Goal: Transaction & Acquisition: Purchase product/service

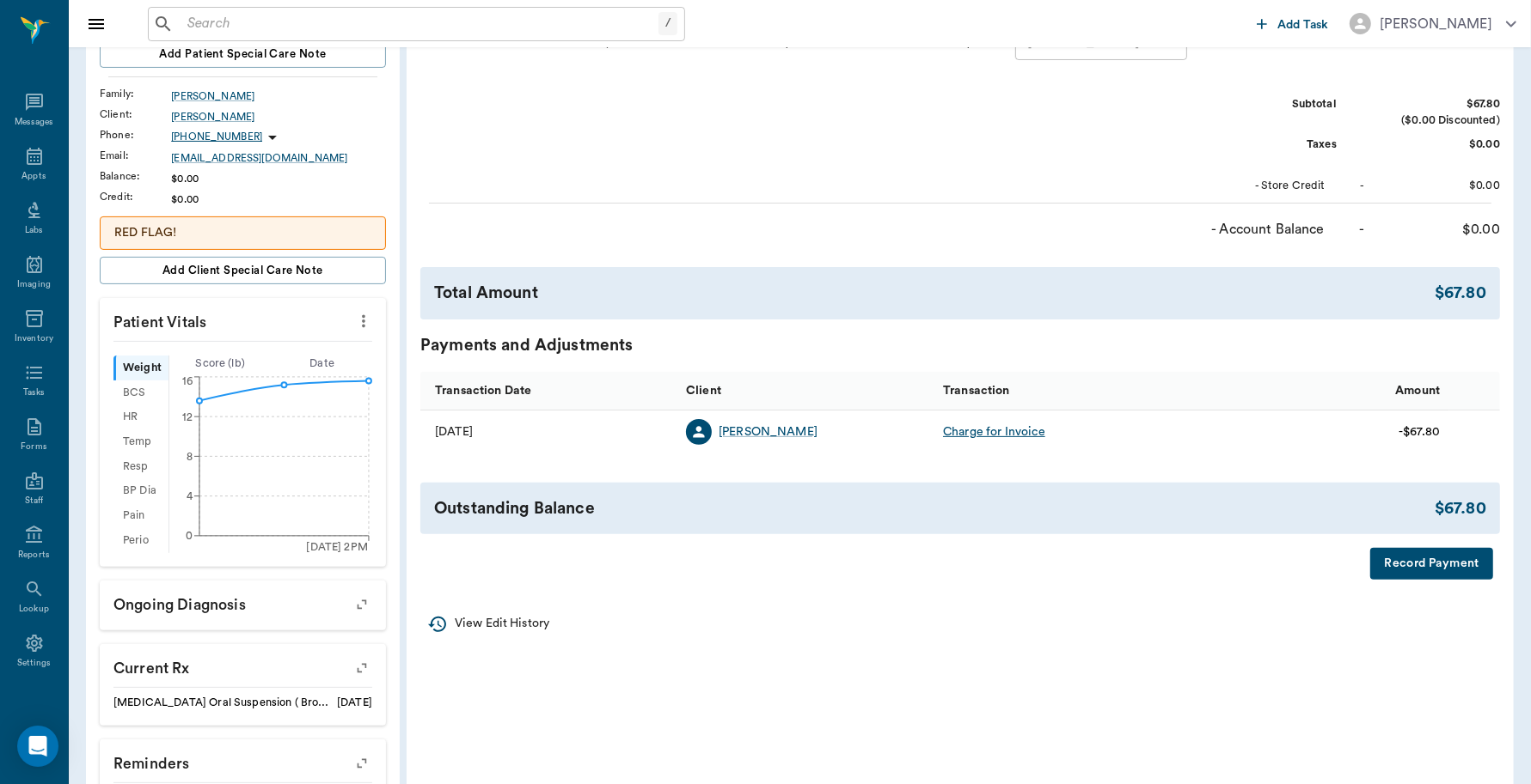
scroll to position [5, 0]
click at [255, 26] on input "text" at bounding box center [420, 24] width 478 height 24
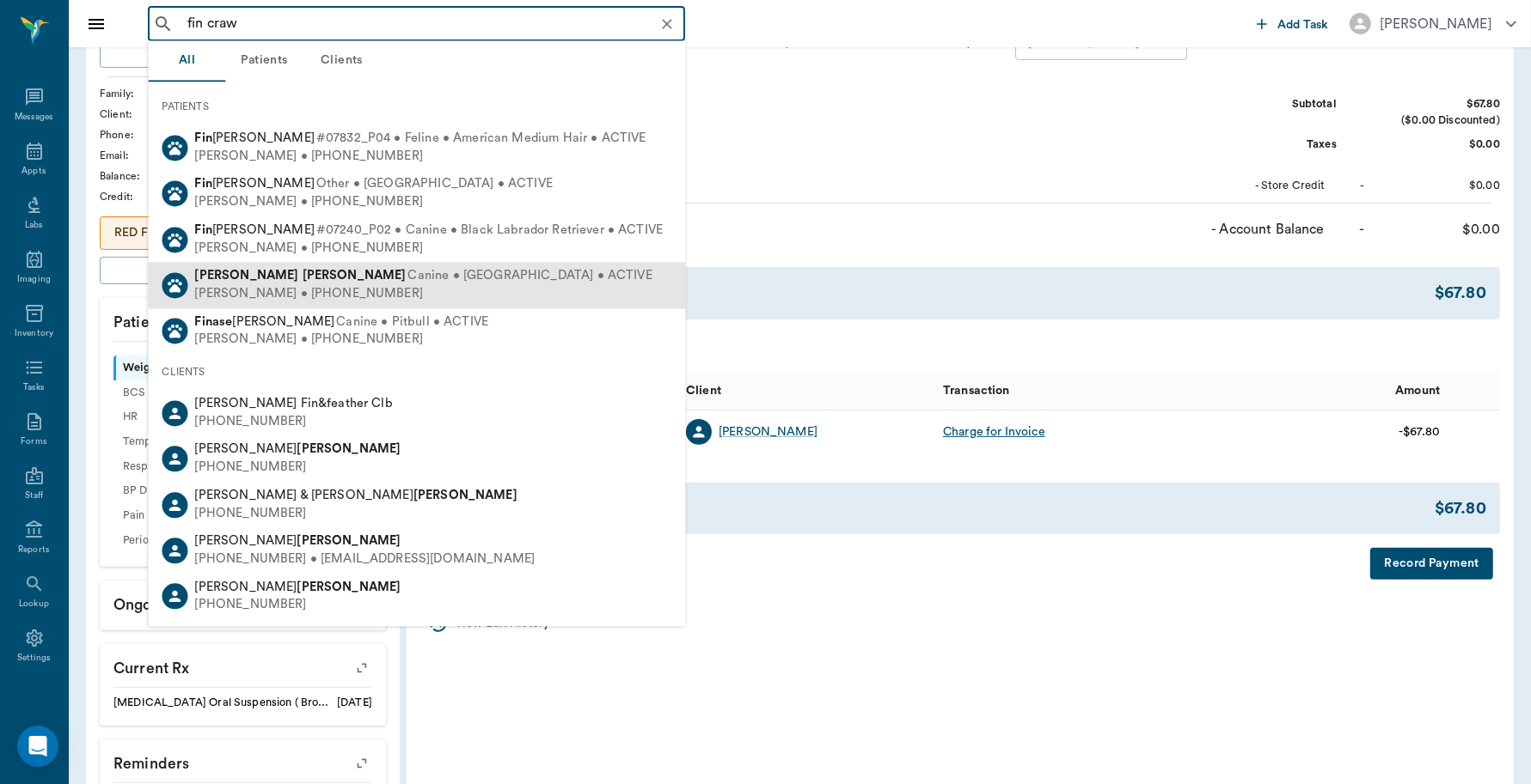
click at [408, 279] on span "Canine • Yorkie • ACTIVE" at bounding box center [530, 277] width 244 height 18
type input "fin craw"
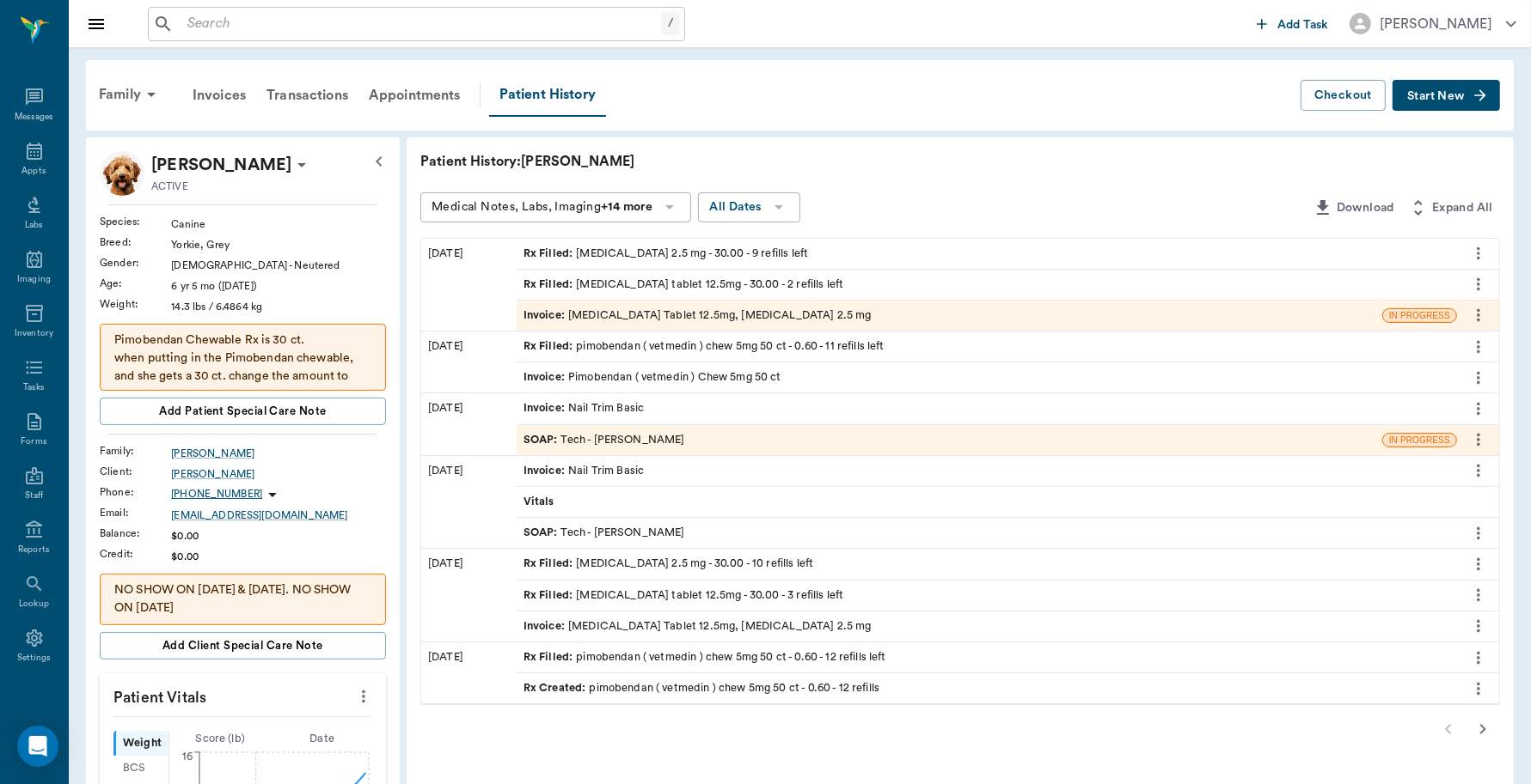
click at [695, 314] on div "Invoice : Furosemide Tablet 12.5mg, Enalapril 2.5 mg" at bounding box center [698, 316] width 348 height 16
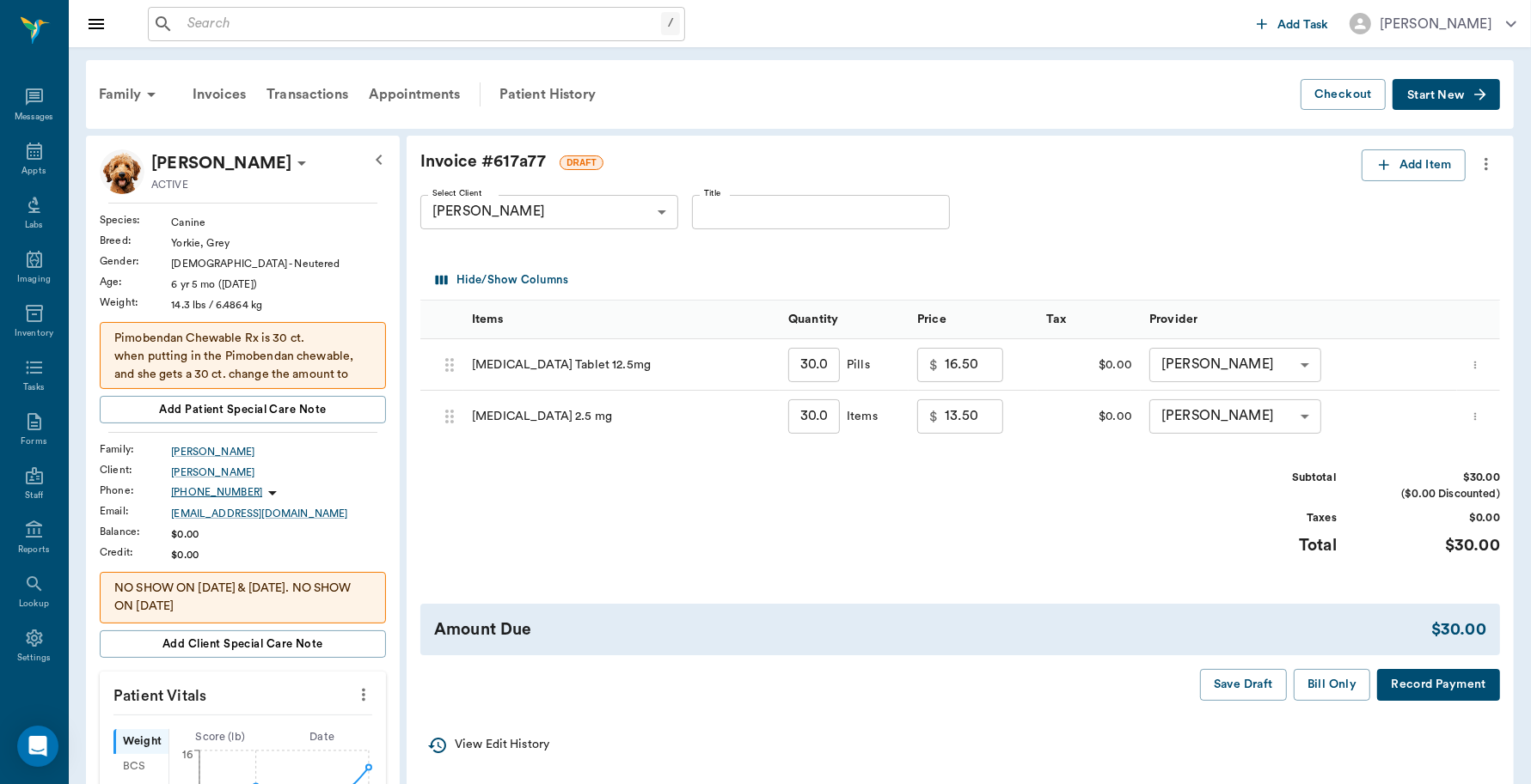
click at [1408, 685] on button "Record Payment" at bounding box center [1438, 685] width 123 height 32
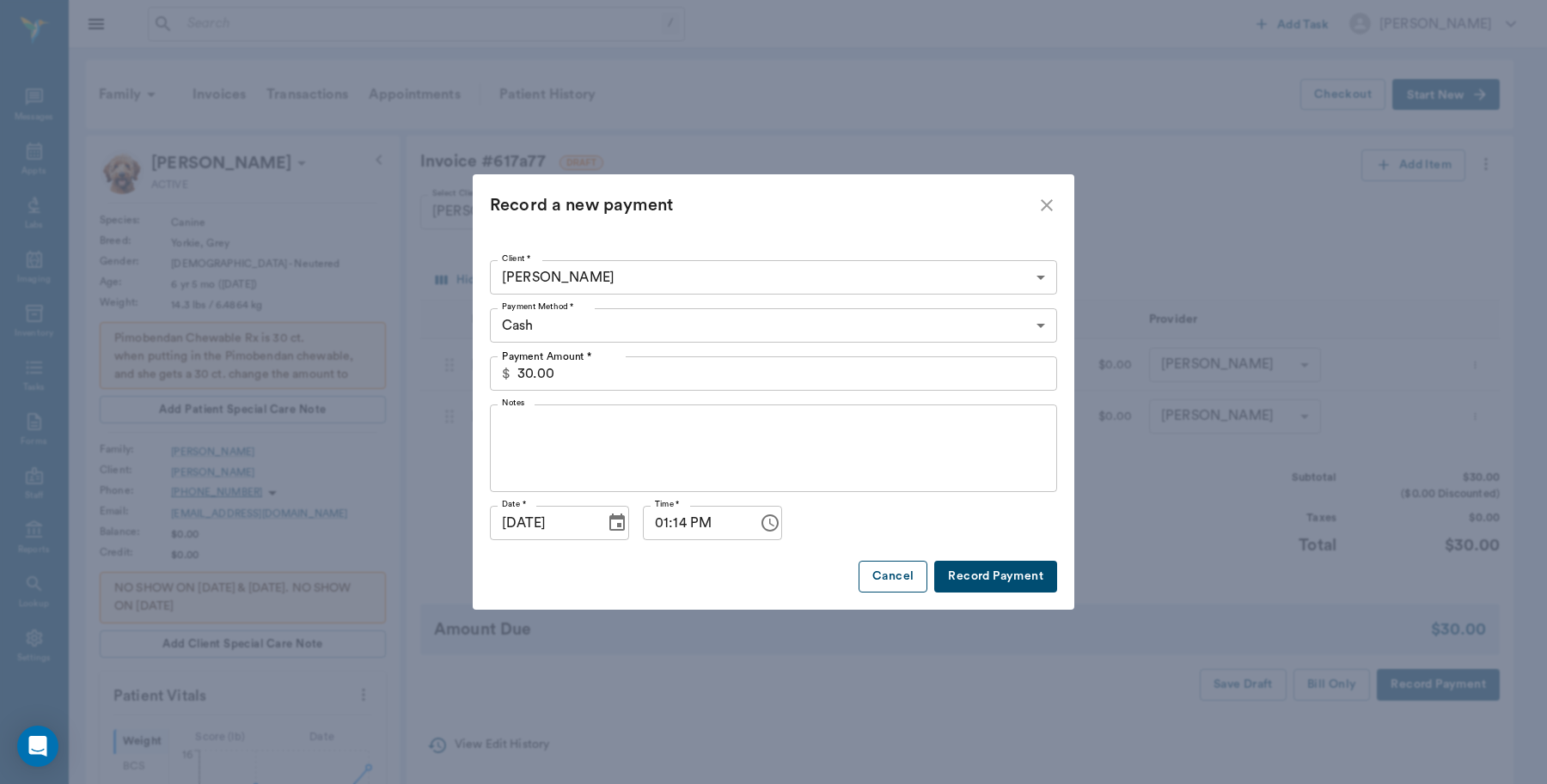
click at [911, 573] on button "Cancel" at bounding box center [892, 577] width 69 height 32
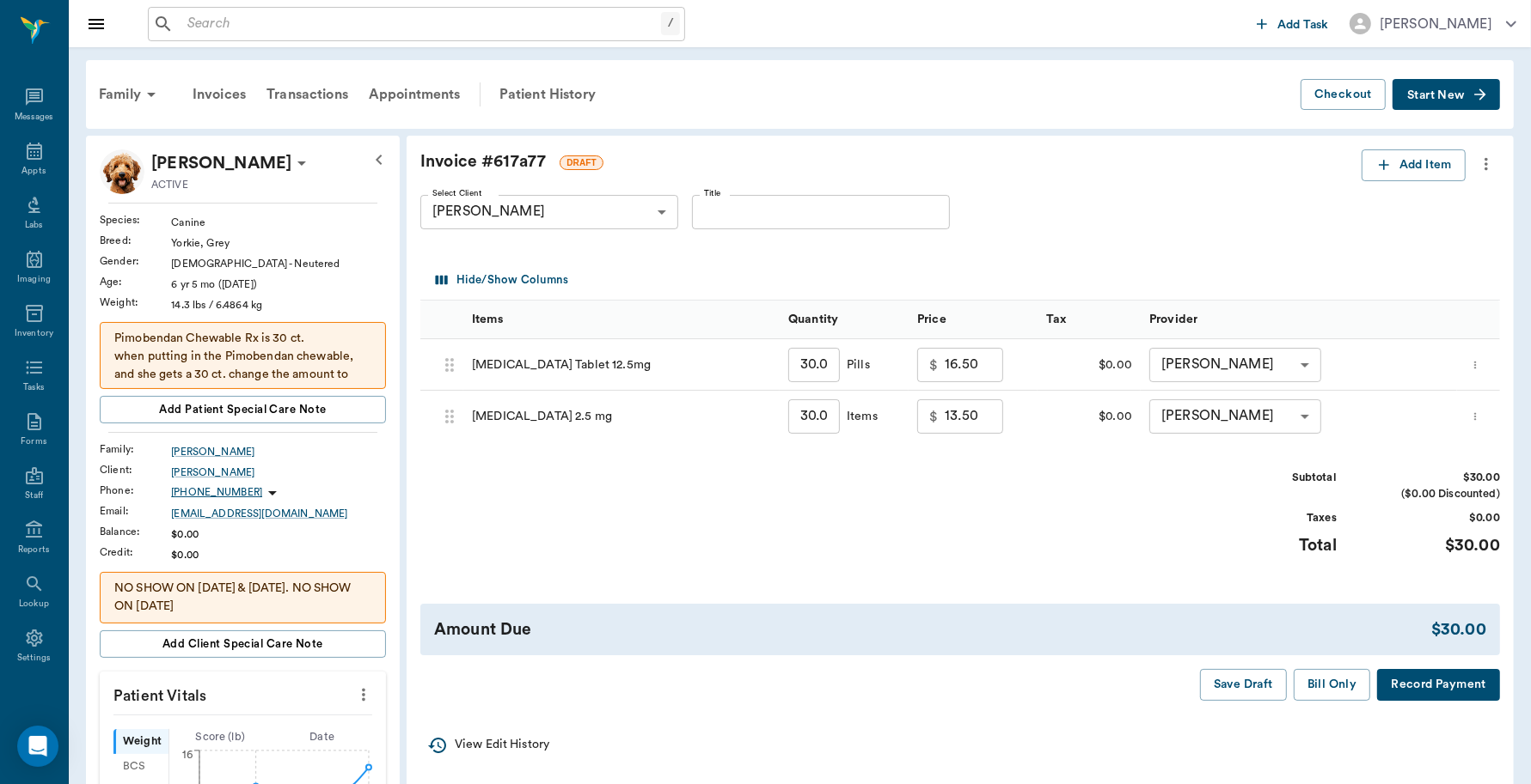
click at [1428, 684] on button "Record Payment" at bounding box center [1438, 685] width 123 height 32
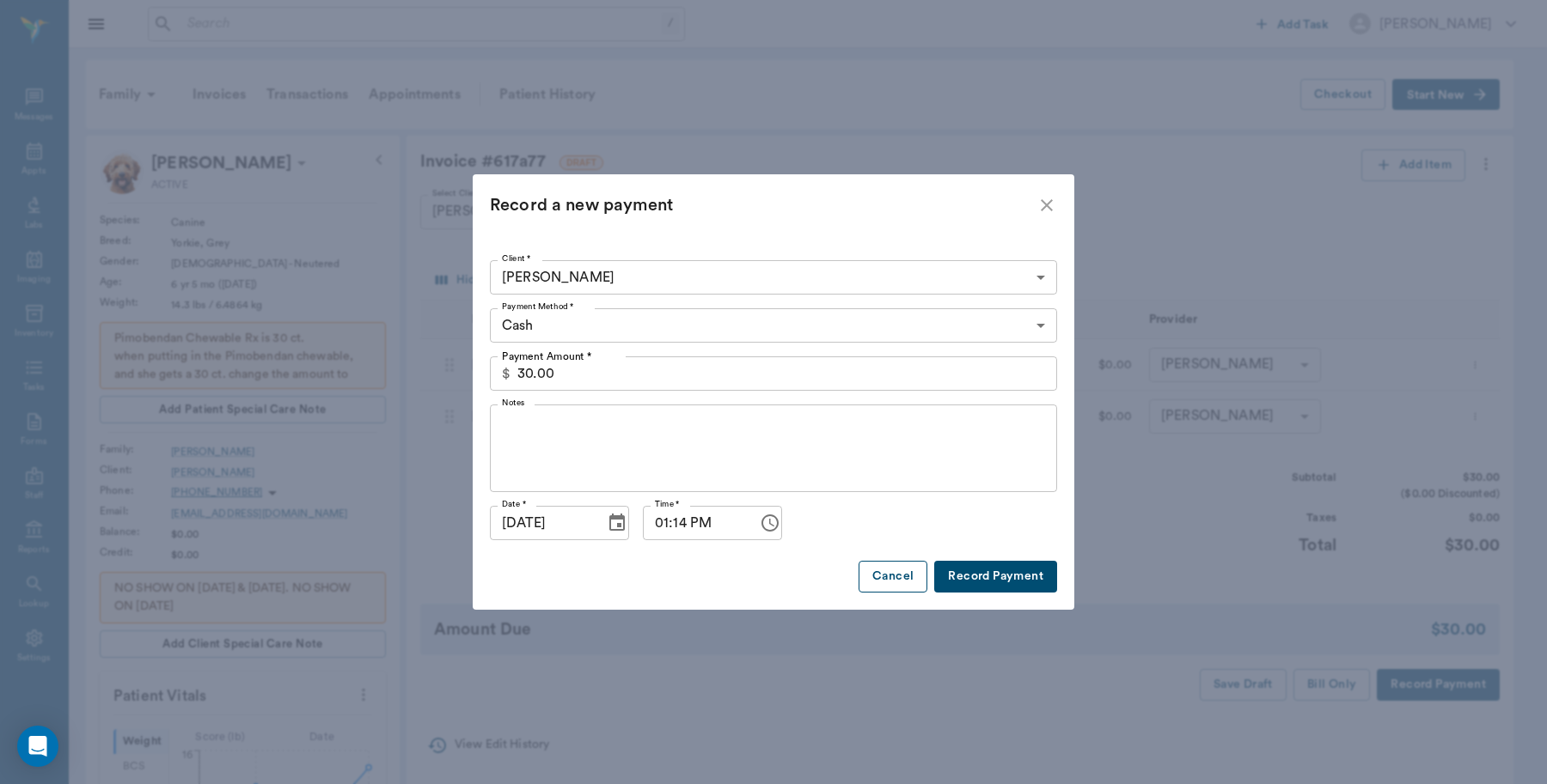
click at [899, 576] on button "Cancel" at bounding box center [892, 577] width 69 height 32
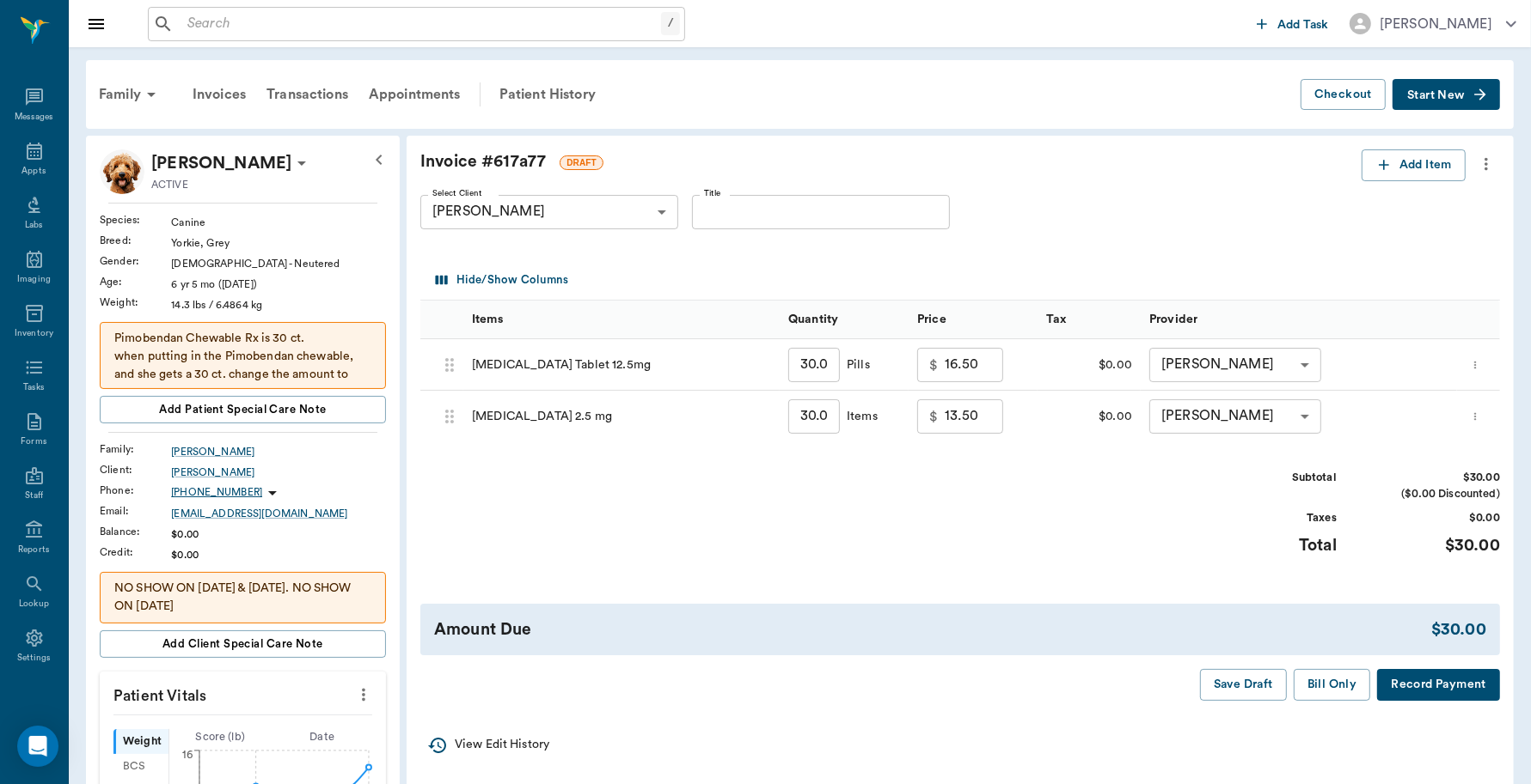
click at [1412, 684] on button "Record Payment" at bounding box center [1438, 685] width 123 height 32
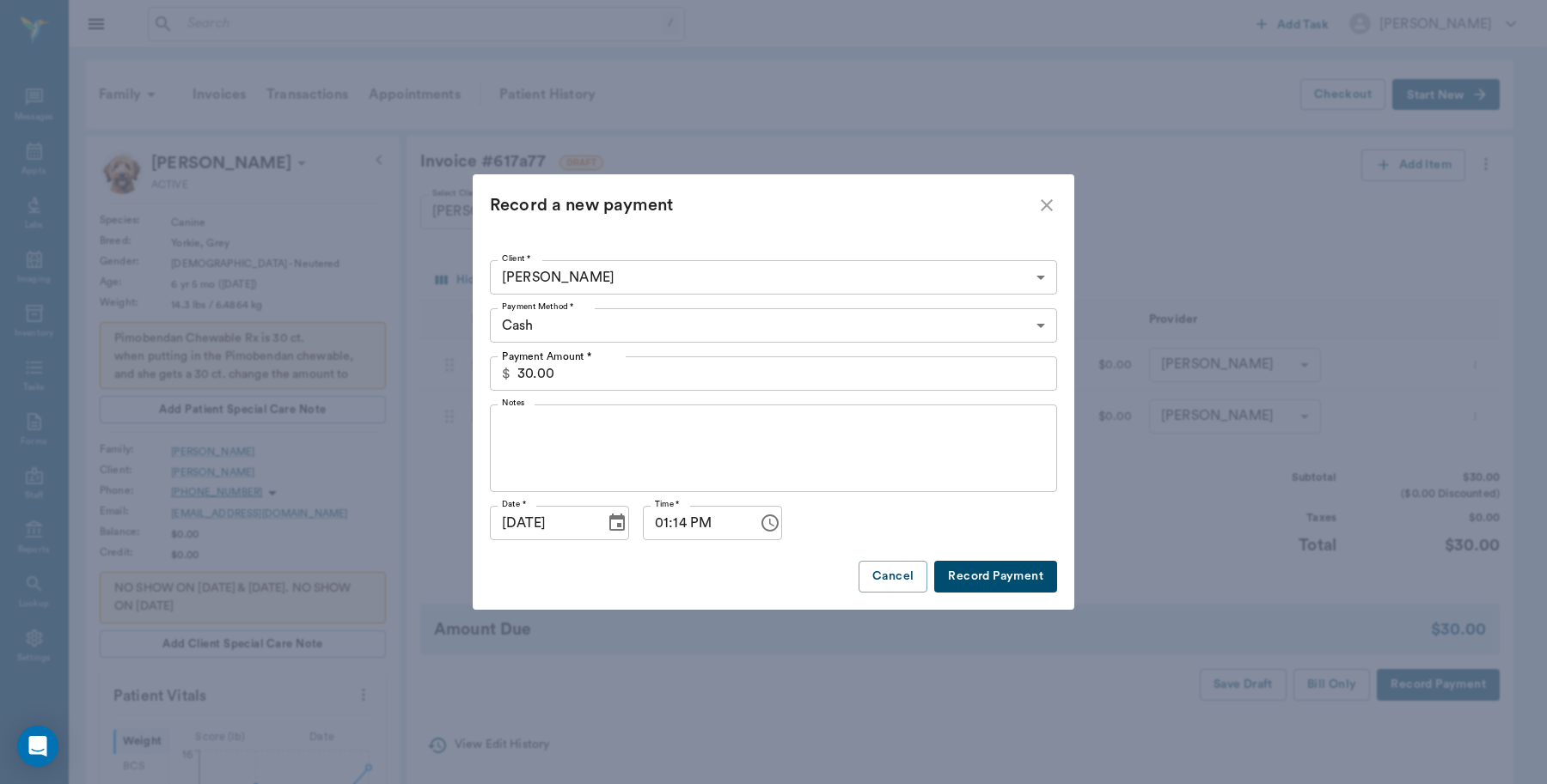
click at [633, 323] on body "/ ​ Add Task Dr. Bert Ellsworth Nectar Messages Appts Labs Imaging Inventory Ta…" at bounding box center [774, 753] width 1547 height 1506
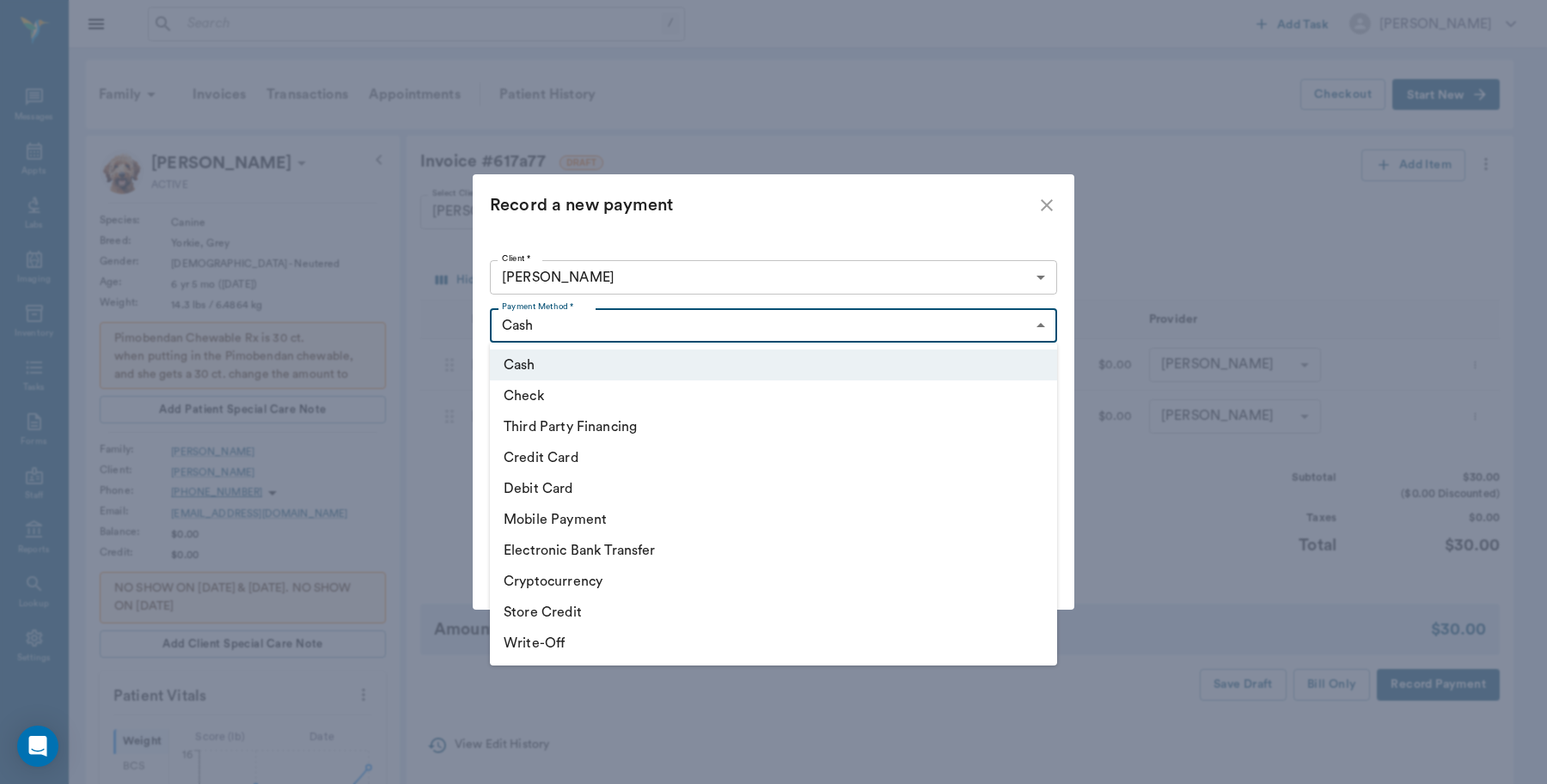
click at [552, 452] on li "Credit Card" at bounding box center [774, 457] width 568 height 31
type input "CREDIT_CARD"
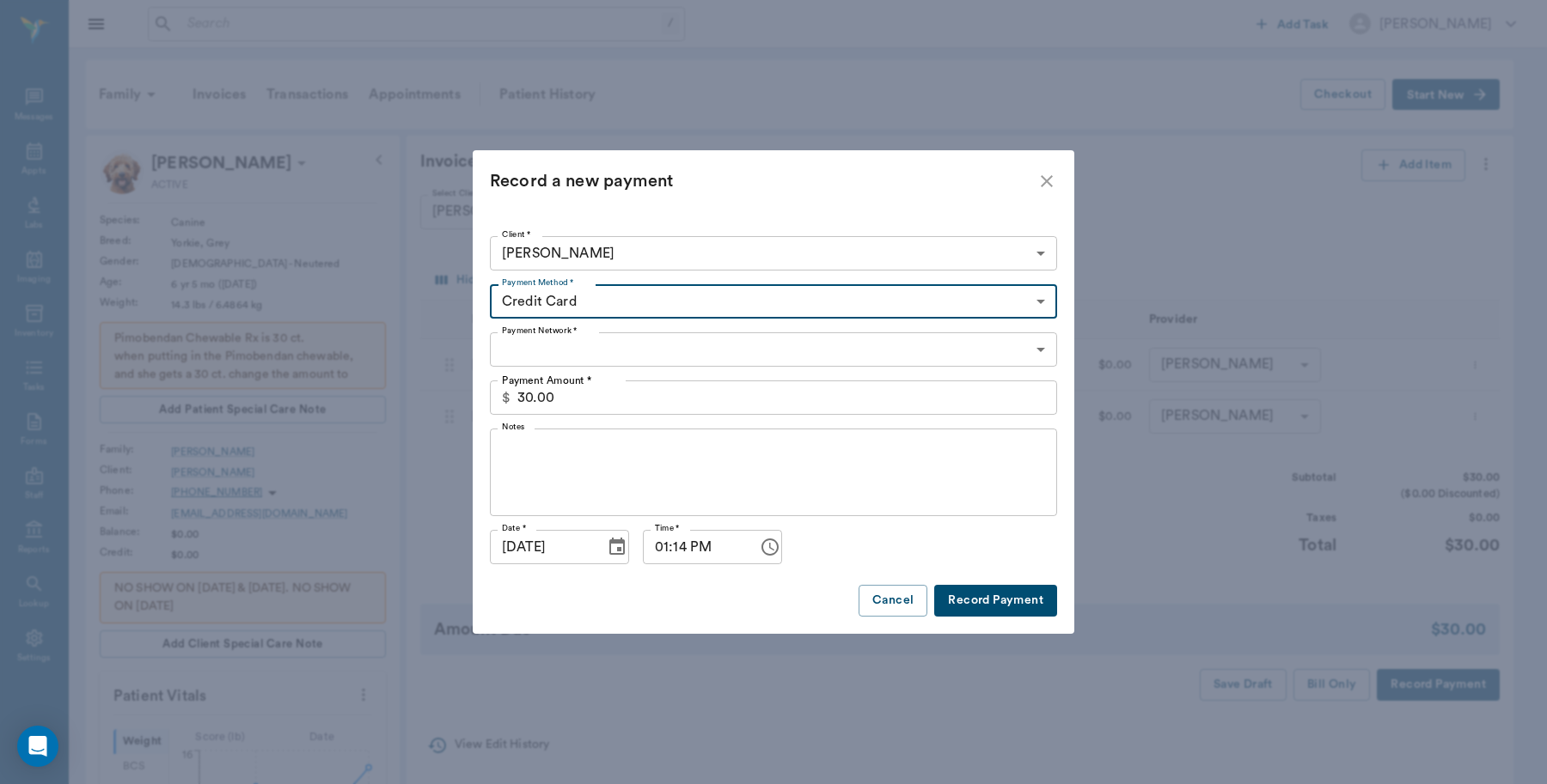
click at [578, 342] on body "/ ​ Add Task Dr. Bert Ellsworth Nectar Messages Appts Labs Imaging Inventory Ta…" at bounding box center [774, 753] width 1547 height 1506
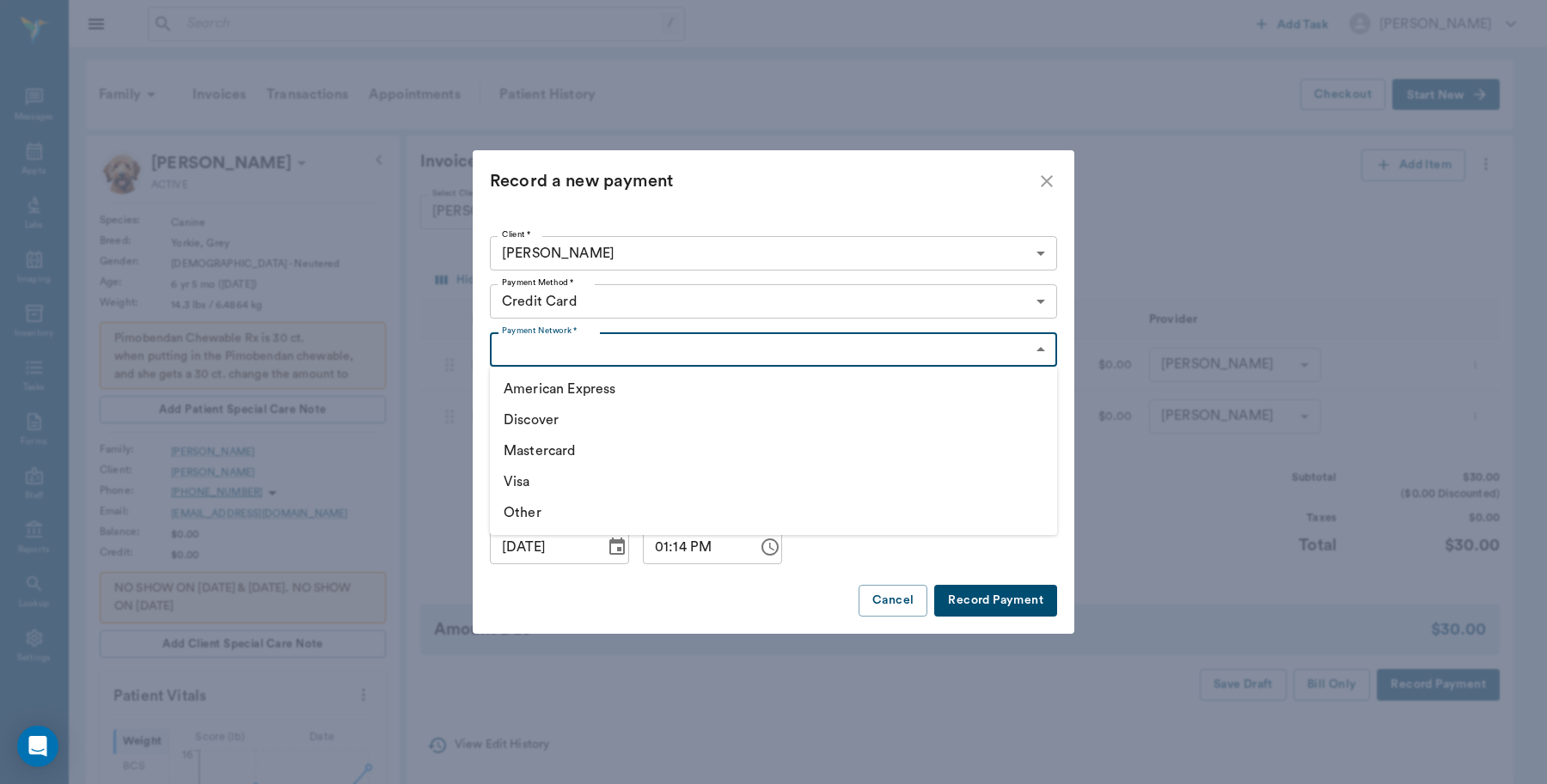
click at [518, 481] on li "Visa" at bounding box center [774, 481] width 568 height 31
type input "VISA"
click at [960, 595] on button "Record Payment" at bounding box center [995, 601] width 123 height 32
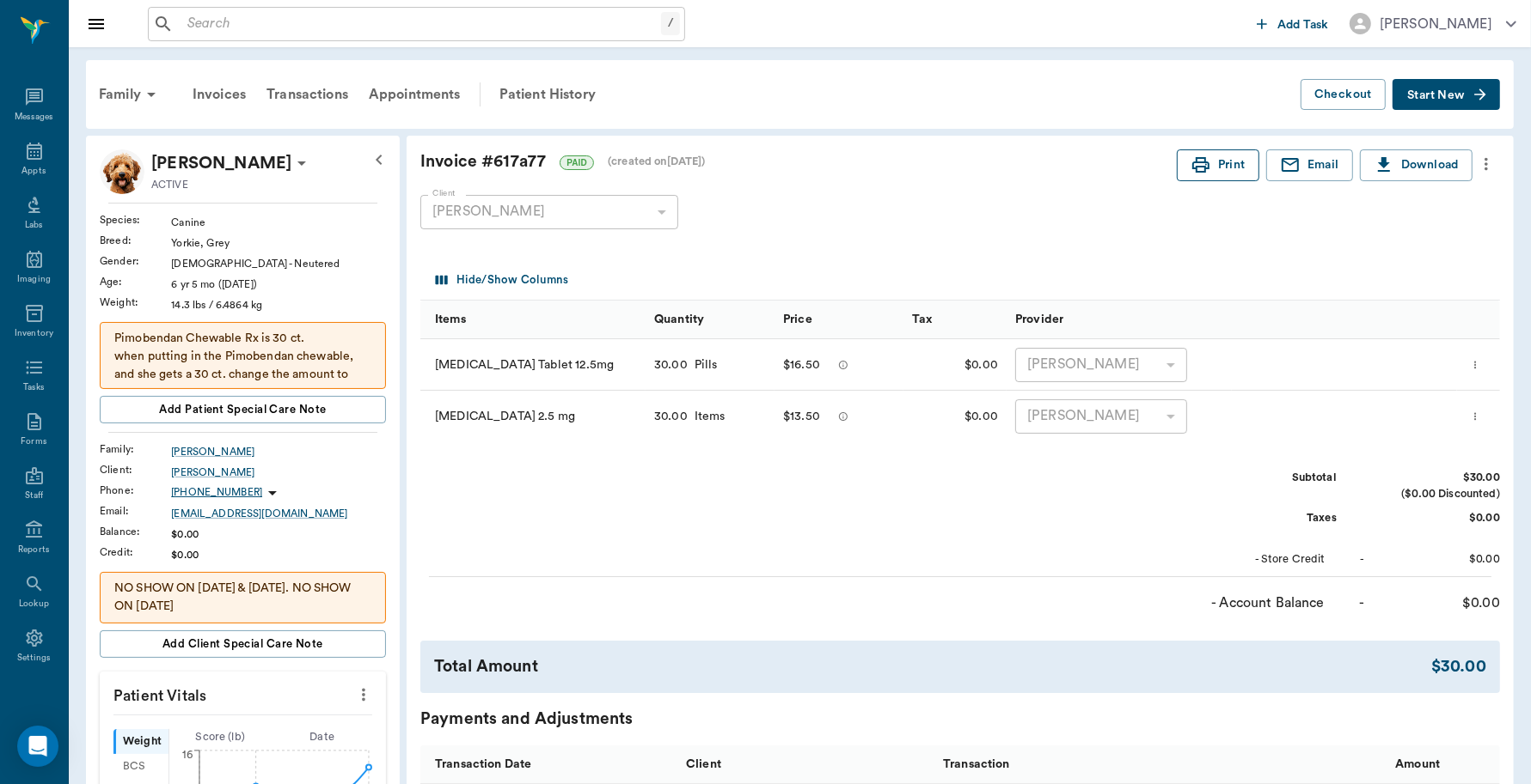
click at [1206, 157] on icon "button" at bounding box center [1200, 165] width 21 height 21
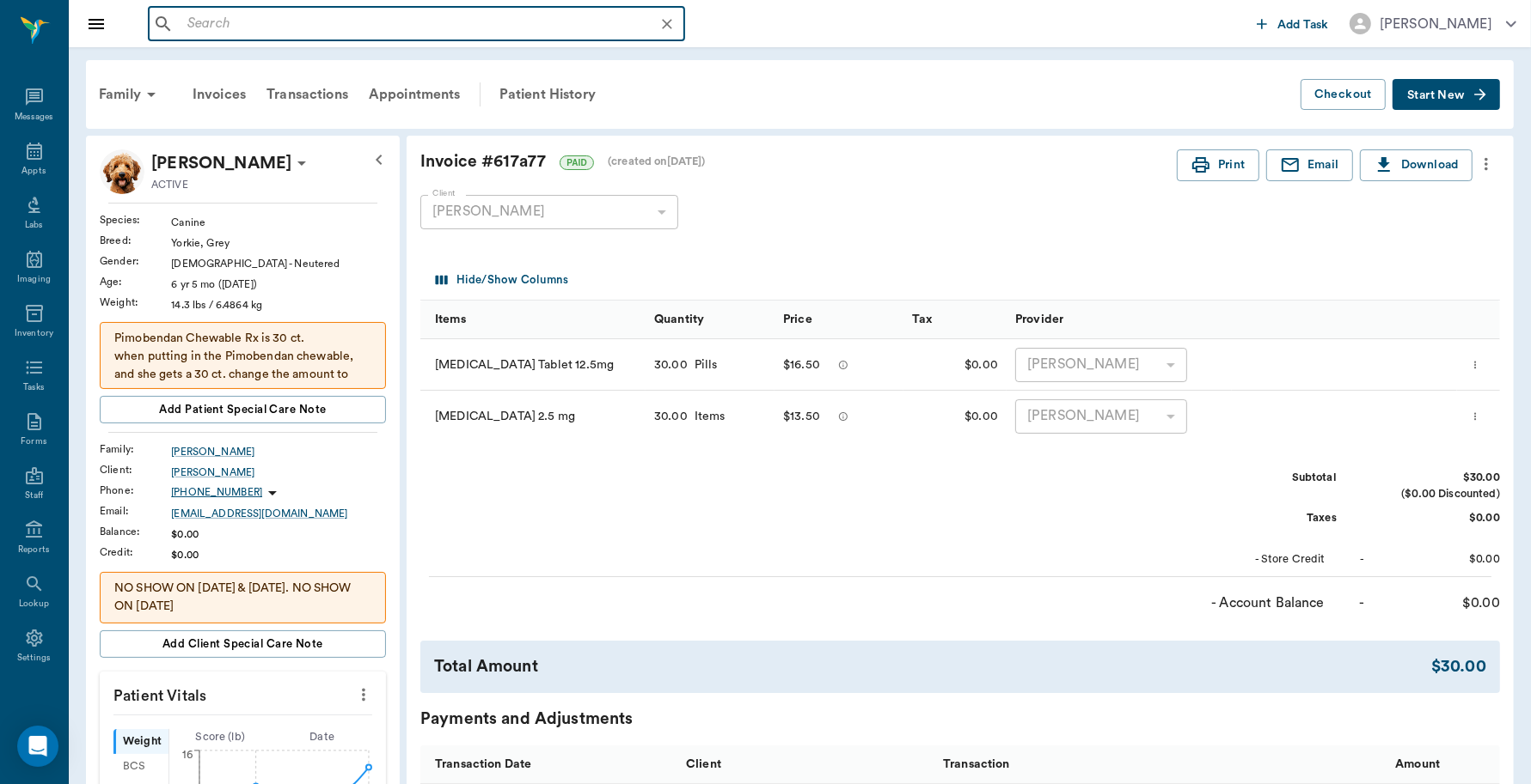
click at [196, 20] on input "text" at bounding box center [431, 24] width 500 height 24
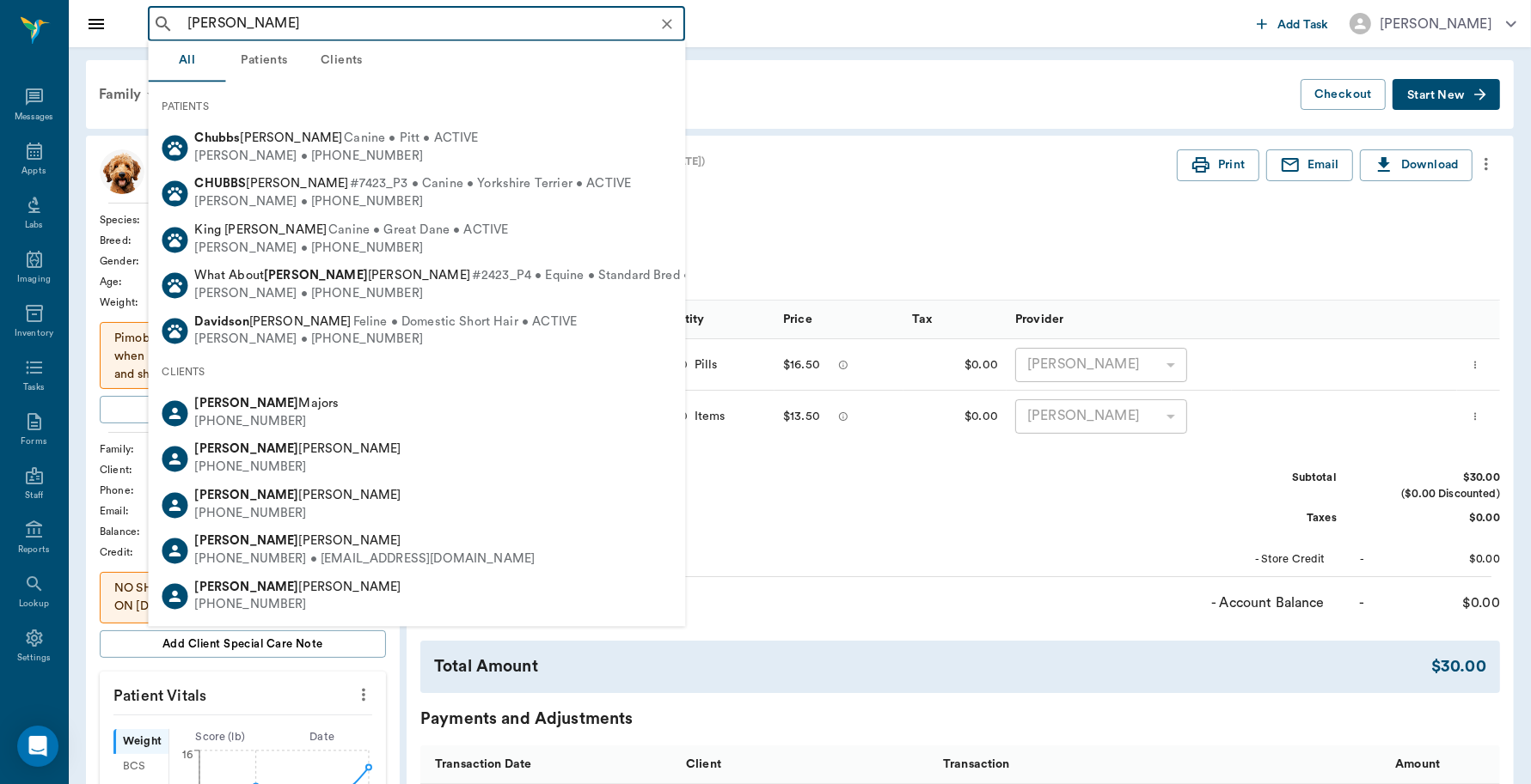
click at [237, 20] on input "david chubbs" at bounding box center [431, 24] width 500 height 24
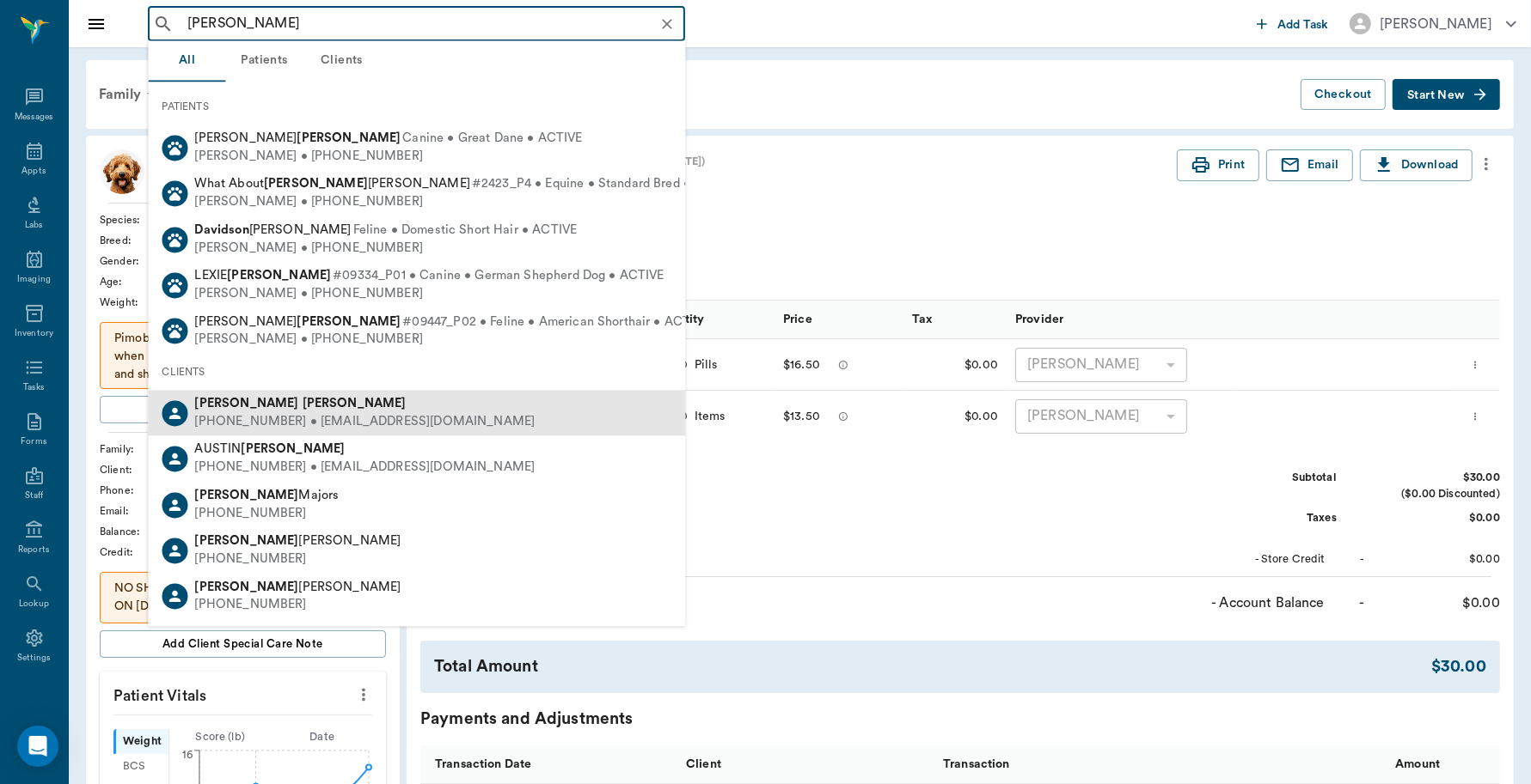
click at [303, 407] on b "Tubbs" at bounding box center [355, 403] width 104 height 13
type input "david tubbs"
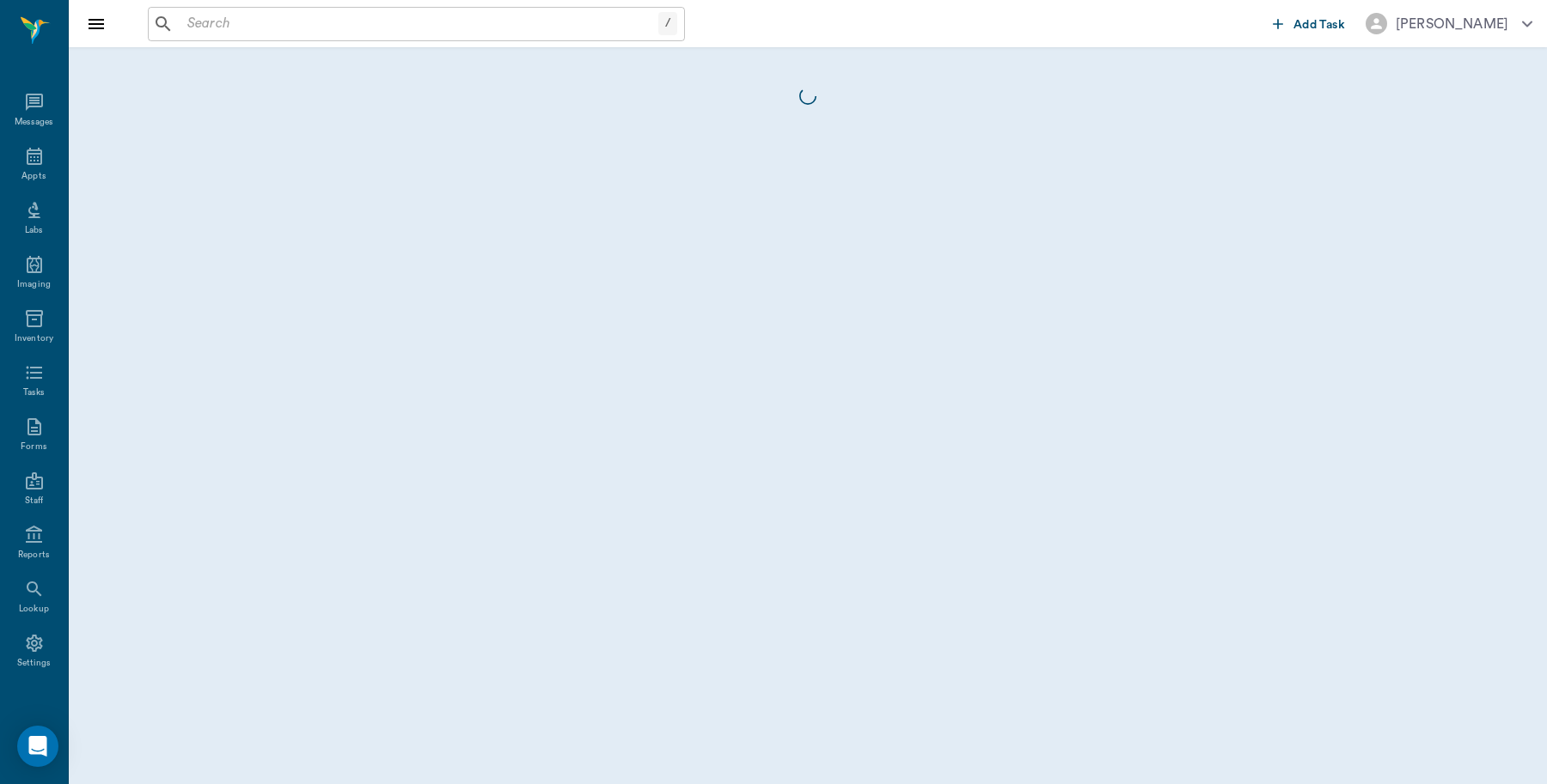
scroll to position [5, 0]
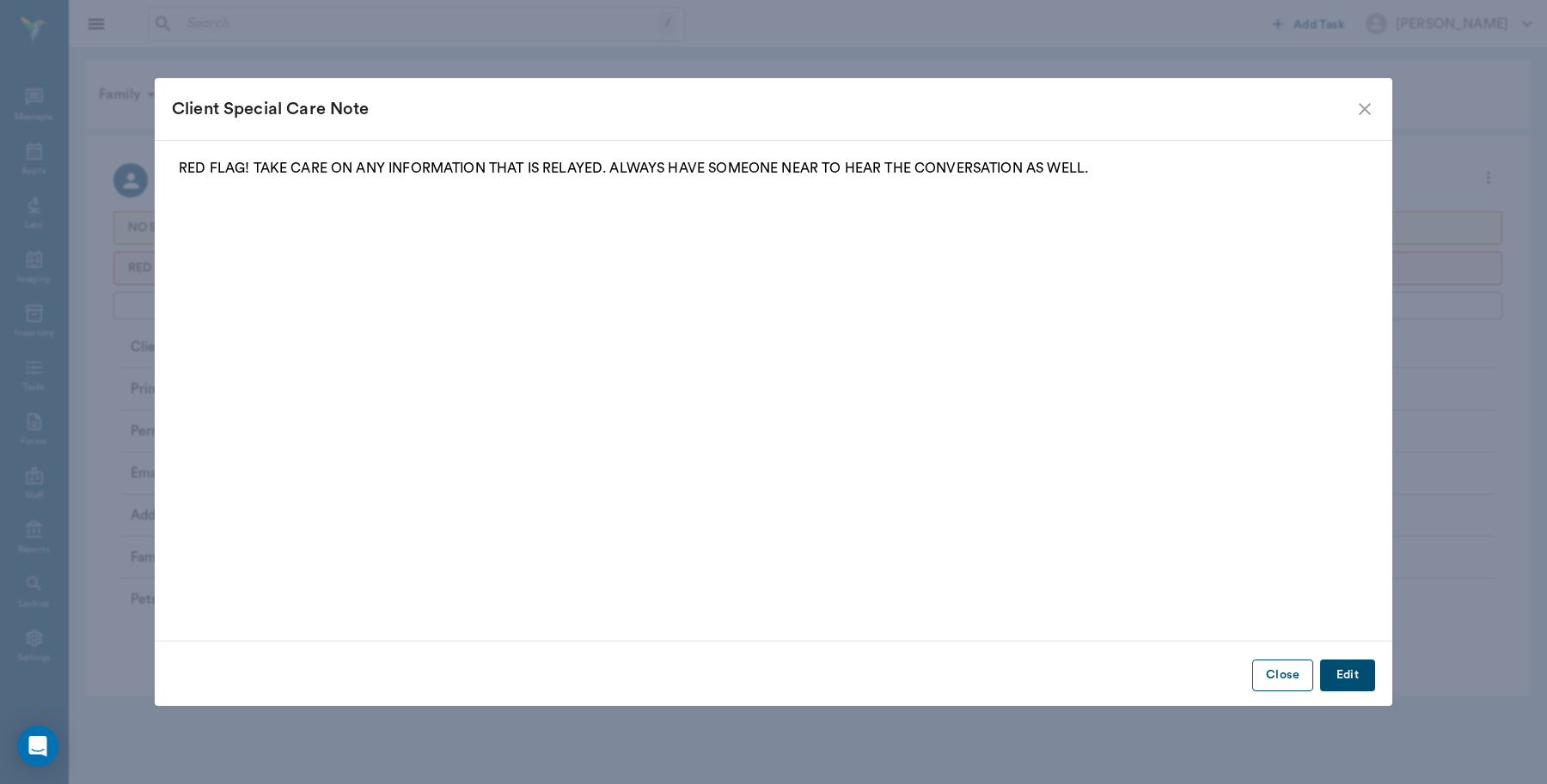
click at [1287, 677] on button "Close" at bounding box center [1282, 675] width 61 height 32
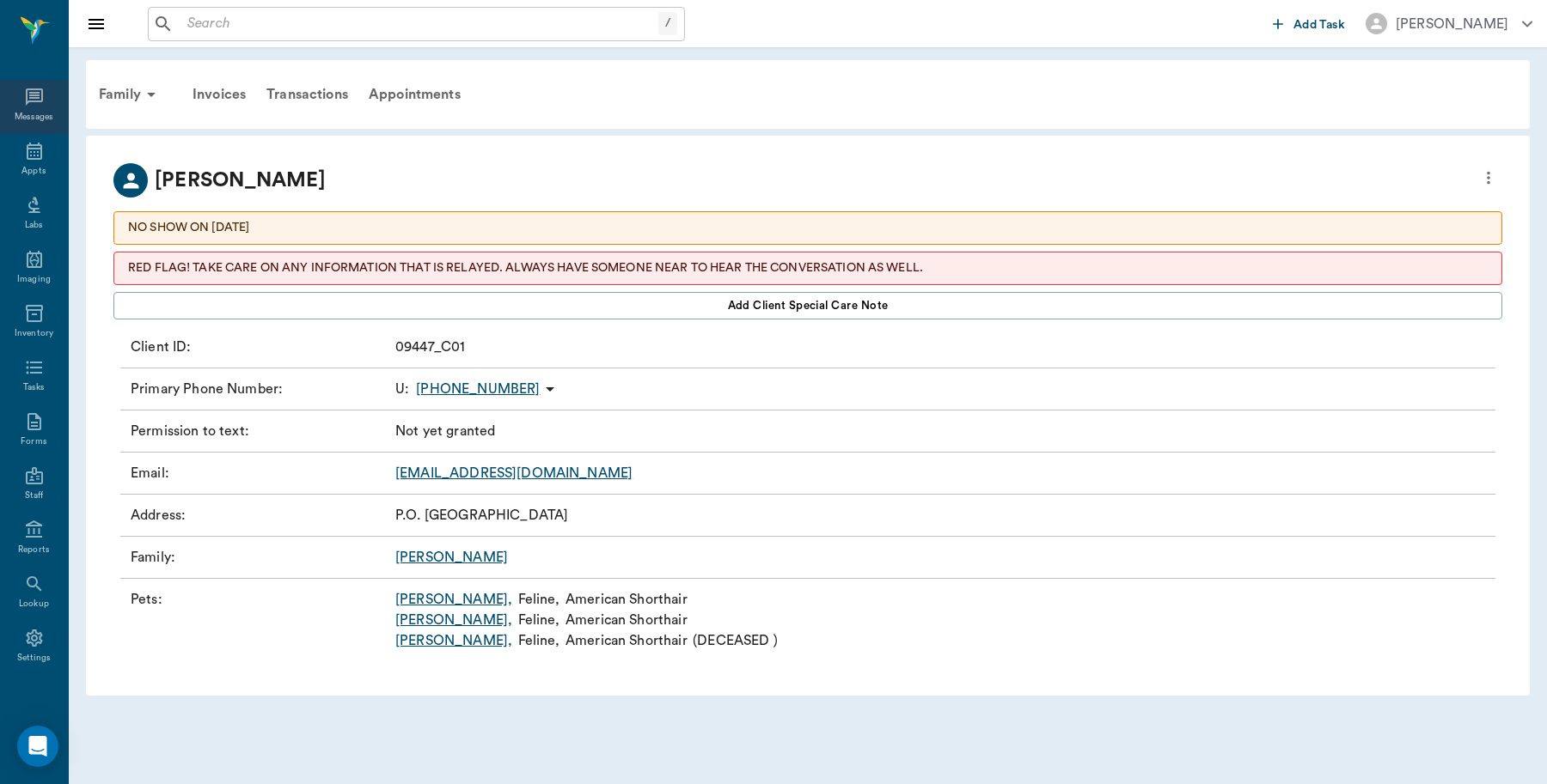
click at [28, 103] on icon at bounding box center [34, 97] width 21 height 21
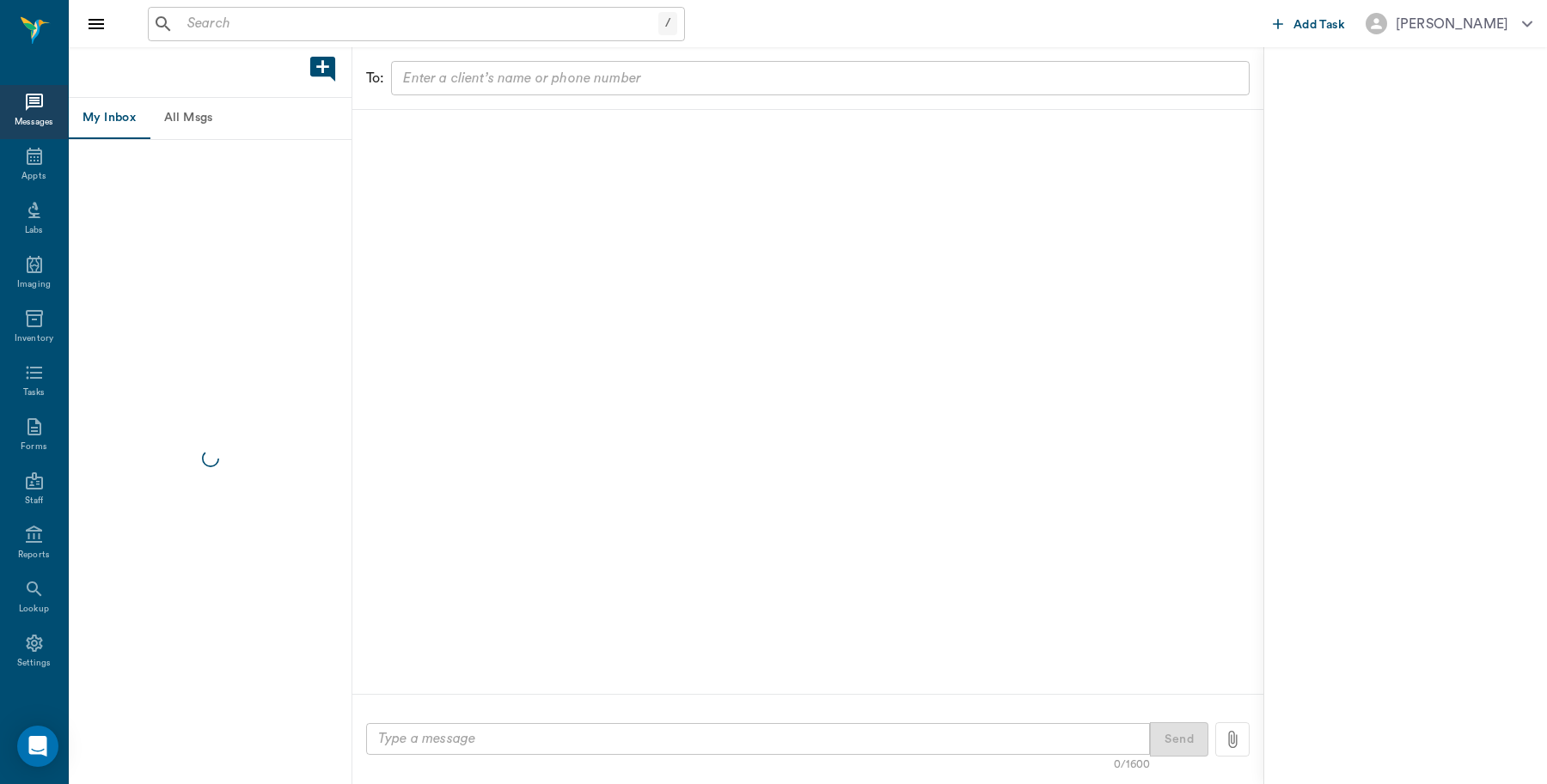
scroll to position [5, 0]
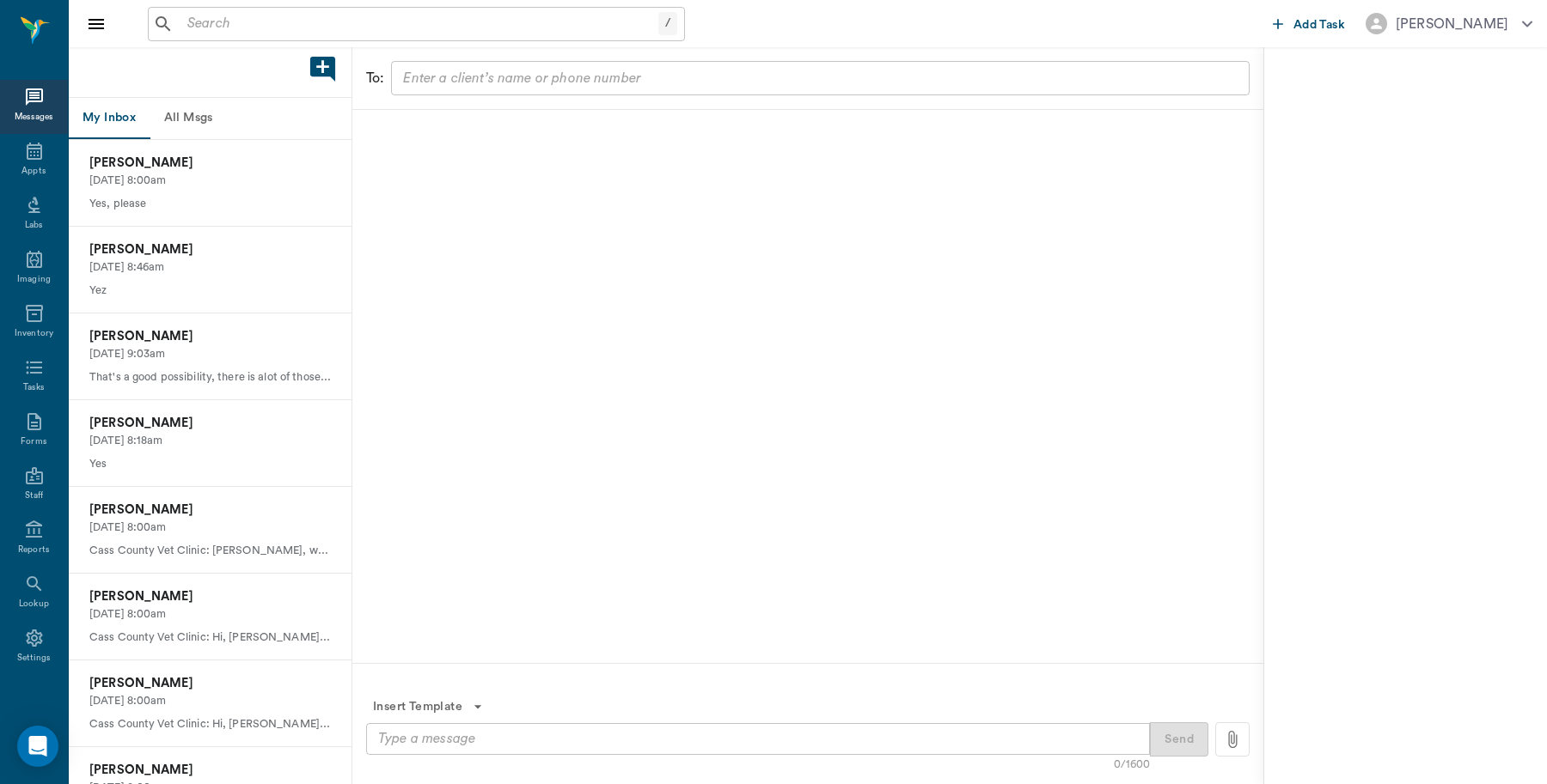
click at [185, 118] on button "All Msgs" at bounding box center [188, 118] width 77 height 41
click at [178, 162] on p "Natasha Alas" at bounding box center [210, 163] width 242 height 19
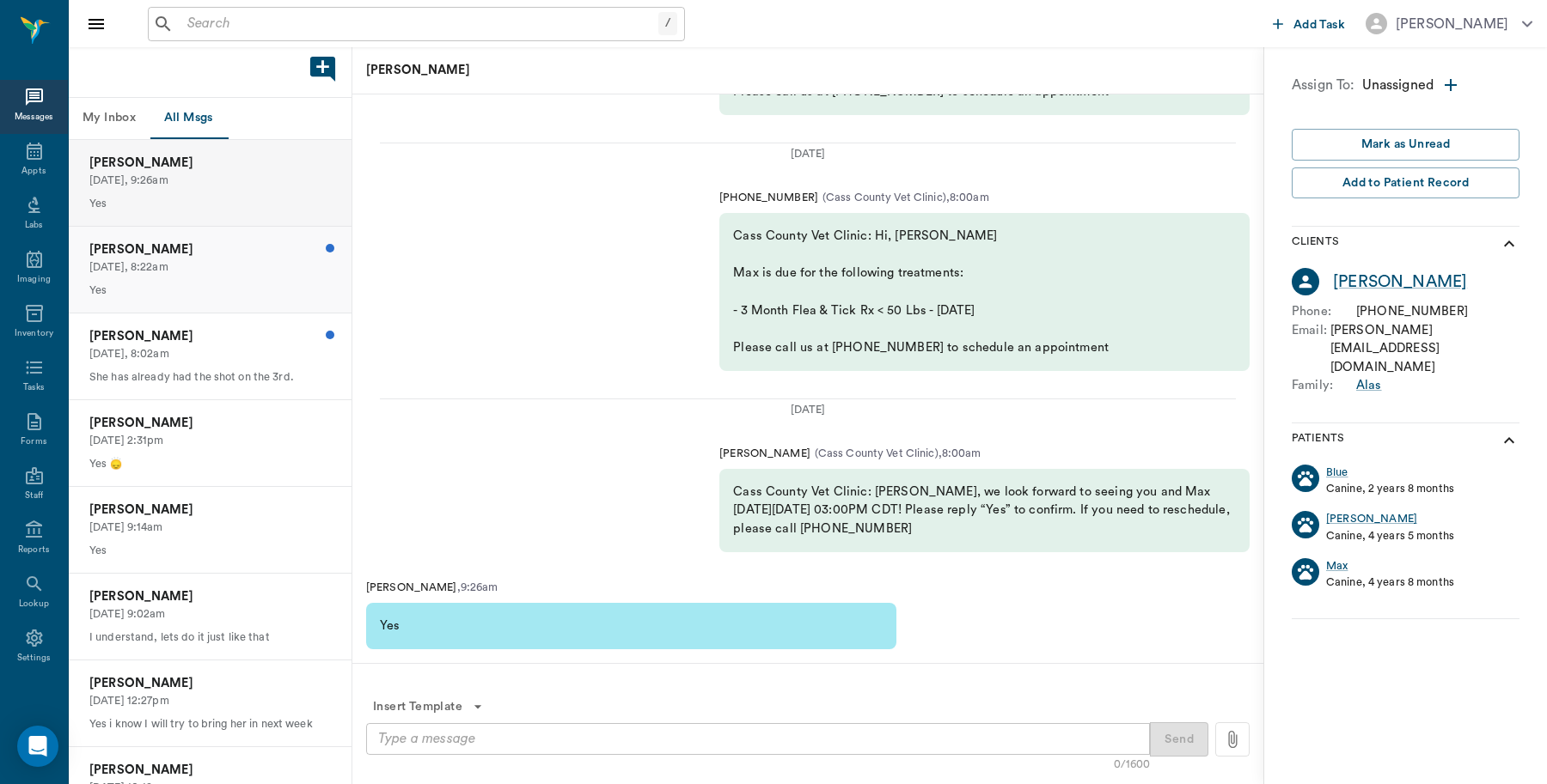
click at [170, 251] on p "Melanie Hawkins" at bounding box center [210, 250] width 242 height 19
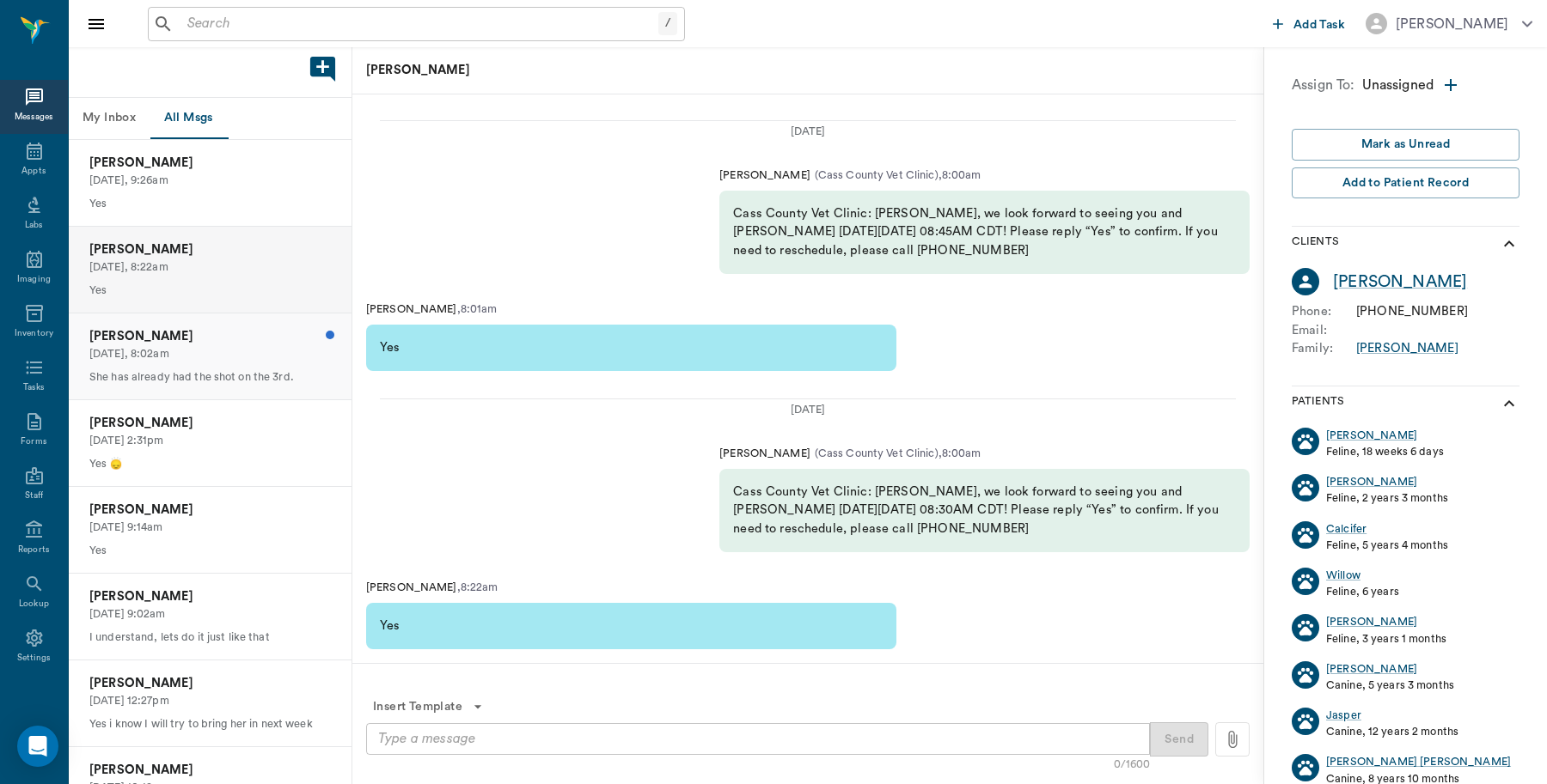
click at [161, 345] on p "Jo Clark" at bounding box center [210, 337] width 242 height 19
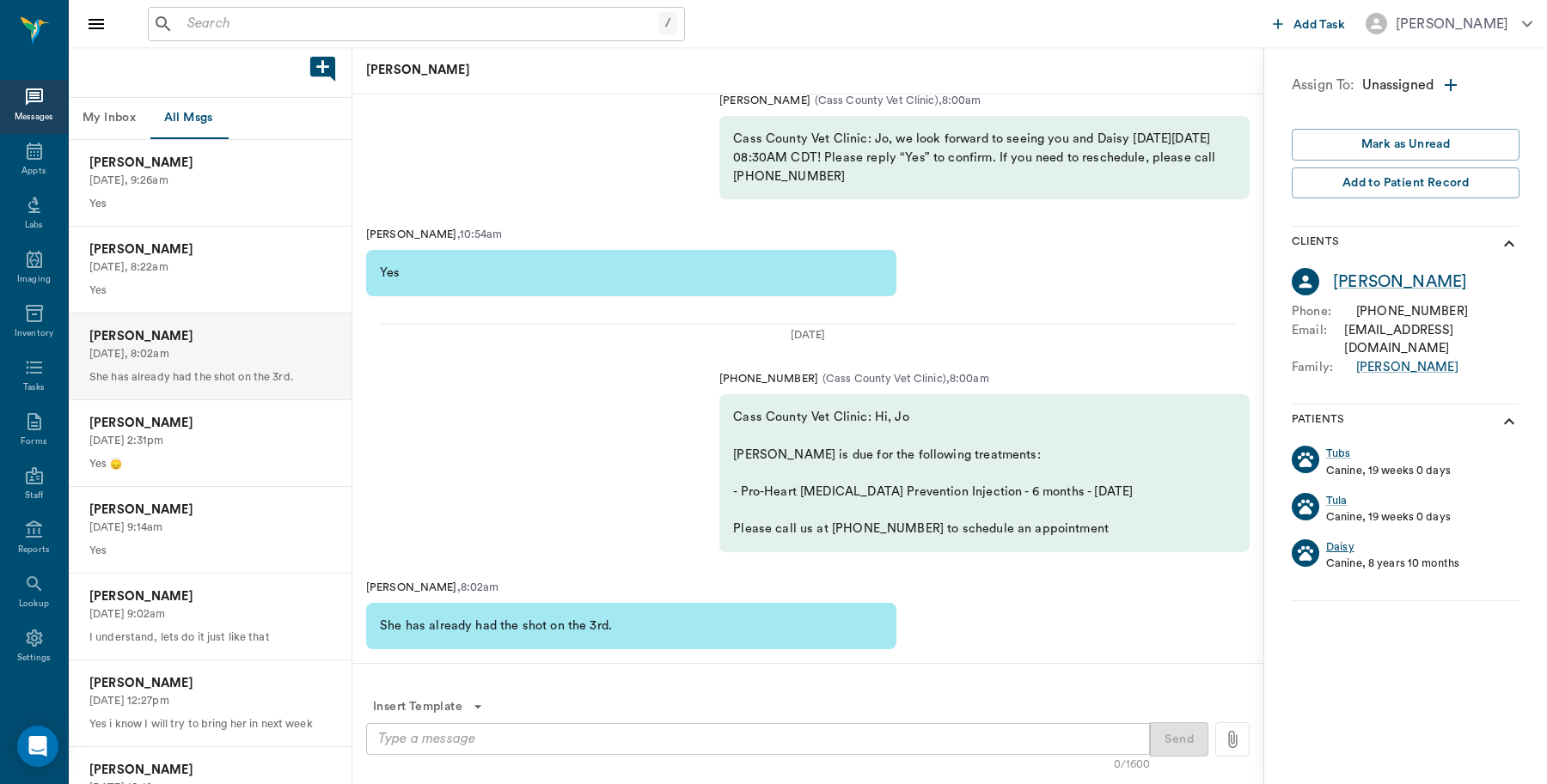
click at [1341, 539] on div "Daisy" at bounding box center [1340, 547] width 28 height 16
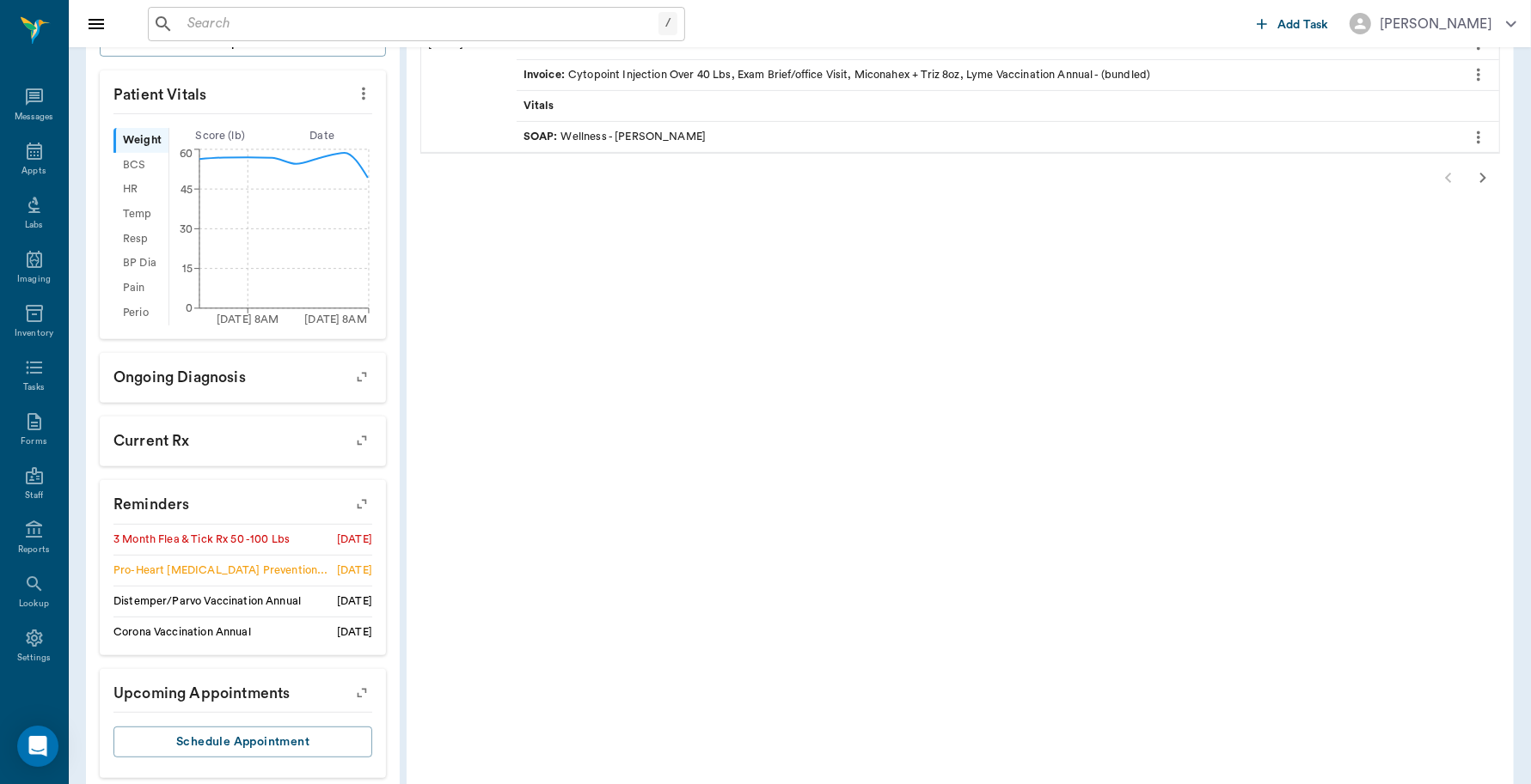
scroll to position [580, 0]
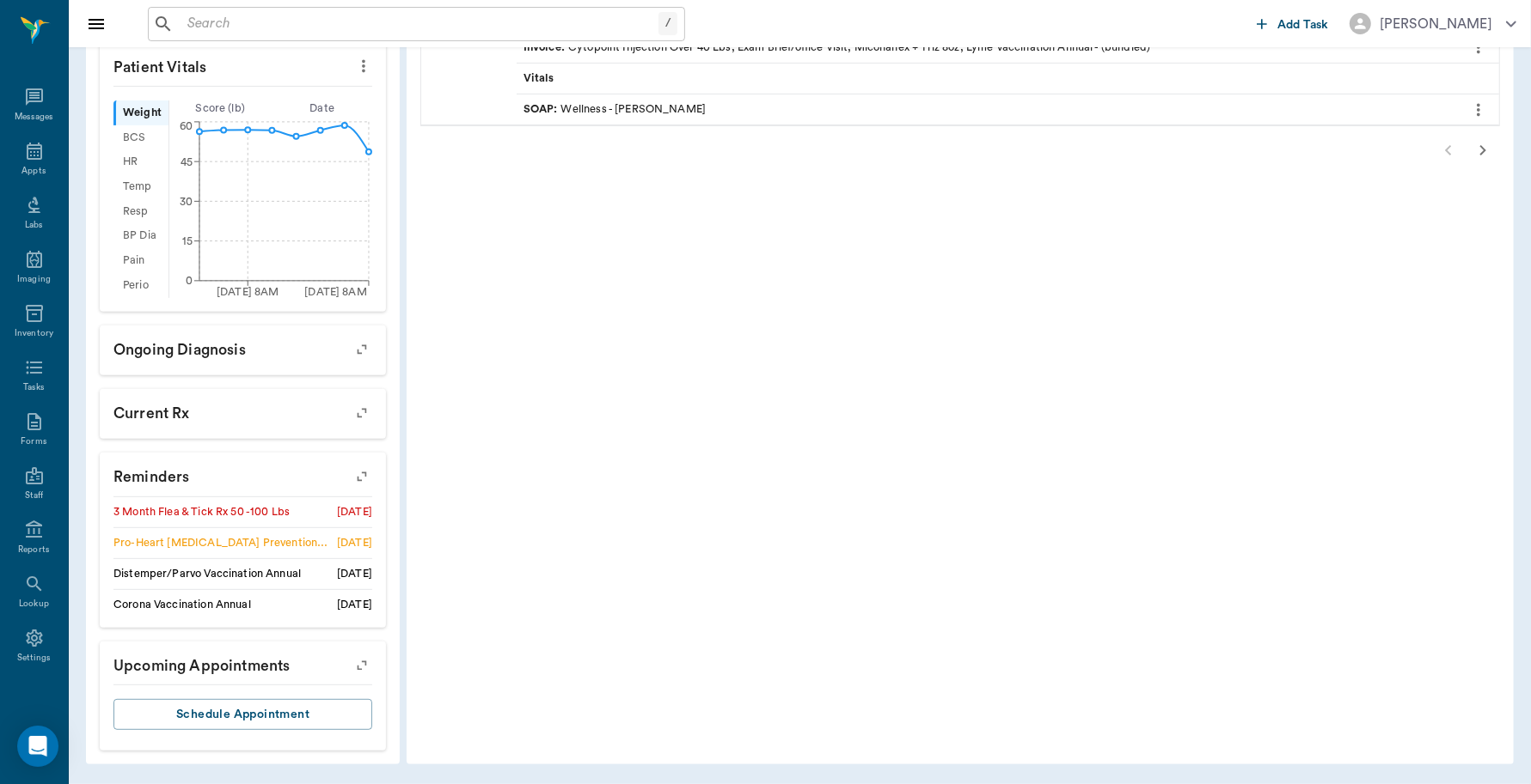
click at [359, 474] on icon "button" at bounding box center [362, 476] width 24 height 24
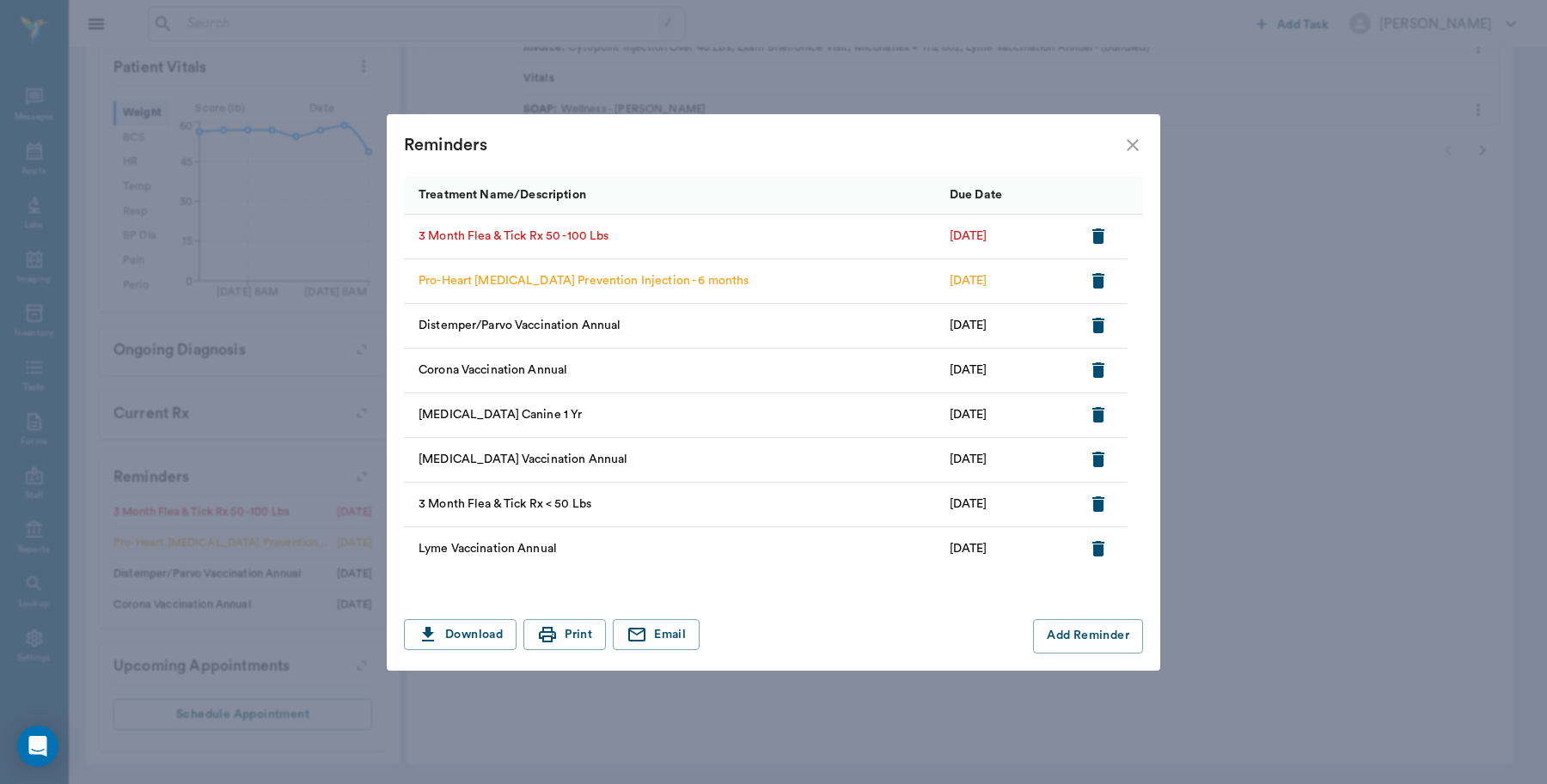
click at [1134, 142] on icon "close" at bounding box center [1132, 145] width 21 height 21
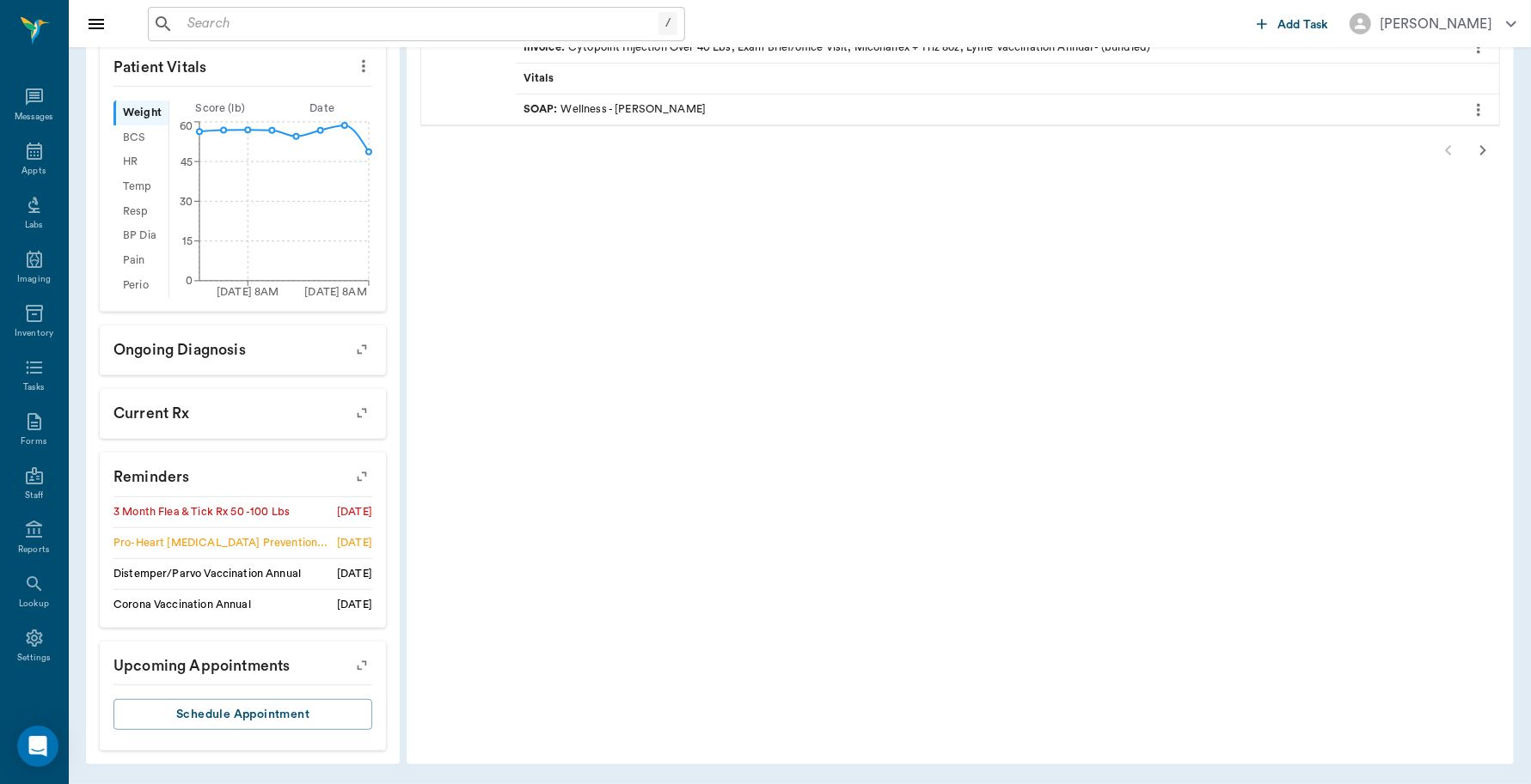
click at [368, 472] on icon "button" at bounding box center [362, 476] width 24 height 24
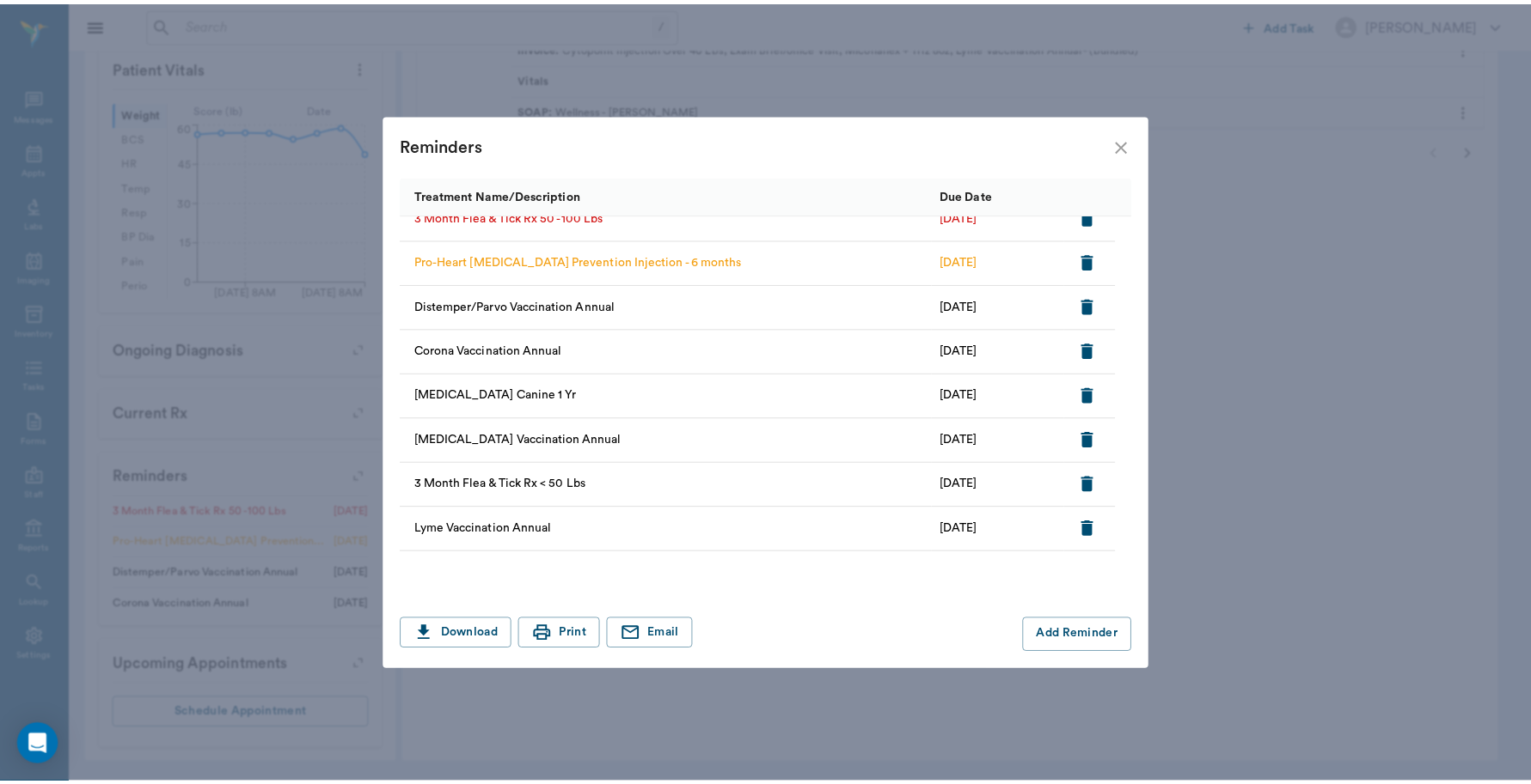
scroll to position [0, 0]
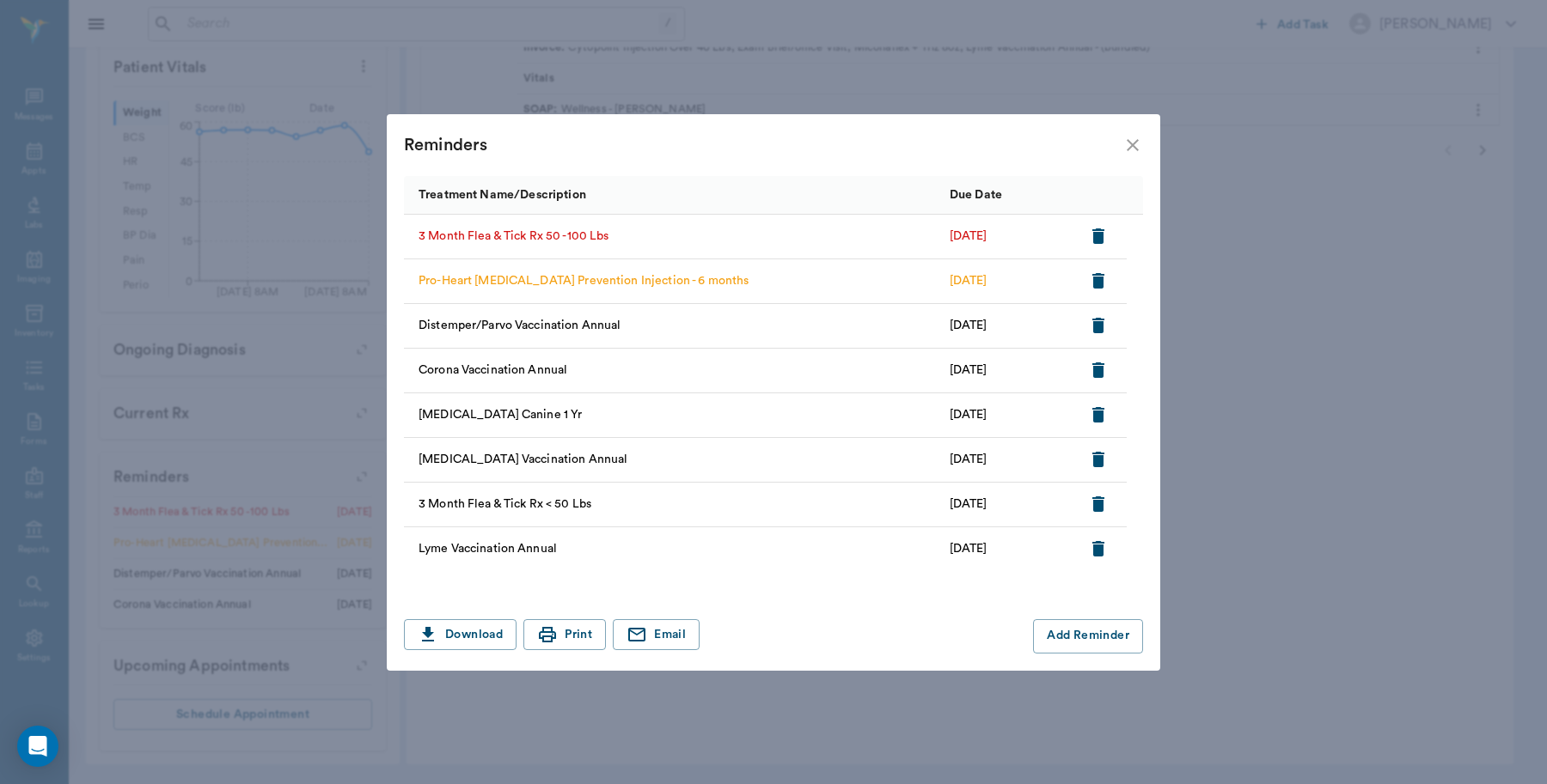
click at [1098, 277] on icon "button" at bounding box center [1098, 280] width 12 height 15
click at [1134, 147] on icon "close" at bounding box center [1132, 145] width 12 height 12
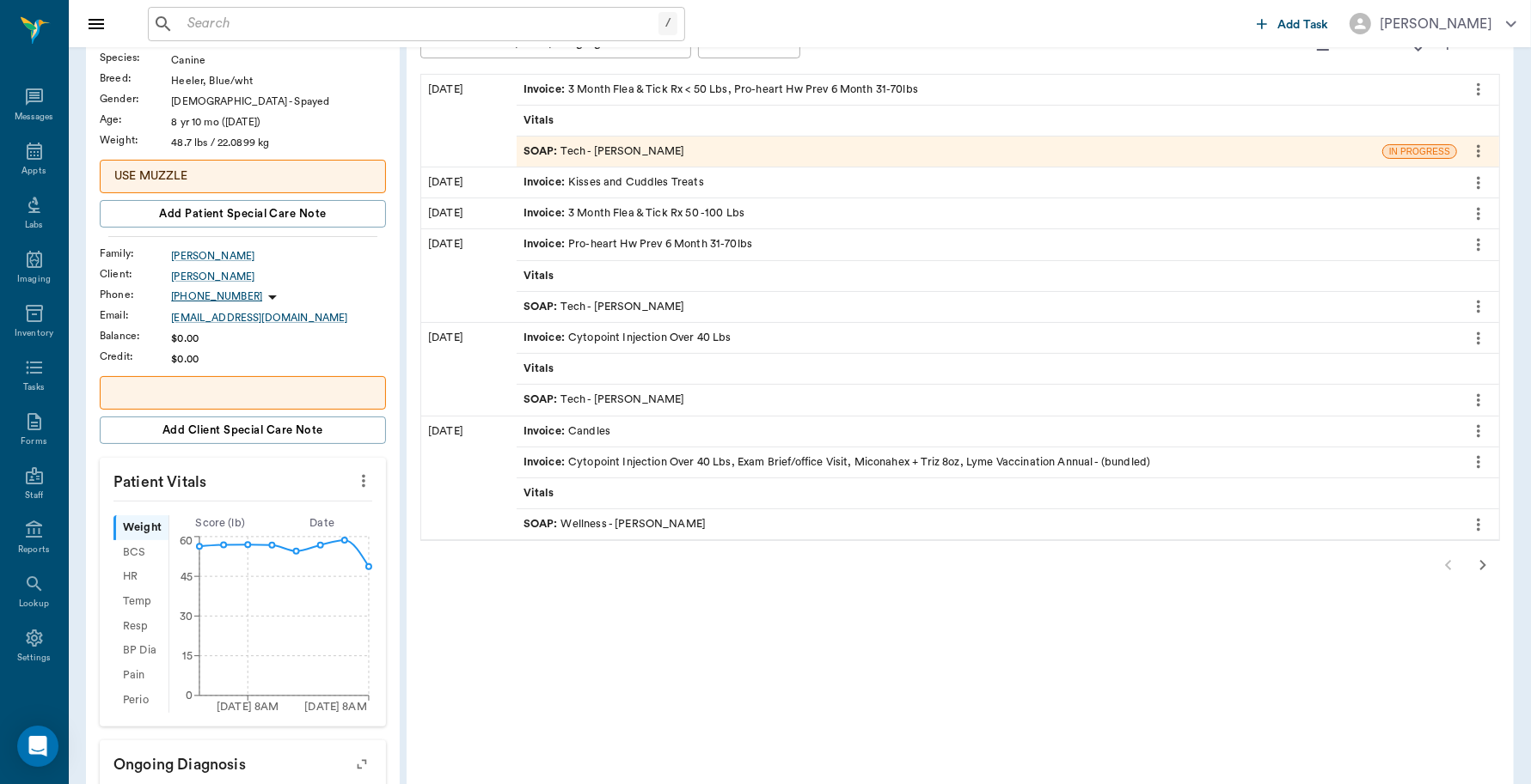
scroll to position [151, 0]
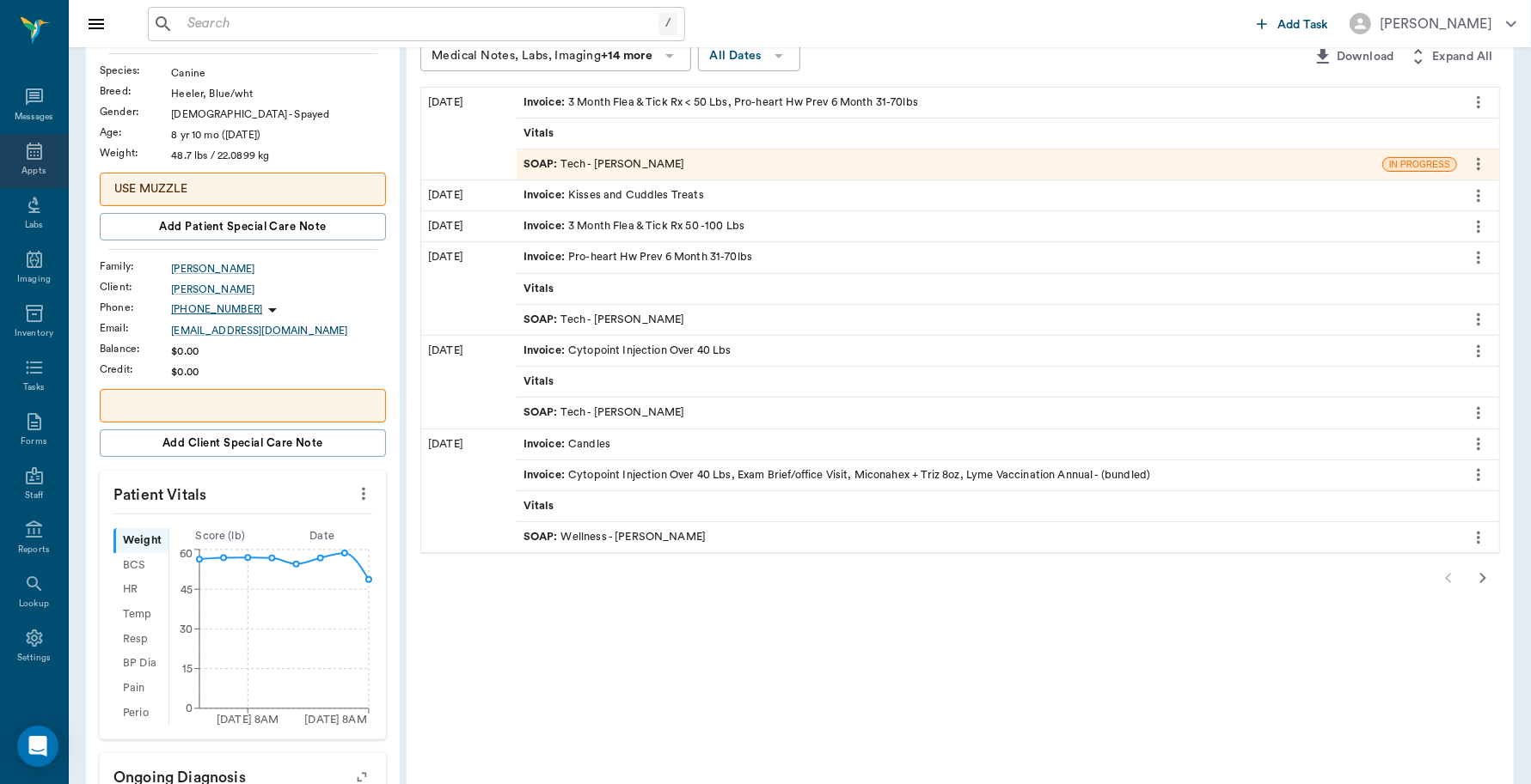
click at [24, 150] on icon at bounding box center [34, 151] width 21 height 21
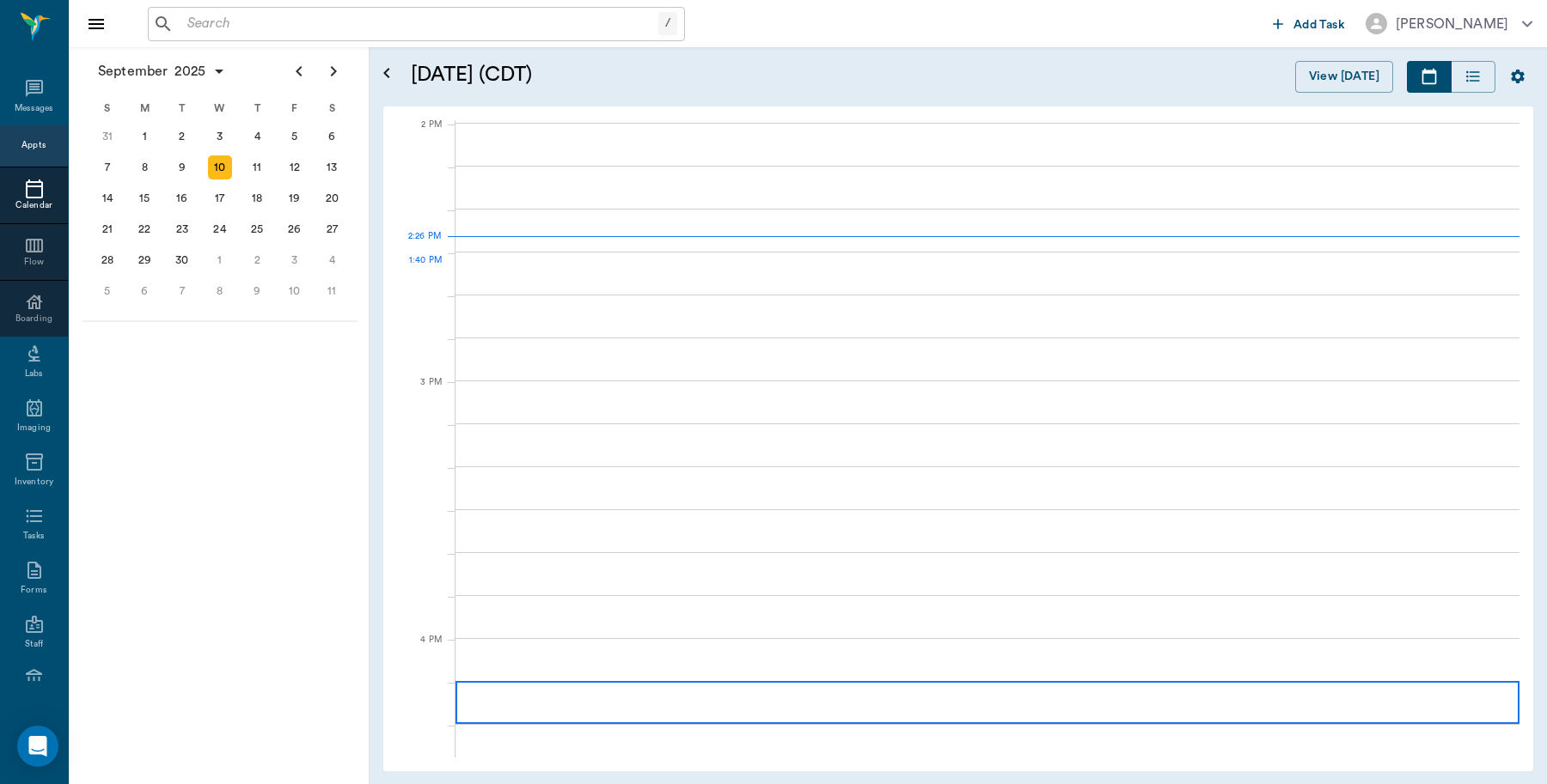
scroll to position [1548, 0]
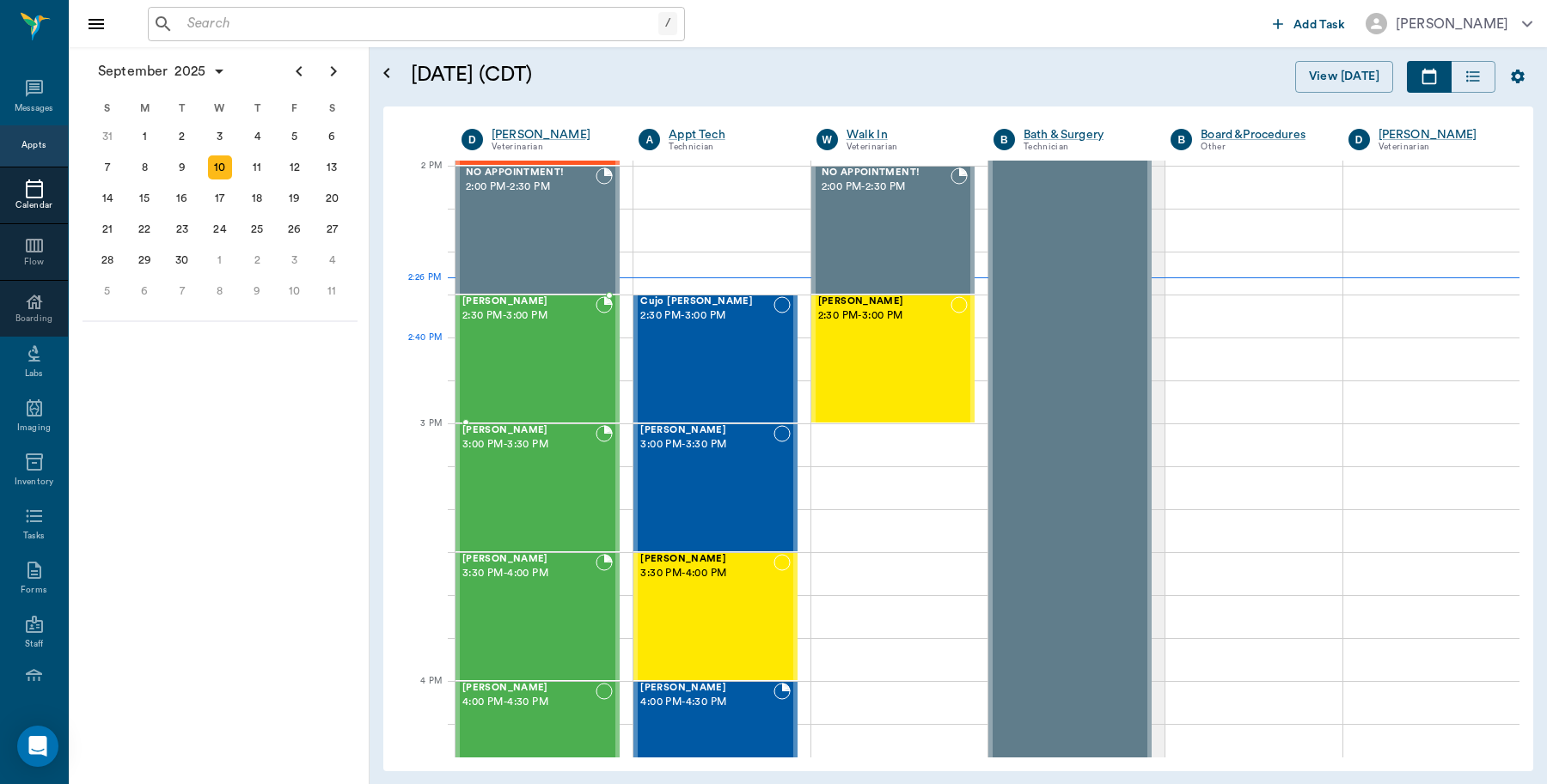
click at [543, 371] on div "Talou Yarman 2:30 PM - 3:00 PM" at bounding box center [529, 360] width 133 height 126
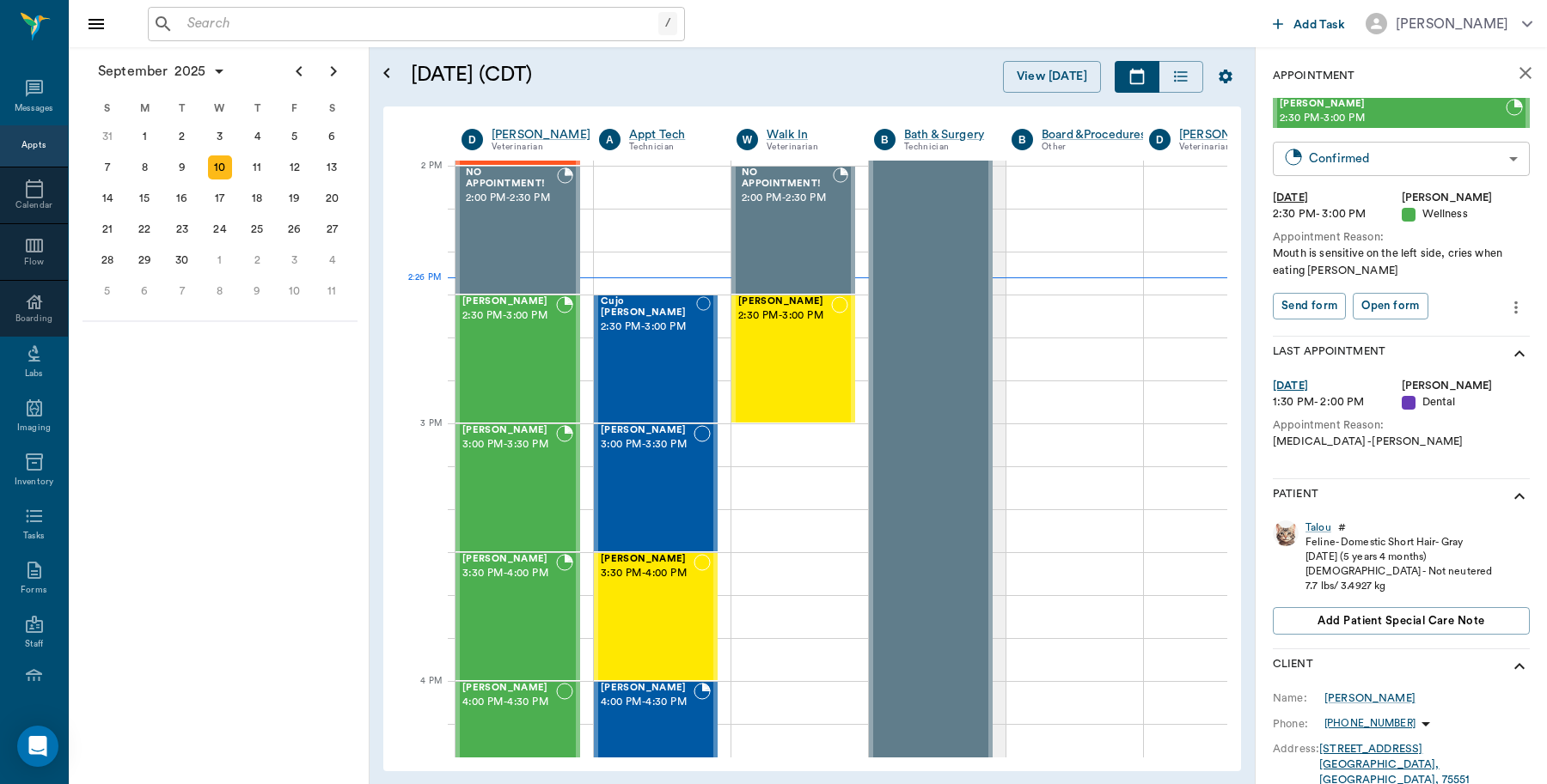
click at [1372, 160] on body "/ ​ Add Task Dr. Bert Ellsworth Nectar Messages Appts Calendar Flow Boarding La…" at bounding box center [774, 392] width 1547 height 784
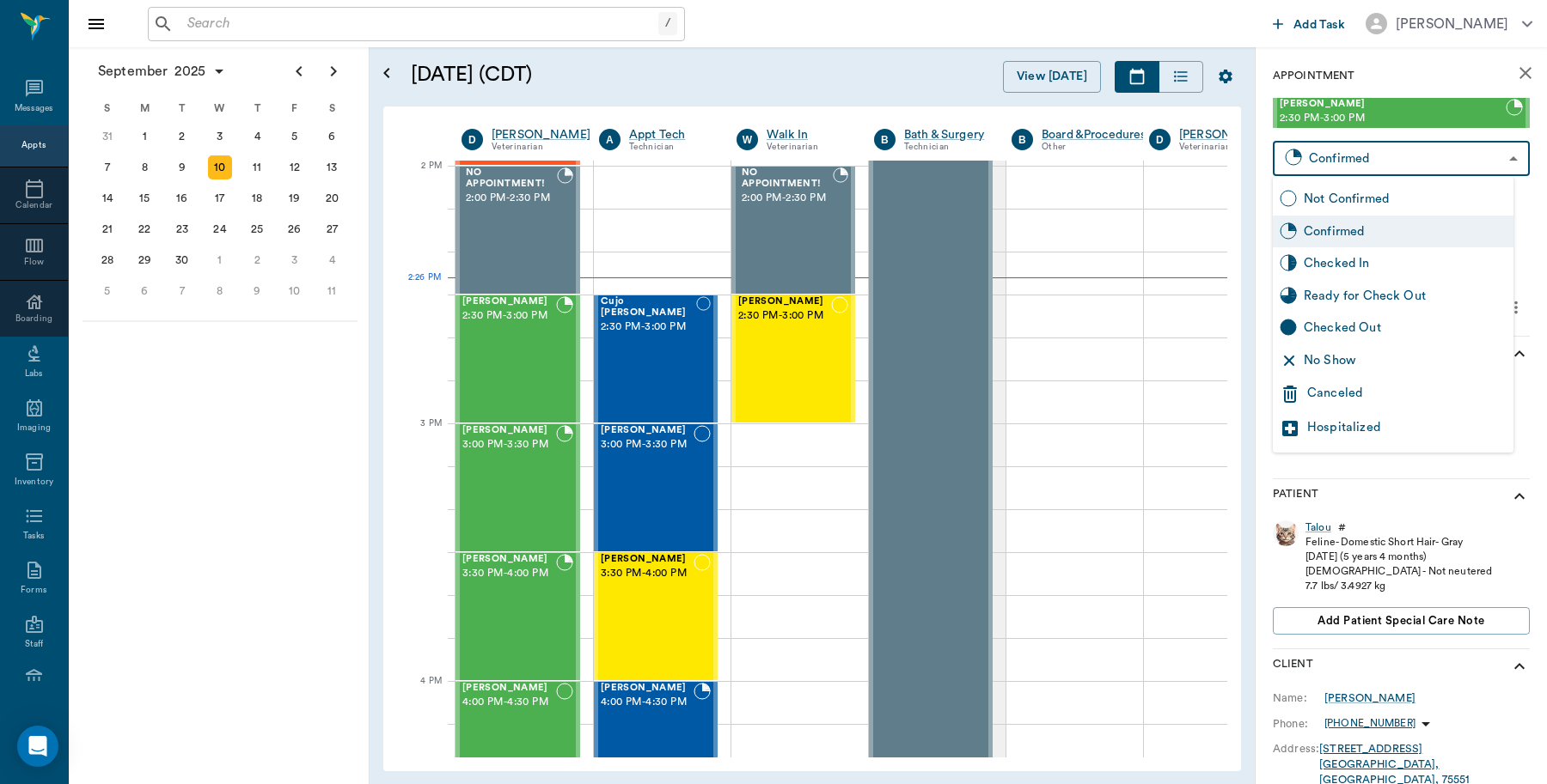
click at [1351, 265] on div "Checked In" at bounding box center [1405, 264] width 203 height 19
type input "CHECKED_IN"
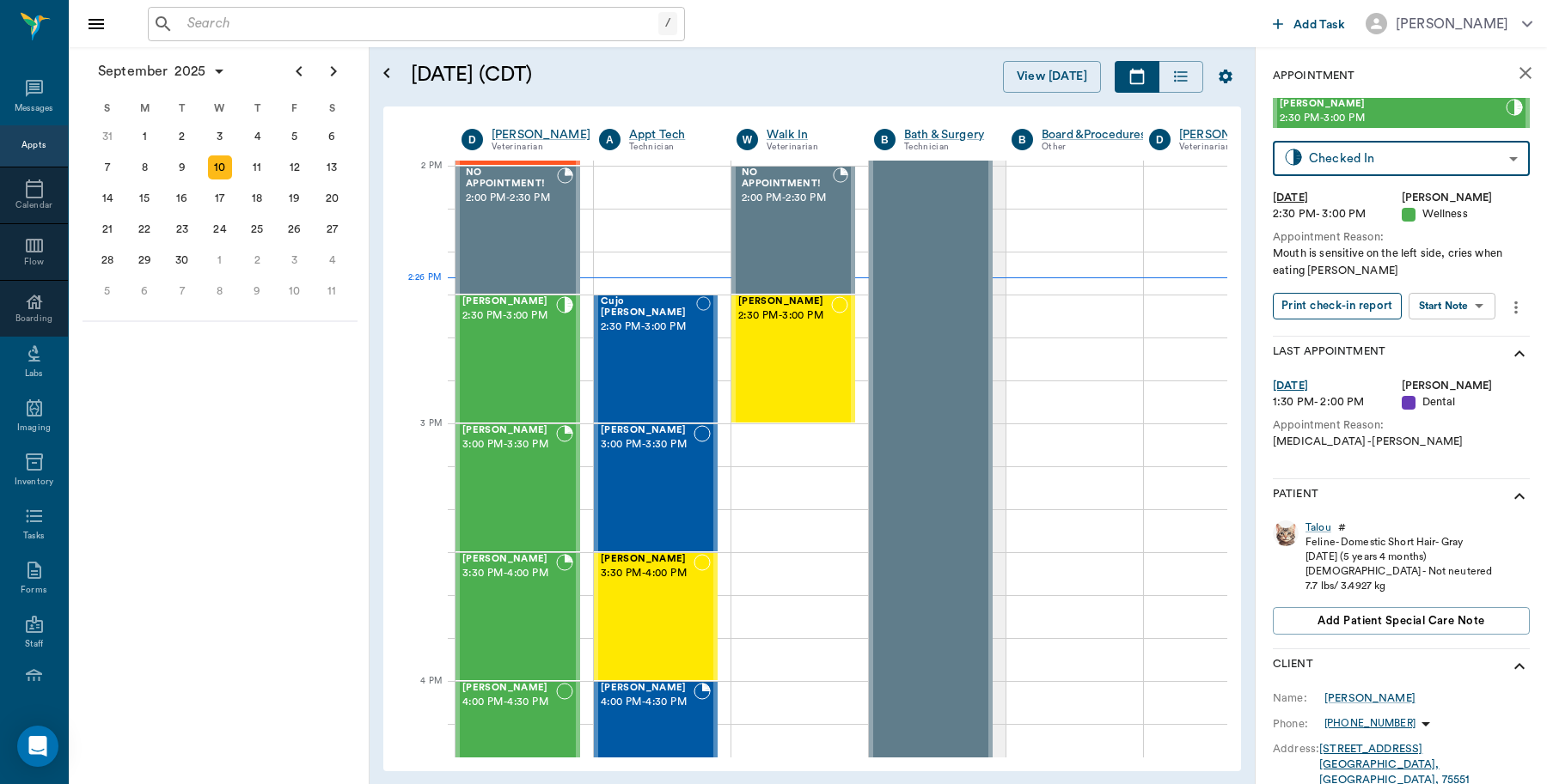
click at [1337, 304] on button "Print check-in report" at bounding box center [1337, 306] width 129 height 27
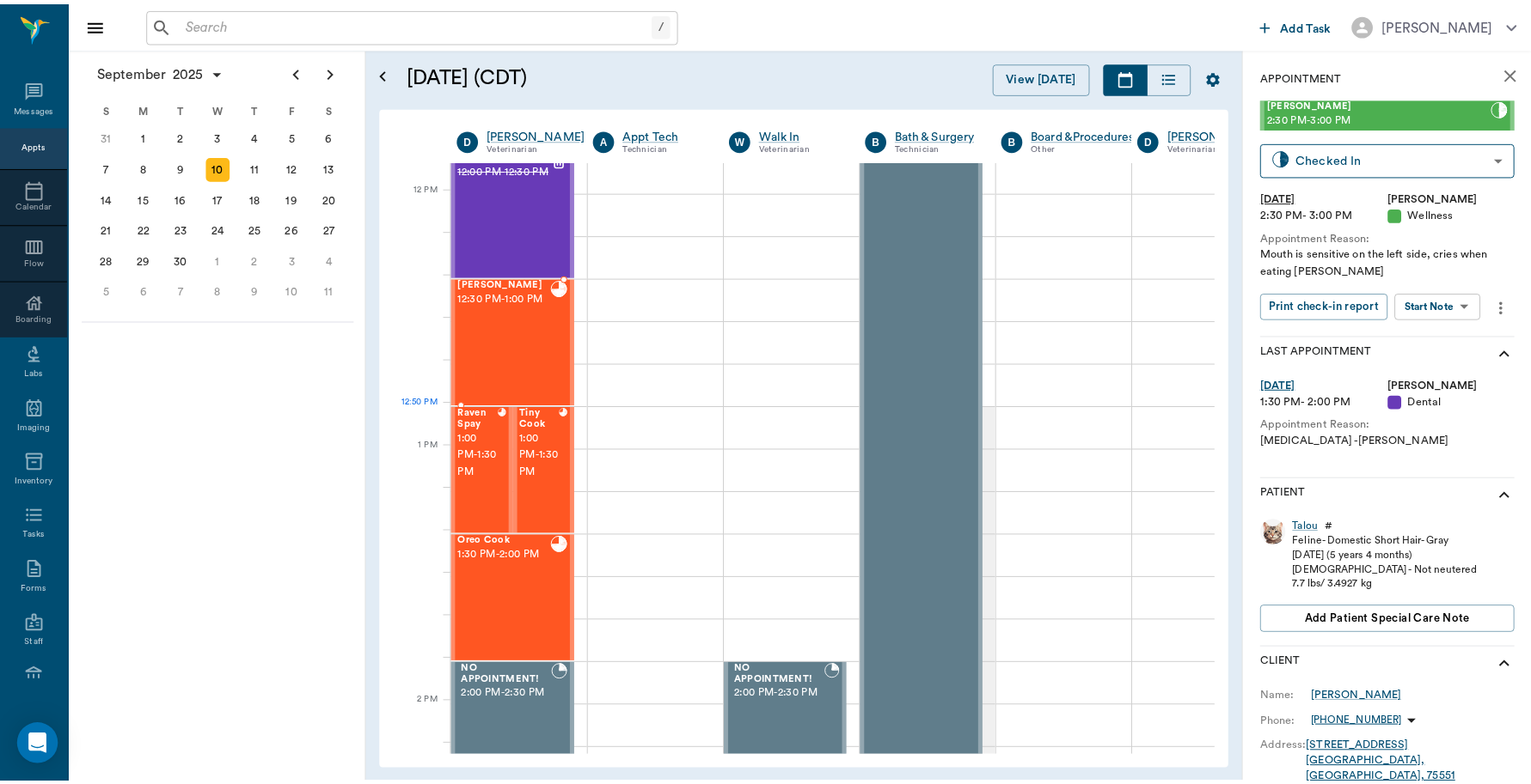
scroll to position [1011, 0]
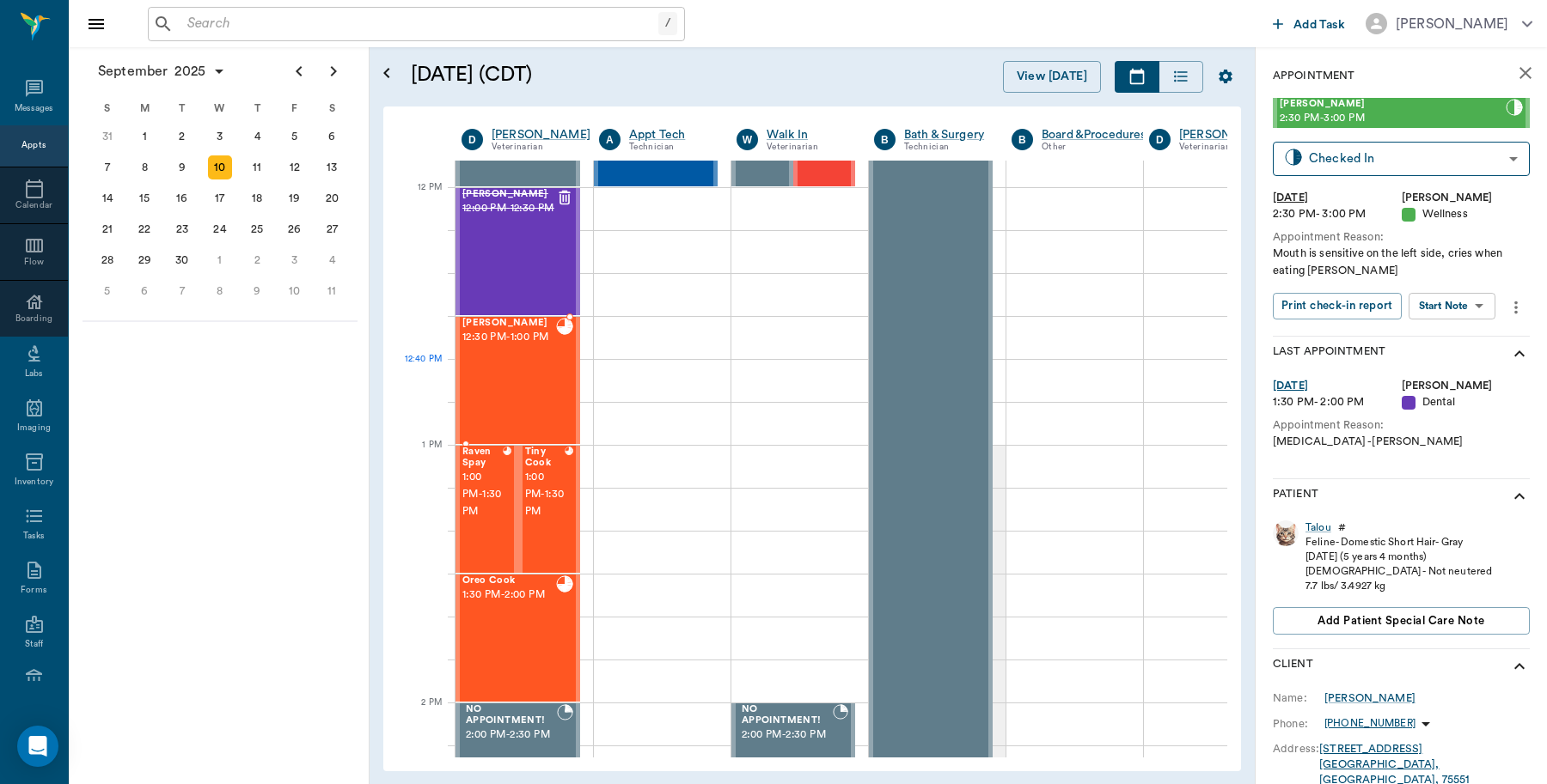
click at [543, 390] on div "Penelope Swafford 12:30 PM - 1:00 PM" at bounding box center [510, 381] width 94 height 126
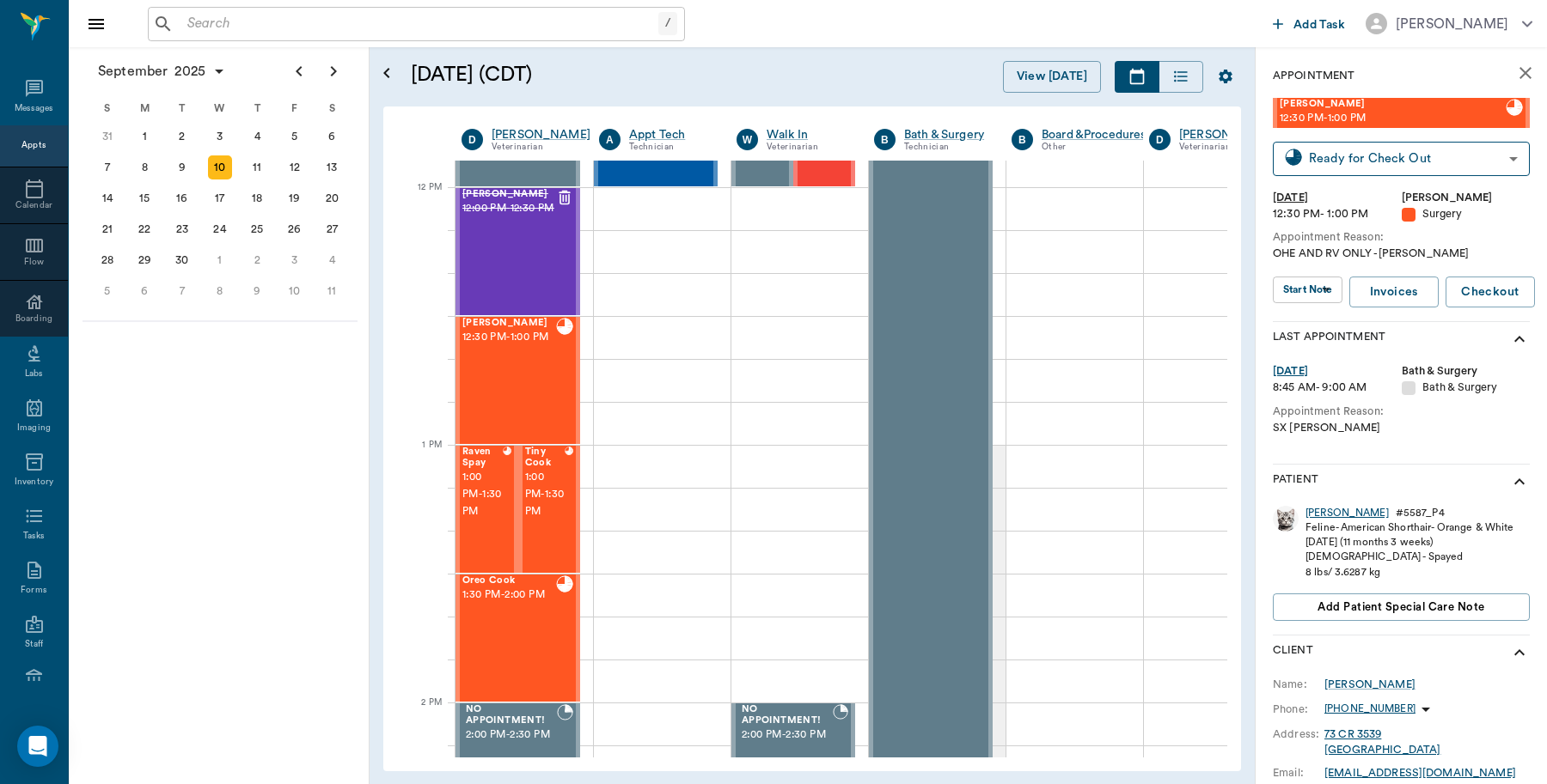
click at [1322, 516] on div "Penelope" at bounding box center [1346, 513] width 83 height 15
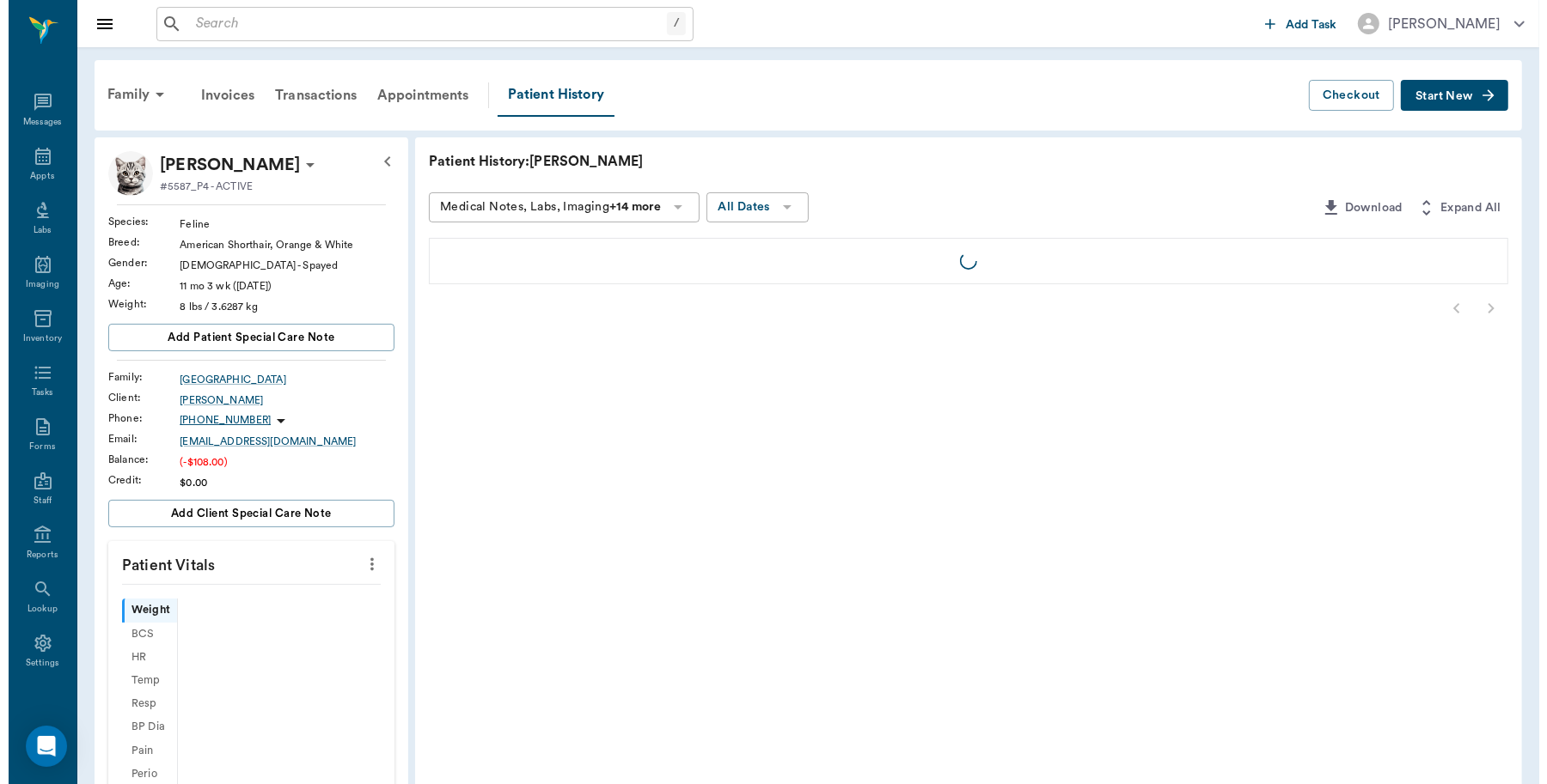
scroll to position [5, 0]
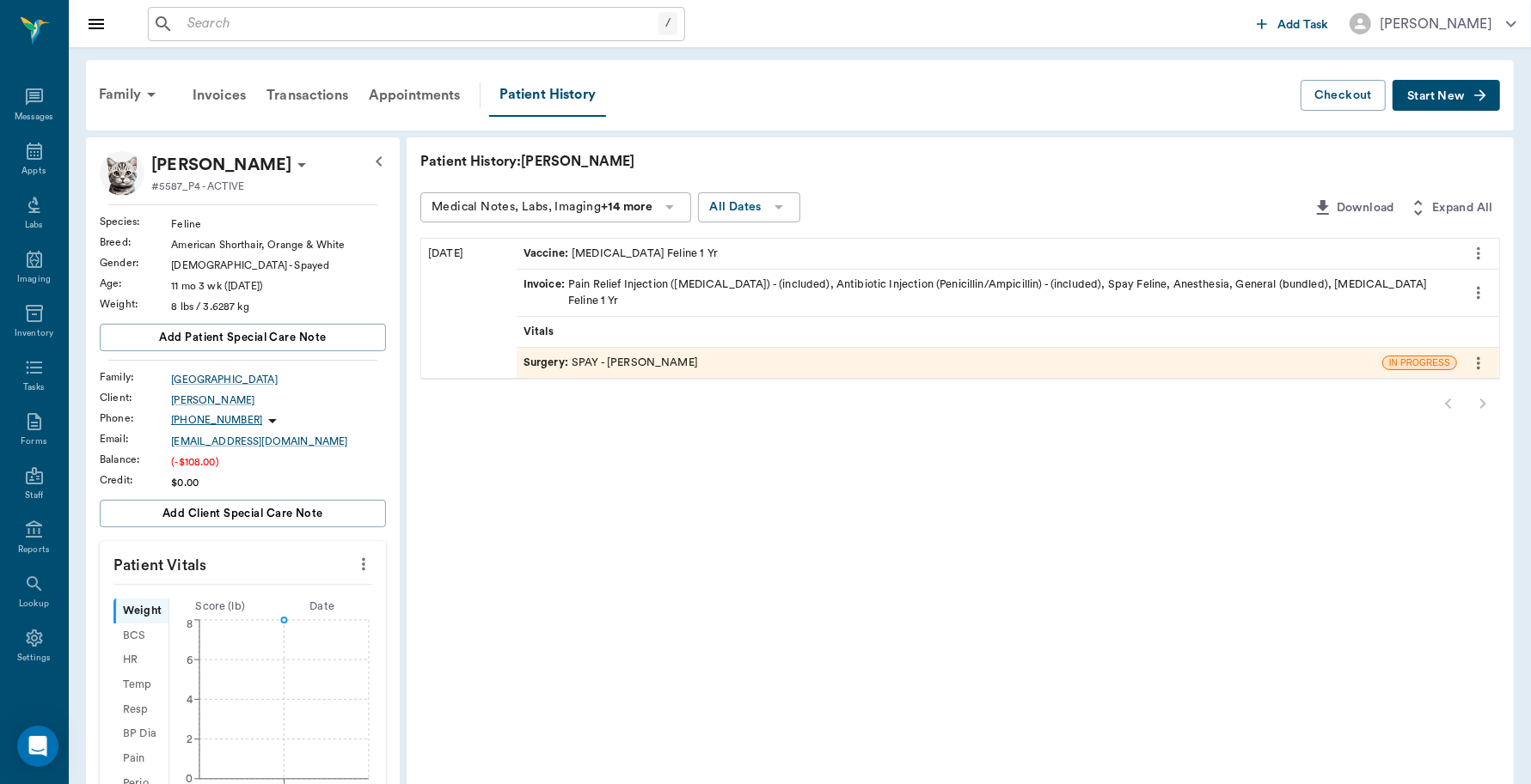
click at [654, 355] on div "Surgery : SPAY - Dr. Bert Ellsworth" at bounding box center [611, 363] width 175 height 16
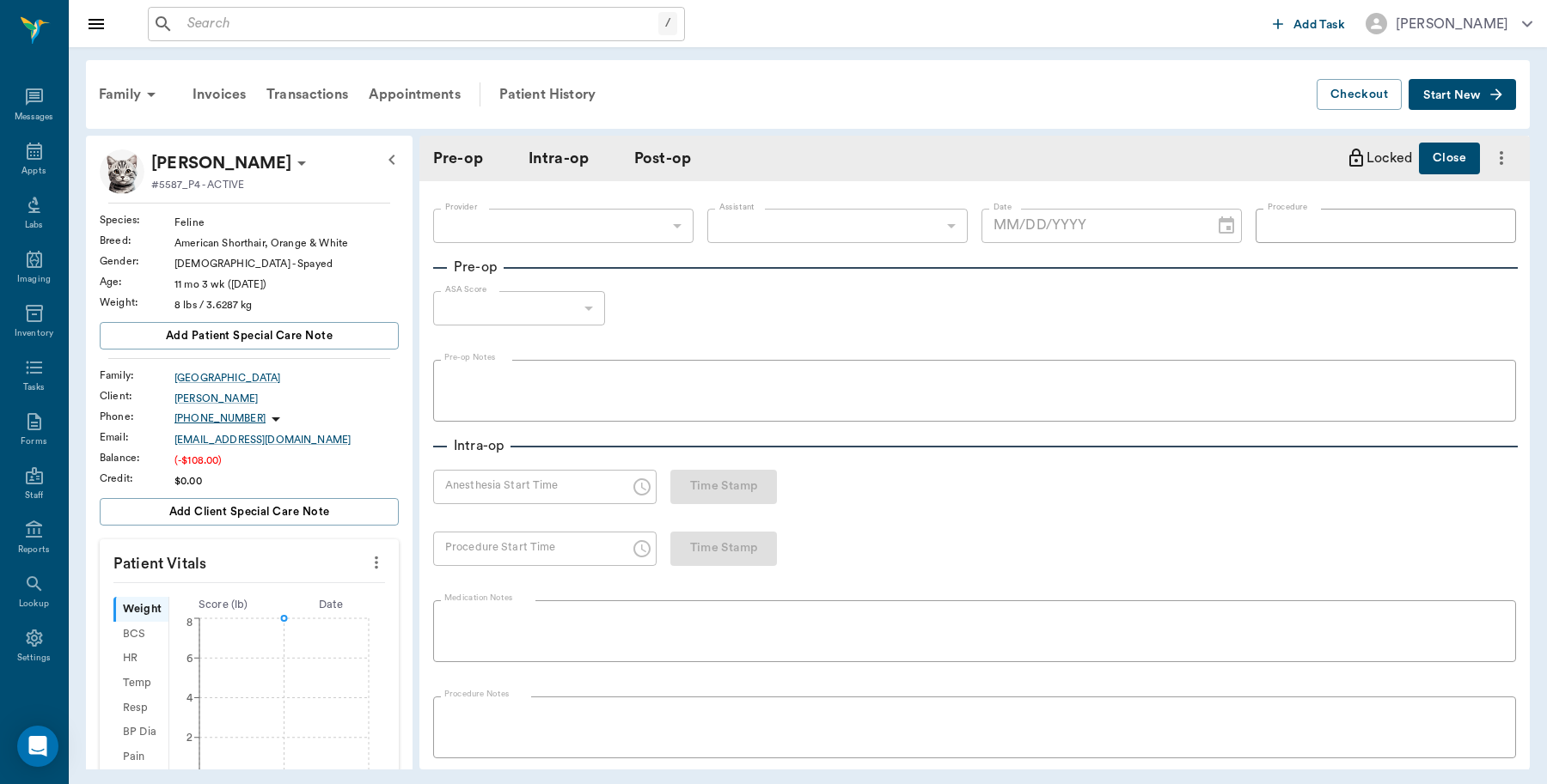
type input "63ec2f075fda476ae8351a4d"
type input "63ec2e7e52e12b0ba117b124"
type input "SPAY"
type input "1"
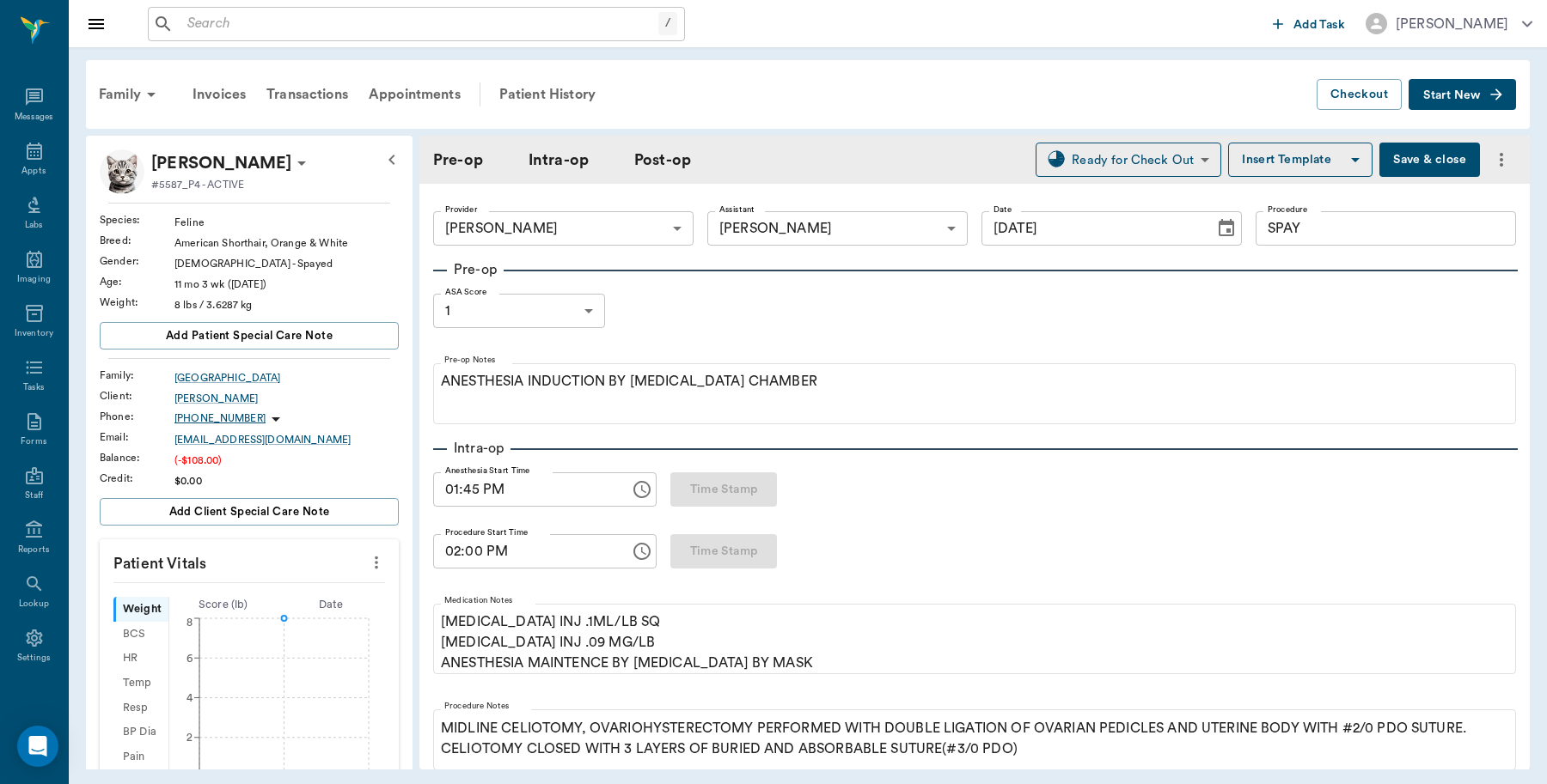
type input "09/10/2025"
type input "01:45 PM"
type input "02:00 PM"
type input "02:18 PM"
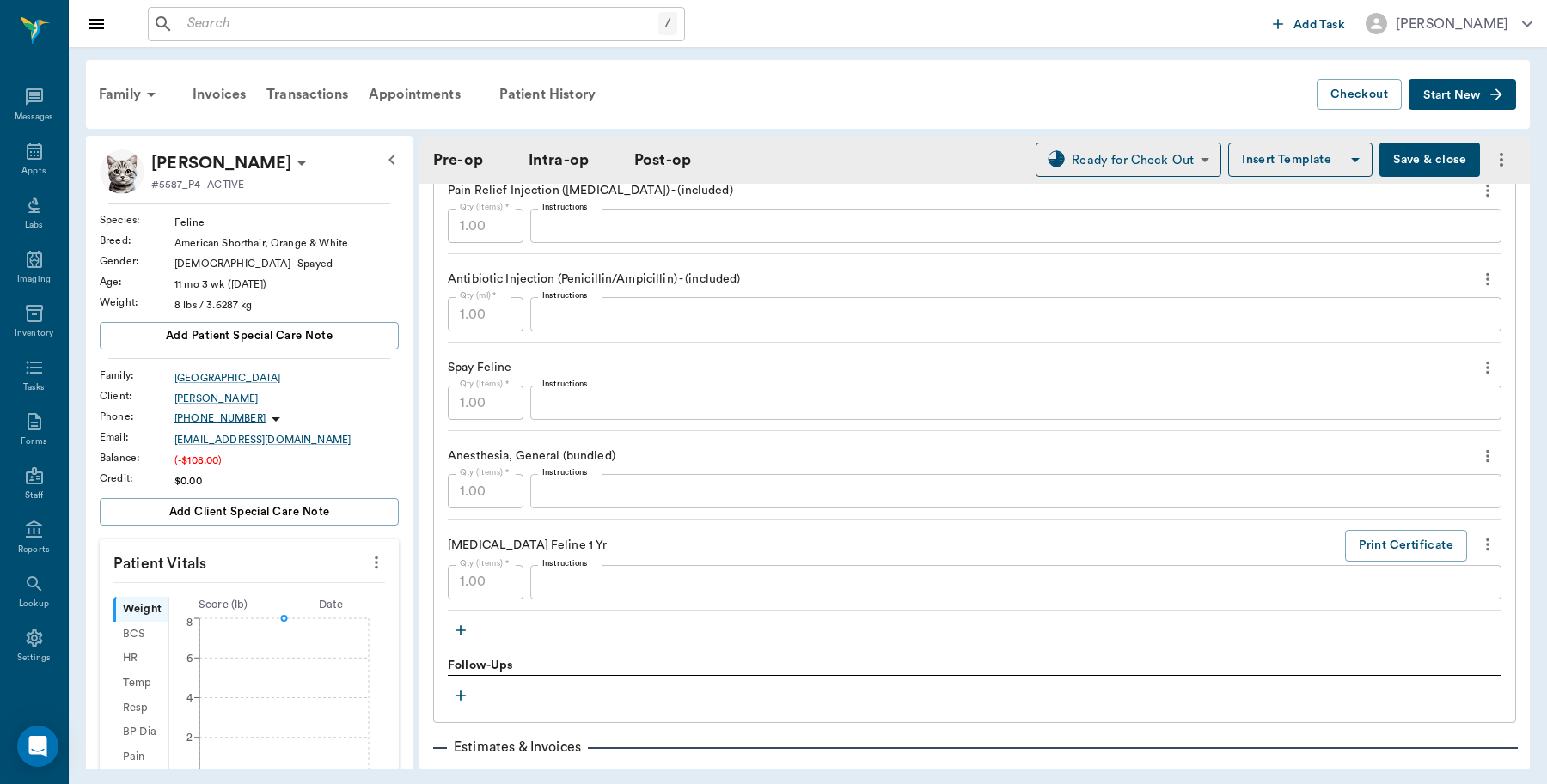
scroll to position [1503, 0]
click at [1390, 537] on button "Print Certificate" at bounding box center [1406, 542] width 122 height 32
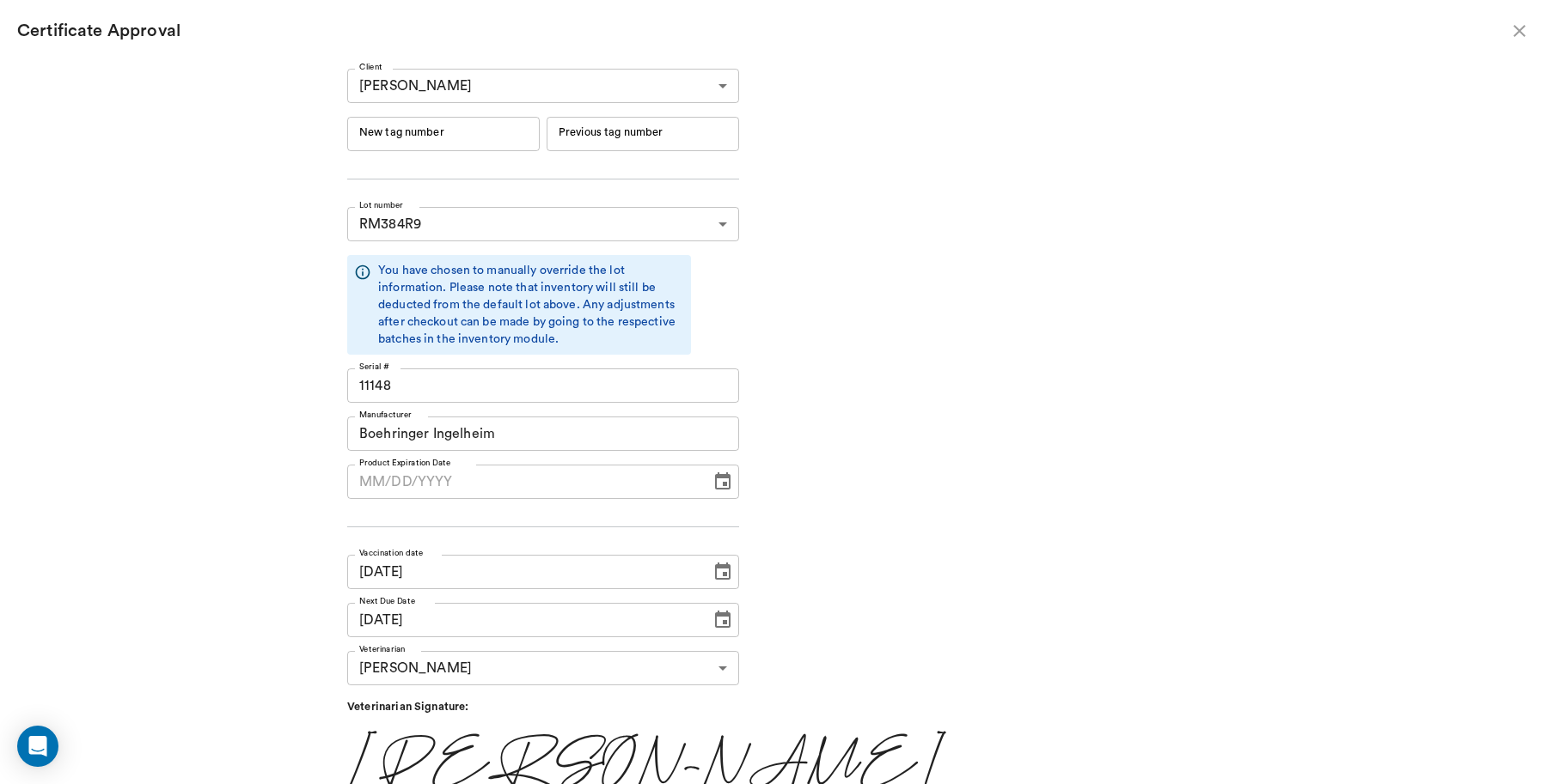
type input "06/19/2026"
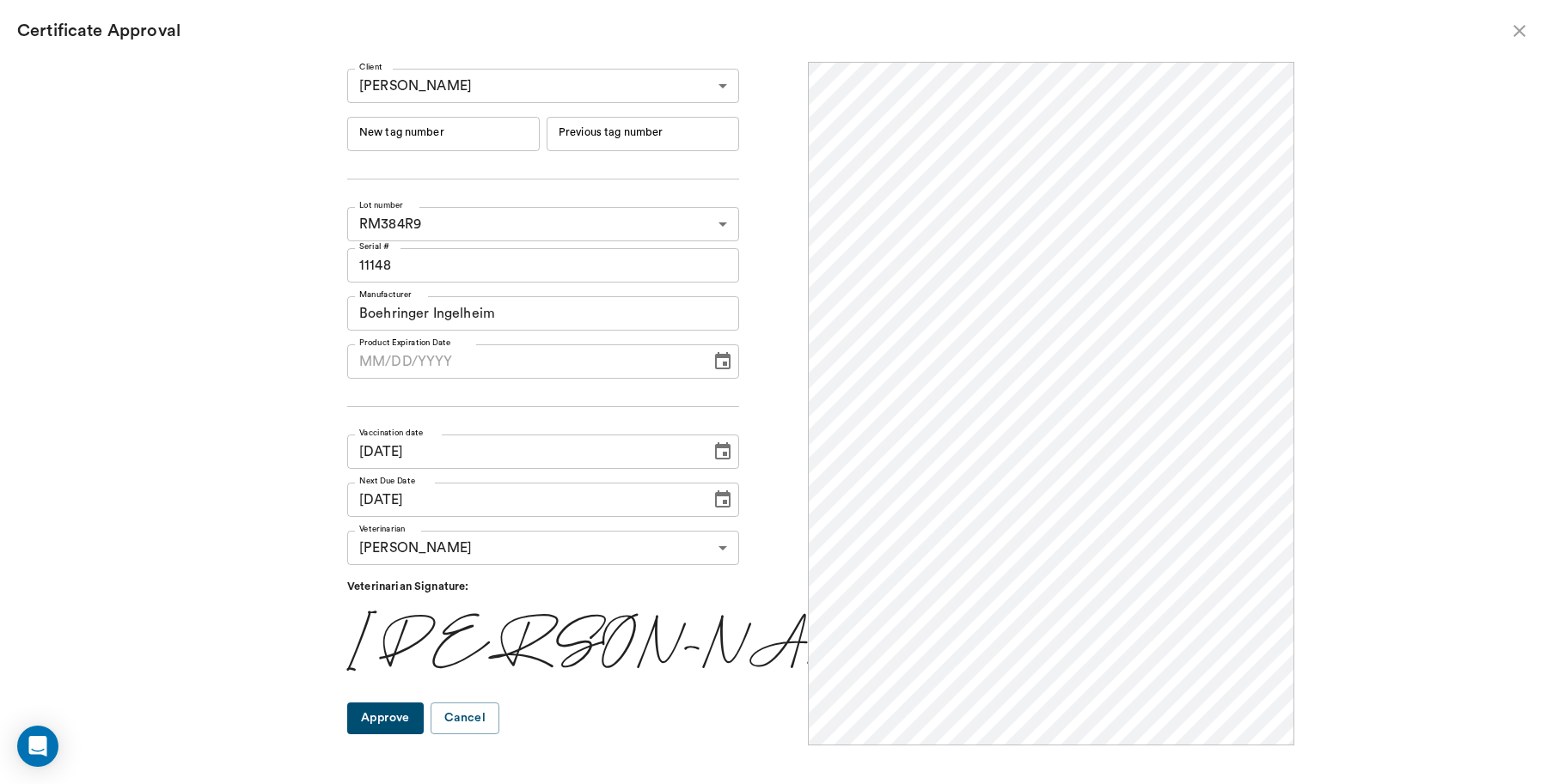
scroll to position [0, 0]
click at [457, 130] on input "New tag number" at bounding box center [443, 134] width 193 height 34
type input "251087"
click at [406, 361] on input "MM/DD/YYYY" at bounding box center [523, 362] width 352 height 34
type input "09/06/2025"
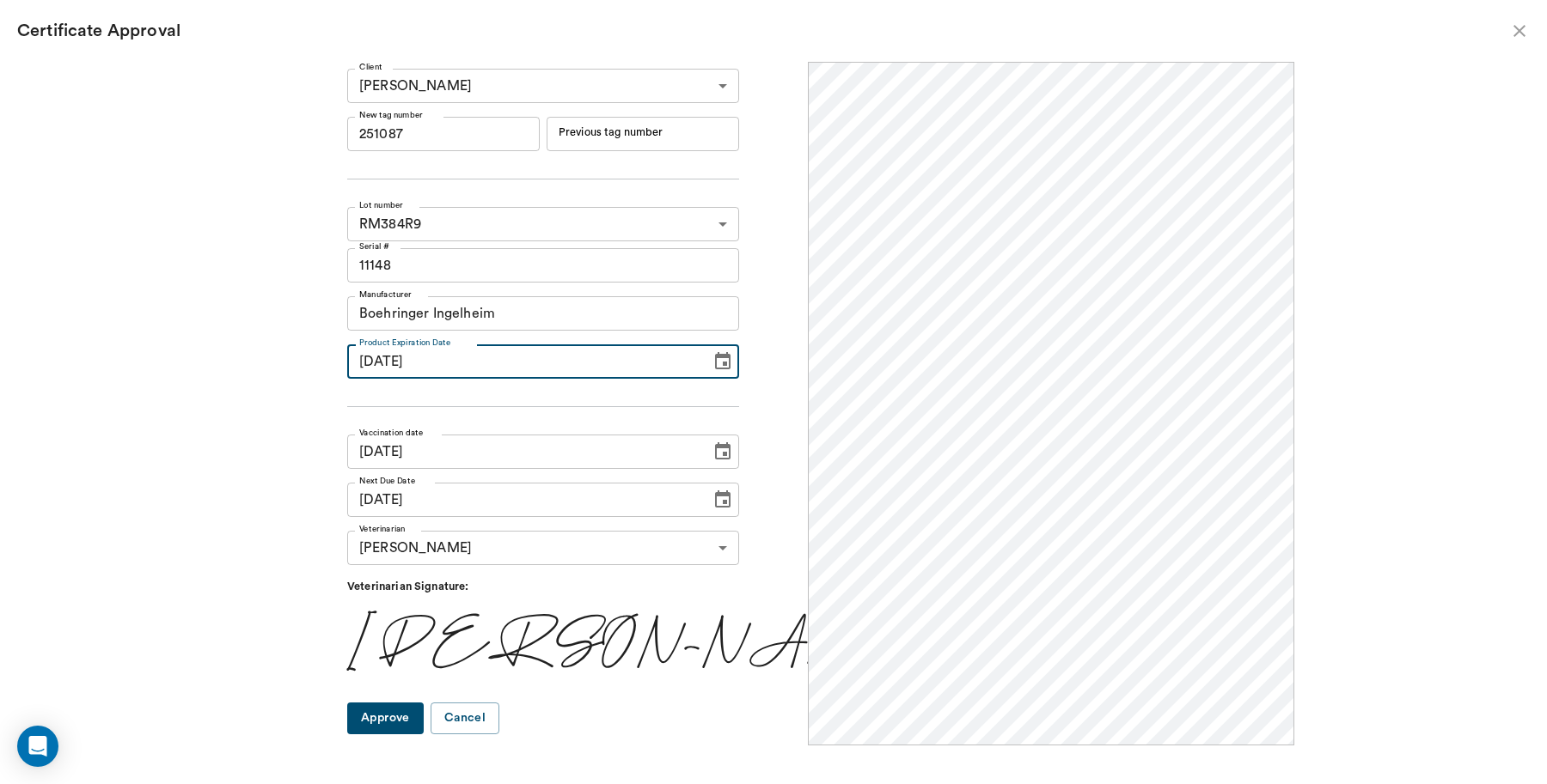
click at [418, 719] on button "Approve" at bounding box center [385, 718] width 77 height 32
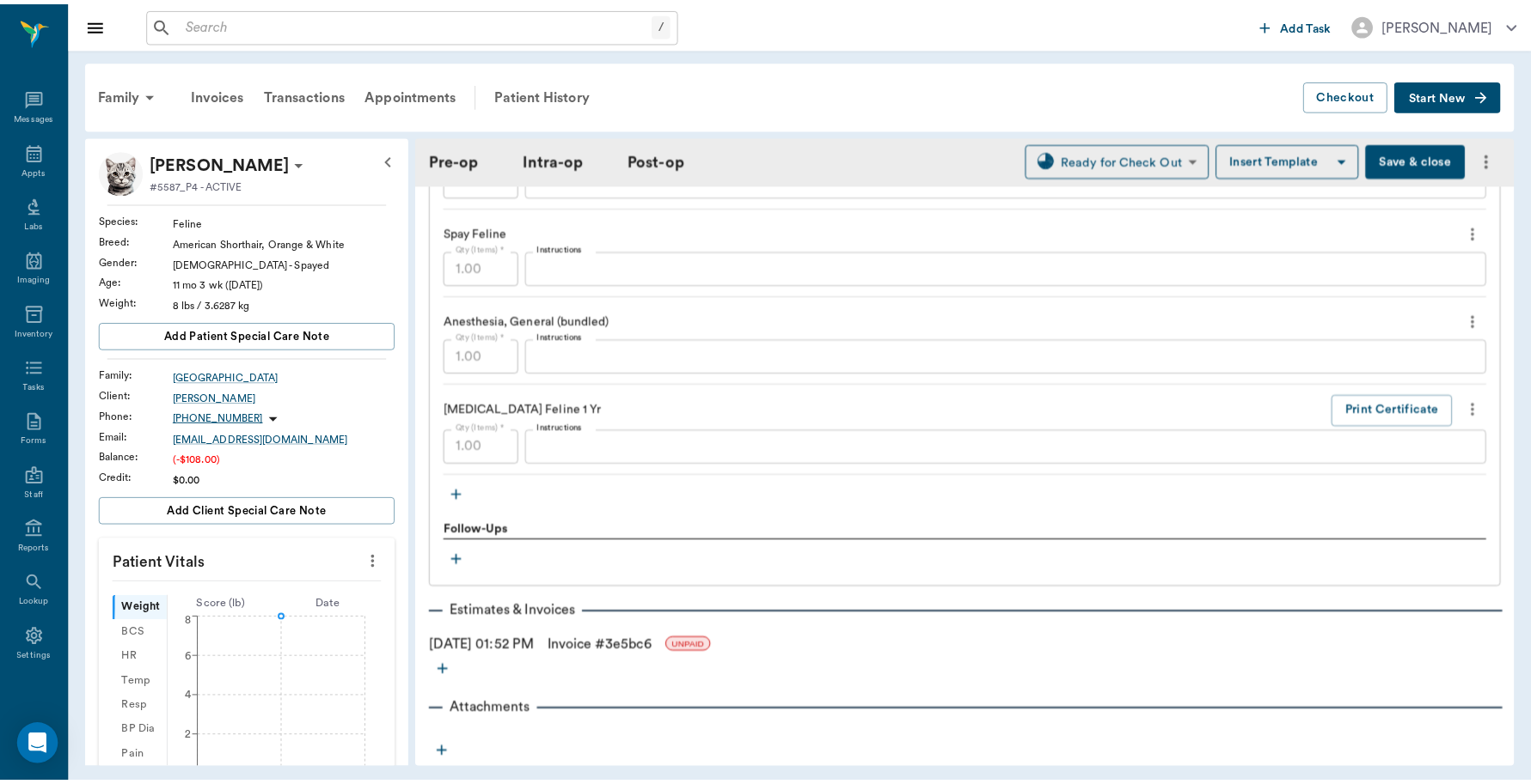
scroll to position [1673, 0]
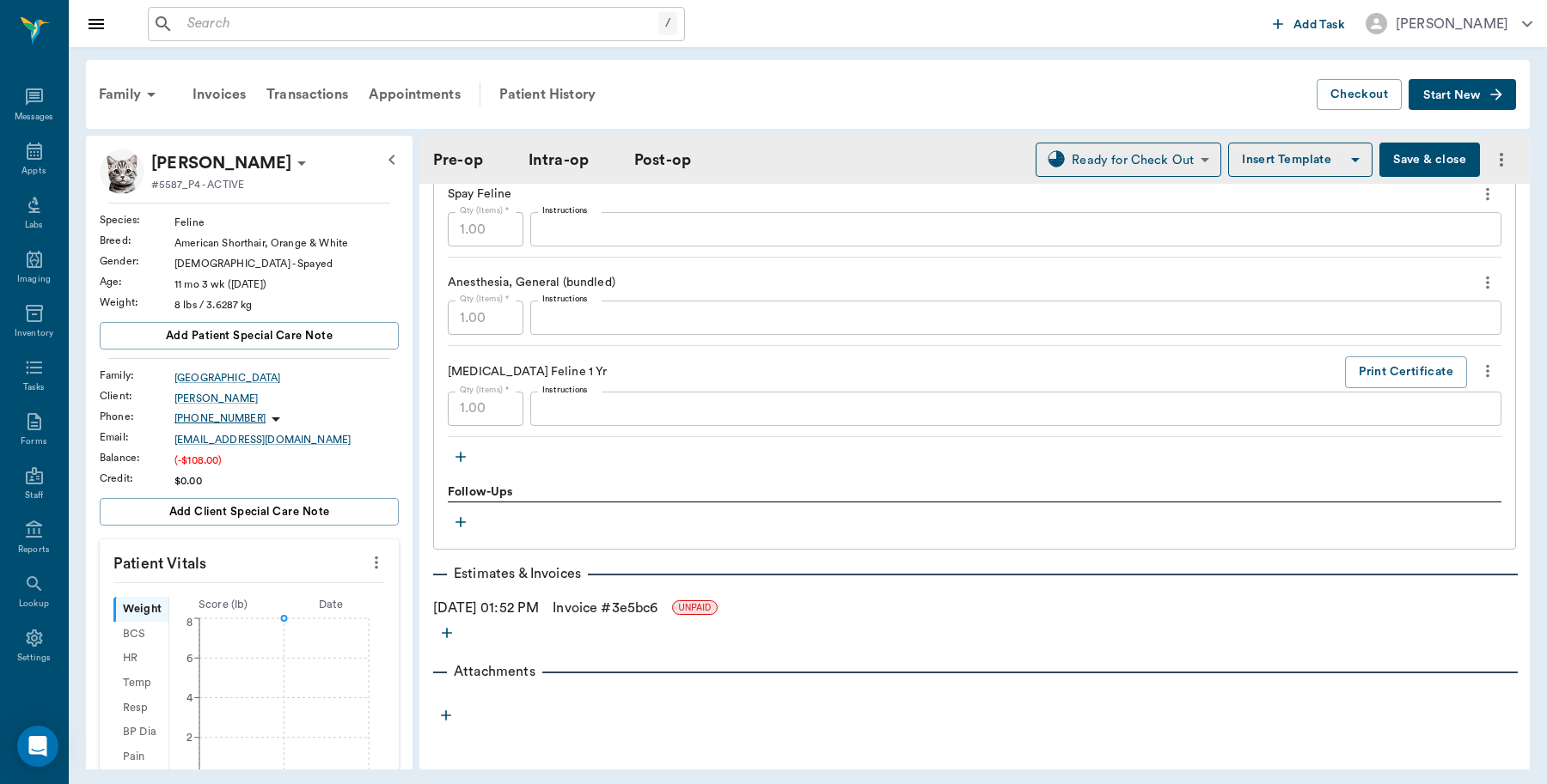
click at [650, 610] on link "Invoice # 3e5bc6" at bounding box center [605, 608] width 105 height 21
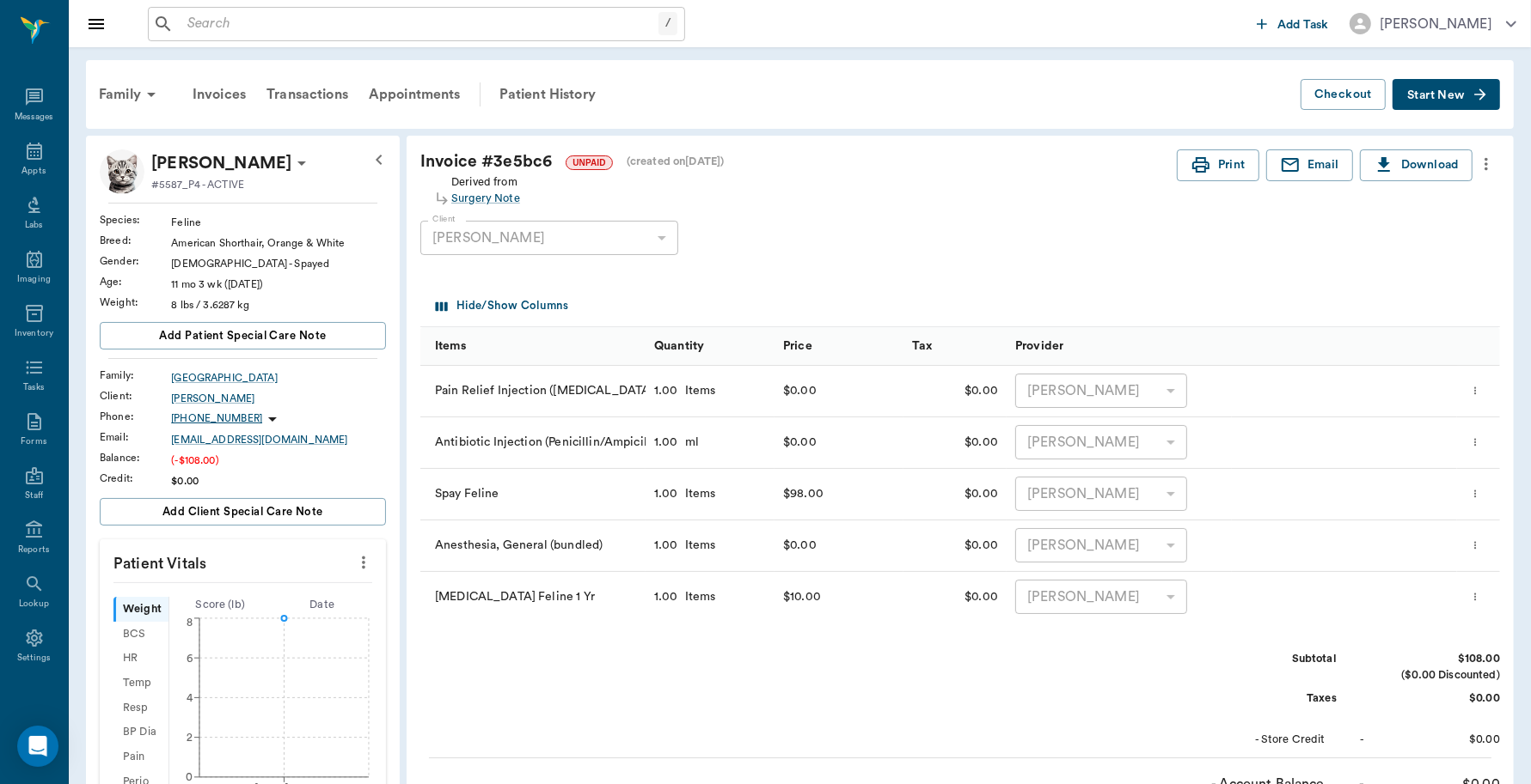
click at [1489, 169] on icon "more" at bounding box center [1485, 164] width 19 height 21
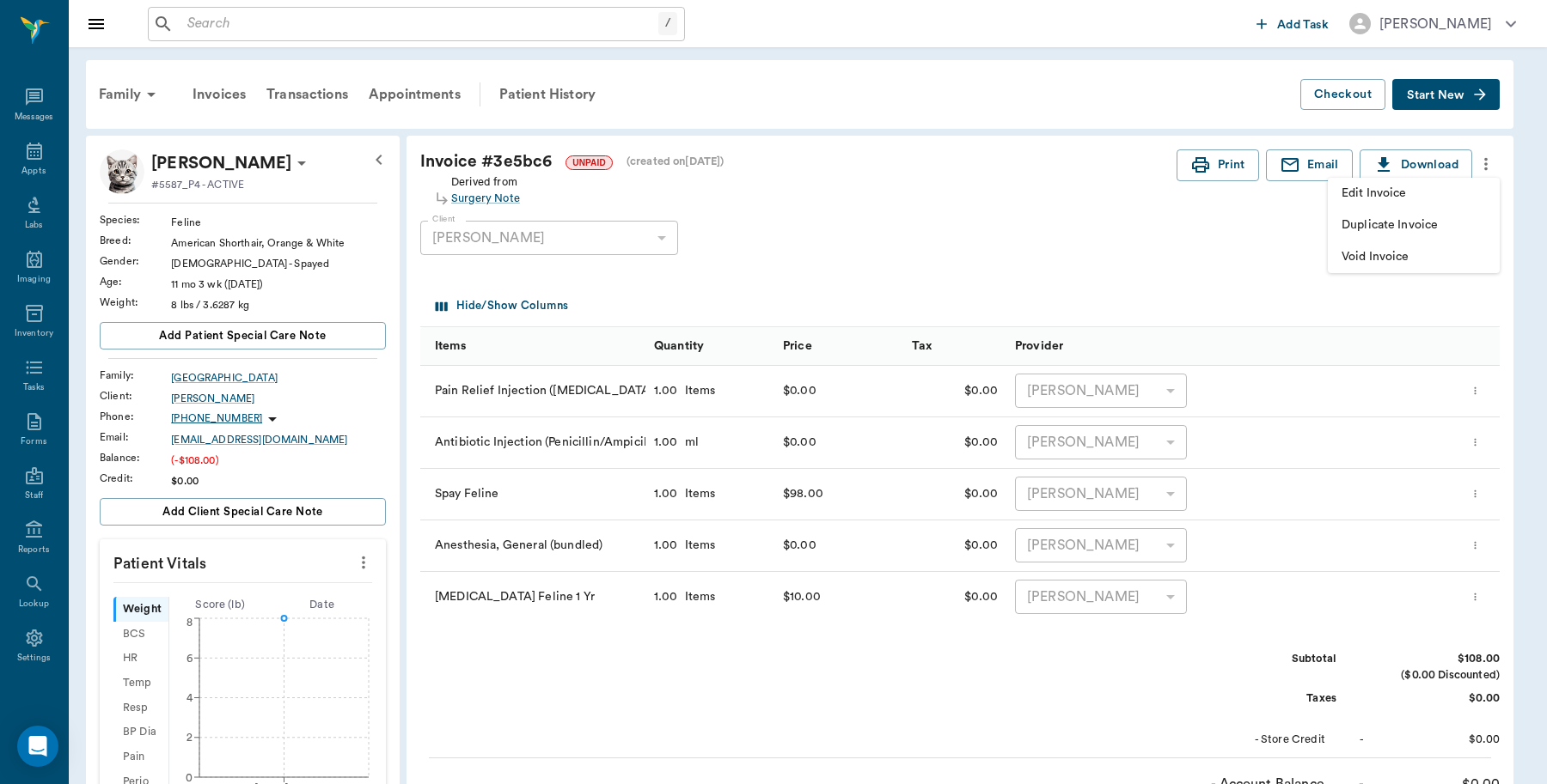
click at [1427, 189] on span "Edit Invoice" at bounding box center [1413, 194] width 144 height 18
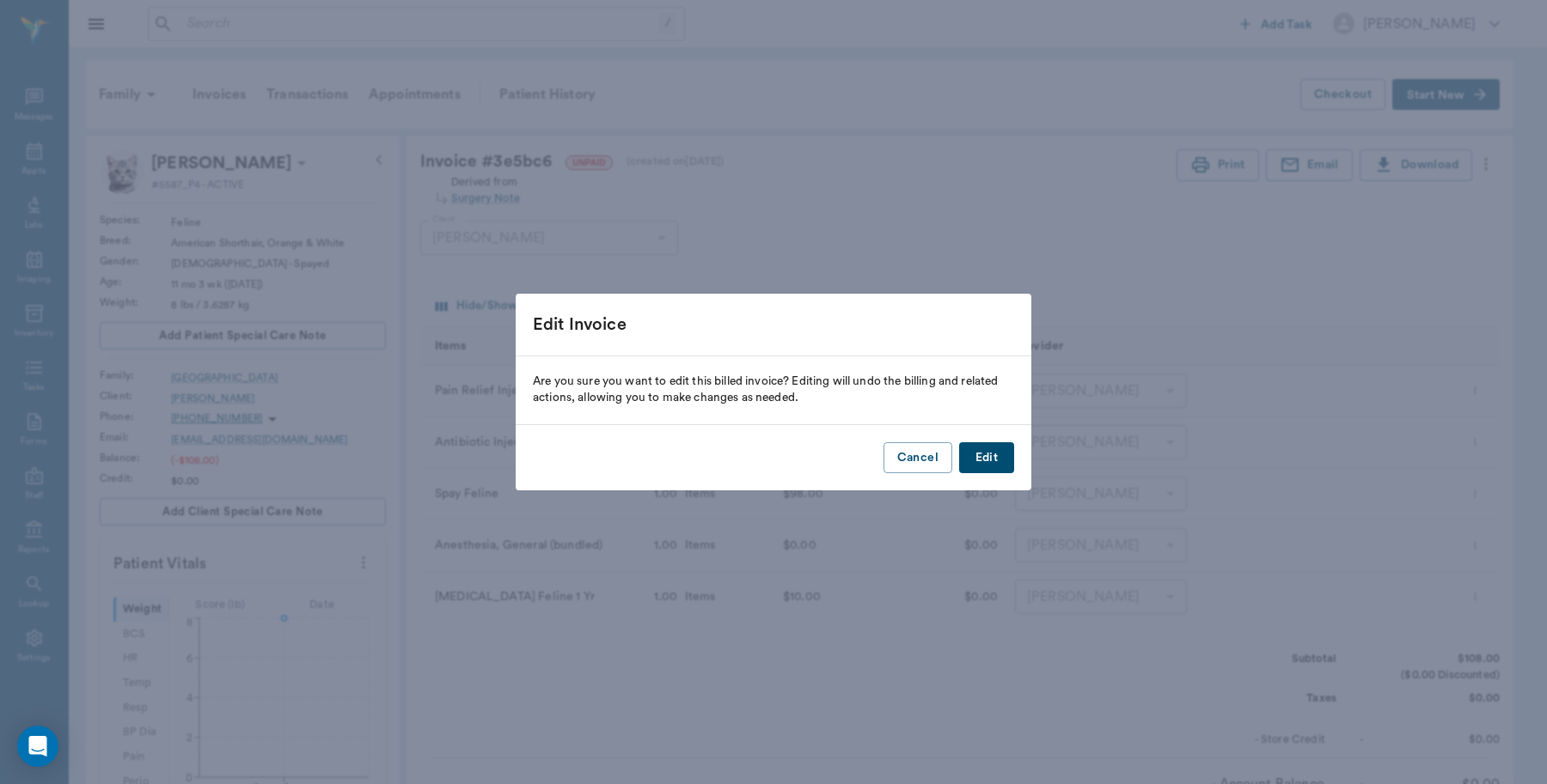
click at [995, 452] on button "Edit" at bounding box center [986, 458] width 55 height 32
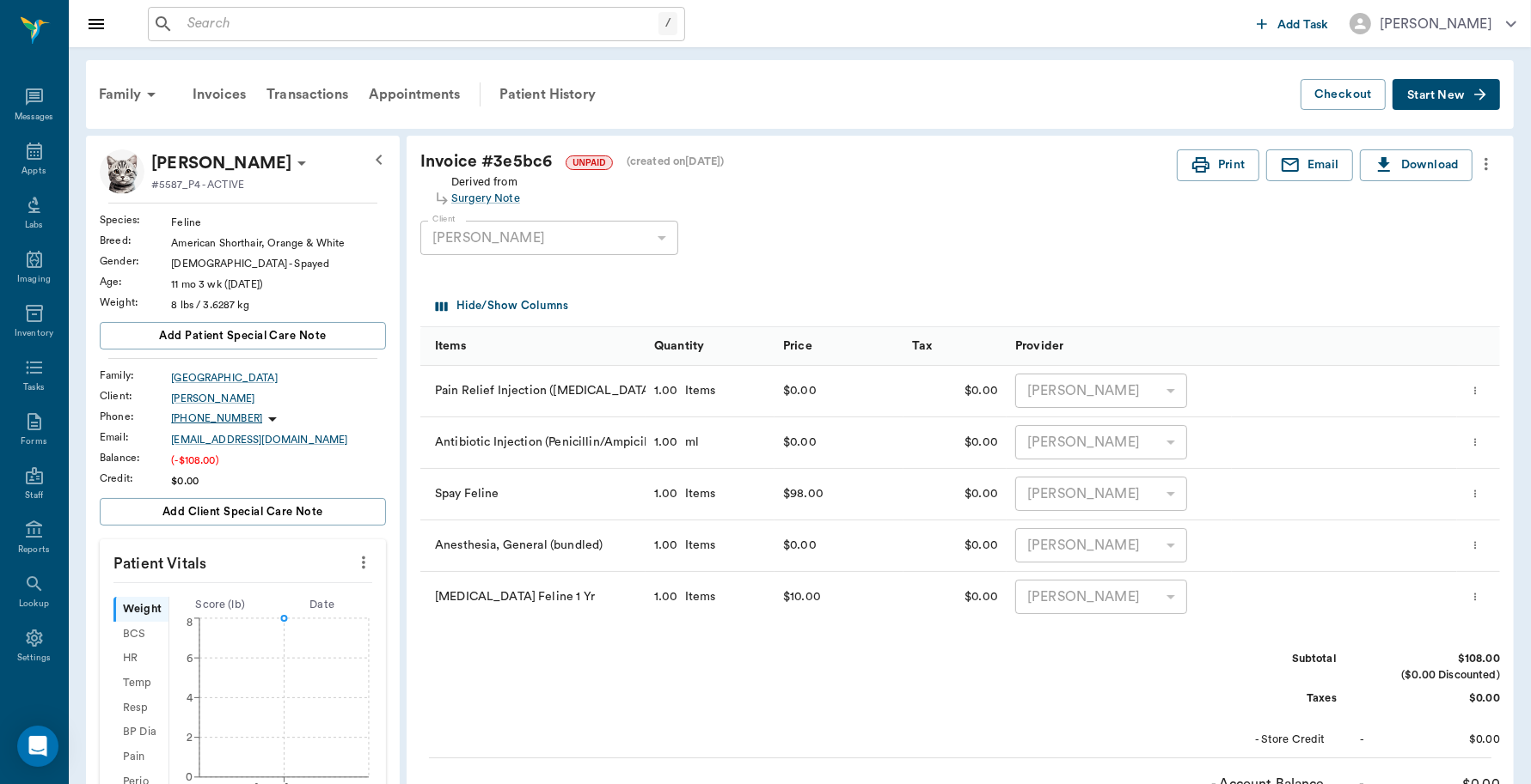
click at [1487, 161] on icon "more" at bounding box center [1485, 164] width 19 height 21
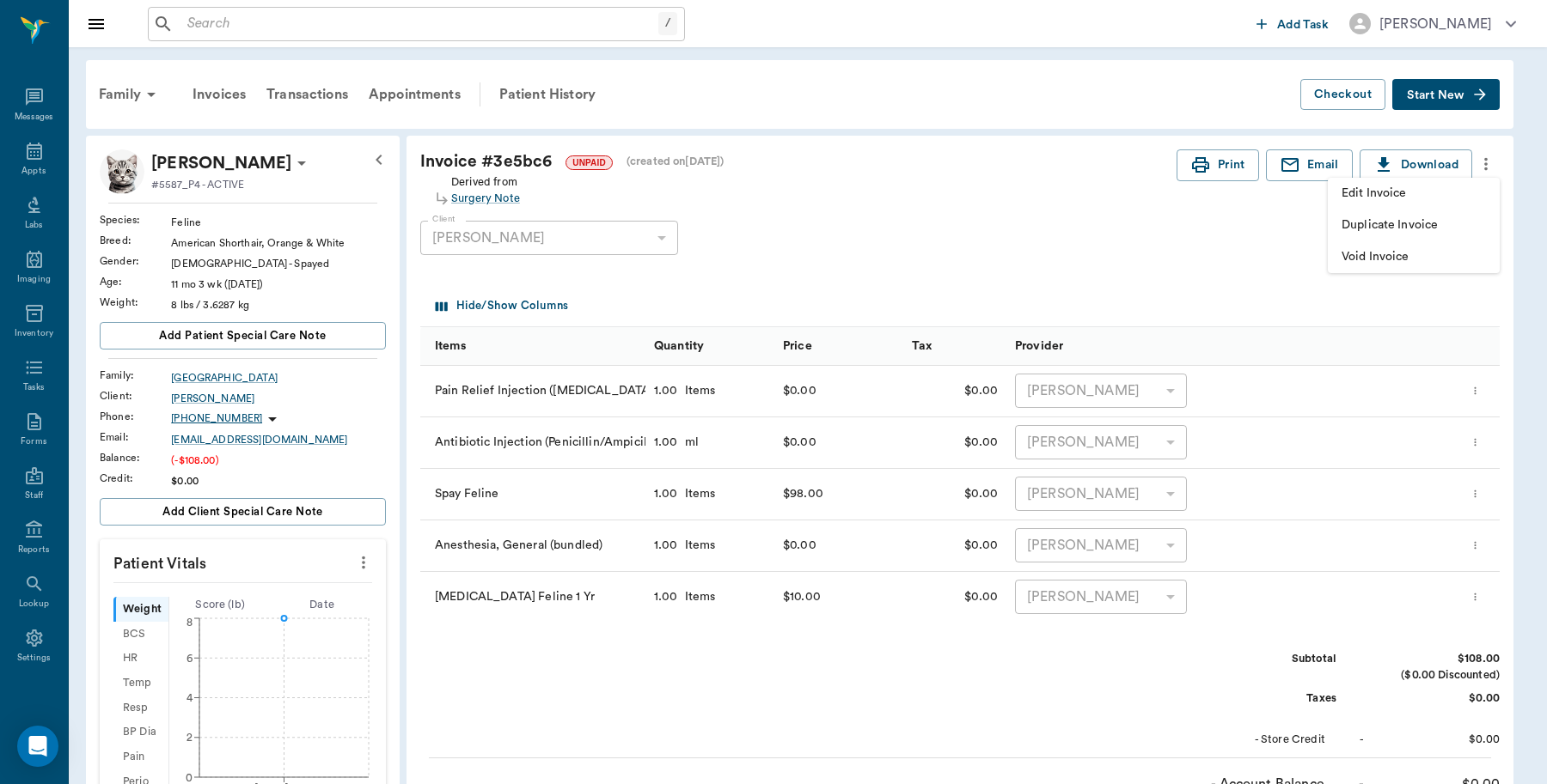
click at [1414, 186] on span "Edit Invoice" at bounding box center [1413, 194] width 144 height 18
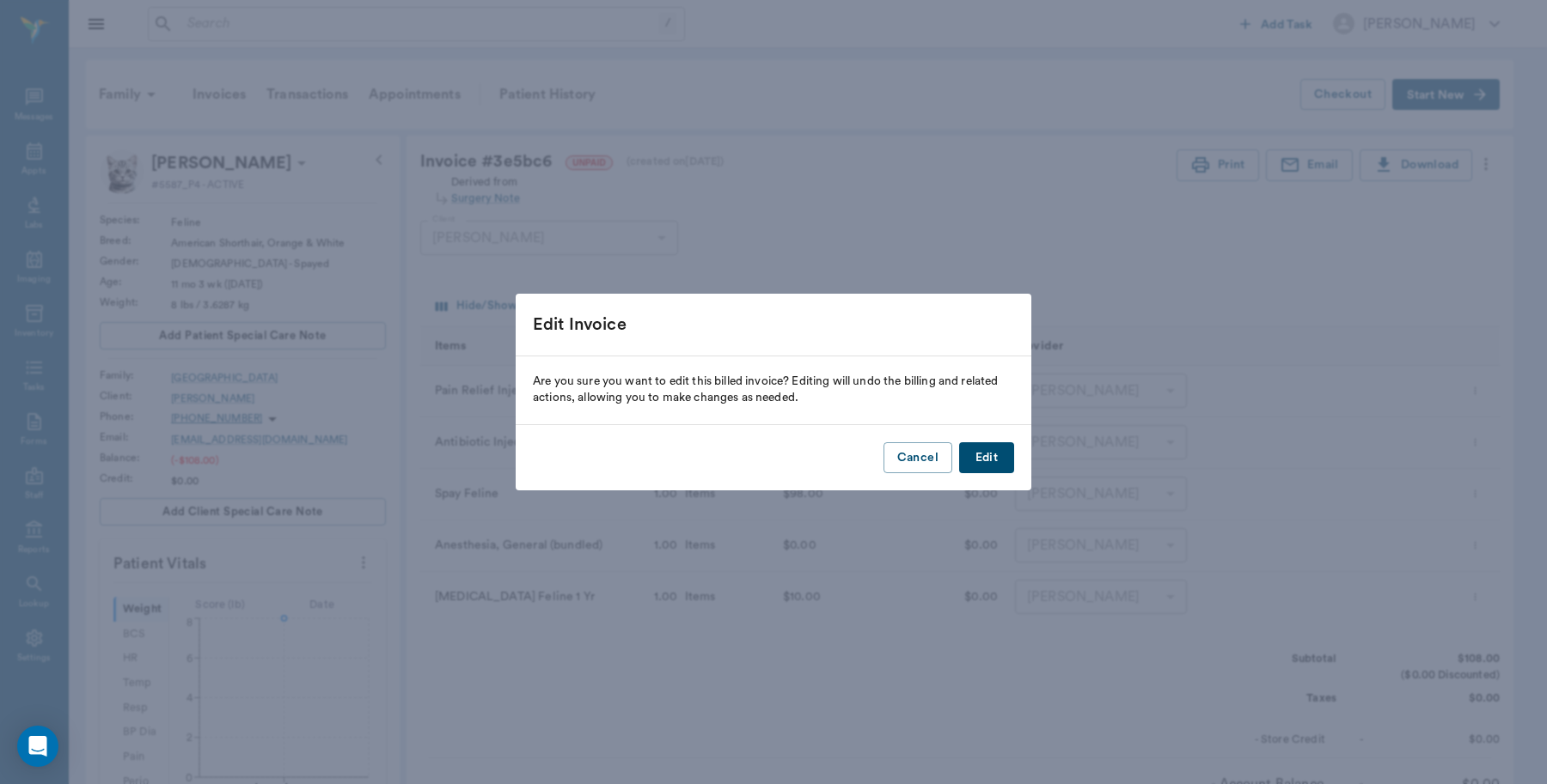
click at [984, 462] on button "Edit" at bounding box center [986, 458] width 55 height 32
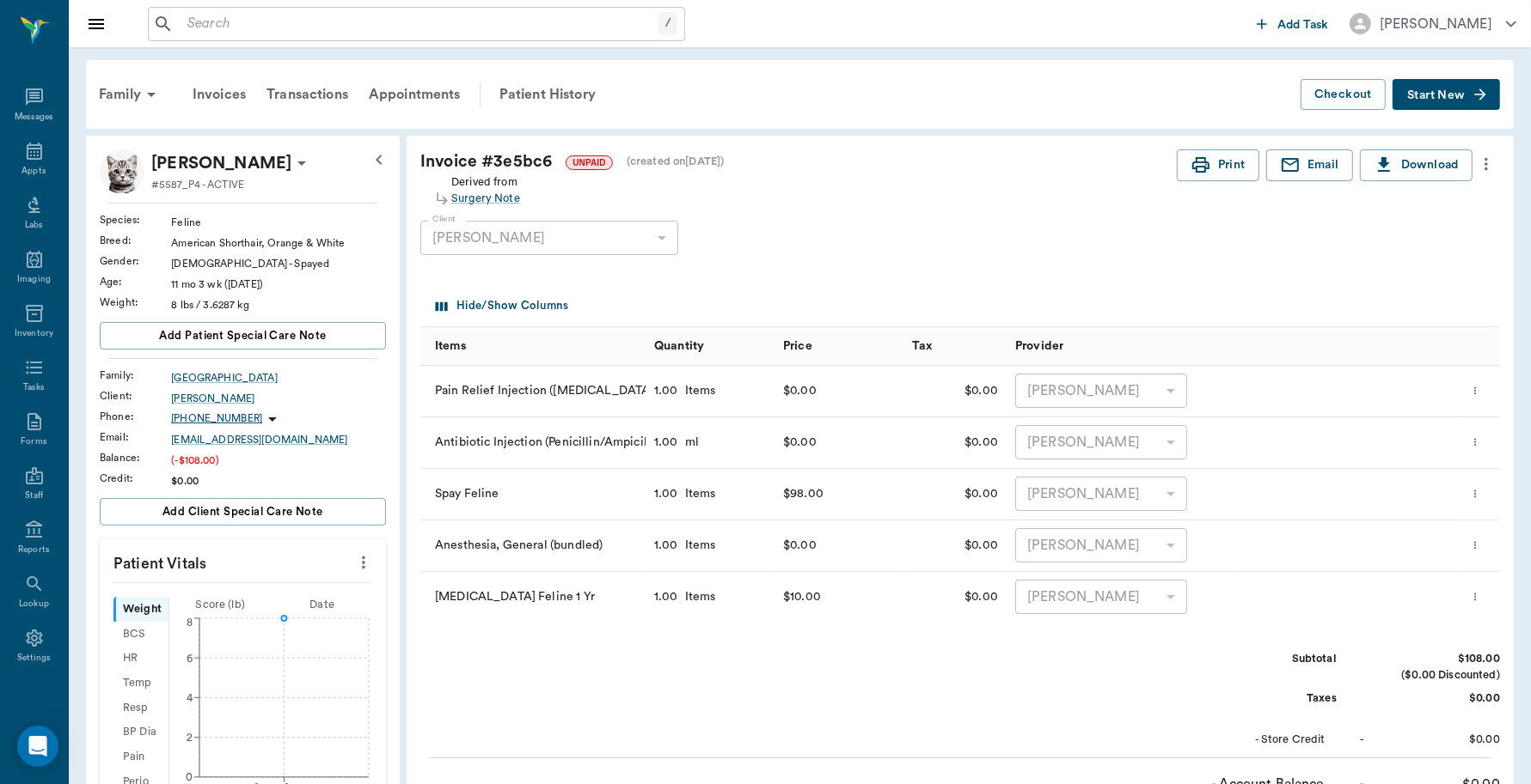
click at [1450, 95] on span "Start New" at bounding box center [1436, 95] width 58 height 0
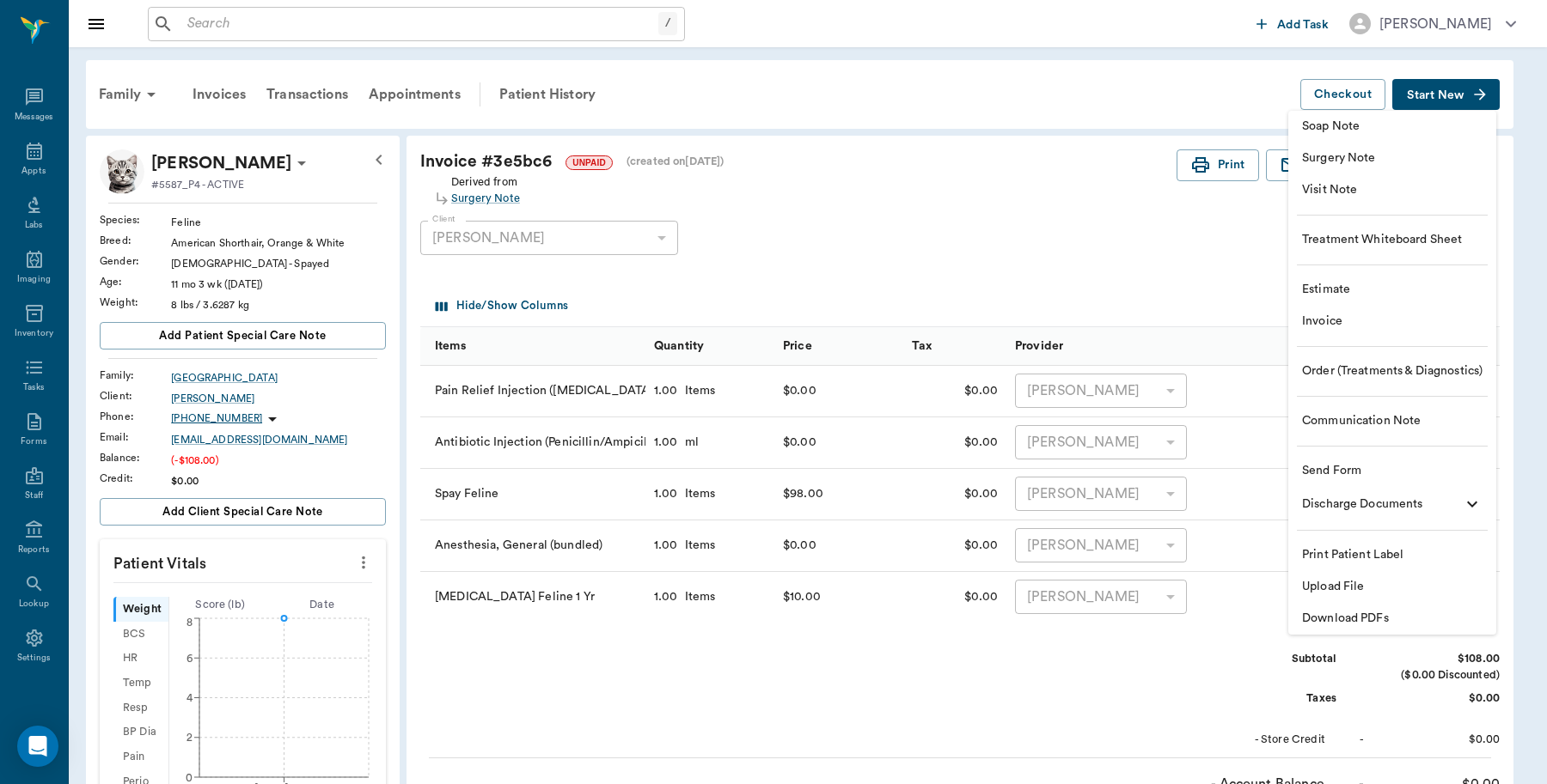
click at [1341, 325] on span "Invoice" at bounding box center [1392, 322] width 181 height 18
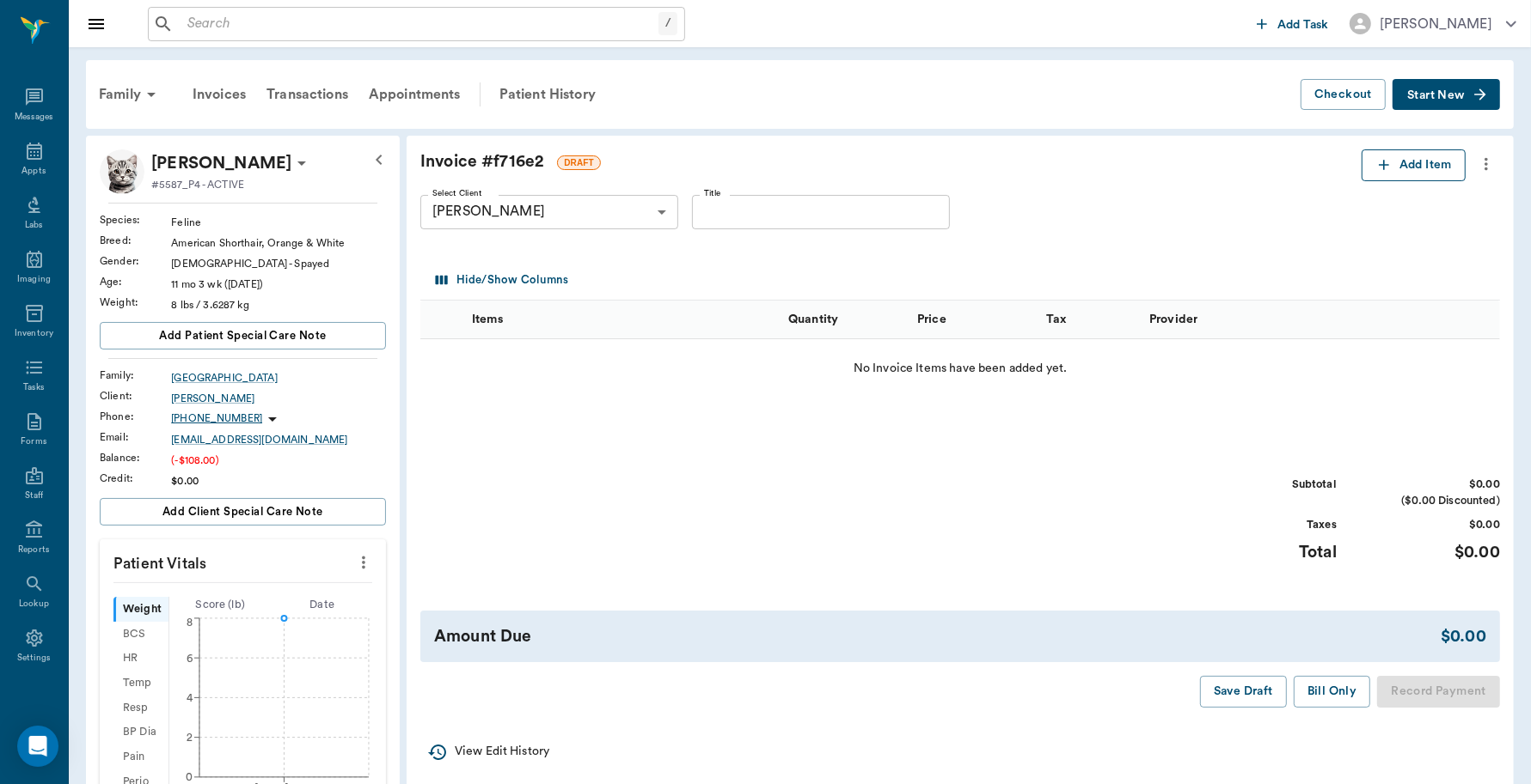
click at [1414, 161] on button "Add Item" at bounding box center [1413, 166] width 104 height 32
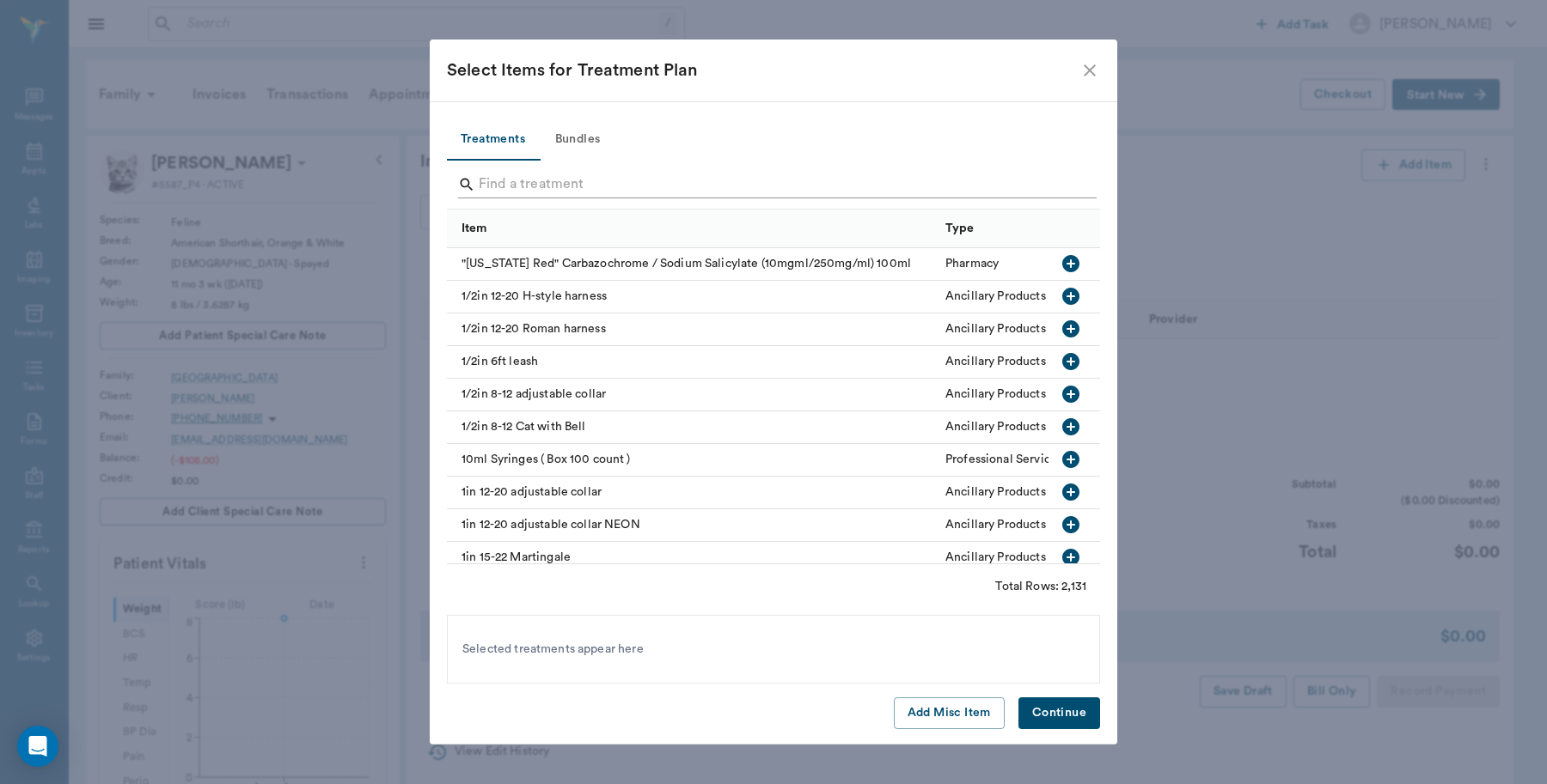
click at [620, 190] on input "Search" at bounding box center [774, 185] width 593 height 28
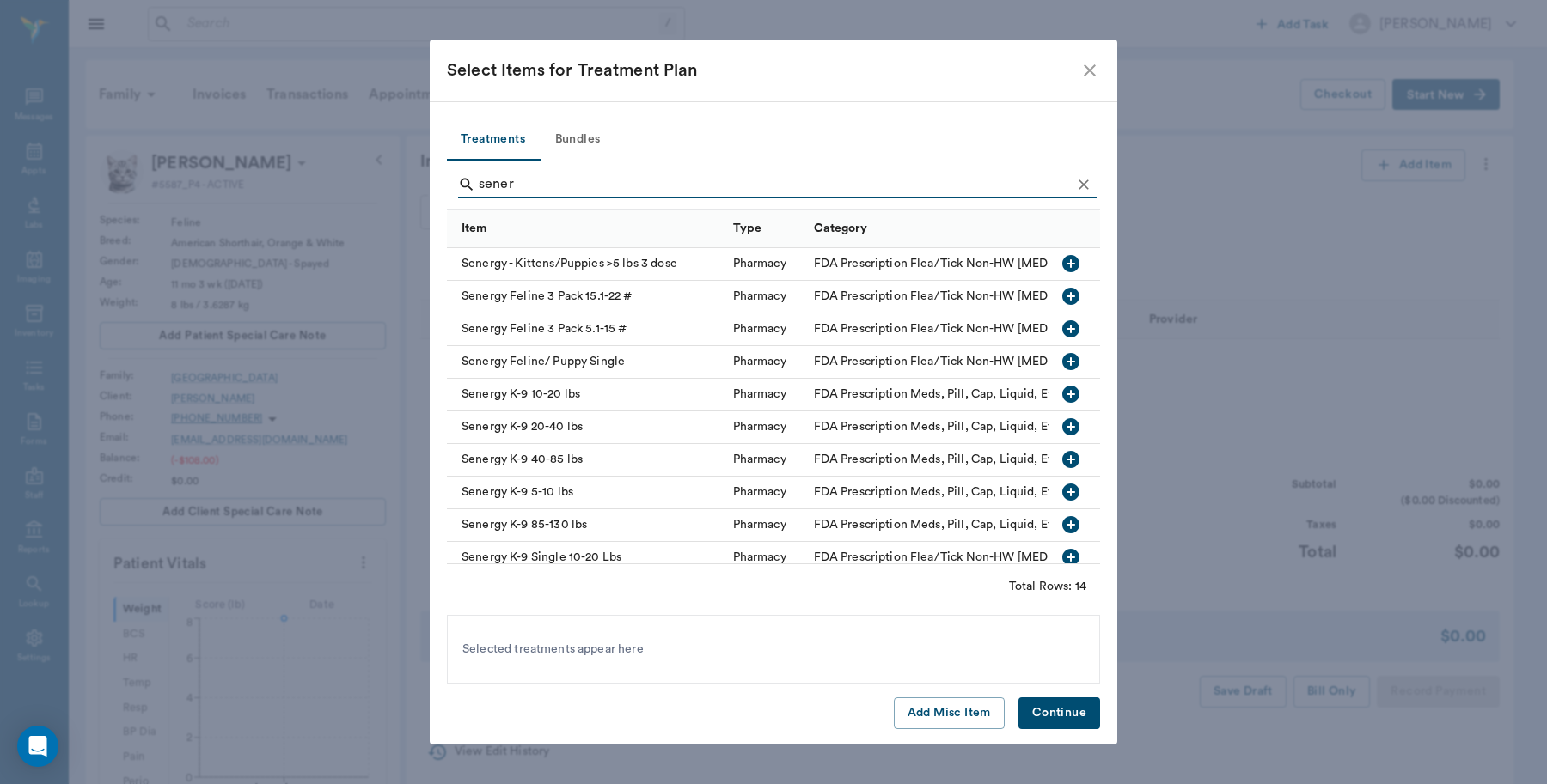
type input "sener"
click at [1062, 328] on icon "button" at bounding box center [1070, 329] width 17 height 17
click at [1072, 715] on button "Continue" at bounding box center [1059, 713] width 82 height 32
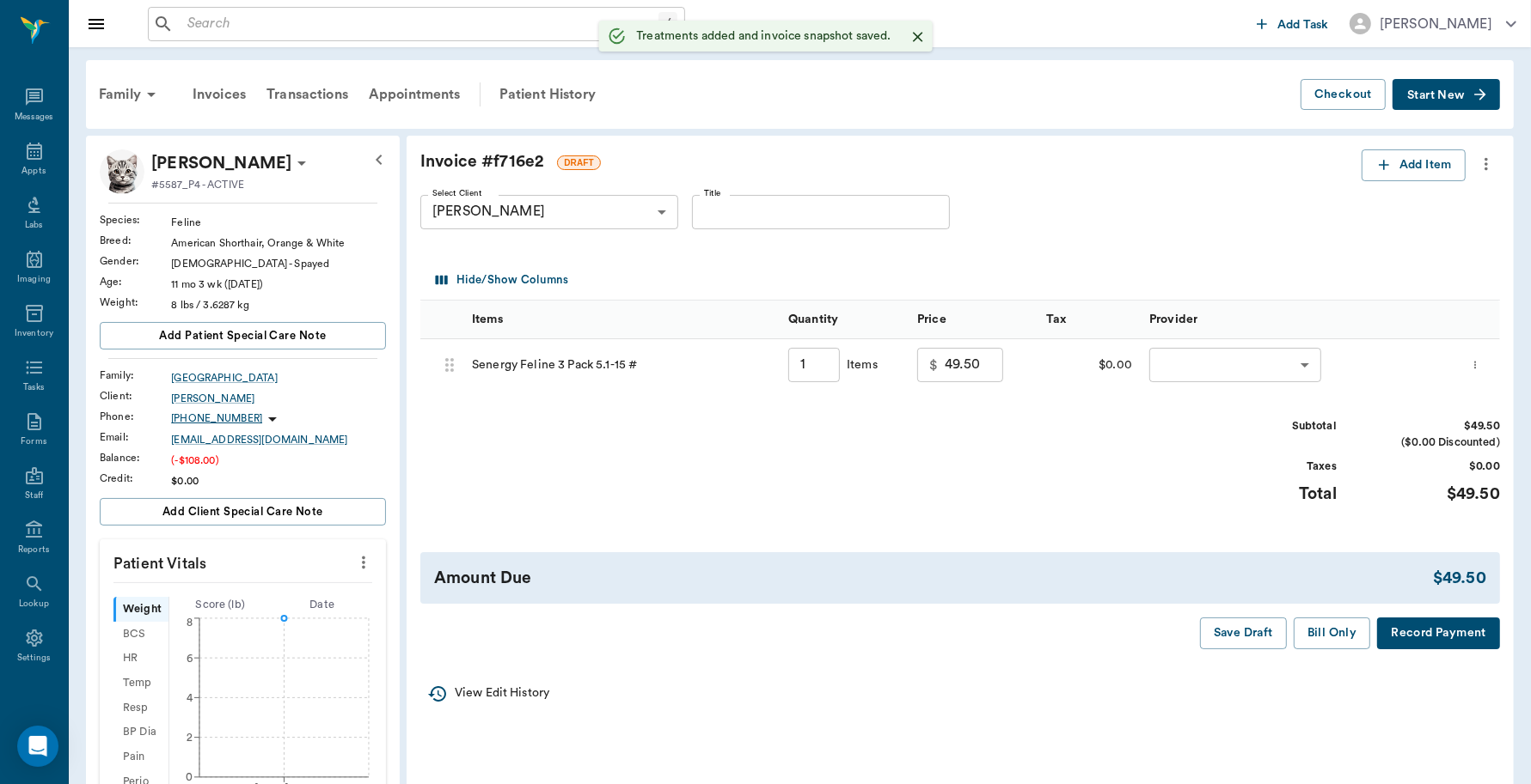
type input "1.00"
click at [1242, 363] on body "/ ​ Add Task Dr. Bert Ellsworth Nectar Messages Appts Labs Imaging Inventory Ta…" at bounding box center [766, 593] width 1531 height 1187
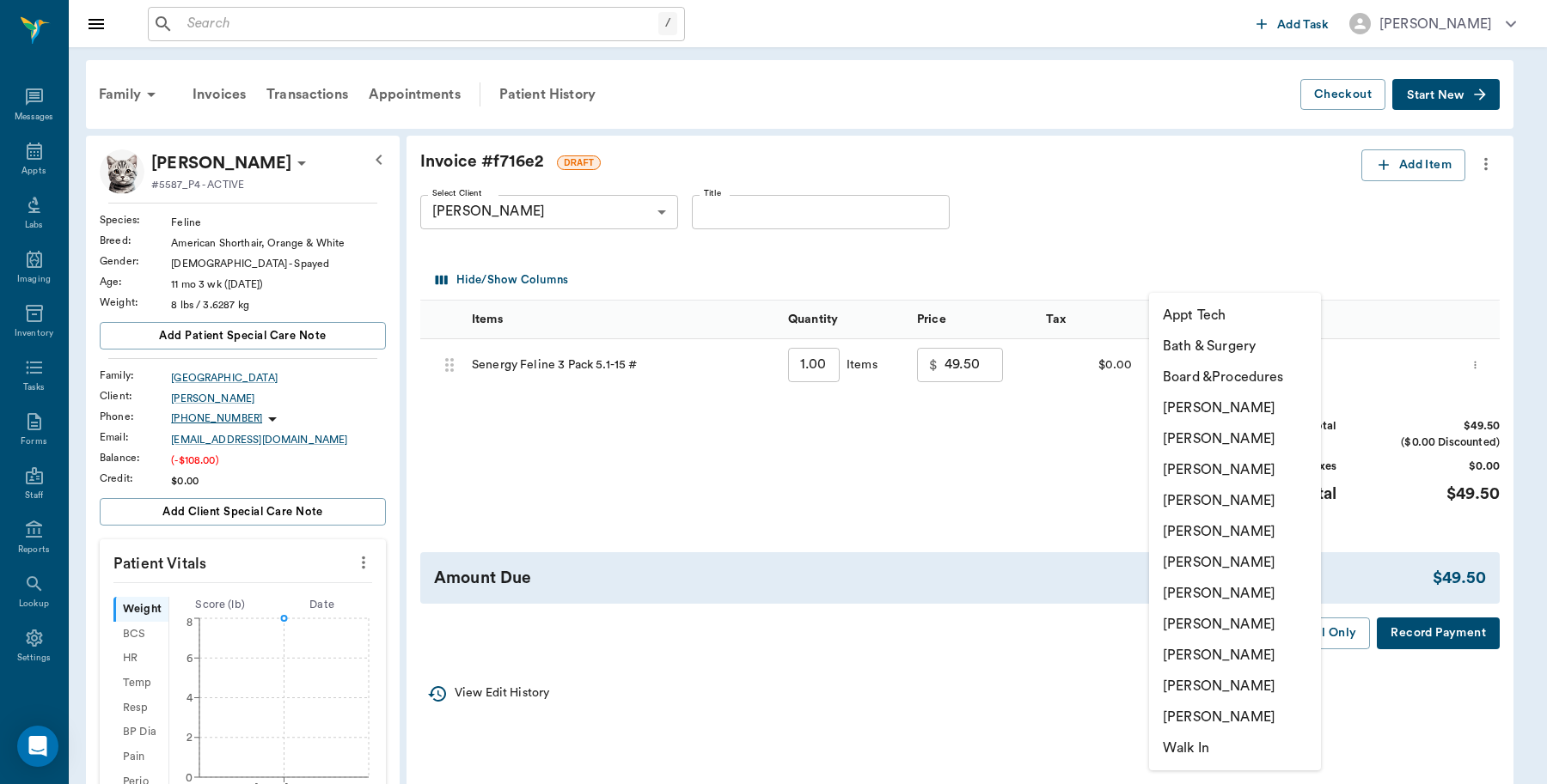
click at [1191, 684] on li "Lorean Lingle" at bounding box center [1235, 686] width 172 height 31
type input "none-63ec2ece52e12b0ba117cc90"
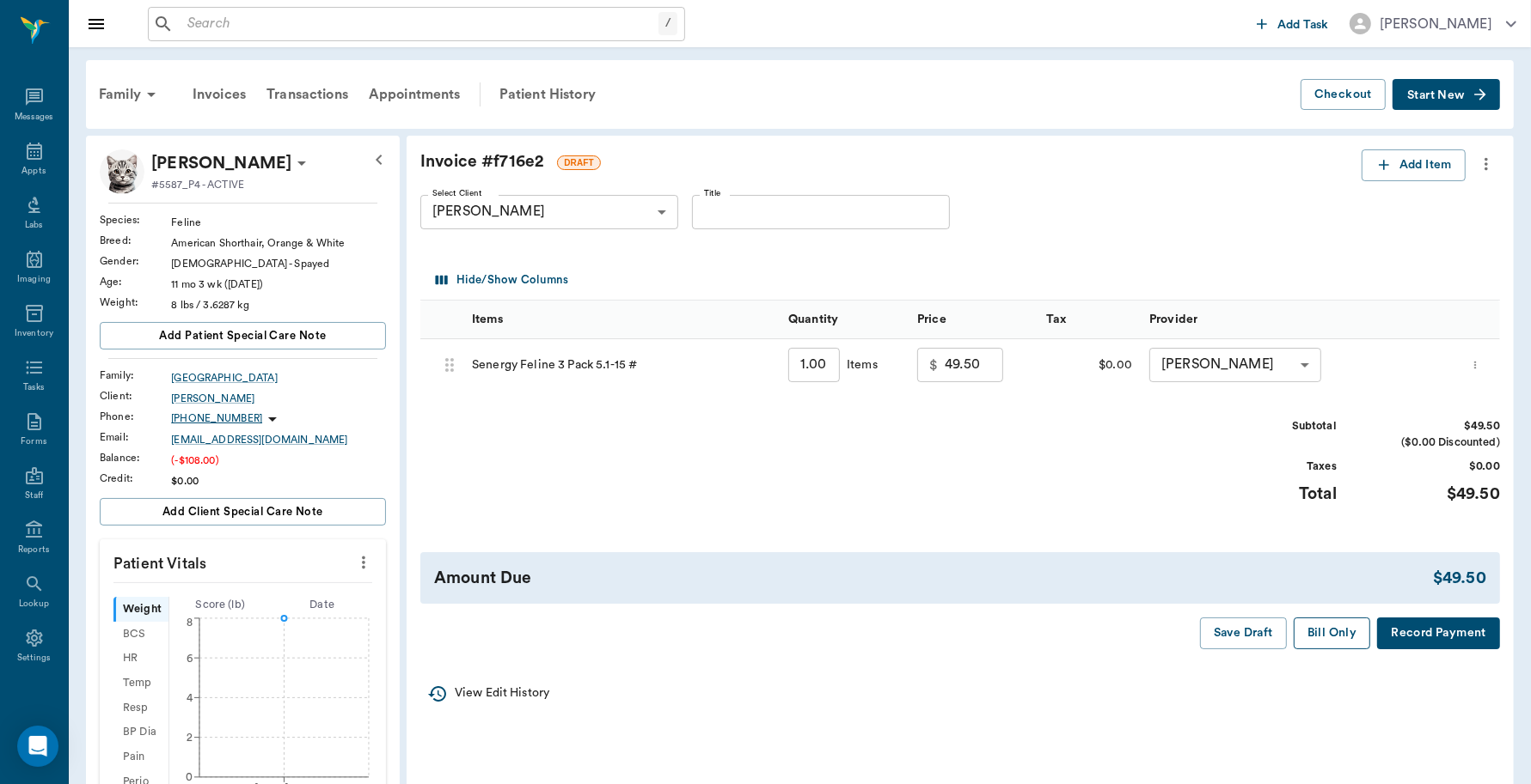
click at [1316, 637] on button "Bill Only" at bounding box center [1331, 633] width 77 height 32
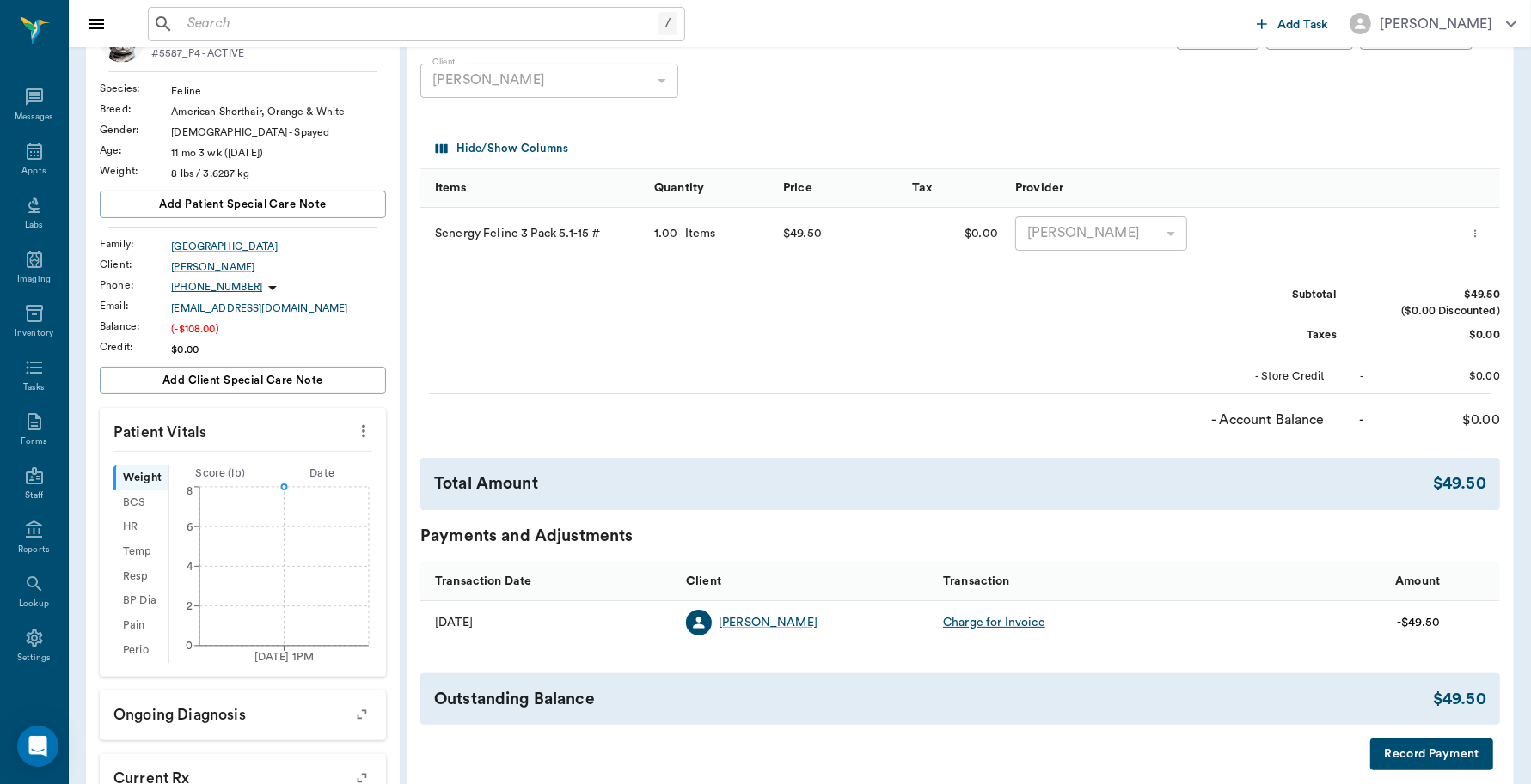
scroll to position [404, 0]
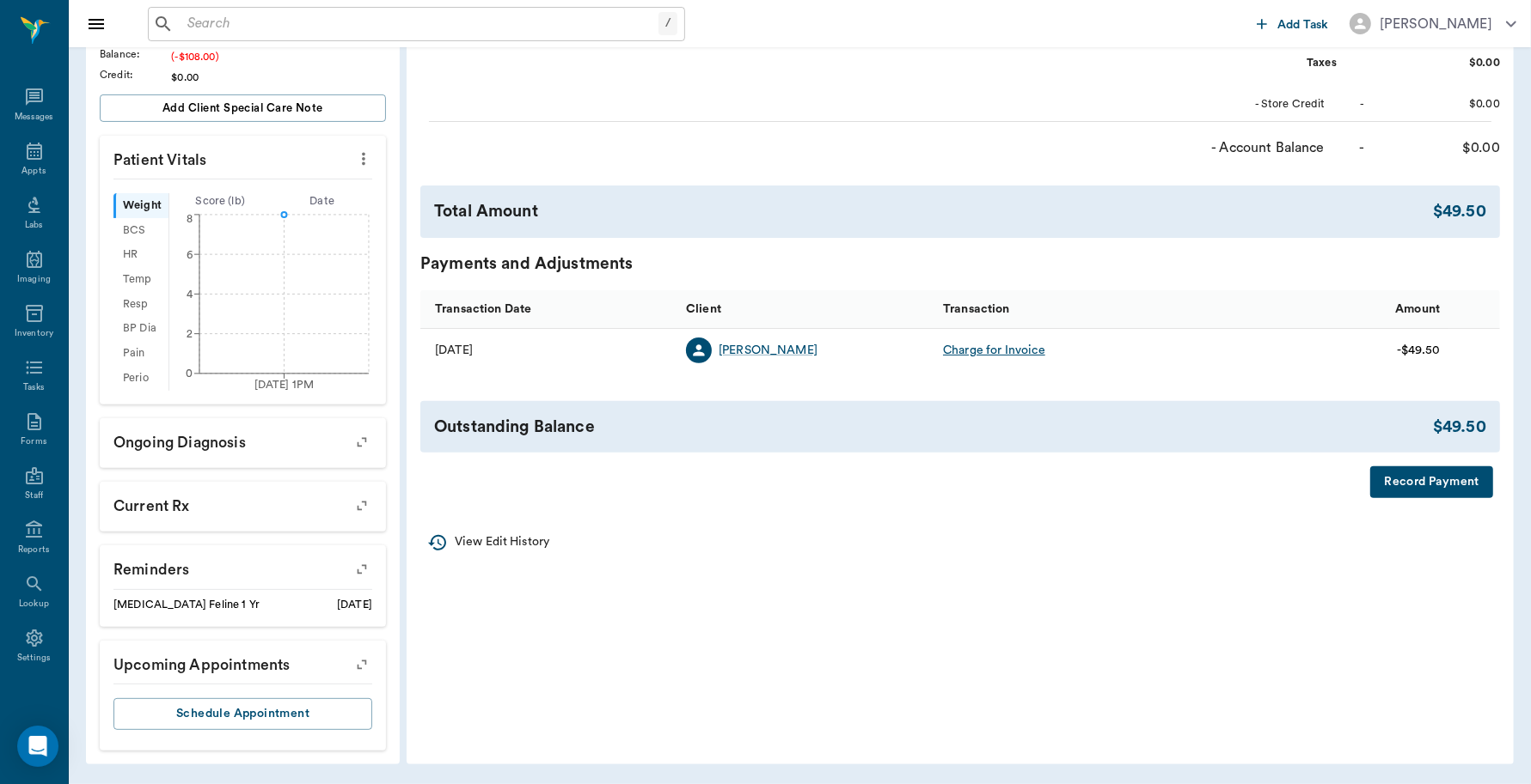
click at [1405, 481] on button "Record Payment" at bounding box center [1431, 482] width 123 height 32
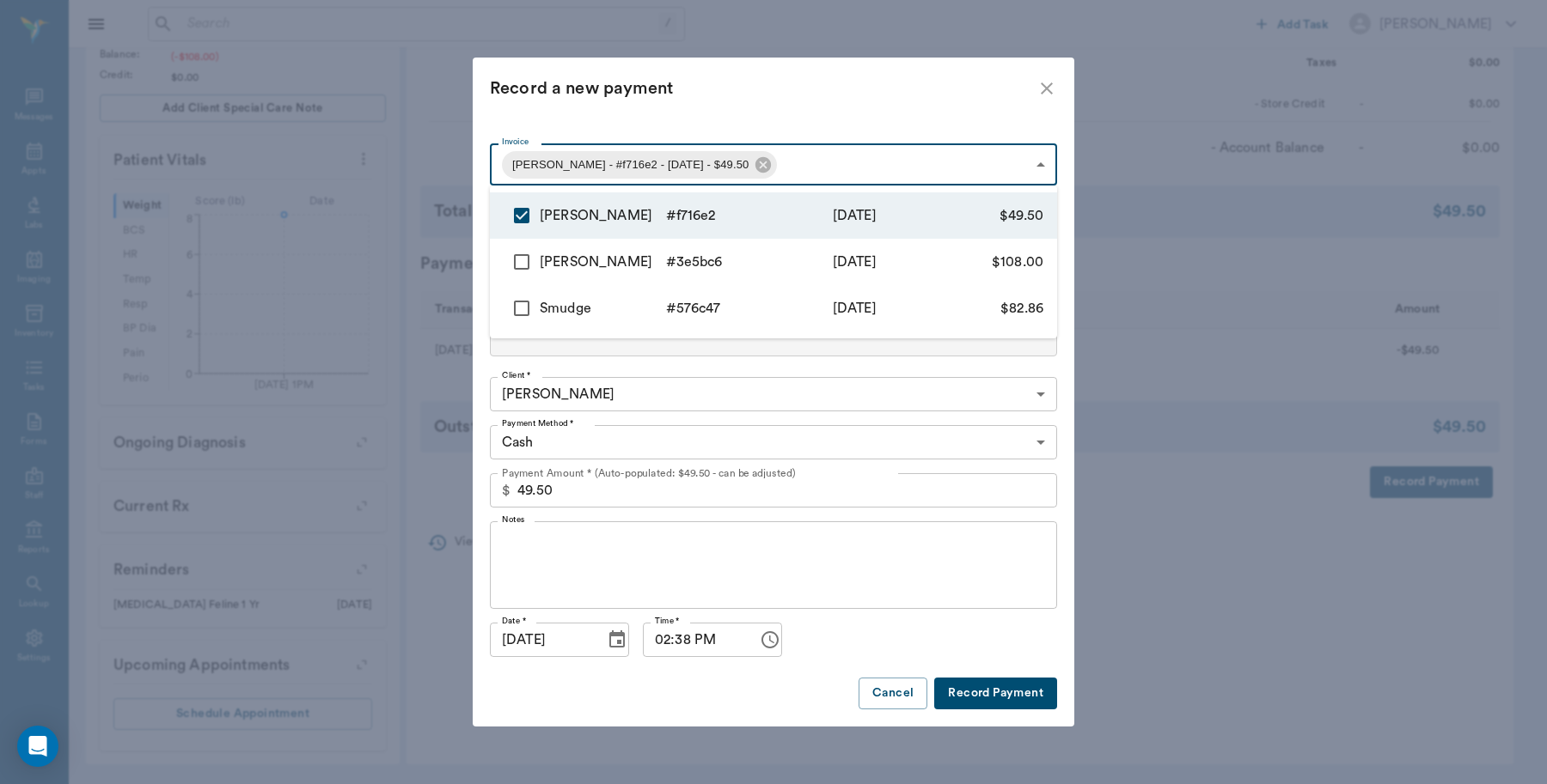
click at [774, 161] on body "/ ​ Add Task Dr. Bert Ellsworth Nectar Messages Appts Labs Imaging Inventory Ta…" at bounding box center [774, 190] width 1547 height 1187
click at [525, 258] on input "checkbox" at bounding box center [522, 262] width 36 height 36
checkbox input "true"
type input "68c1d392ddad57f4dff716e2,68c1c8f8bf9cc4c5503e5bc6"
type input "157.50"
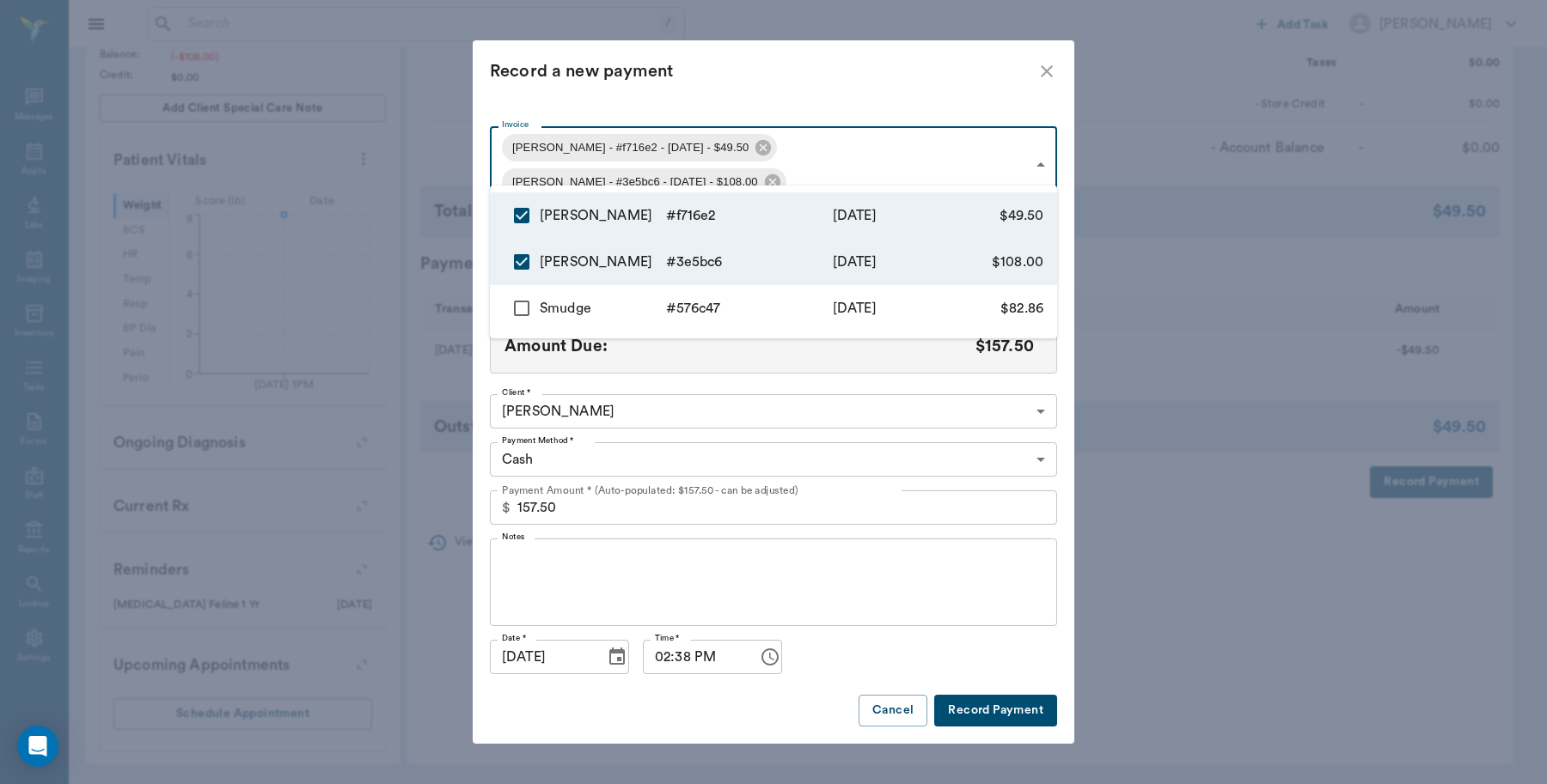
click at [790, 109] on div at bounding box center [774, 392] width 1547 height 784
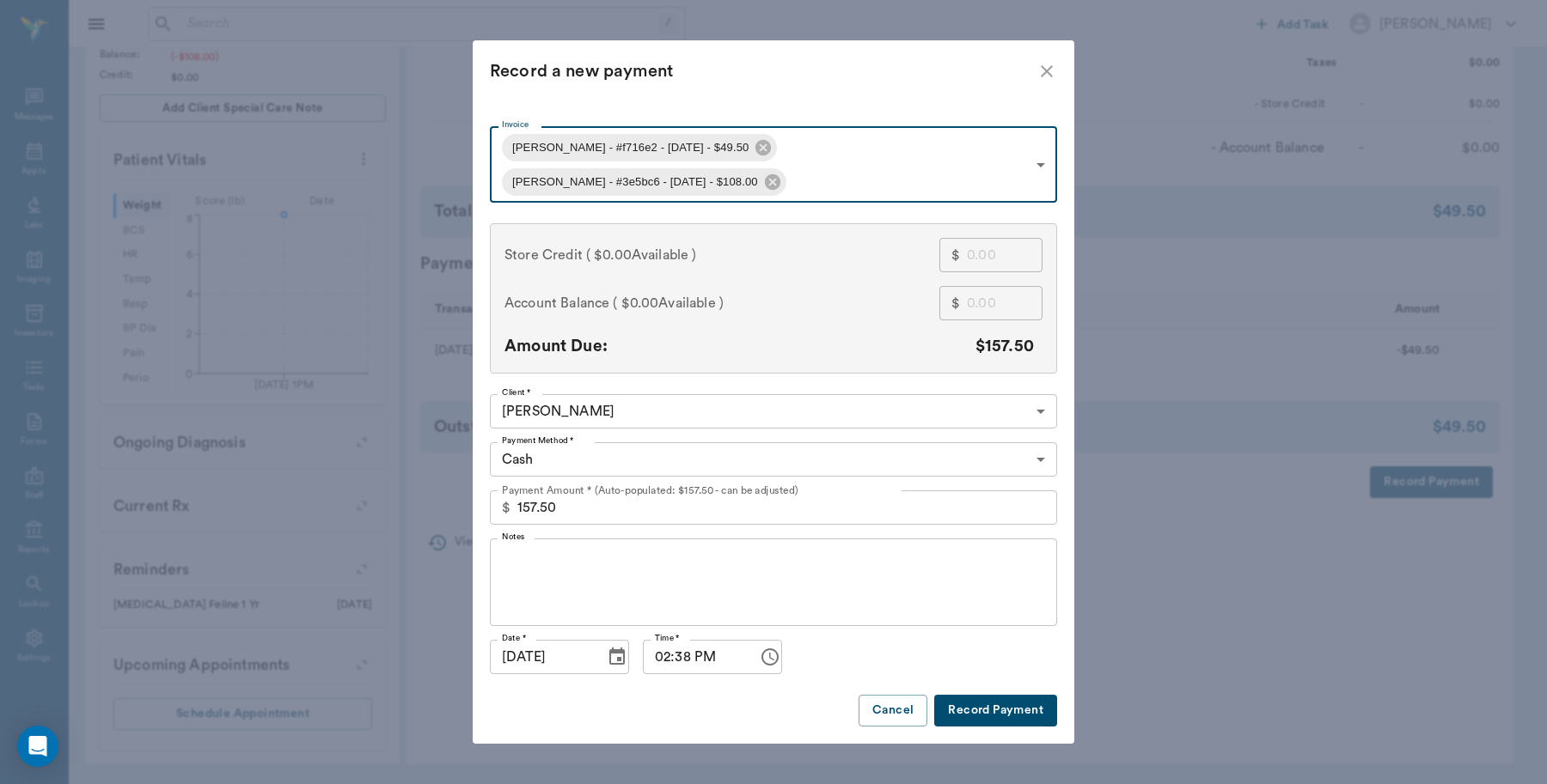
type input "68c1d392ddad57f4dff716e2"
type input "49.50"
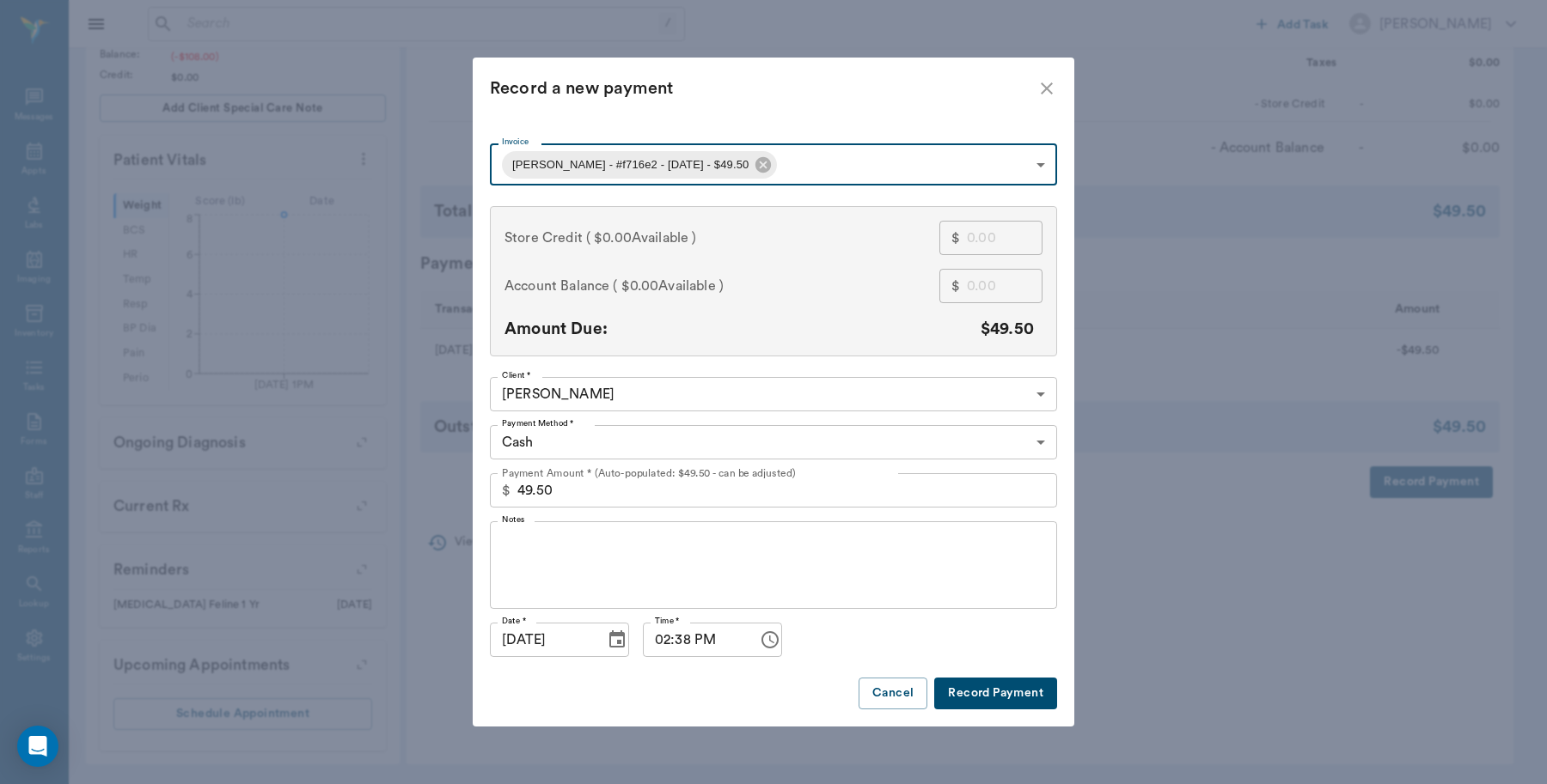
click at [788, 162] on body "/ ​ Add Task Dr. Bert Ellsworth Nectar Messages Appts Labs Imaging Inventory Ta…" at bounding box center [774, 190] width 1547 height 1187
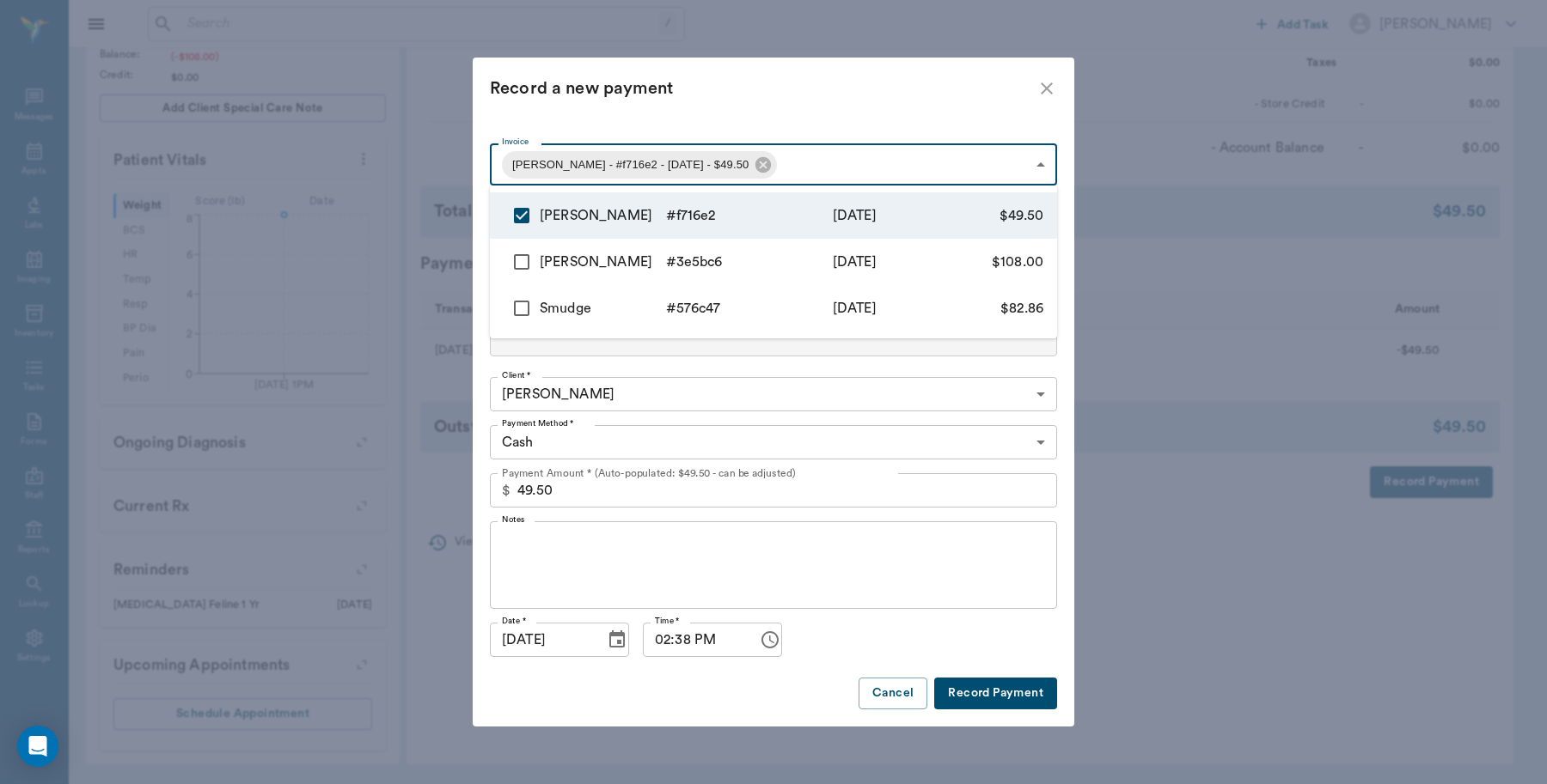
click at [512, 268] on input "checkbox" at bounding box center [522, 262] width 36 height 36
checkbox input "true"
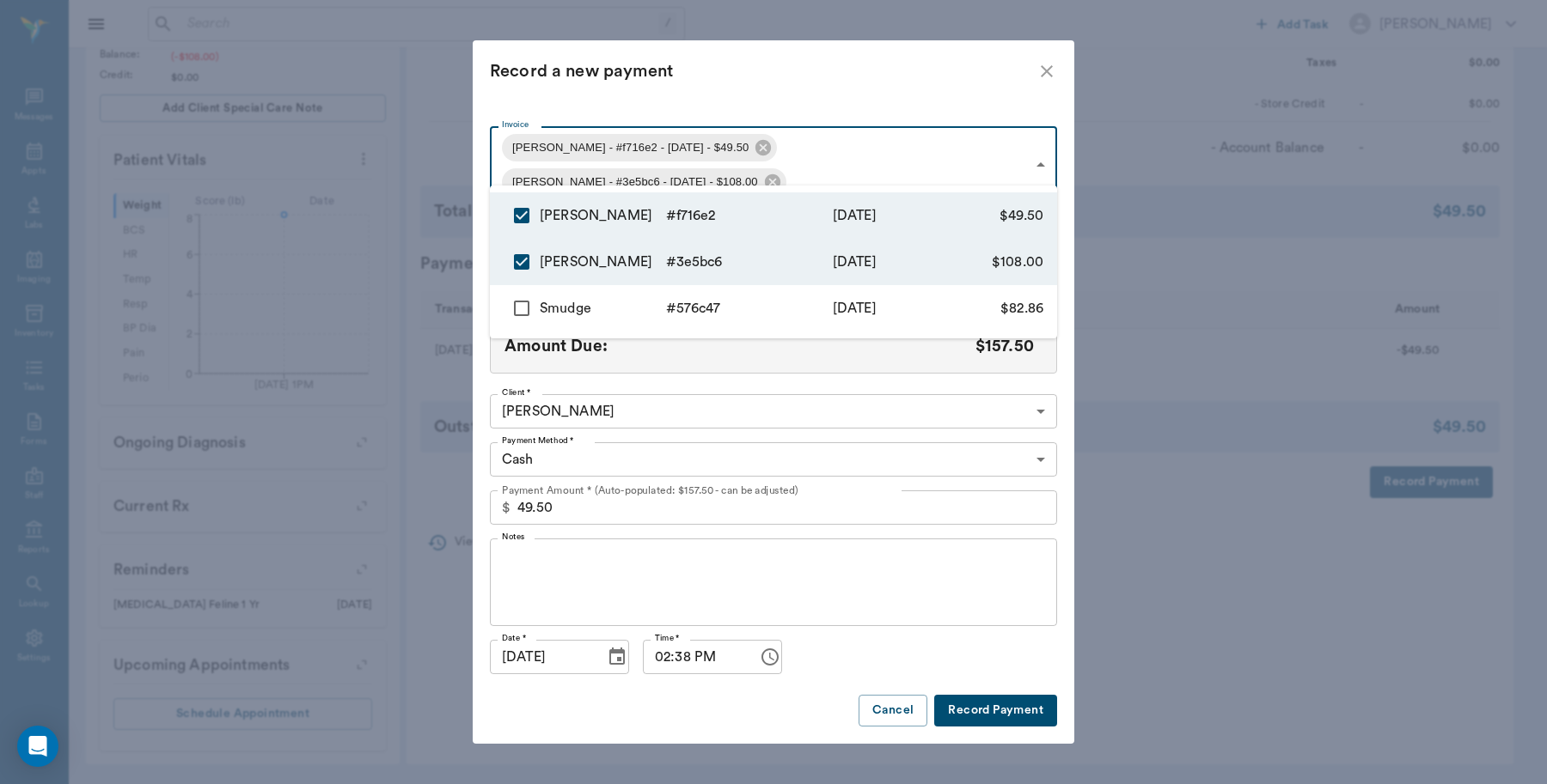
type input "68c1d392ddad57f4dff716e2,68c1c8f8bf9cc4c5503e5bc6"
type input "157.50"
click at [748, 118] on div at bounding box center [774, 392] width 1547 height 784
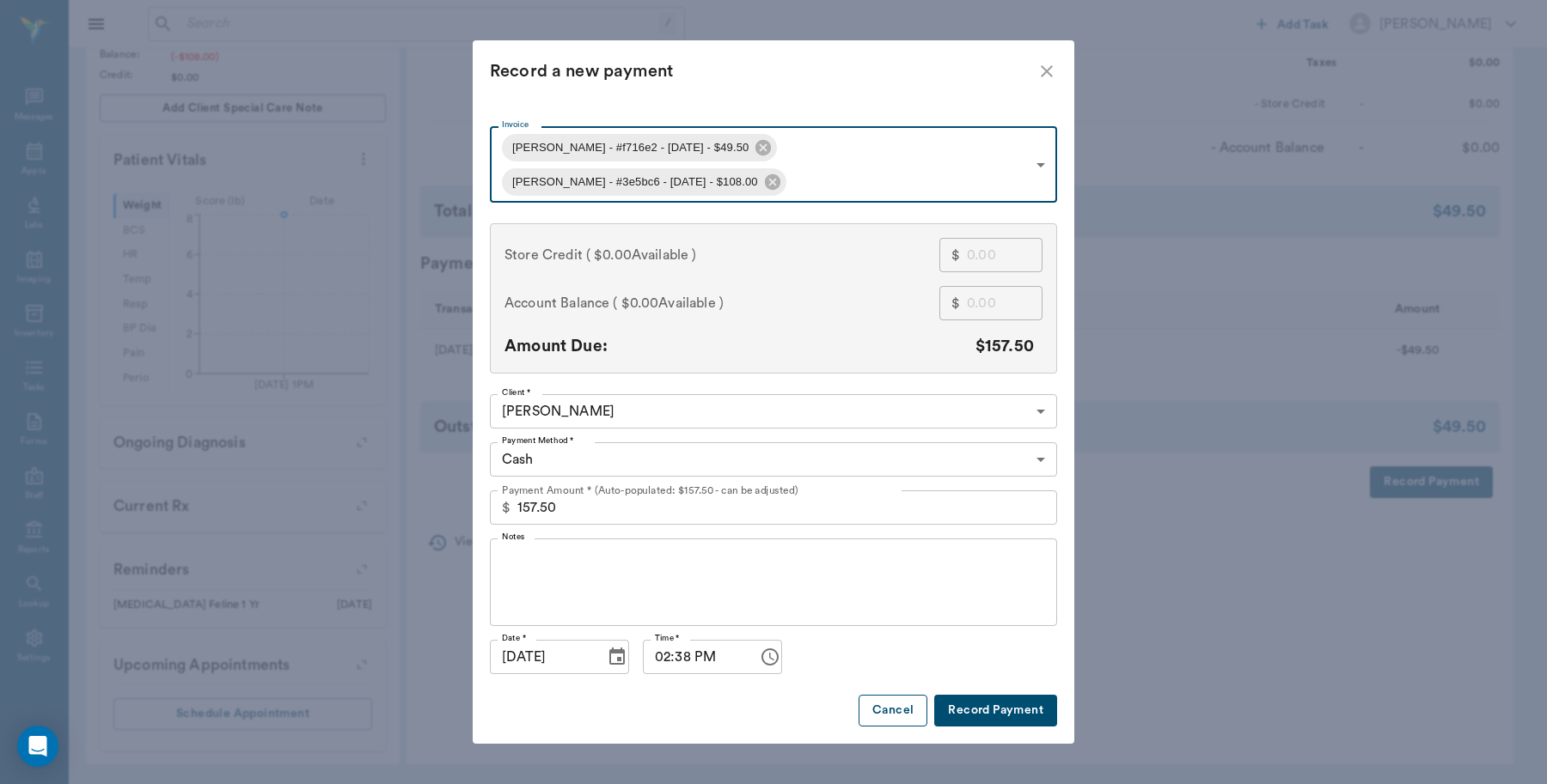
click at [892, 695] on button "Cancel" at bounding box center [892, 711] width 69 height 32
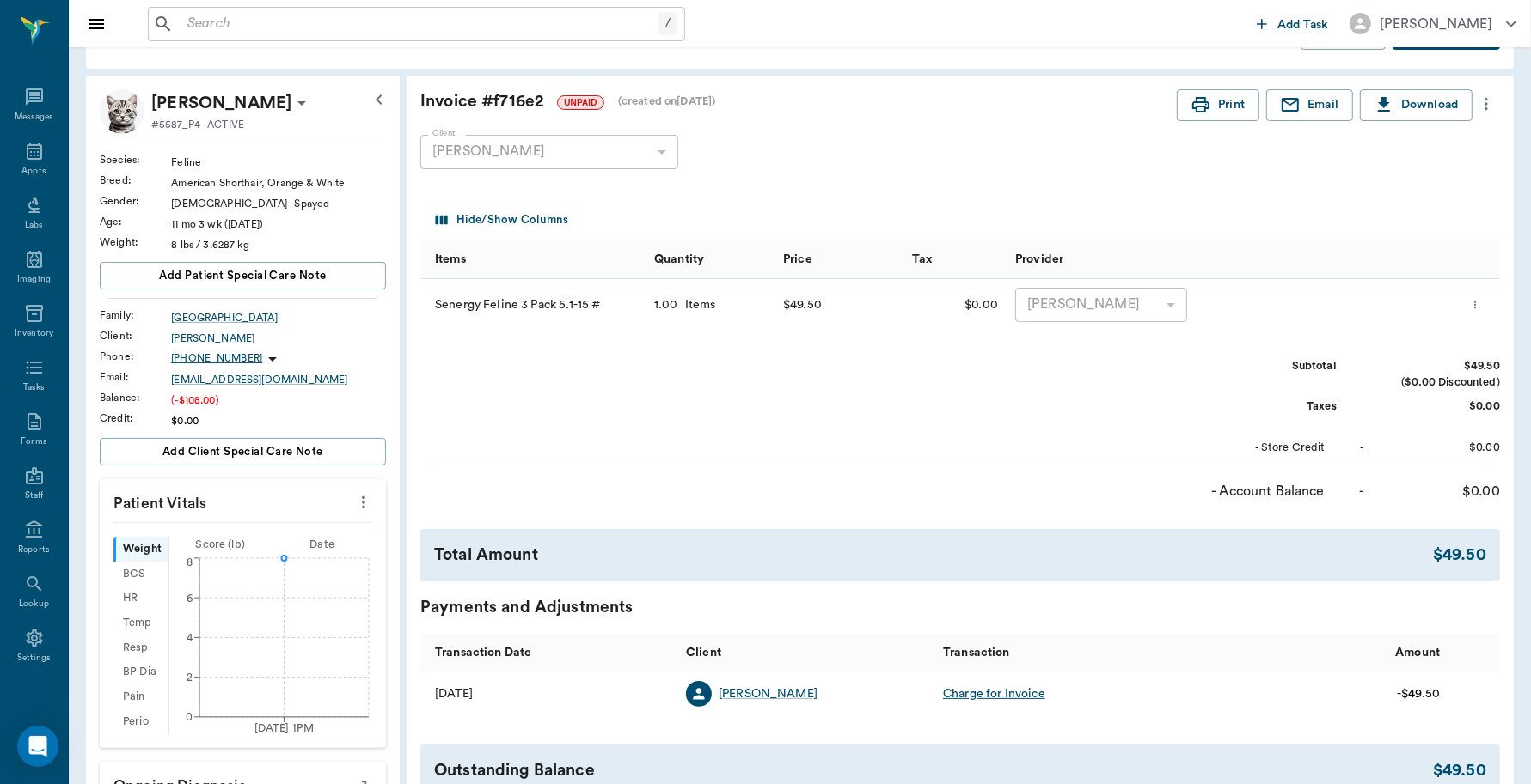
scroll to position [0, 0]
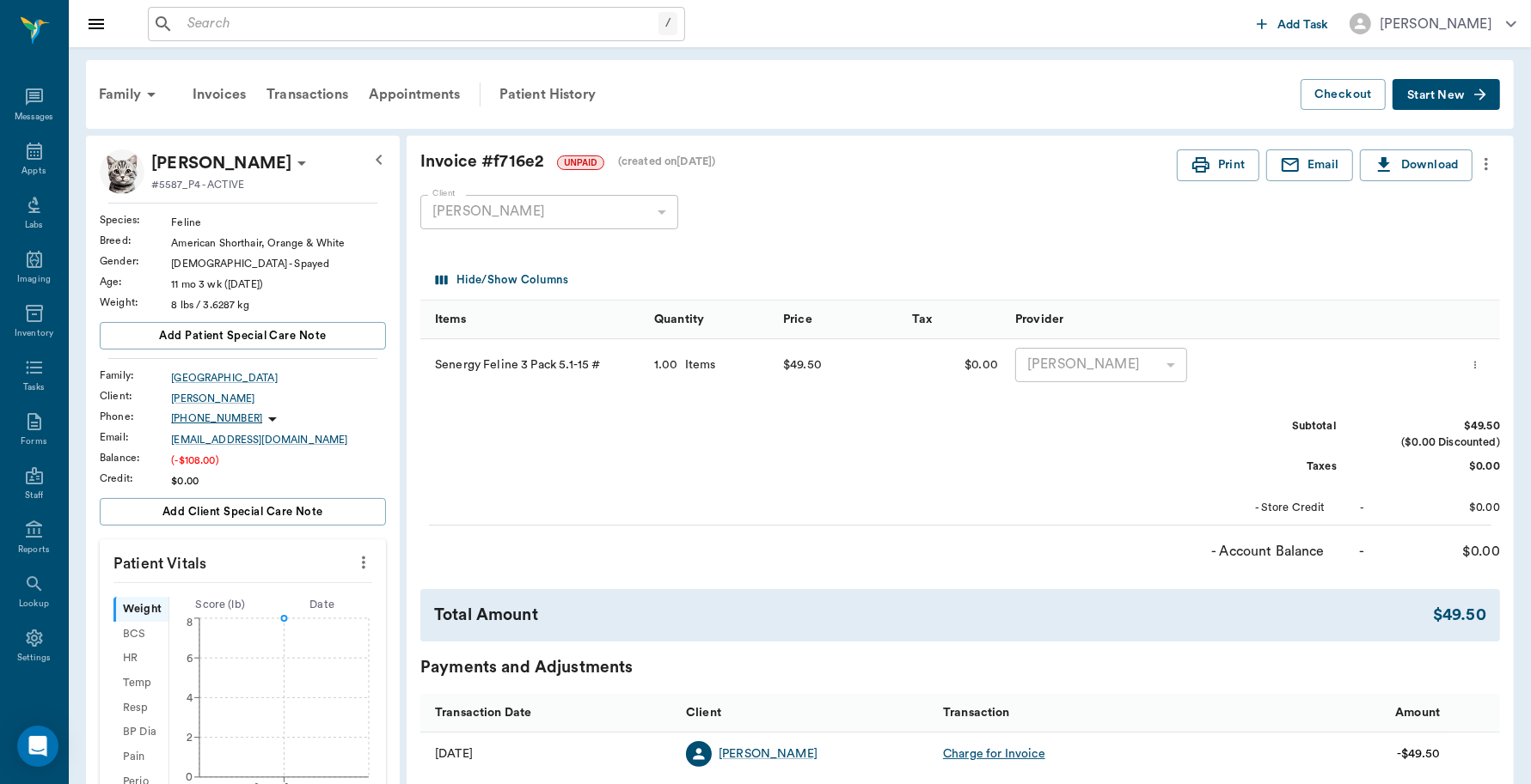
click at [1488, 163] on icon "more" at bounding box center [1485, 164] width 19 height 21
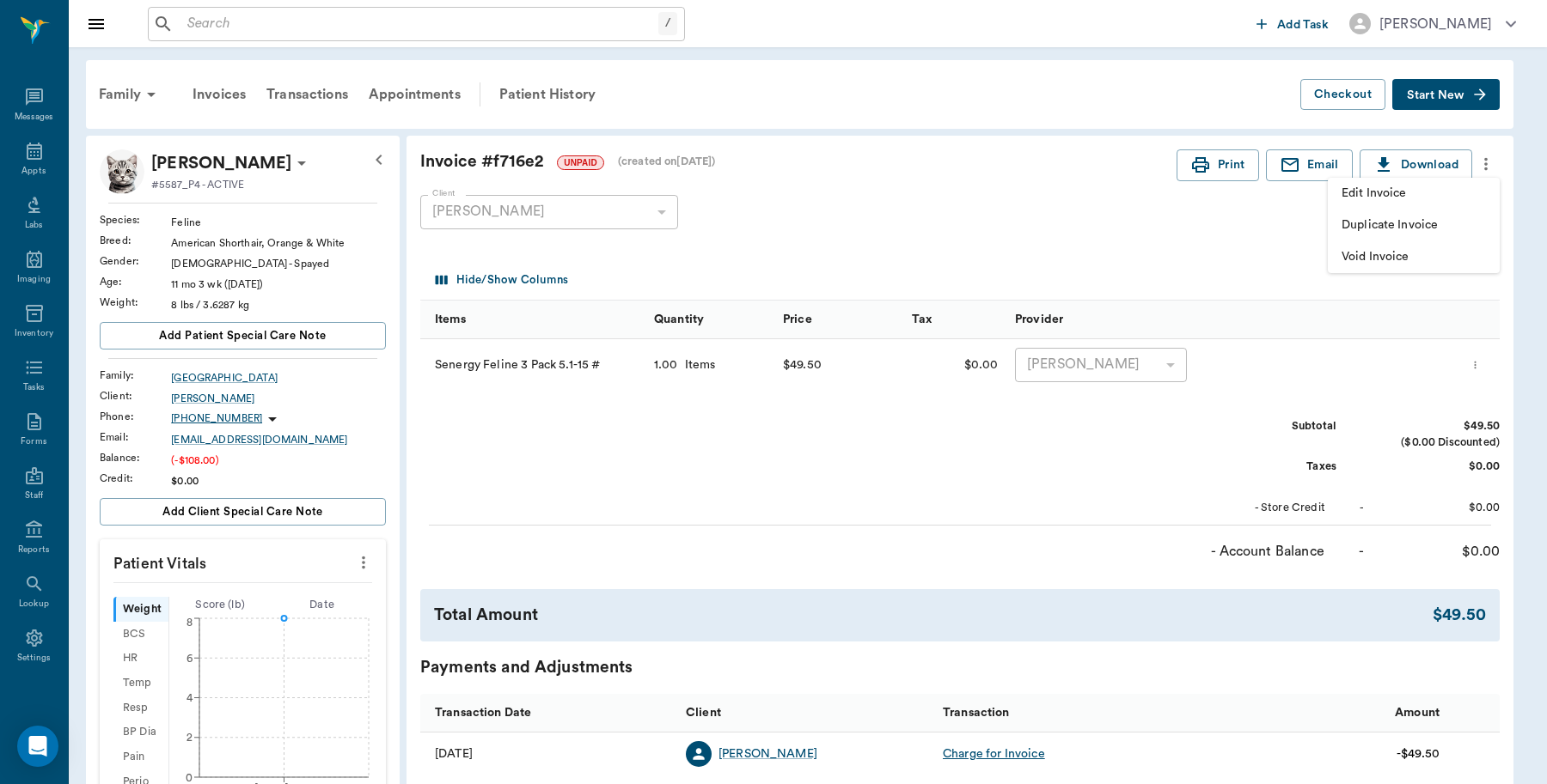
click at [1427, 186] on span "Edit Invoice" at bounding box center [1413, 194] width 144 height 18
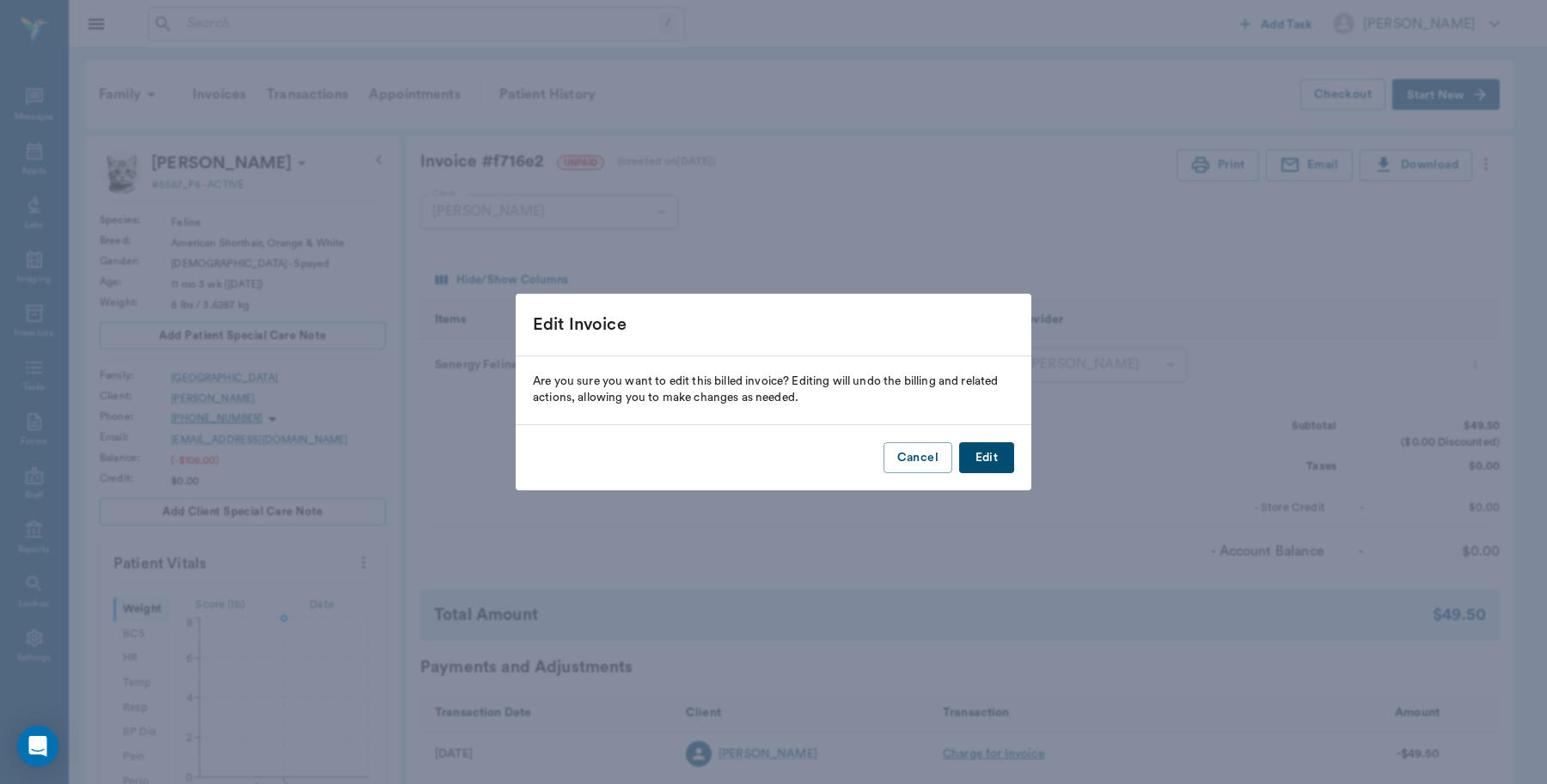
click at [986, 459] on button "Edit" at bounding box center [986, 458] width 55 height 32
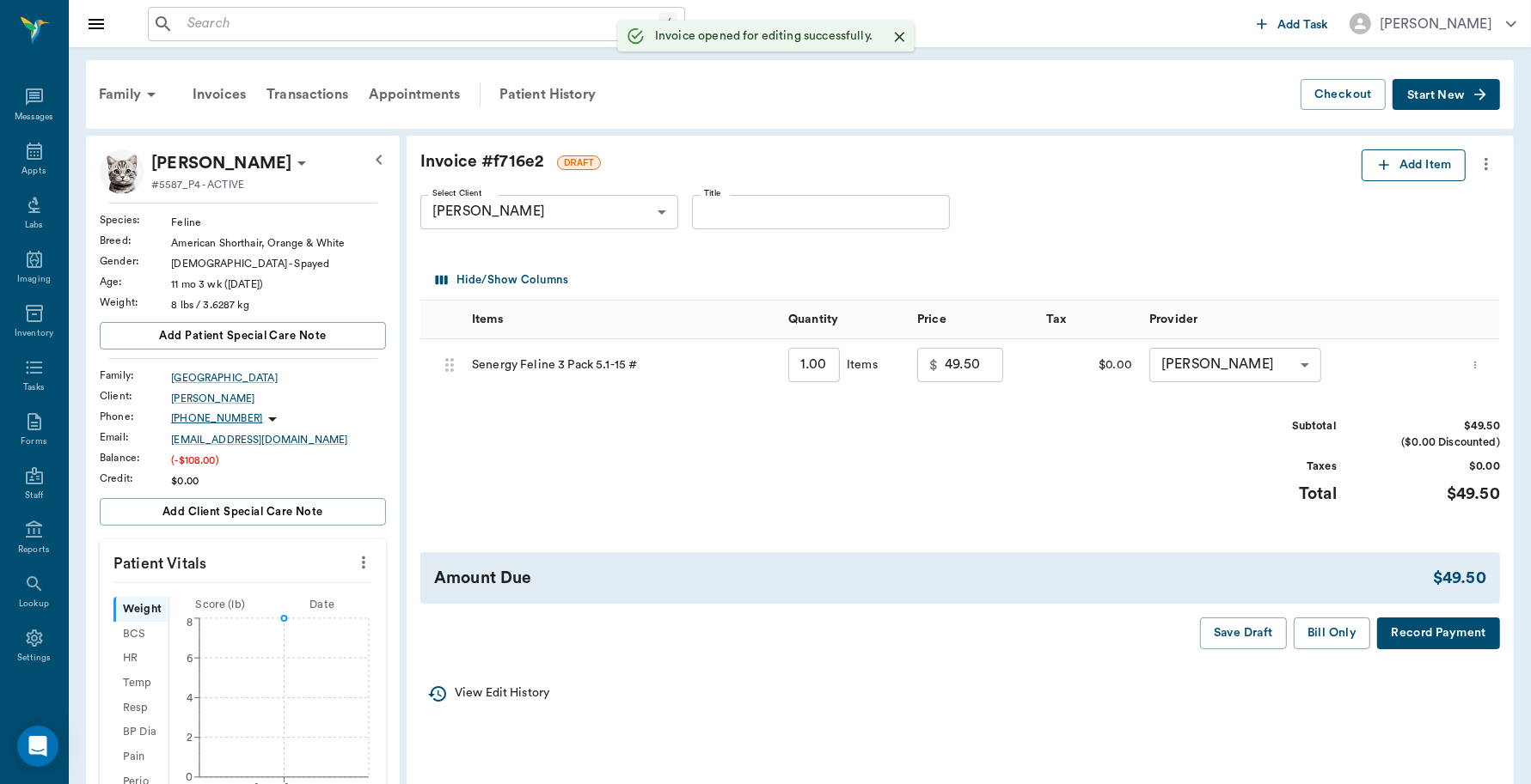
click at [1377, 169] on icon "button" at bounding box center [1383, 165] width 17 height 17
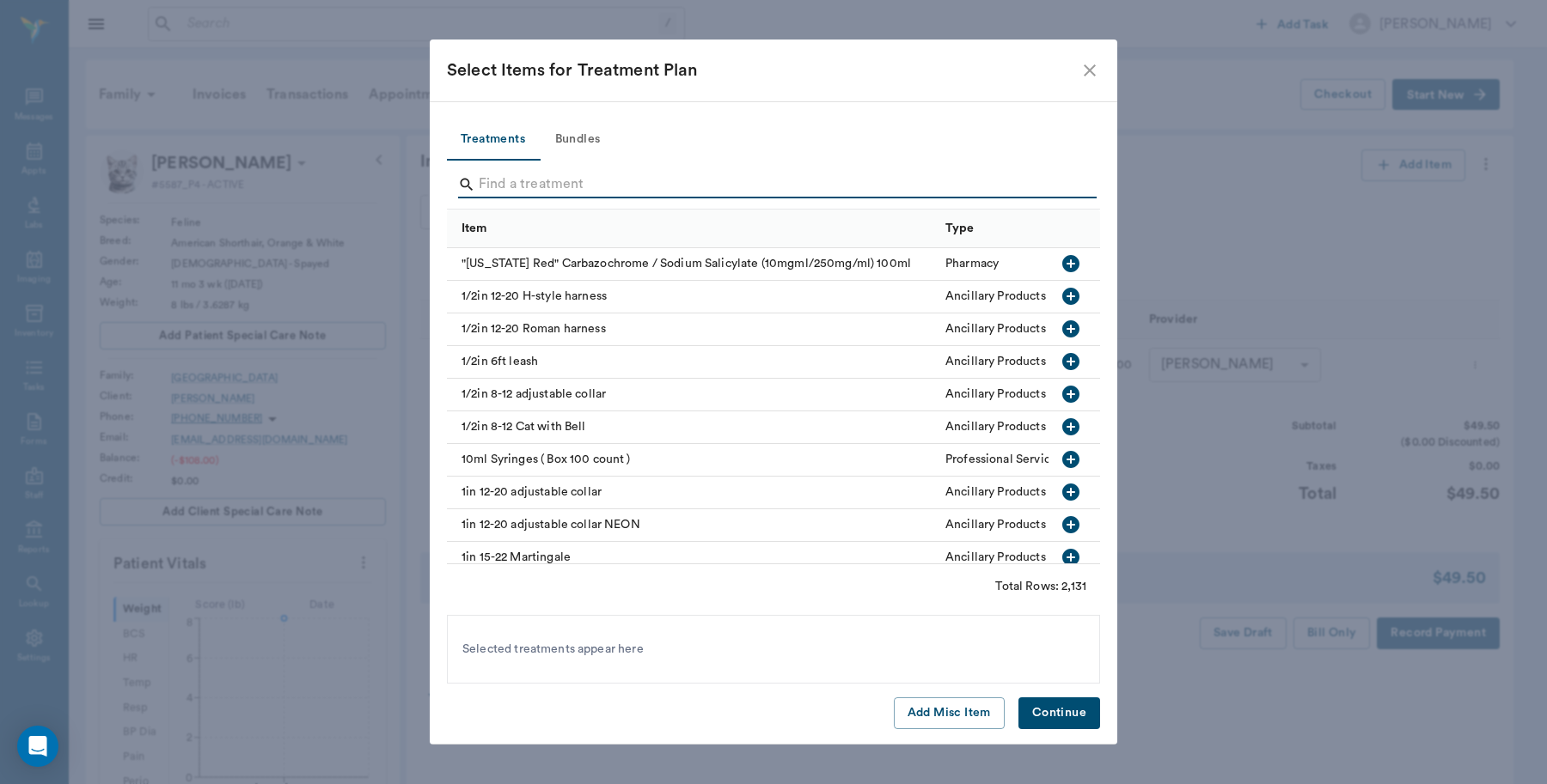
click at [720, 178] on input "Search" at bounding box center [774, 185] width 593 height 28
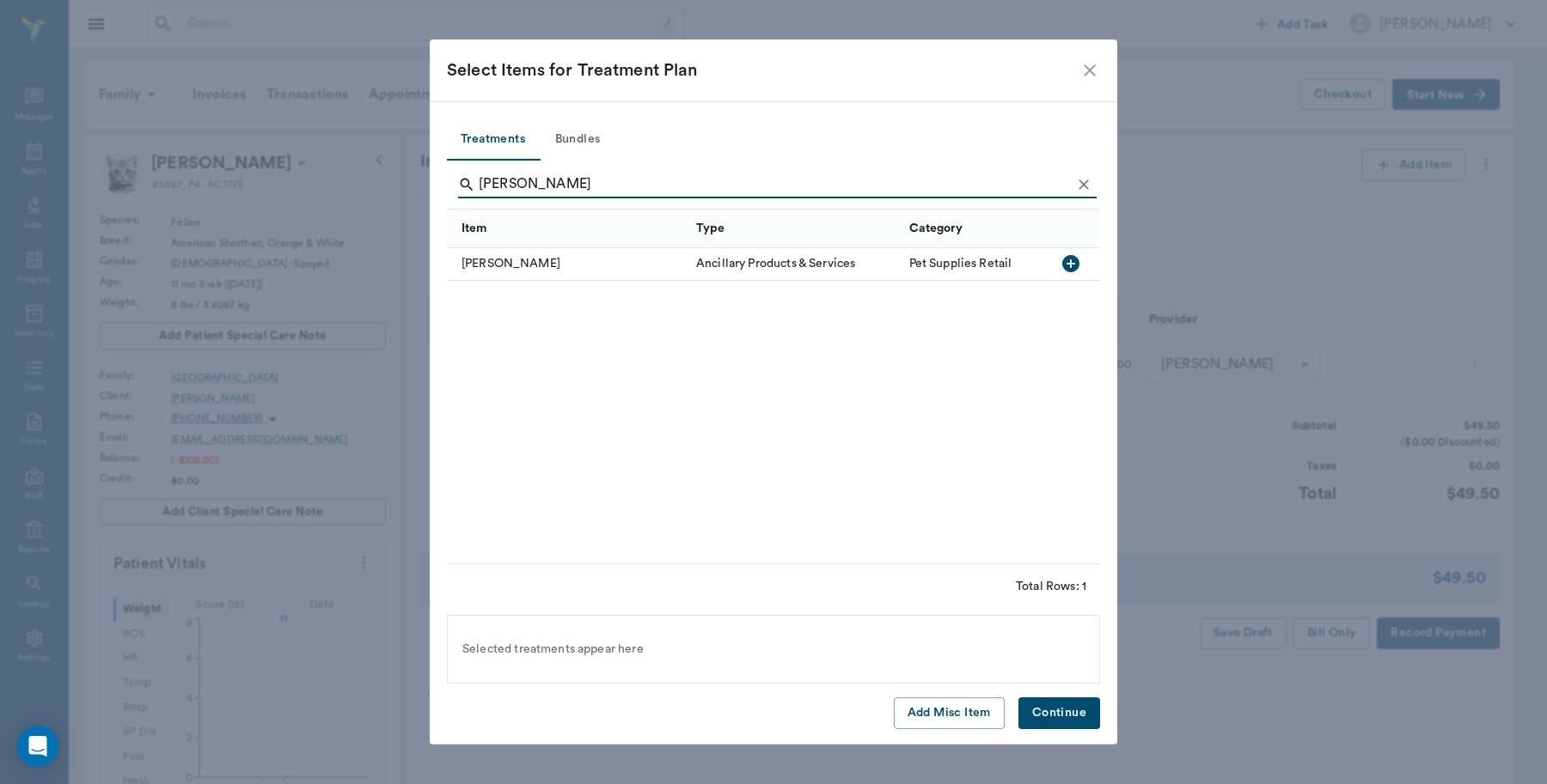
type input "eliza"
click at [1058, 255] on button "button" at bounding box center [1070, 263] width 29 height 29
click at [1068, 708] on button "Continue" at bounding box center [1059, 713] width 82 height 32
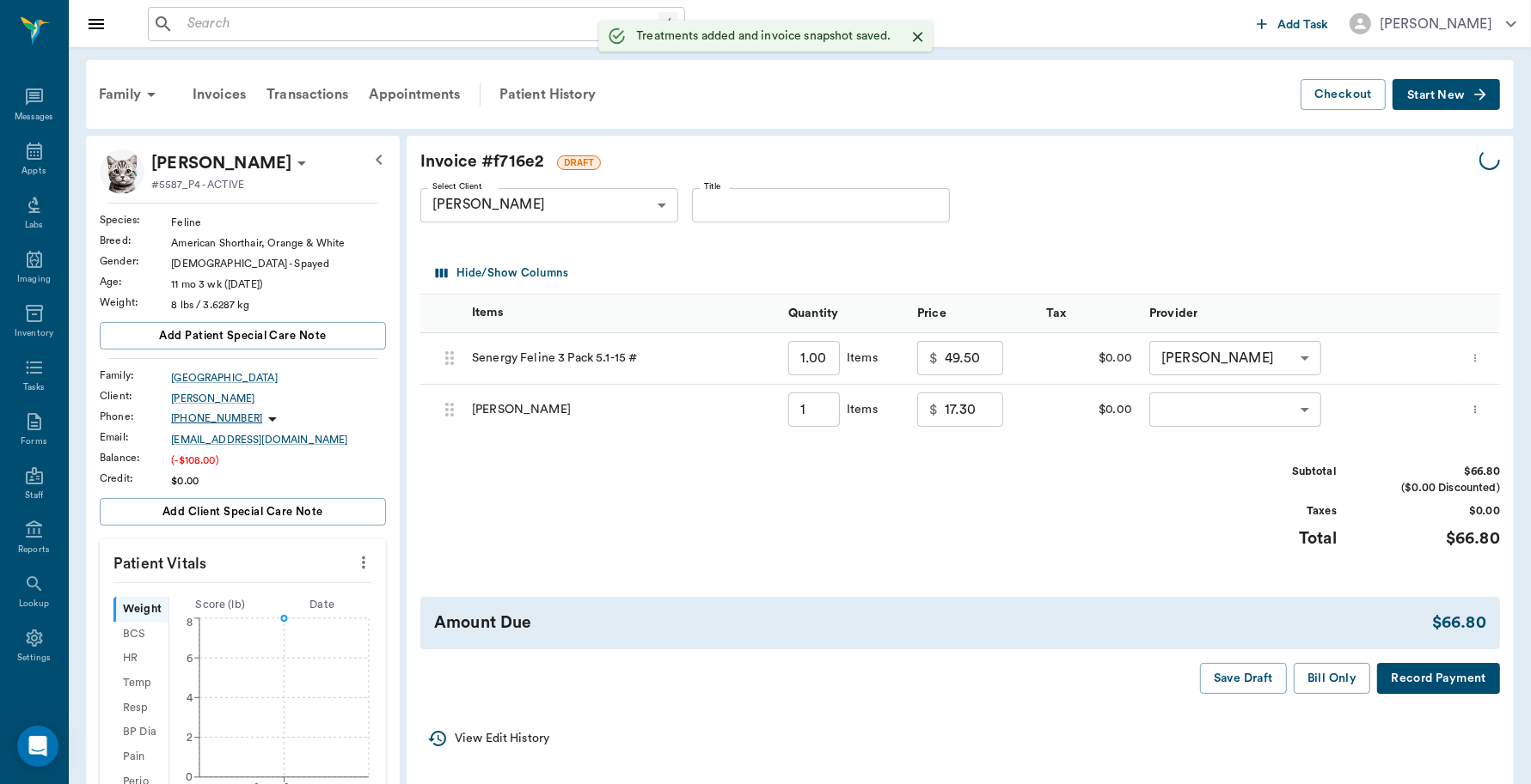
type input "1.00"
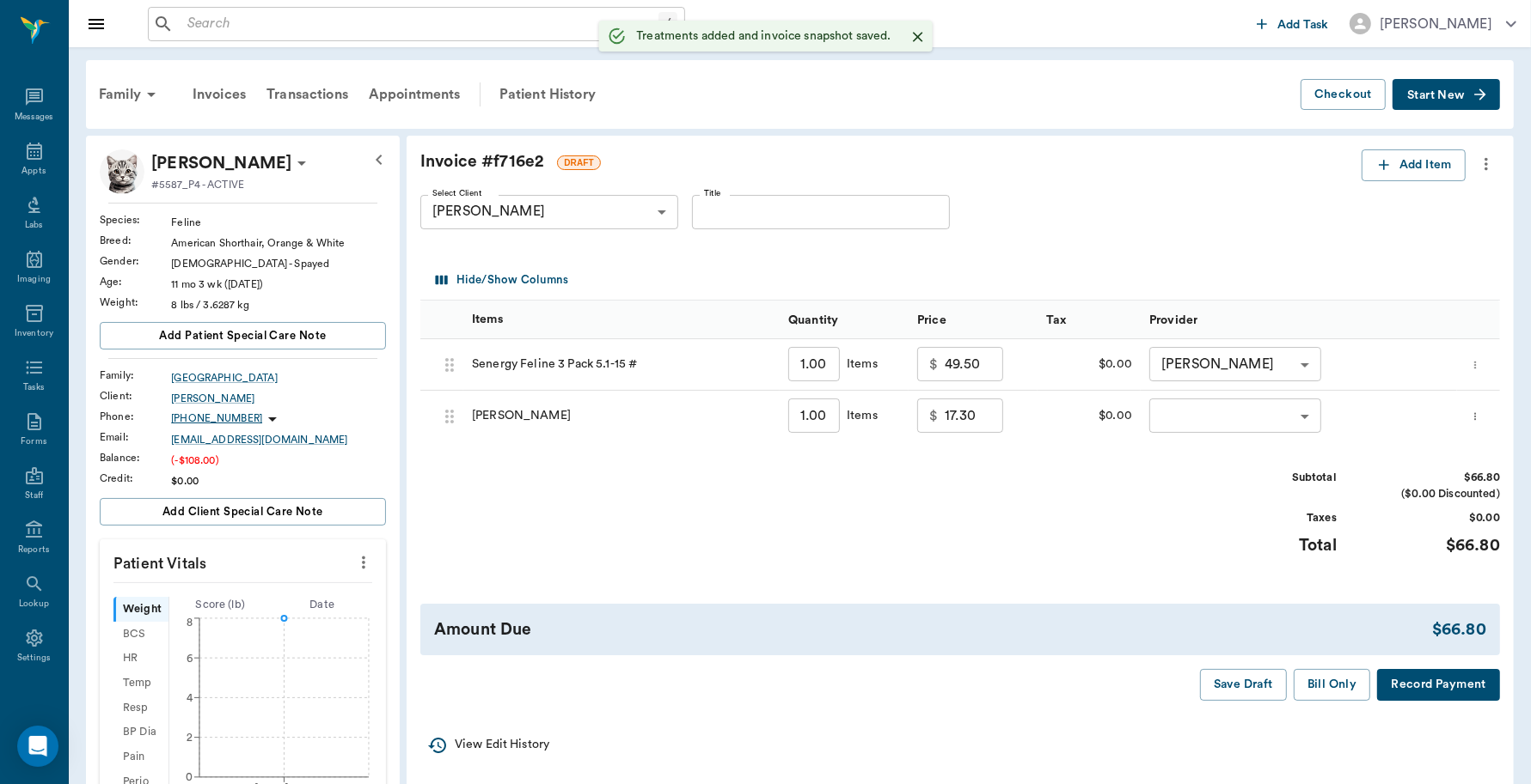
click at [1203, 413] on body "/ ​ Add Task Dr. Bert Ellsworth Nectar Messages Appts Labs Imaging Inventory Ta…" at bounding box center [766, 593] width 1531 height 1187
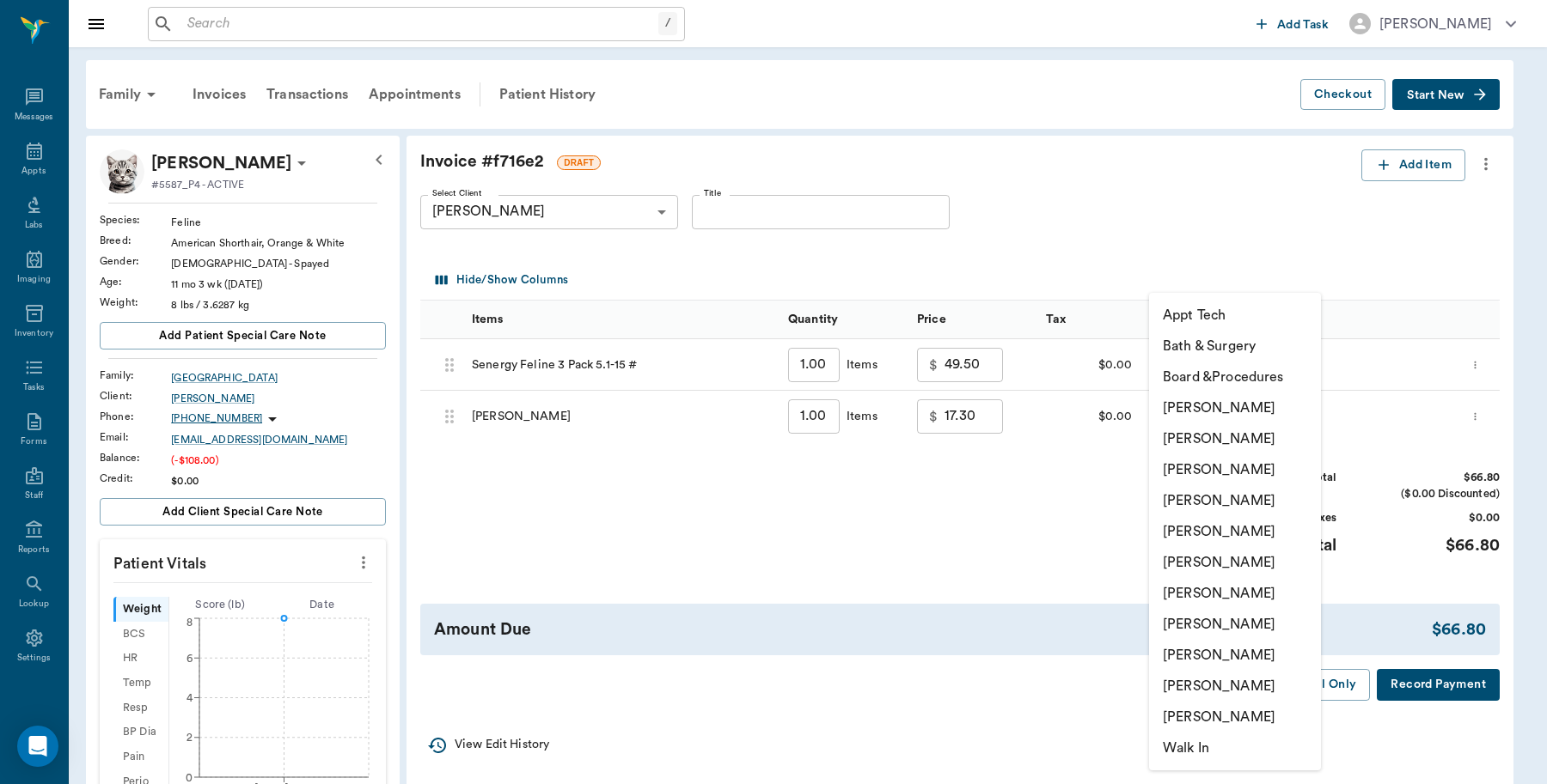
click at [1218, 683] on li "Lorean Lingle" at bounding box center [1235, 686] width 172 height 31
type input "none-63ec2ece52e12b0ba117cc90"
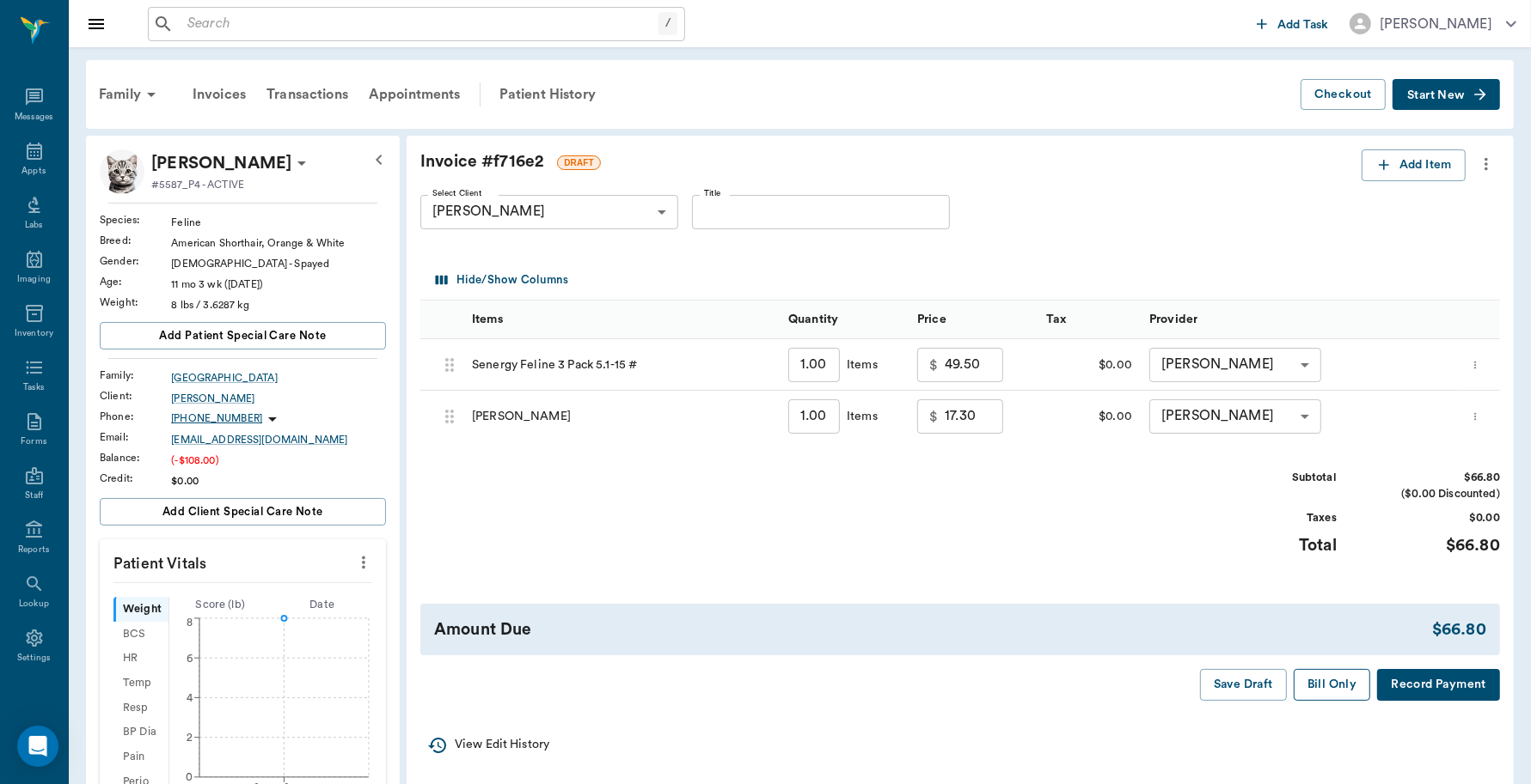
click at [1332, 684] on button "Bill Only" at bounding box center [1331, 685] width 77 height 32
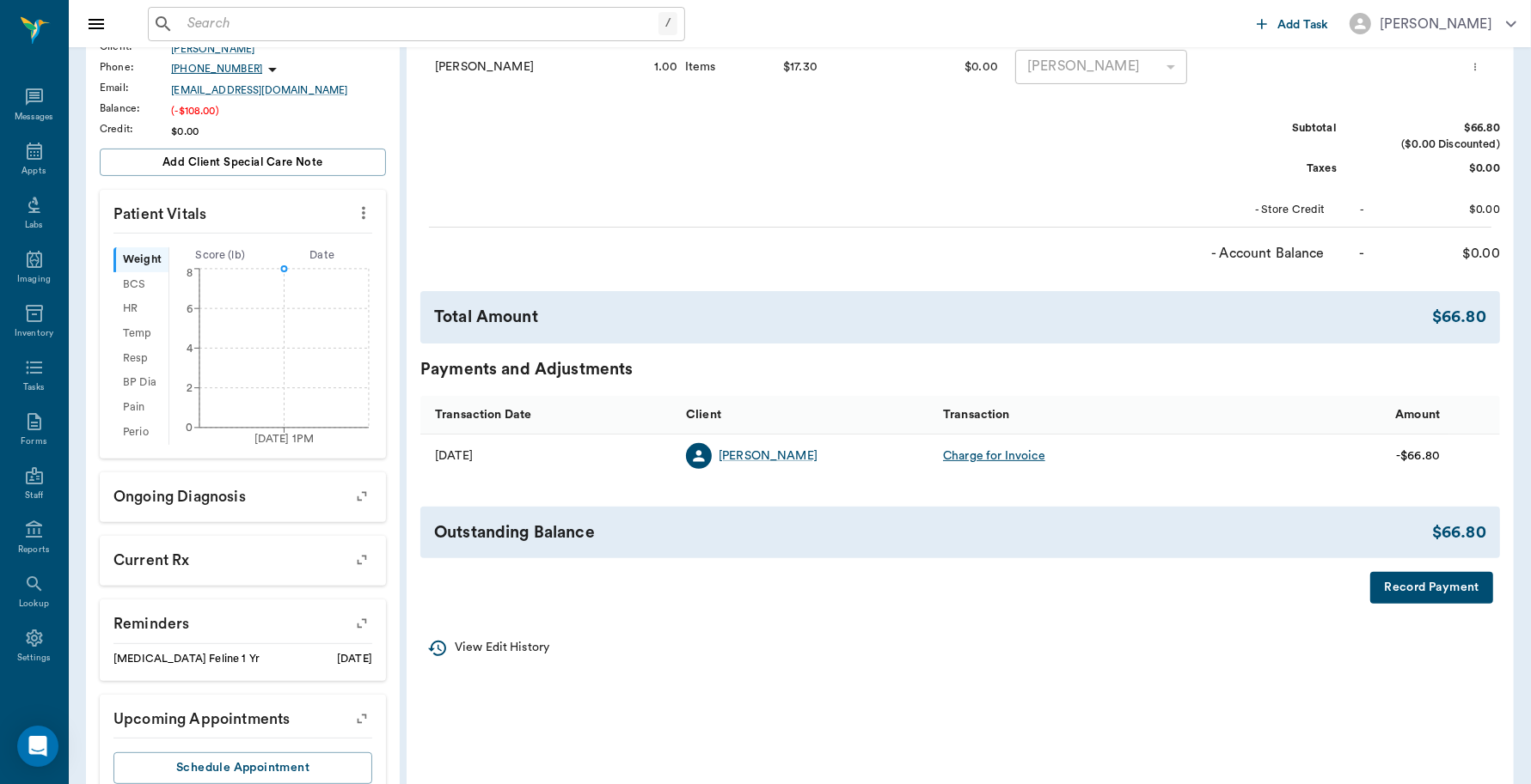
scroll to position [404, 0]
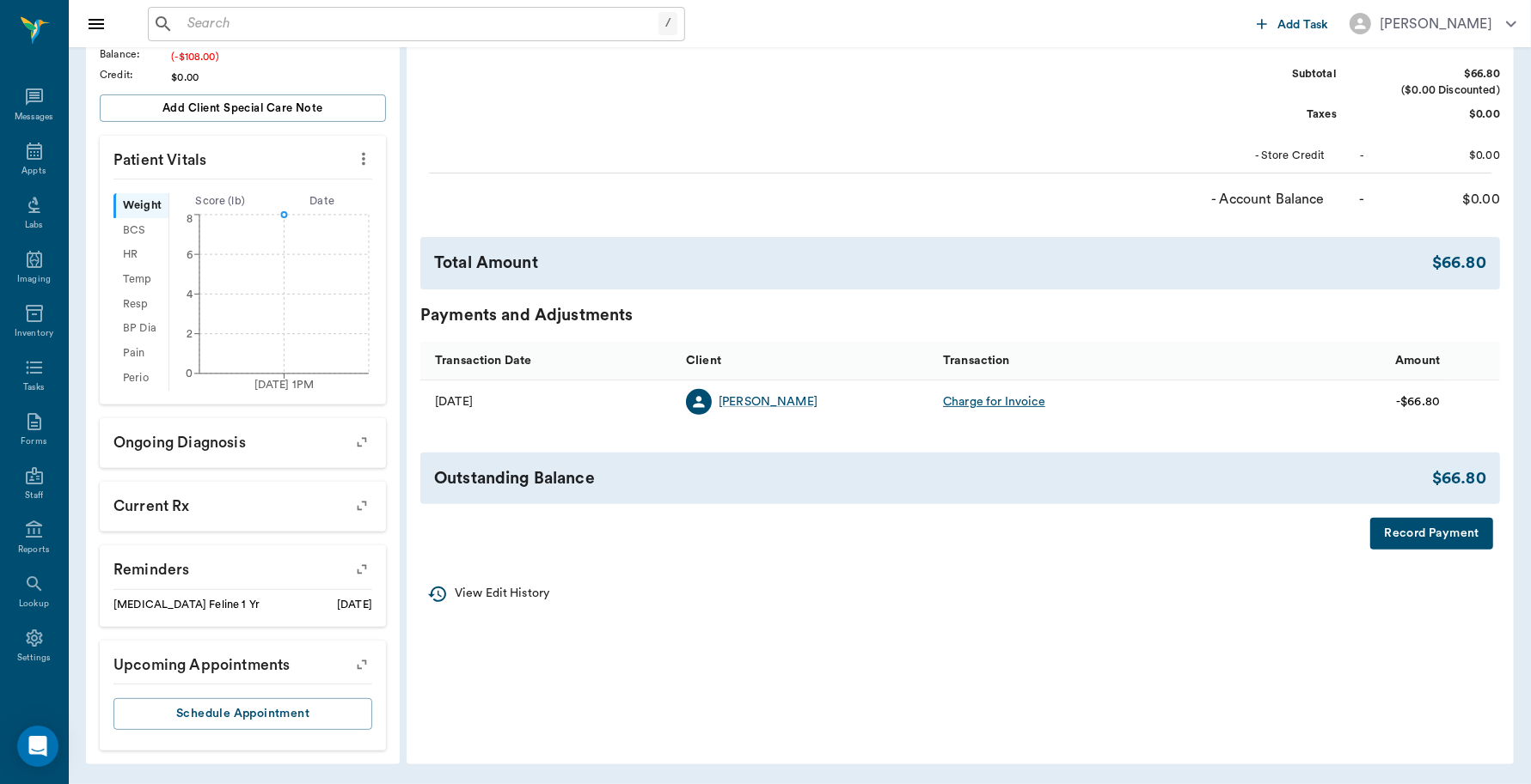
click at [1420, 526] on button "Record Payment" at bounding box center [1431, 534] width 123 height 32
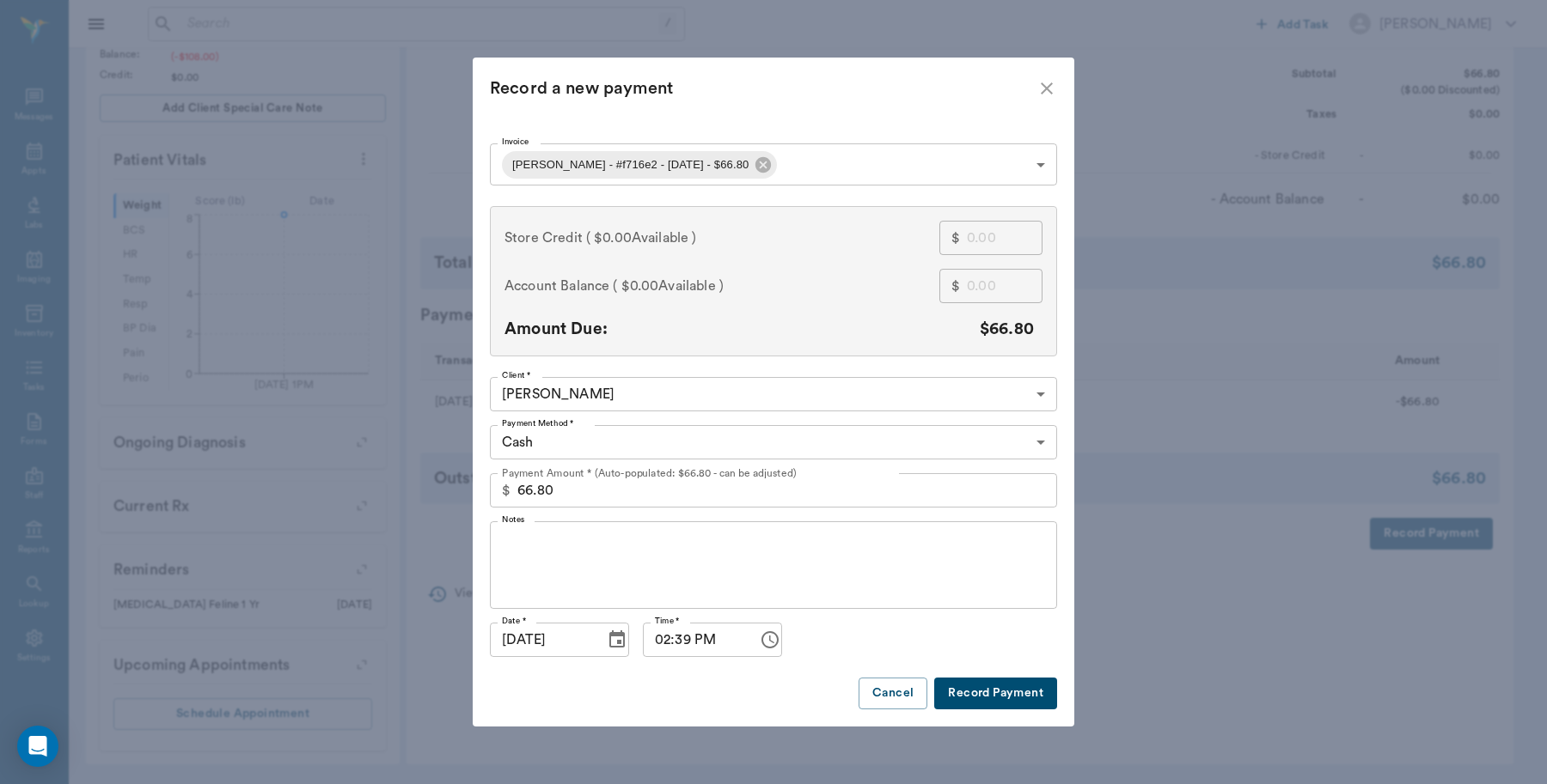
click at [817, 160] on body "/ ​ Add Task Dr. Bert Ellsworth Nectar Messages Appts Labs Imaging Inventory Ta…" at bounding box center [774, 190] width 1547 height 1187
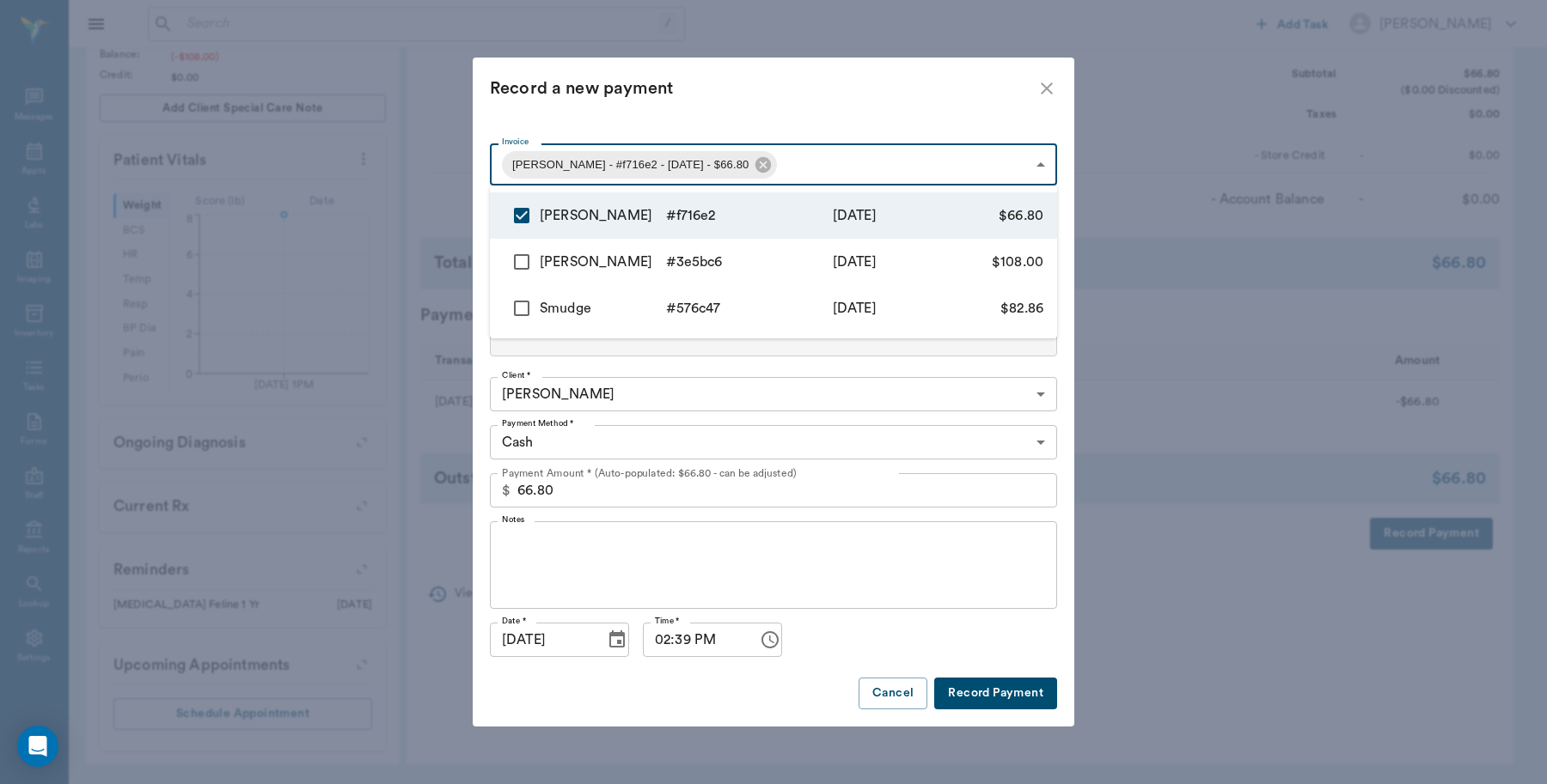
click at [525, 259] on input "checkbox" at bounding box center [522, 262] width 36 height 36
checkbox input "true"
type input "68c1d392ddad57f4dff716e2,68c1c8f8bf9cc4c5503e5bc6"
type input "174.80"
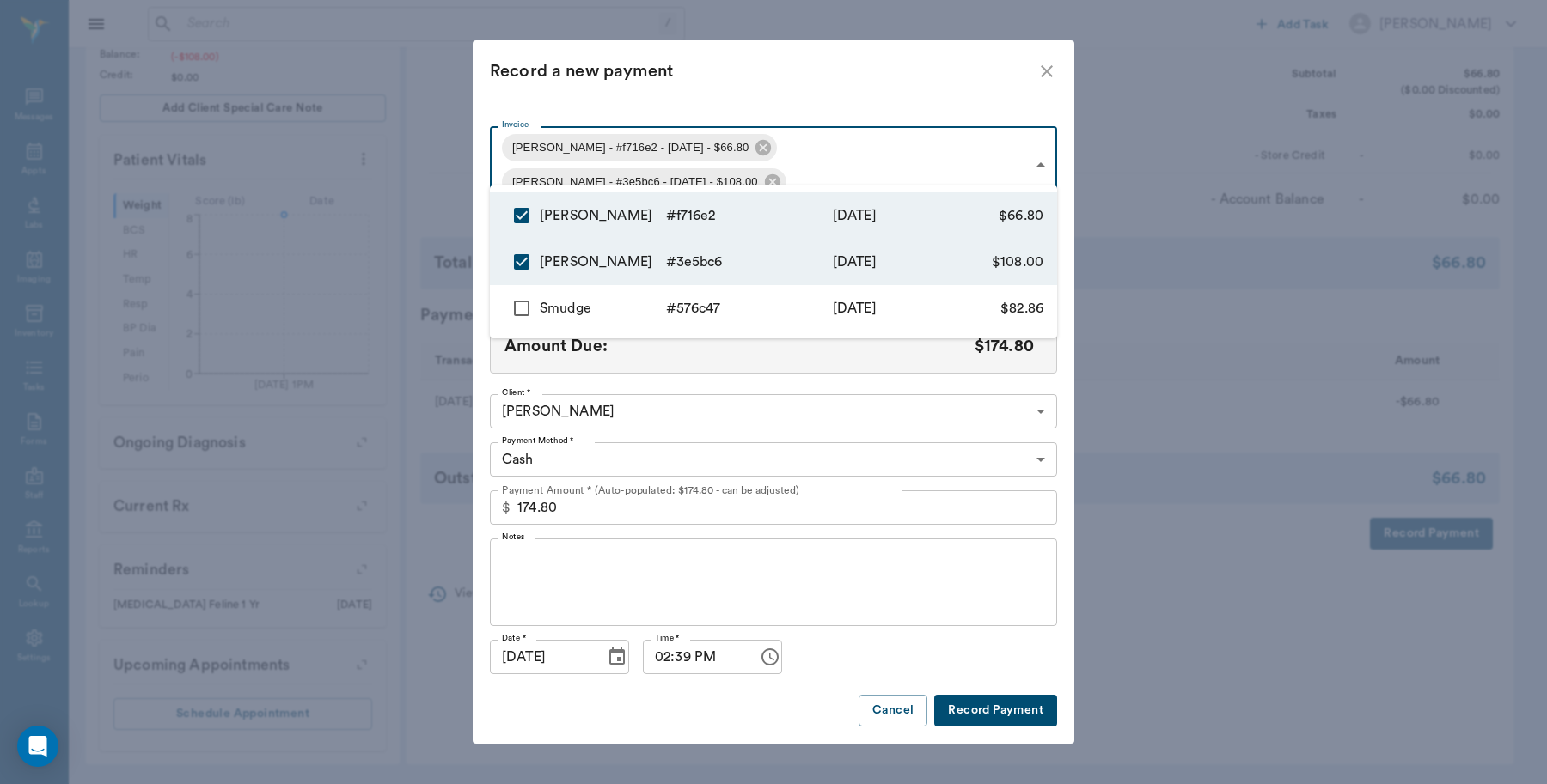
click at [806, 112] on div at bounding box center [774, 392] width 1547 height 784
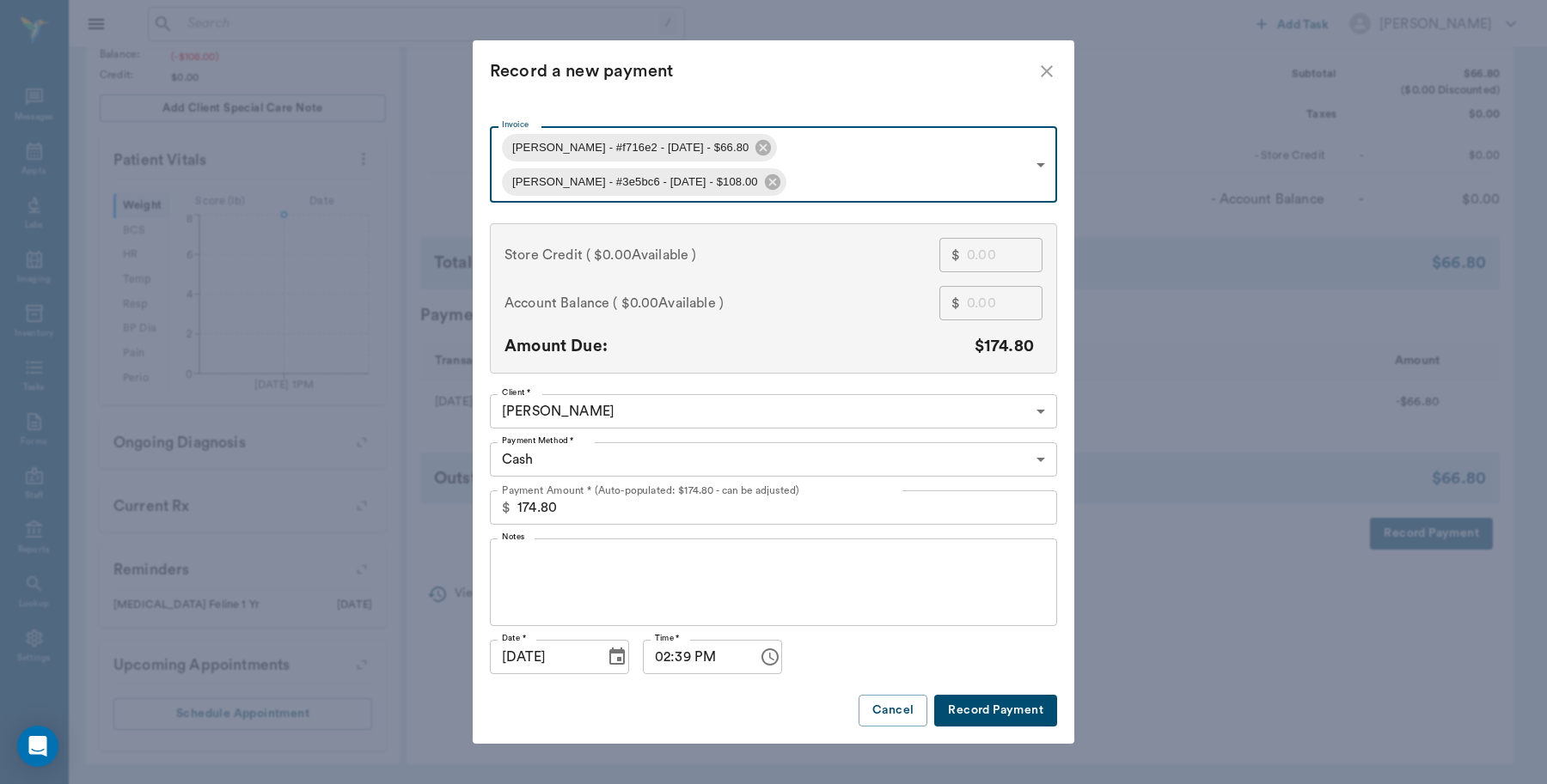
click at [675, 447] on body "/ ​ Add Task Dr. Bert Ellsworth Nectar Messages Appts Labs Imaging Inventory Ta…" at bounding box center [774, 190] width 1547 height 1187
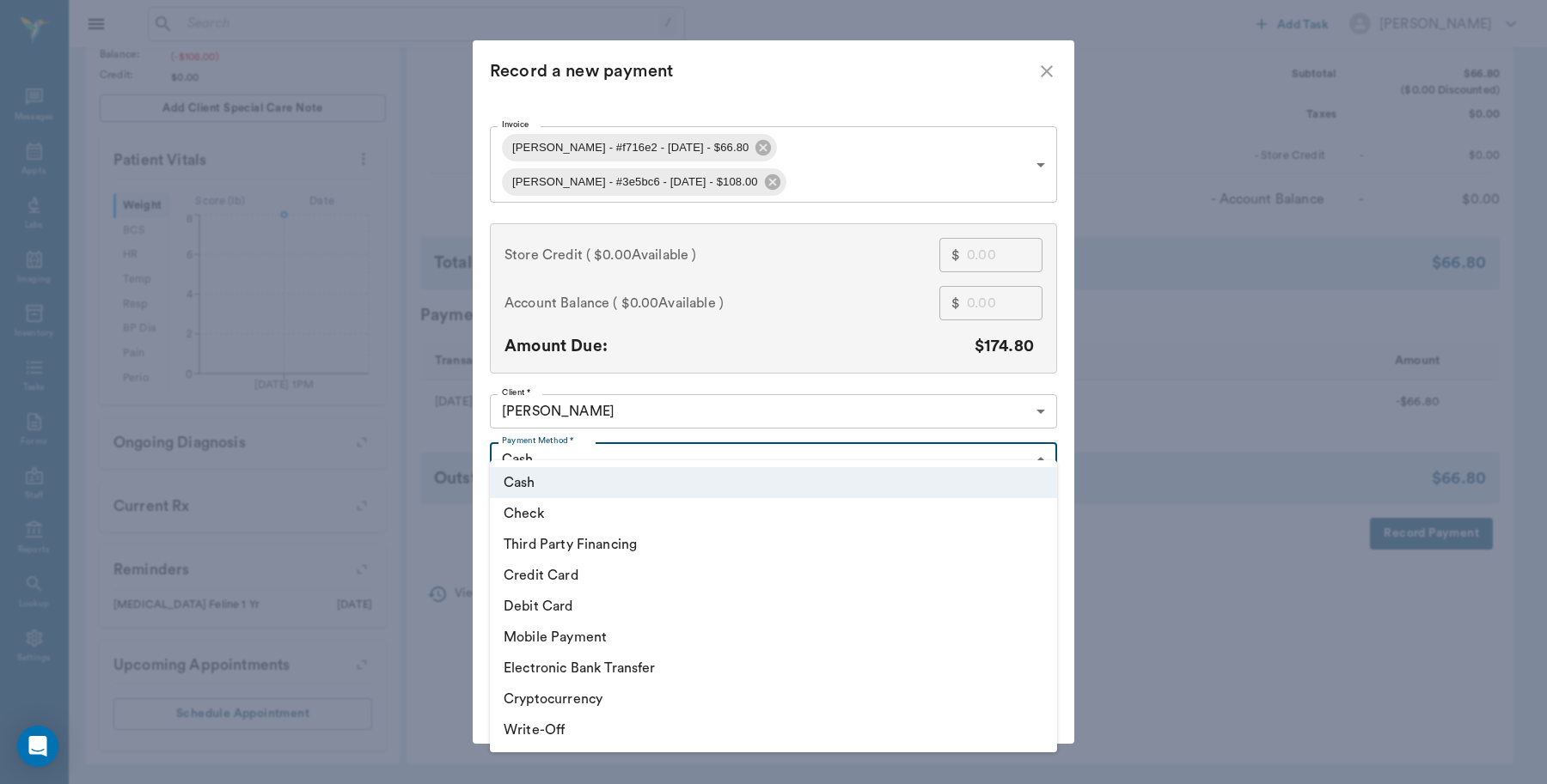
click at [579, 598] on li "Debit Card" at bounding box center [774, 606] width 568 height 31
type input "DEBIT_CARD"
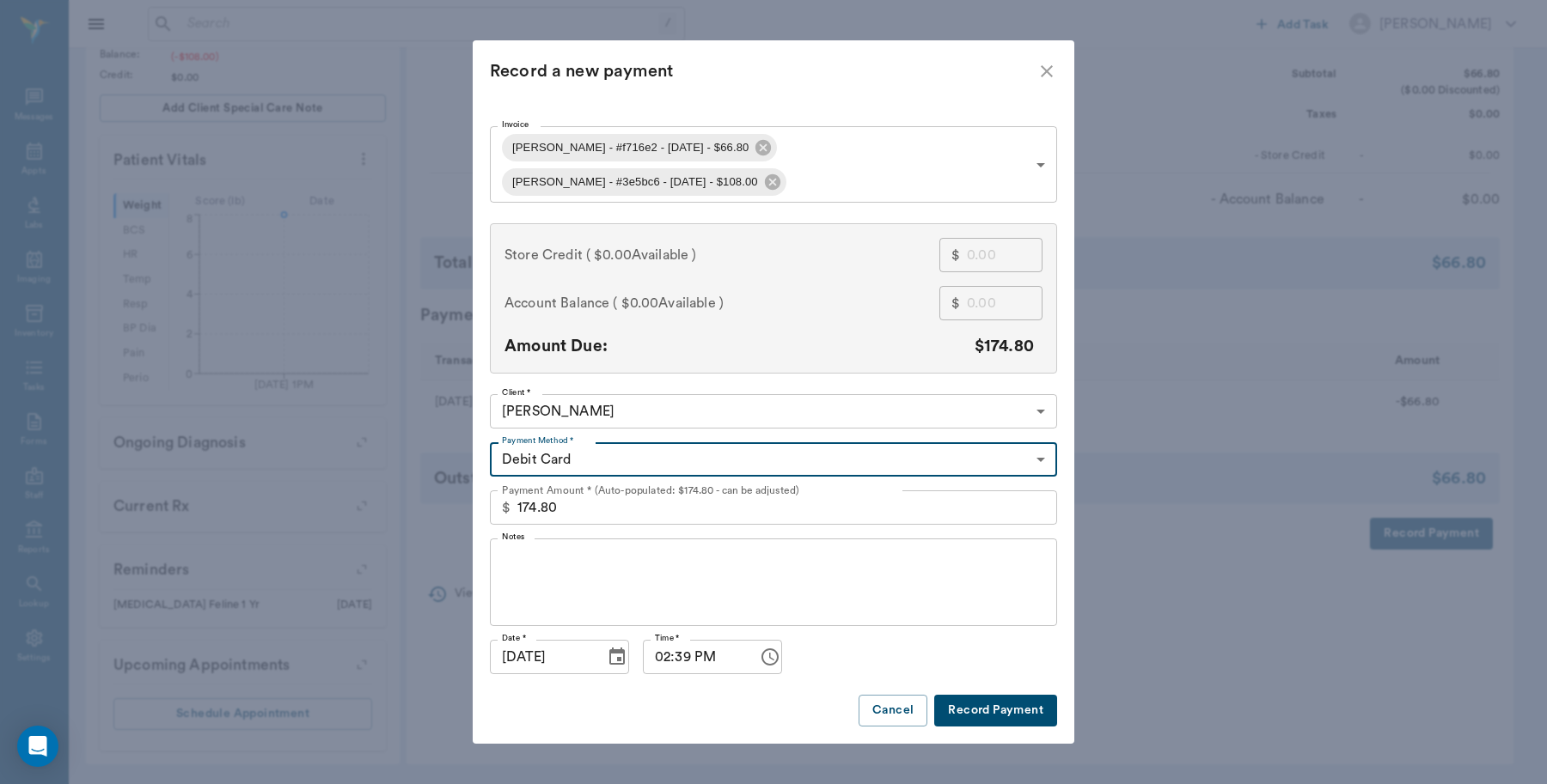
click at [1034, 695] on button "Record Payment" at bounding box center [995, 711] width 123 height 32
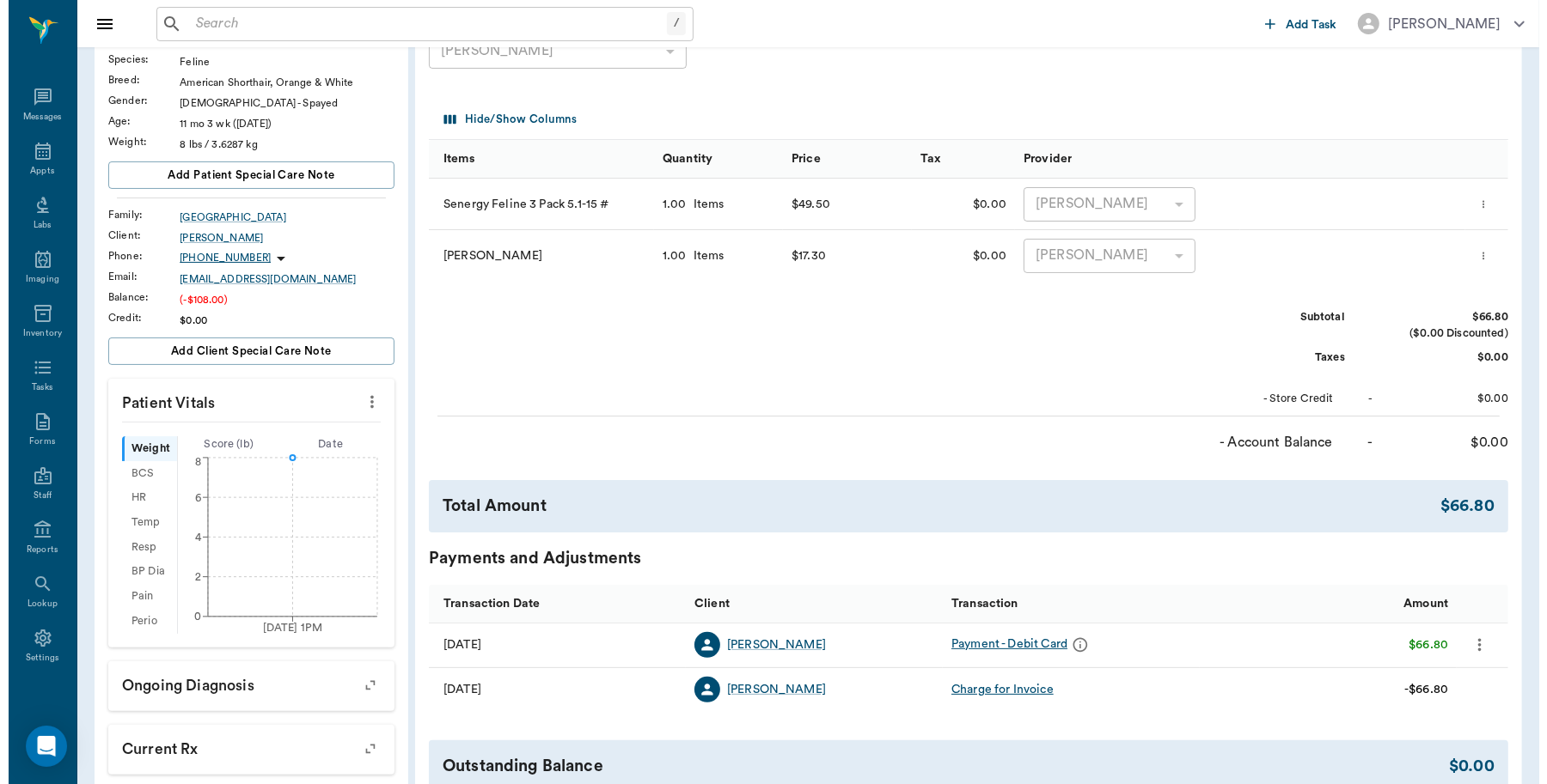
scroll to position [0, 0]
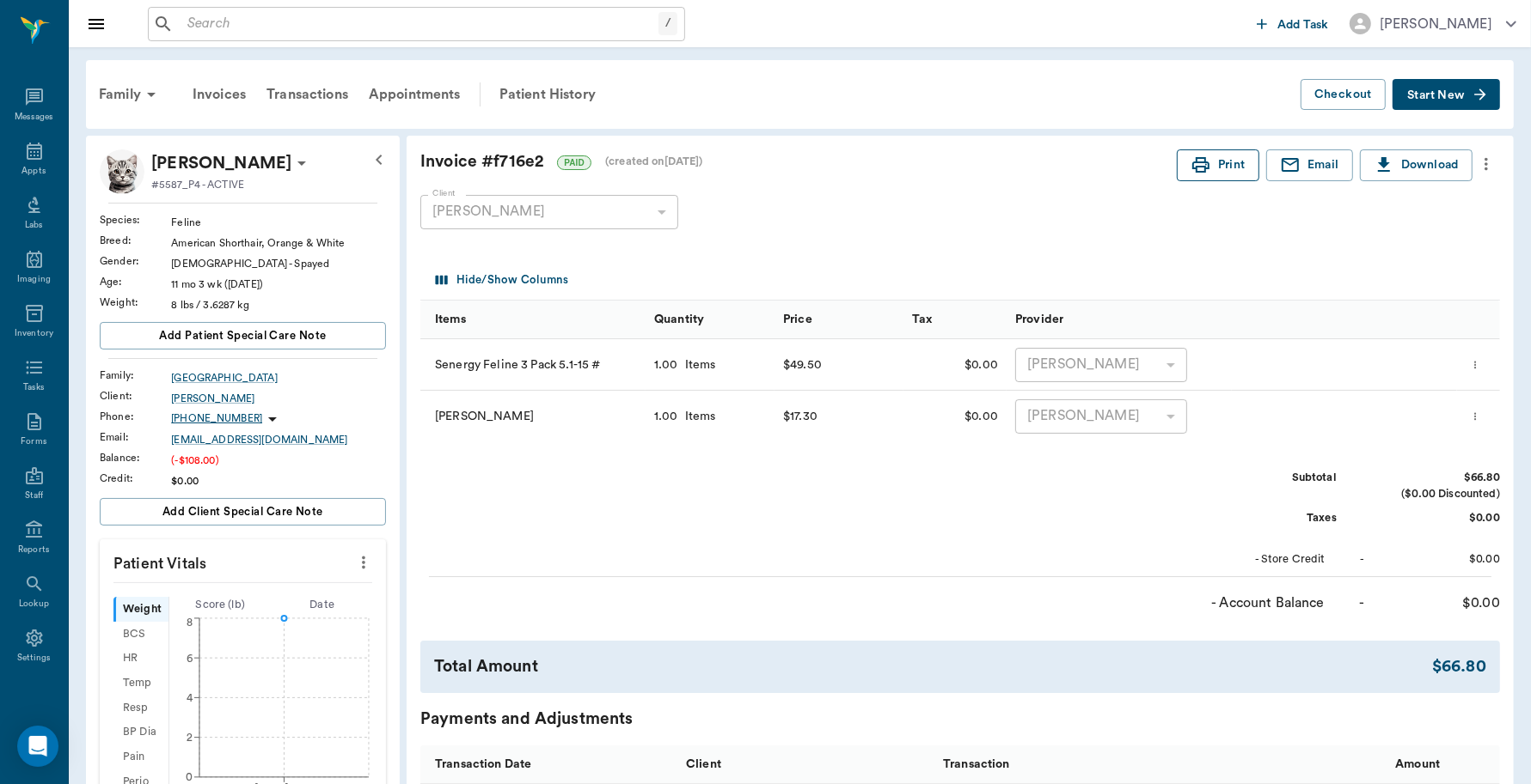
click at [1218, 150] on button "Print" at bounding box center [1217, 166] width 83 height 32
click at [537, 87] on div "Patient History" at bounding box center [547, 94] width 117 height 41
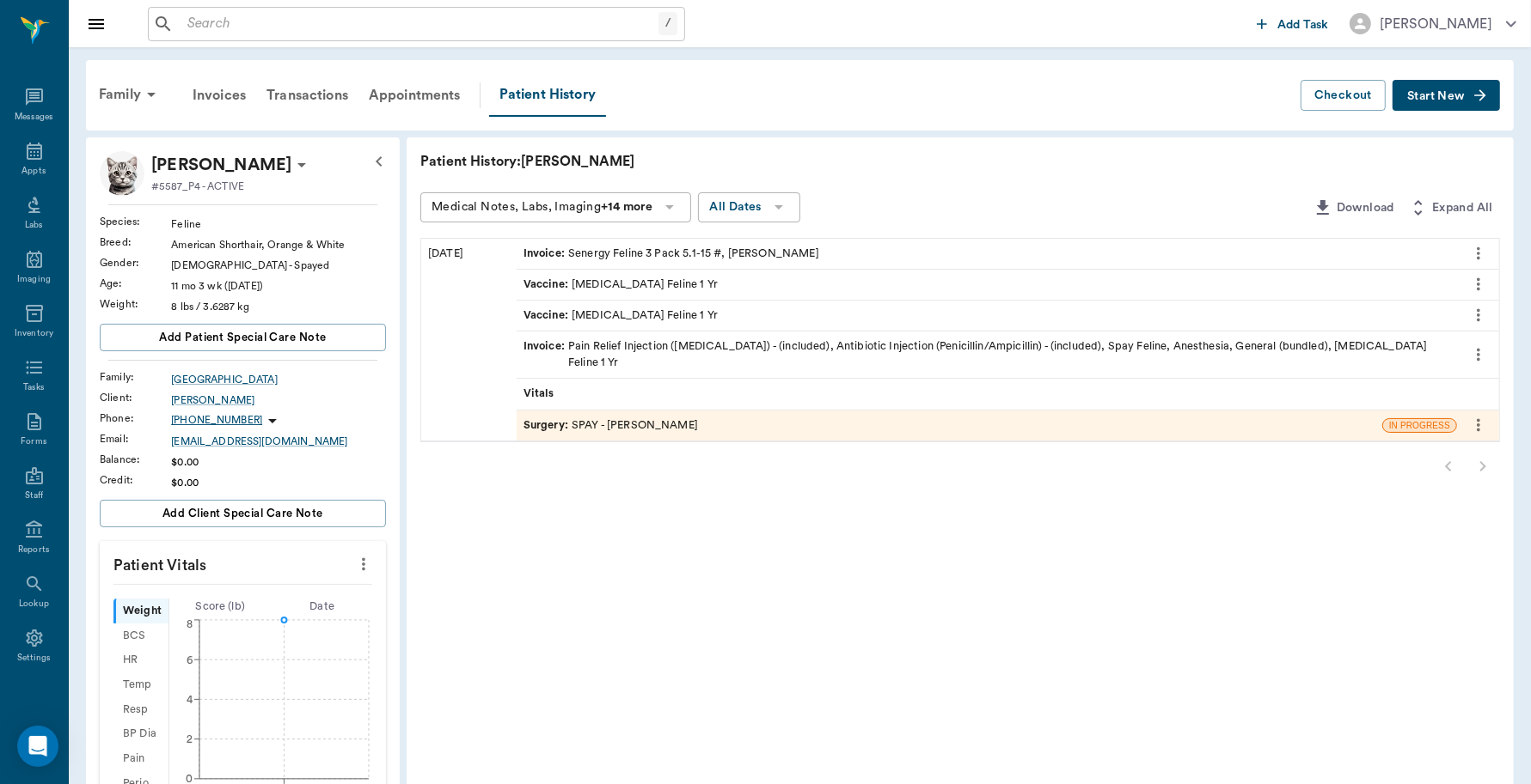
click at [600, 342] on div "Invoice : Pain Relief Injection (meloxicam) - (included), Antibiotic Injection …" at bounding box center [986, 355] width 926 height 33
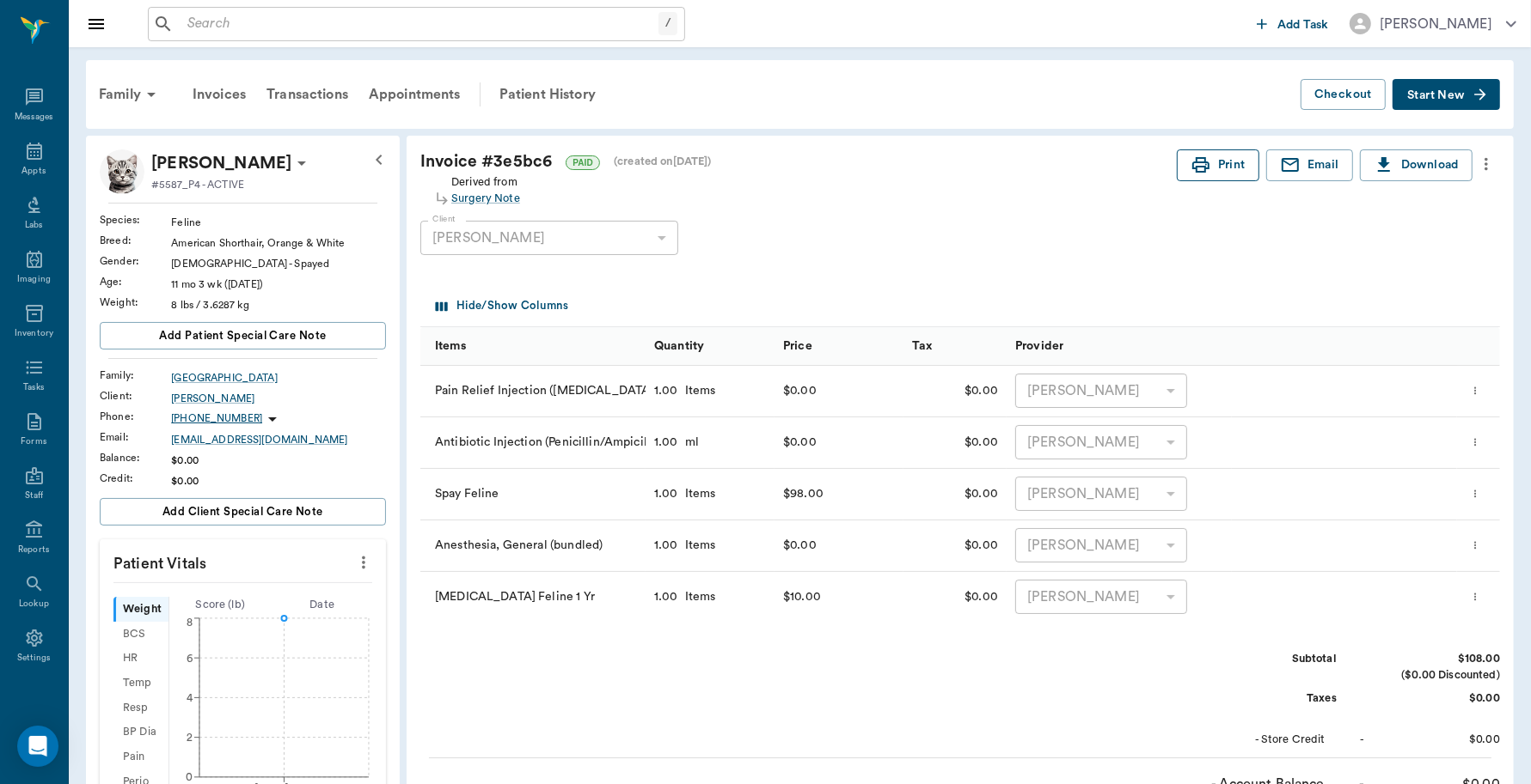
click at [1229, 168] on button "Print" at bounding box center [1217, 166] width 83 height 32
click at [20, 163] on div "Appts" at bounding box center [34, 161] width 68 height 54
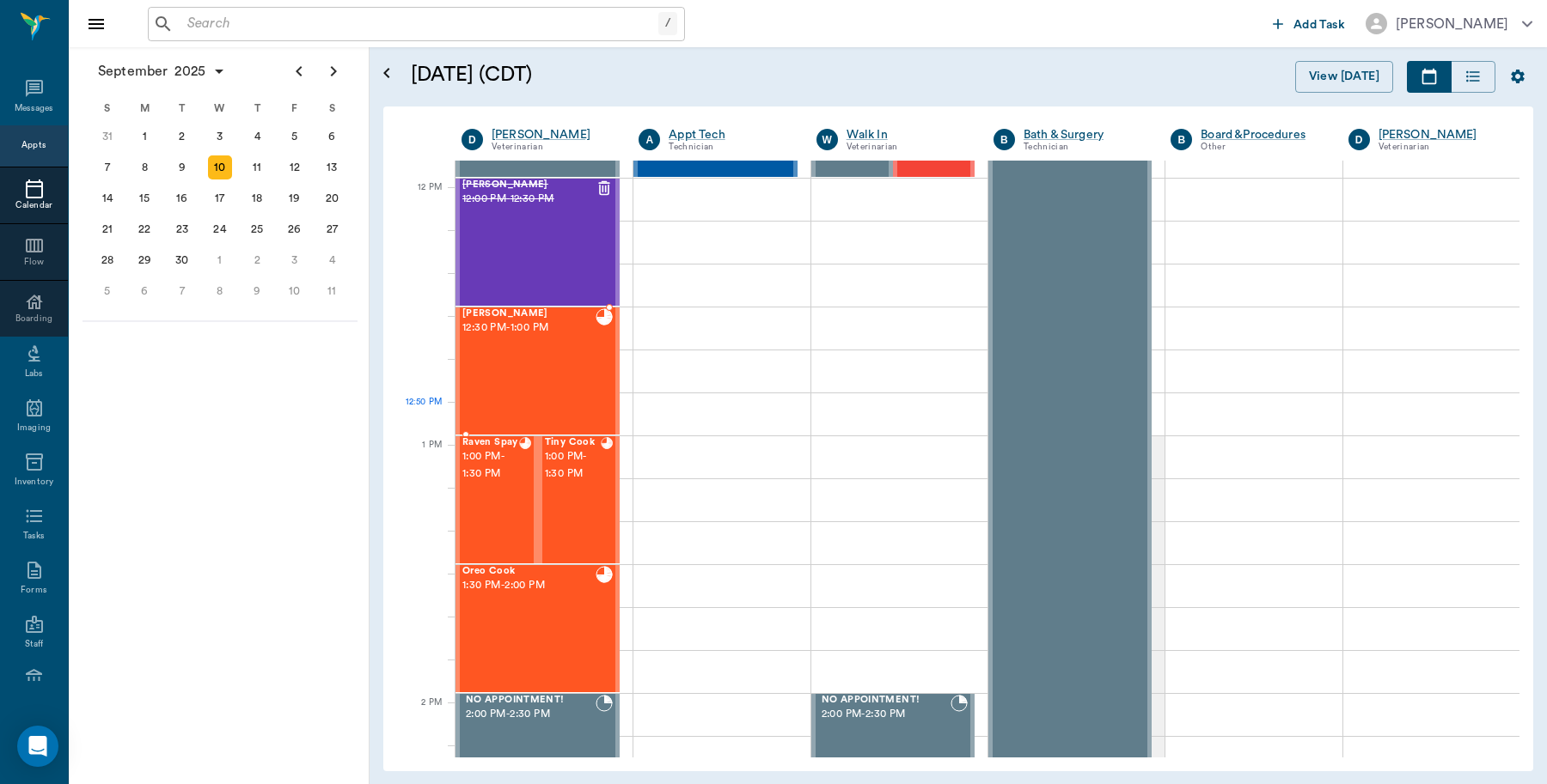
scroll to position [1011, 0]
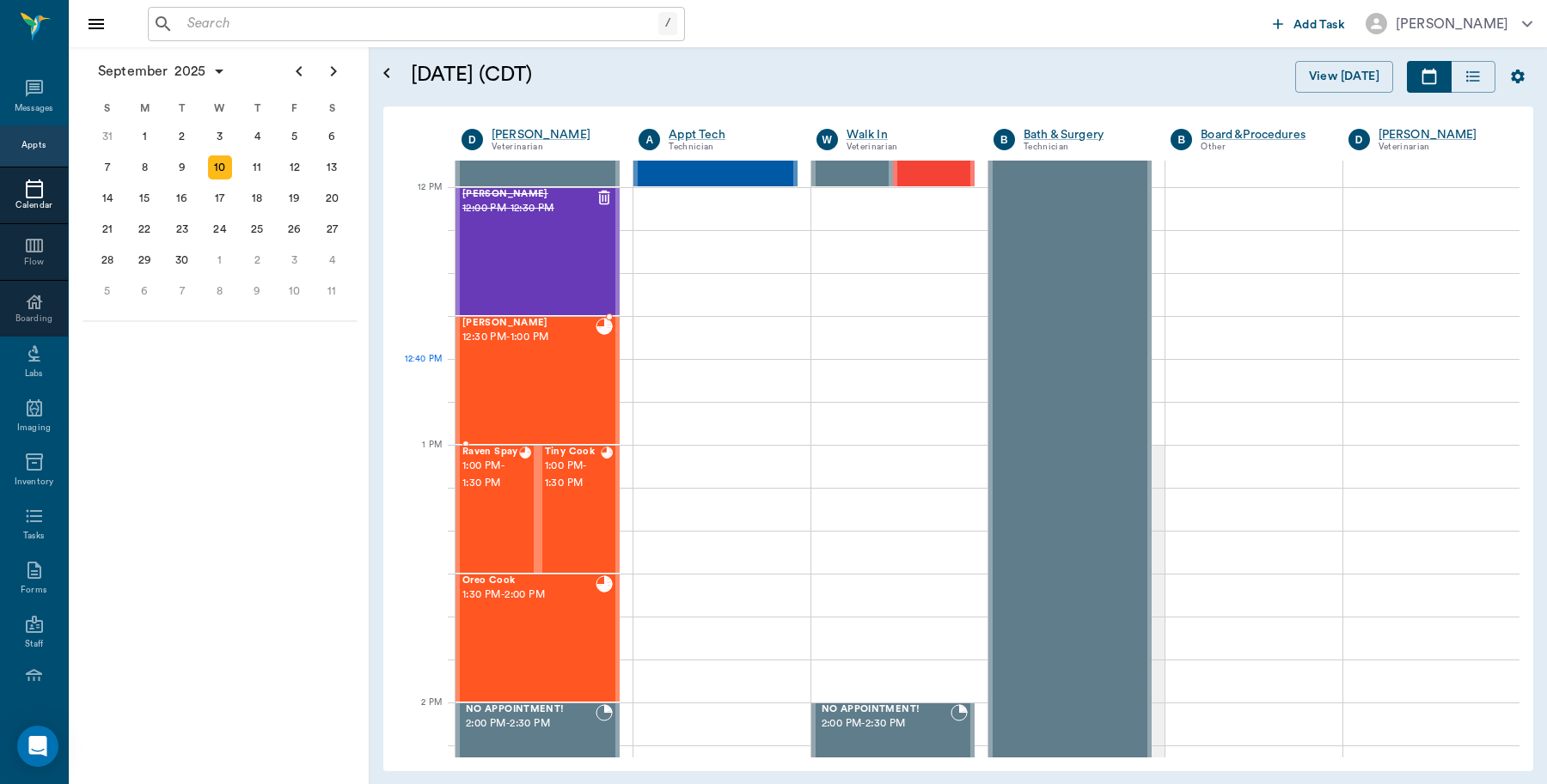
click at [577, 385] on div "Penelope Swafford 12:30 PM - 1:00 PM" at bounding box center [529, 381] width 133 height 126
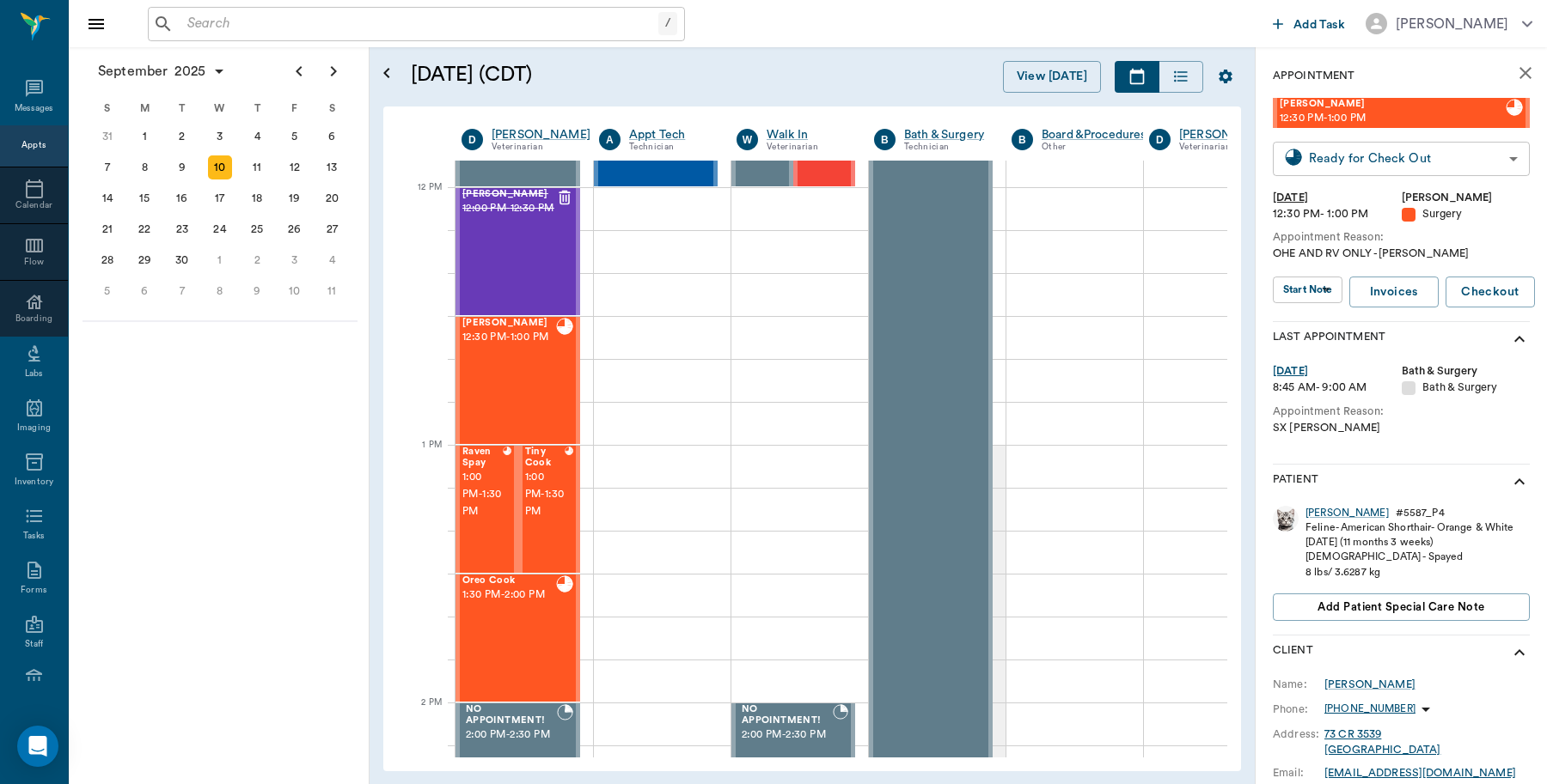
click at [1338, 164] on body "/ ​ Add Task Dr. Bert Ellsworth Nectar Messages Appts Calendar Flow Boarding La…" at bounding box center [774, 392] width 1547 height 784
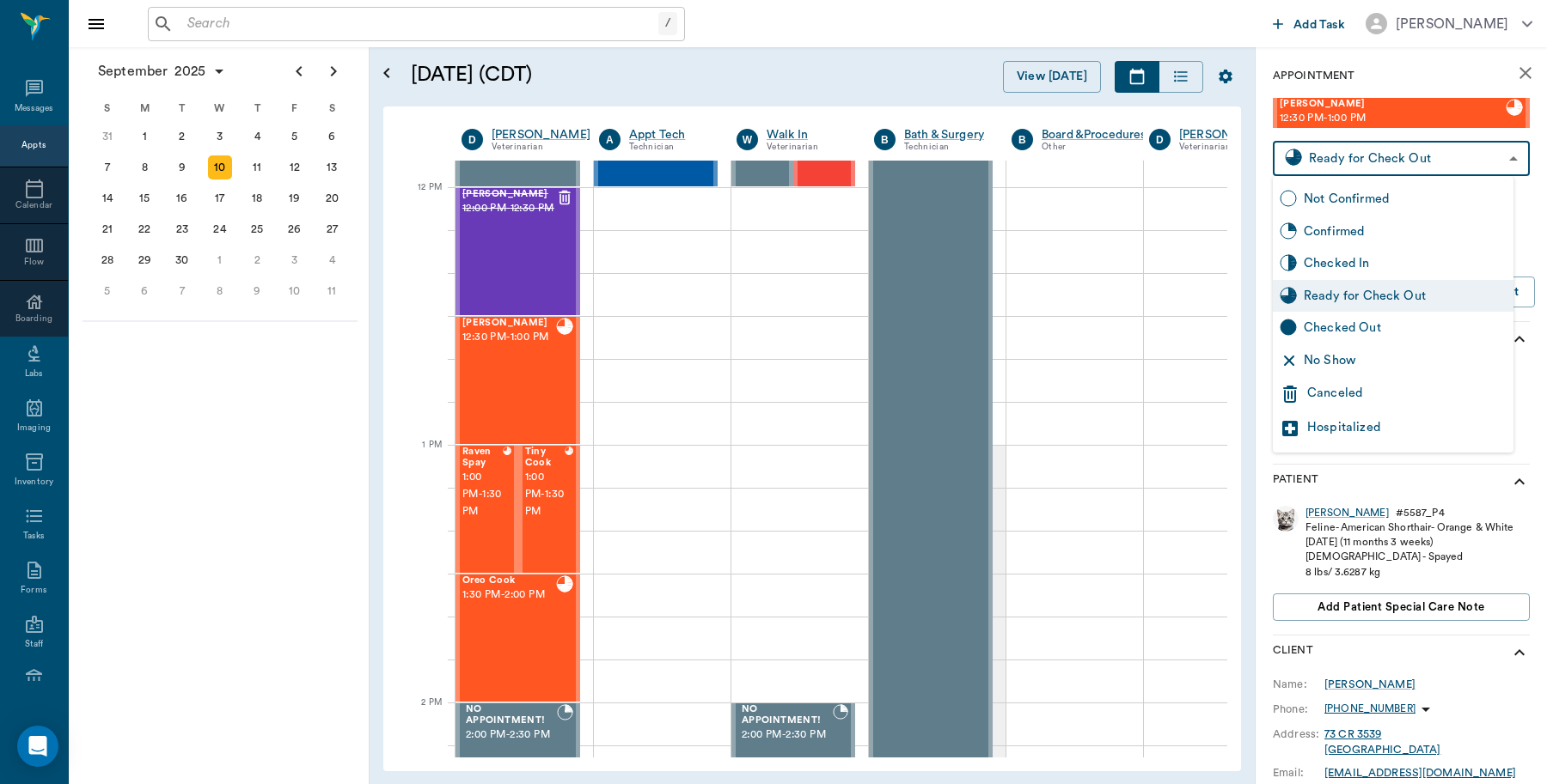
click at [1329, 325] on div "Checked Out" at bounding box center [1405, 328] width 203 height 19
type input "CHECKED_OUT"
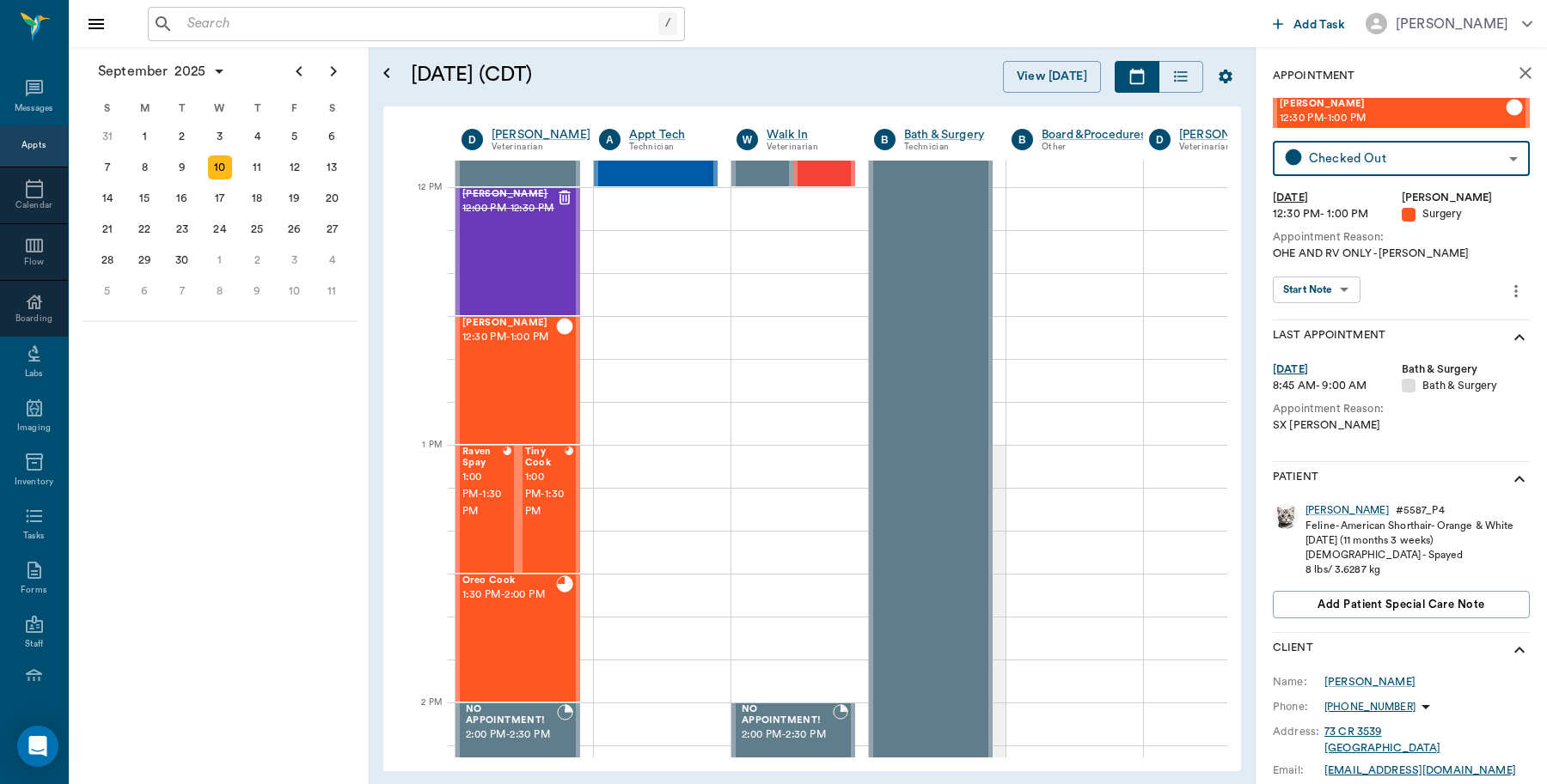
click at [1519, 74] on icon "close" at bounding box center [1525, 73] width 12 height 12
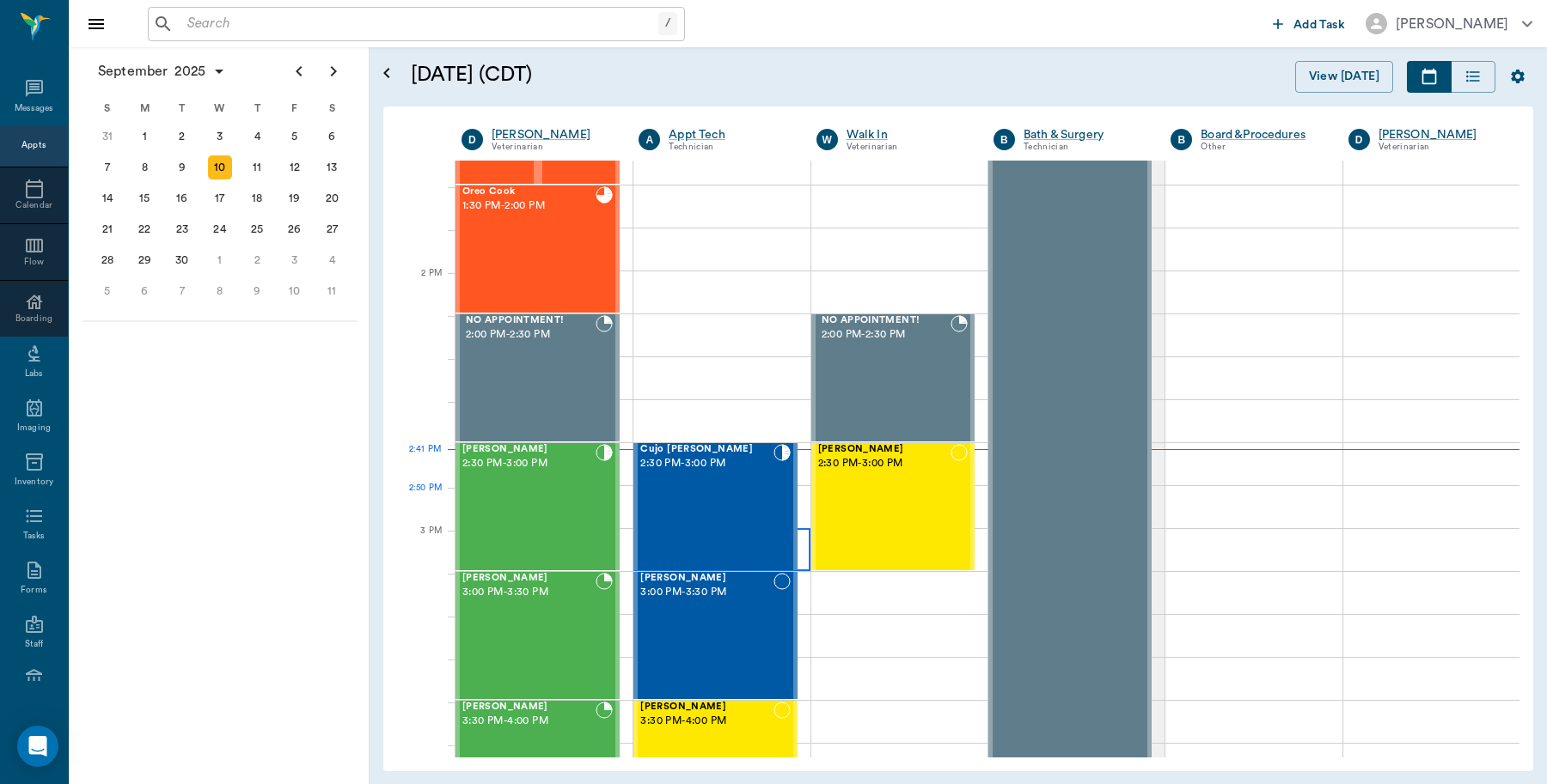
scroll to position [1440, 0]
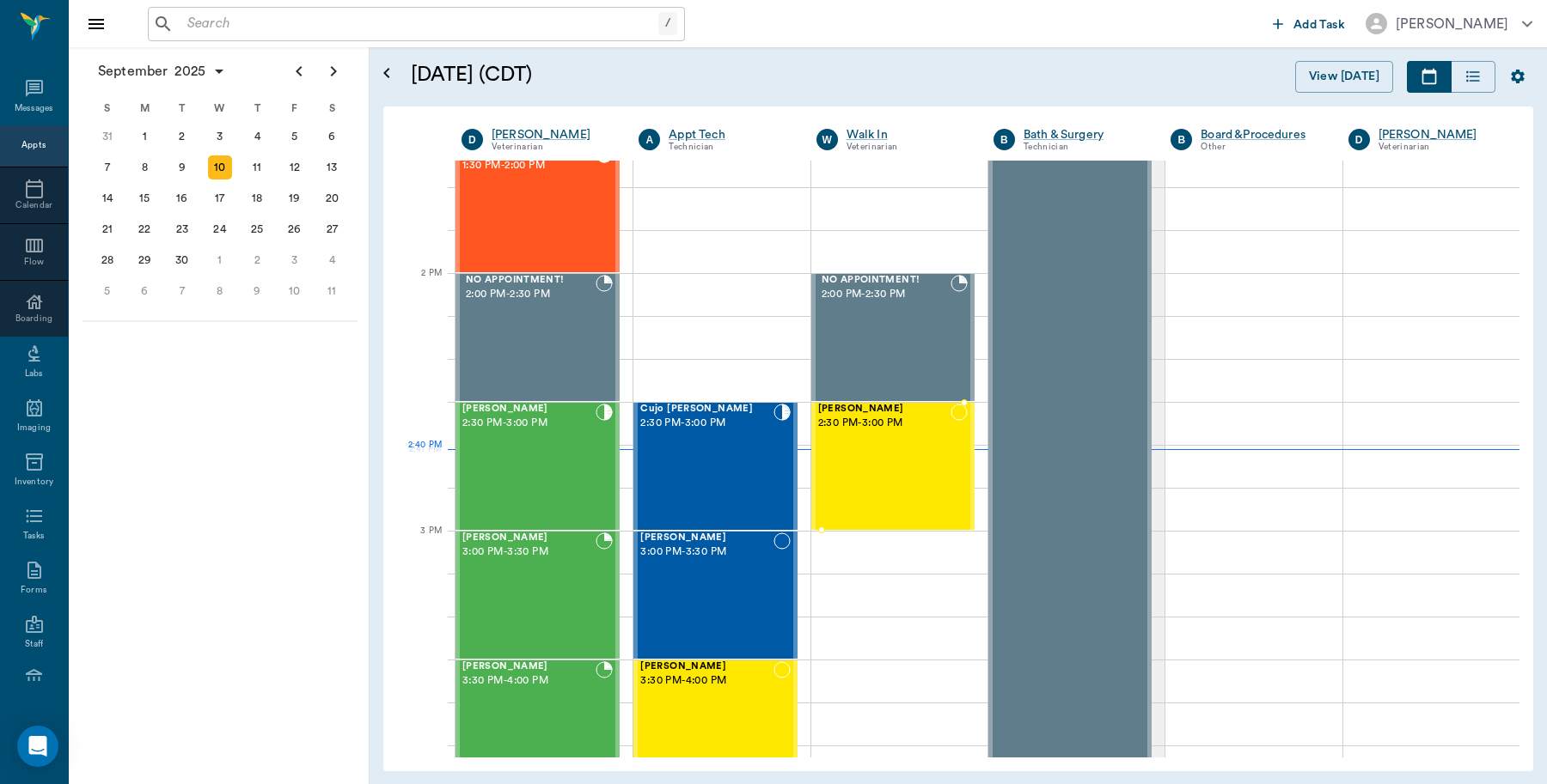
click at [870, 469] on div "Slyvester Milano 2:30 PM - 3:00 PM" at bounding box center [884, 466] width 132 height 126
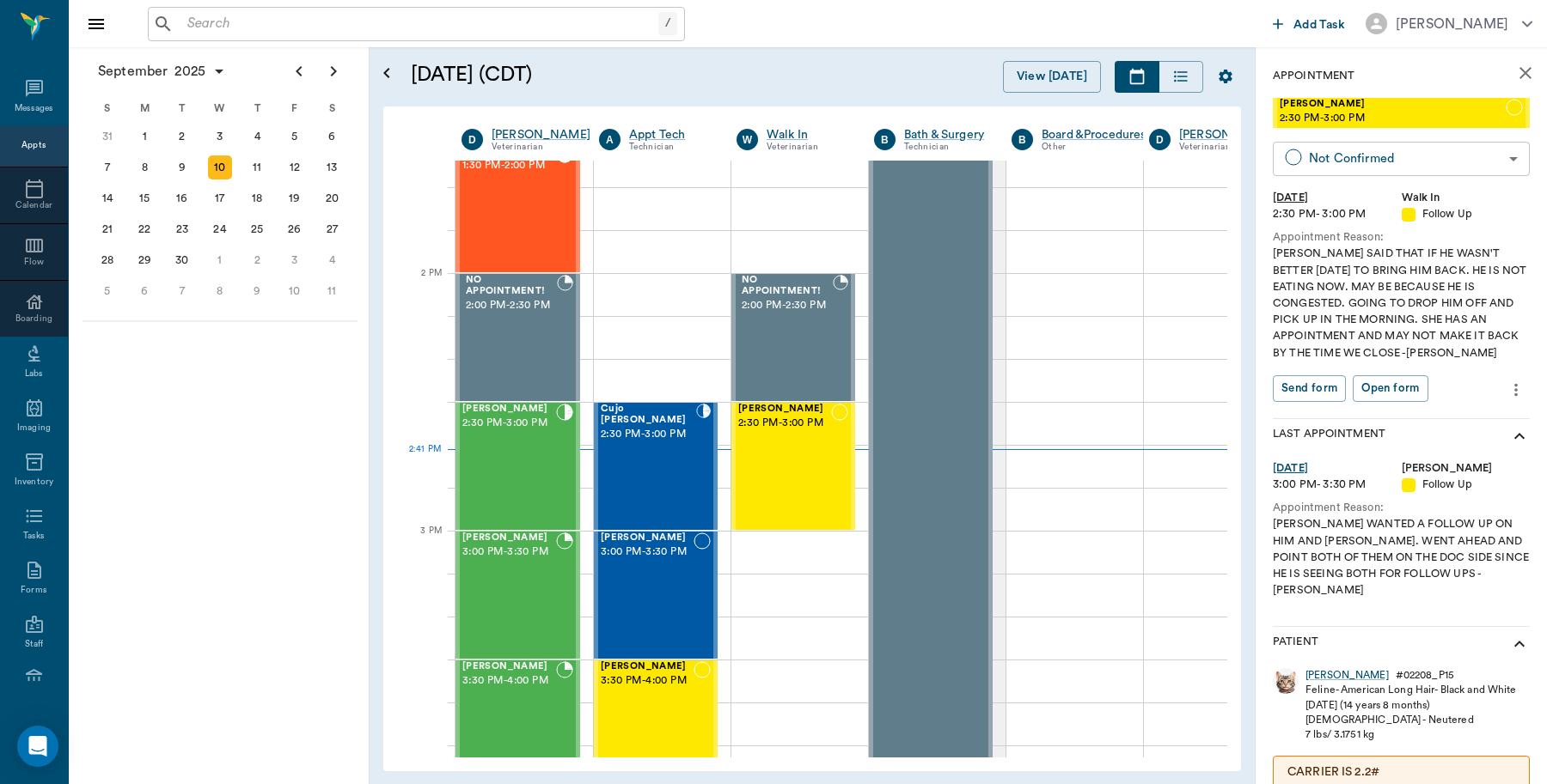
click at [1346, 161] on body "/ ​ Add Task Dr. Bert Ellsworth Nectar Messages Appts Calendar Flow Boarding La…" at bounding box center [774, 392] width 1547 height 784
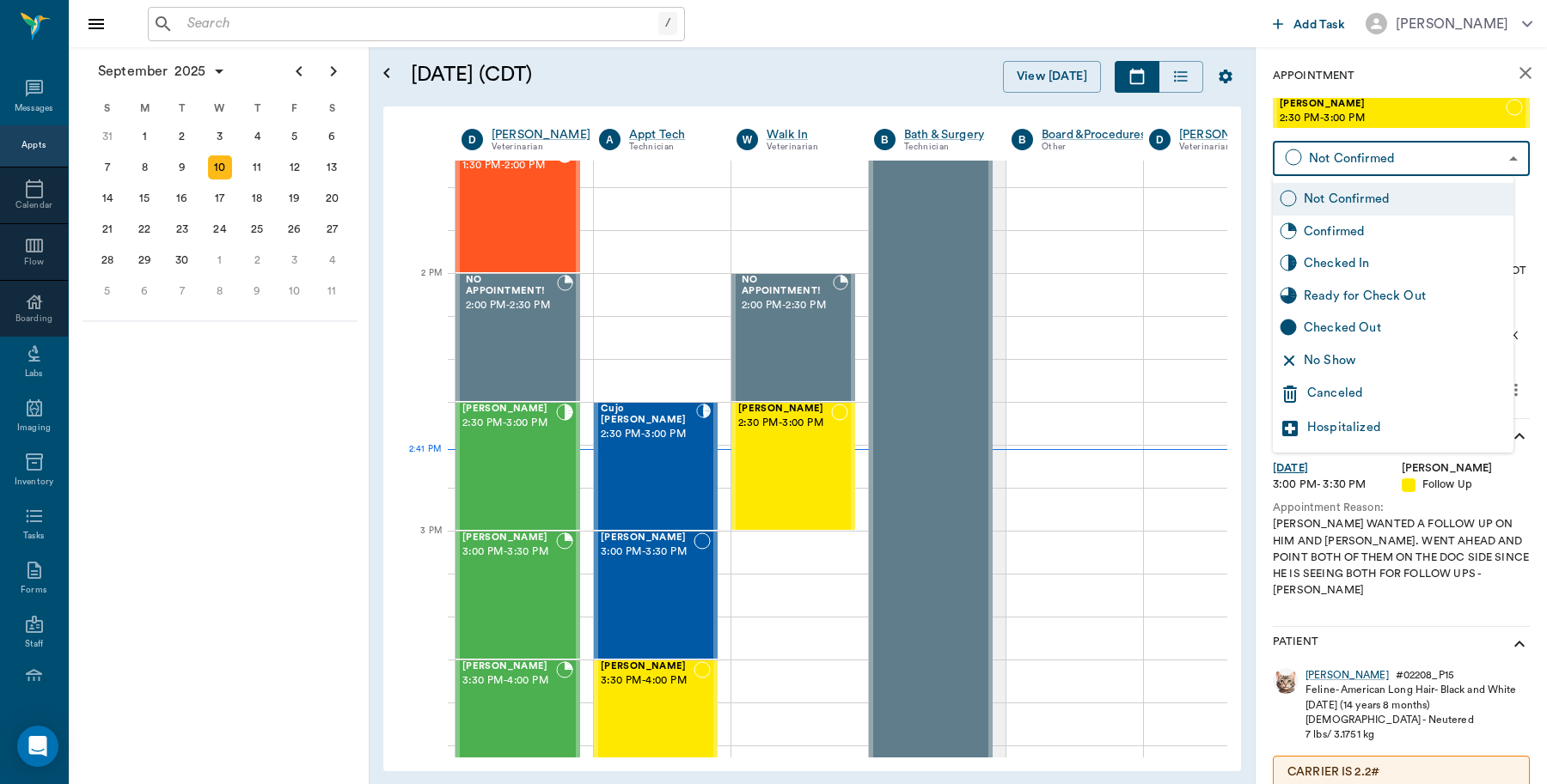
click at [1310, 255] on div "Checked In" at bounding box center [1405, 264] width 203 height 19
type input "CHECKED_IN"
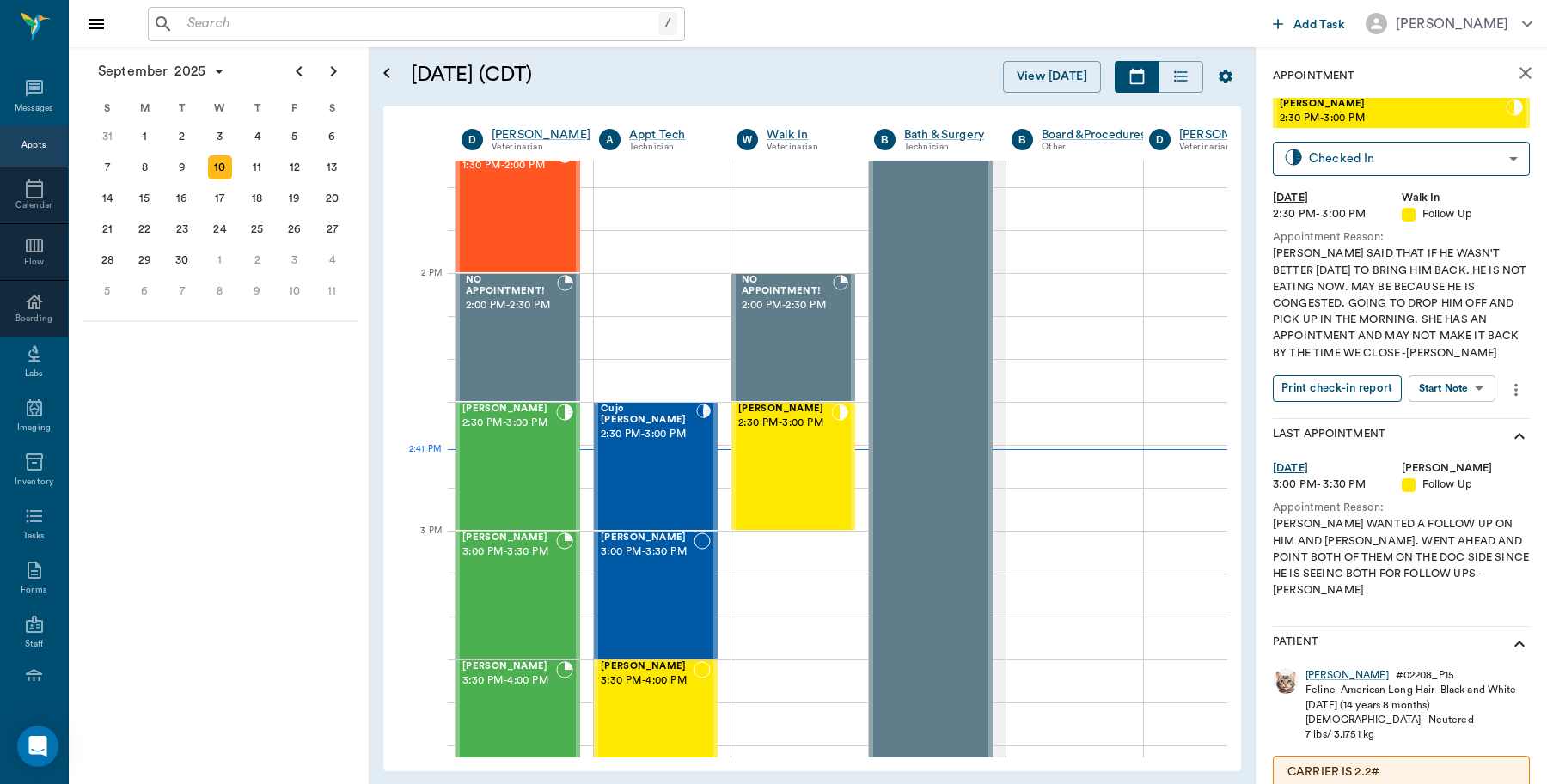
click at [1324, 387] on button "Print check-in report" at bounding box center [1337, 389] width 129 height 27
click at [652, 598] on div "Max Alas 3:00 PM - 3:30 PM" at bounding box center [647, 595] width 93 height 126
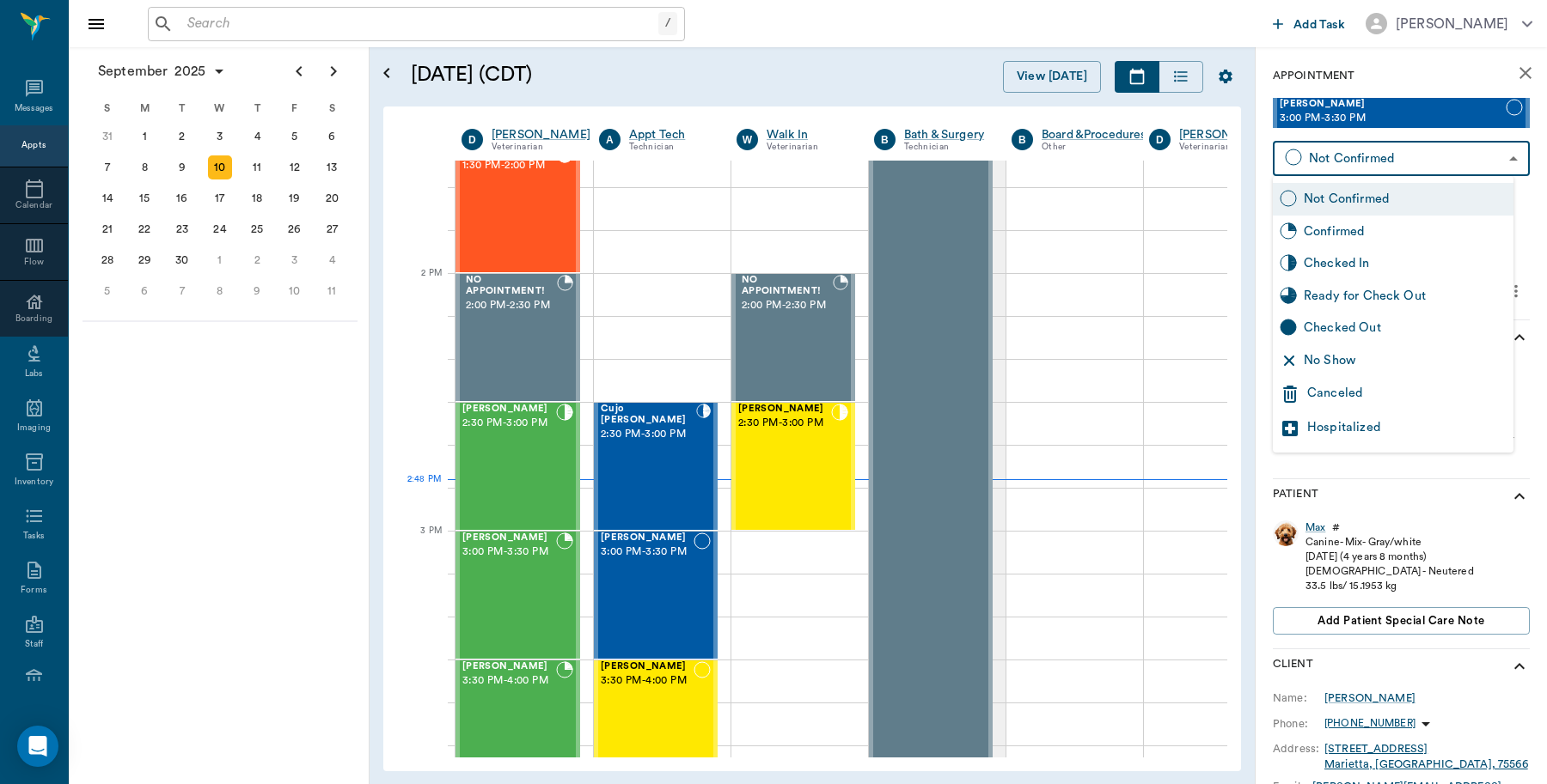
click at [1326, 155] on body "/ ​ Add Task Dr. Bert Ellsworth Nectar Messages Appts Calendar Flow Boarding La…" at bounding box center [774, 392] width 1547 height 784
click at [1323, 261] on div "Checked In" at bounding box center [1405, 264] width 203 height 19
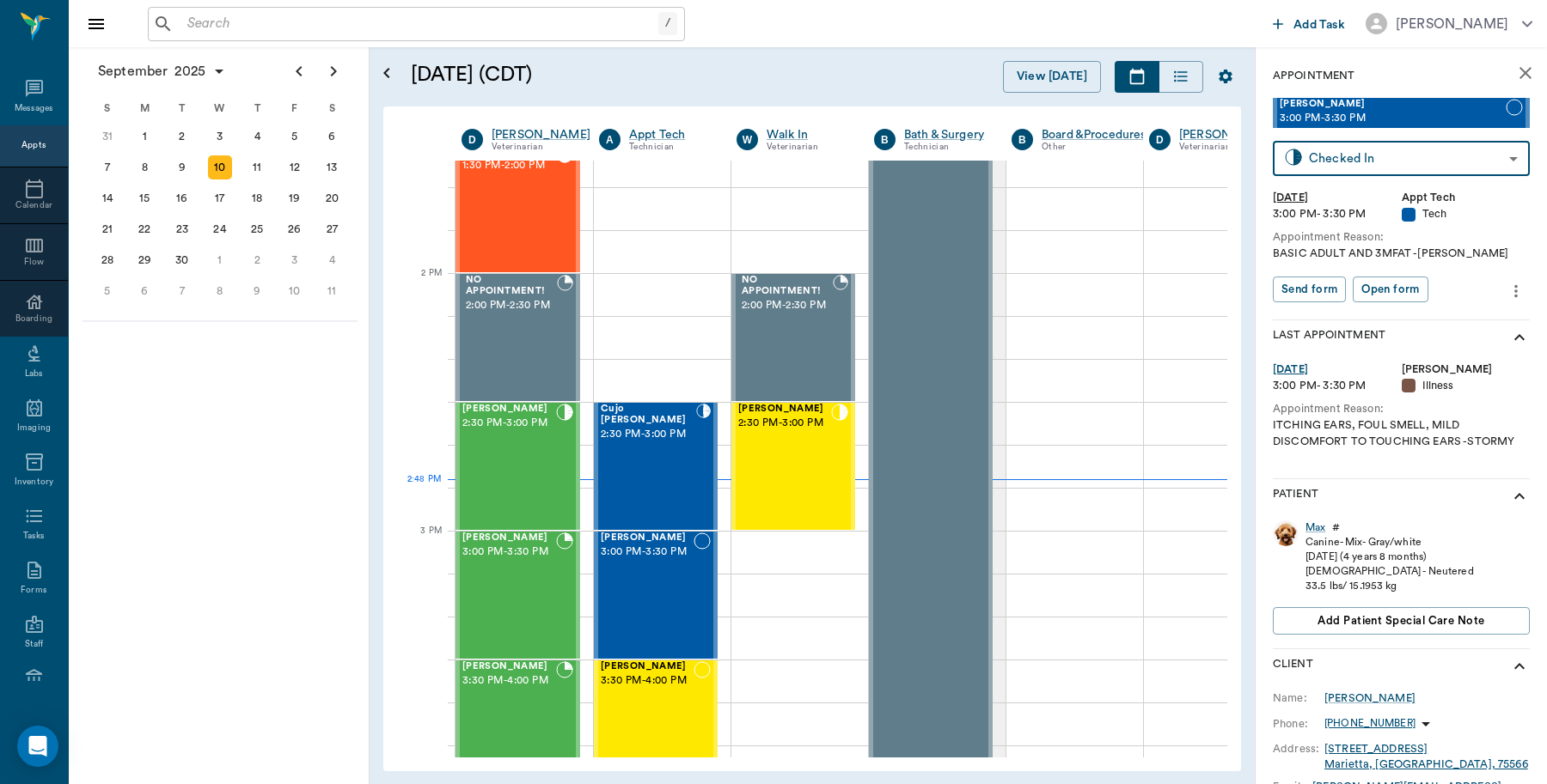
type input "CHECKED_IN"
click at [1326, 286] on button "Print check-in report" at bounding box center [1337, 290] width 129 height 27
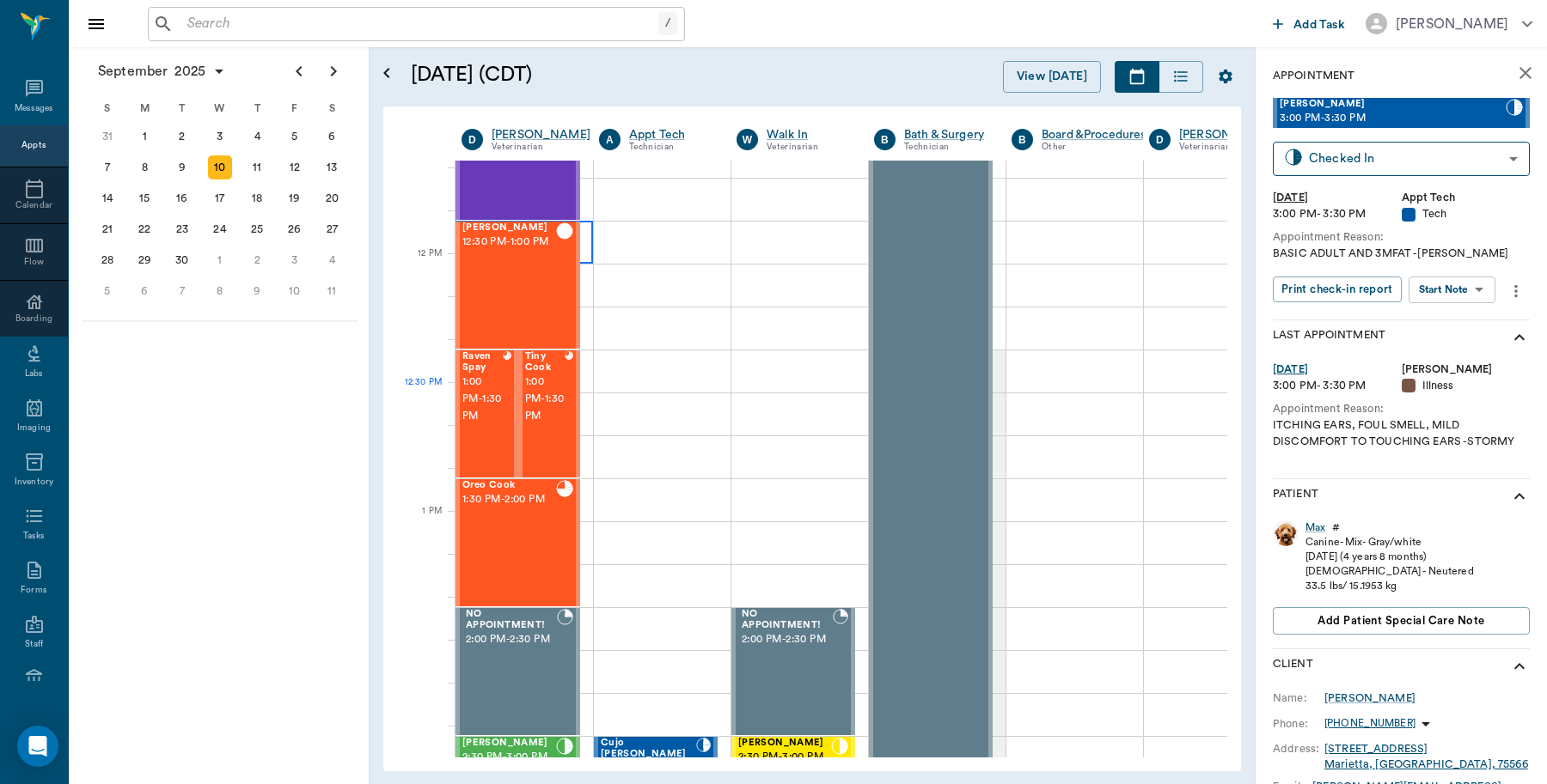
scroll to position [1119, 0]
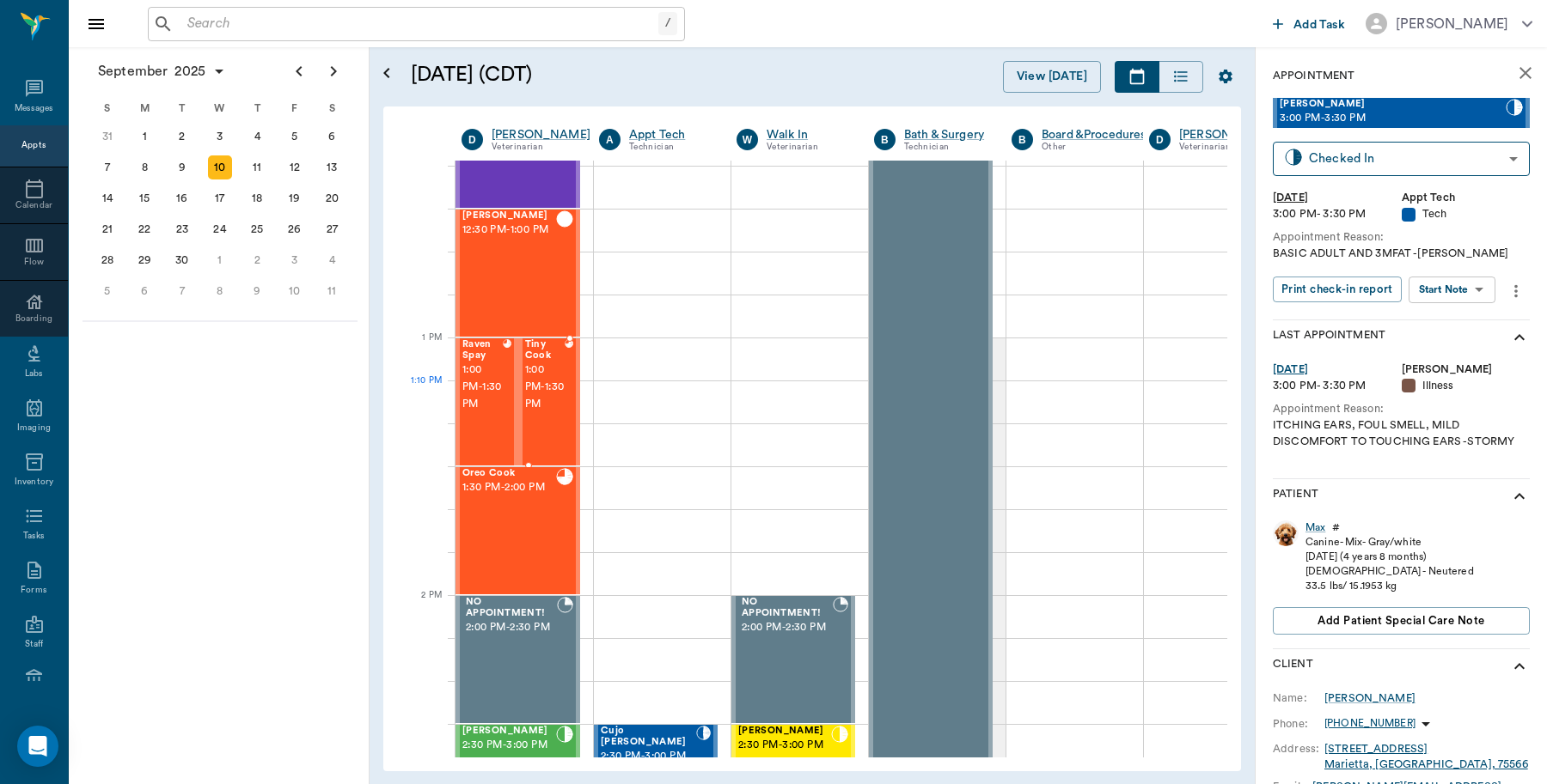
click at [560, 413] on div "Tiny Cook 1:00 PM - 1:30 PM" at bounding box center [545, 402] width 40 height 126
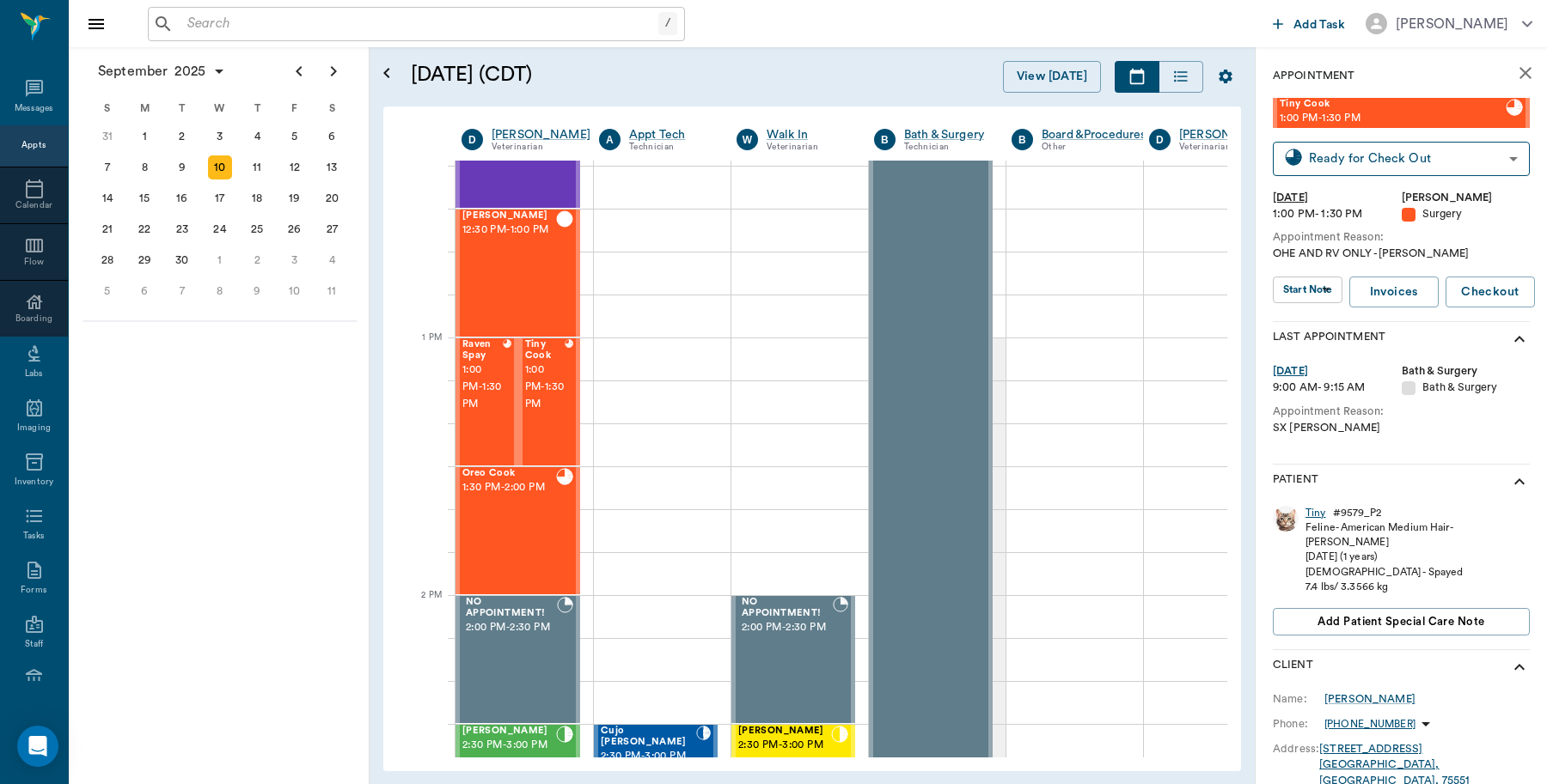
click at [1322, 512] on div "Tiny" at bounding box center [1315, 513] width 21 height 15
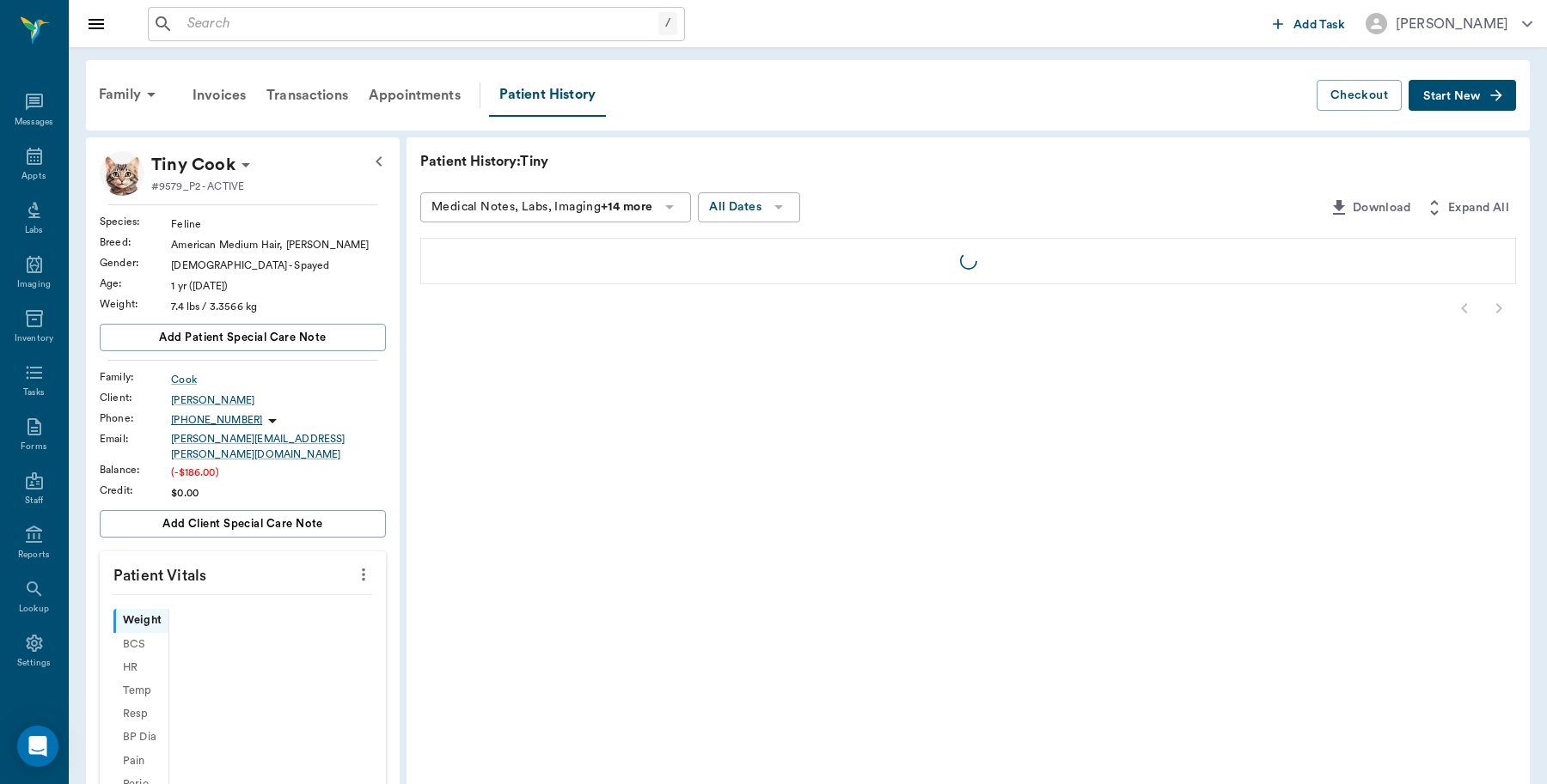
scroll to position [5, 0]
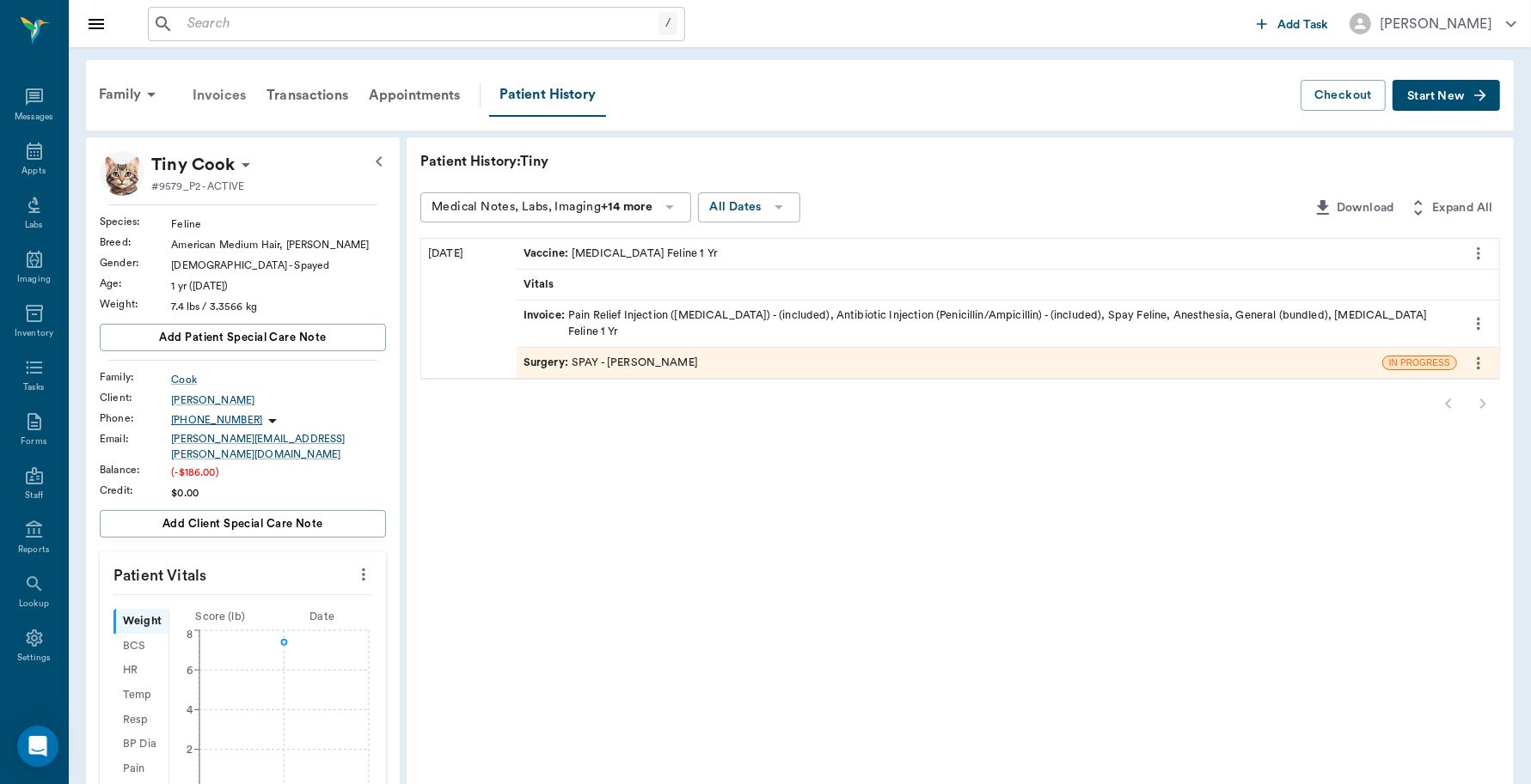
click at [222, 93] on div "Invoices" at bounding box center [219, 95] width 74 height 41
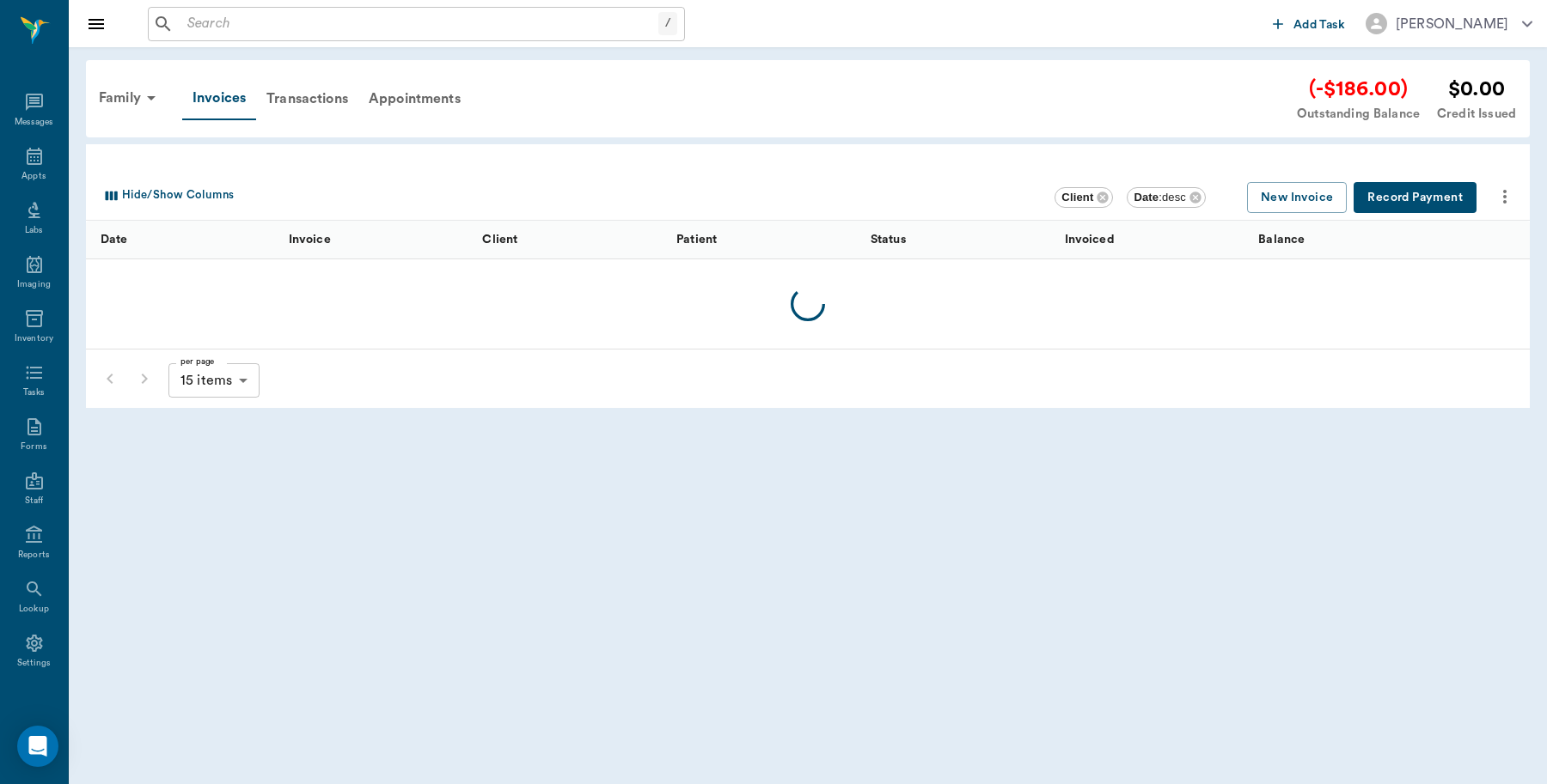
scroll to position [5, 0]
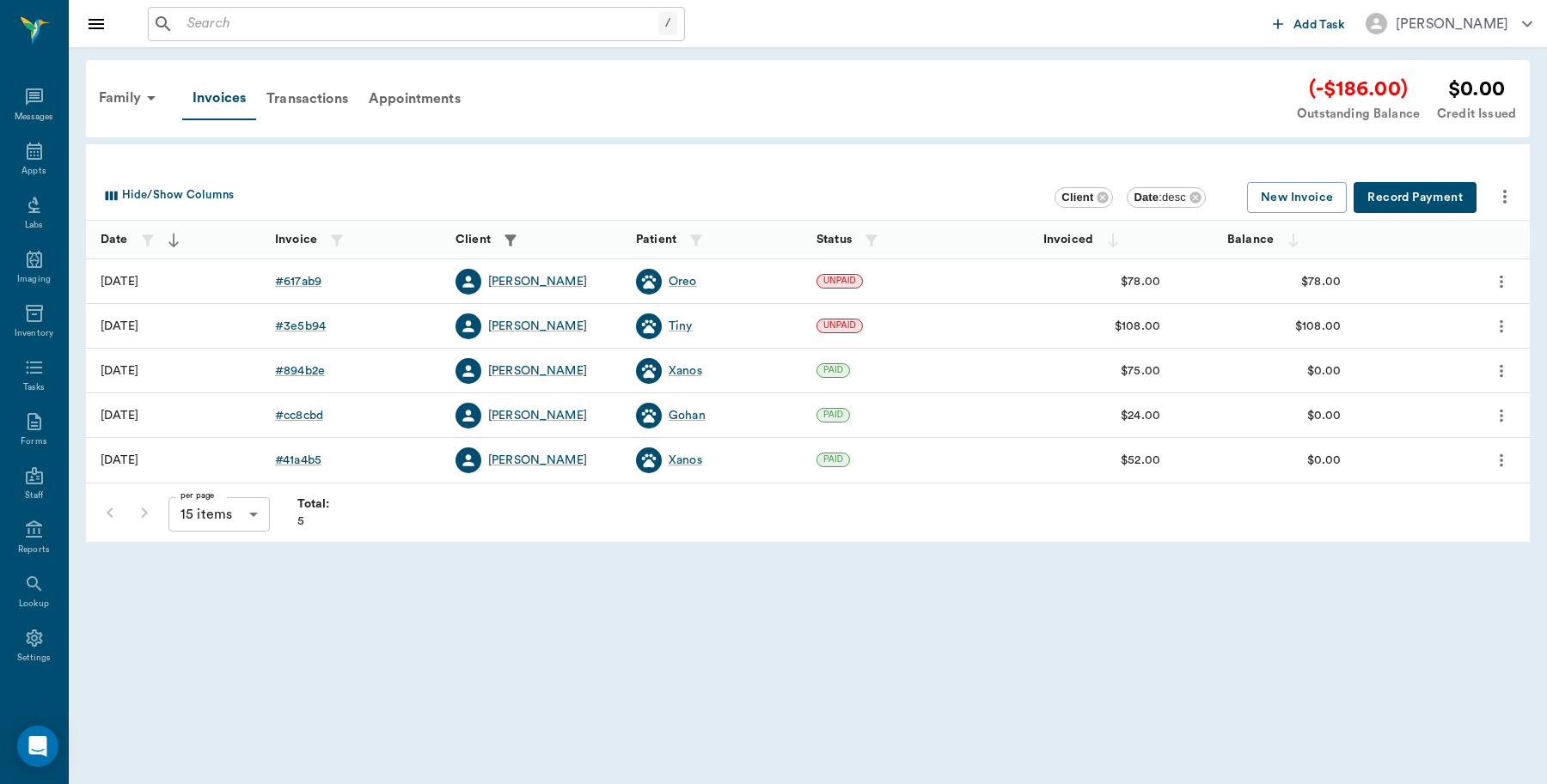
click at [1409, 195] on button "Record Payment" at bounding box center [1414, 198] width 123 height 32
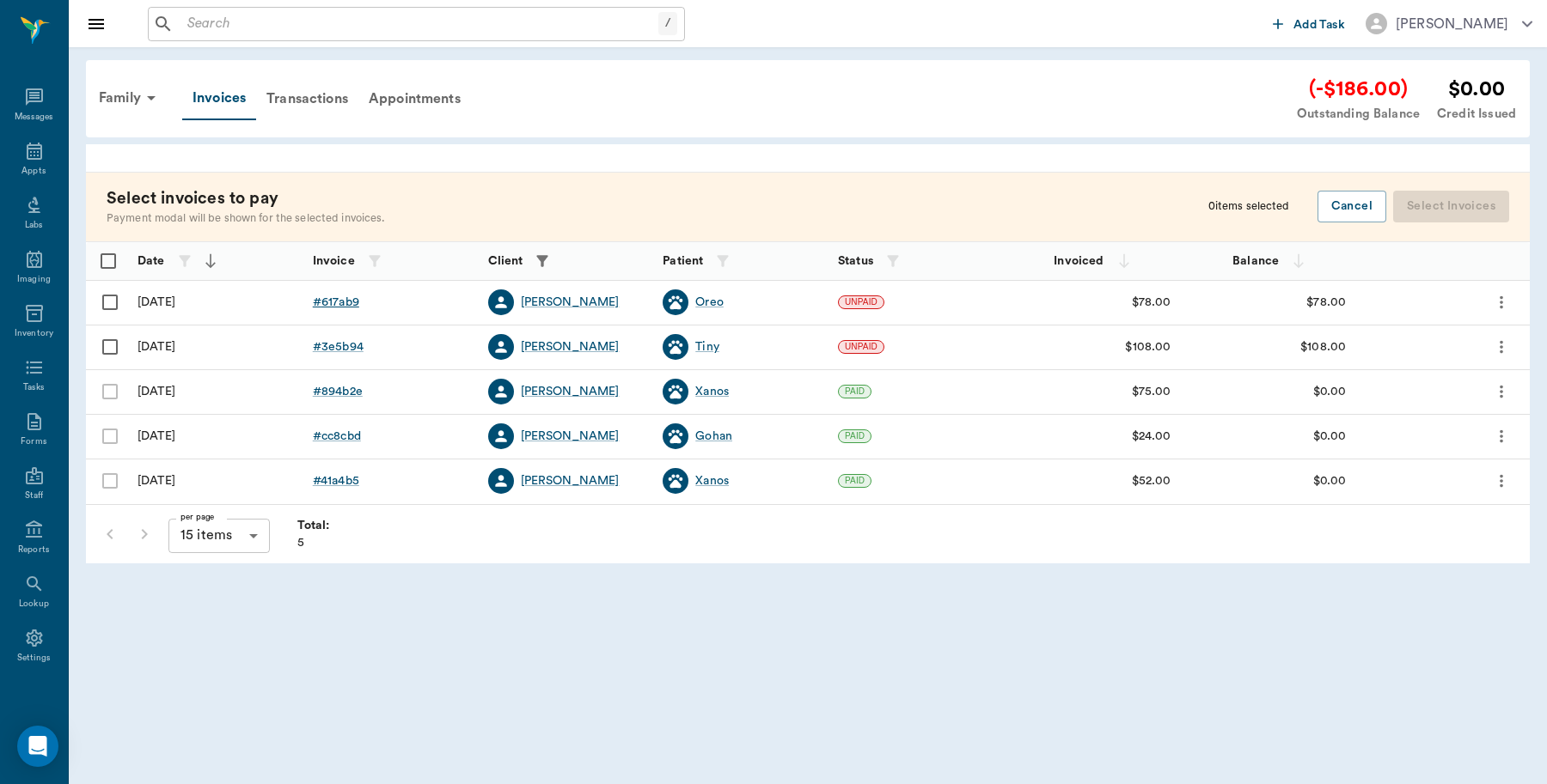
click at [338, 299] on div "# 617ab9" at bounding box center [336, 302] width 46 height 17
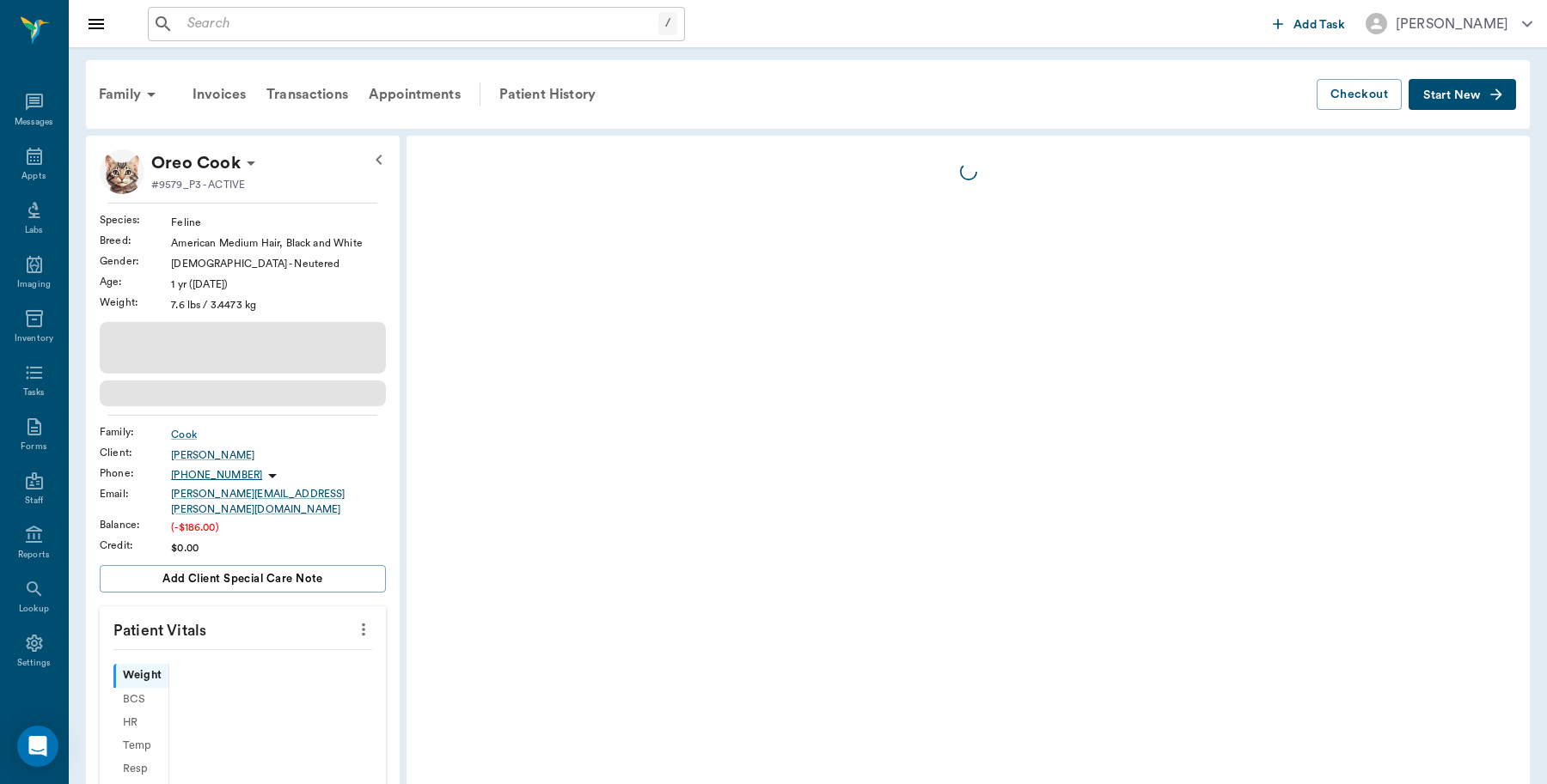
scroll to position [5, 0]
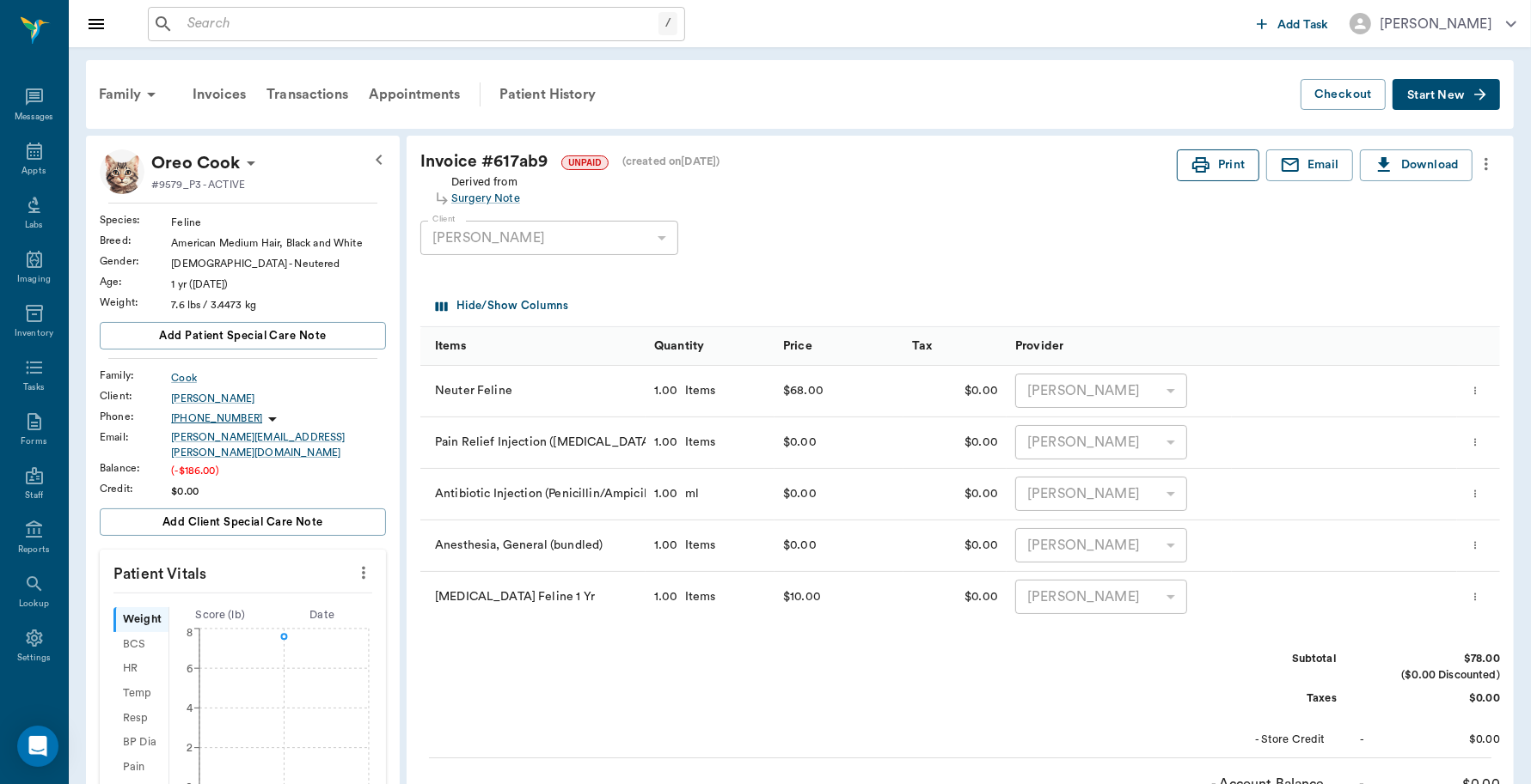
click at [1227, 169] on button "Print" at bounding box center [1217, 166] width 83 height 32
click at [219, 95] on div "Invoices" at bounding box center [219, 94] width 74 height 41
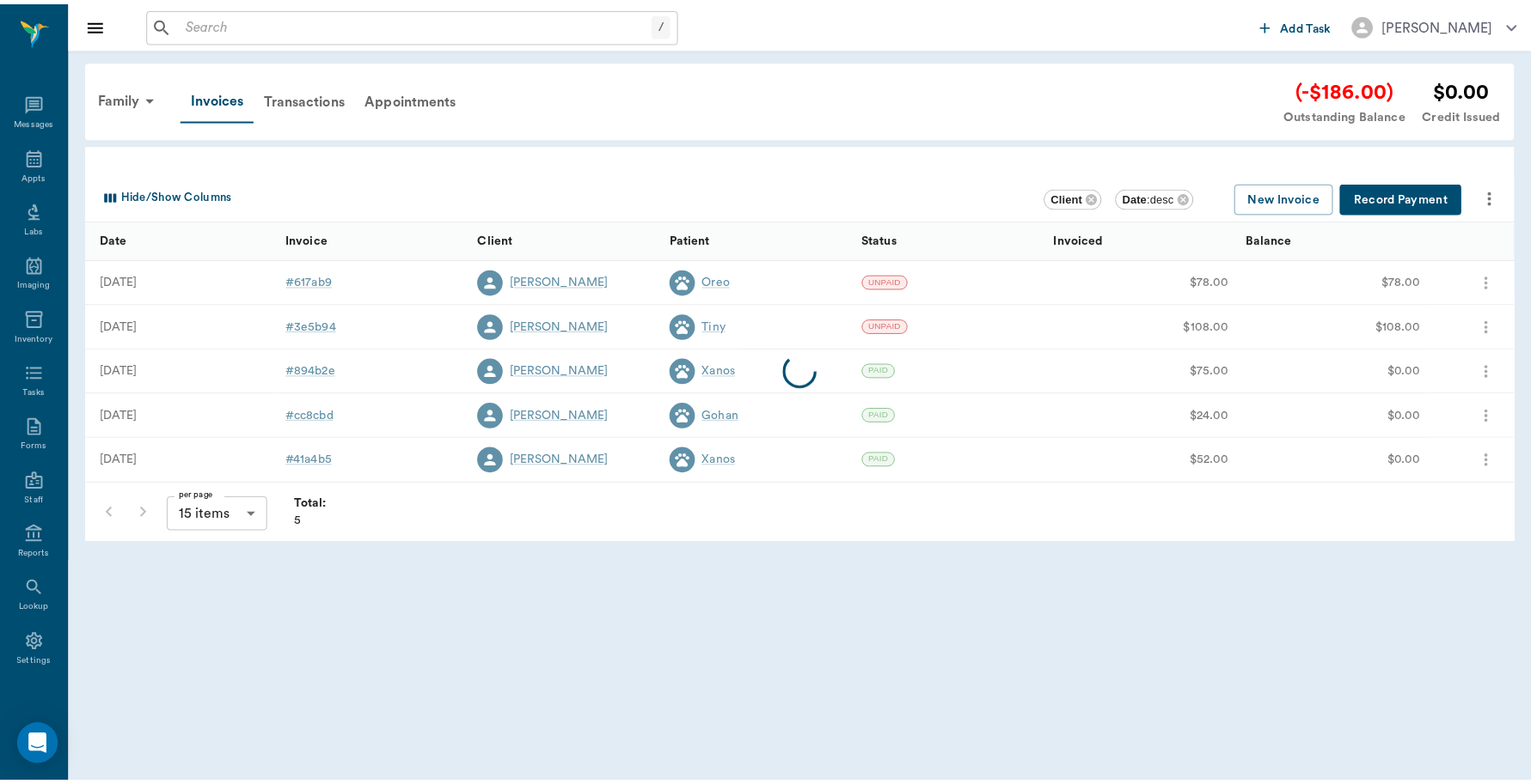
scroll to position [5, 0]
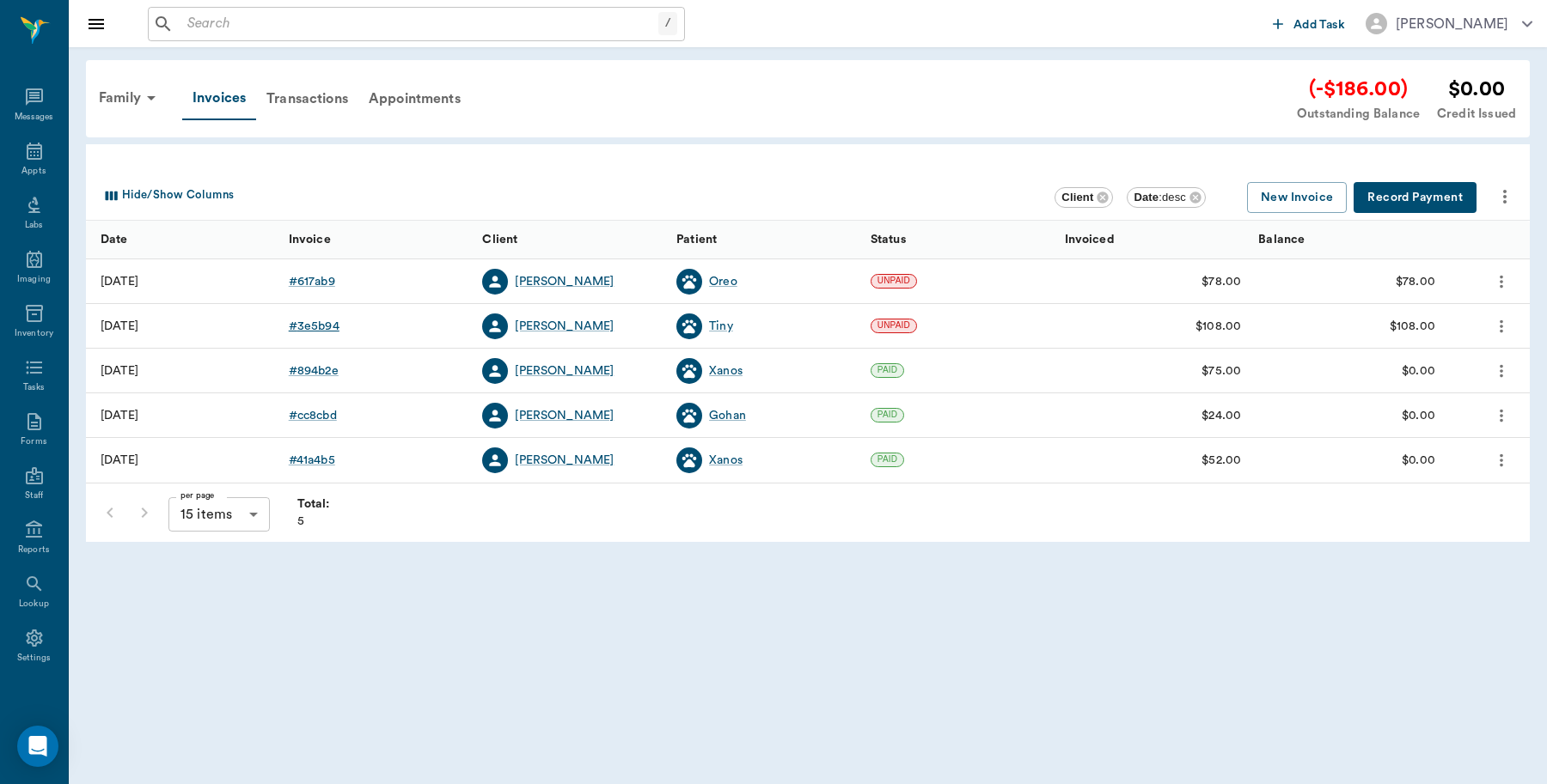
click at [319, 329] on div "# 3e5b94" at bounding box center [314, 326] width 51 height 17
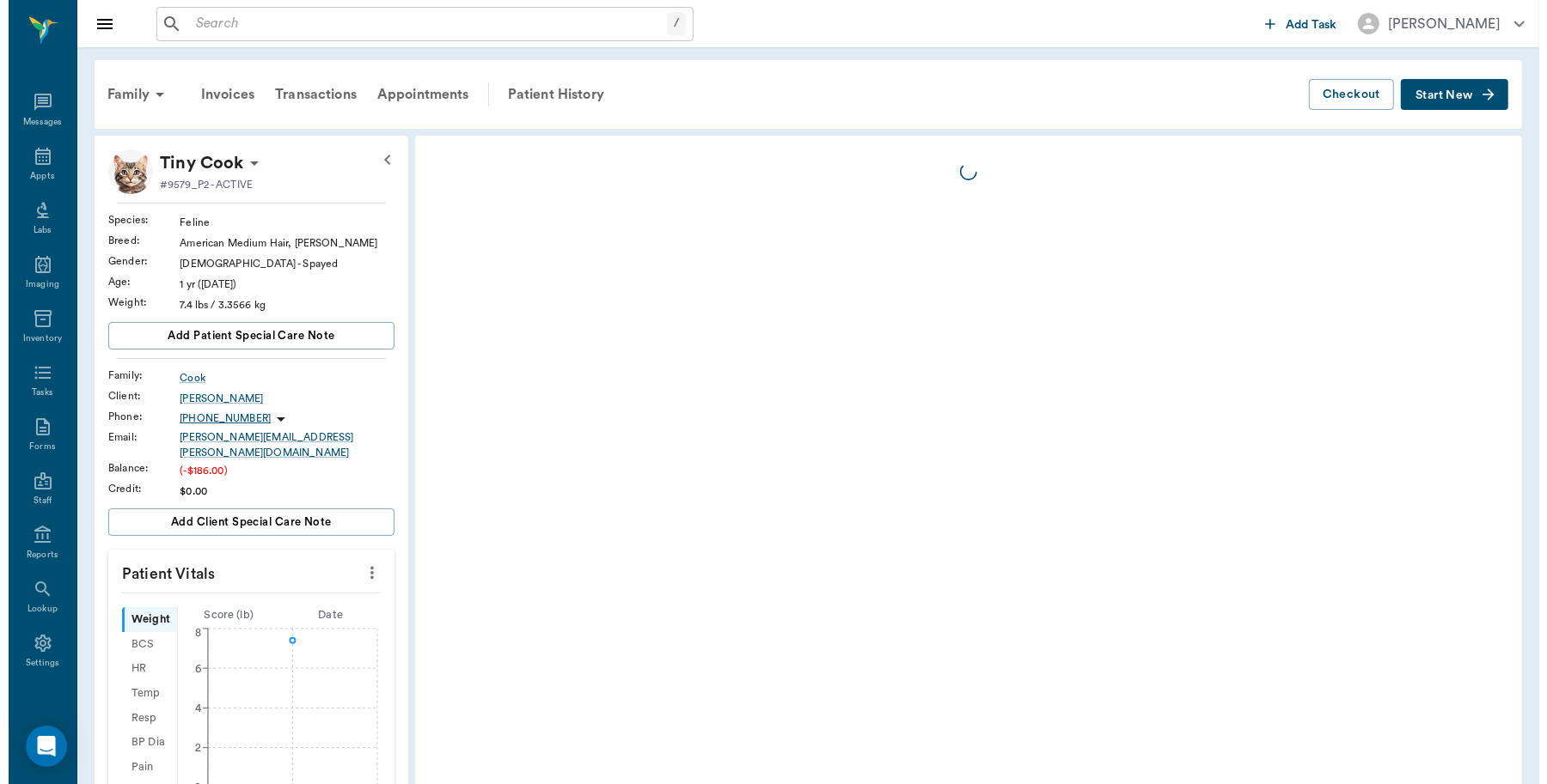
scroll to position [5, 0]
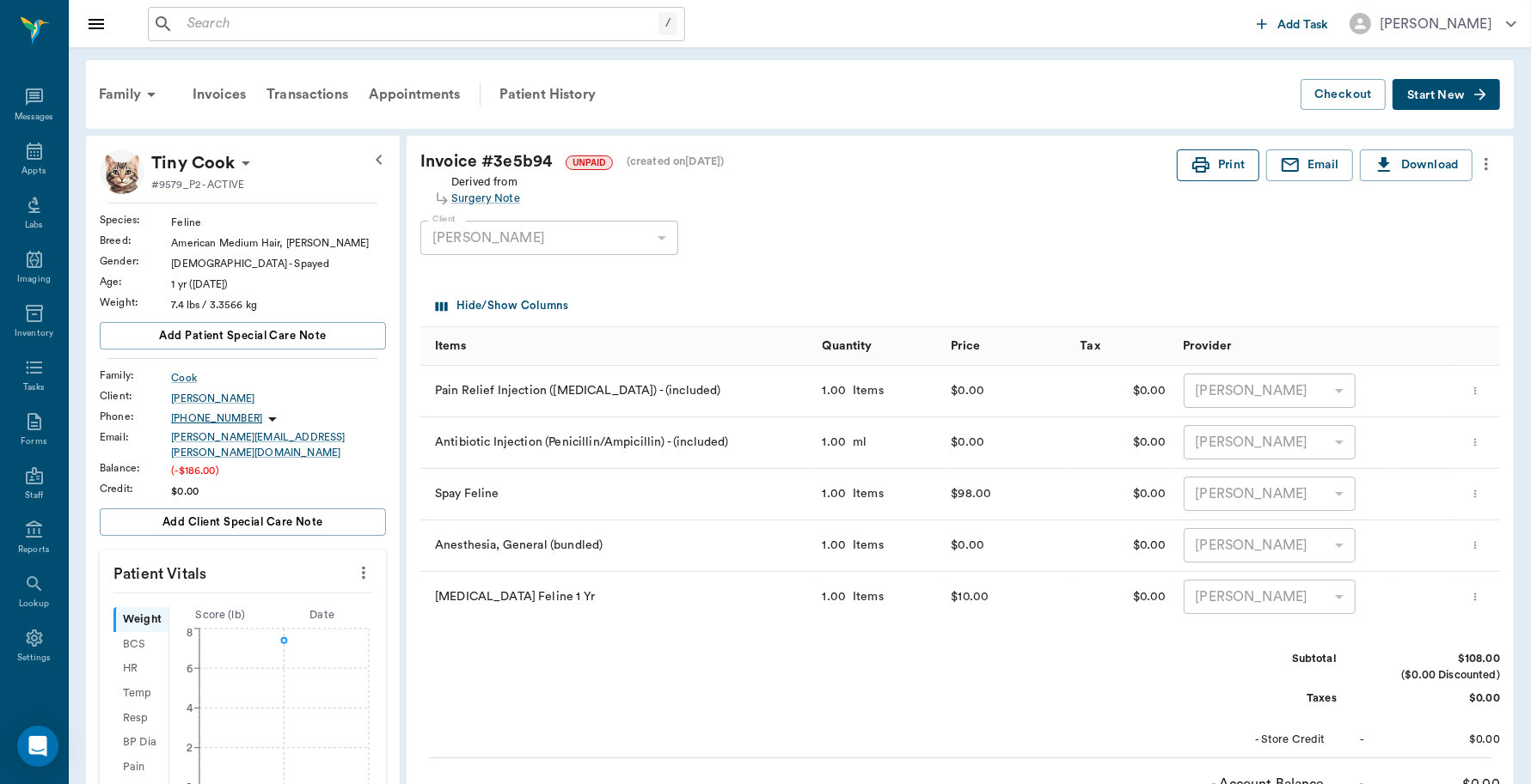
click at [1230, 165] on button "Print" at bounding box center [1217, 166] width 83 height 32
click at [217, 90] on div "Invoices" at bounding box center [219, 94] width 74 height 41
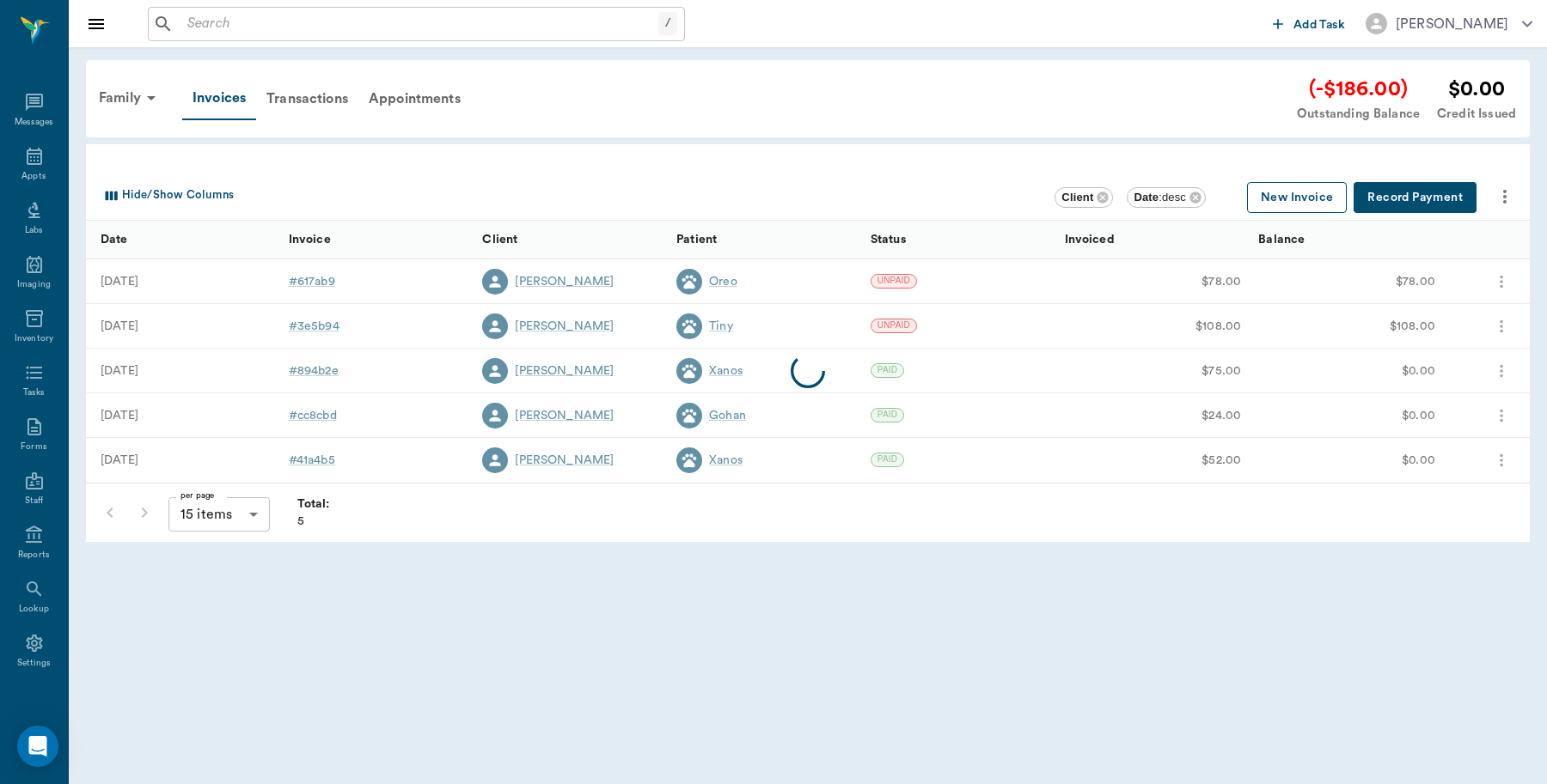
scroll to position [5, 0]
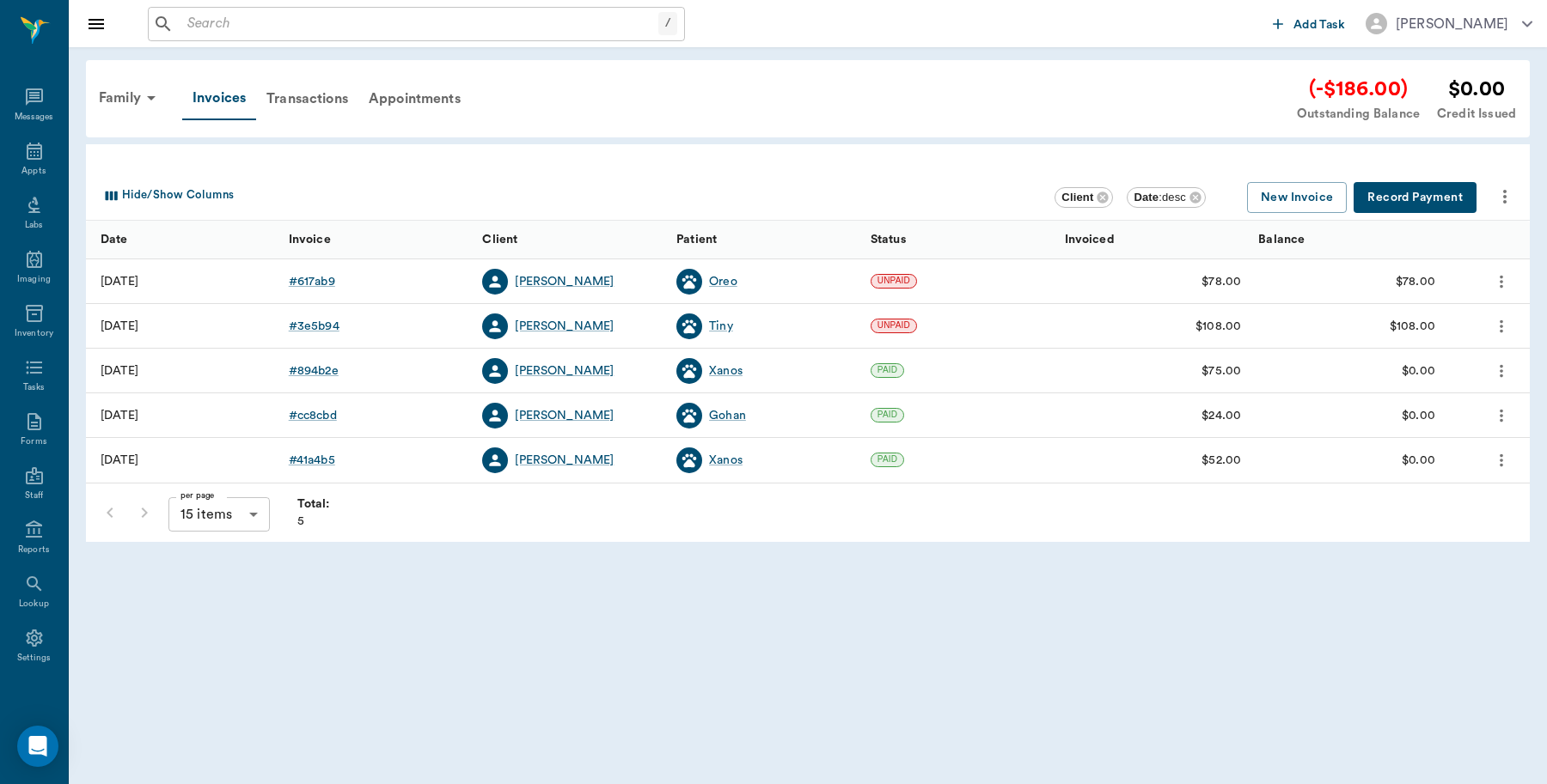
click at [1415, 198] on button "Record Payment" at bounding box center [1414, 198] width 123 height 32
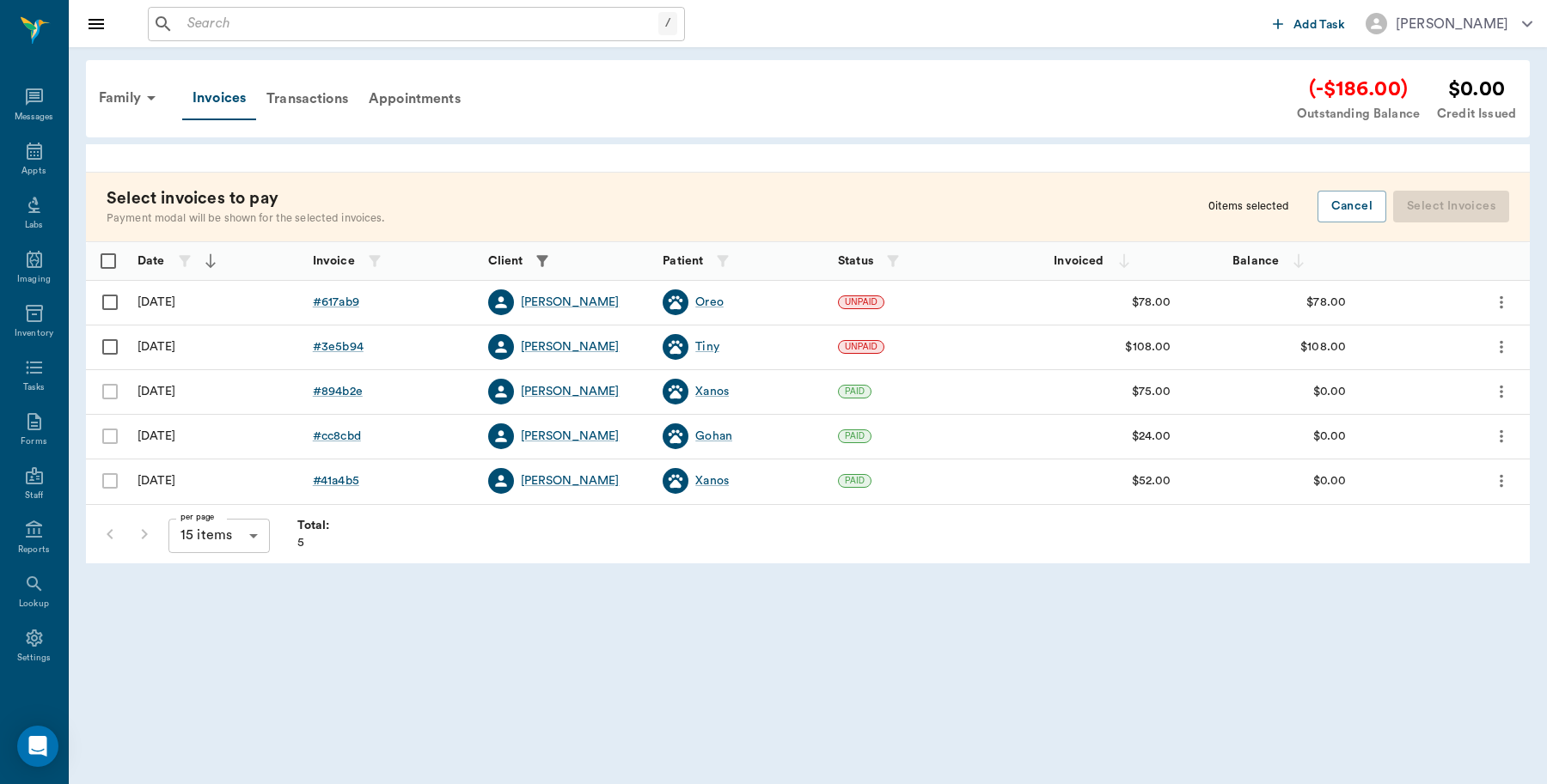
click at [109, 304] on input "Select row" at bounding box center [110, 303] width 36 height 36
checkbox input "false"
checkbox input "true"
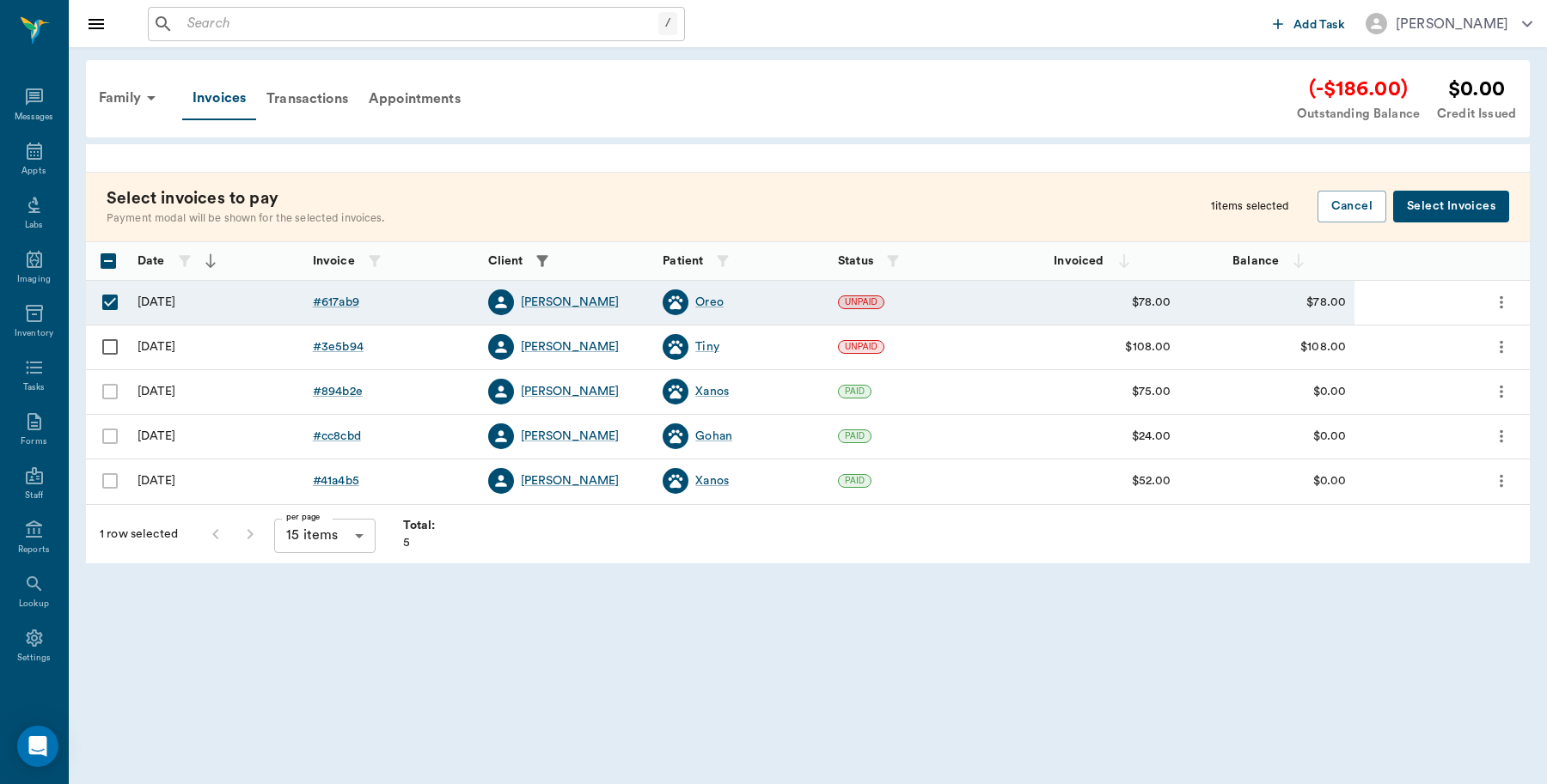
click at [108, 346] on input "Select row" at bounding box center [110, 347] width 36 height 36
checkbox input "true"
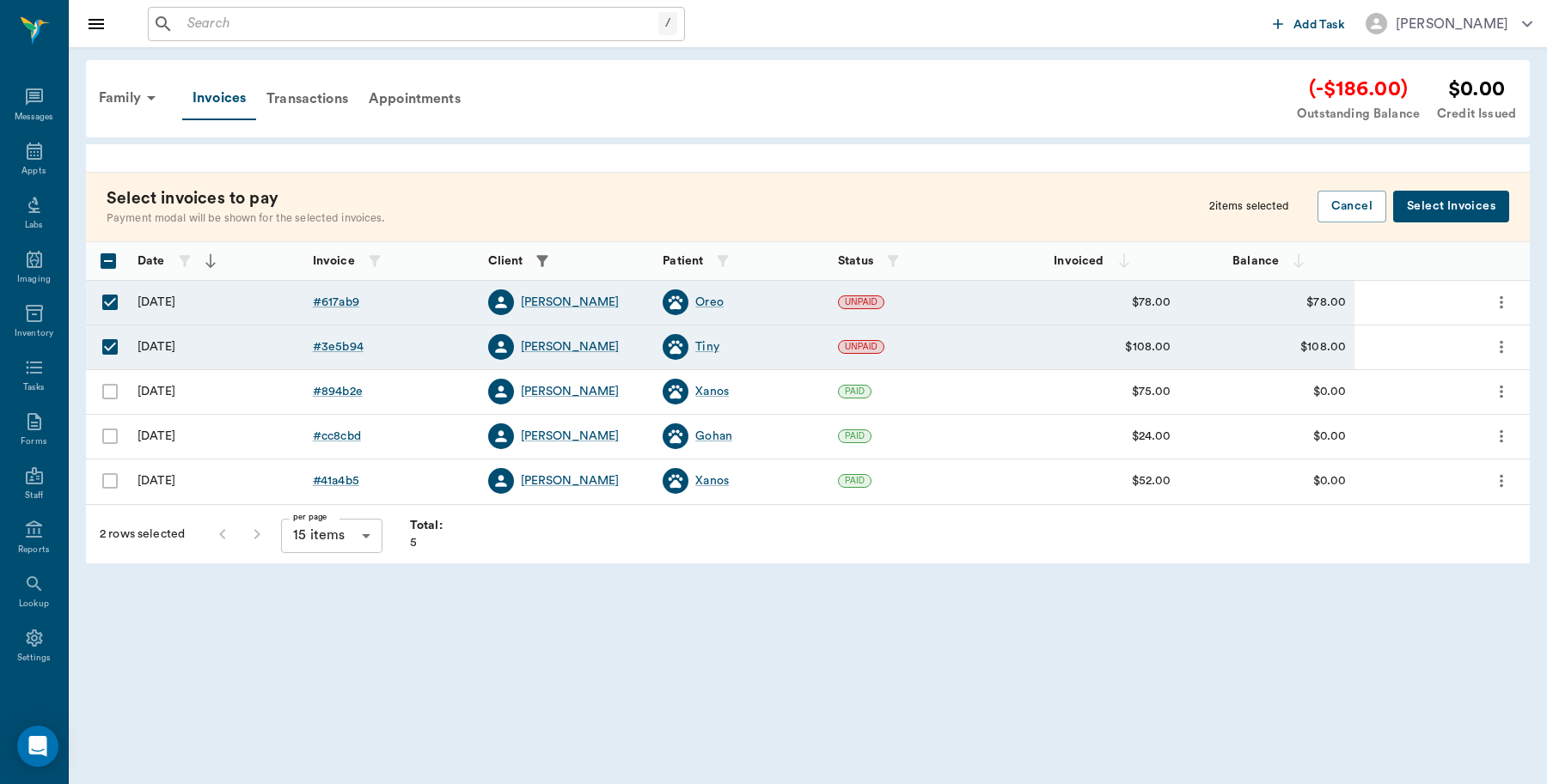
click at [1467, 206] on button "Select Invoices" at bounding box center [1451, 207] width 116 height 32
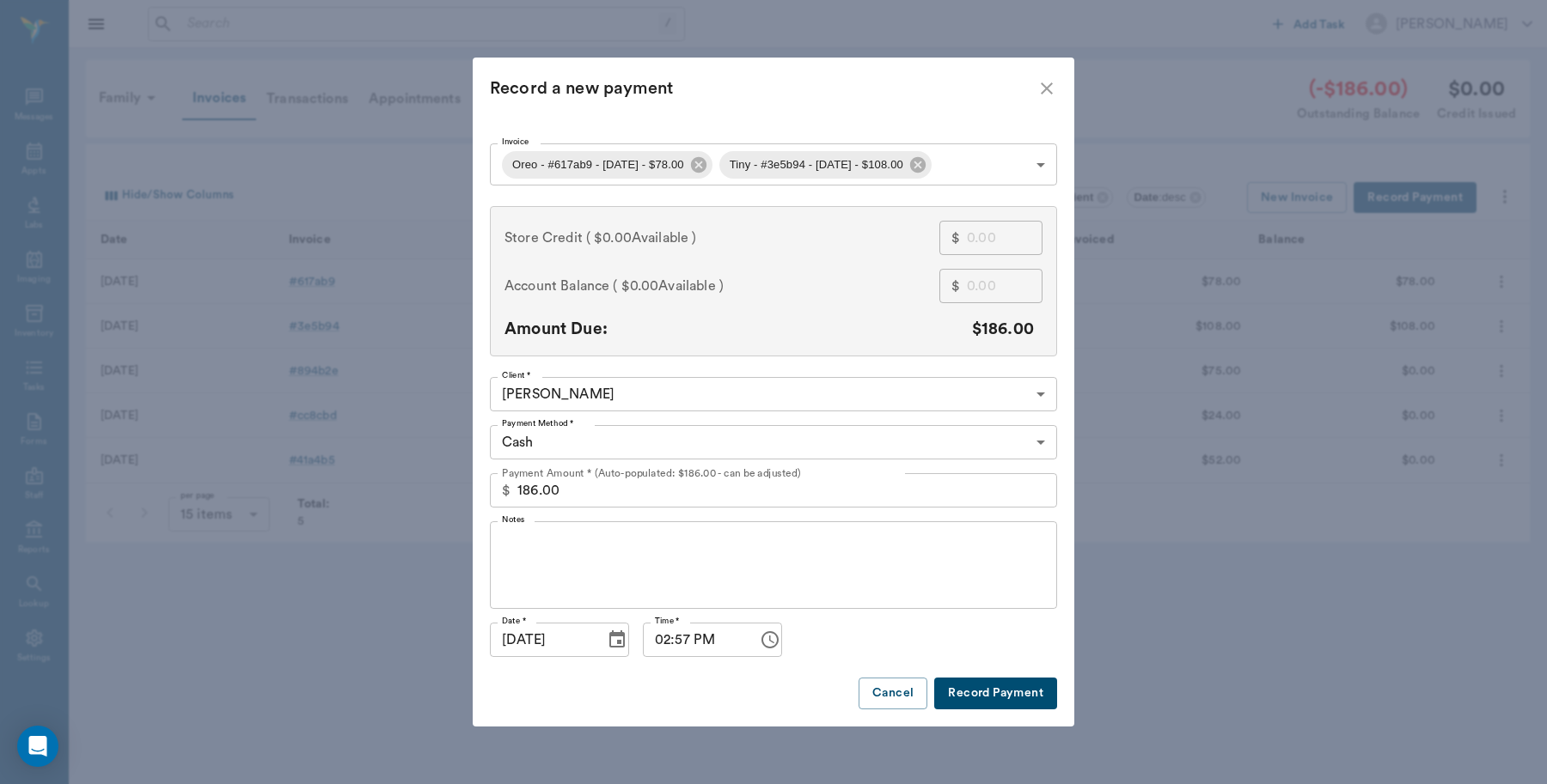
click at [530, 447] on body "/ ​ Add Task Dr. Bert Ellsworth Nectar Messages Appts Labs Imaging Inventory Ta…" at bounding box center [774, 392] width 1547 height 784
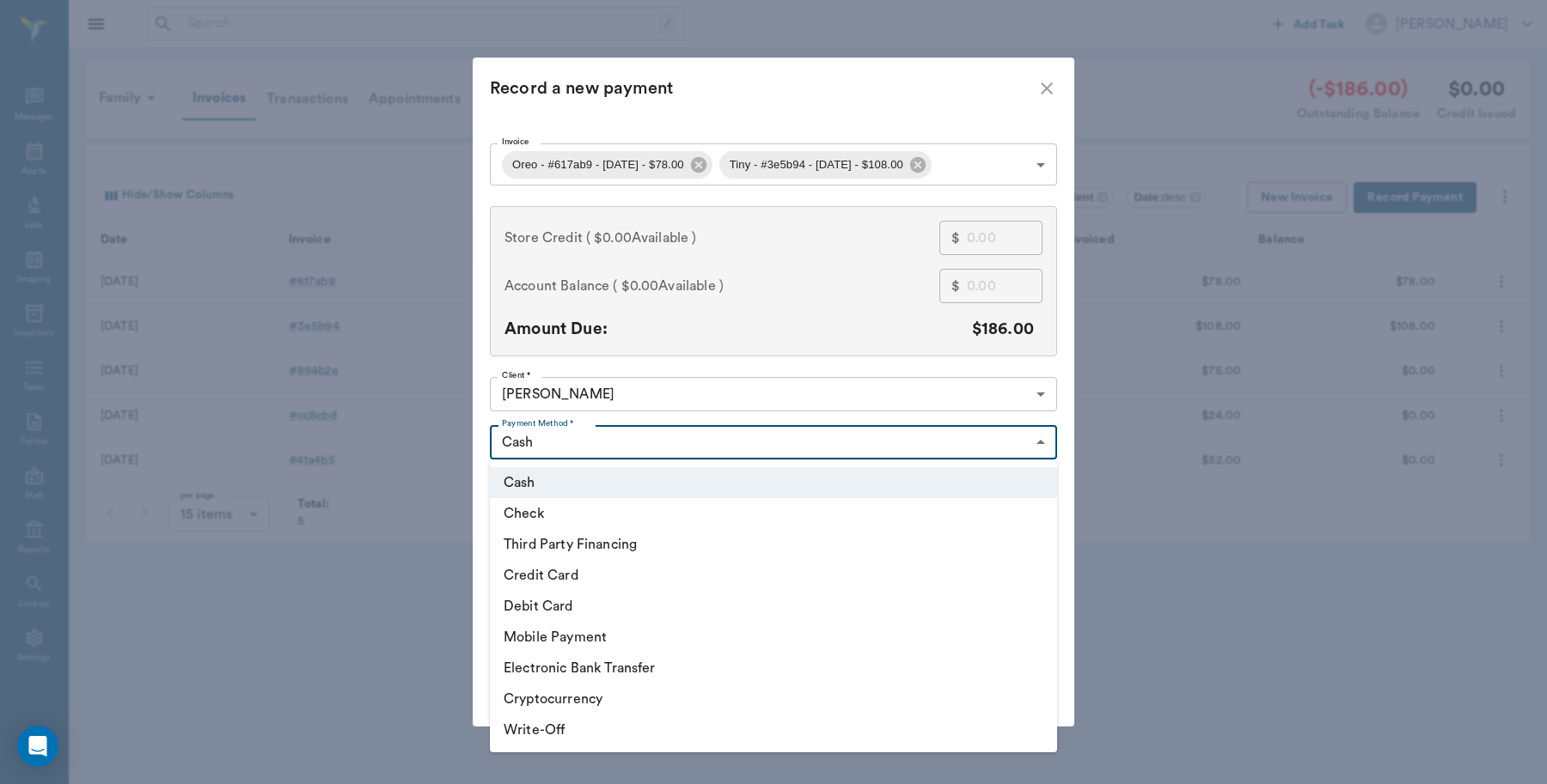
click at [549, 568] on li "Credit Card" at bounding box center [774, 575] width 568 height 31
type input "CREDIT_CARD"
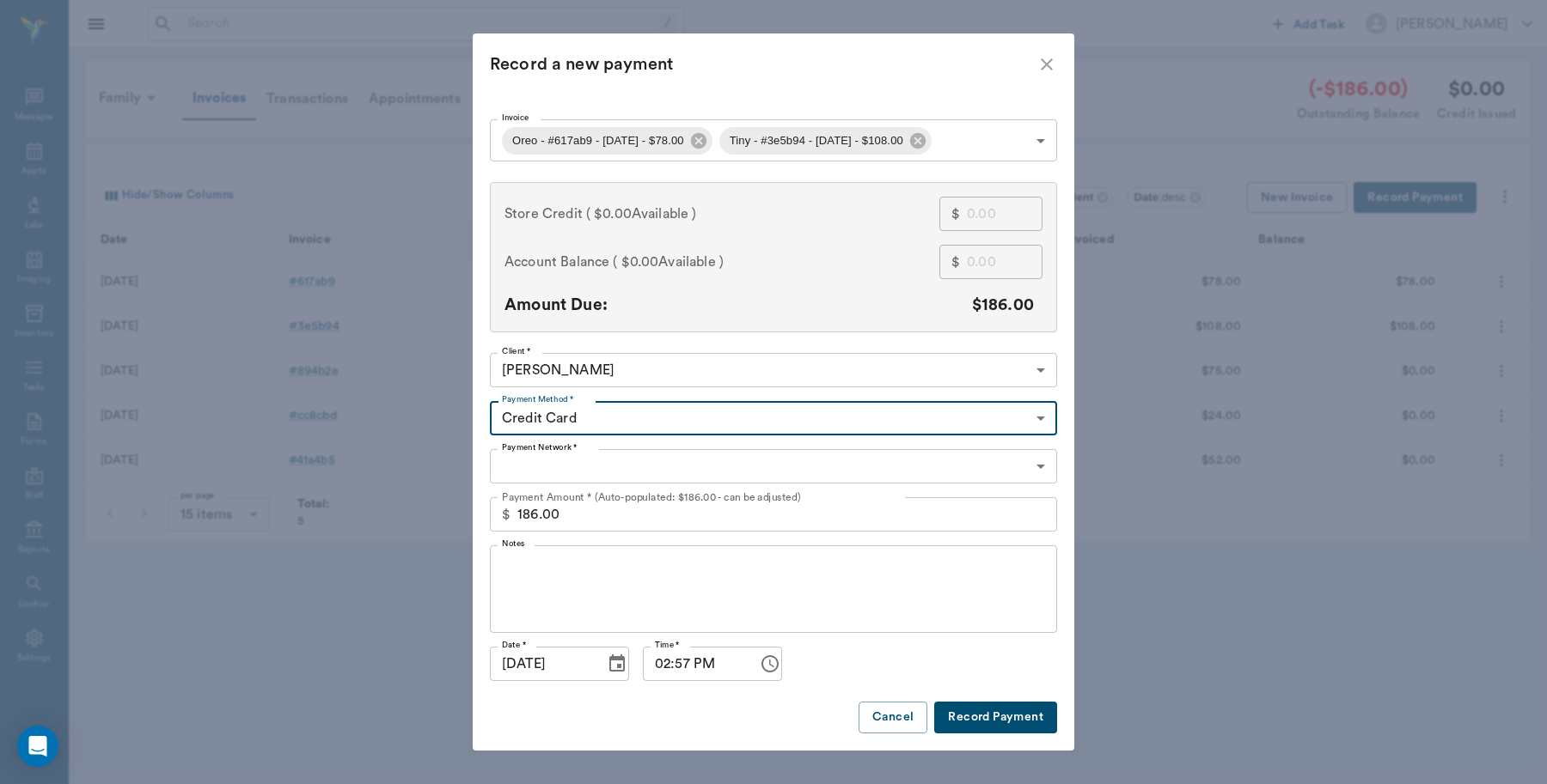
click at [546, 475] on body "/ ​ Add Task Dr. Bert Ellsworth Nectar Messages Appts Labs Imaging Inventory Ta…" at bounding box center [774, 392] width 1547 height 784
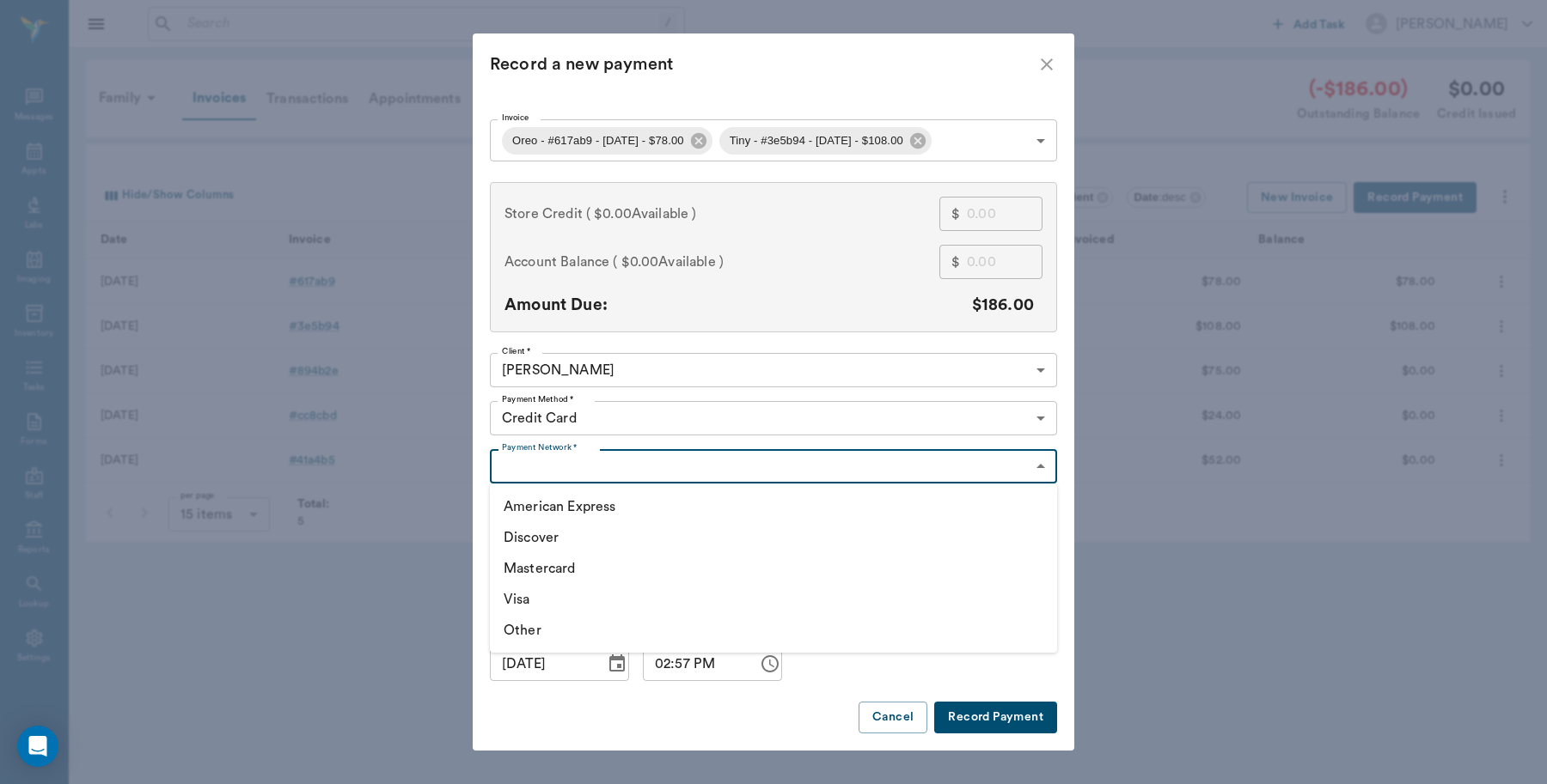
click at [523, 590] on li "Visa" at bounding box center [774, 599] width 568 height 31
type input "VISA"
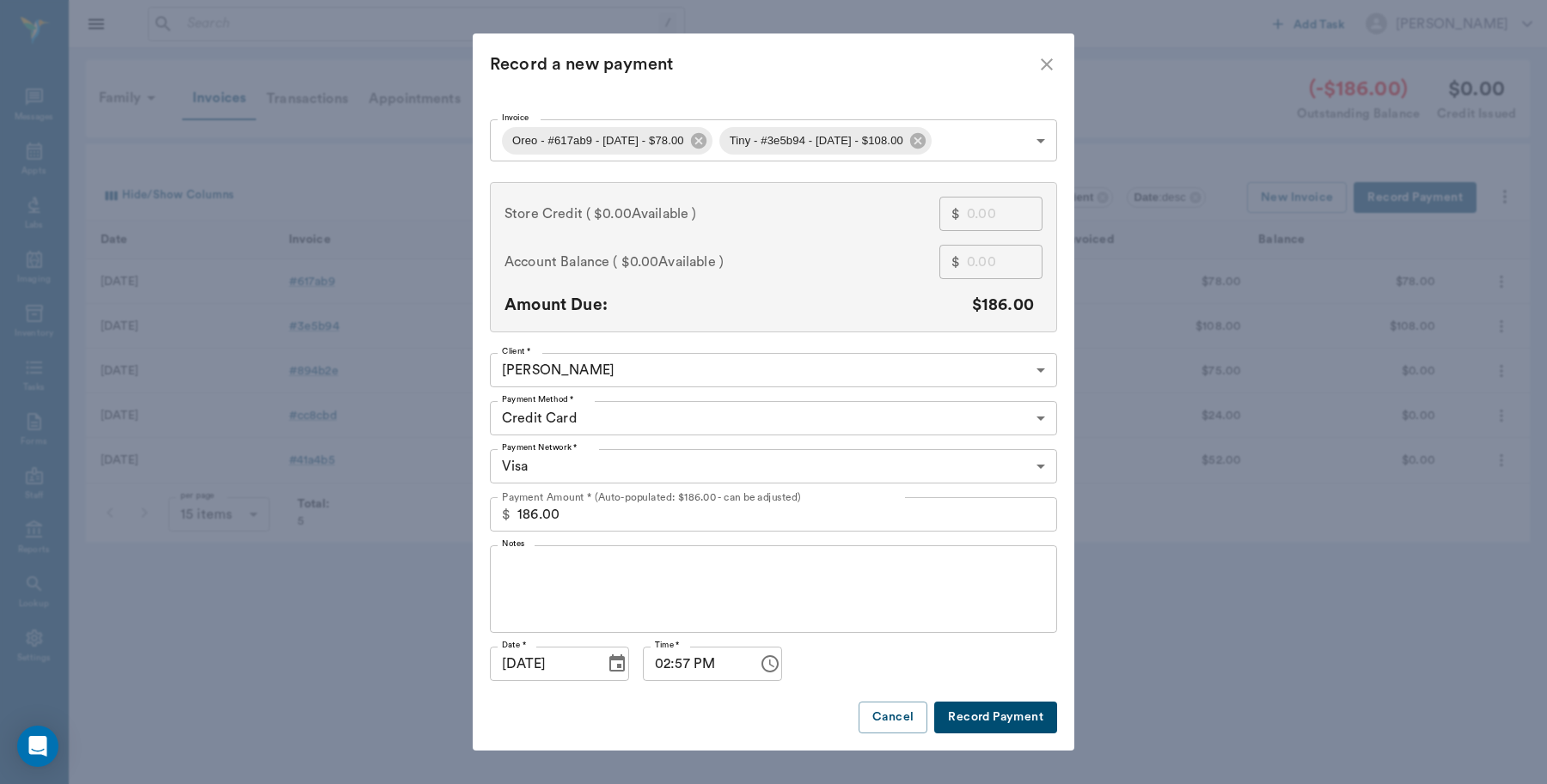
click at [998, 717] on button "Record Payment" at bounding box center [995, 718] width 123 height 32
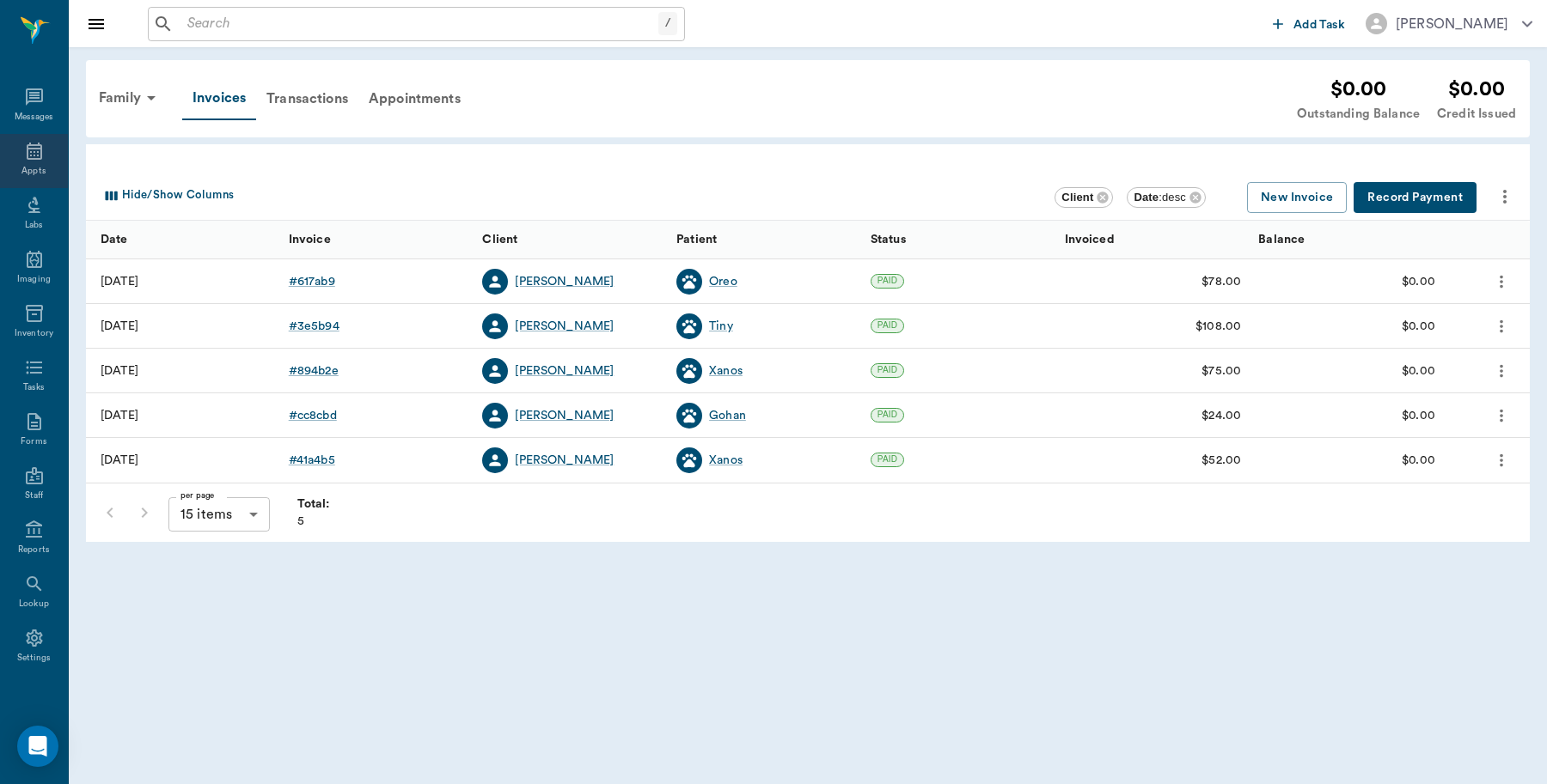
click at [3, 147] on div "Appts" at bounding box center [34, 161] width 68 height 54
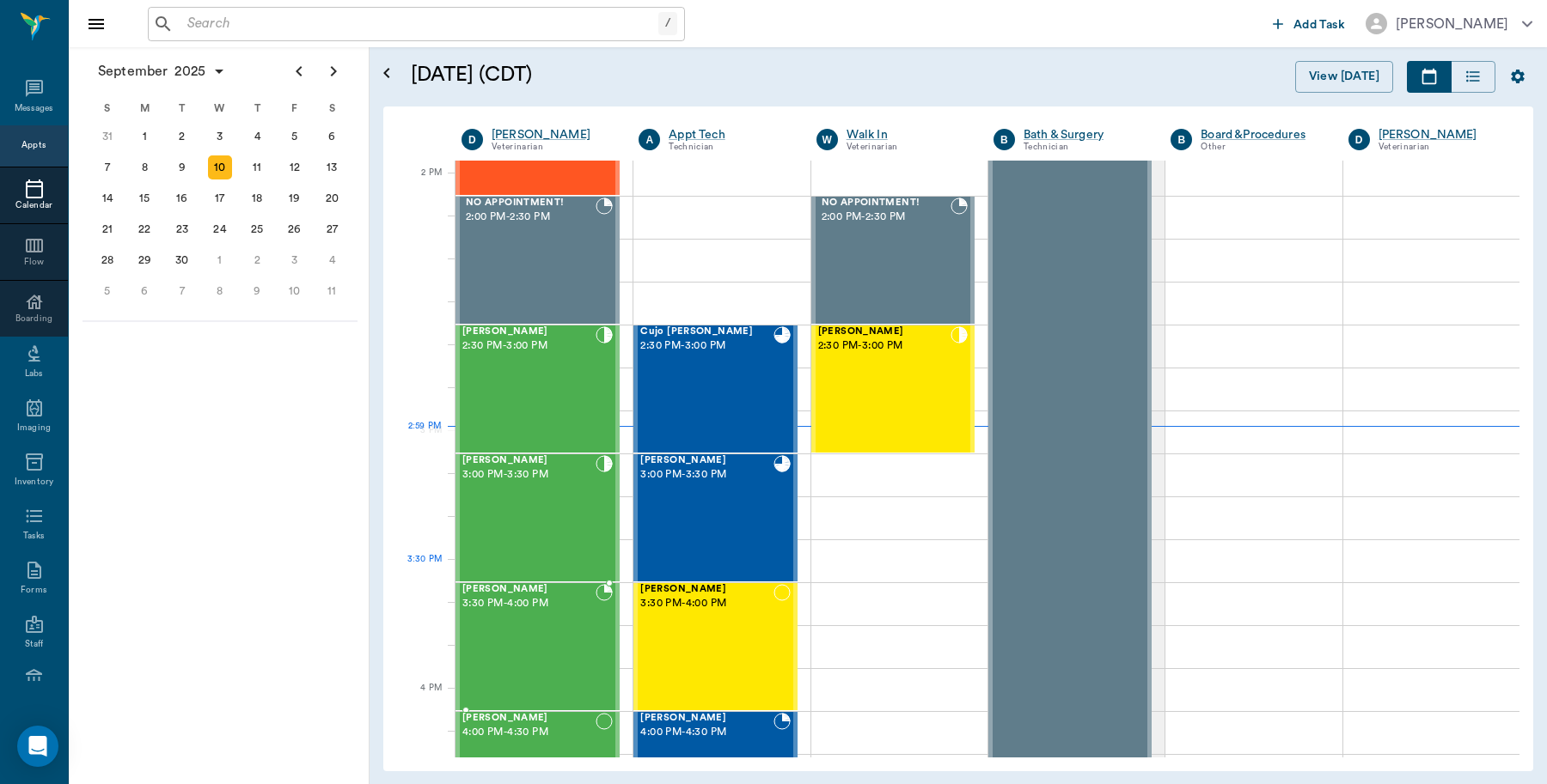
scroll to position [1548, 0]
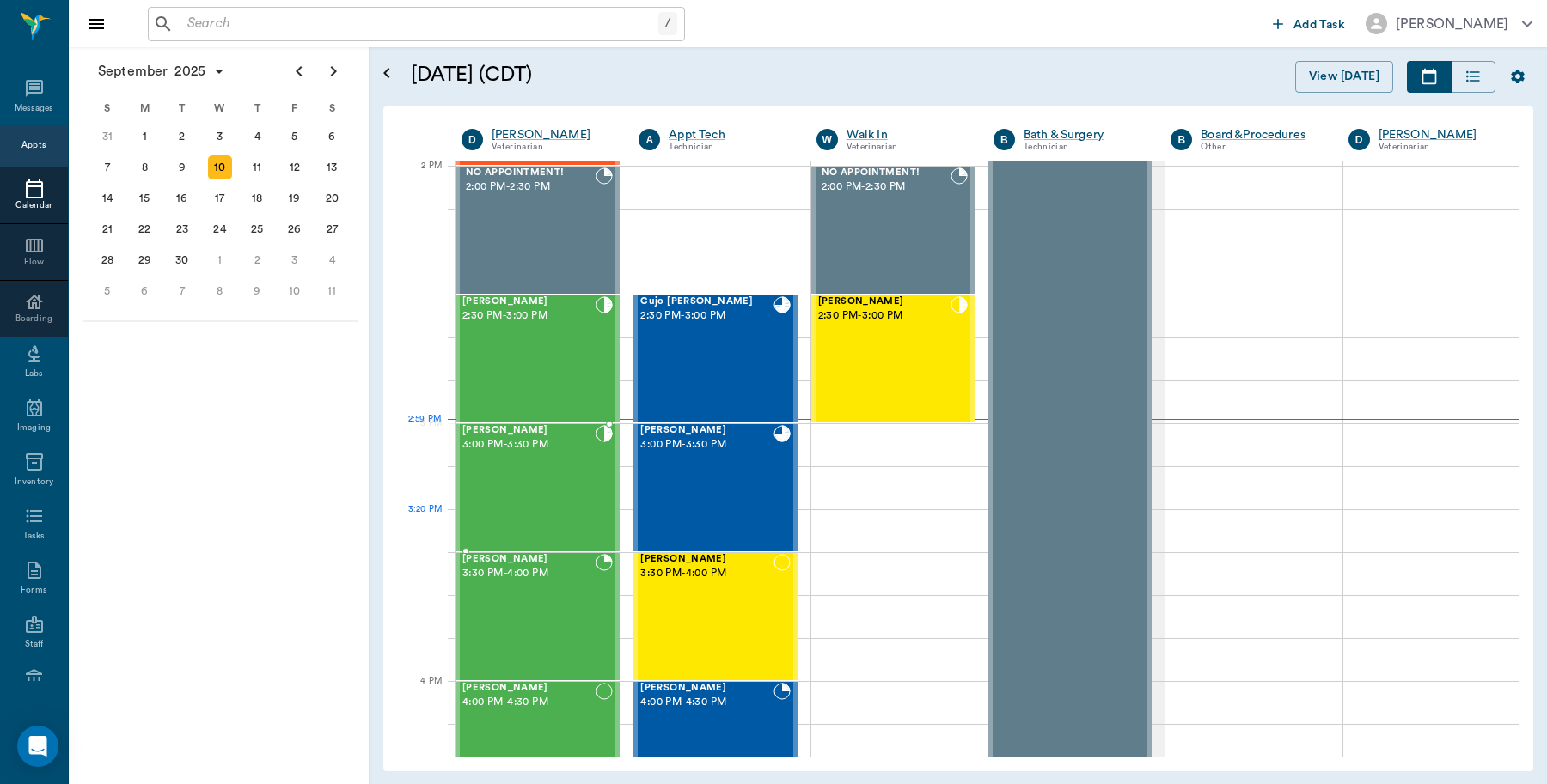
drag, startPoint x: 552, startPoint y: 526, endPoint x: 549, endPoint y: 542, distance: 16.3
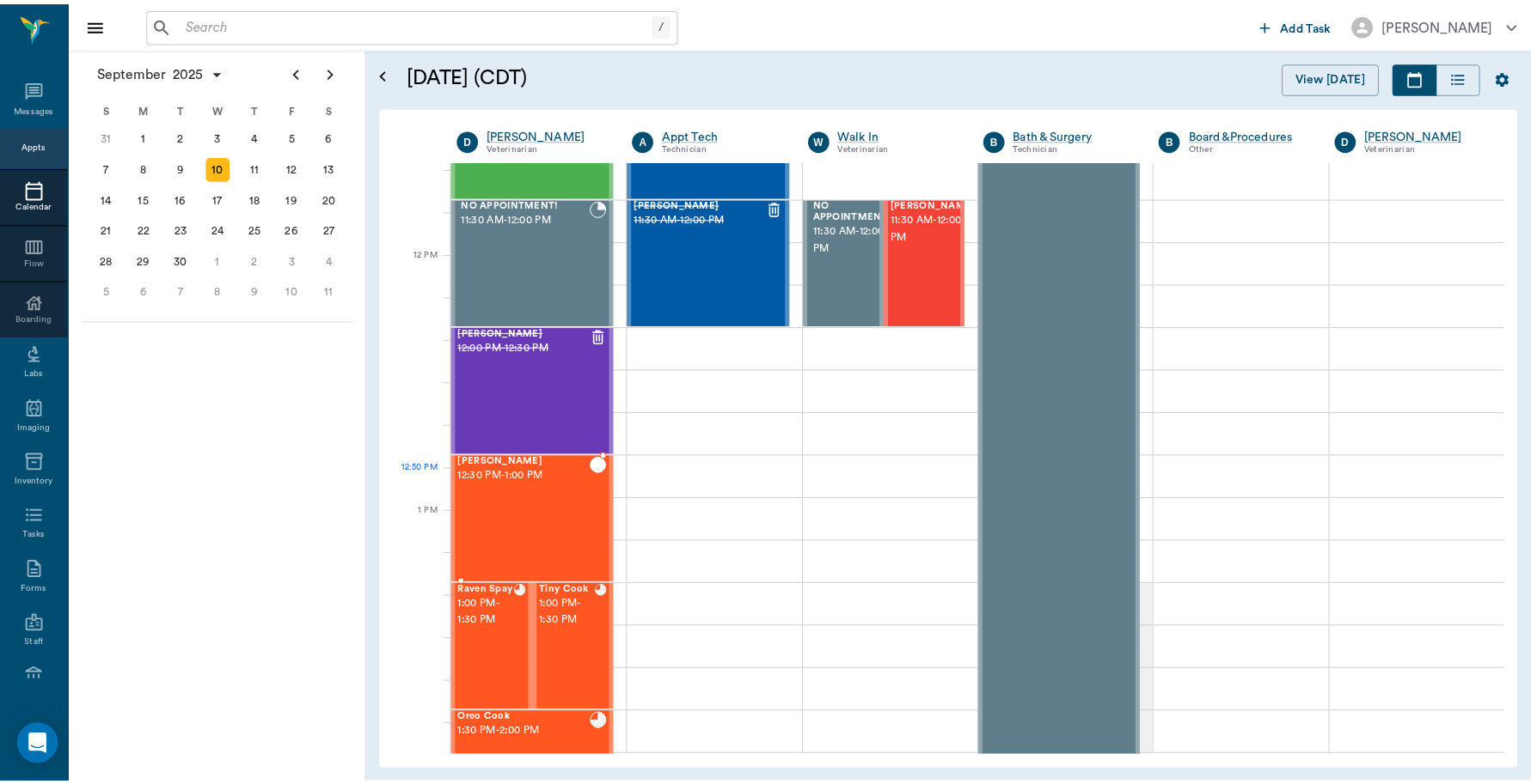
scroll to position [979, 0]
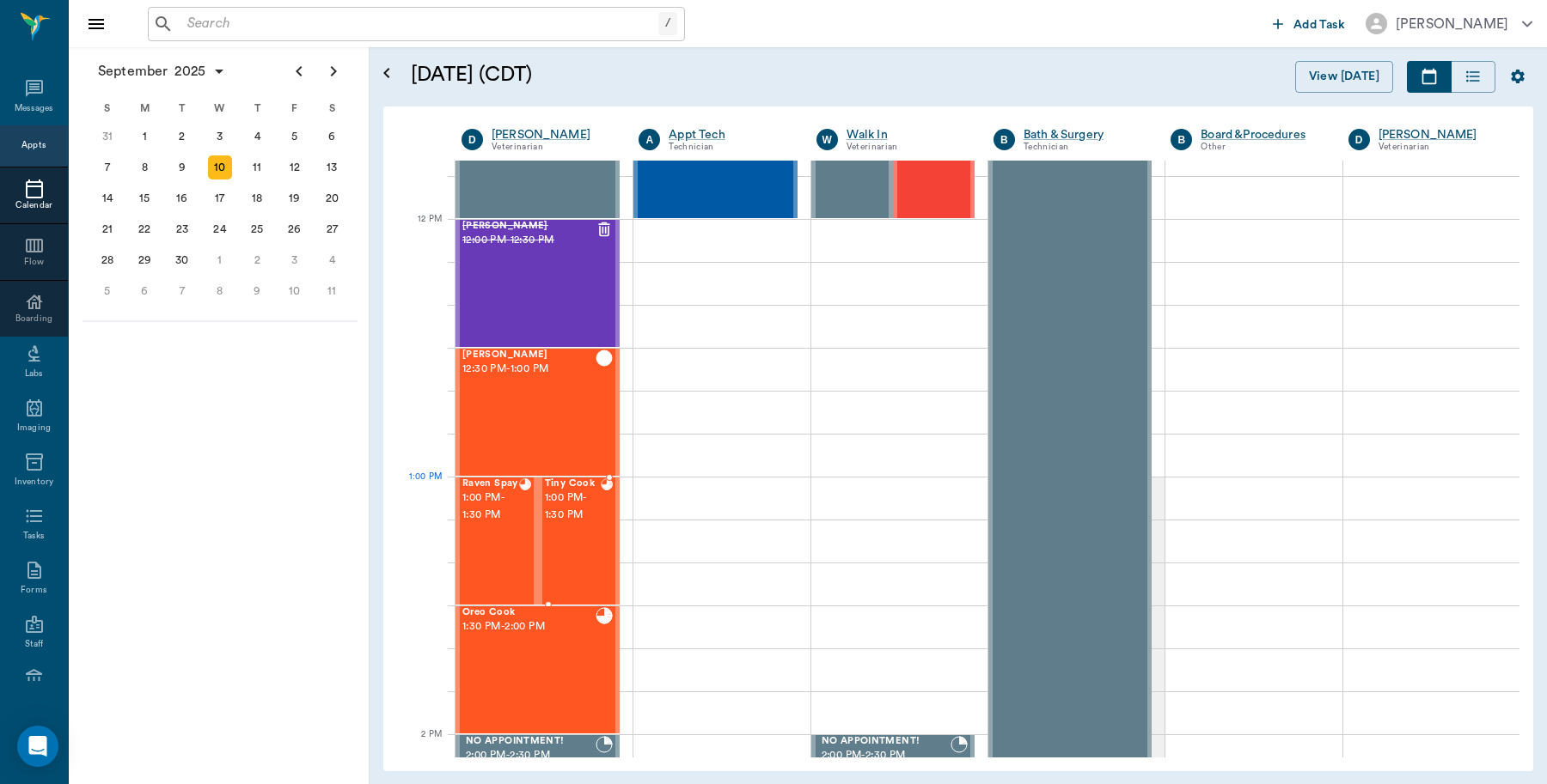
click at [582, 513] on span "1:00 PM - 1:30 PM" at bounding box center [573, 506] width 57 height 34
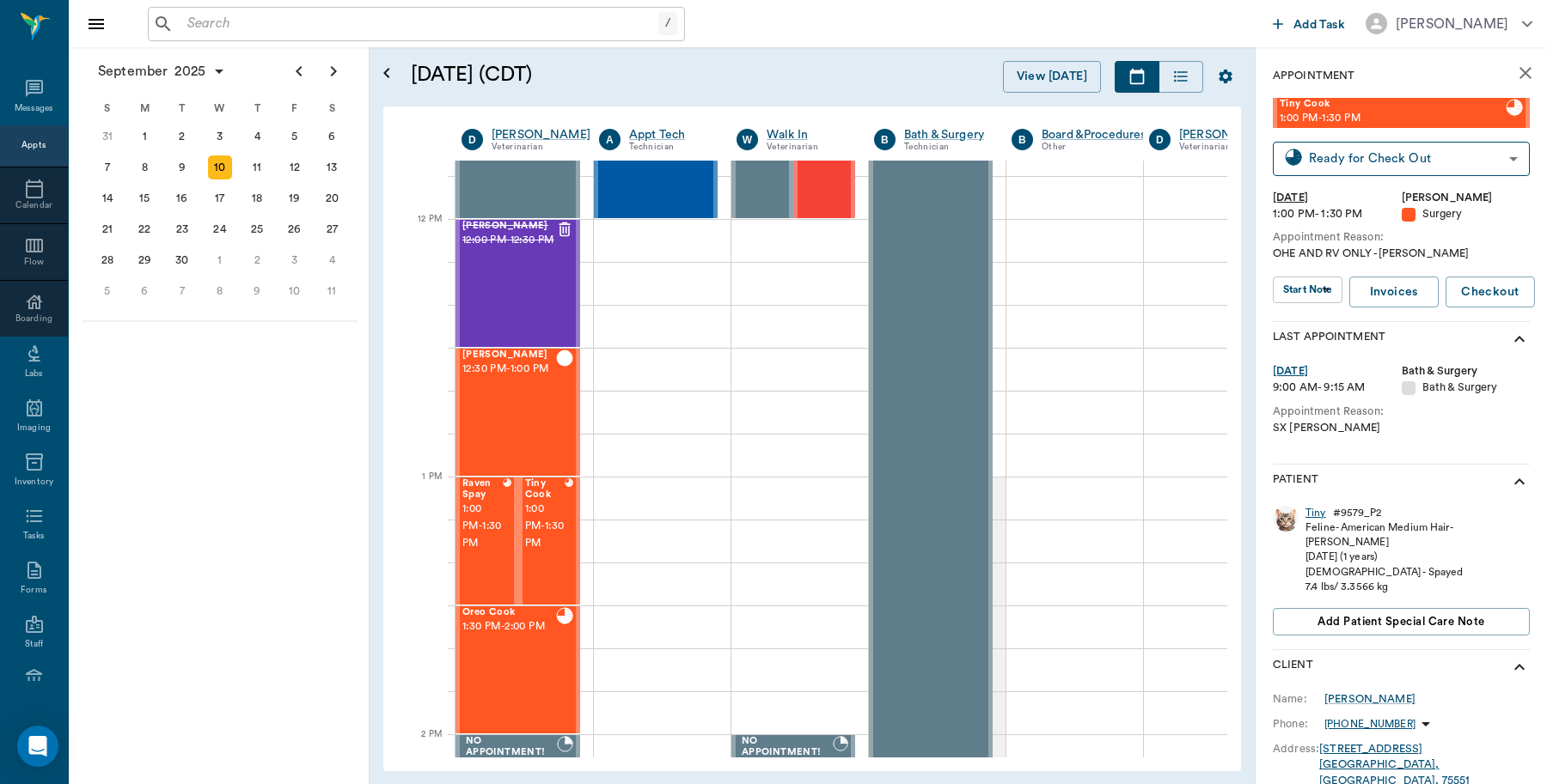
click at [1319, 509] on div "Tiny" at bounding box center [1315, 513] width 21 height 15
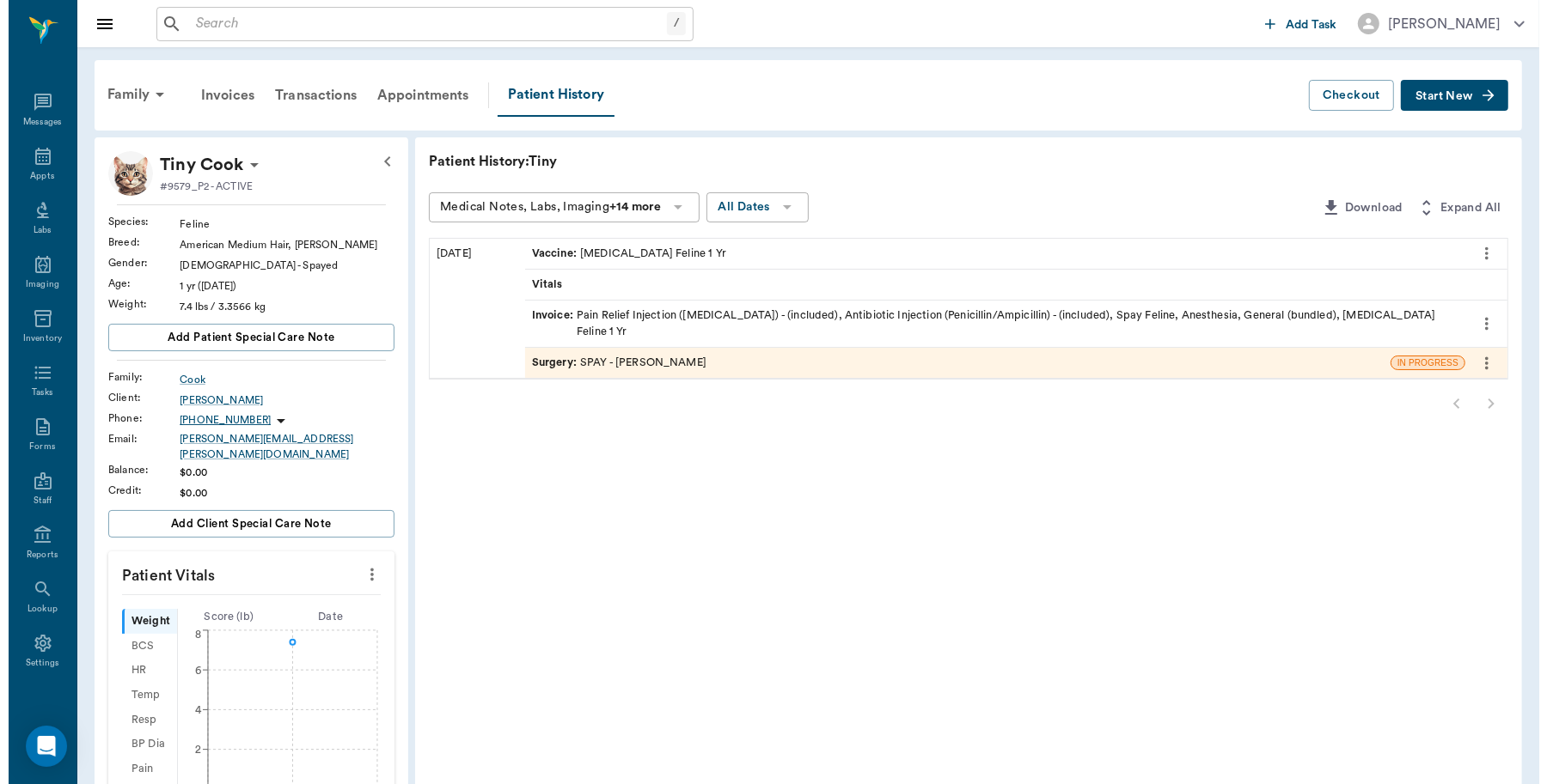
scroll to position [5, 0]
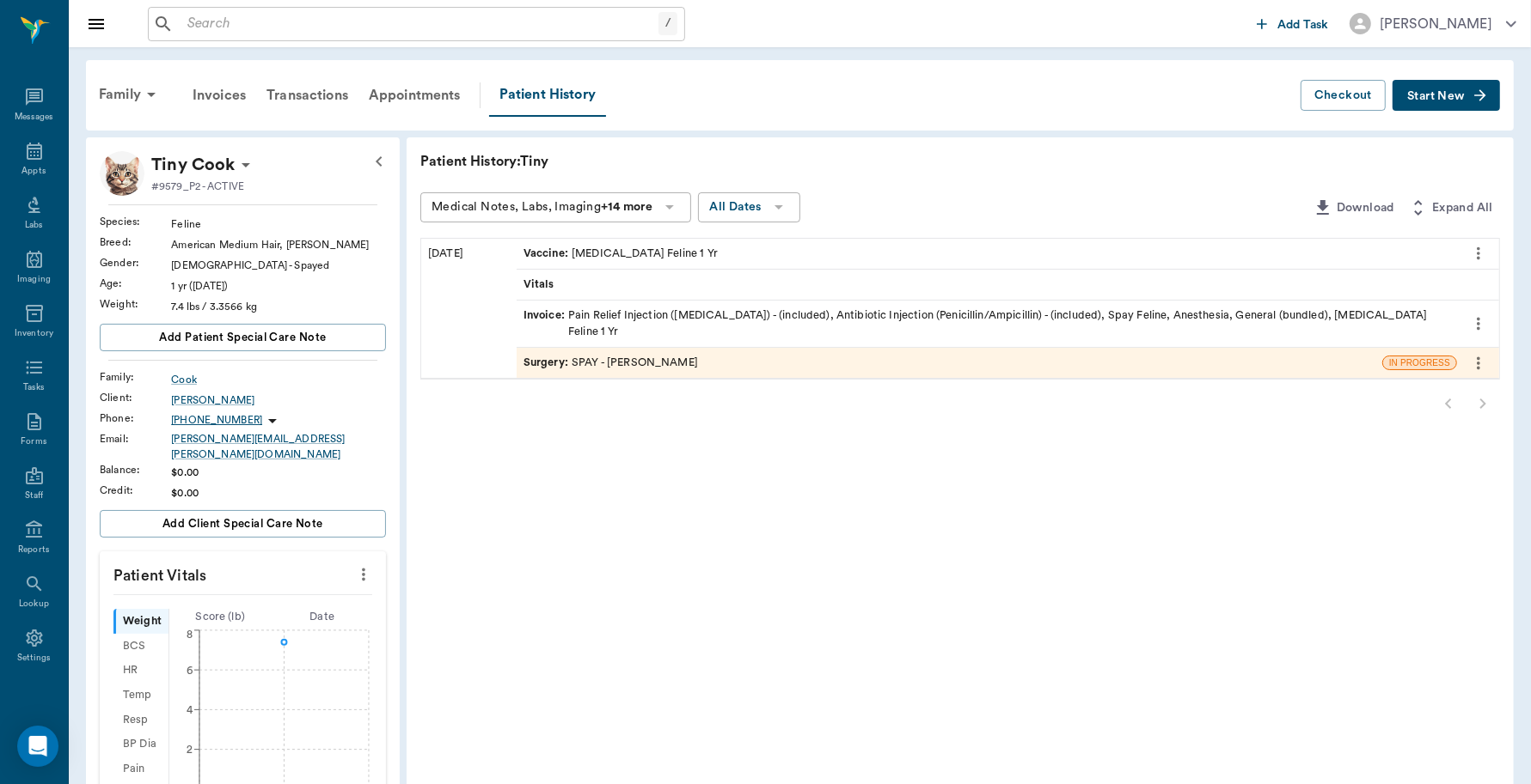
click at [548, 355] on span "Surgery :" at bounding box center [548, 363] width 48 height 16
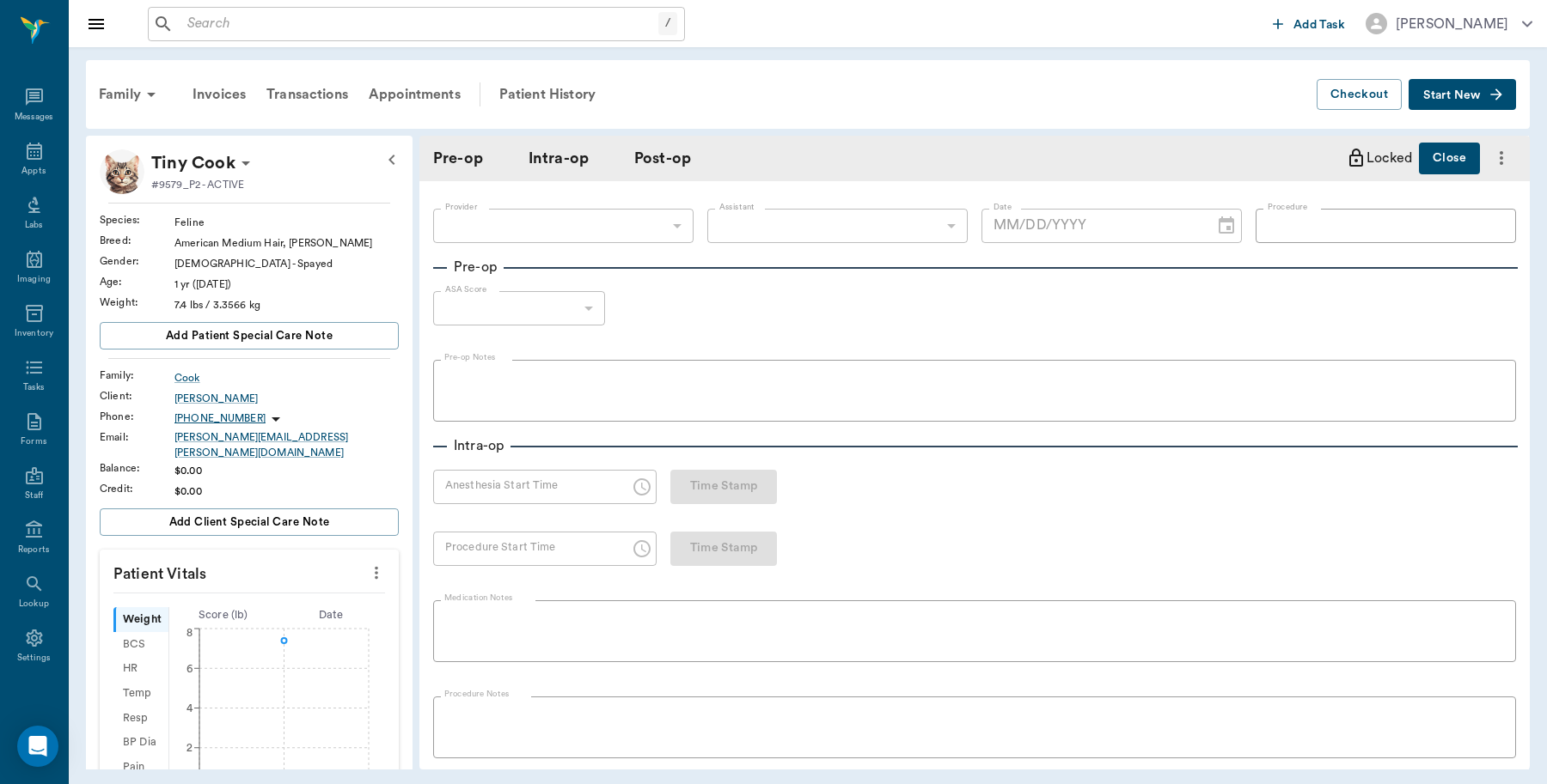
type input "63ec2f075fda476ae8351a4d"
type input "63ec2e7e52e12b0ba117b124"
type input "SPAY"
type input "1"
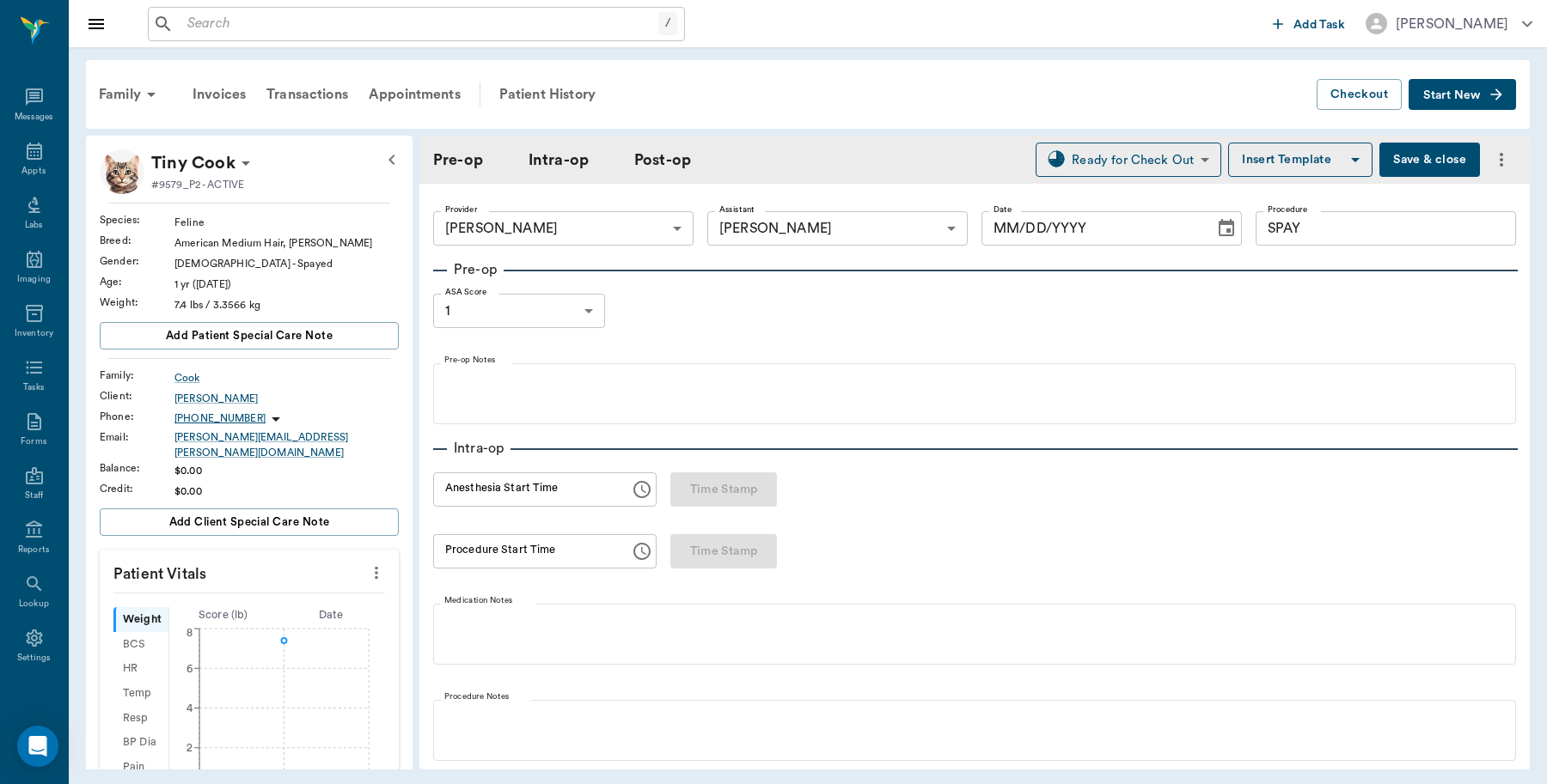
type input "09/10/2025"
type input "01:08 PM"
type input "01:23 PM"
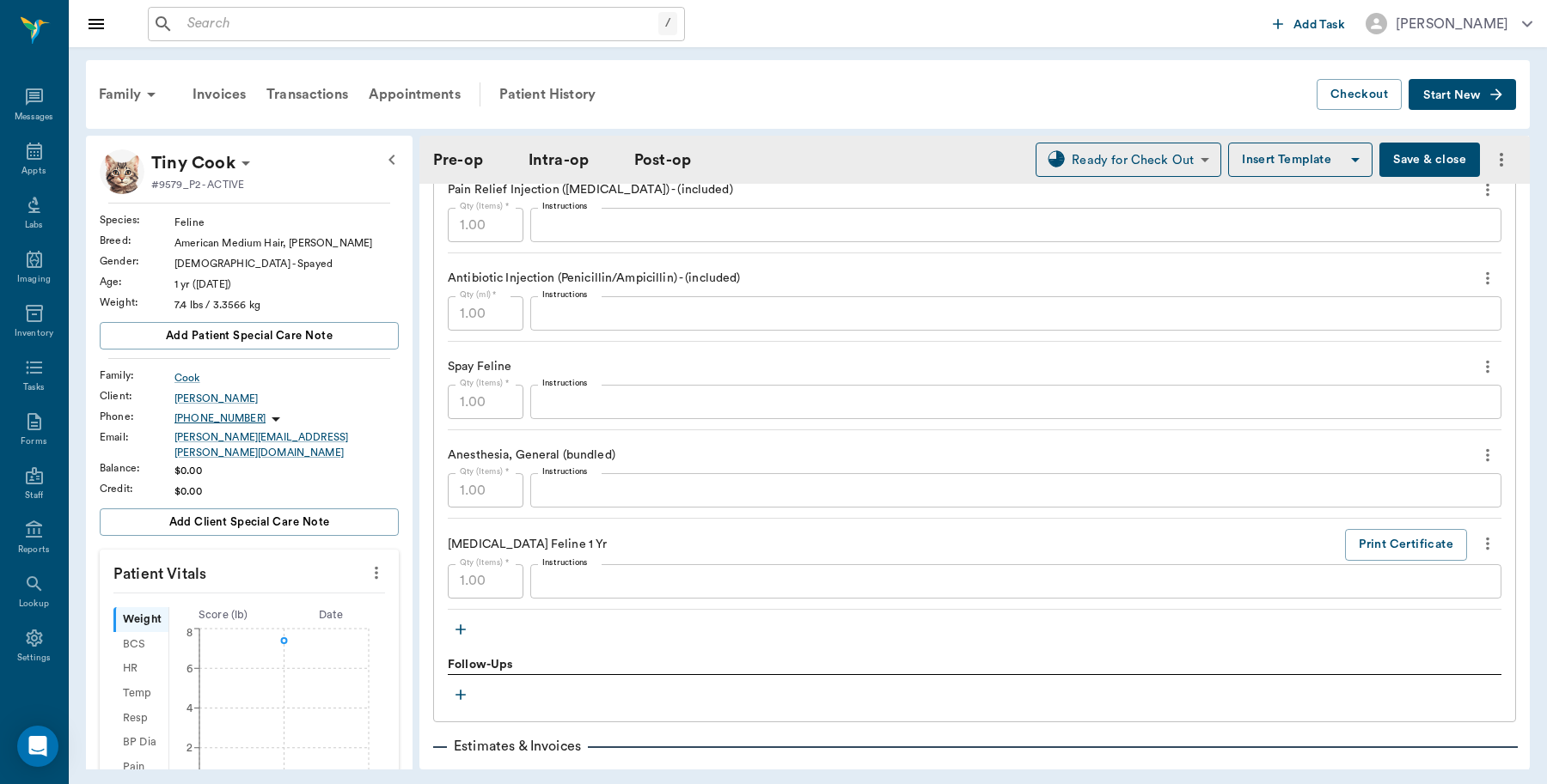
scroll to position [1503, 0]
click at [1373, 550] on button "Print Certificate" at bounding box center [1406, 542] width 122 height 32
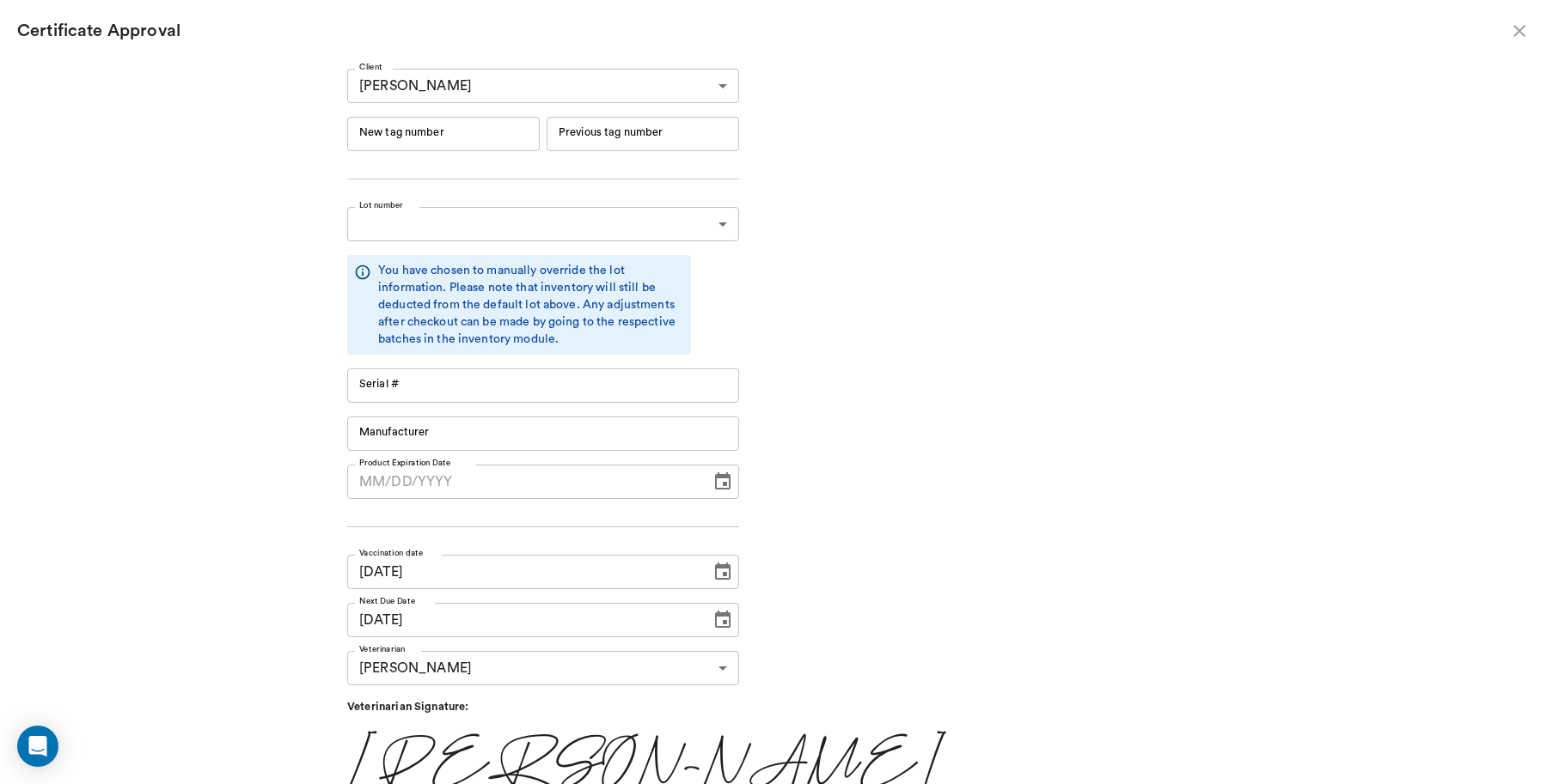
type input "RM384R9"
type input "11148"
type input "Boehringer Ingelheim"
type input "06/19/2026"
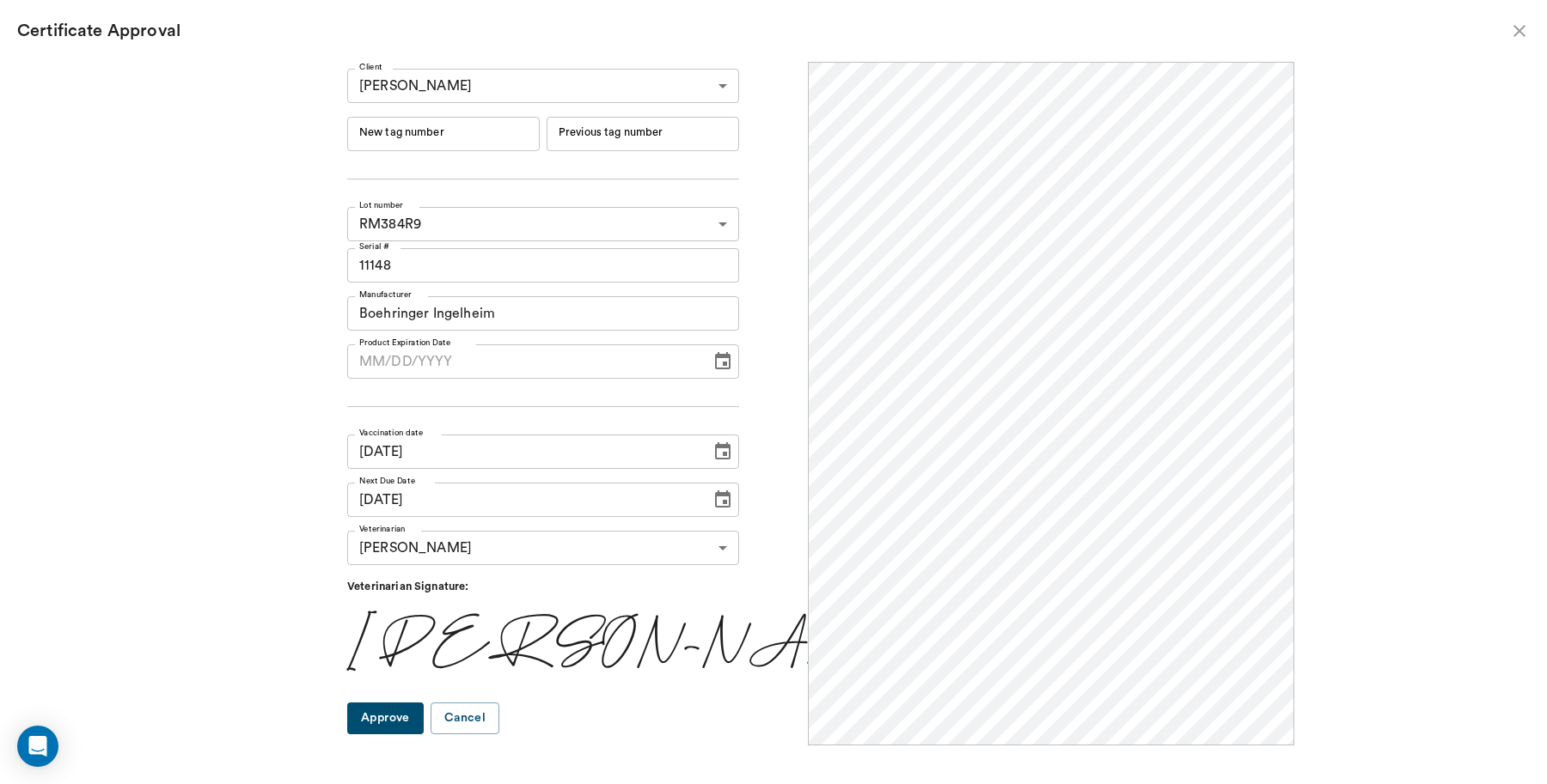
scroll to position [0, 0]
click at [451, 125] on input "New tag number" at bounding box center [443, 134] width 193 height 34
type input "251089"
click at [424, 715] on button "Approve" at bounding box center [385, 718] width 77 height 32
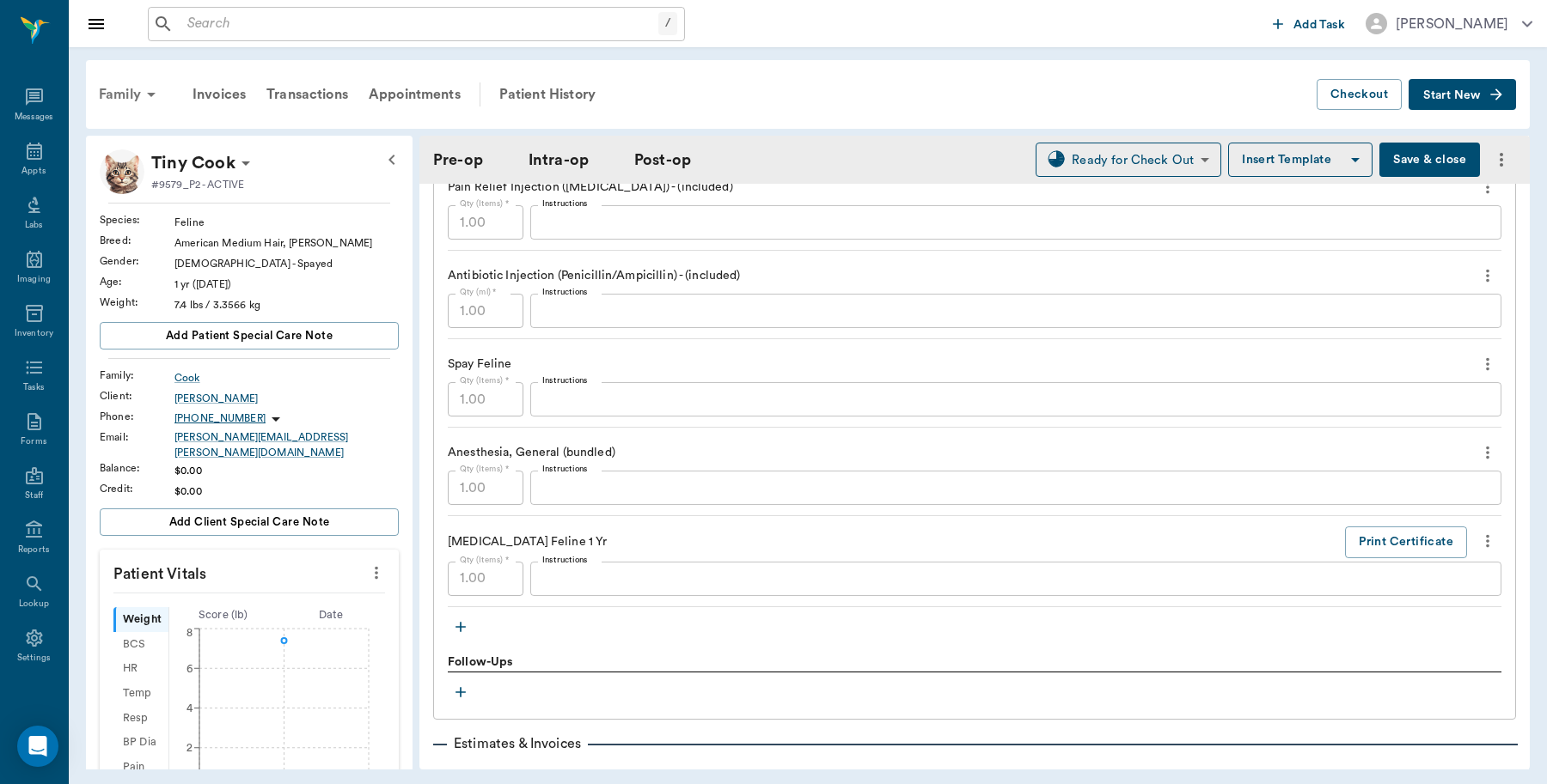
click at [116, 91] on div "Family" at bounding box center [130, 94] width 83 height 41
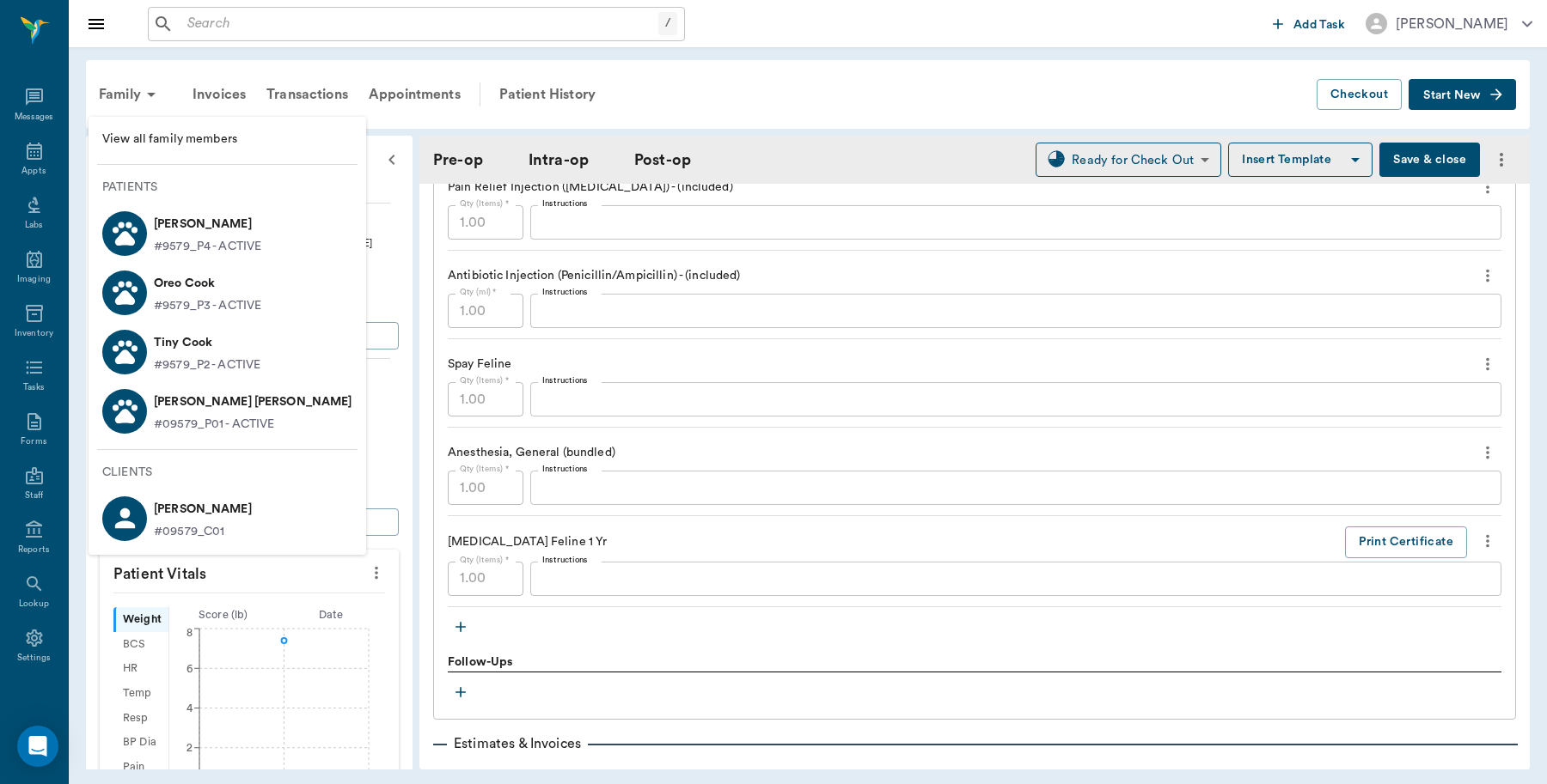
click at [187, 294] on p "Oreo Cook" at bounding box center [207, 284] width 107 height 28
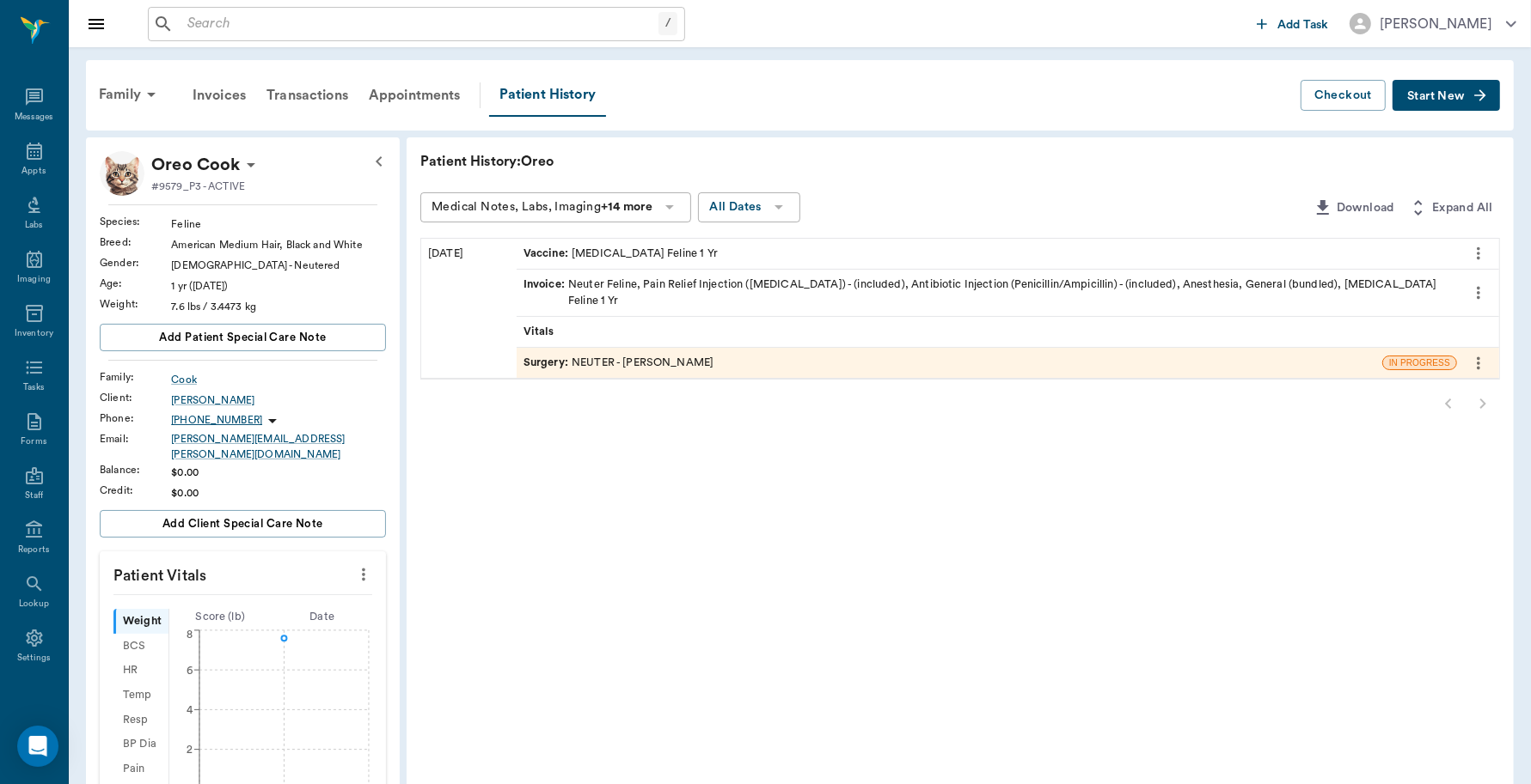
click at [543, 364] on span "Surgery :" at bounding box center [548, 363] width 48 height 16
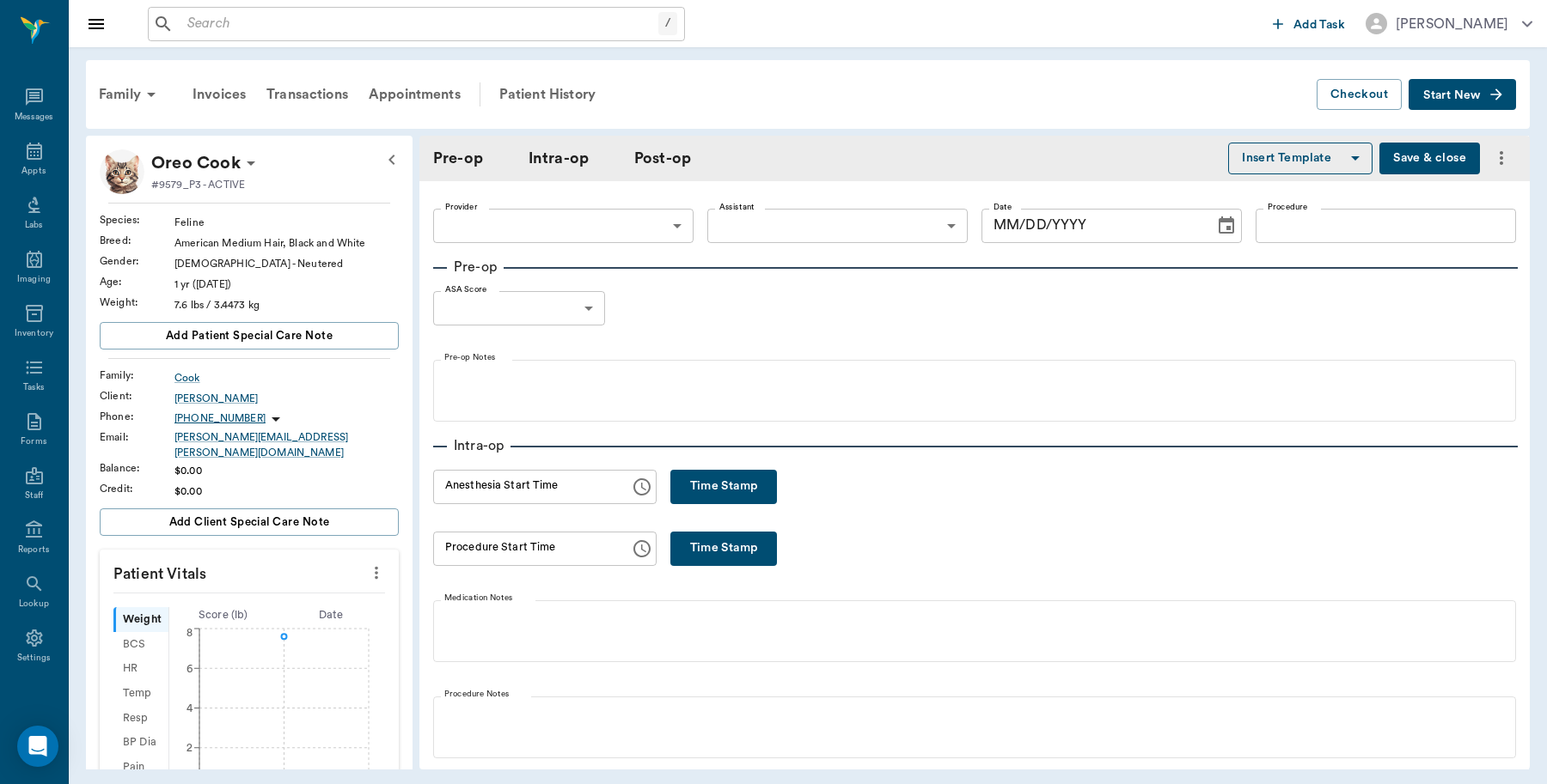
type input "63ec2f075fda476ae8351a4d"
type input "642ef10e332a41444de2bad1"
type input "NEUTER"
type input "1"
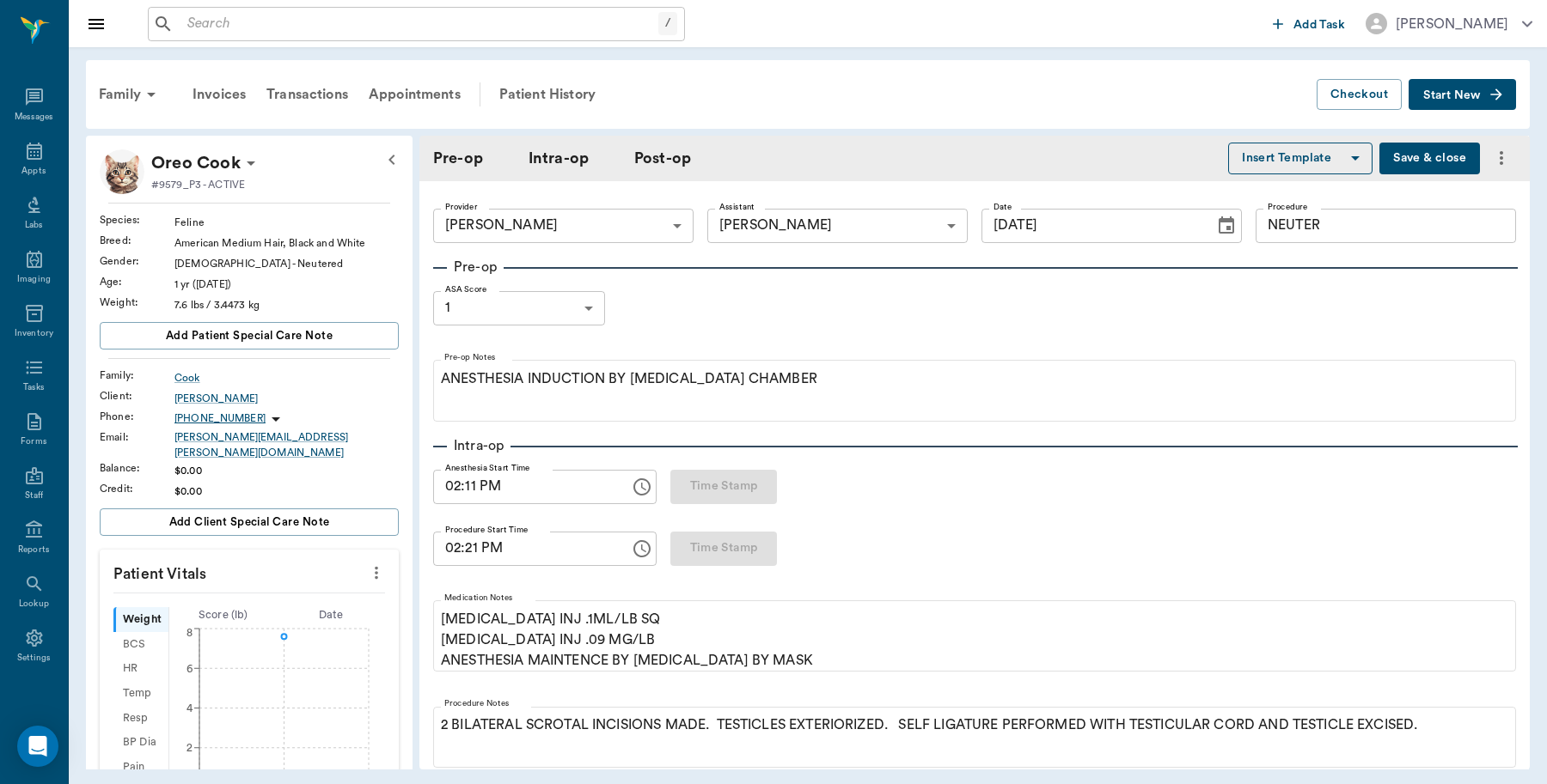
type input "09/10/2025"
type input "02:11 PM"
type input "02:21 PM"
type input "02:22 PM"
type input "02:23 PM"
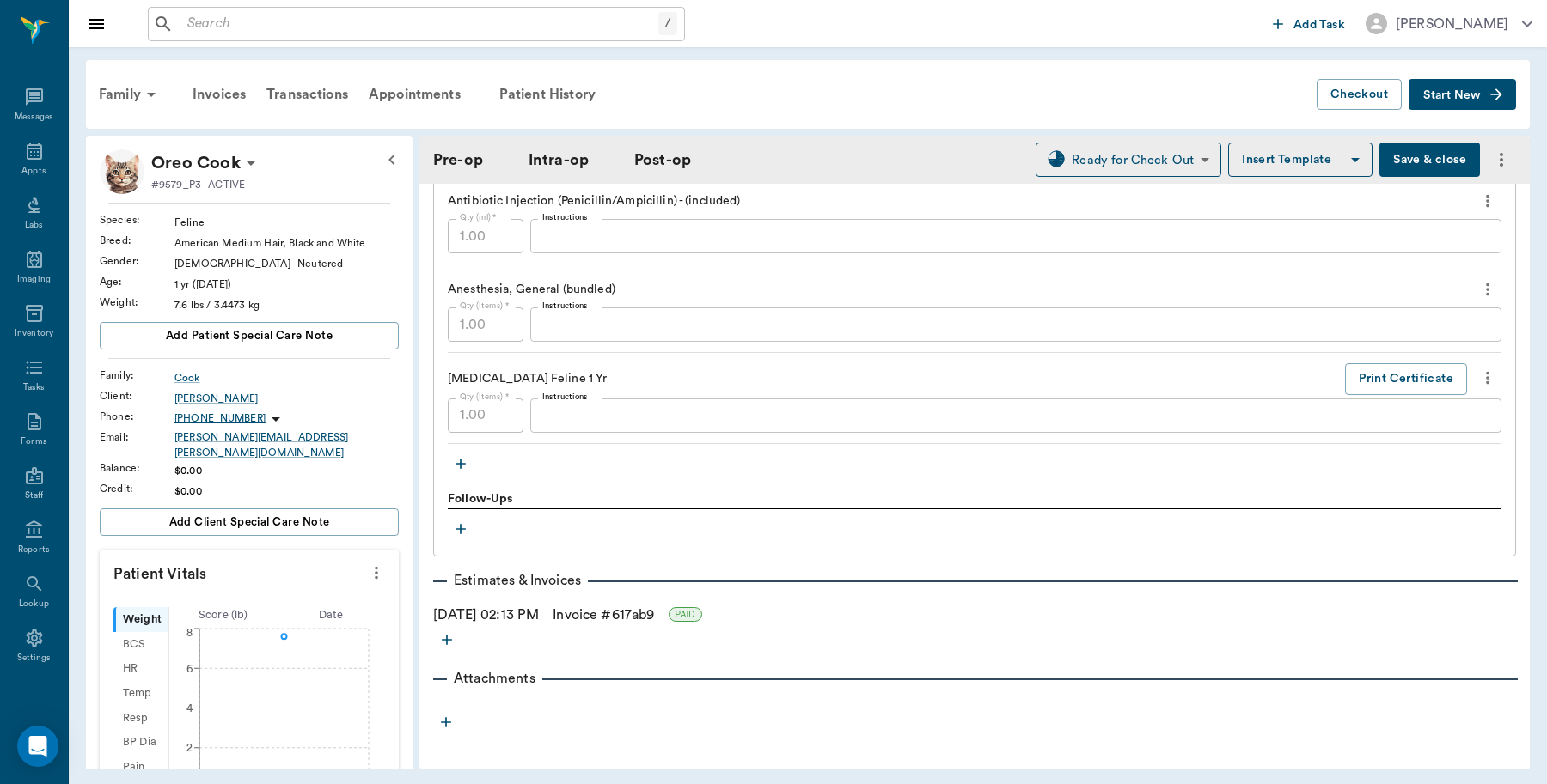
scroll to position [1673, 0]
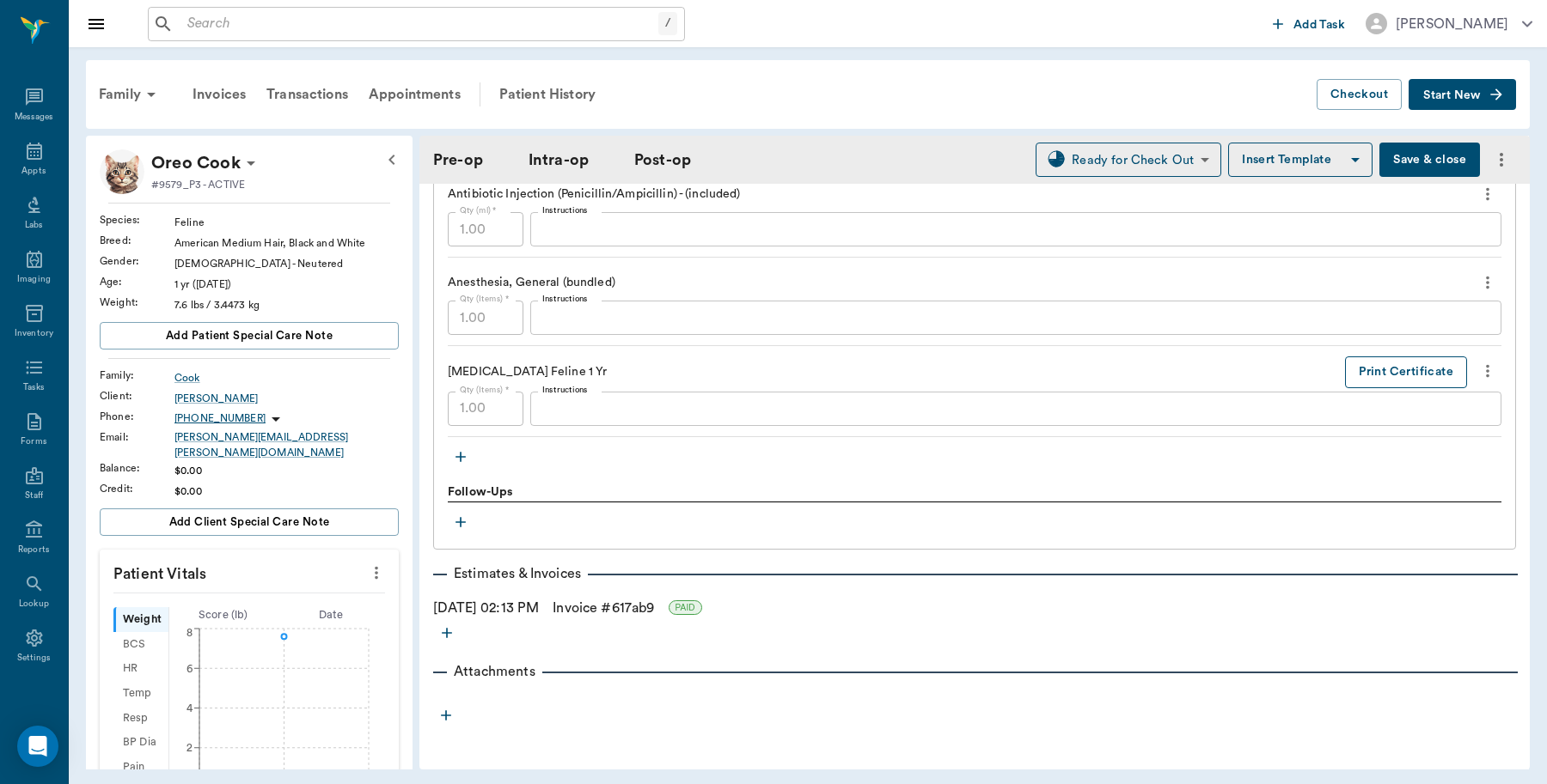
click at [1359, 371] on button "Print Certificate" at bounding box center [1406, 373] width 122 height 32
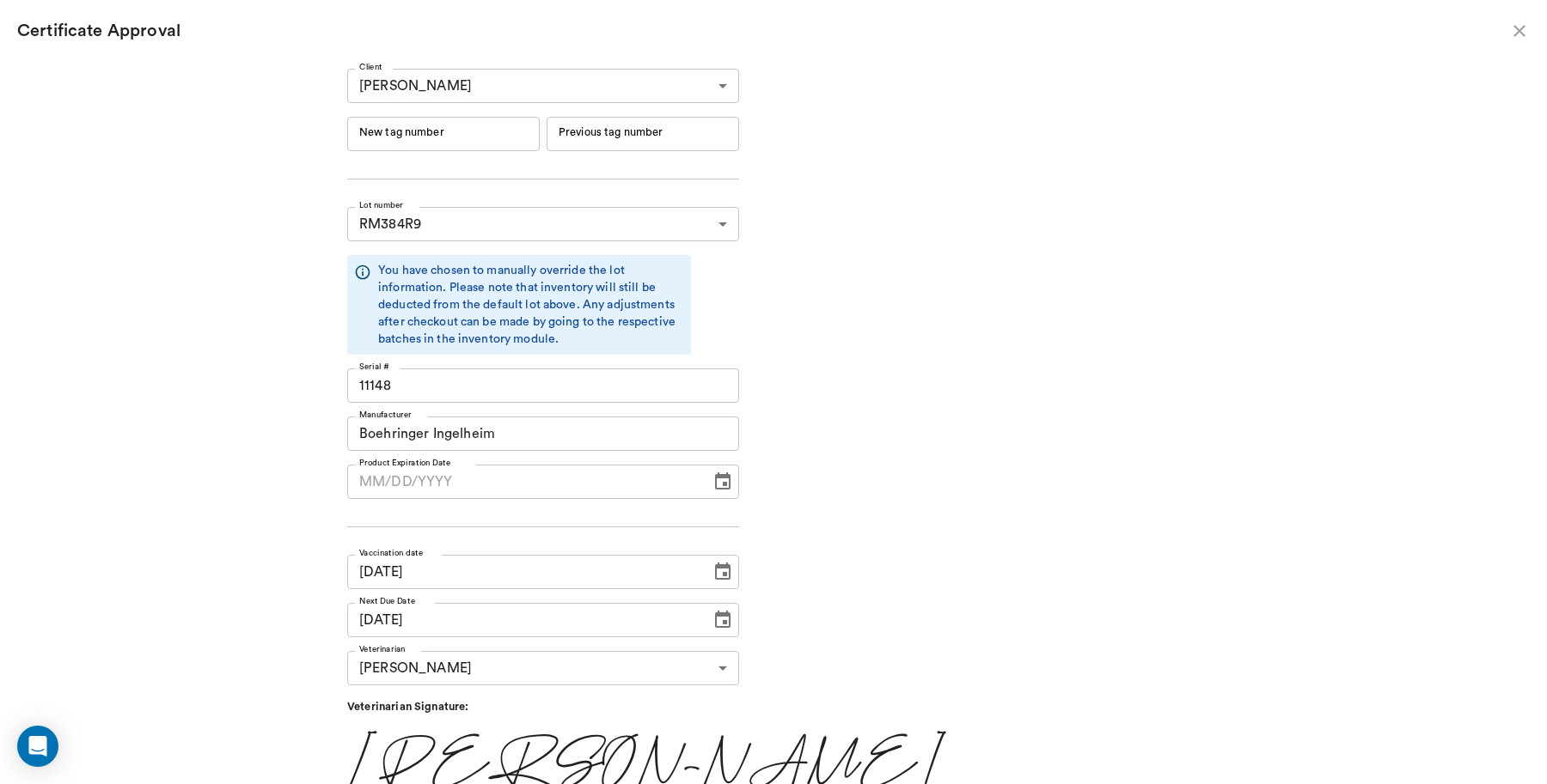
type input "06/19/2026"
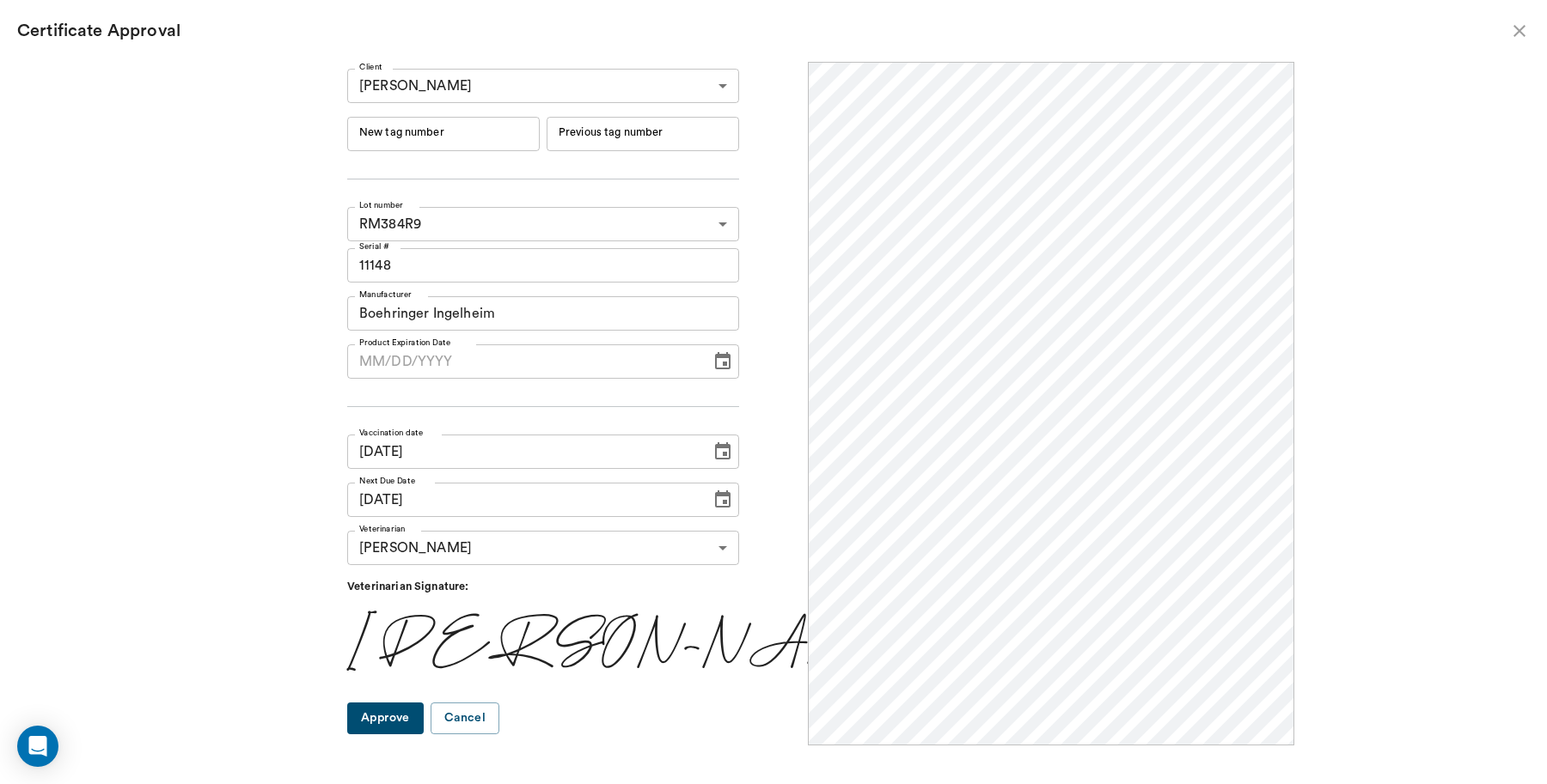
scroll to position [0, 0]
click at [428, 136] on input "New tag number" at bounding box center [443, 134] width 193 height 34
type input "251088"
click at [424, 714] on button "Approve" at bounding box center [385, 718] width 77 height 32
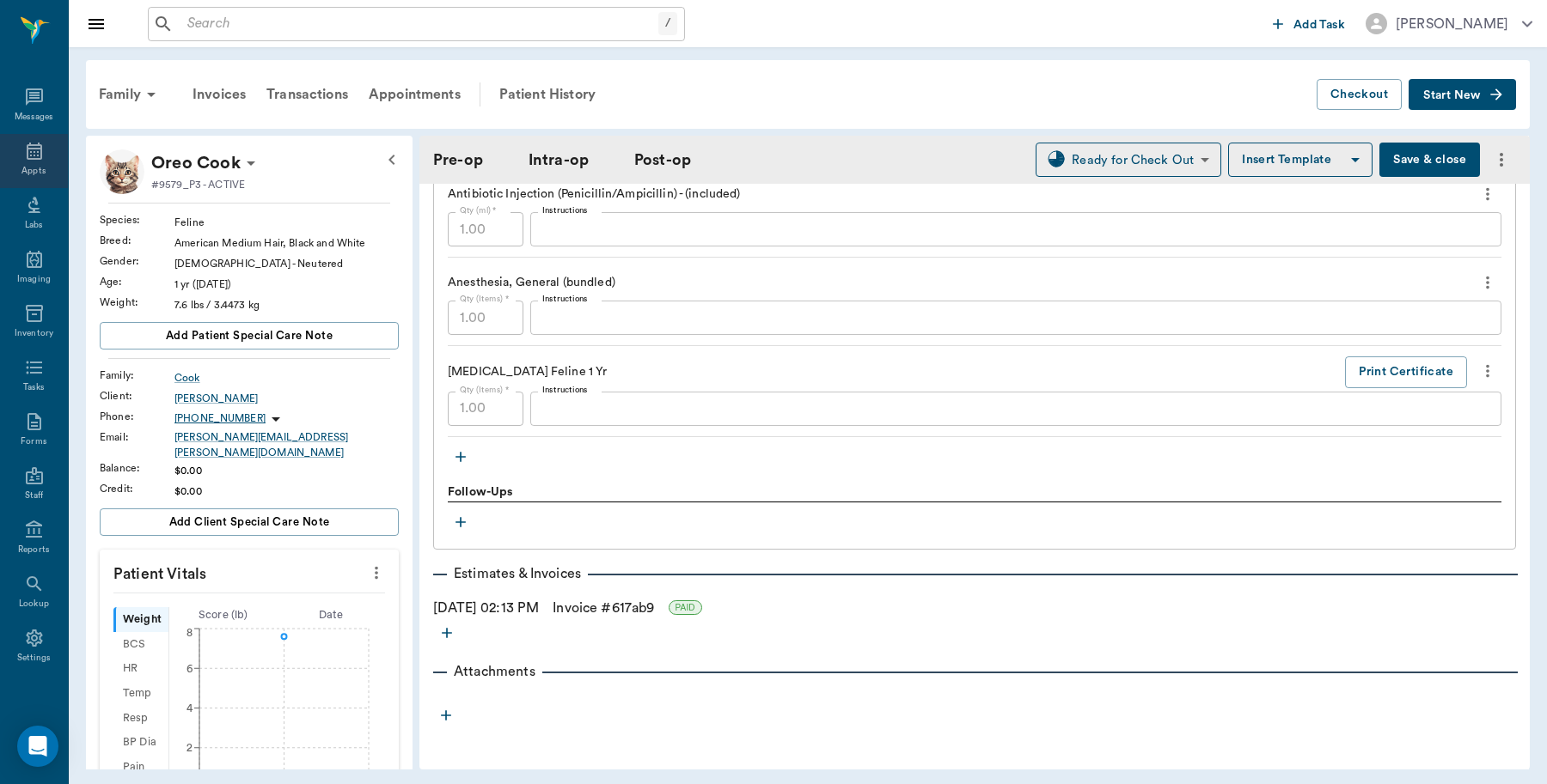
click at [24, 152] on icon at bounding box center [34, 151] width 21 height 21
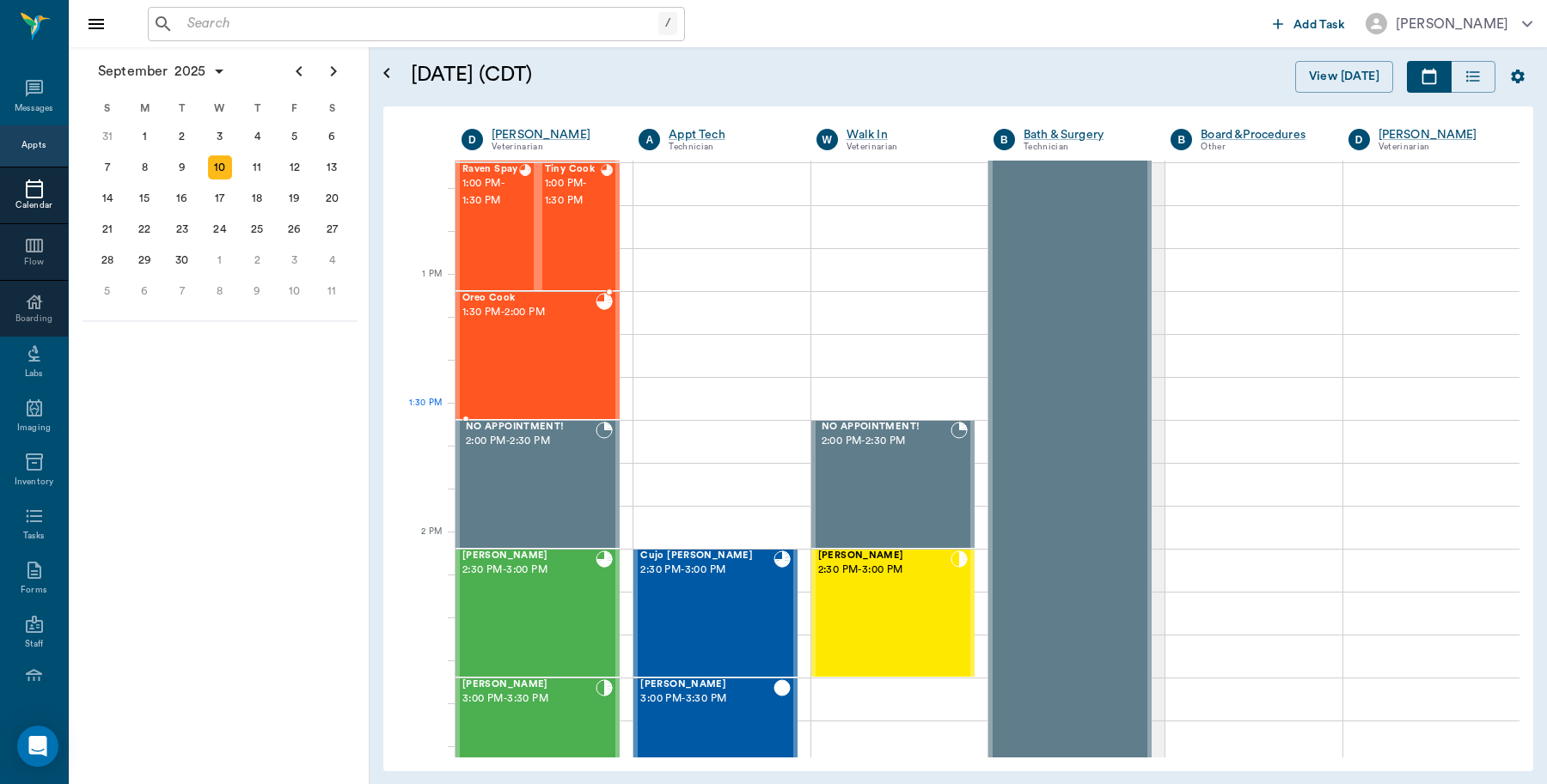
scroll to position [1162, 0]
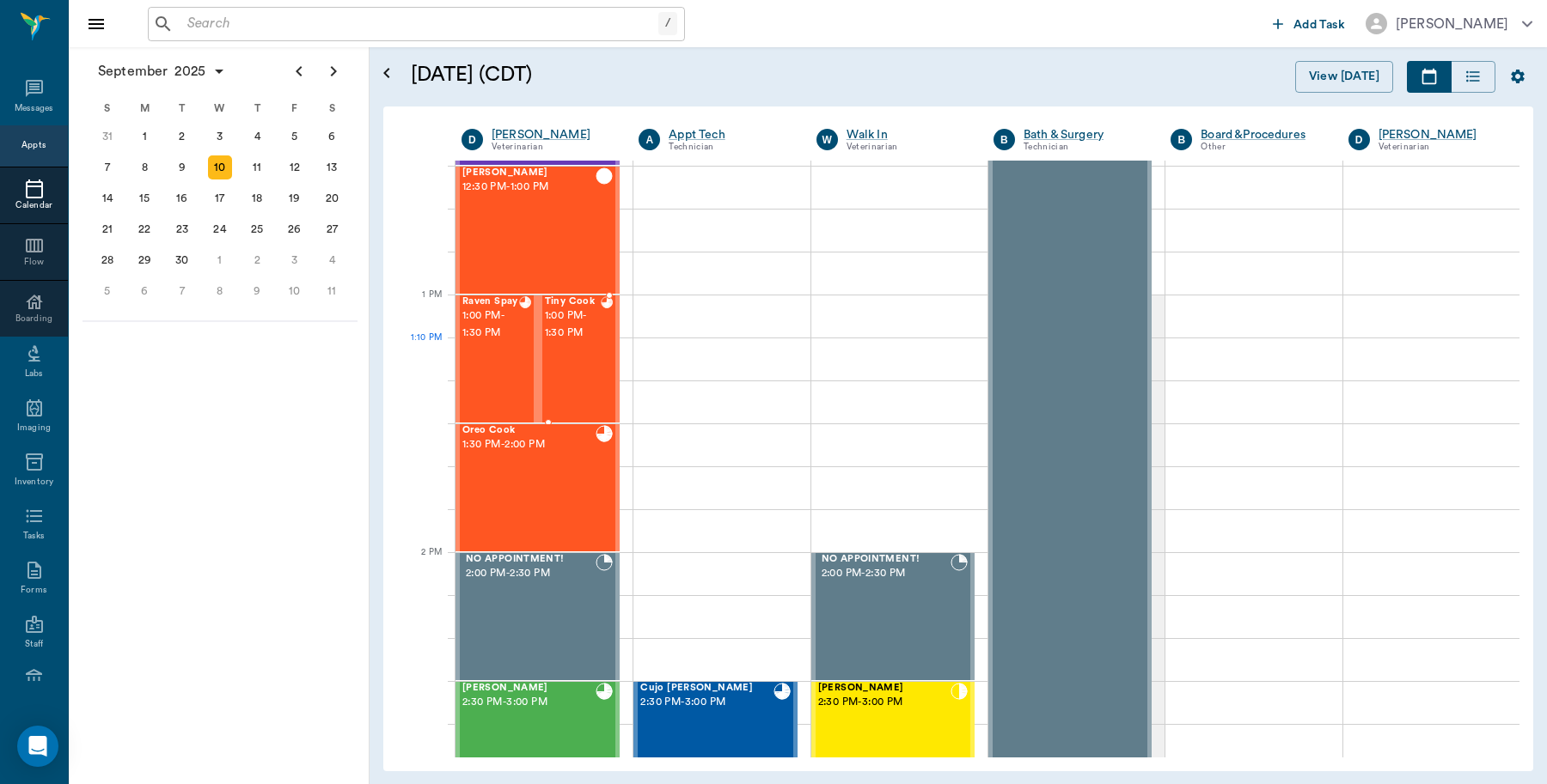
click at [572, 377] on div "Tiny Cook 1:00 PM - 1:30 PM" at bounding box center [573, 360] width 57 height 126
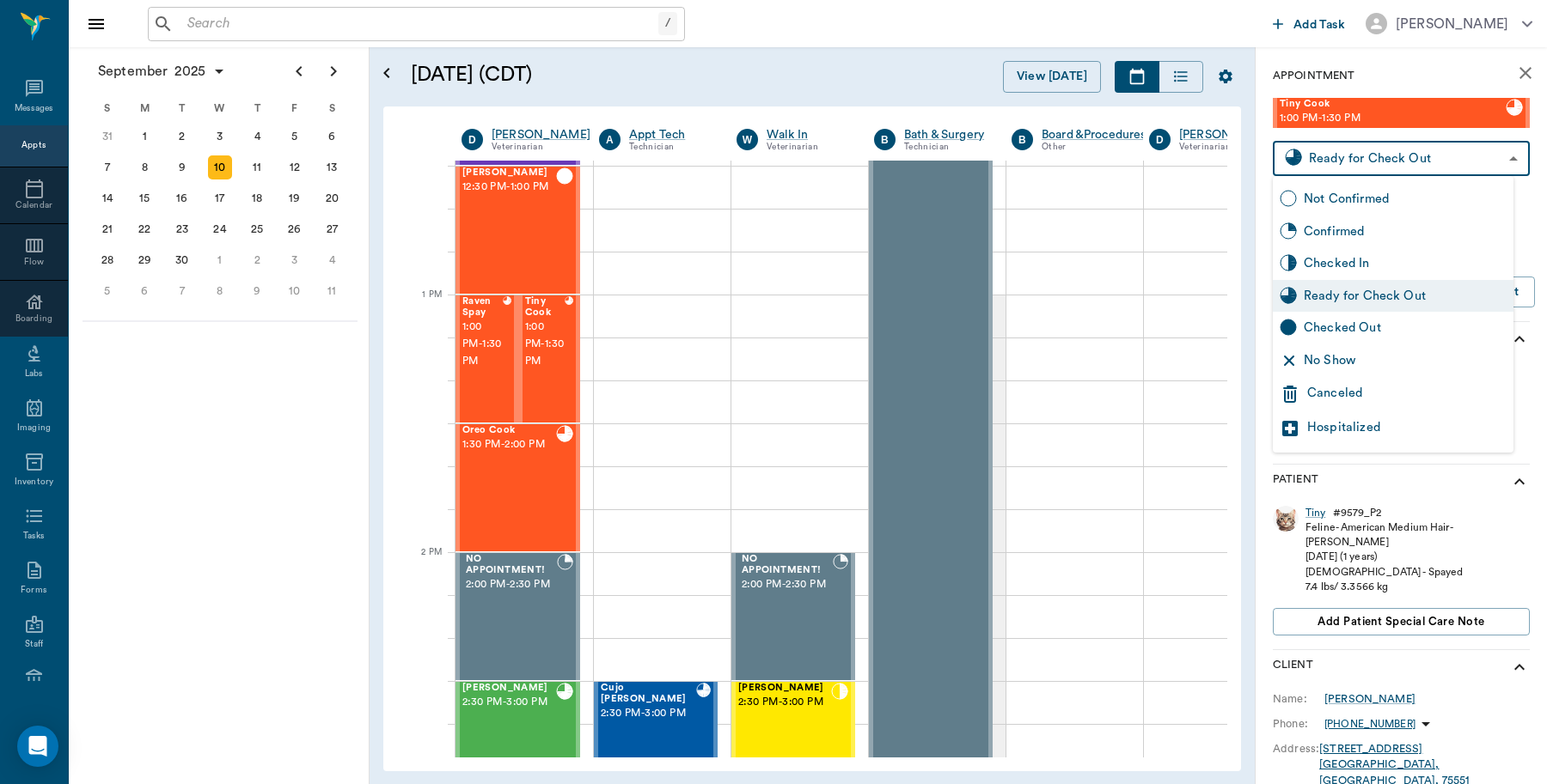
click at [1336, 165] on body "/ ​ Add Task Dr. Bert Ellsworth Nectar Messages Appts Calendar Flow Boarding La…" at bounding box center [774, 392] width 1547 height 784
click at [1320, 333] on div "Checked Out" at bounding box center [1405, 328] width 203 height 19
type input "CHECKED_OUT"
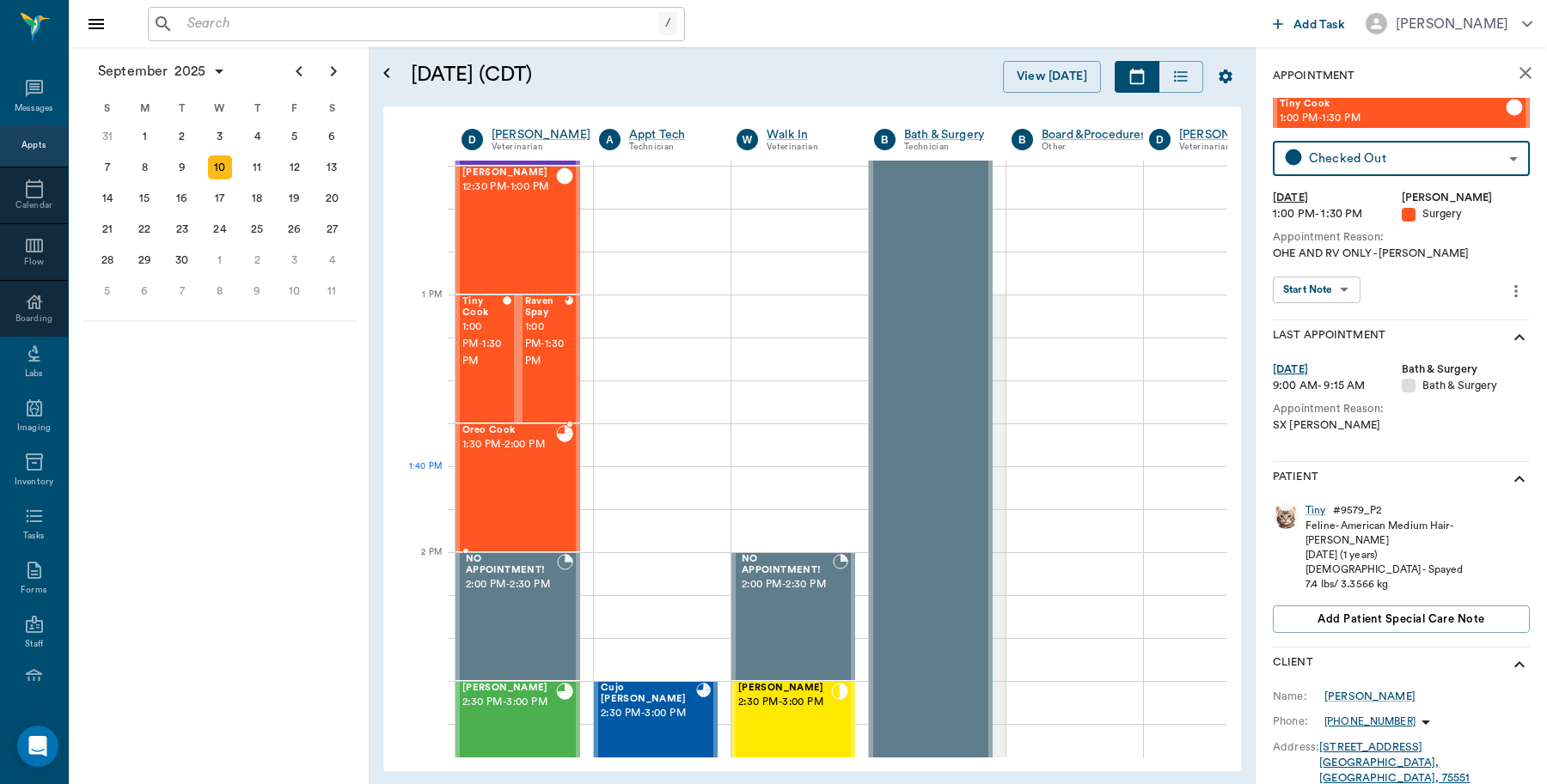
click at [522, 478] on div "Oreo Cook 1:30 PM - 2:00 PM" at bounding box center [510, 488] width 94 height 126
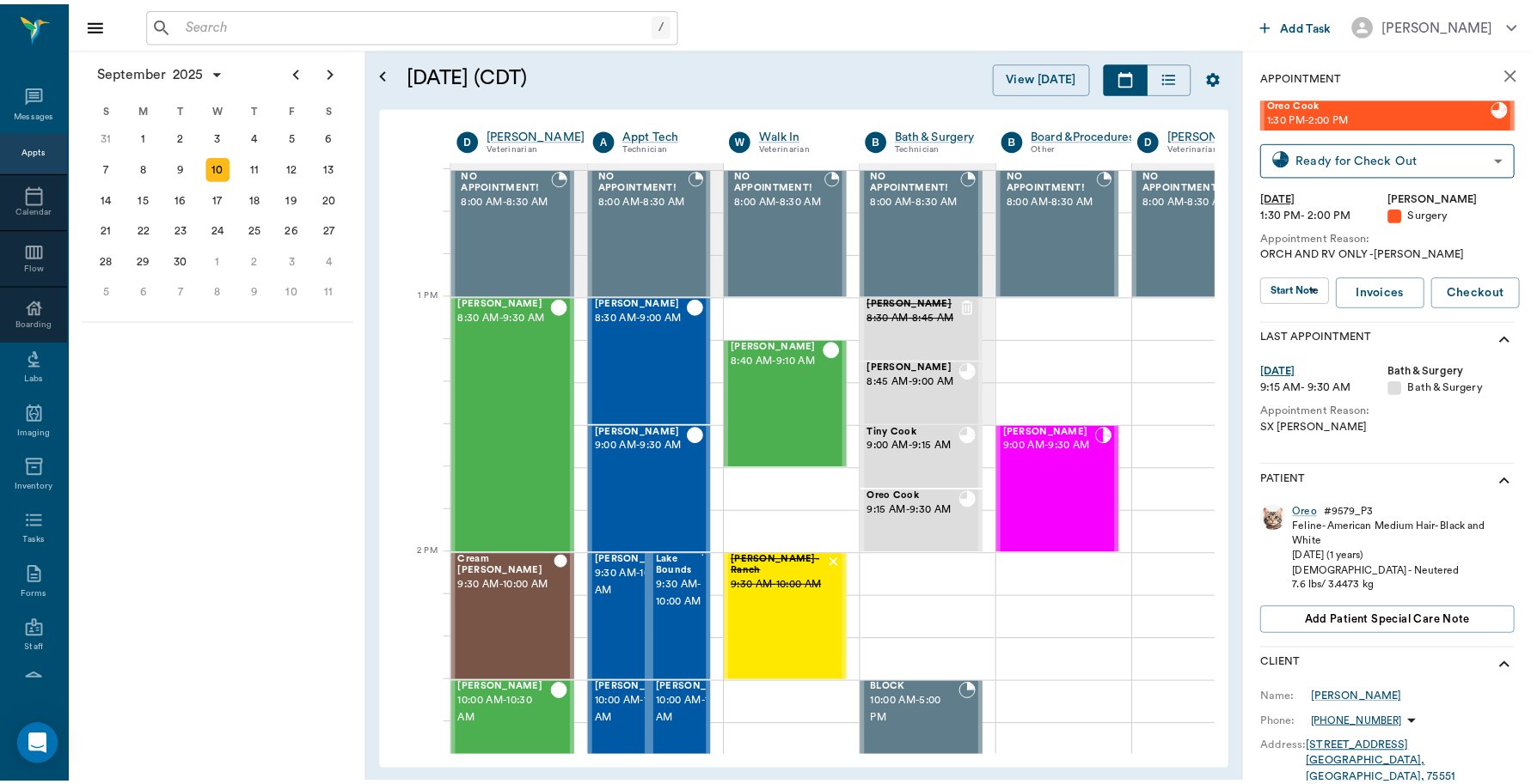
scroll to position [1162, 0]
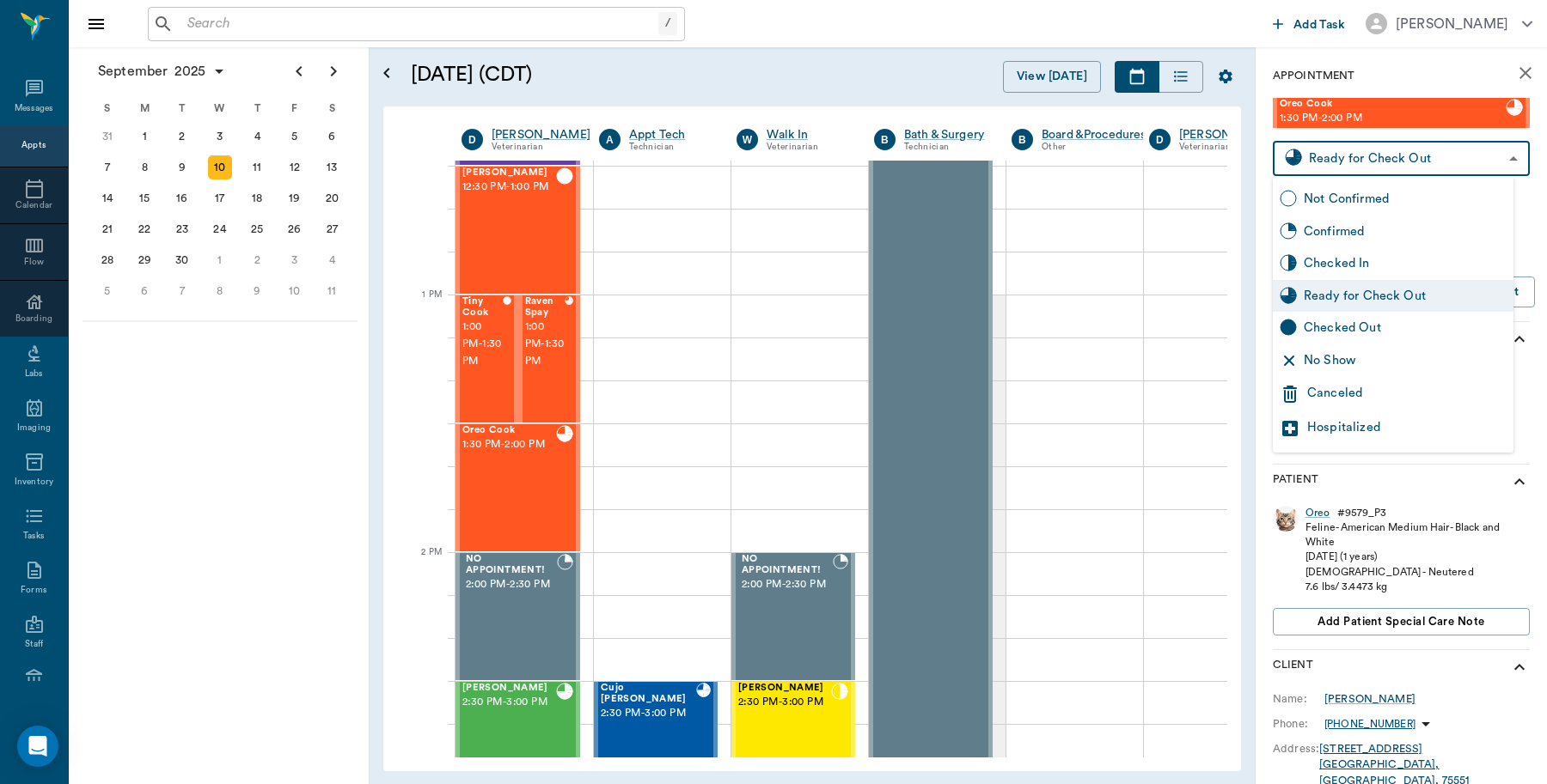
click at [1343, 159] on body "/ ​ Add Task Dr. Bert Ellsworth Nectar Messages Appts Calendar Flow Boarding La…" at bounding box center [774, 392] width 1547 height 784
click at [1325, 327] on div "Checked Out" at bounding box center [1405, 328] width 203 height 19
type input "CHECKED_OUT"
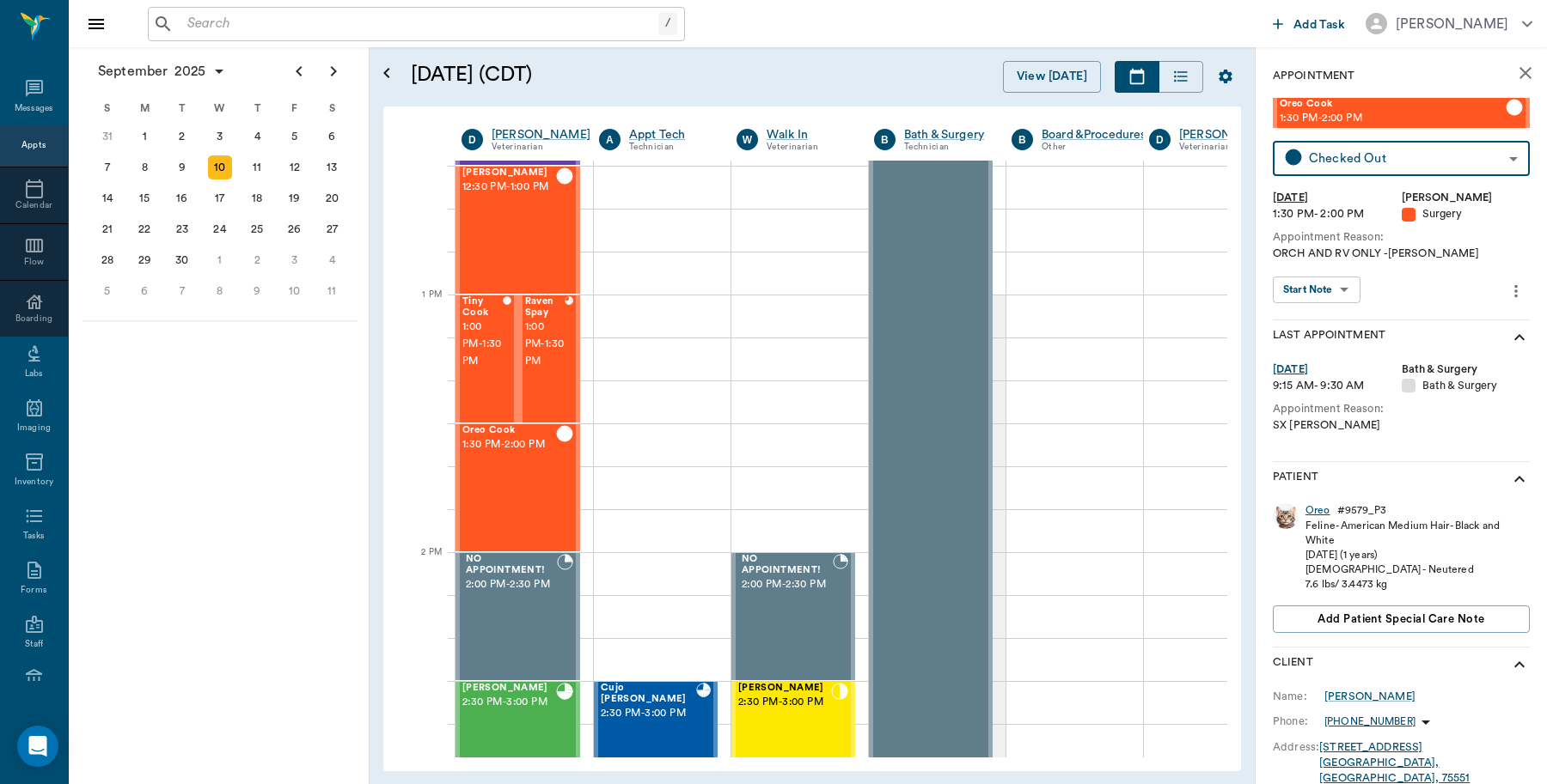
click at [1313, 512] on div "Oreo" at bounding box center [1317, 510] width 25 height 15
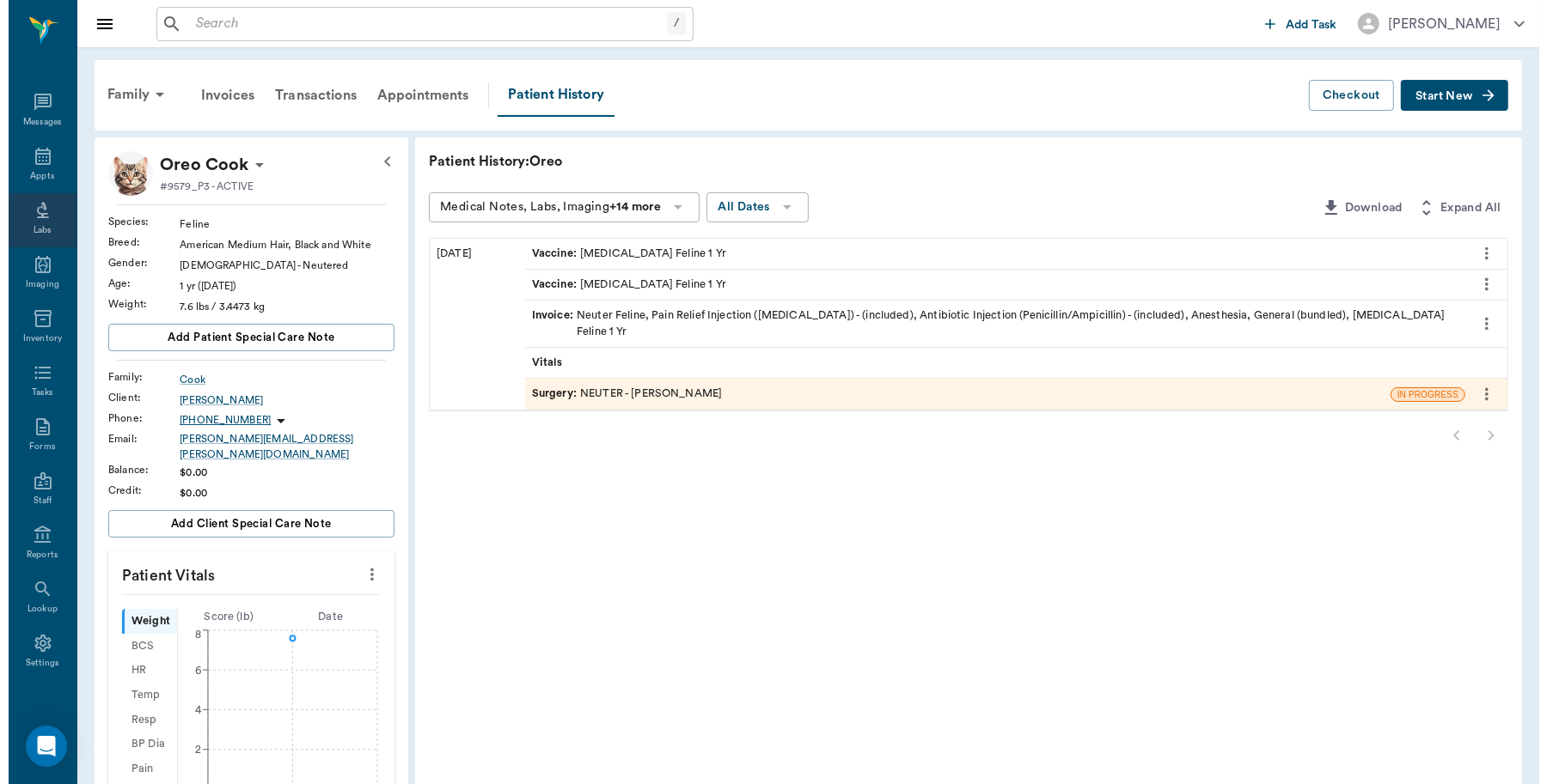
scroll to position [5, 0]
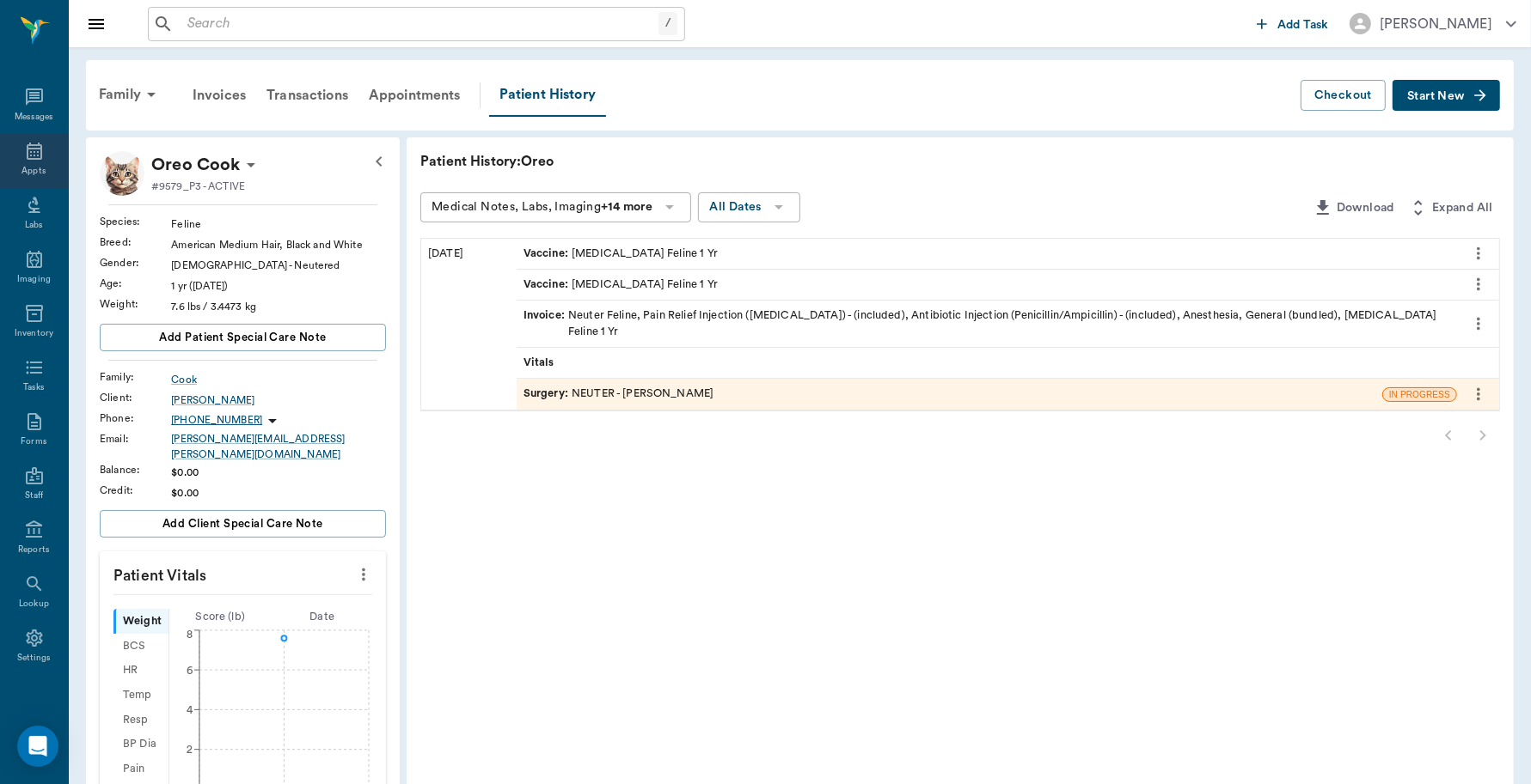
click at [24, 150] on icon at bounding box center [34, 151] width 21 height 21
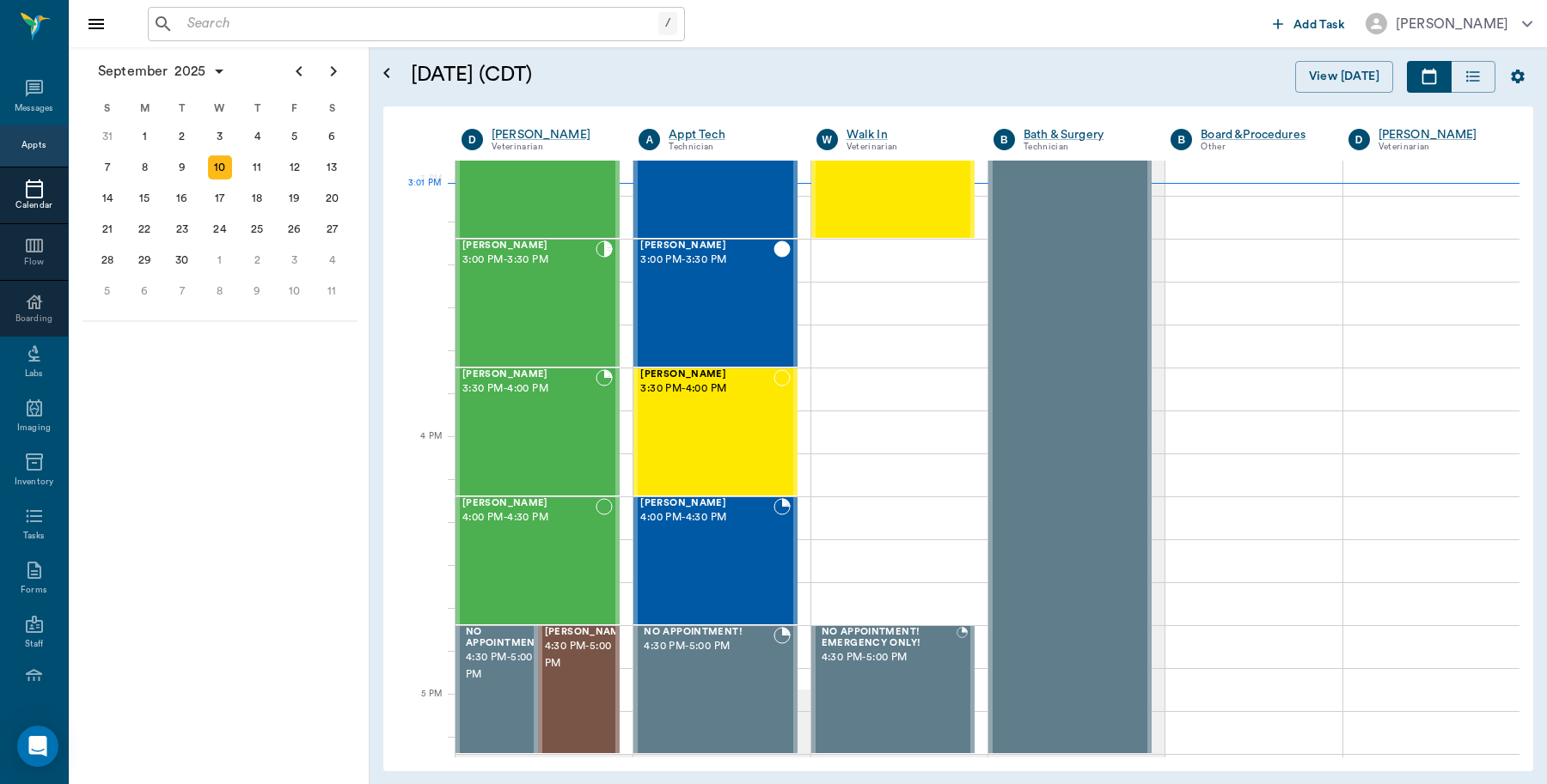
scroll to position [1808, 0]
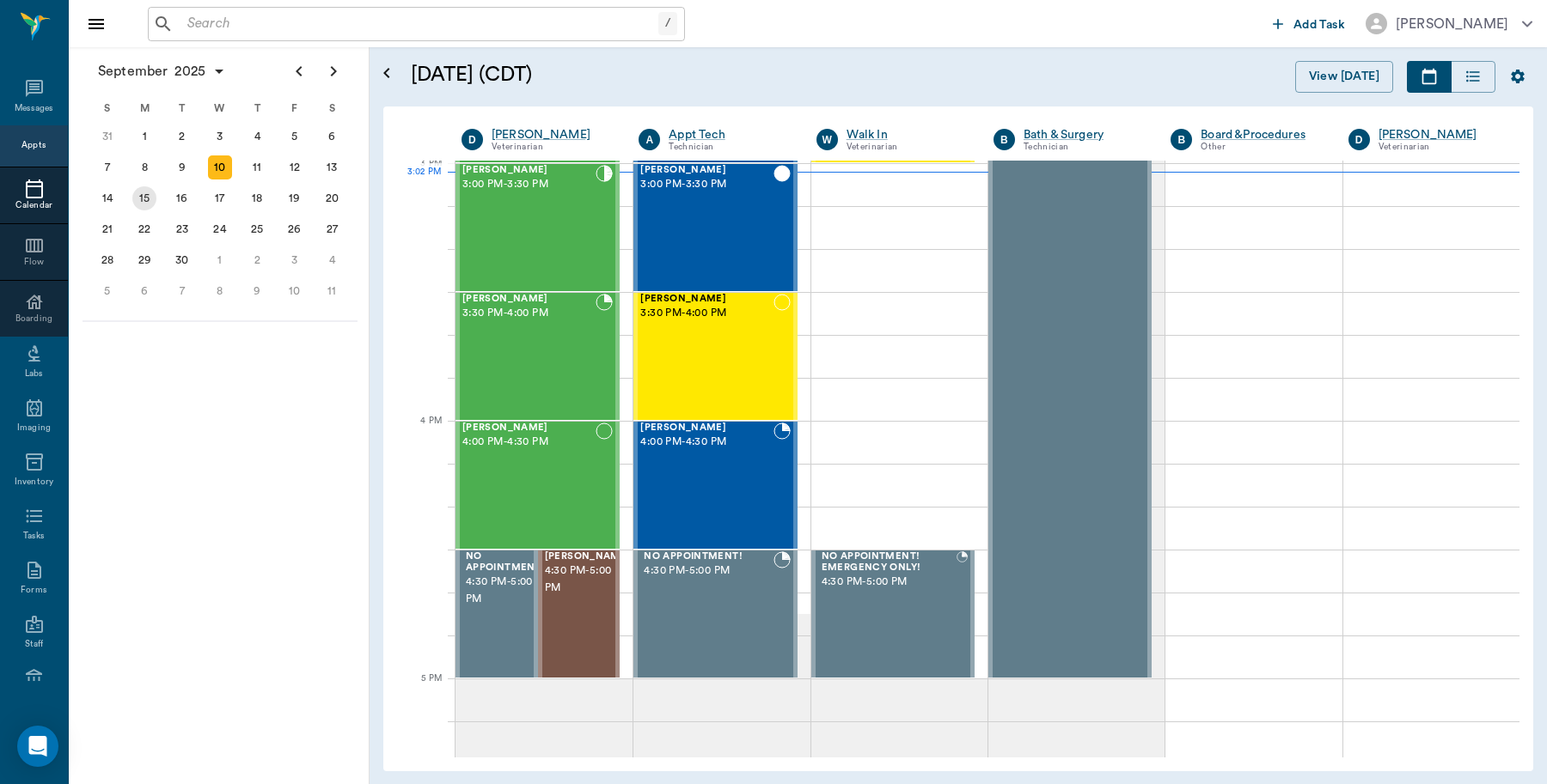
click at [149, 196] on div "15" at bounding box center [144, 199] width 24 height 24
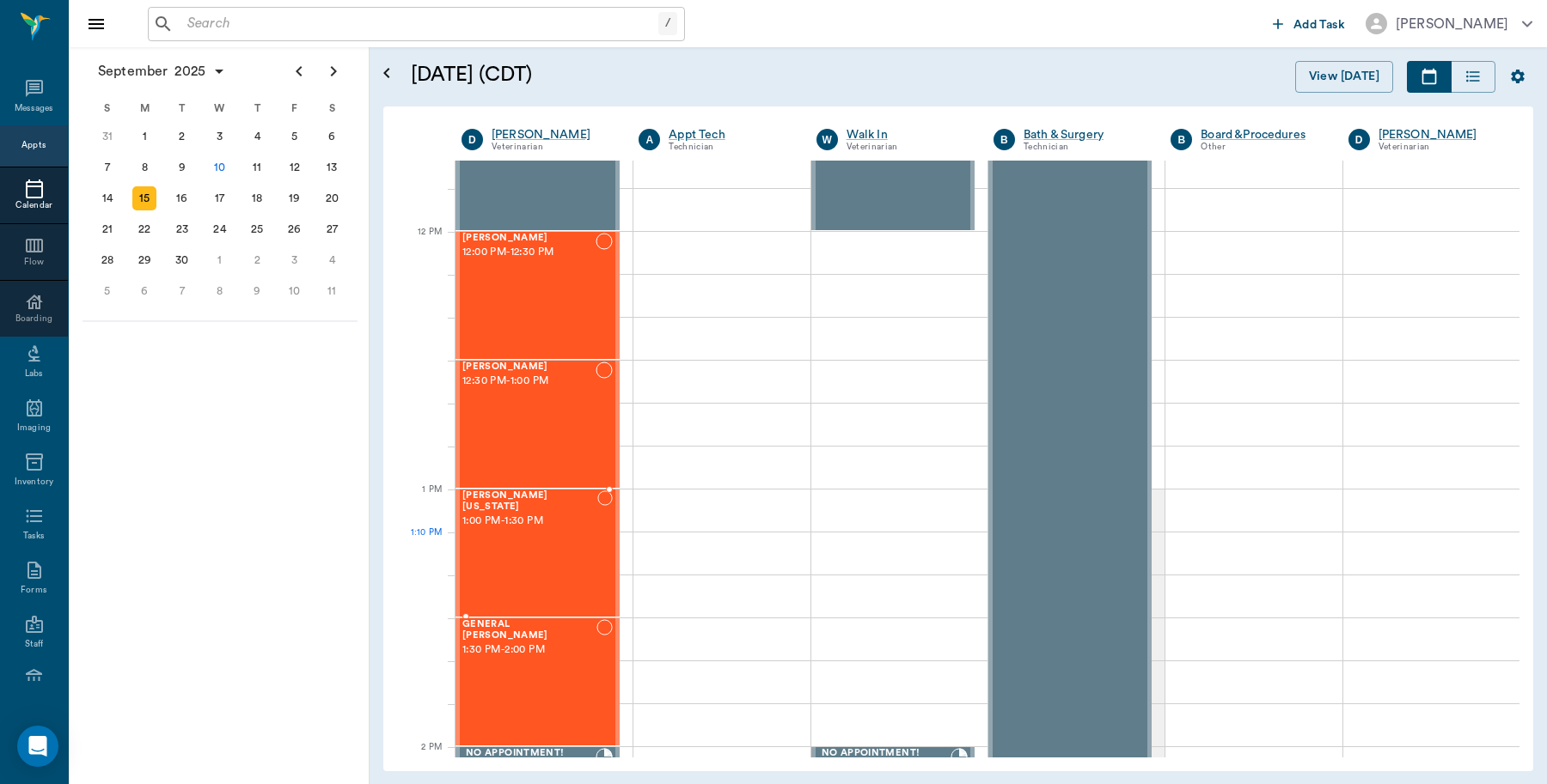
scroll to position [966, 0]
click at [221, 226] on div "24" at bounding box center [220, 230] width 24 height 24
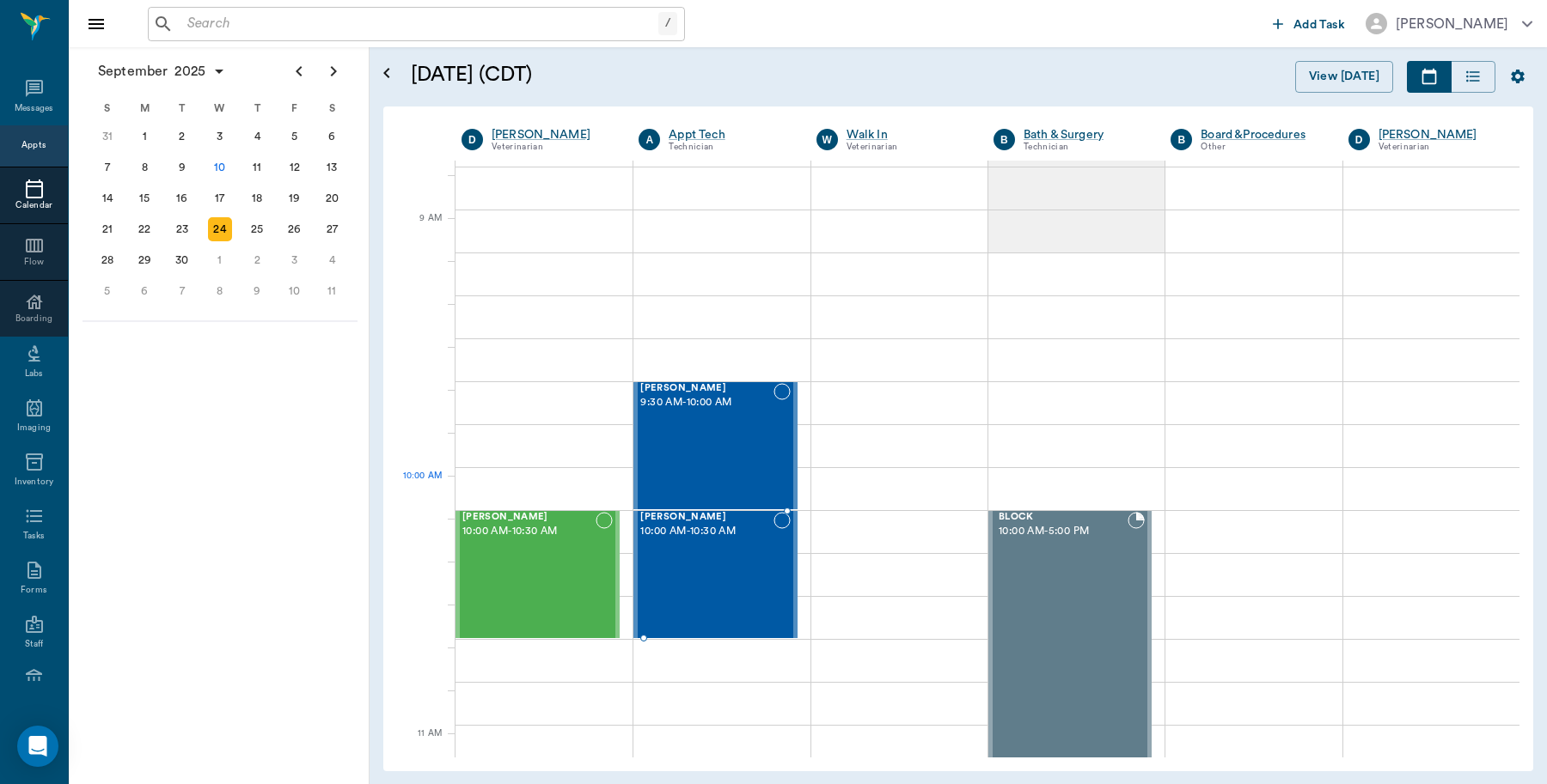
scroll to position [215, 0]
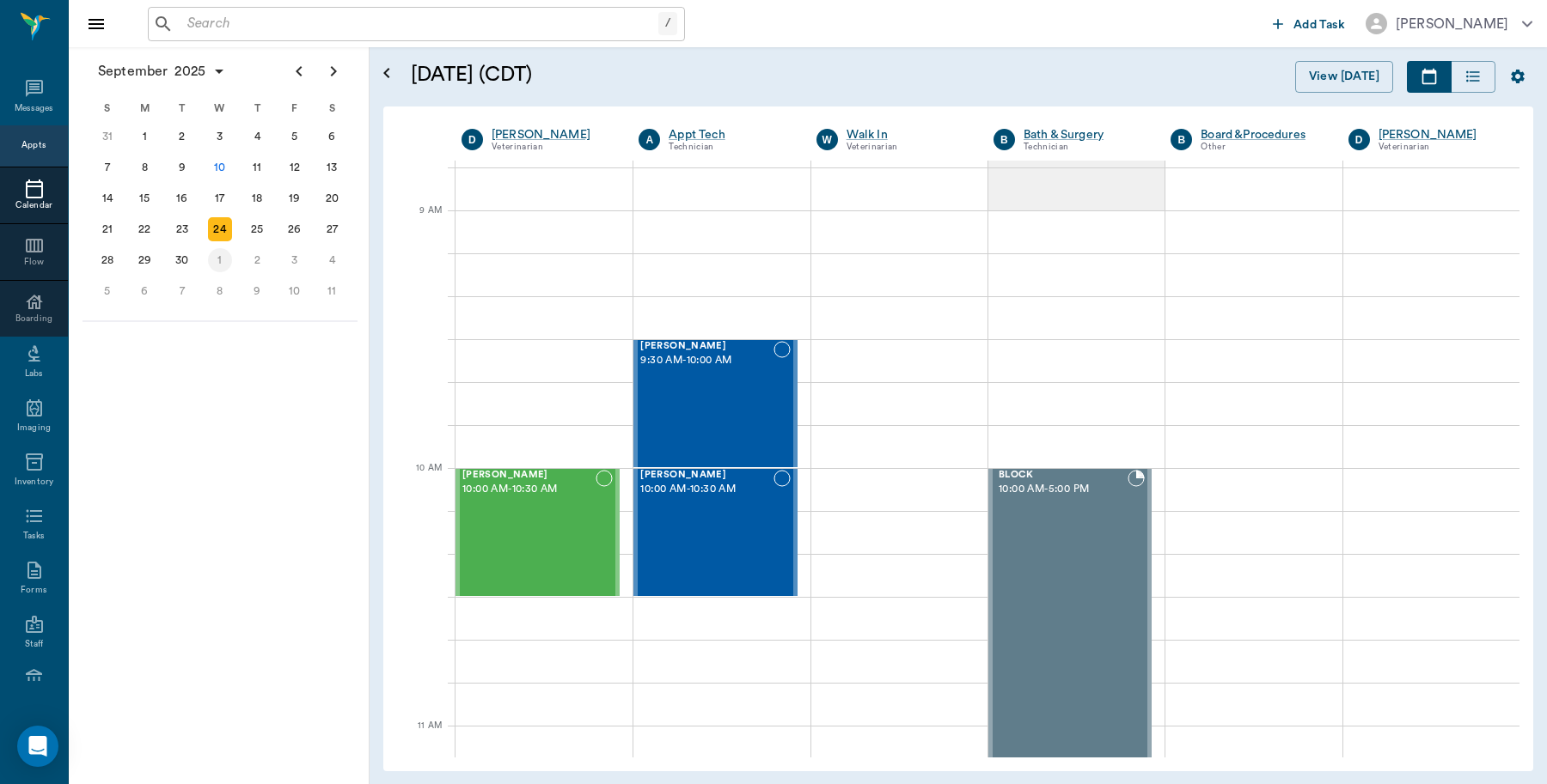
click at [224, 258] on div "1" at bounding box center [220, 261] width 24 height 24
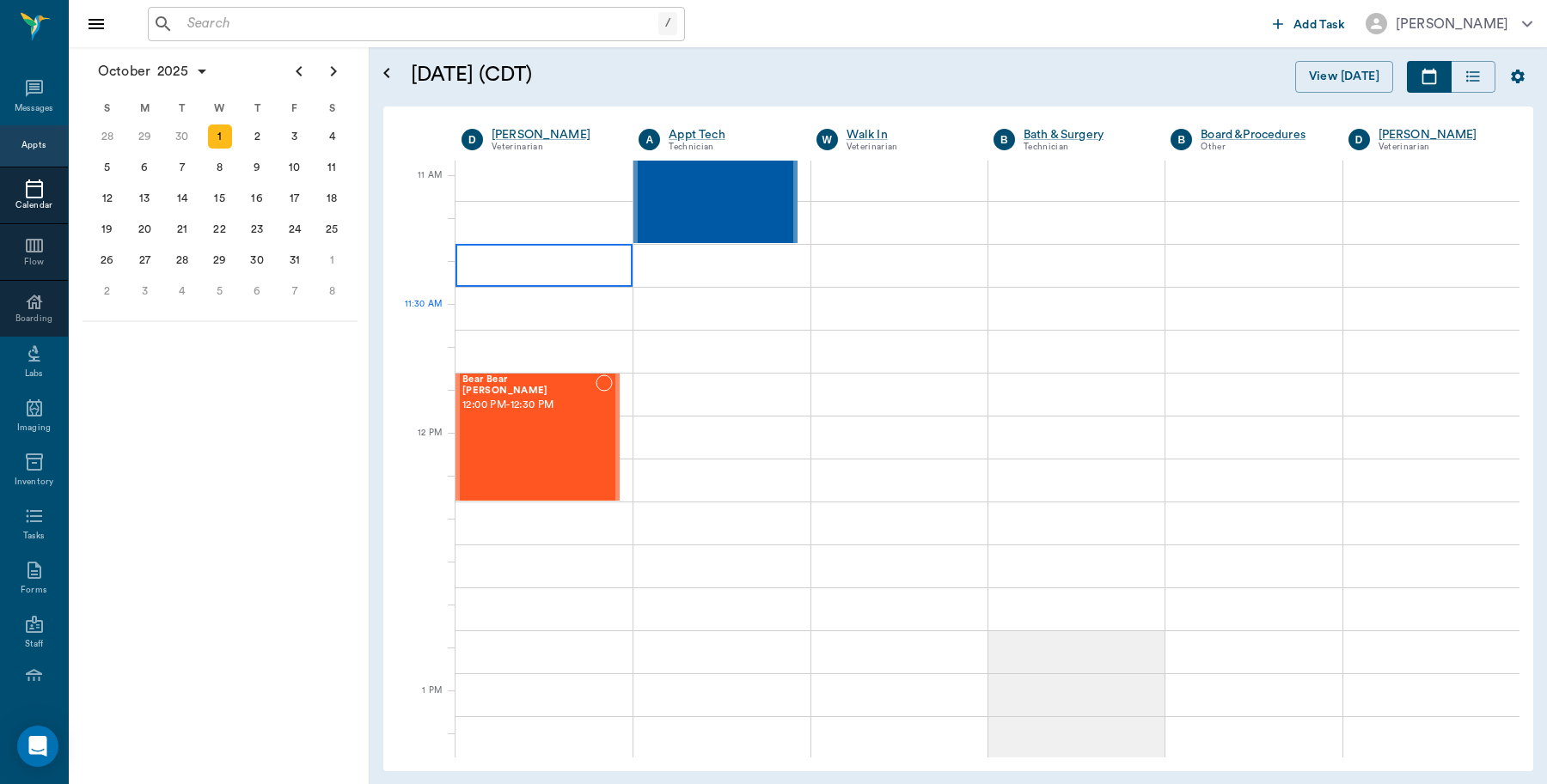
scroll to position [1074, 0]
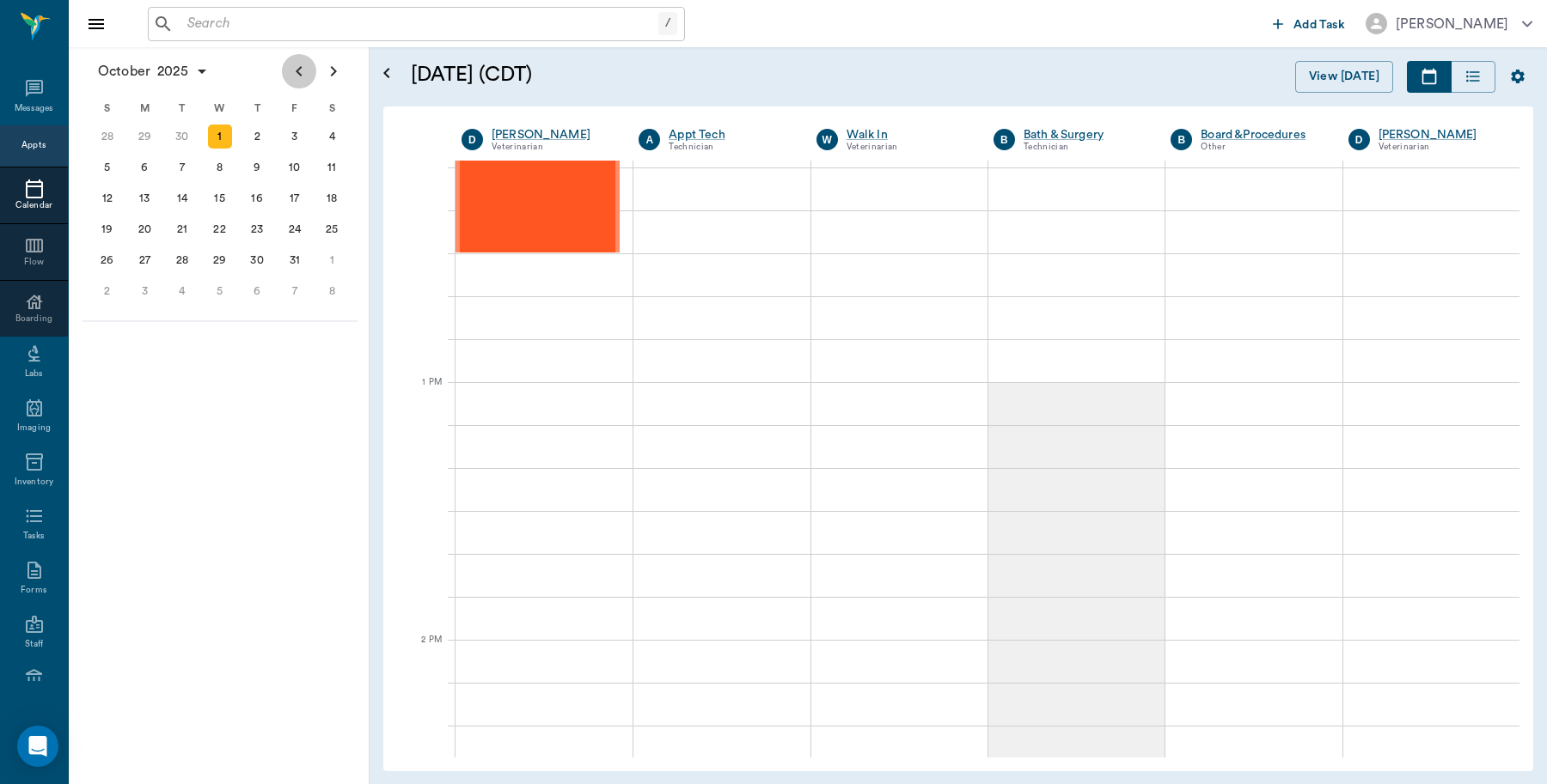
click at [293, 74] on icon "Previous page" at bounding box center [299, 71] width 21 height 21
click at [144, 196] on div "15" at bounding box center [144, 199] width 24 height 24
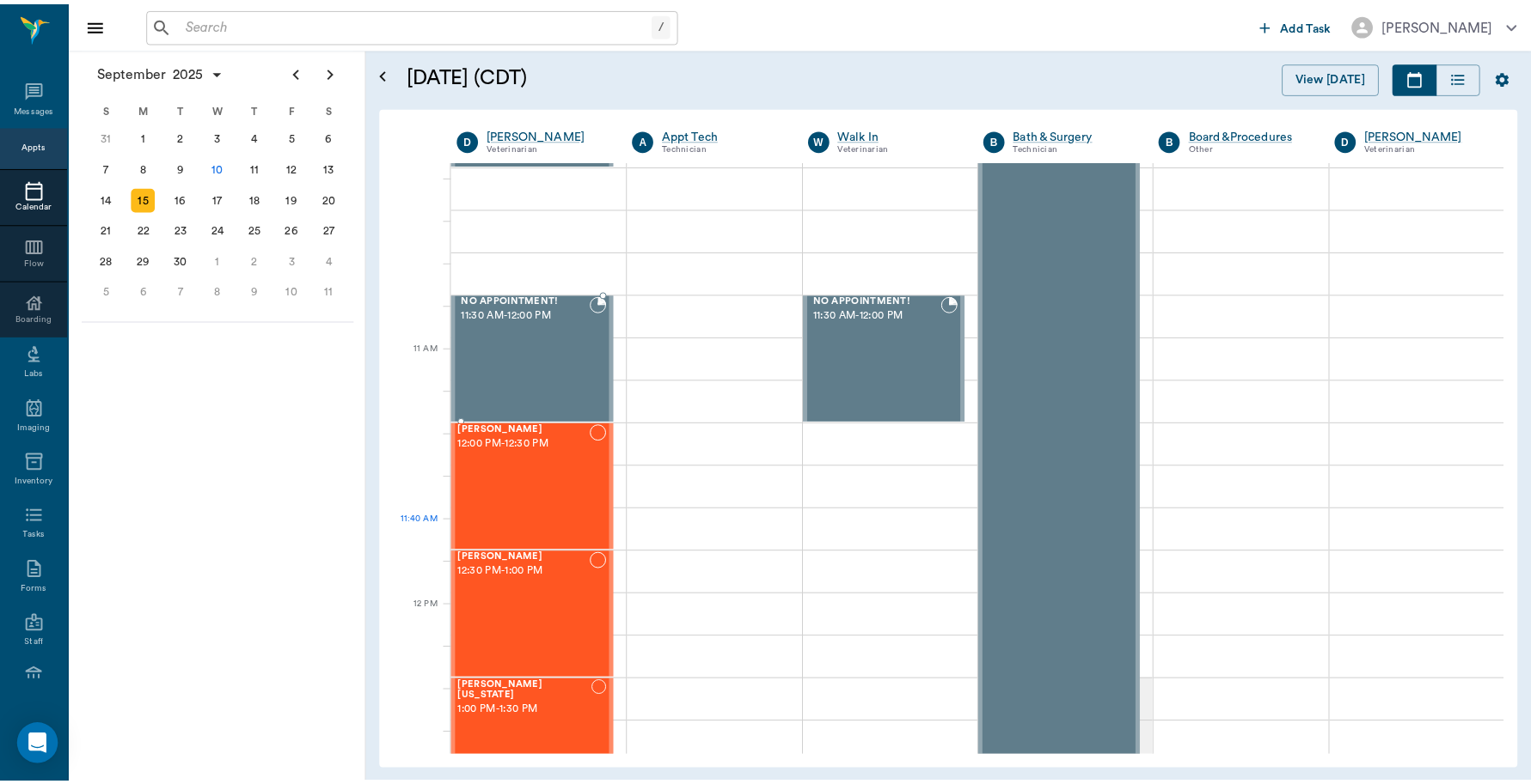
scroll to position [966, 0]
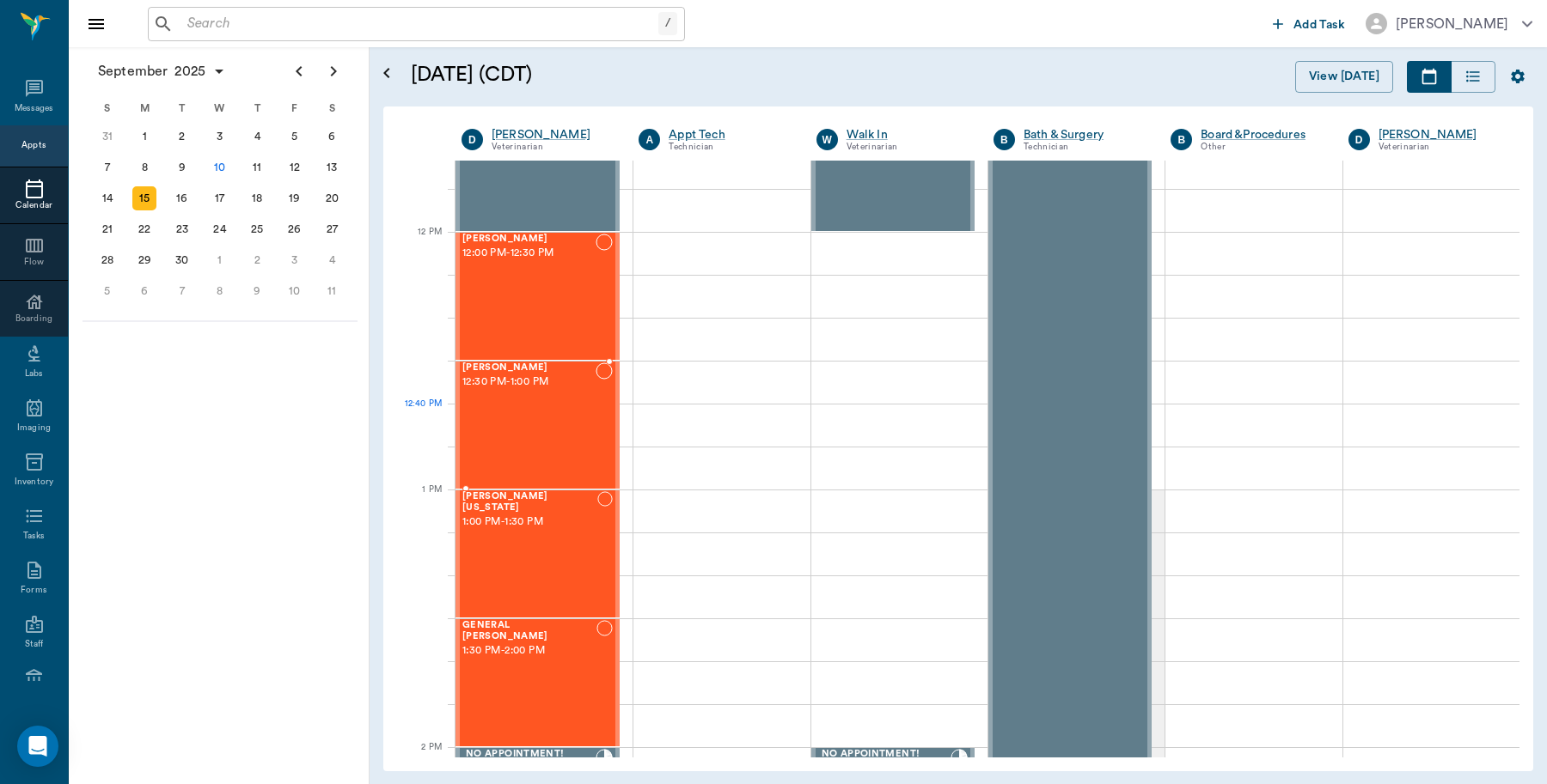
click at [529, 438] on div "Tiger Kaufhold 12:30 PM - 1:00 PM" at bounding box center [529, 425] width 133 height 126
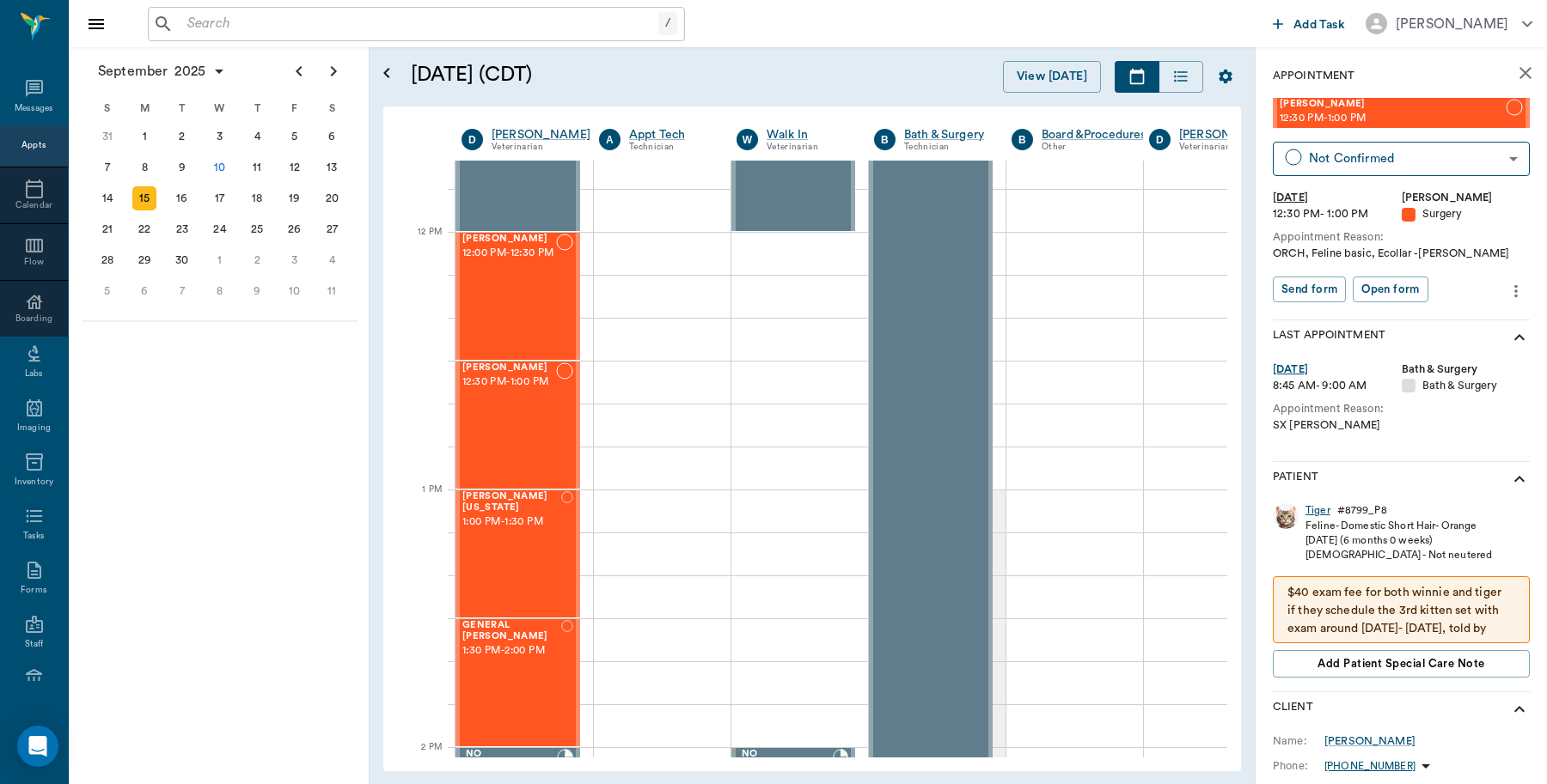
click at [1316, 507] on div "Tiger" at bounding box center [1317, 510] width 25 height 15
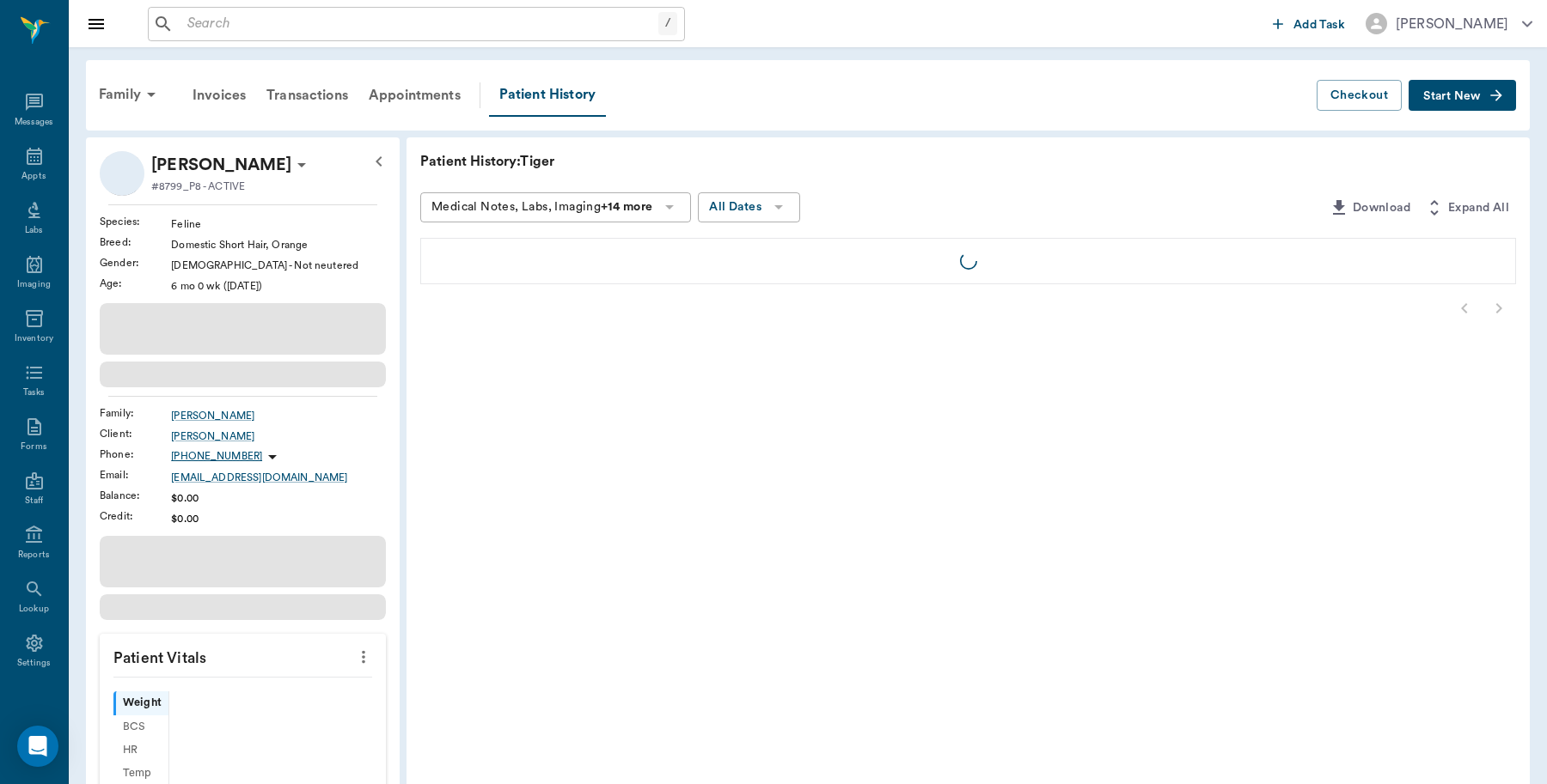
scroll to position [5, 0]
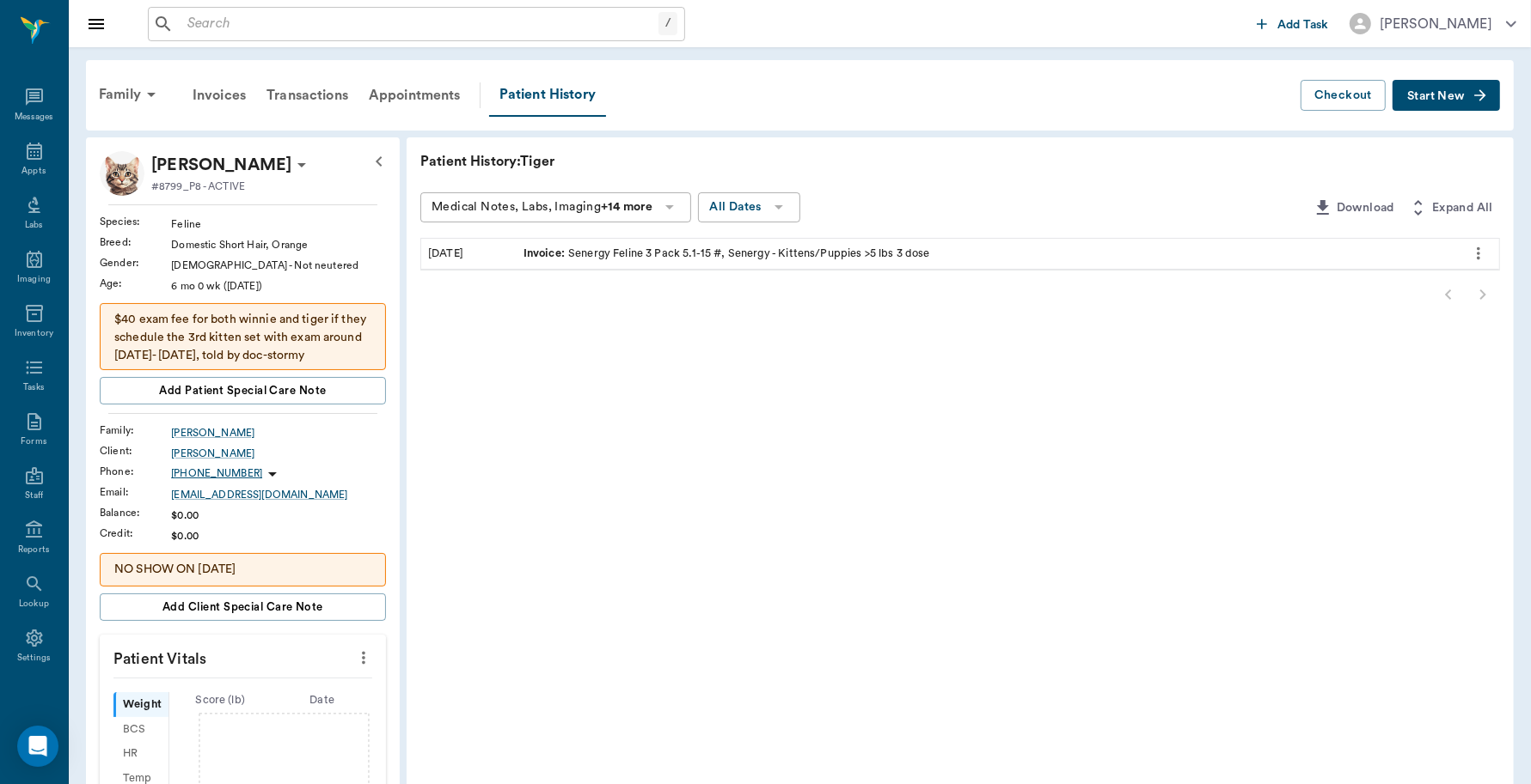
click at [292, 164] on icon at bounding box center [302, 165] width 21 height 21
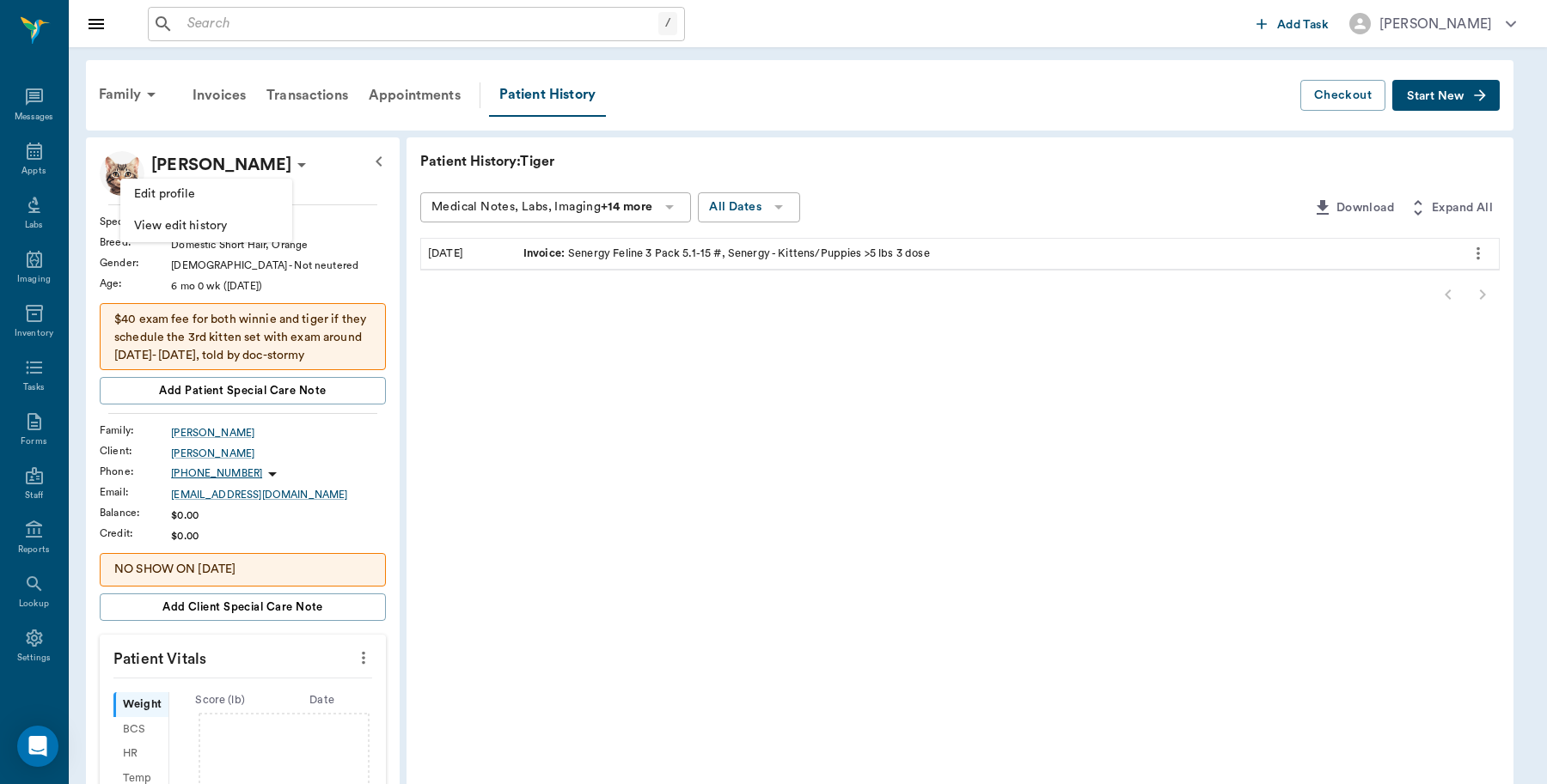
click at [172, 195] on span "Edit profile" at bounding box center [206, 195] width 144 height 18
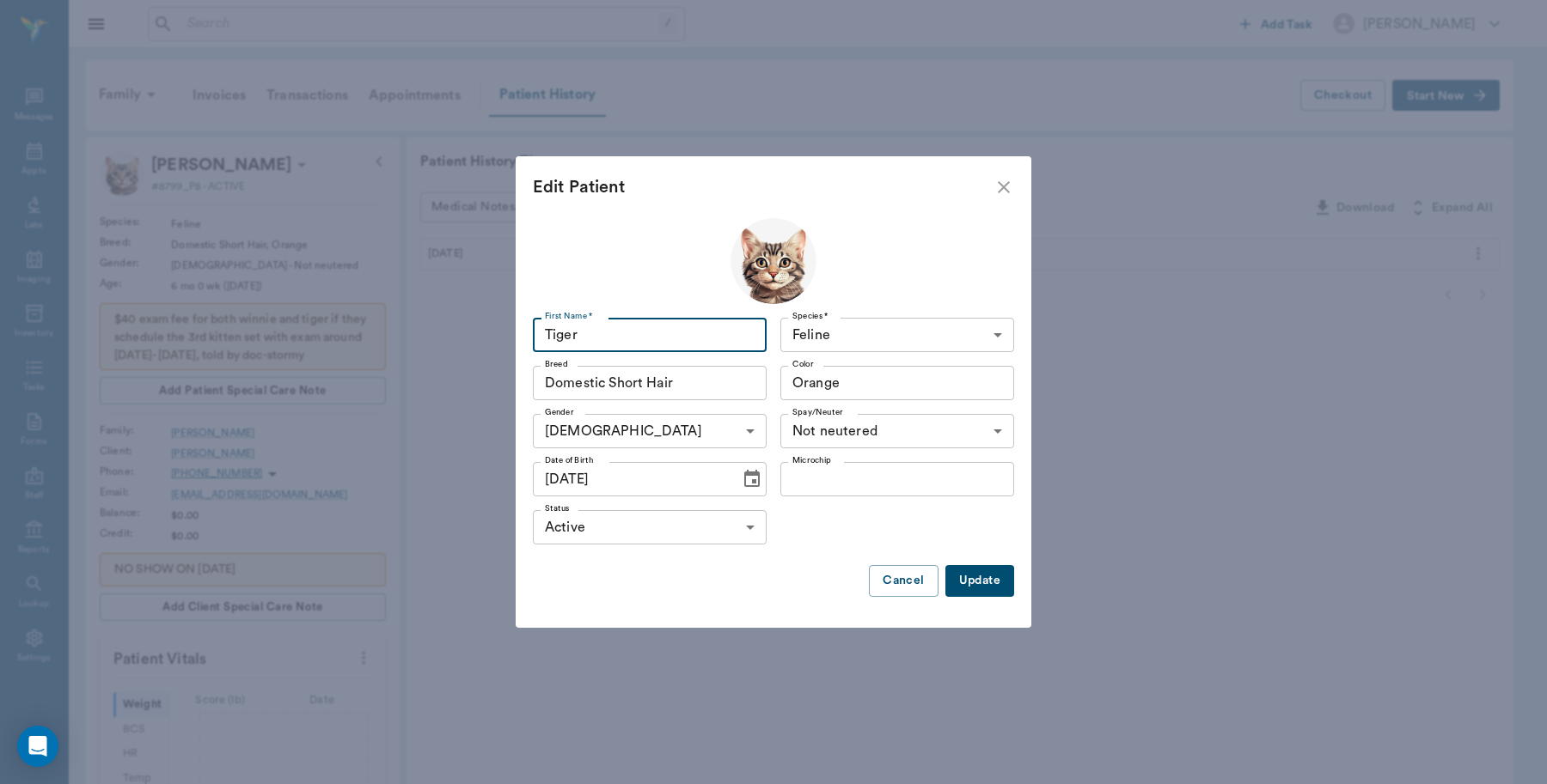
click at [562, 334] on input "Tiger" at bounding box center [650, 335] width 234 height 34
type input "Tigger"
click at [975, 580] on button "Update" at bounding box center [979, 581] width 69 height 32
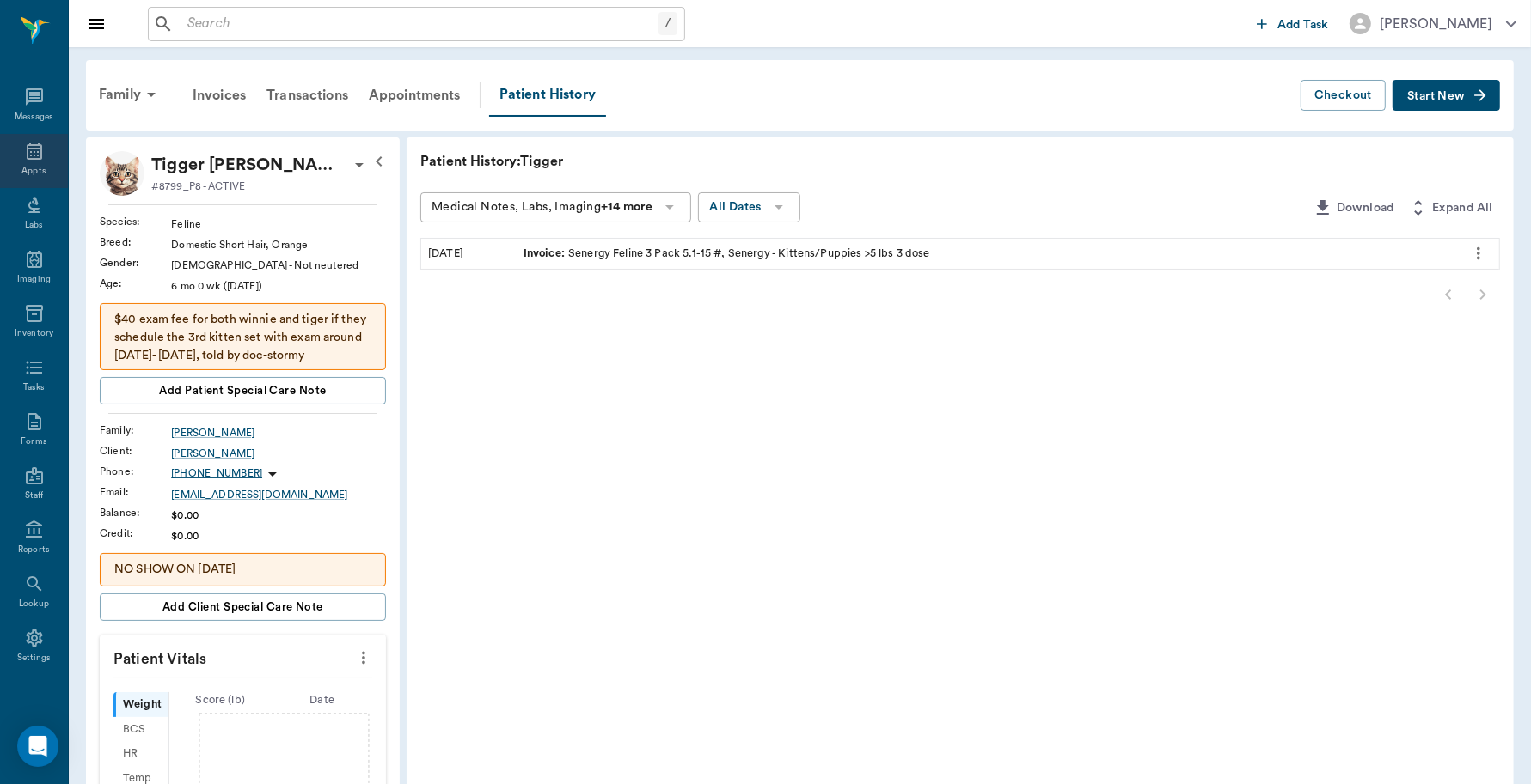
click at [31, 150] on icon at bounding box center [34, 151] width 21 height 21
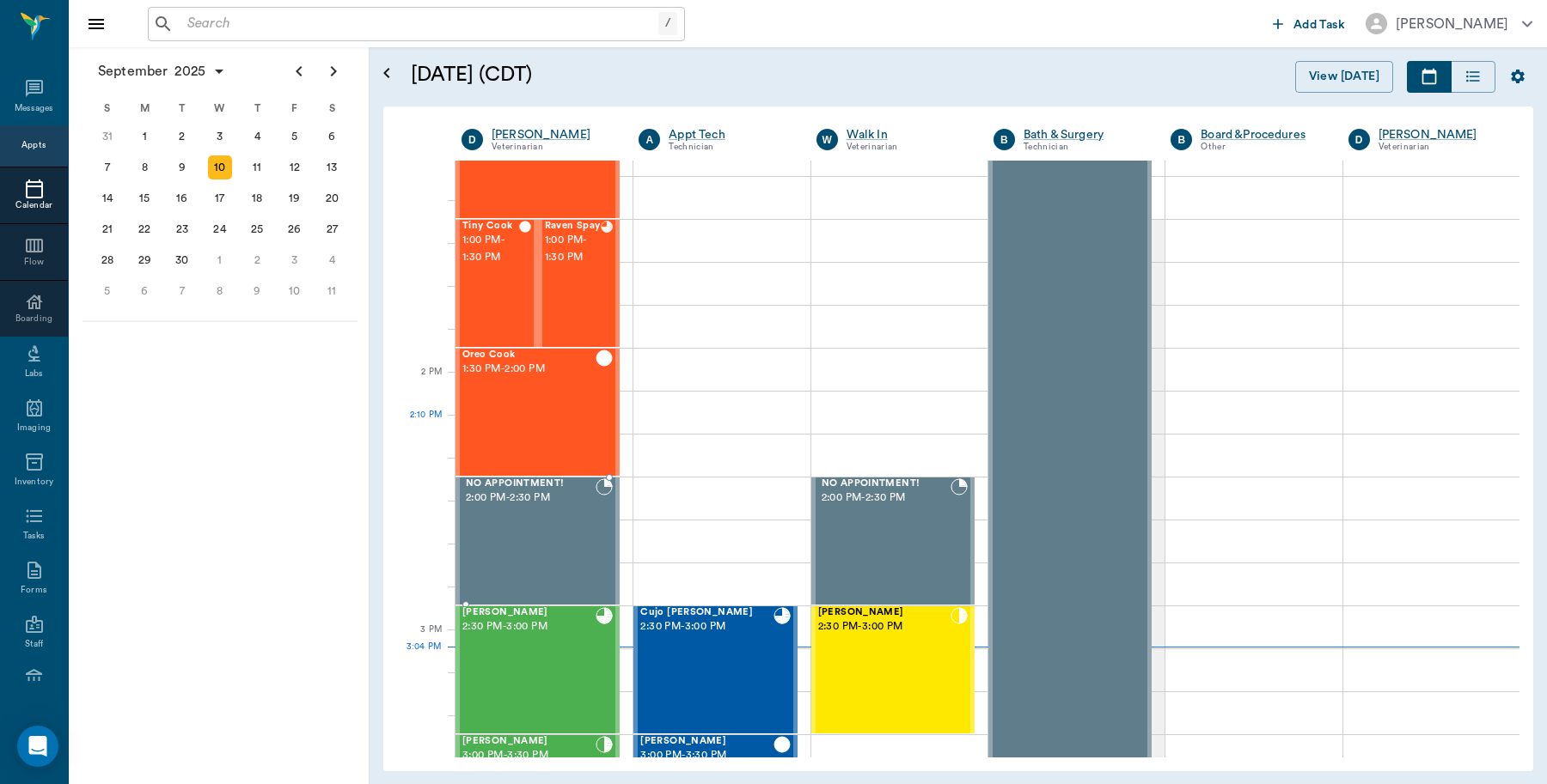
scroll to position [1053, 0]
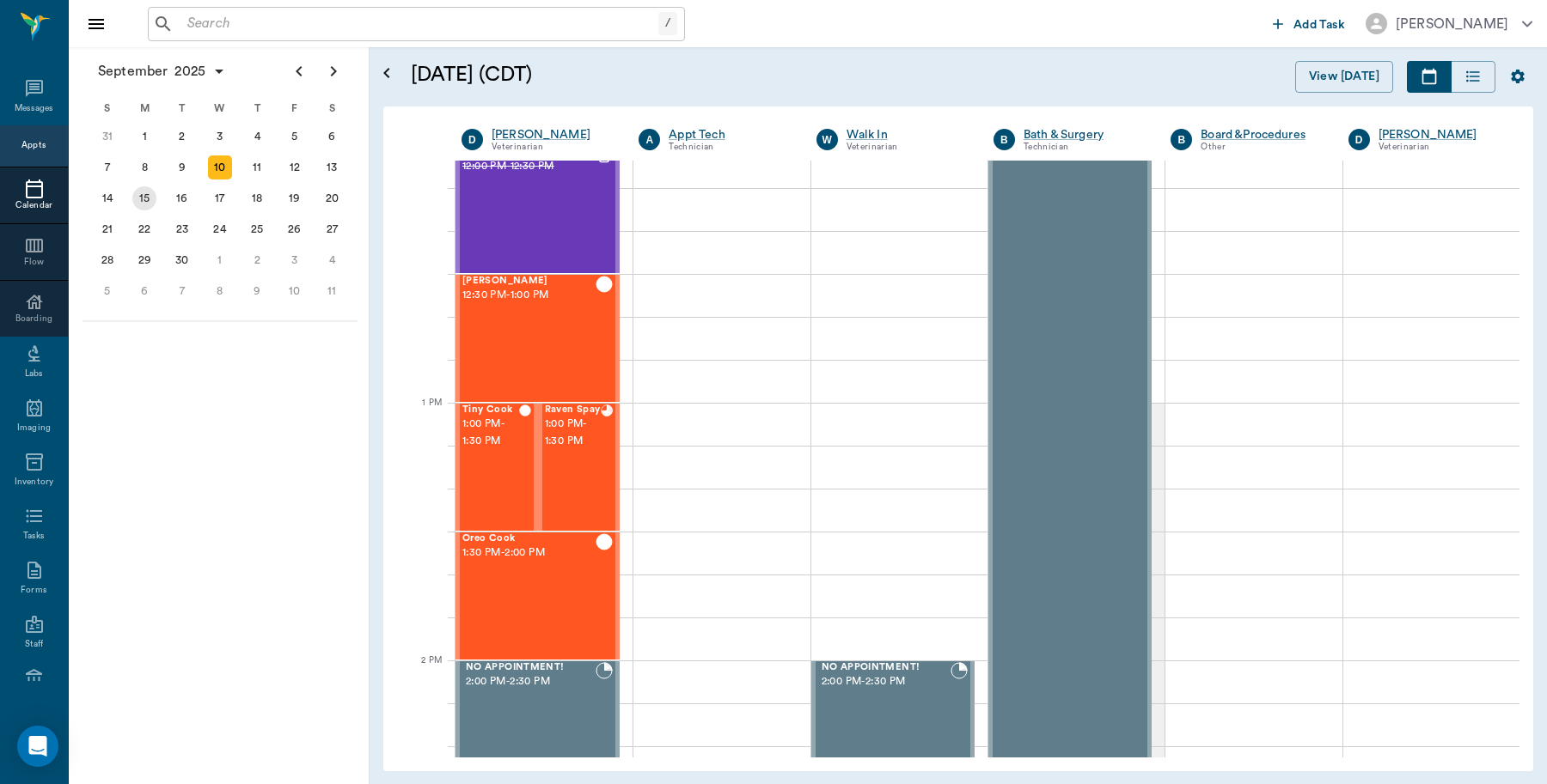
click at [149, 198] on div "15" at bounding box center [144, 199] width 24 height 24
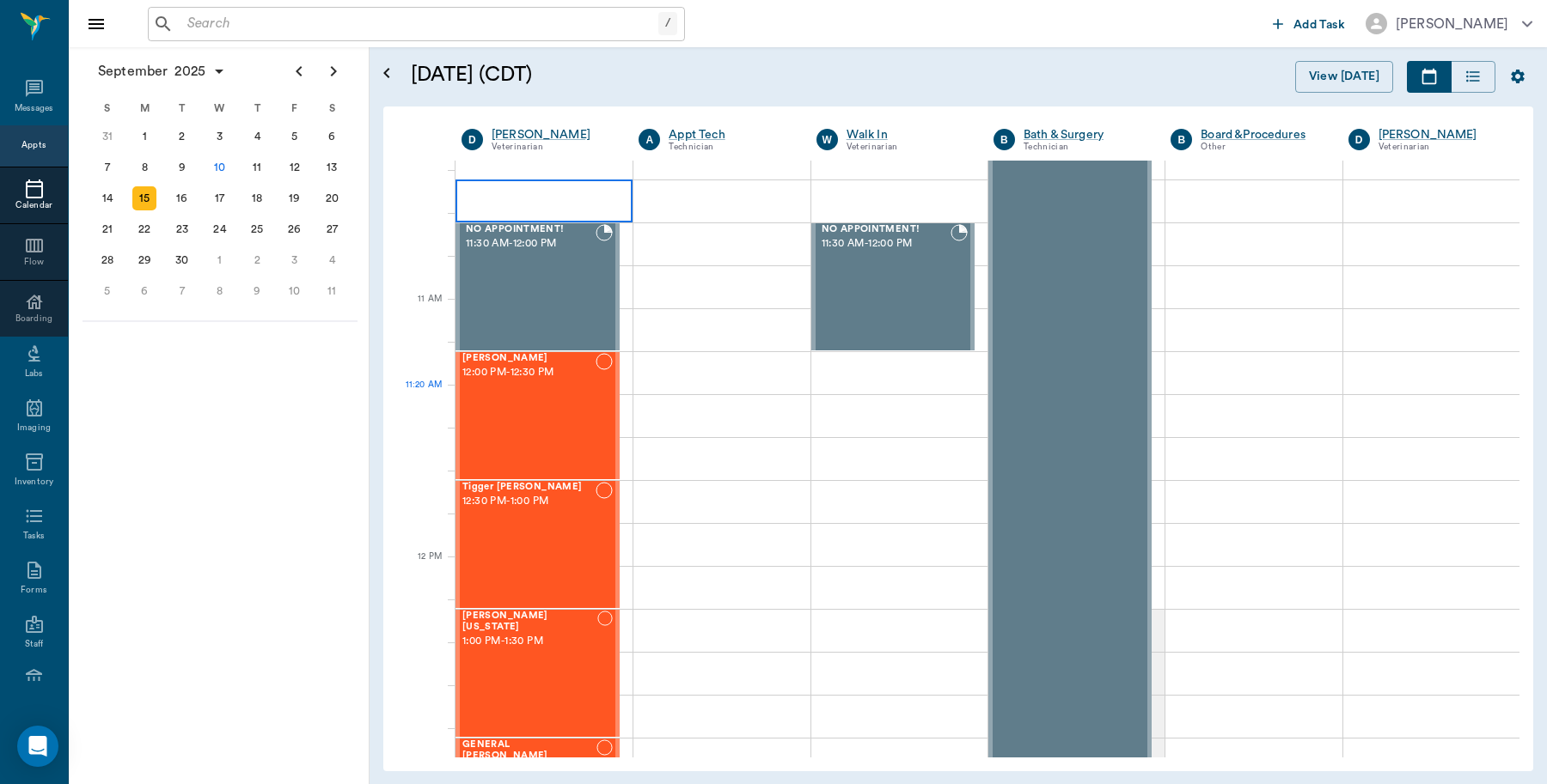
scroll to position [859, 0]
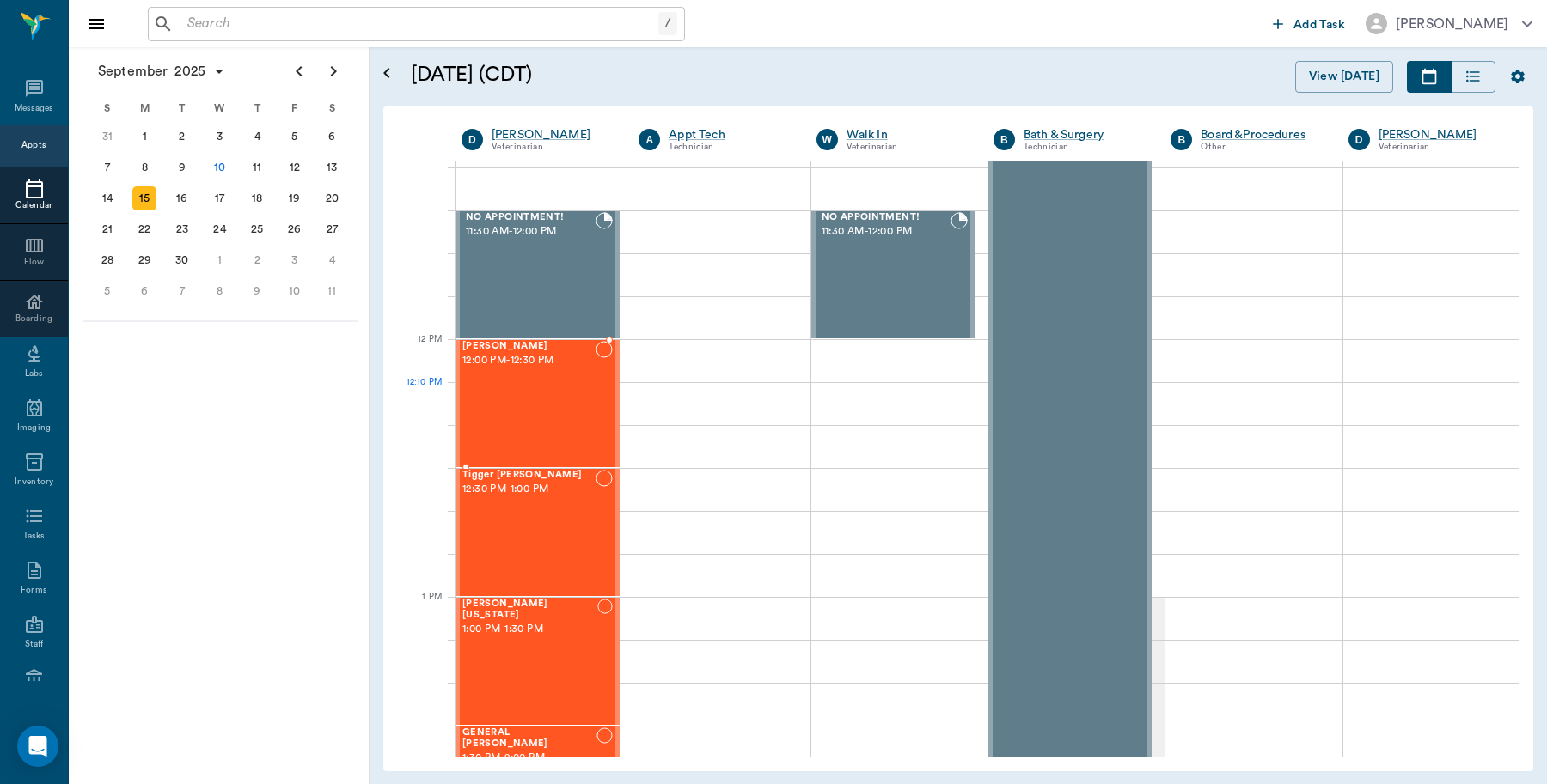
click at [539, 409] on div "Winnie Kaufhold 12:00 PM - 12:30 PM" at bounding box center [529, 403] width 133 height 126
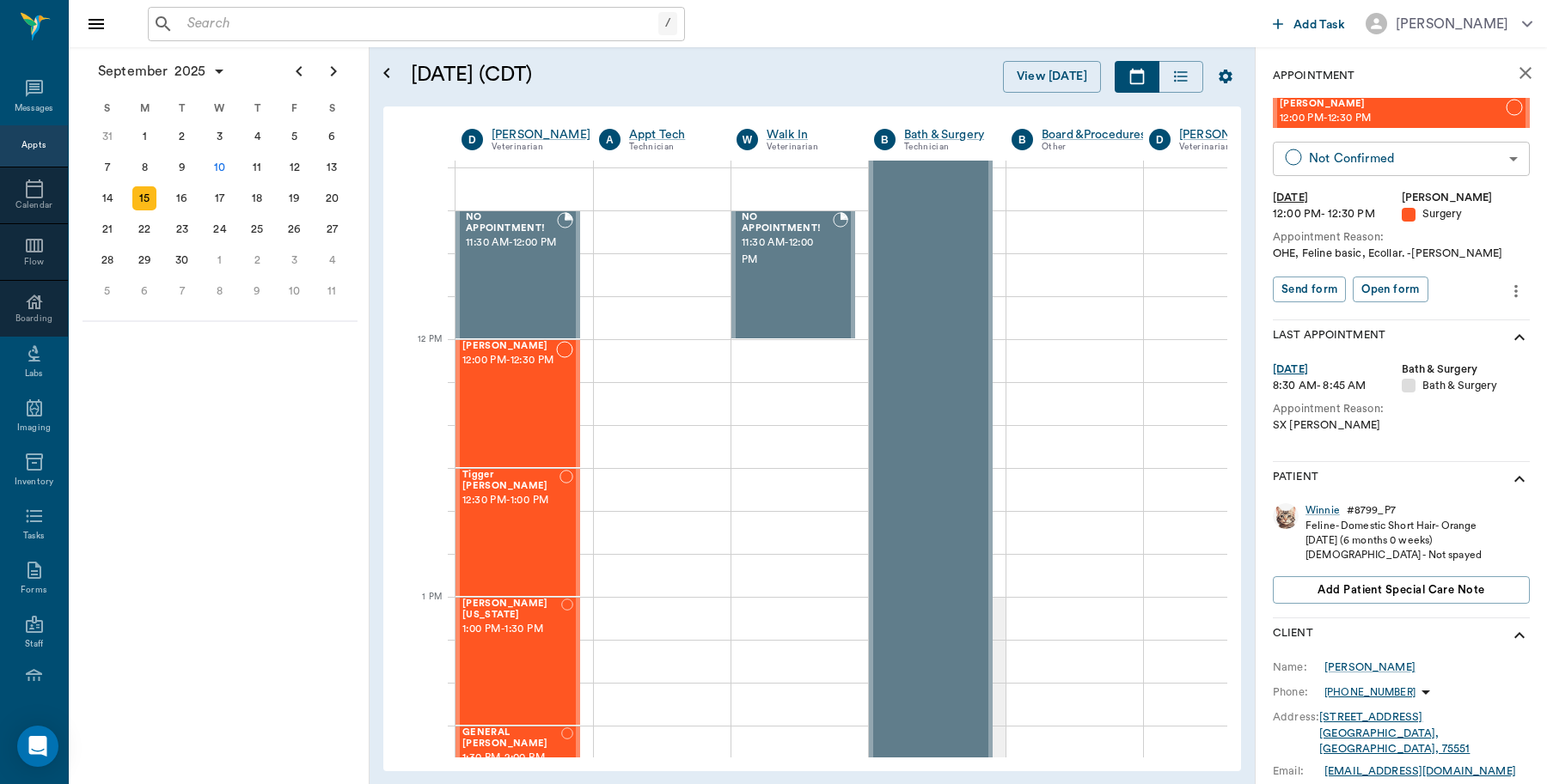
click at [1349, 157] on body "/ ​ Add Task Dr. Bert Ellsworth Nectar Messages Appts Calendar Flow Boarding La…" at bounding box center [774, 392] width 1547 height 784
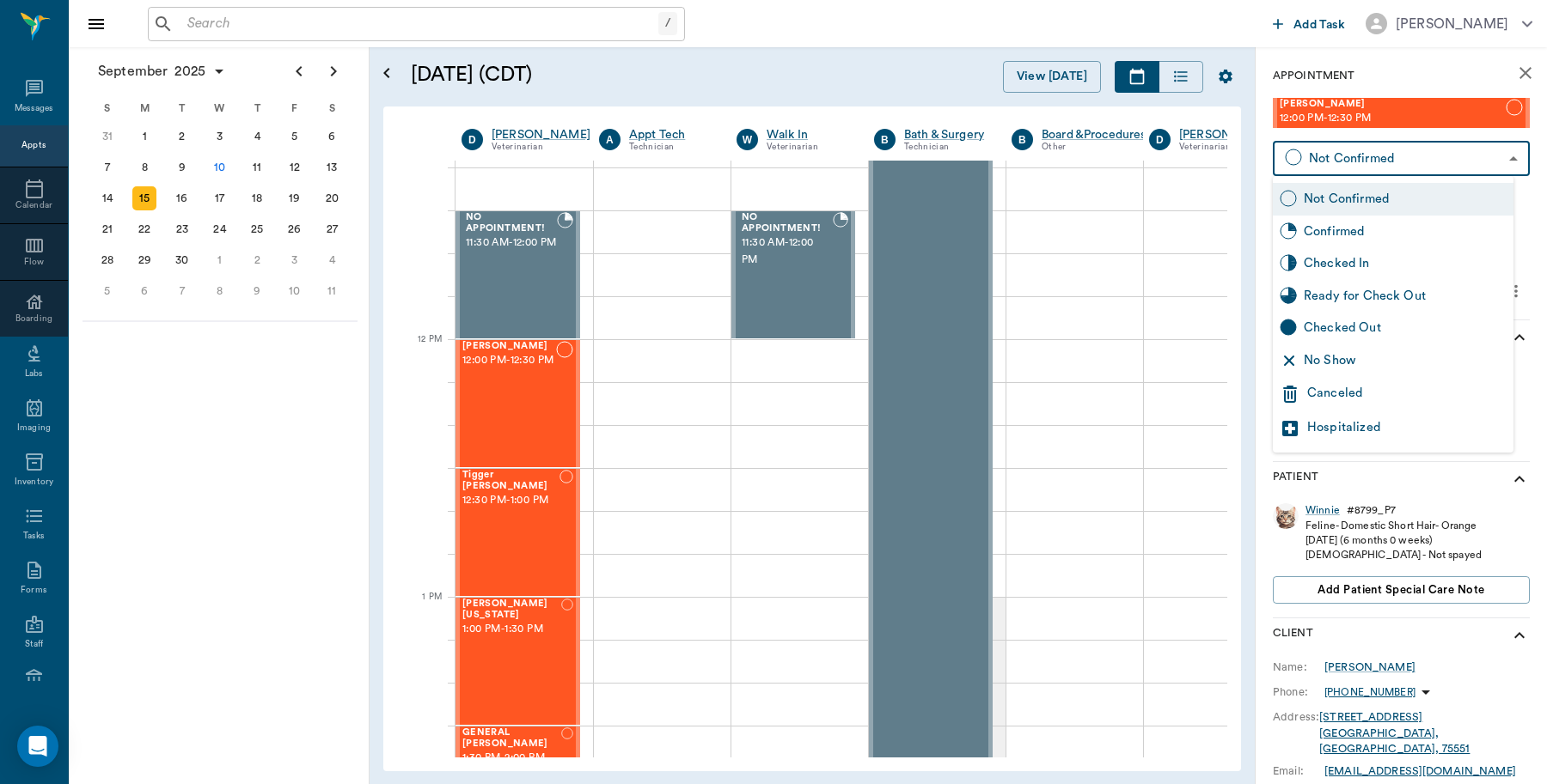
click at [1336, 392] on div "Canceled" at bounding box center [1407, 393] width 200 height 21
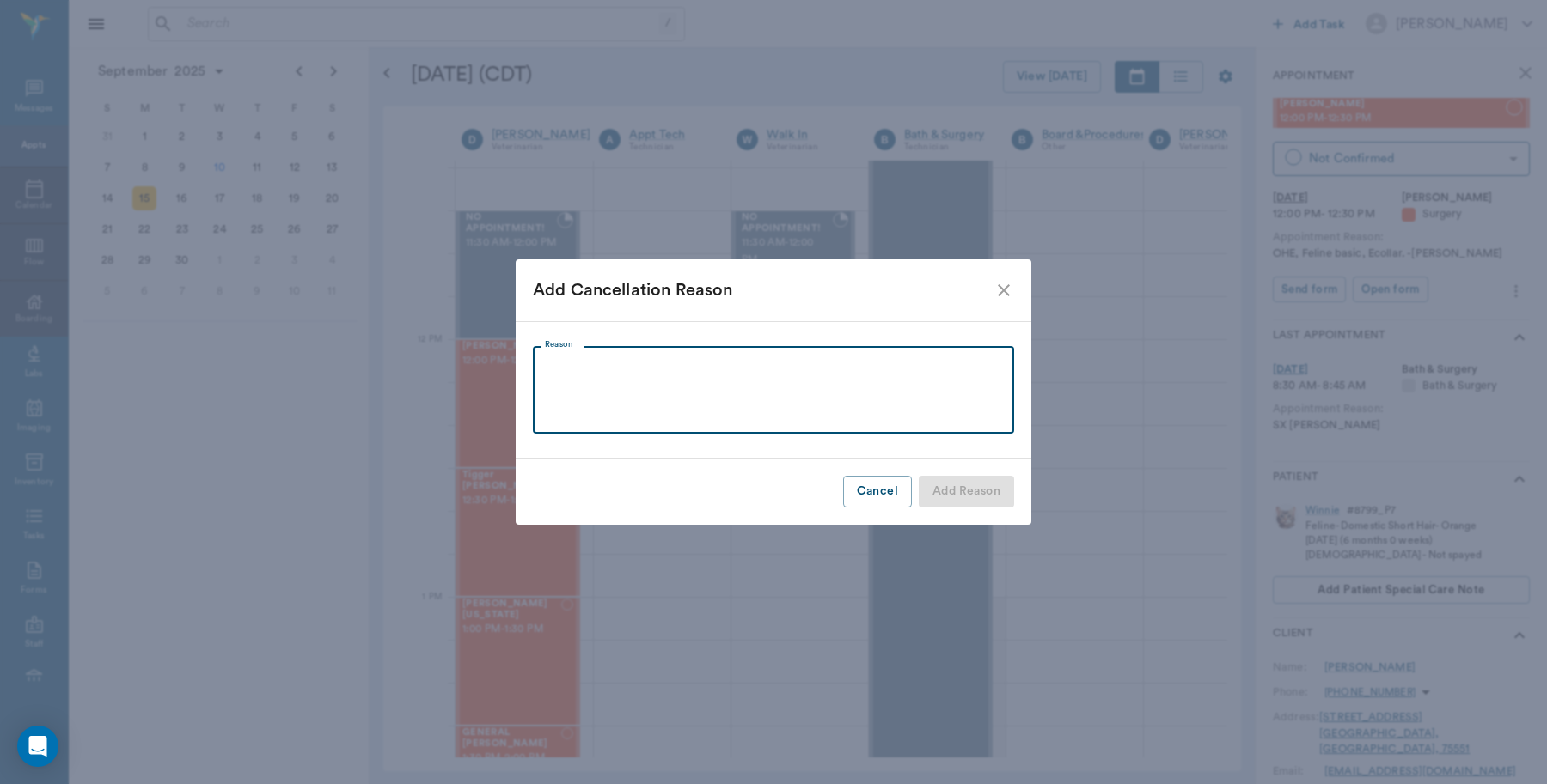
click at [573, 367] on textarea "Reason" at bounding box center [773, 390] width 457 height 59
type textarea "scheduling conflict"
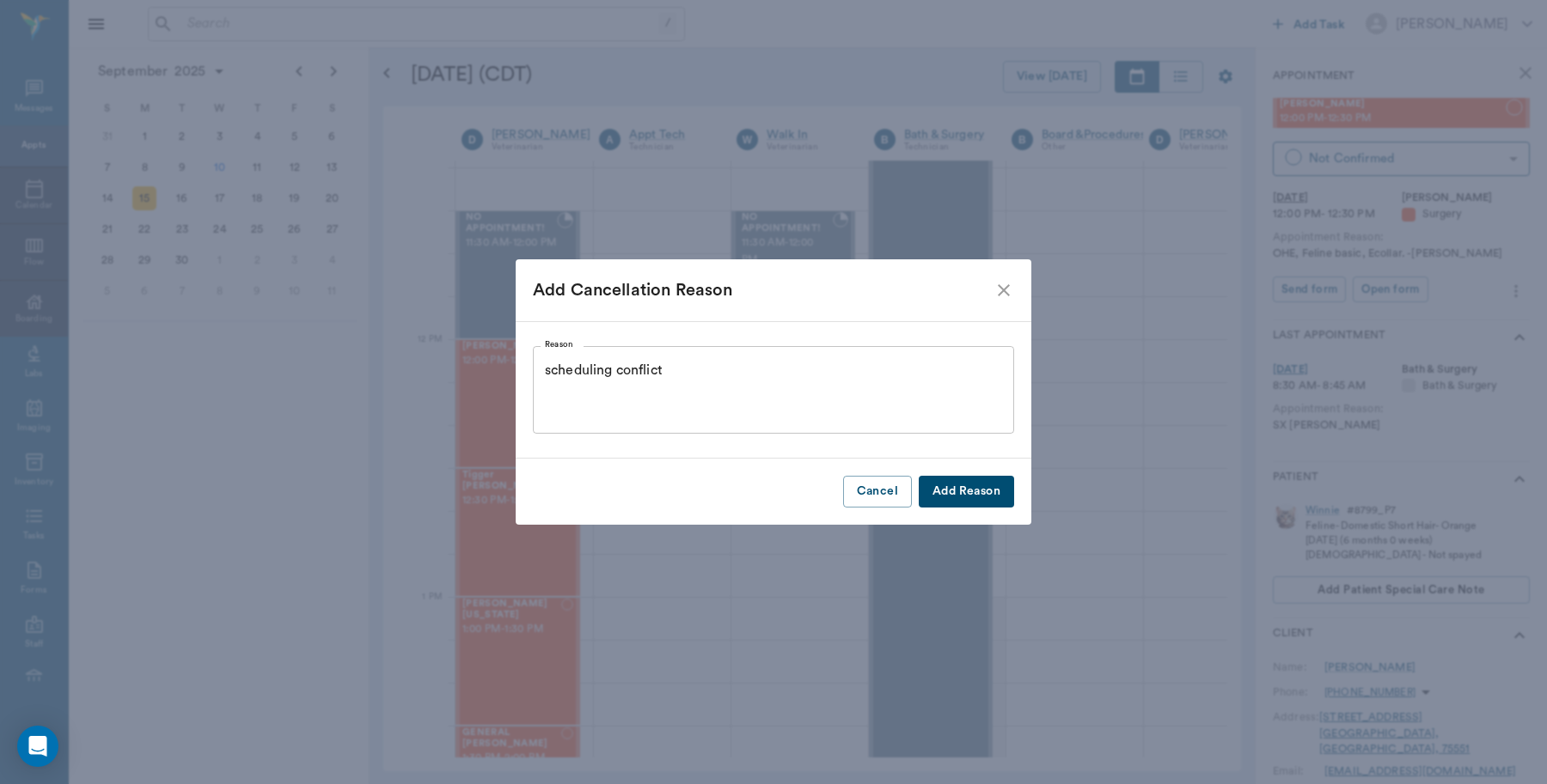
click at [979, 491] on button "Add Reason" at bounding box center [965, 491] width 95 height 32
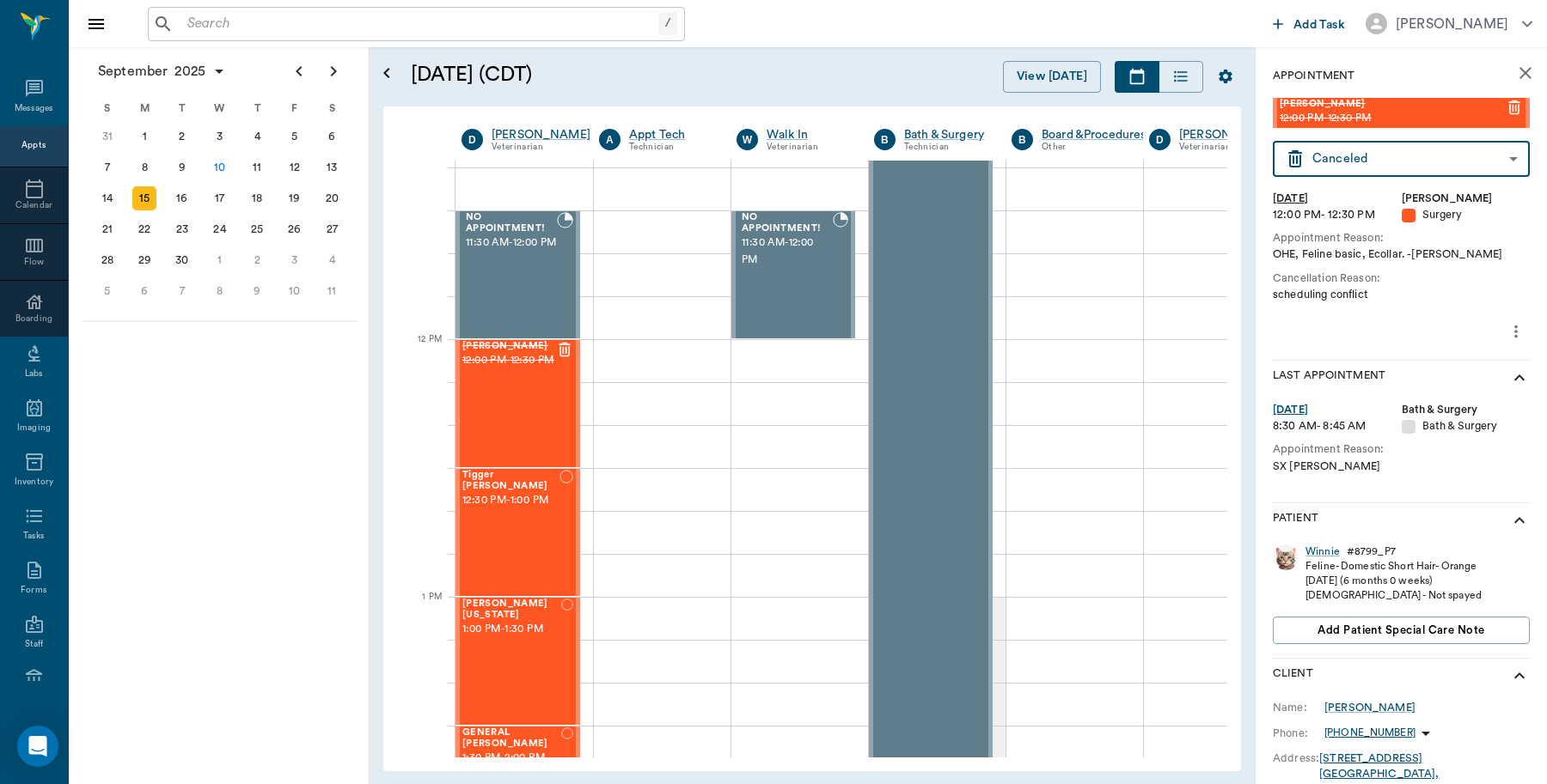
type input "CANCELED"
click at [516, 526] on div "Tigger Kaufhold 12:30 PM - 1:00 PM" at bounding box center [511, 532] width 97 height 126
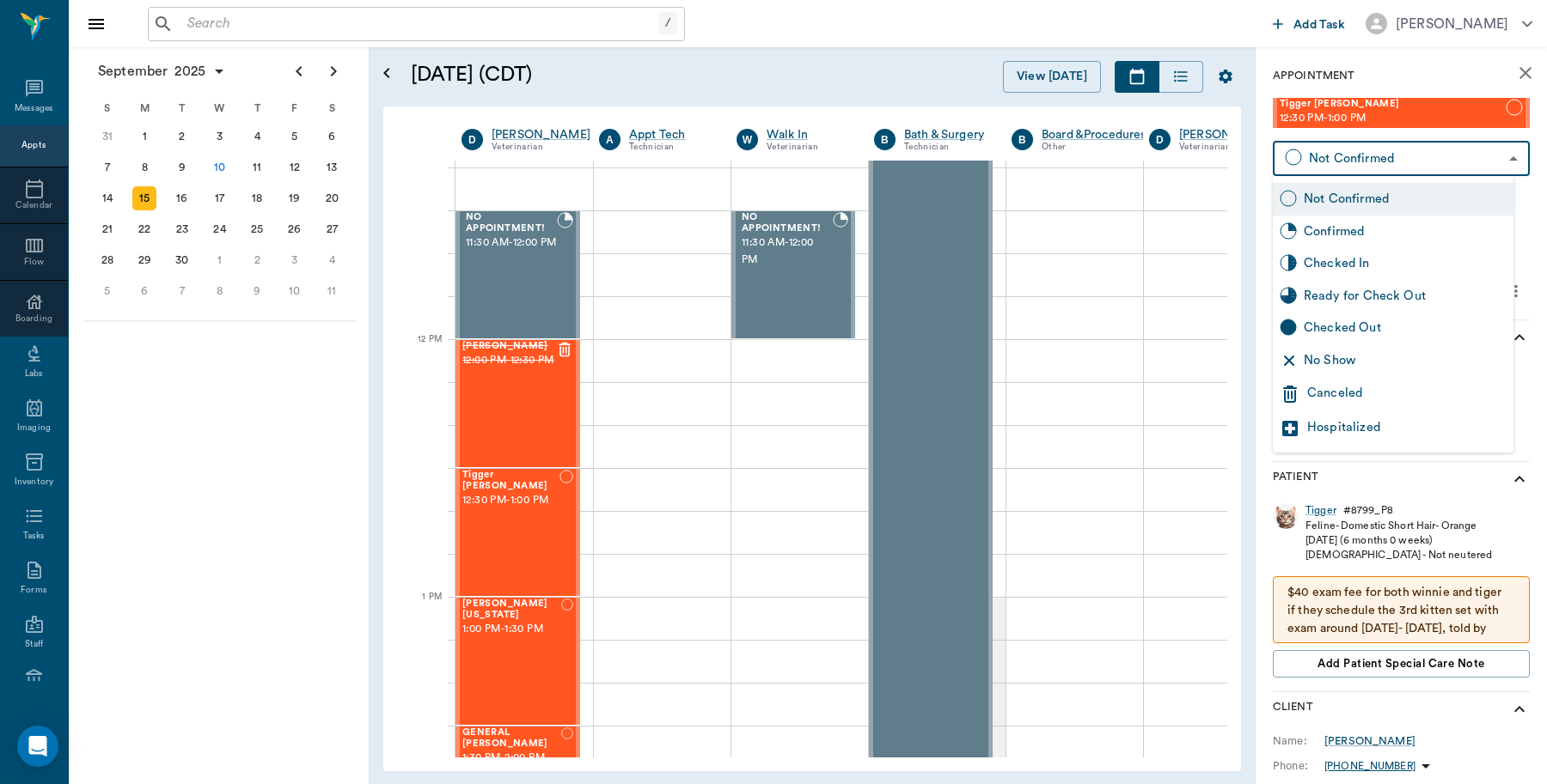
click at [1398, 162] on body "/ ​ Add Task Dr. Bert Ellsworth Nectar Messages Appts Calendar Flow Boarding La…" at bounding box center [774, 392] width 1547 height 784
click at [1349, 390] on div "Canceled" at bounding box center [1407, 393] width 200 height 21
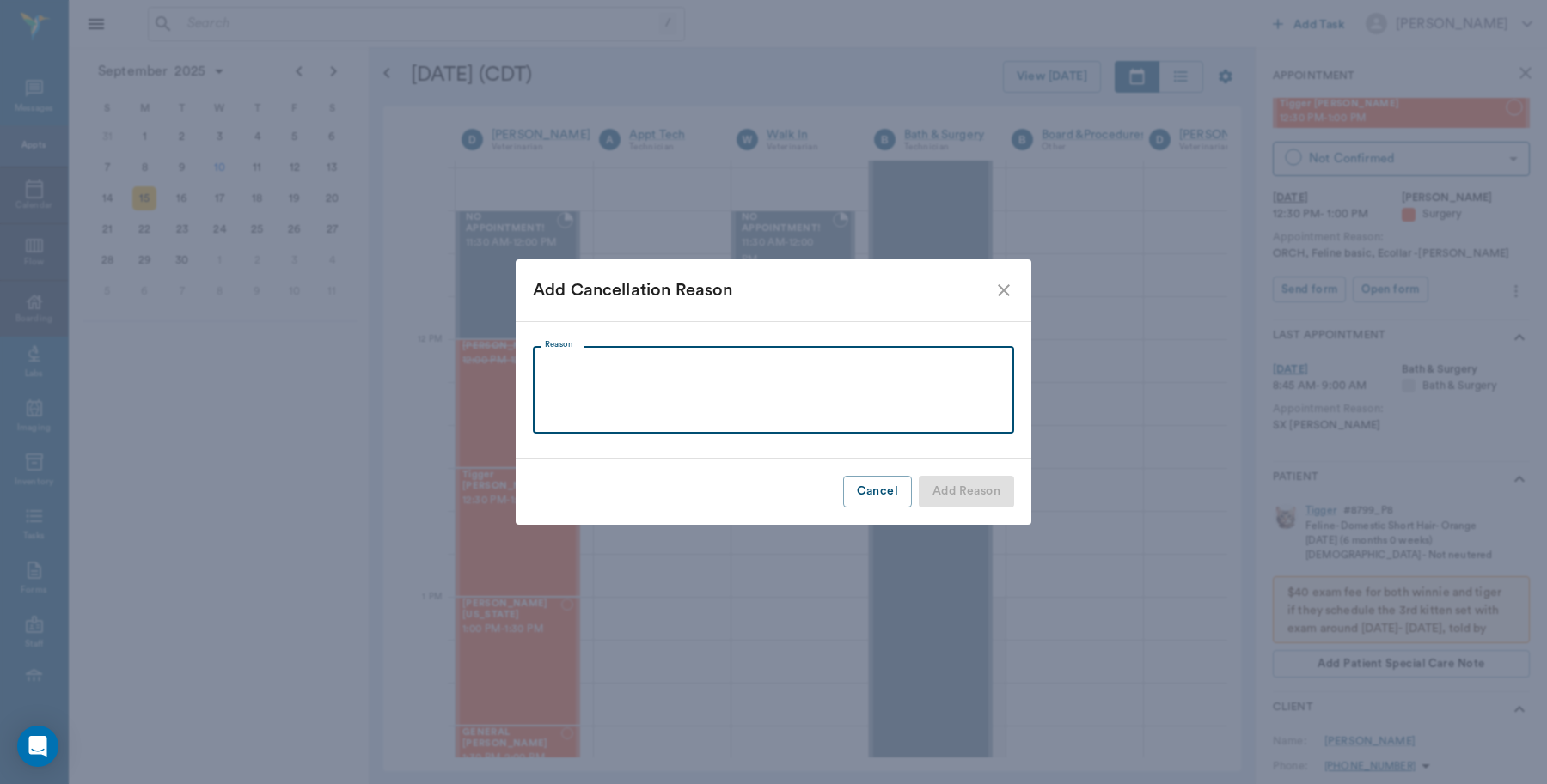
drag, startPoint x: 594, startPoint y: 367, endPoint x: 625, endPoint y: 363, distance: 31.3
click at [602, 365] on textarea "Reason" at bounding box center [773, 390] width 457 height 59
type textarea "scheduling conflict"
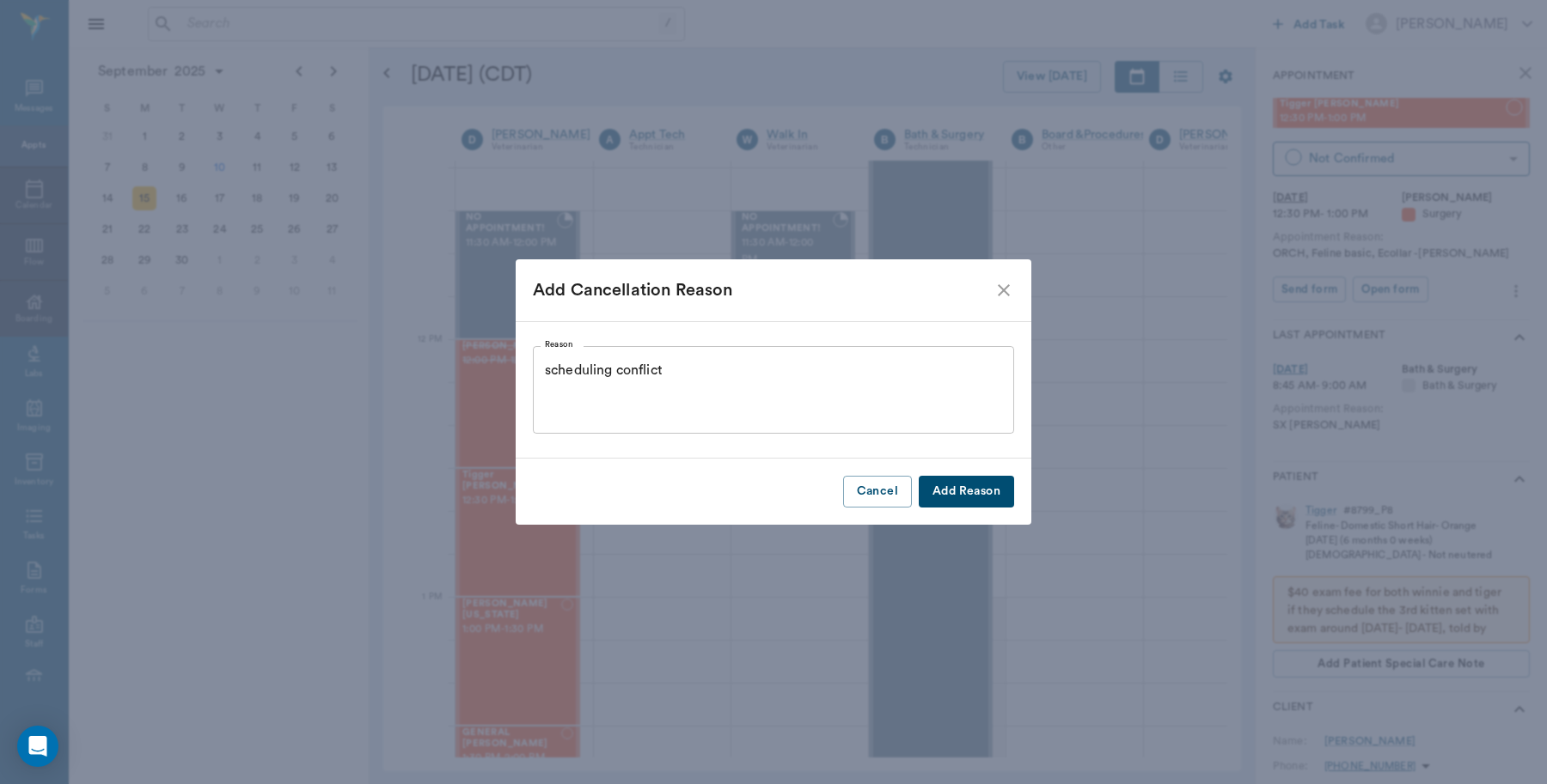
click at [963, 491] on button "Add Reason" at bounding box center [965, 491] width 95 height 32
type input "CANCELED"
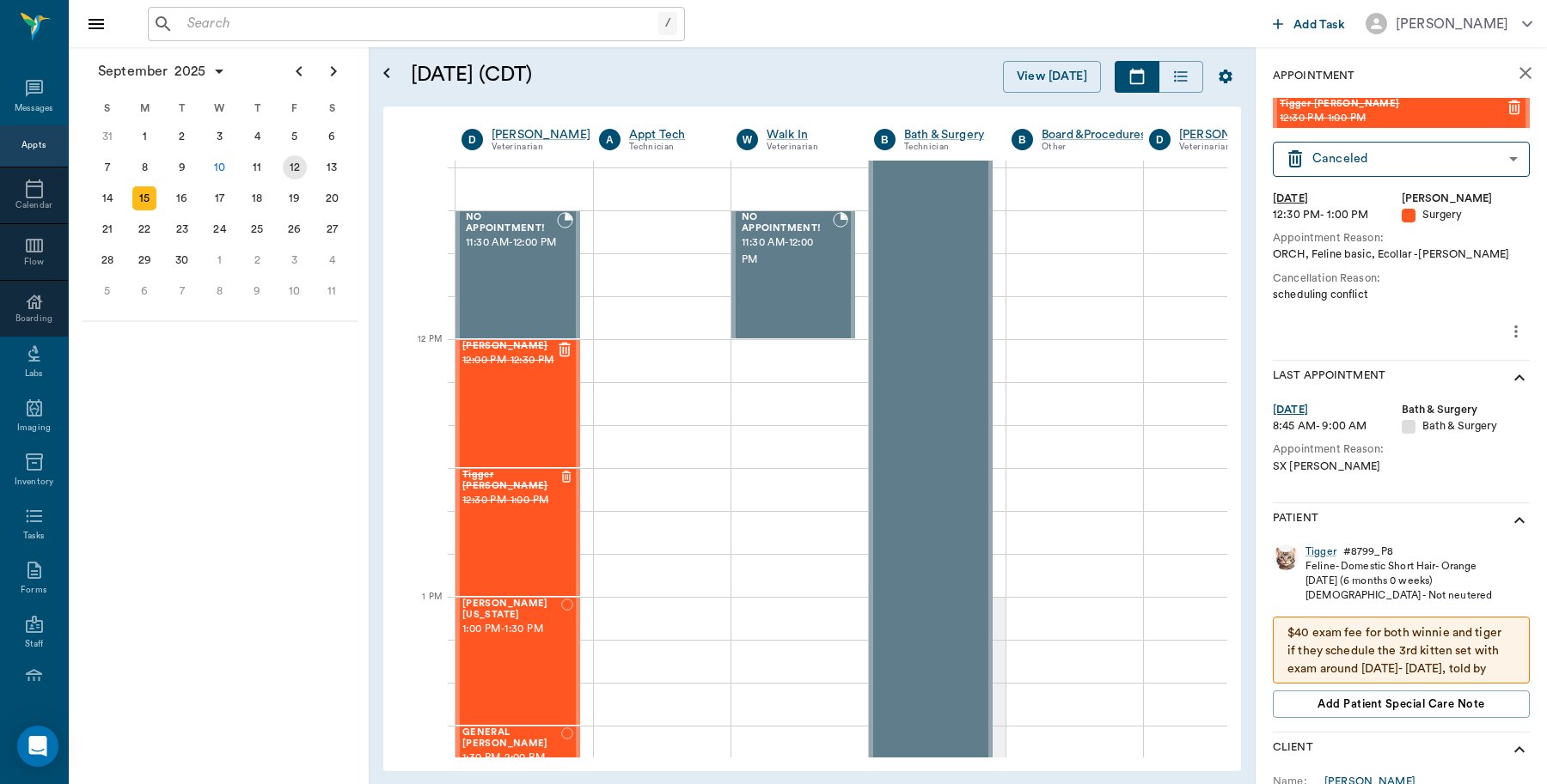
click at [293, 163] on div "12" at bounding box center [295, 168] width 24 height 24
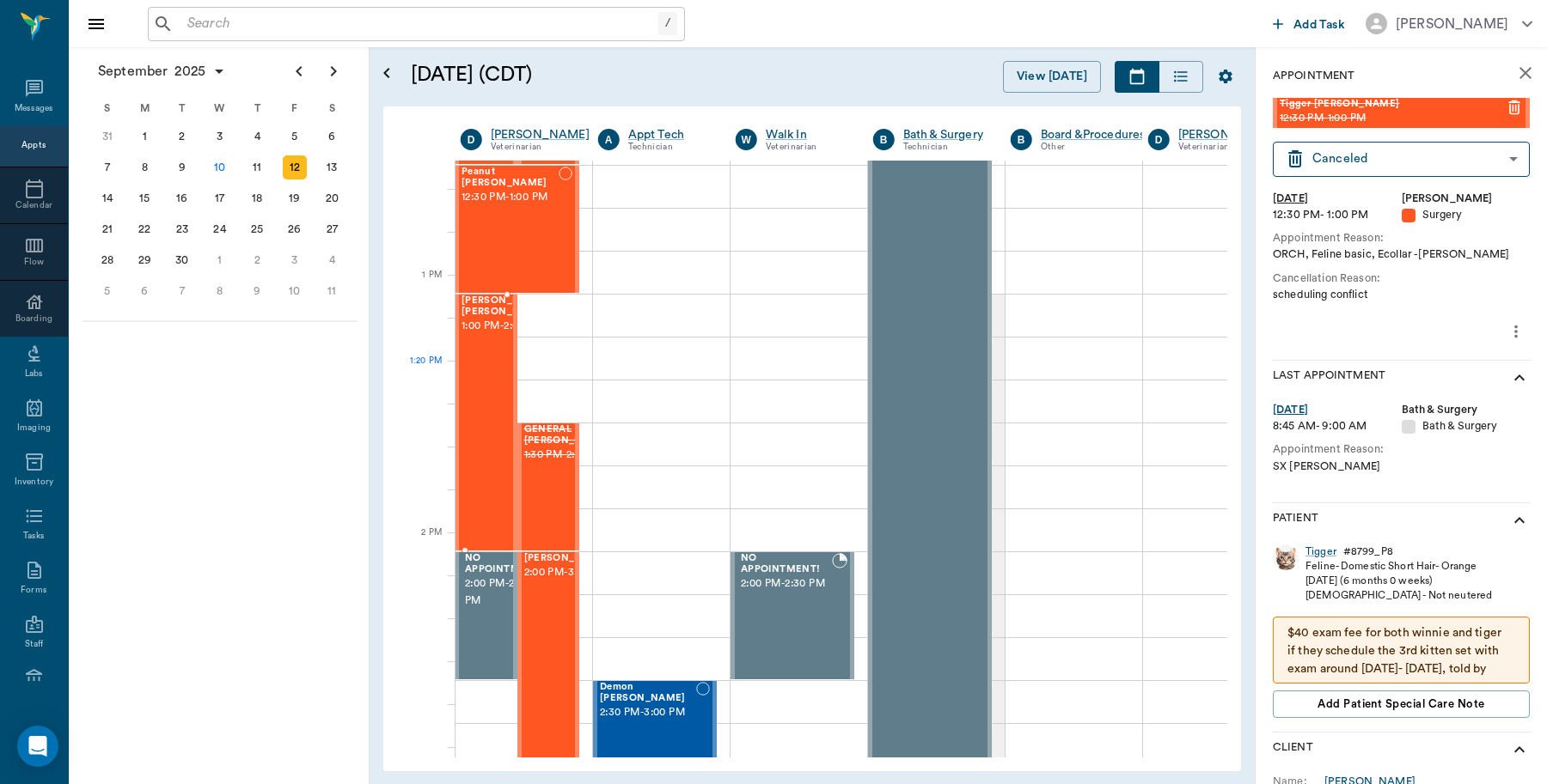
scroll to position [1180, 1]
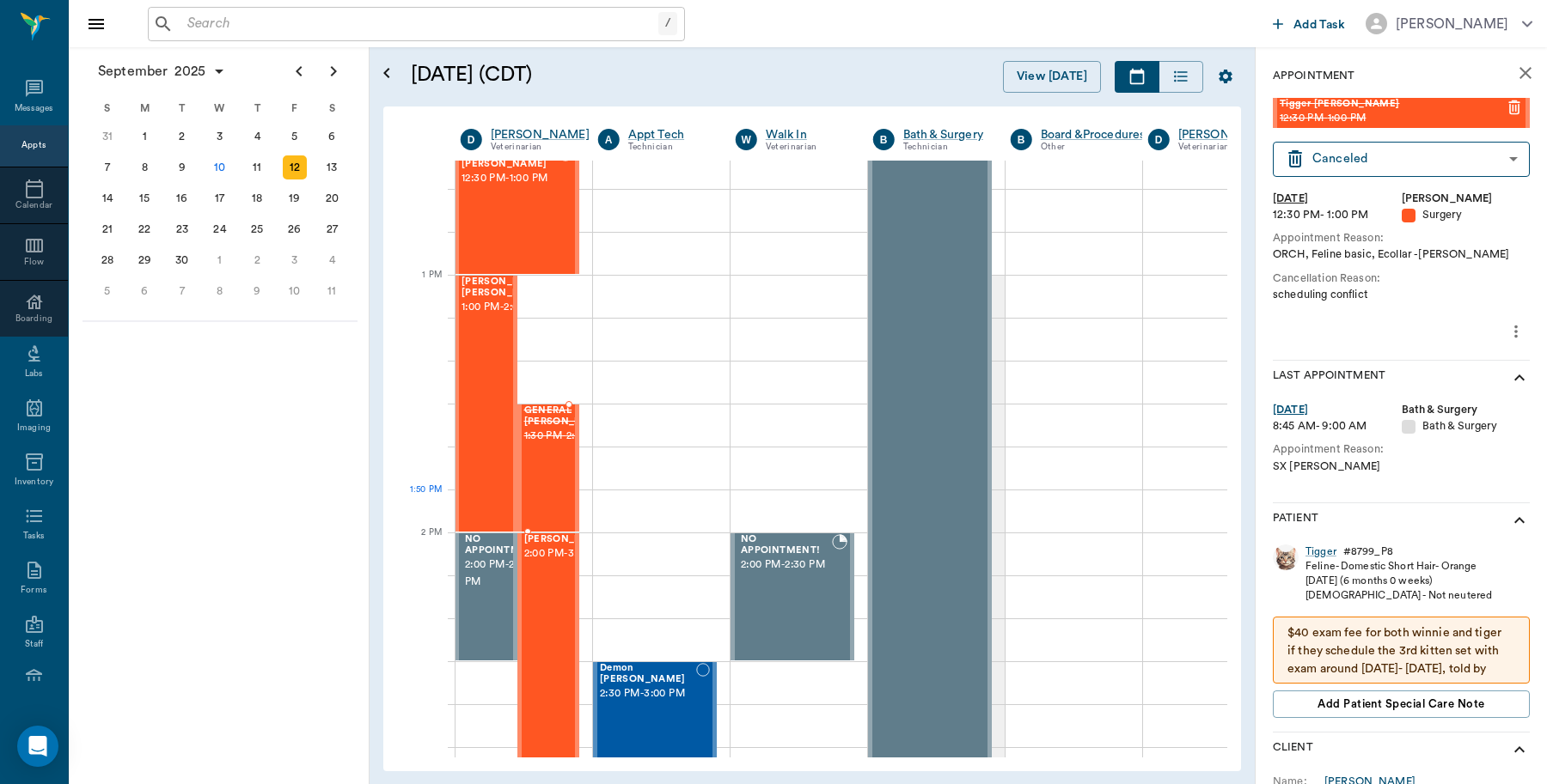
click at [546, 493] on div "GENERAL Spay 1:30 PM - 2:00 PM" at bounding box center [568, 468] width 86 height 126
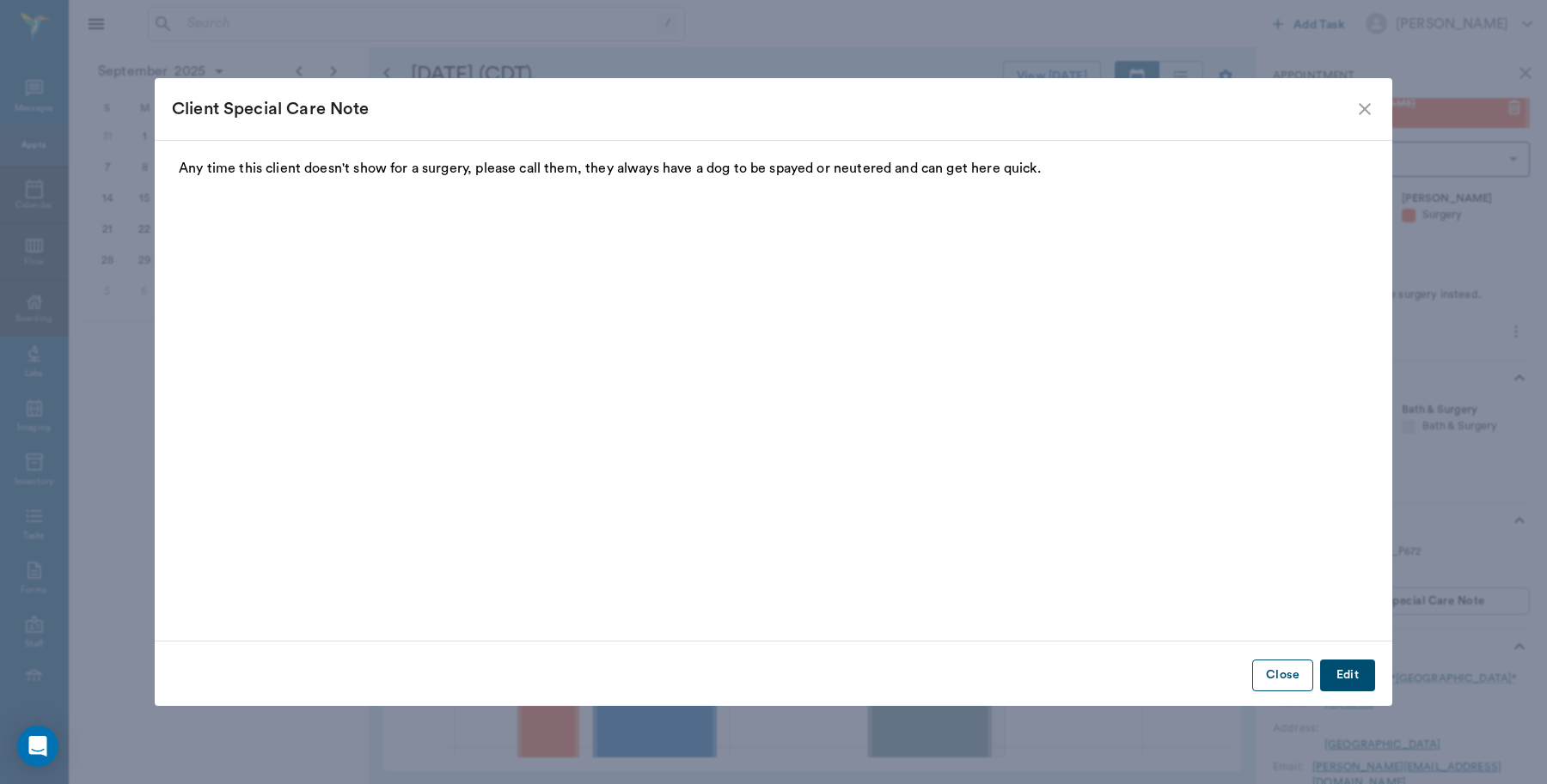
click at [1290, 674] on button "Close" at bounding box center [1282, 675] width 61 height 32
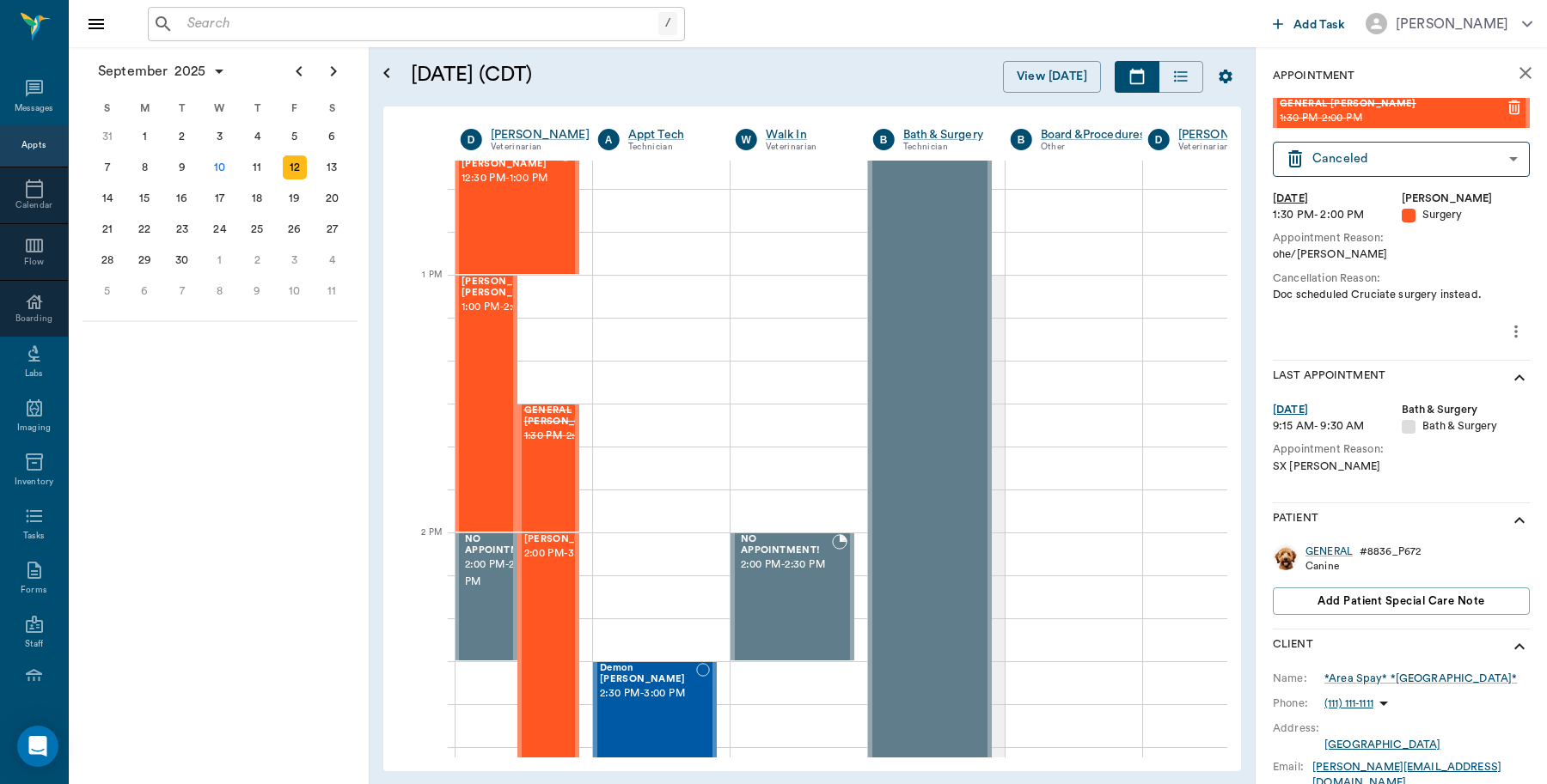
click at [1506, 331] on icon "more" at bounding box center [1515, 332] width 19 height 21
click at [1359, 159] on div at bounding box center [774, 392] width 1547 height 784
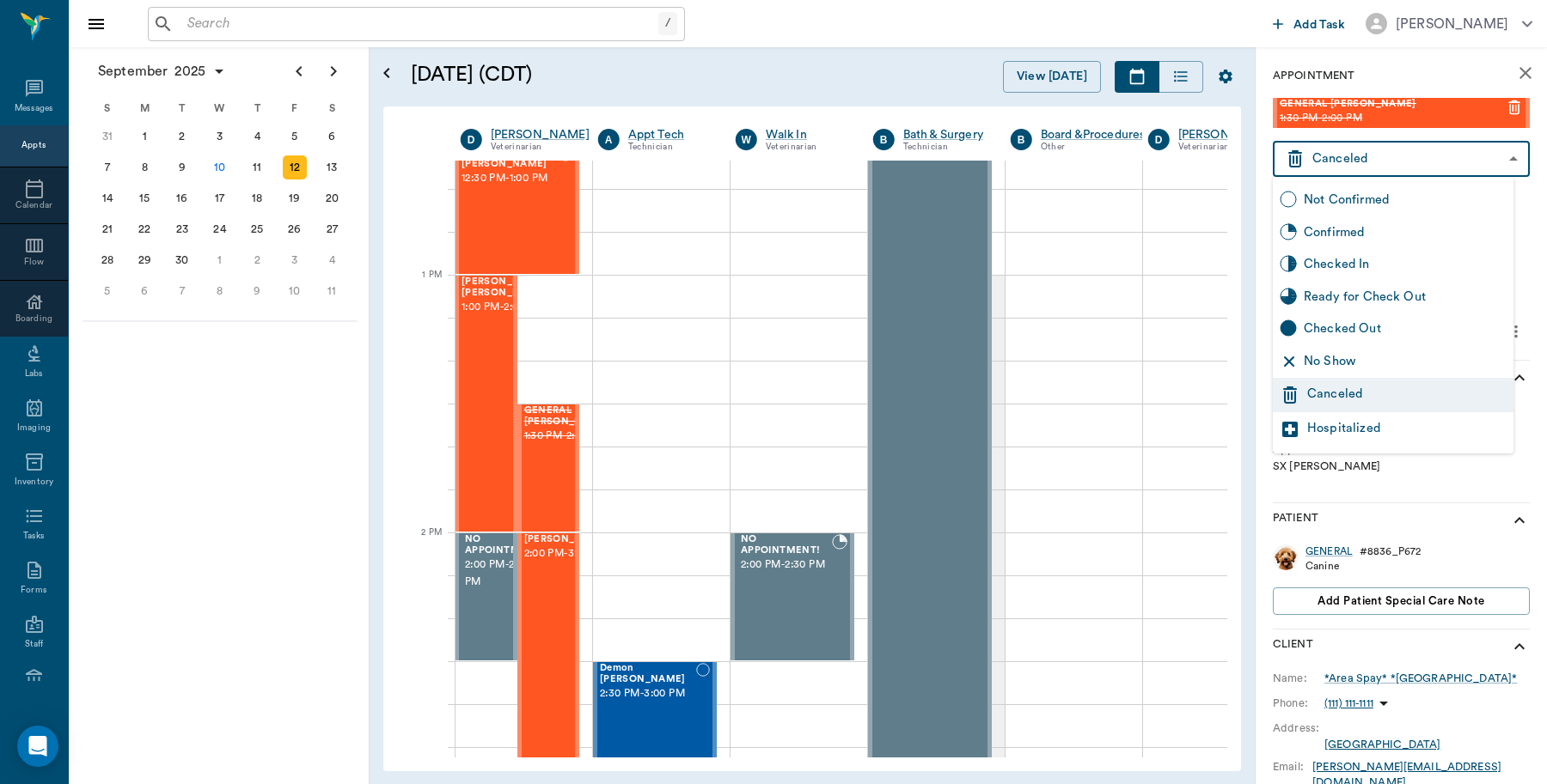
click at [1358, 169] on body "/ ​ Add Task Dr. Bert Ellsworth Nectar Messages Appts Calendar Flow Boarding La…" at bounding box center [774, 392] width 1547 height 784
click at [1346, 204] on div "Not Confirmed" at bounding box center [1405, 200] width 203 height 19
type input "NOT_CONFIRMED"
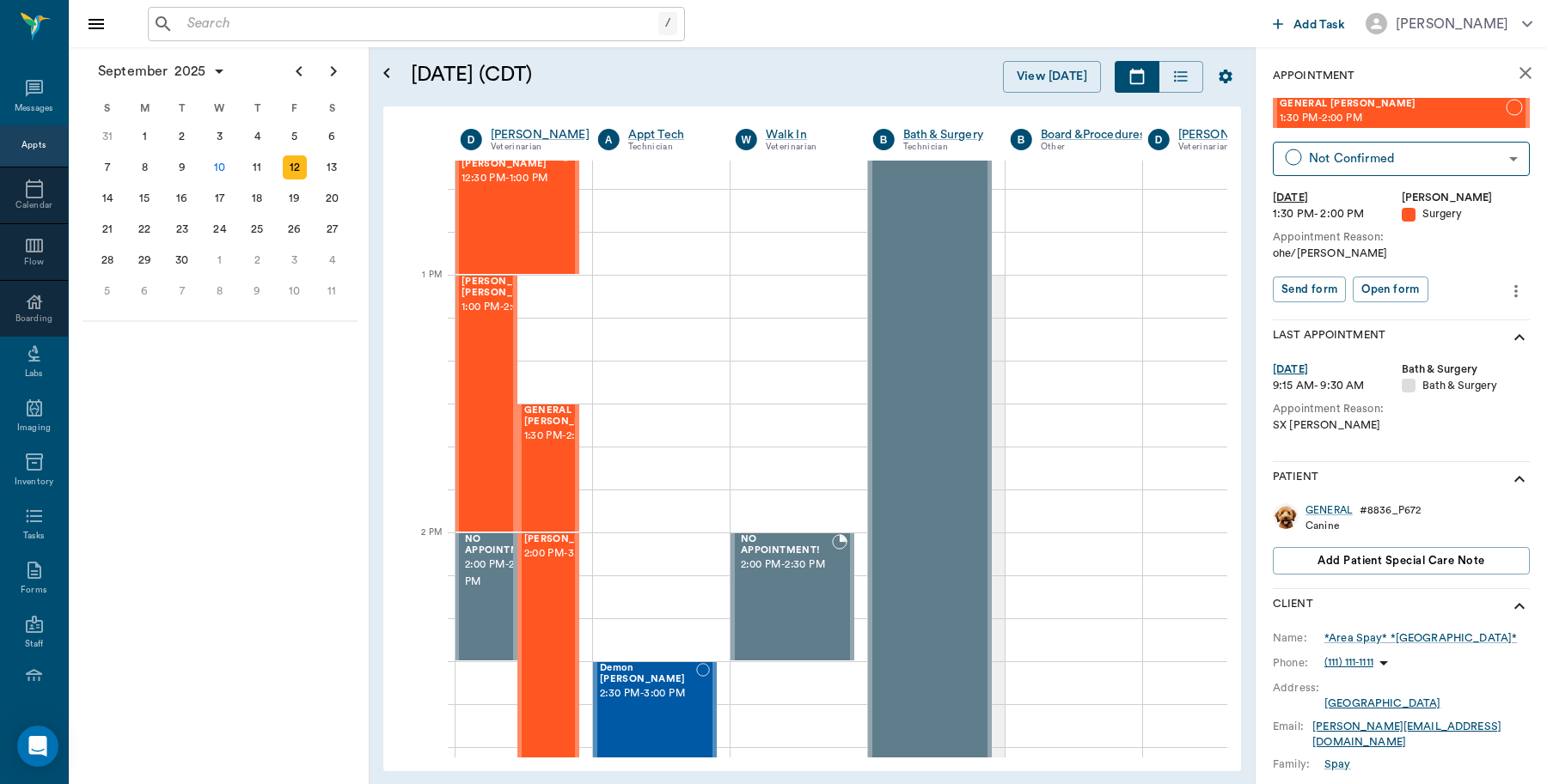
click at [1506, 286] on icon "more" at bounding box center [1515, 291] width 19 height 21
click at [1402, 320] on span "Edit appointment" at bounding box center [1427, 321] width 144 height 18
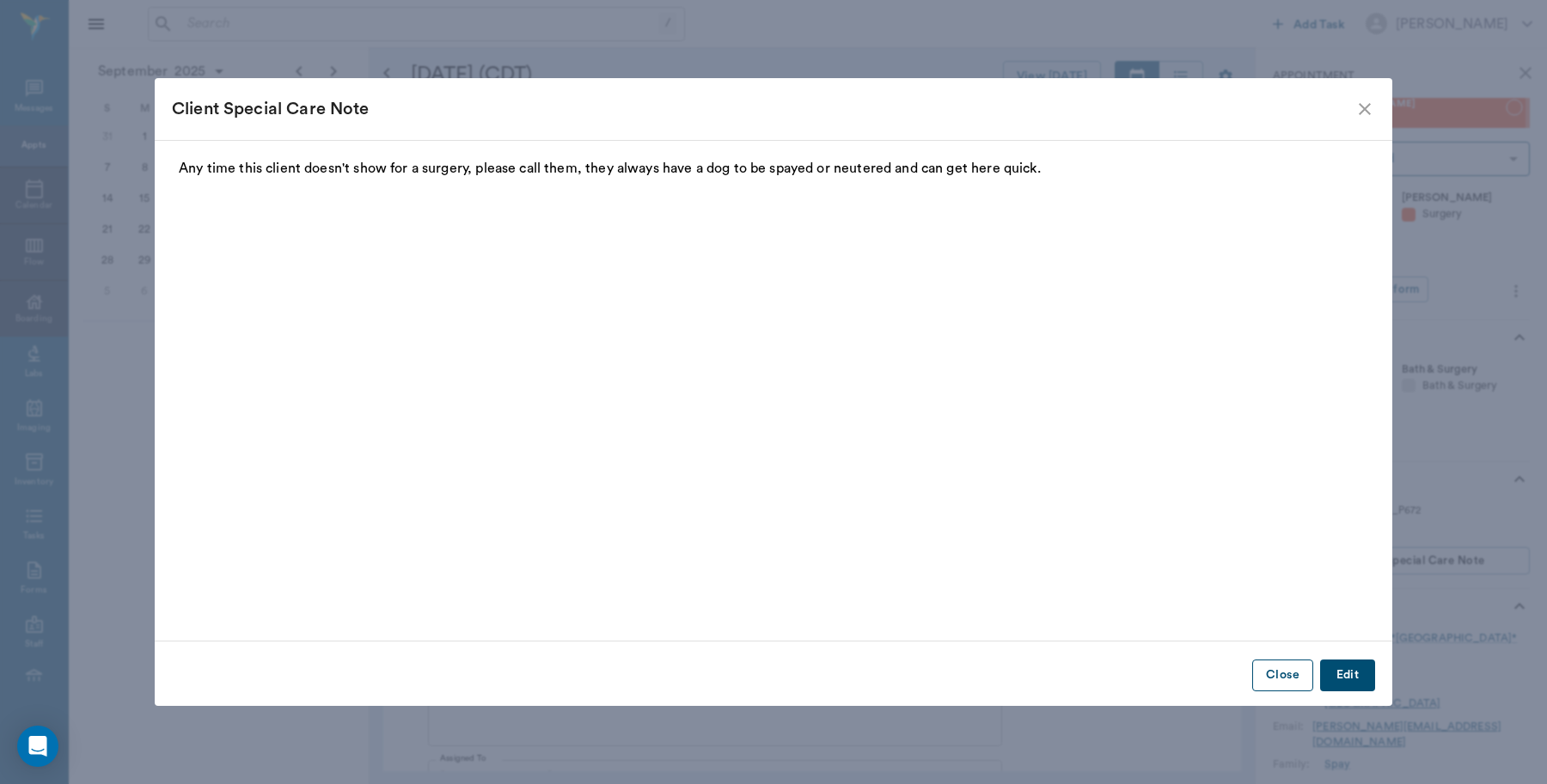
click at [1282, 676] on button "Close" at bounding box center [1282, 675] width 61 height 32
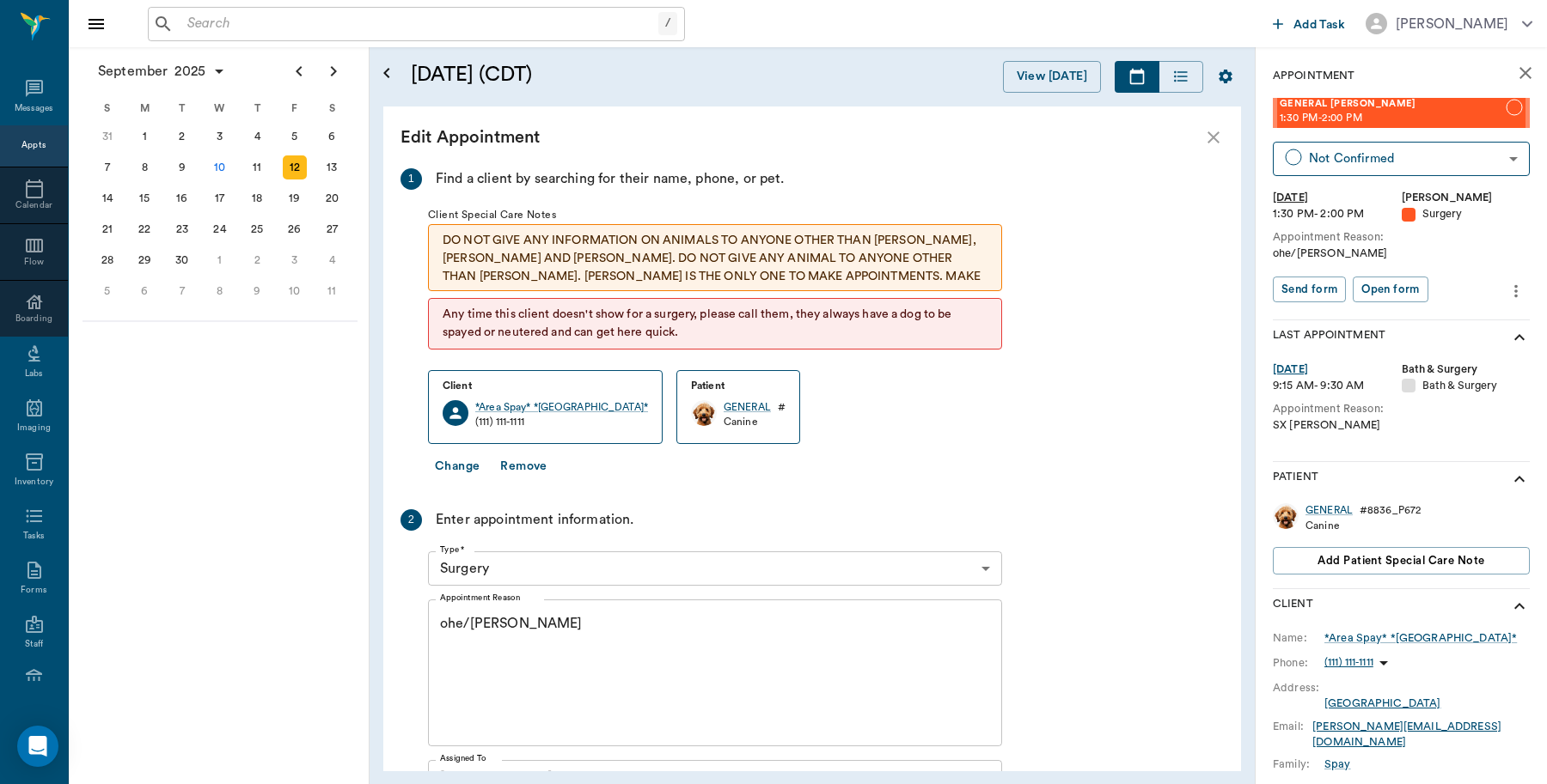
scroll to position [280, 0]
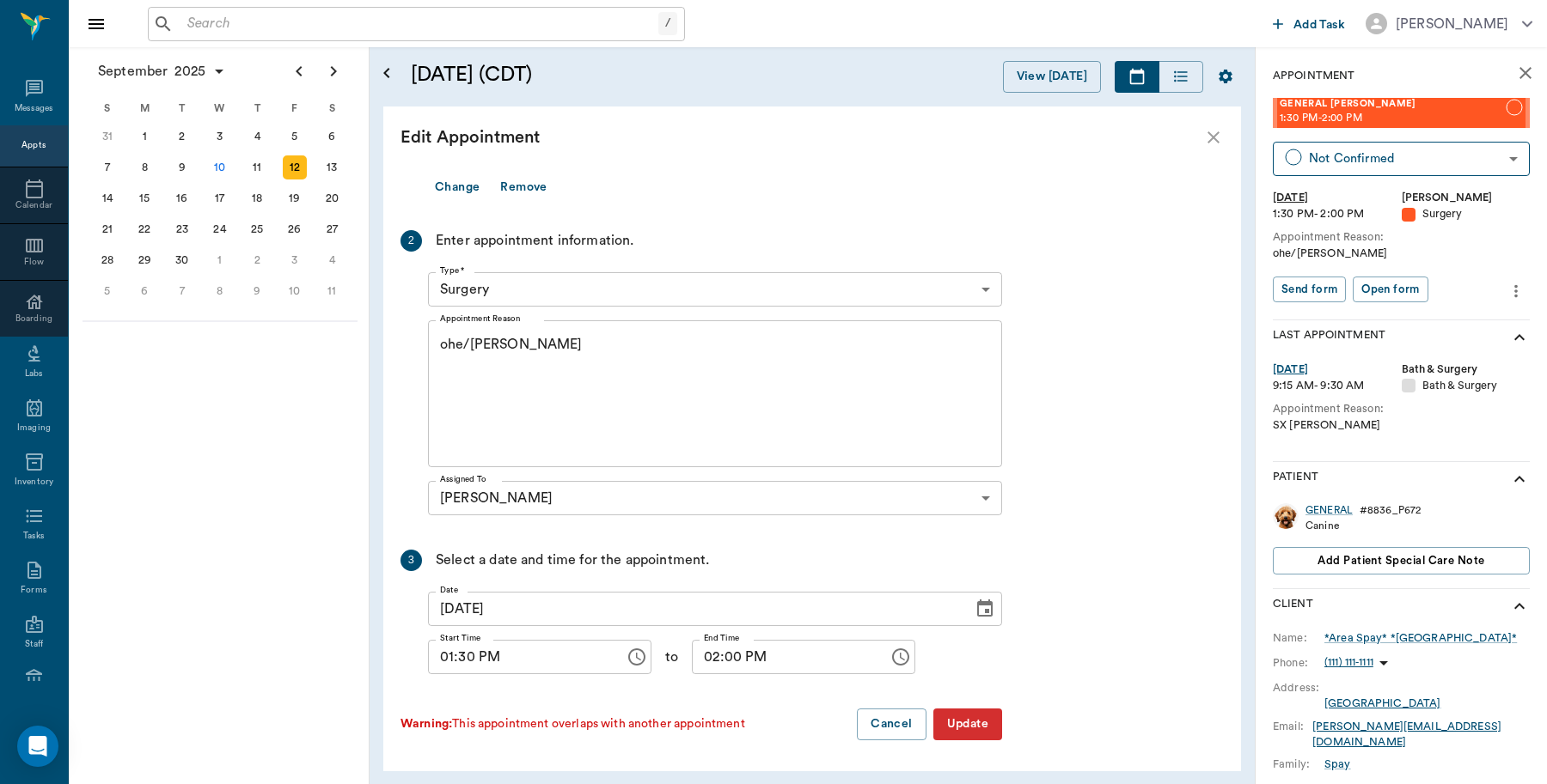
click at [978, 604] on icon "Choose date, selected date is Sep 12, 2025" at bounding box center [984, 607] width 15 height 17
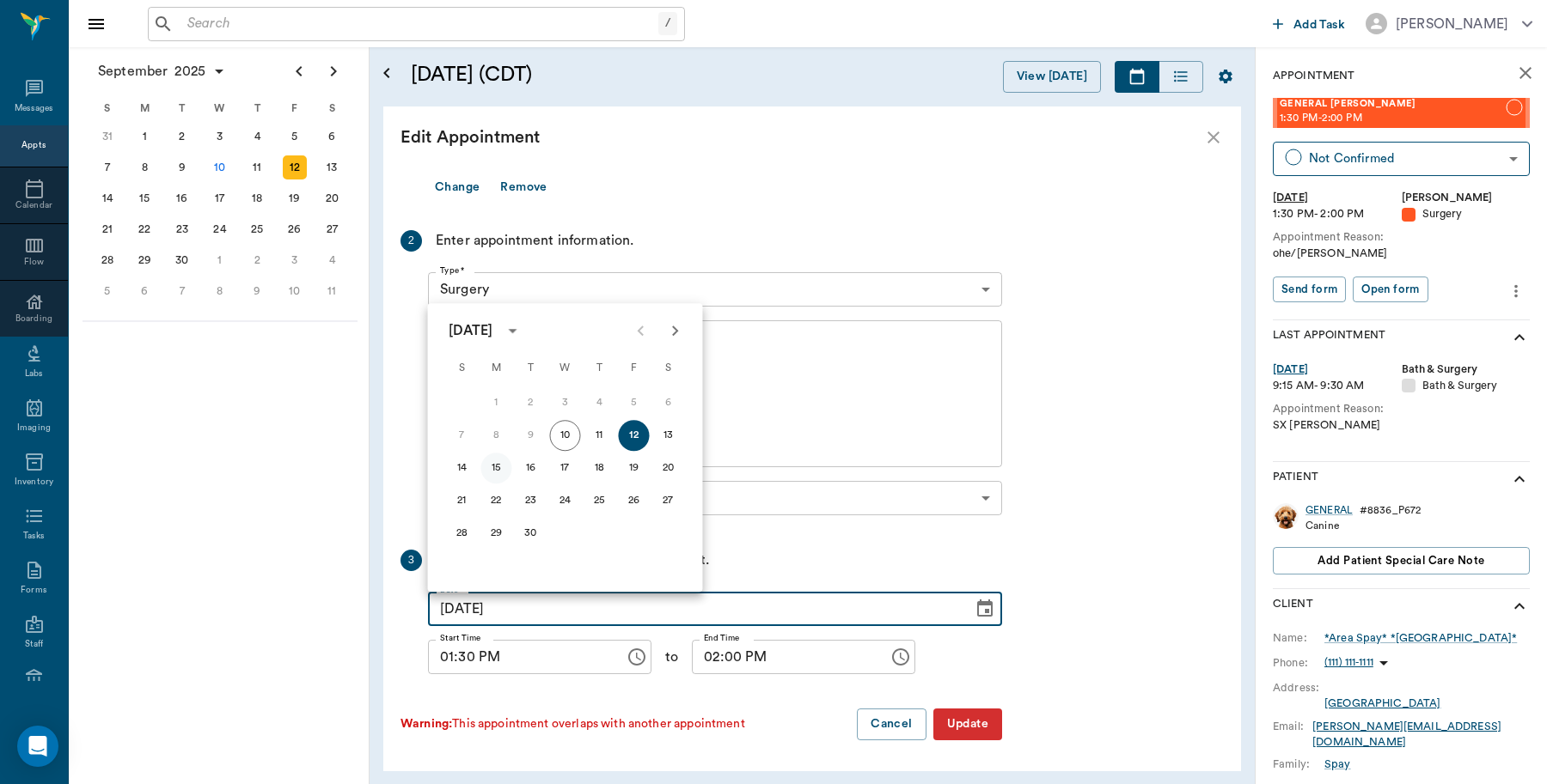
click at [499, 469] on button "15" at bounding box center [497, 467] width 31 height 31
type input "09/15/2025"
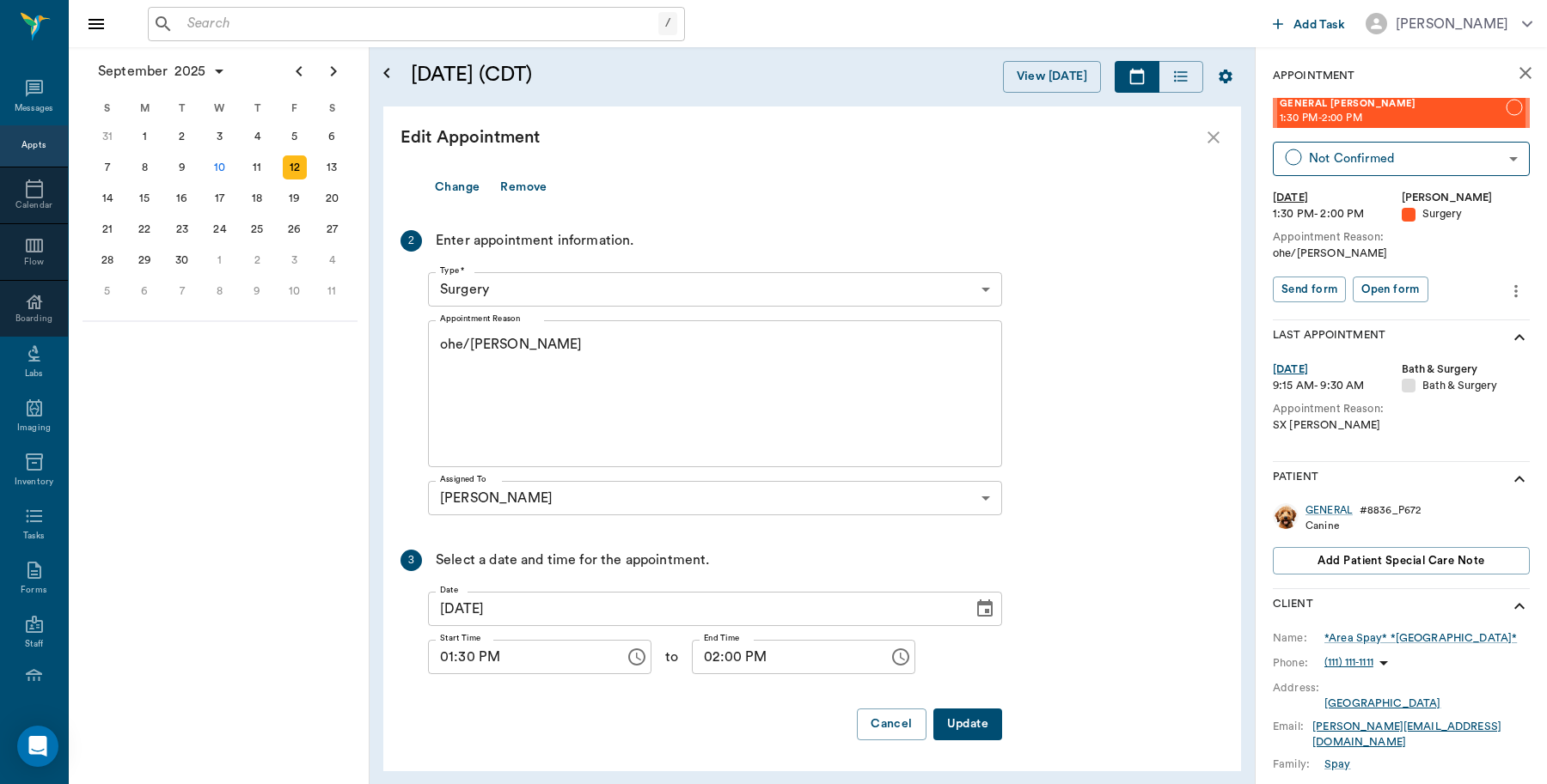
click at [968, 723] on button "Update" at bounding box center [967, 724] width 69 height 32
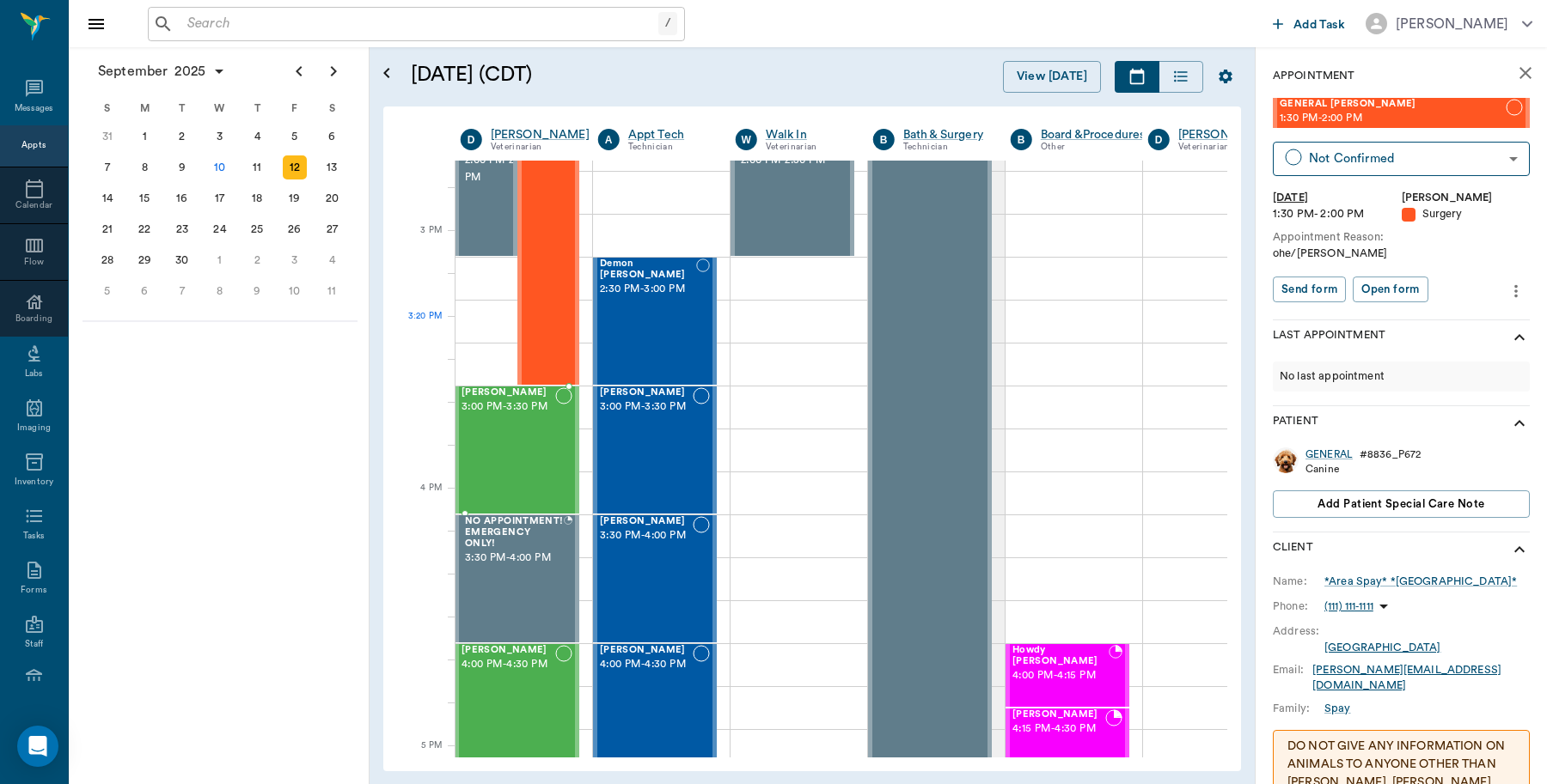
scroll to position [1933, 1]
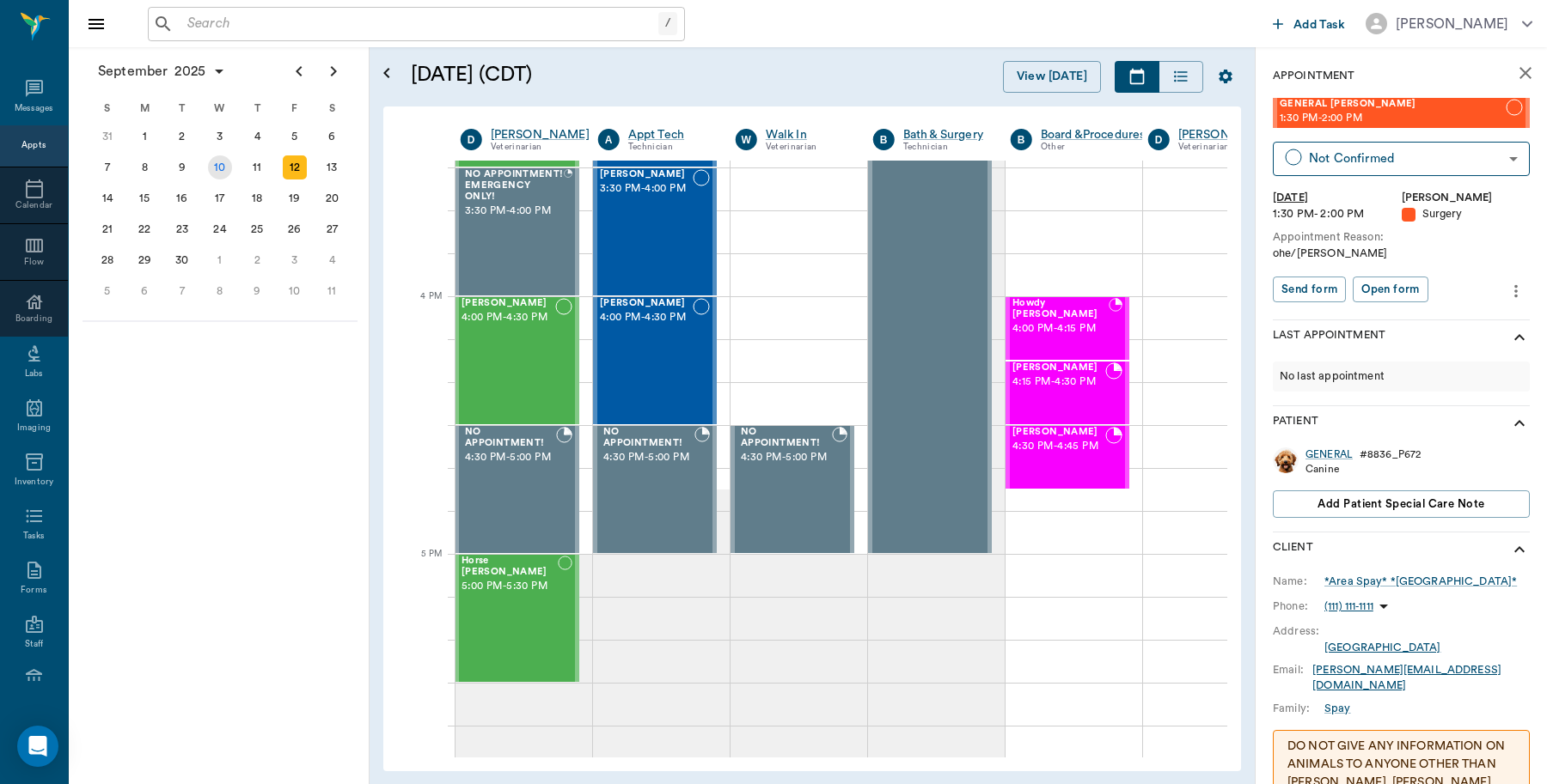
click at [218, 168] on div "10" at bounding box center [220, 168] width 24 height 24
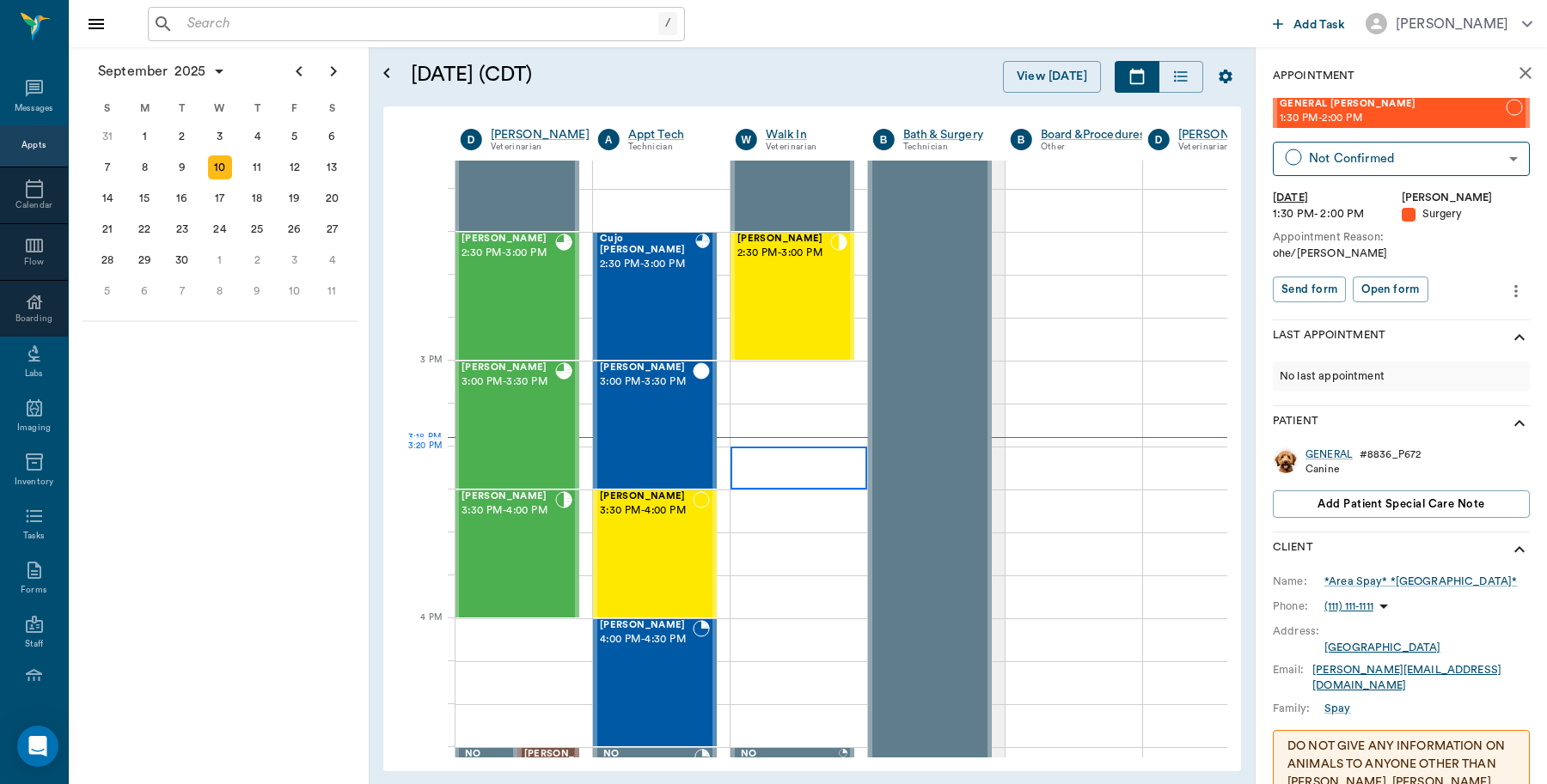
scroll to position [1718, 1]
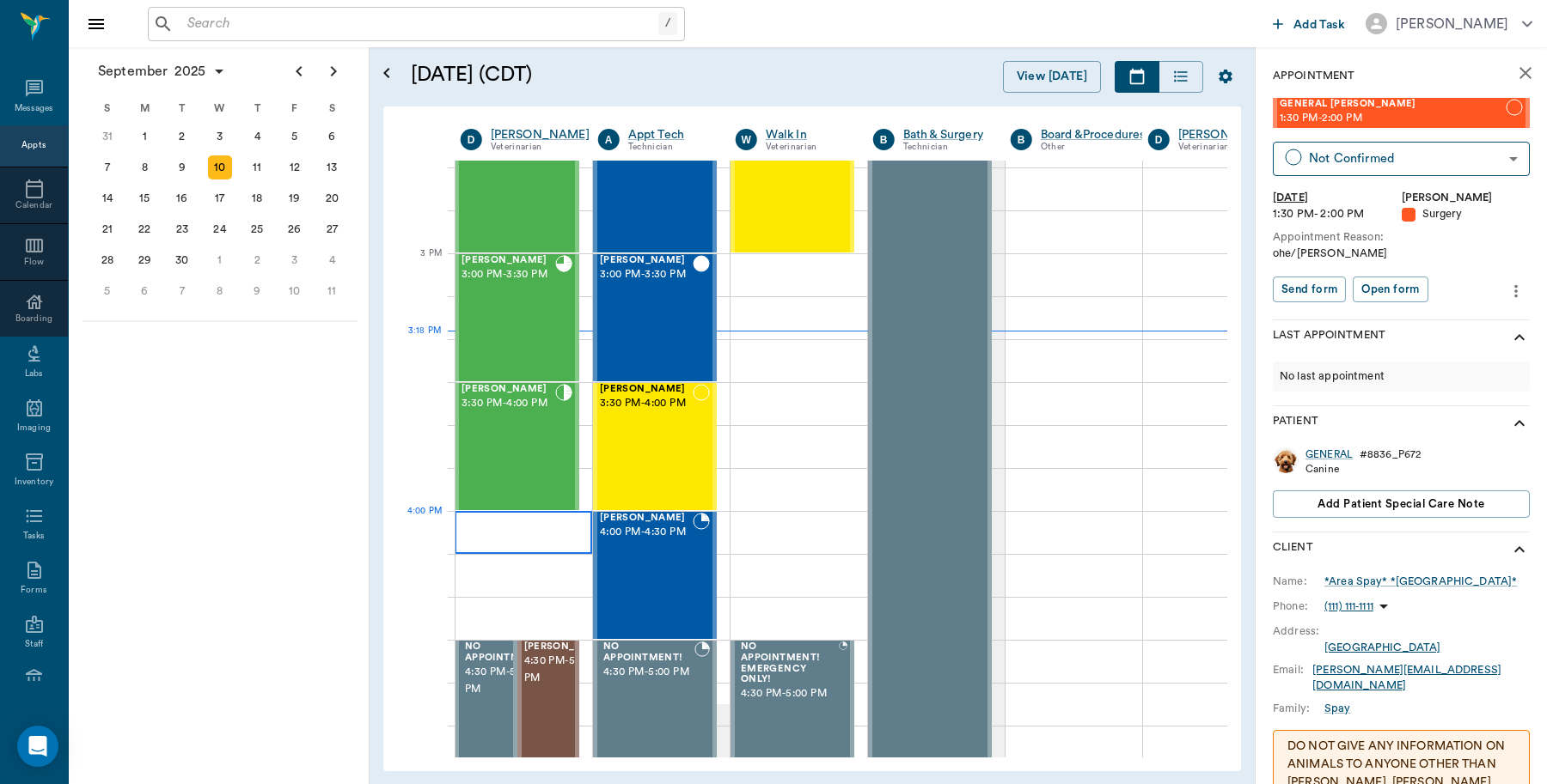
click at [513, 529] on div at bounding box center [524, 532] width 138 height 43
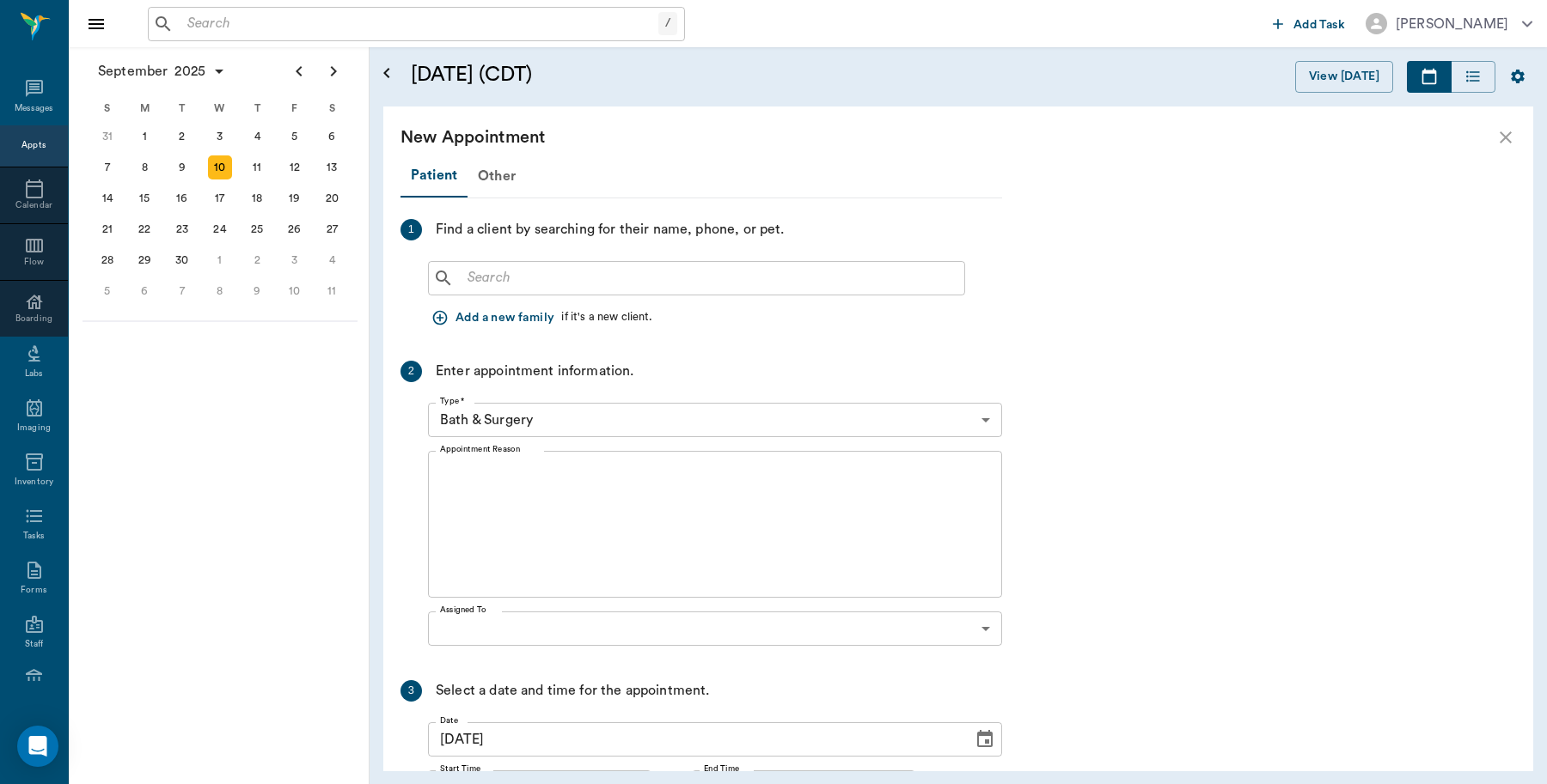
scroll to position [1718, 0]
click at [533, 275] on input "text" at bounding box center [709, 279] width 497 height 24
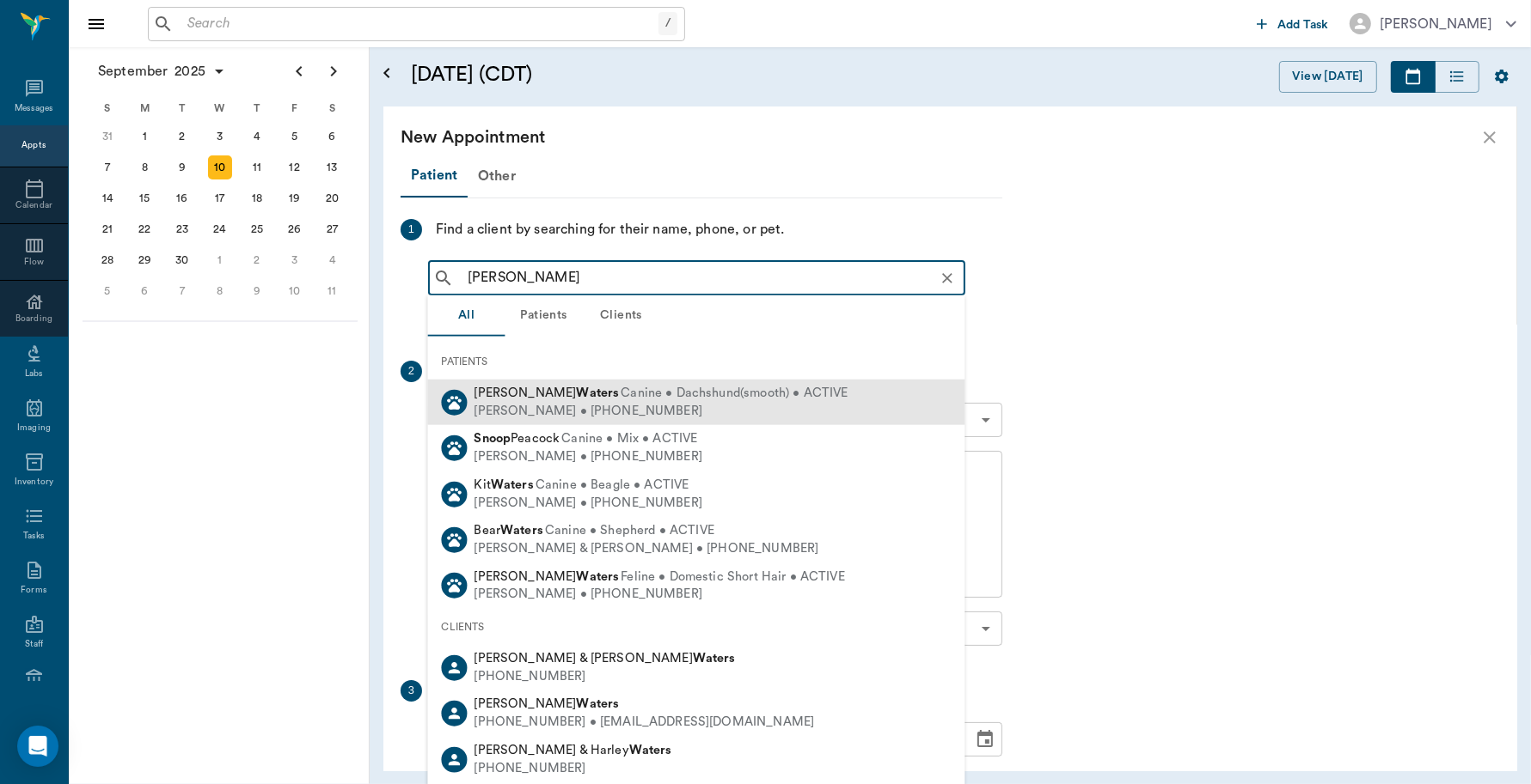
click at [576, 395] on b "Waters" at bounding box center [597, 392] width 43 height 13
type input "snoop waters"
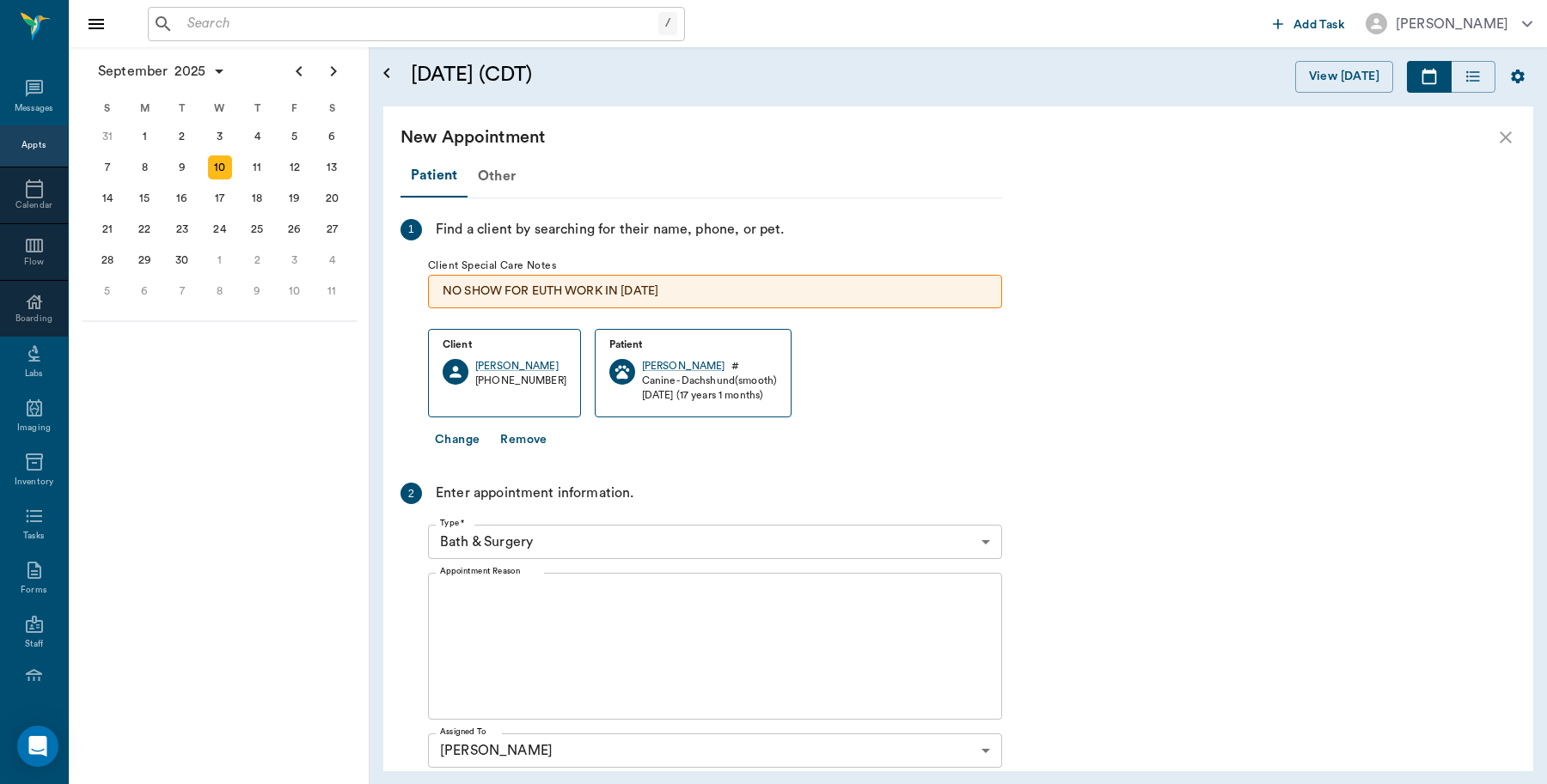
click at [587, 535] on body "/ ​ Add Task Dr. Bert Ellsworth Nectar Messages Appts Calendar Flow Boarding La…" at bounding box center [774, 392] width 1547 height 784
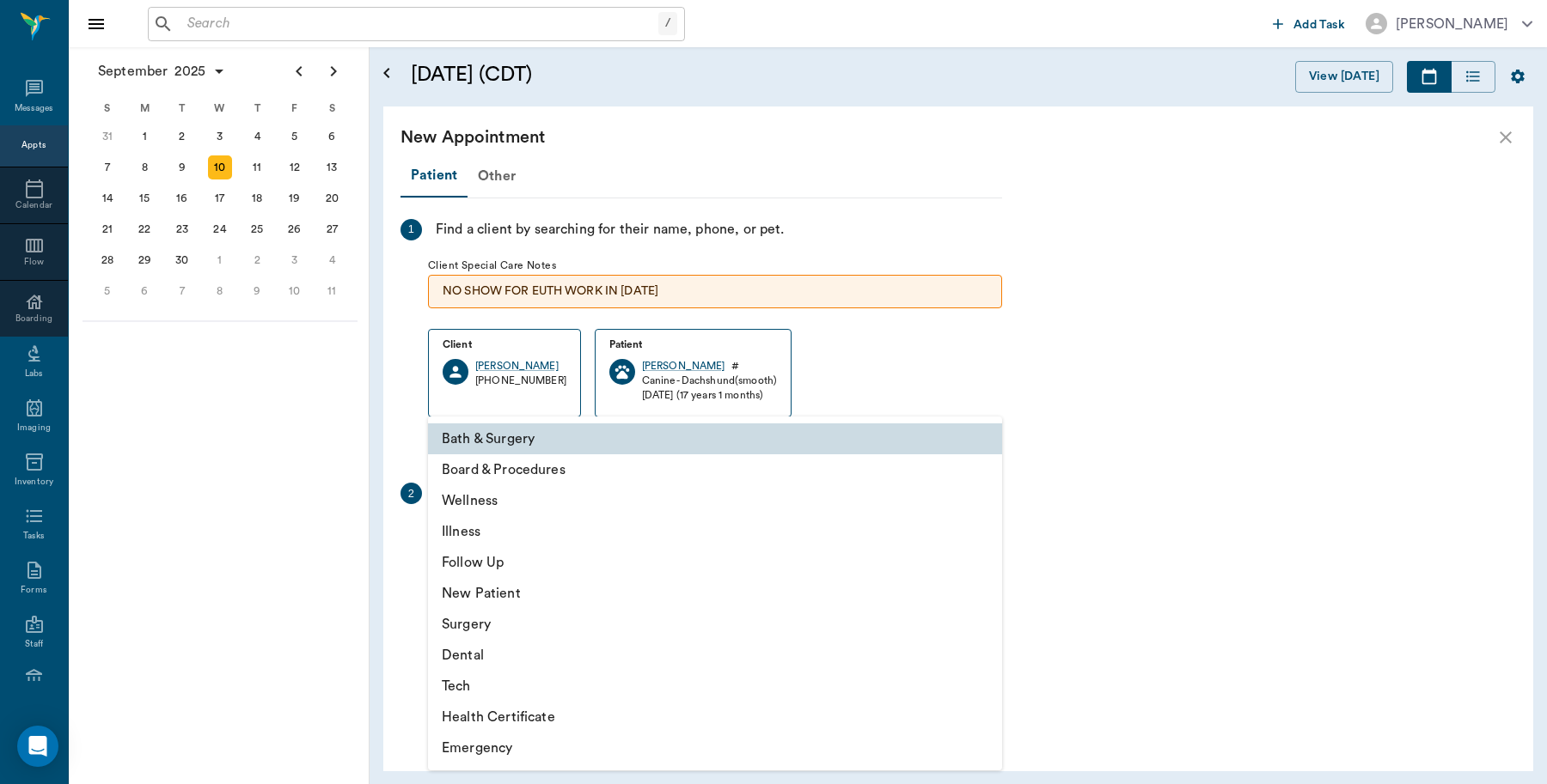
click at [495, 494] on li "Wellness" at bounding box center [715, 500] width 574 height 31
type input "65d2be4f46e3a538d89b8c14"
type input "04:30 PM"
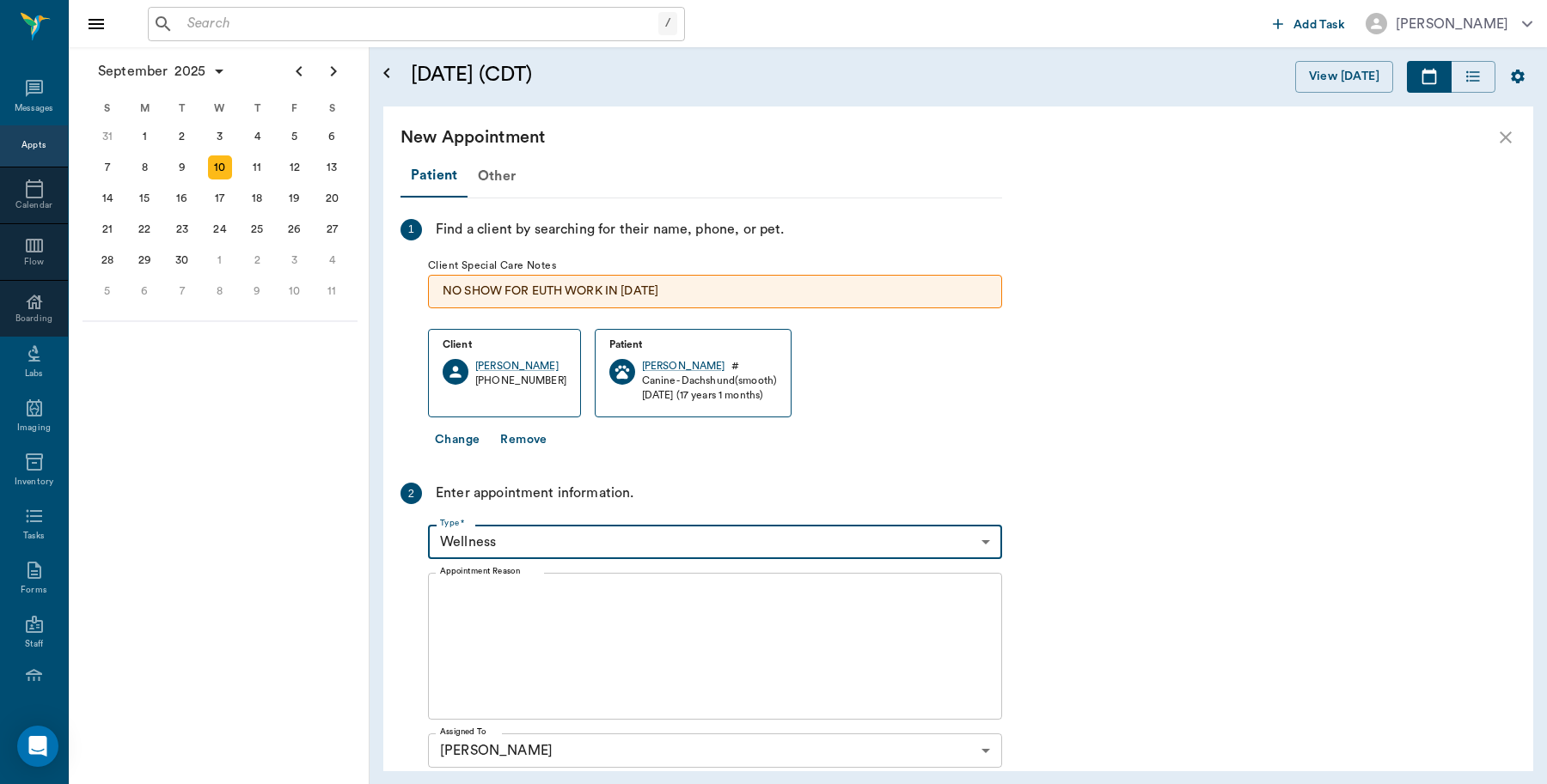
click at [512, 607] on textarea "Appointment Reason" at bounding box center [715, 646] width 550 height 119
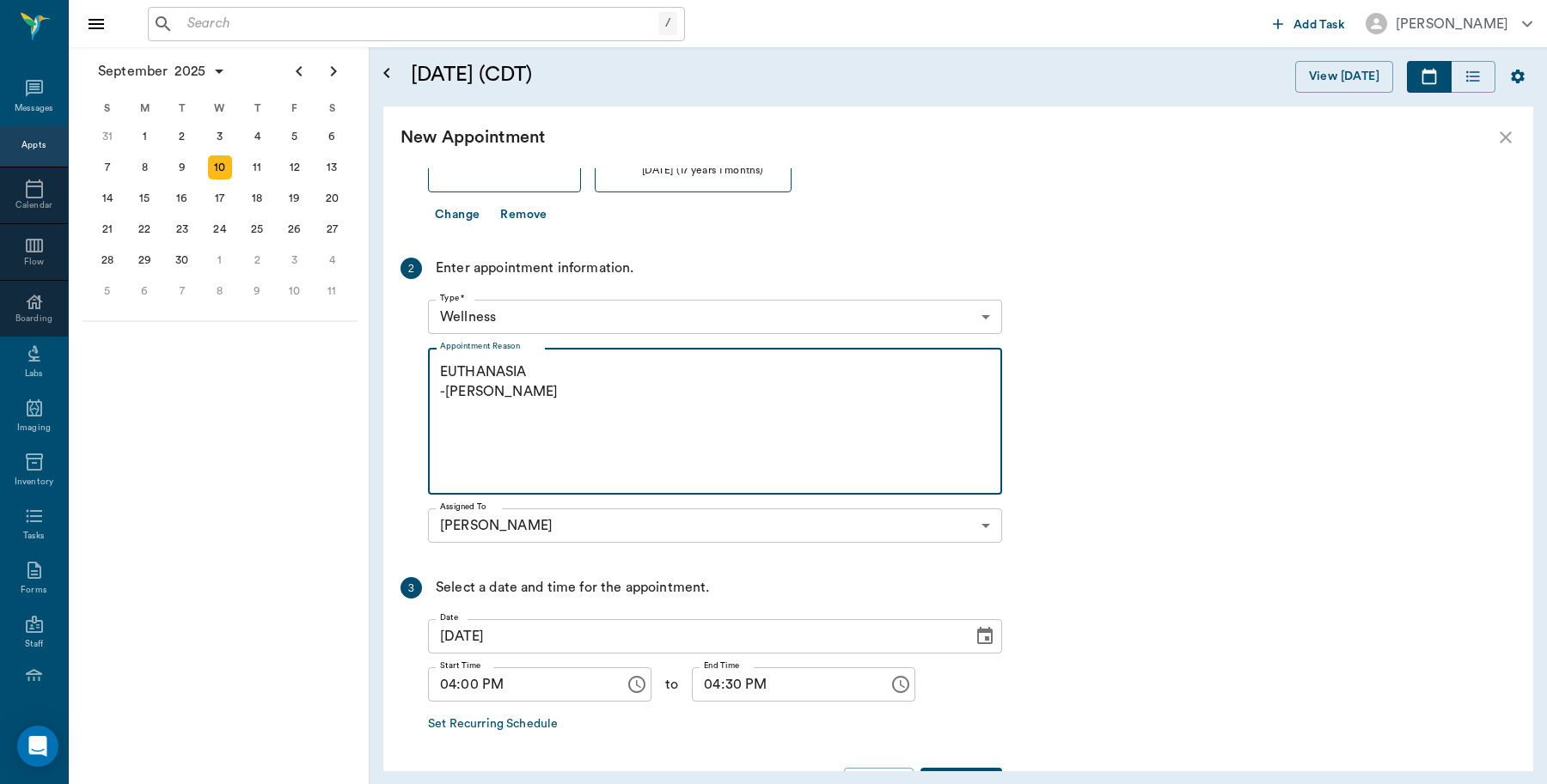
scroll to position [285, 0]
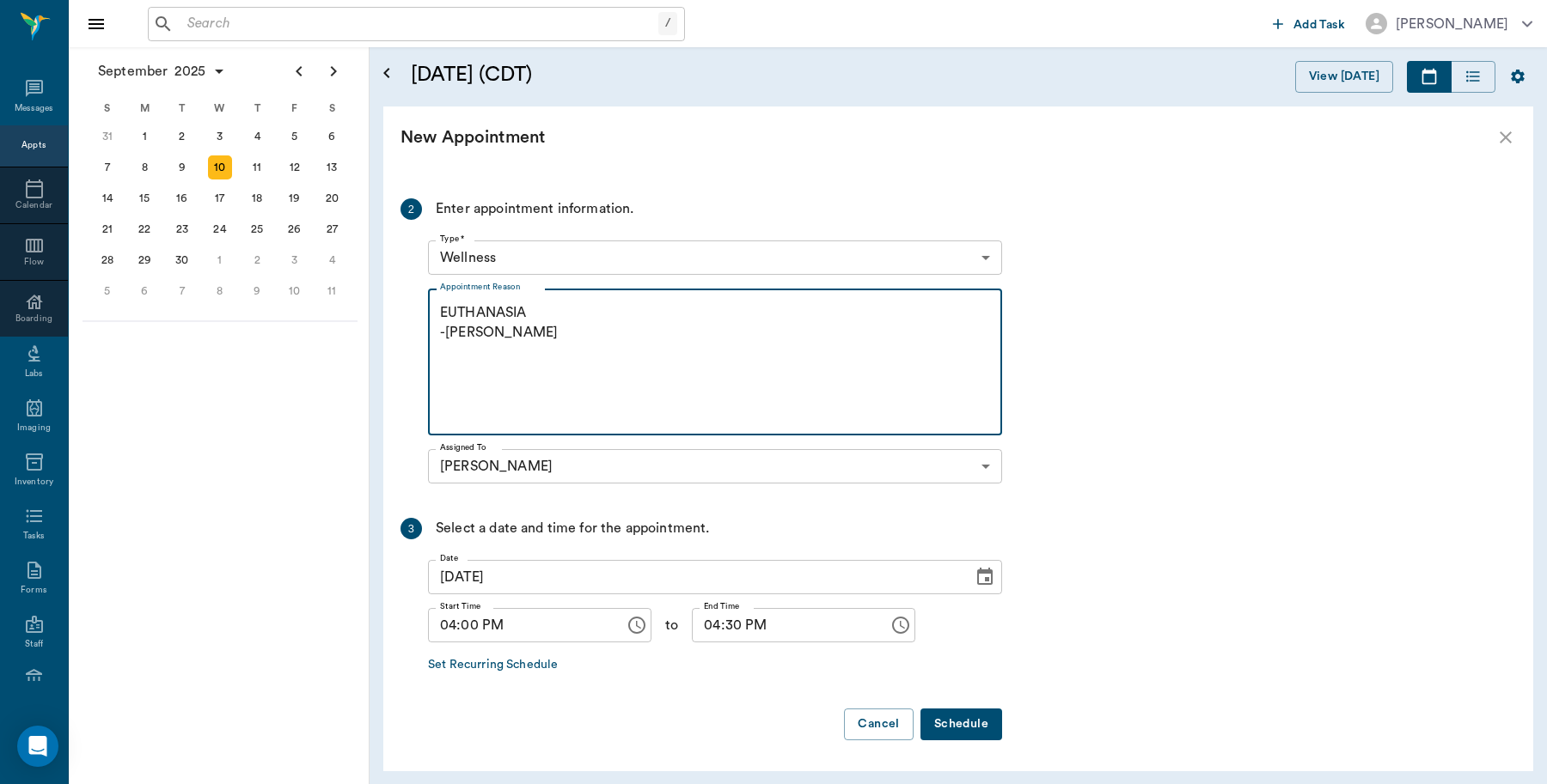
type textarea "EUTHANASIA -LORY"
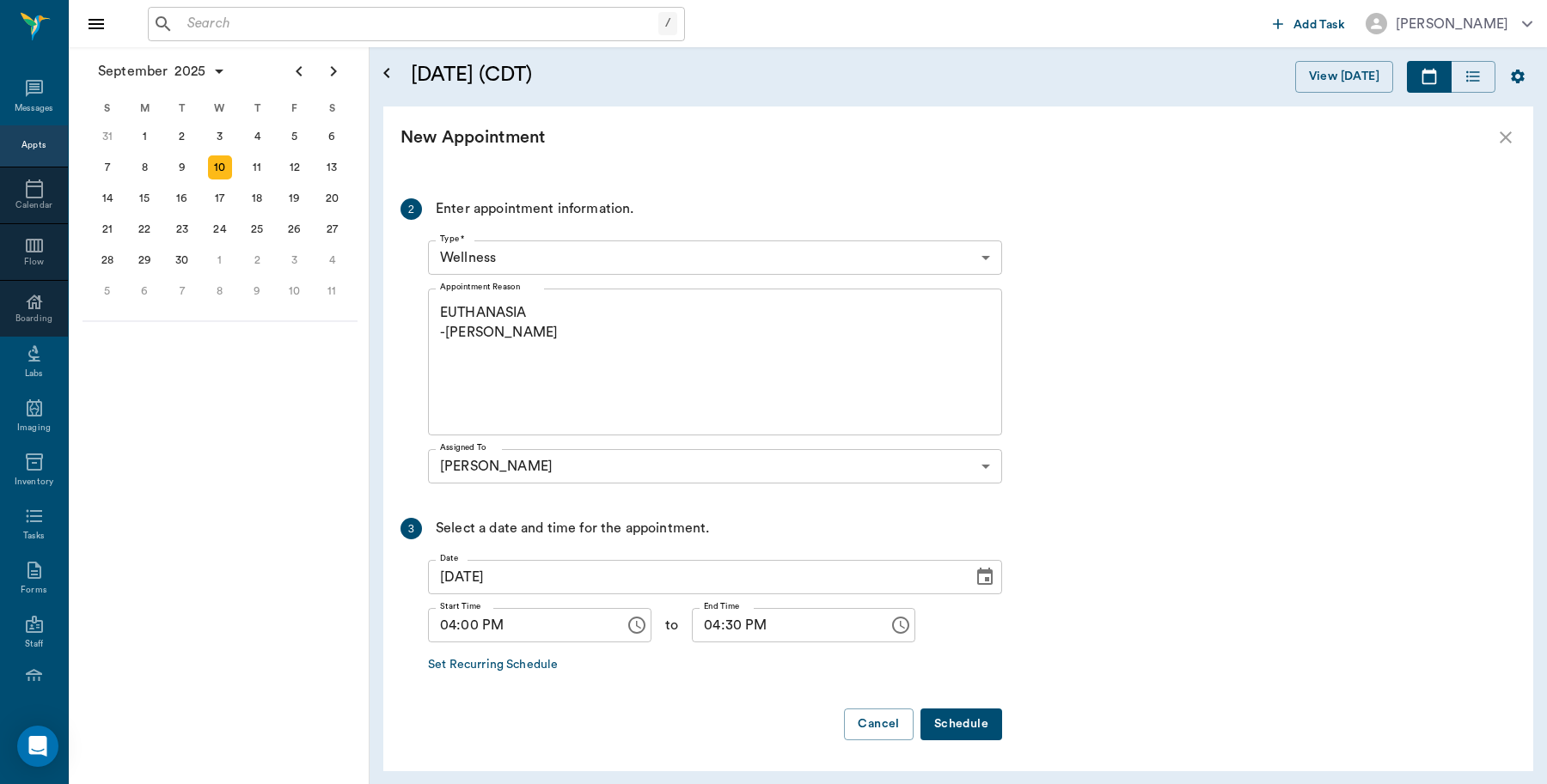
click at [968, 733] on button "Schedule" at bounding box center [961, 724] width 82 height 32
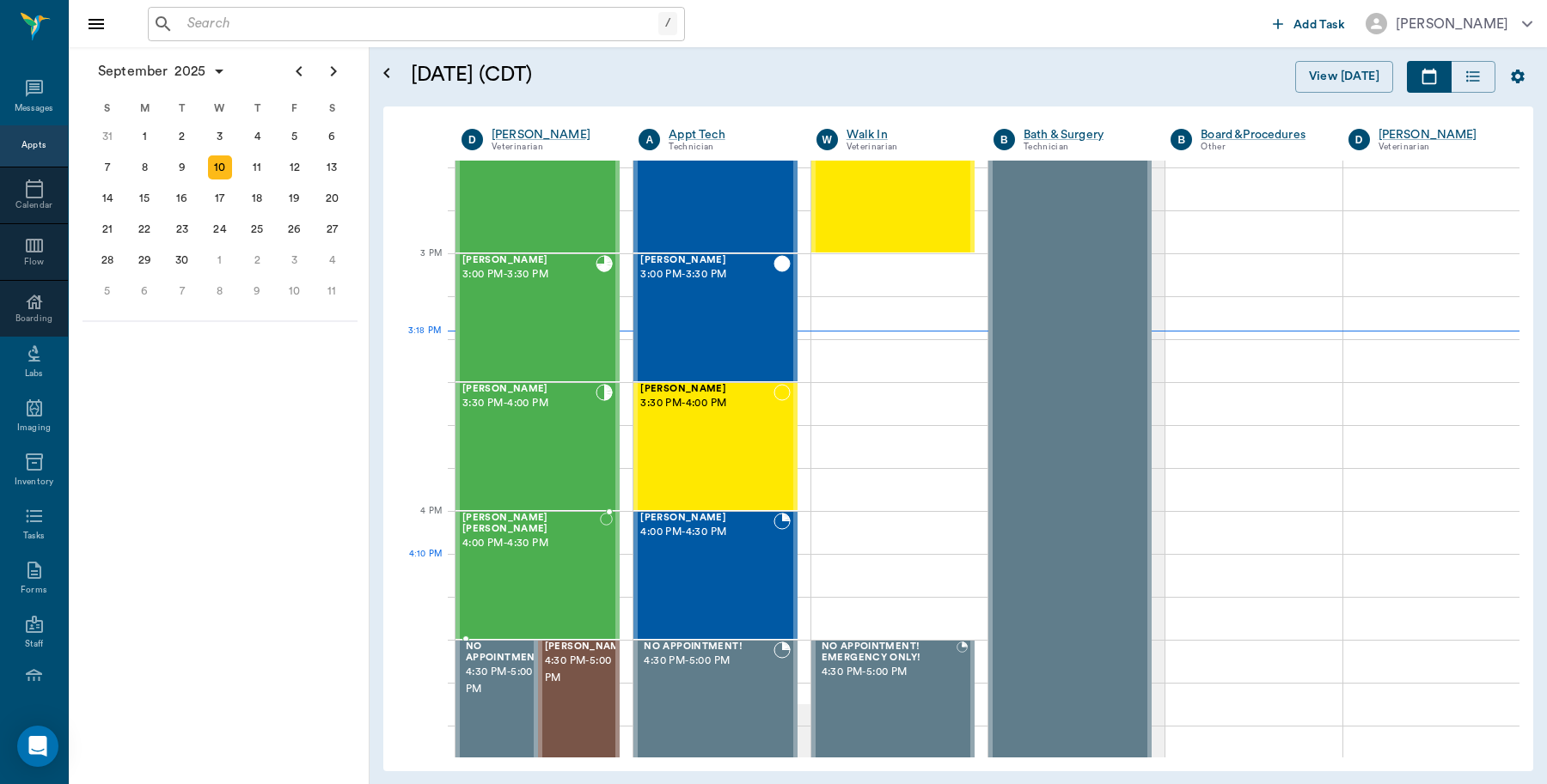
click at [564, 578] on div "Snoop Dog Waters 4:00 PM - 4:30 PM" at bounding box center [532, 575] width 138 height 126
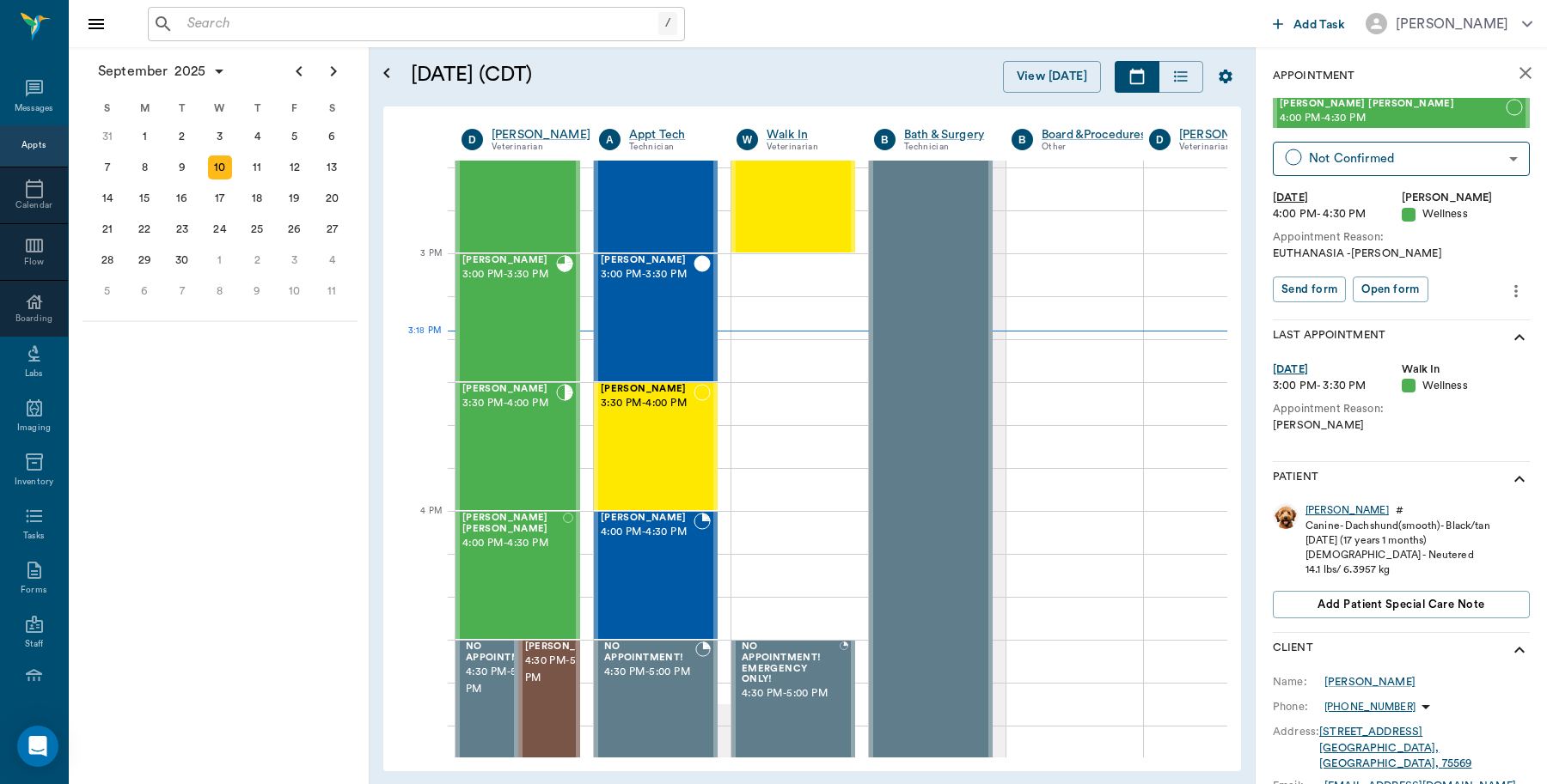
click at [1317, 507] on div "Snoop Dog" at bounding box center [1346, 510] width 83 height 15
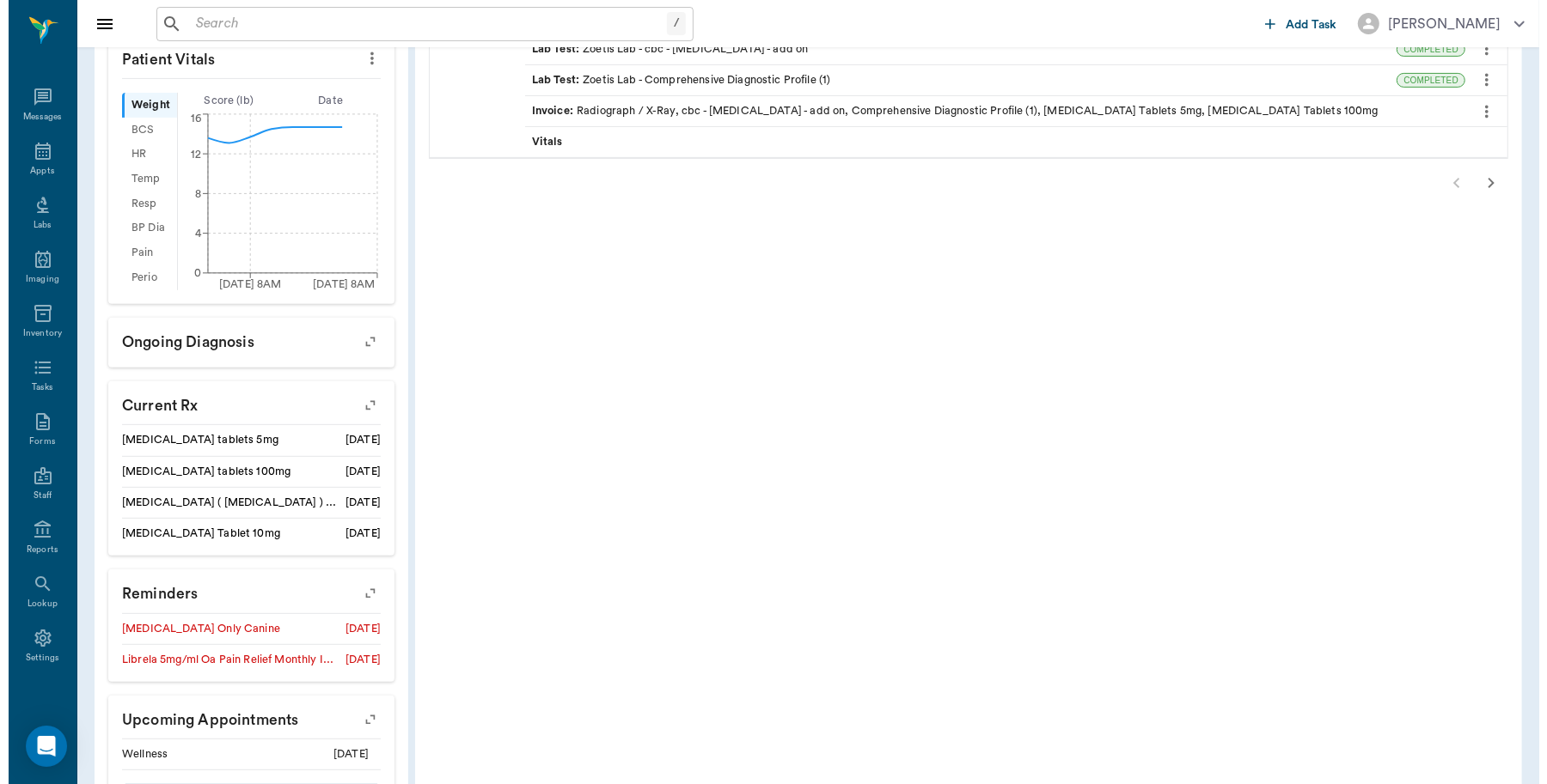
scroll to position [634, 0]
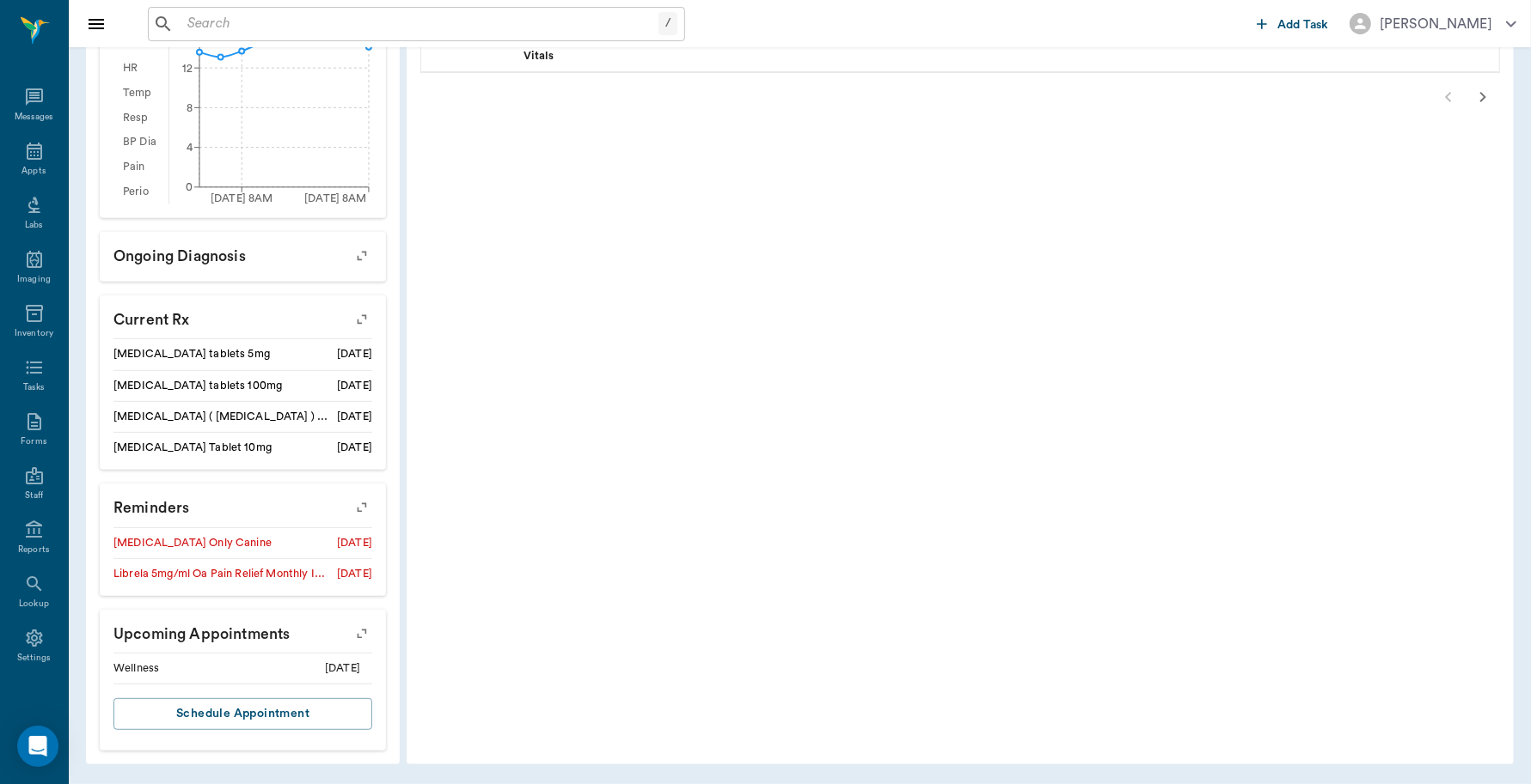
click at [351, 627] on button "button" at bounding box center [363, 633] width 44 height 44
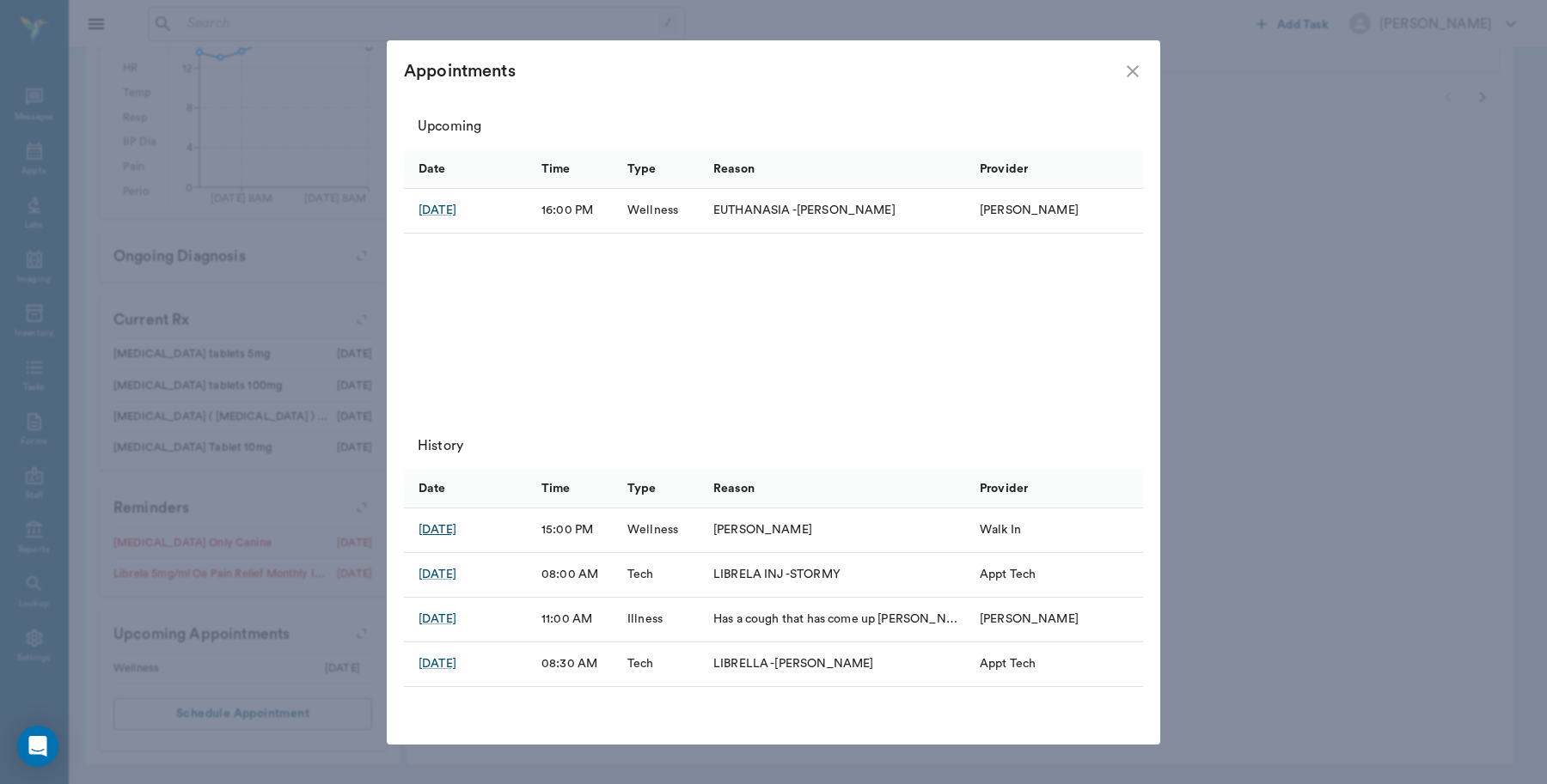
click at [457, 529] on div "Sep 5, 2025" at bounding box center [438, 529] width 38 height 17
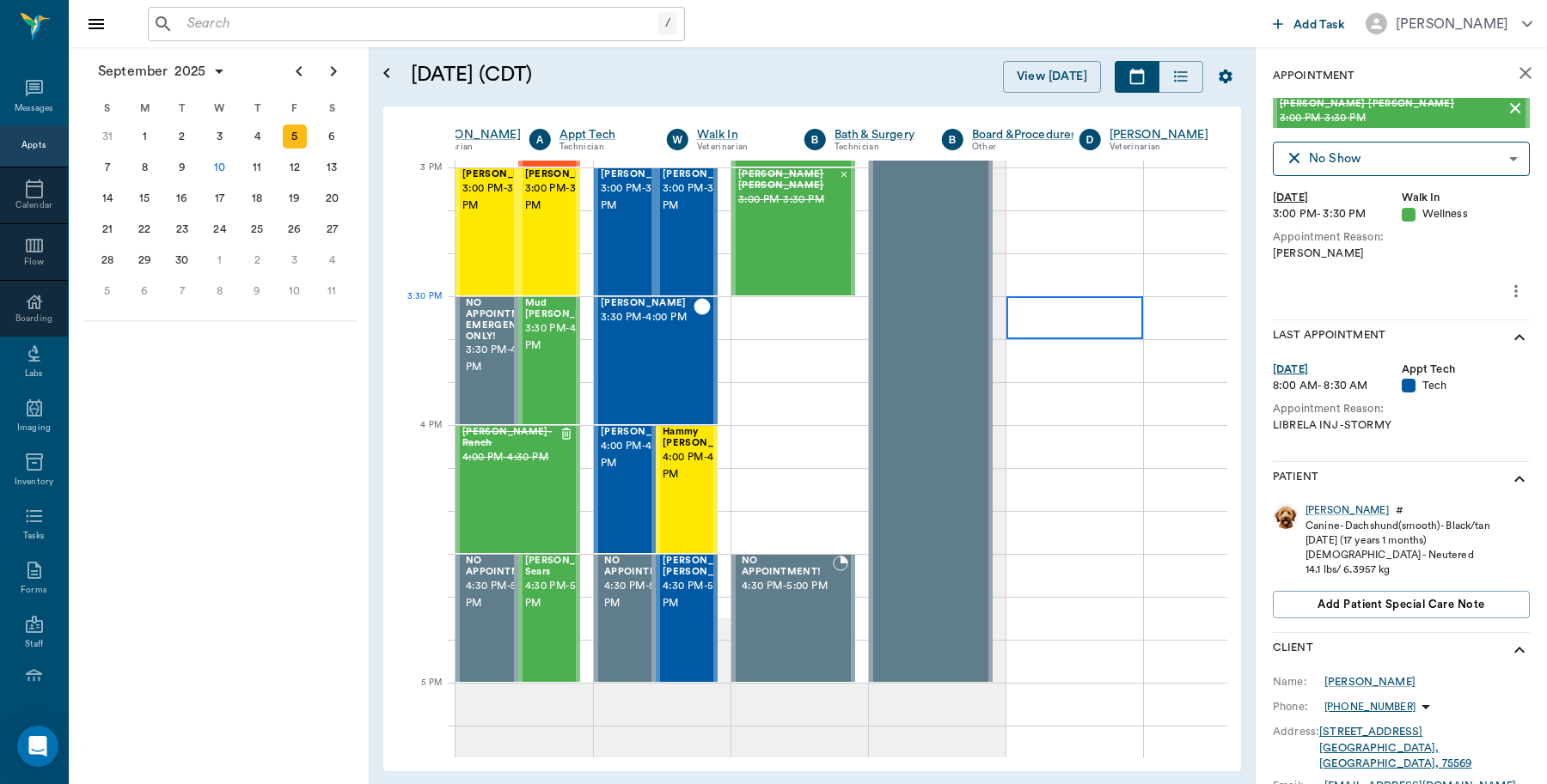
scroll to position [1804, 70]
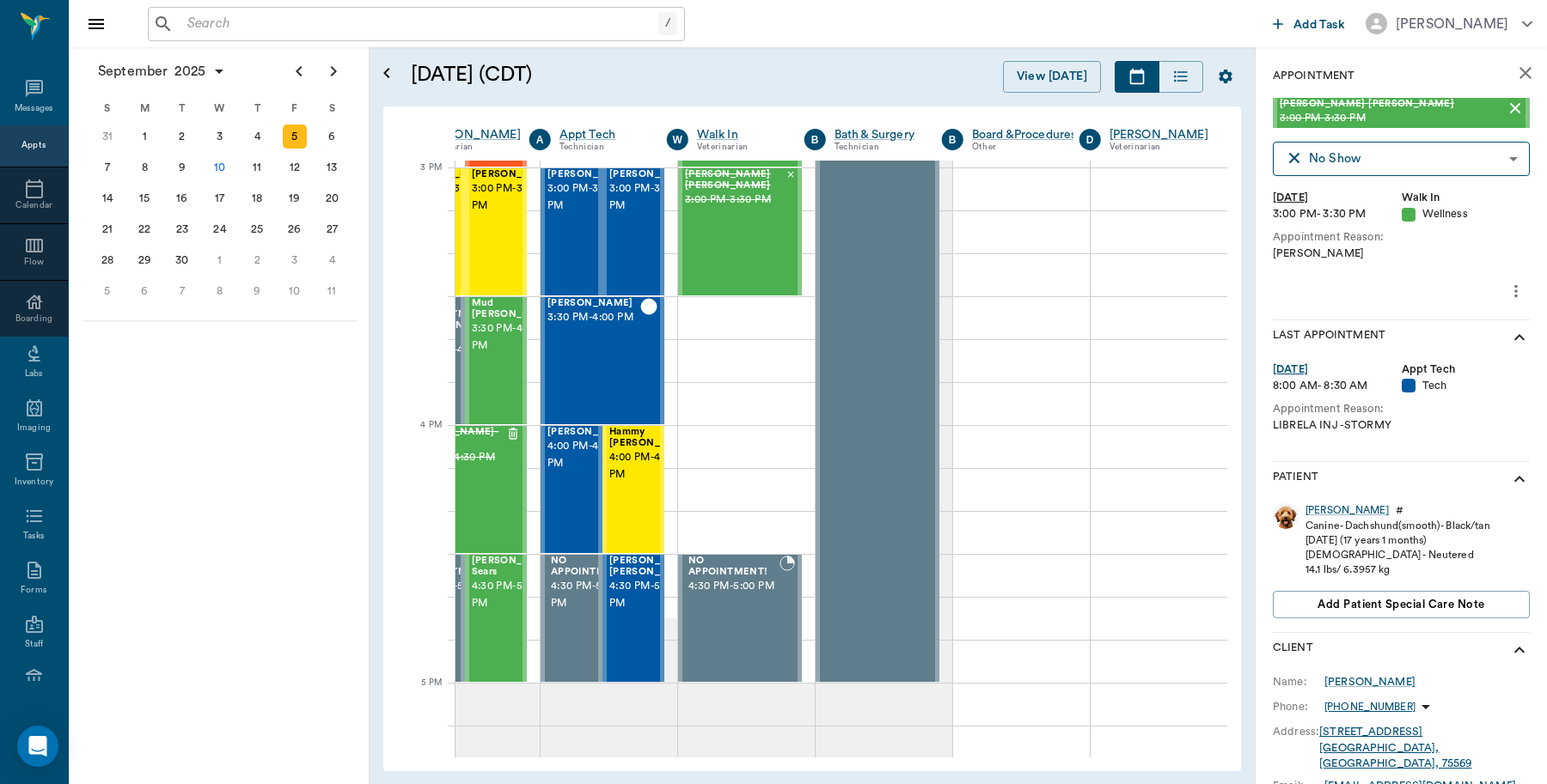
click at [1519, 71] on icon "close" at bounding box center [1525, 73] width 12 height 12
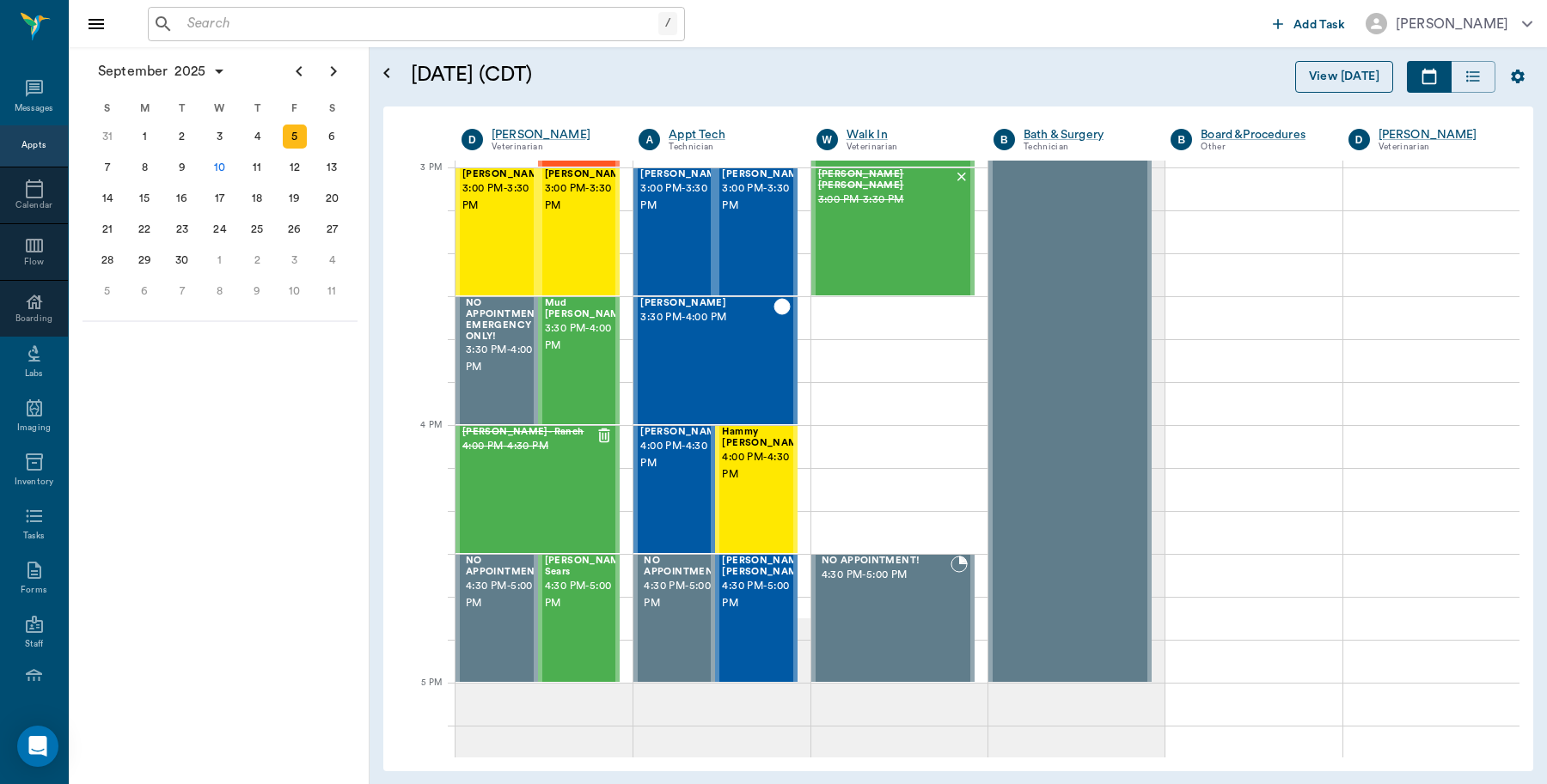
scroll to position [1804, 0]
click at [340, 19] on input "text" at bounding box center [420, 24] width 478 height 24
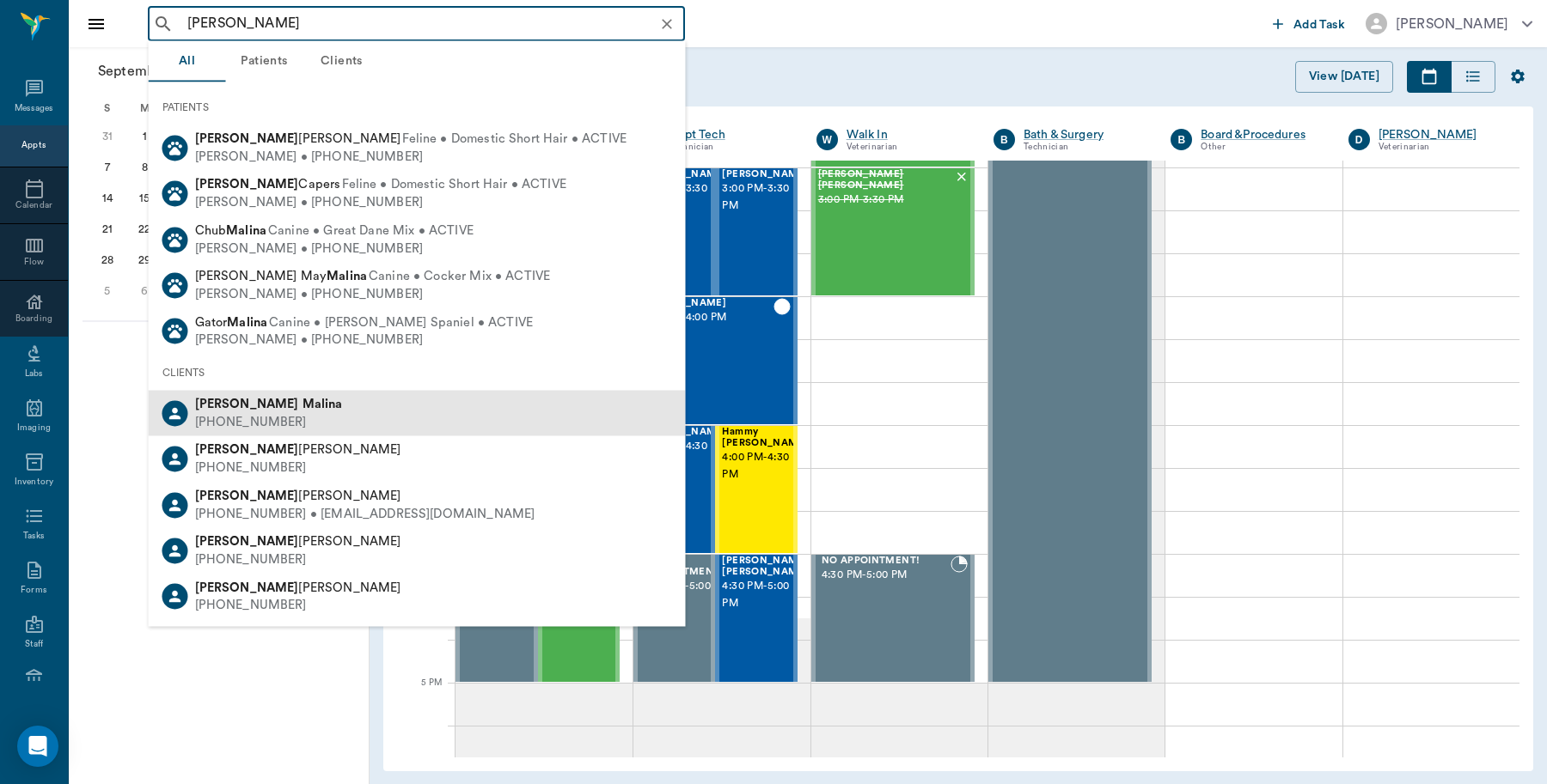
click at [265, 400] on div "Carl Malina" at bounding box center [269, 404] width 148 height 18
type input "CARL MALINA"
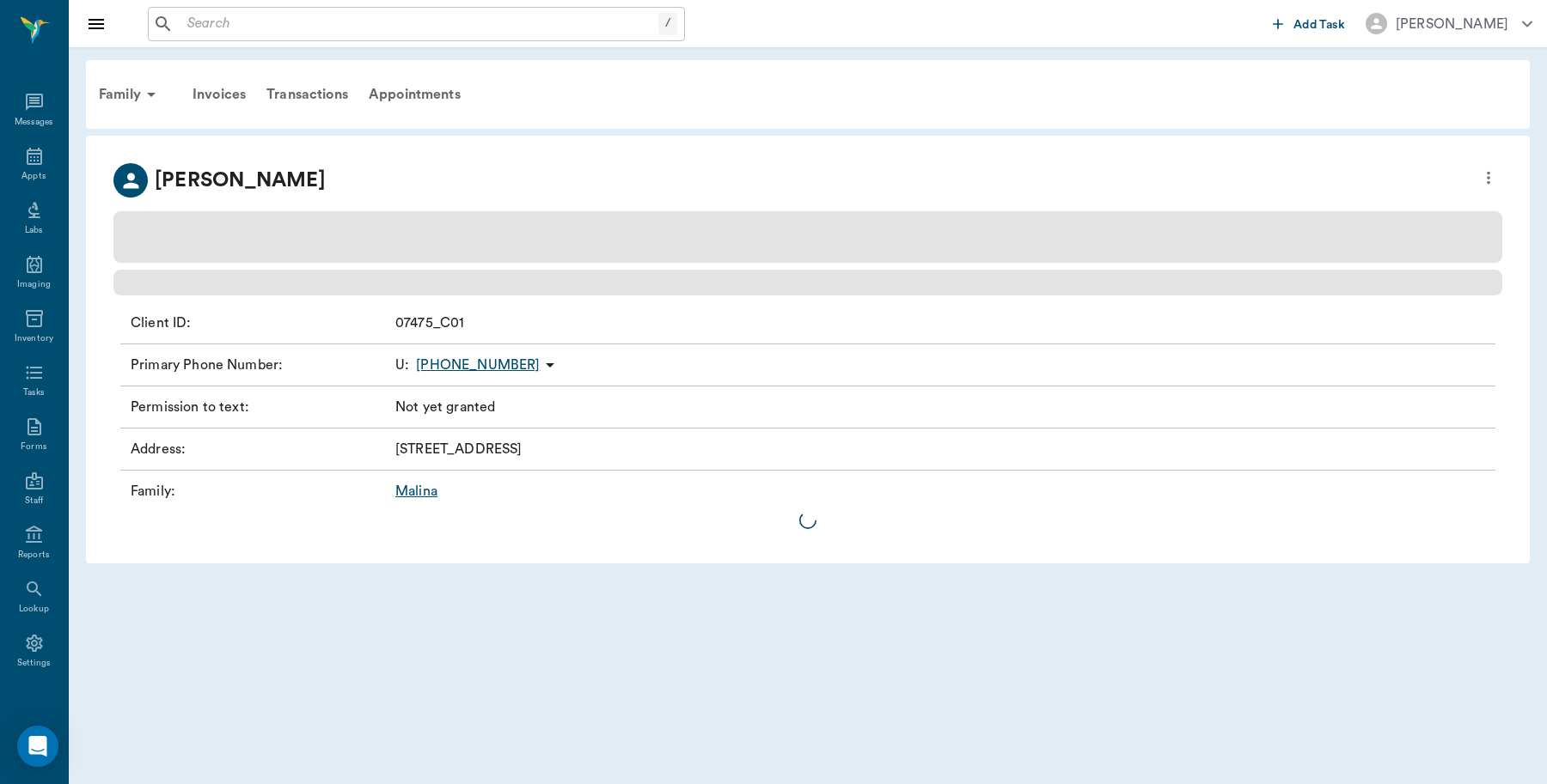
scroll to position [5, 0]
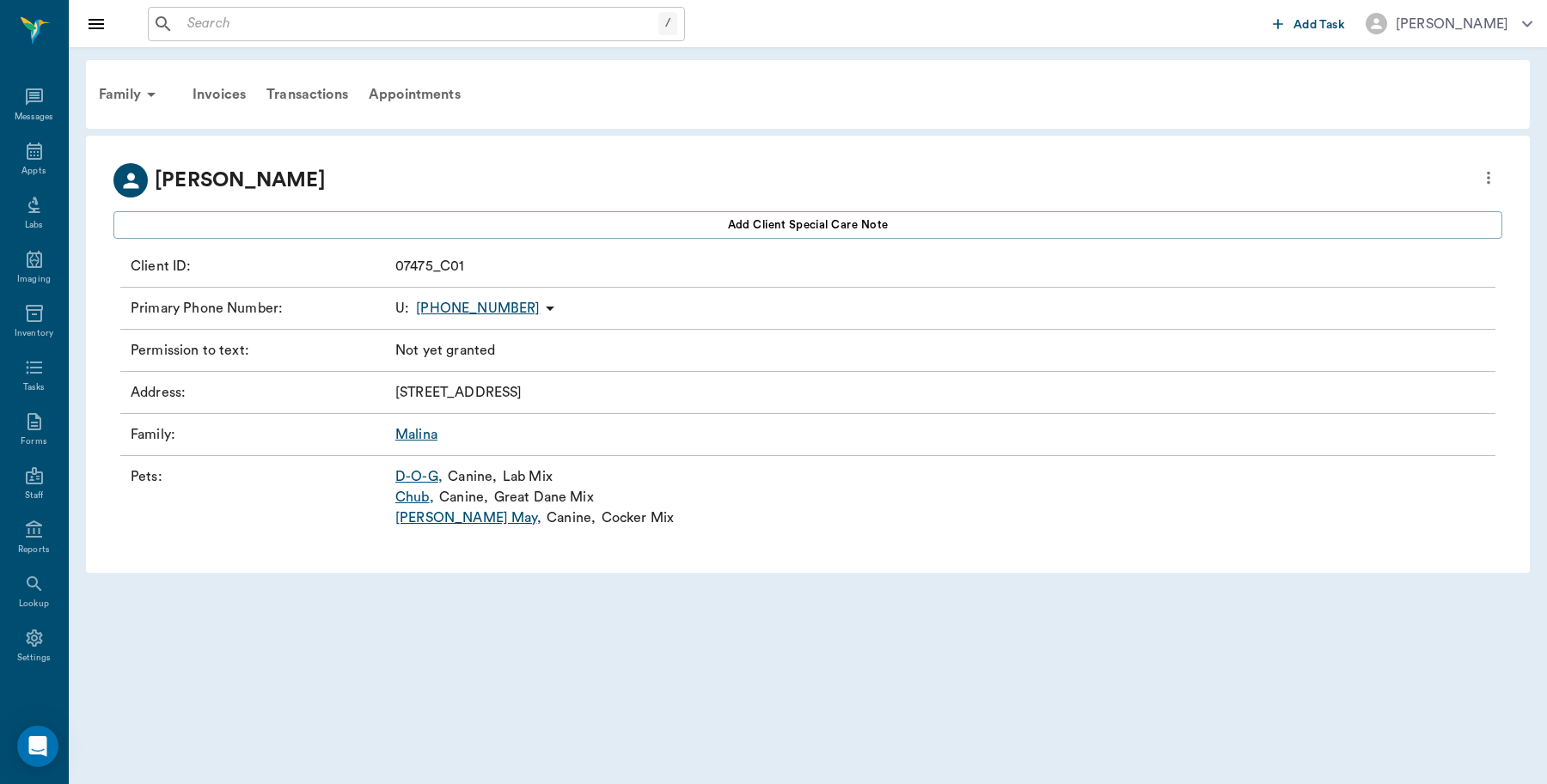
click at [413, 473] on link "D-O-G ," at bounding box center [419, 476] width 47 height 21
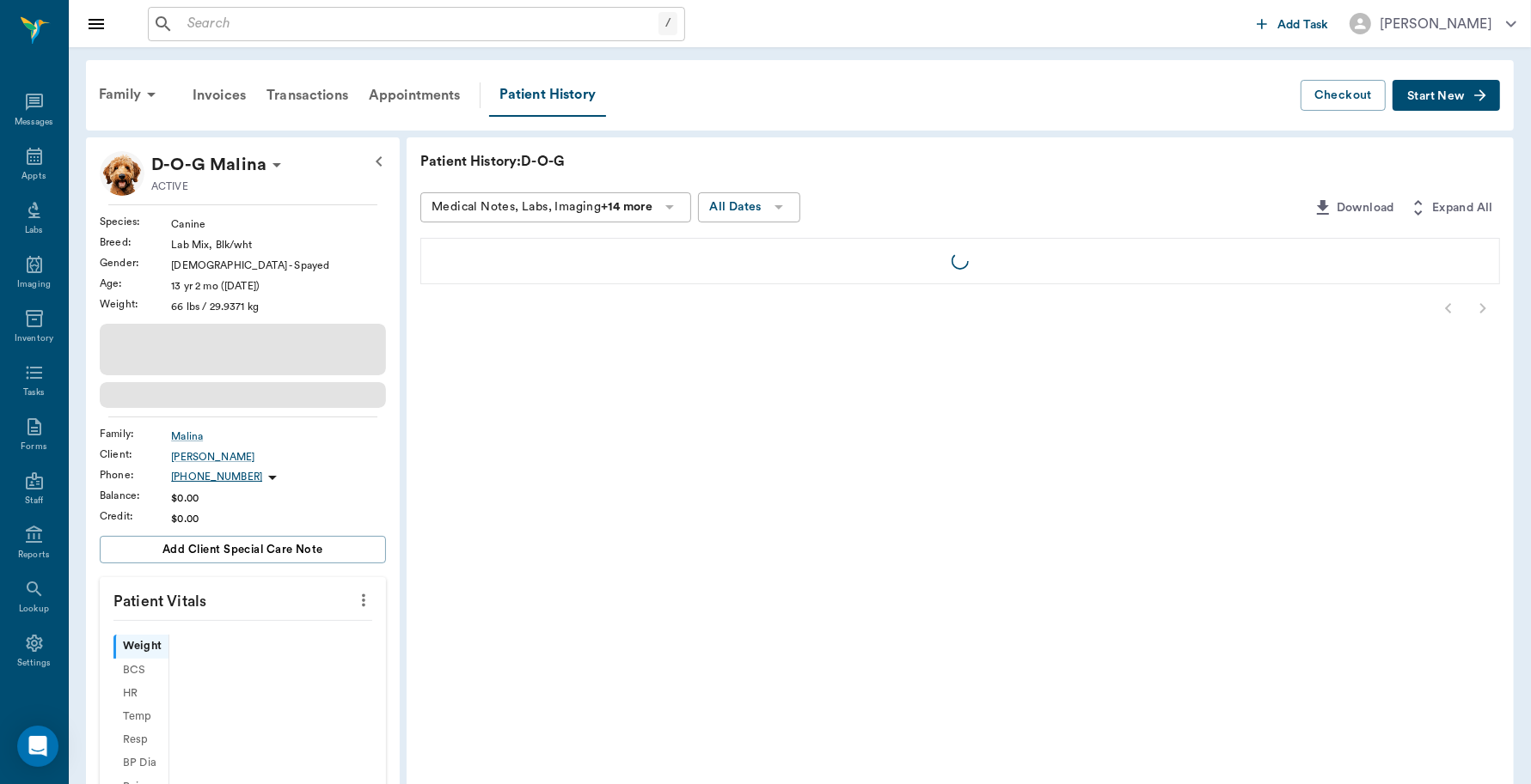
click at [127, 86] on div "Family" at bounding box center [130, 94] width 83 height 41
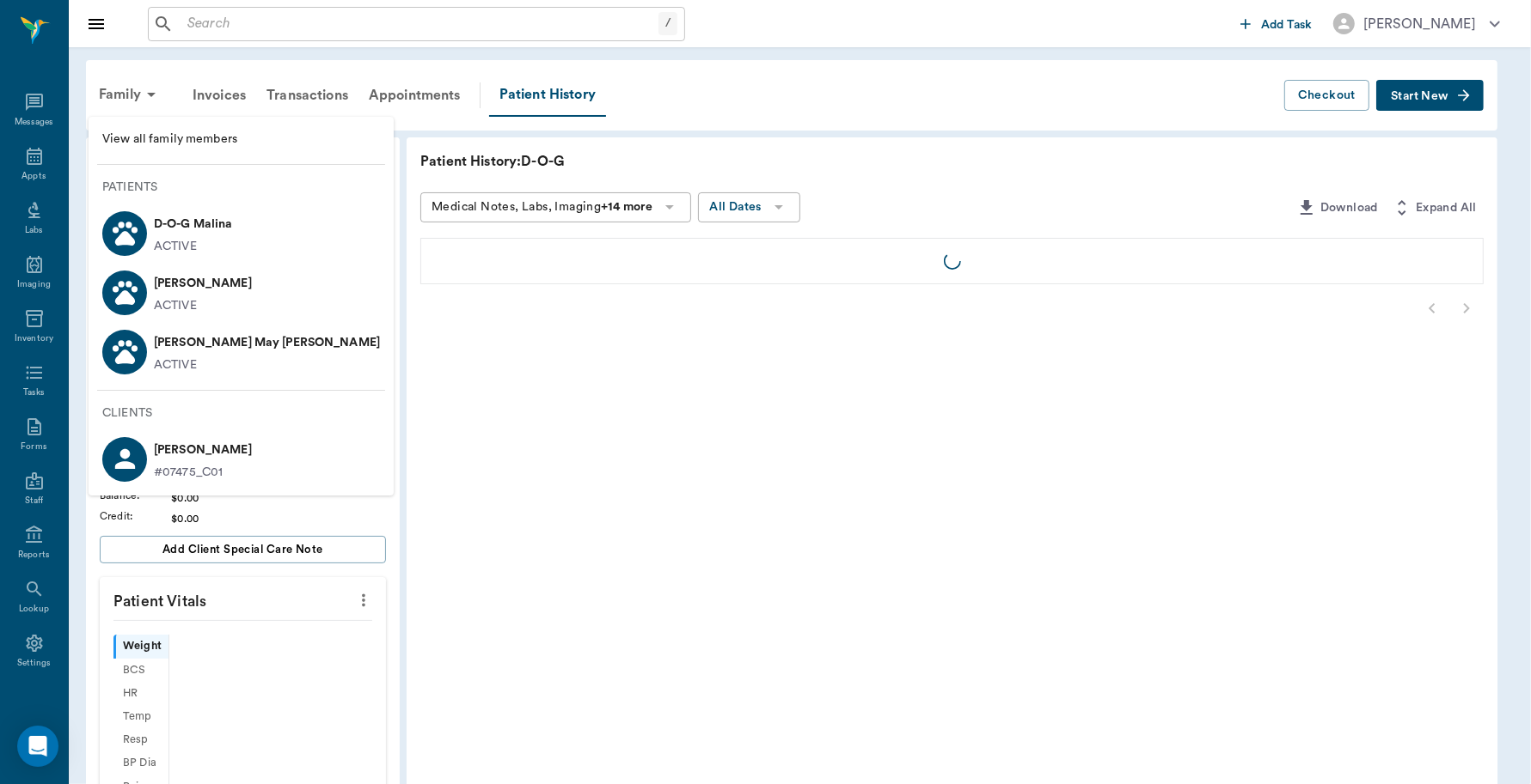
scroll to position [5, 0]
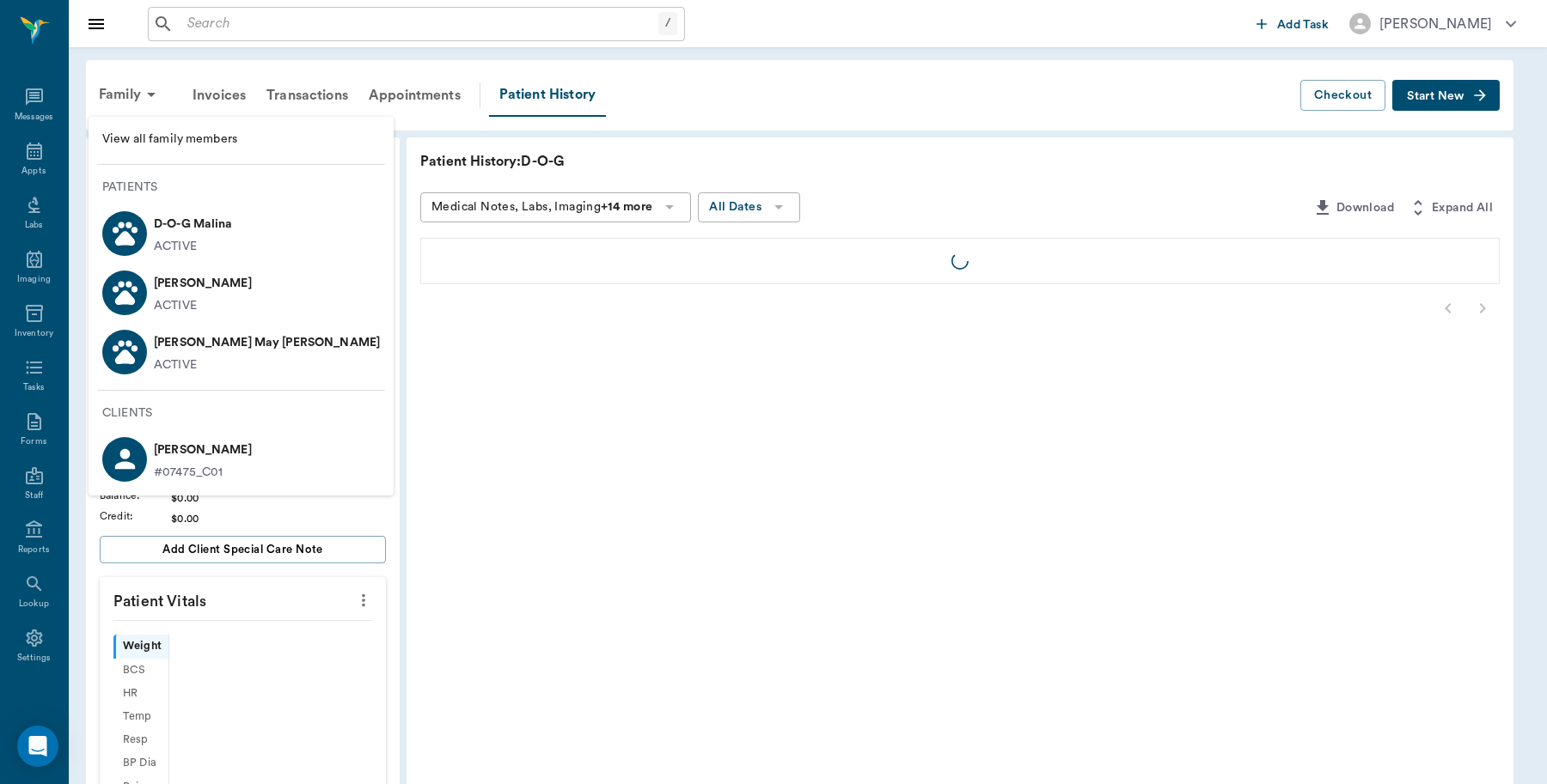
click at [157, 138] on span "View all family members" at bounding box center [241, 140] width 278 height 18
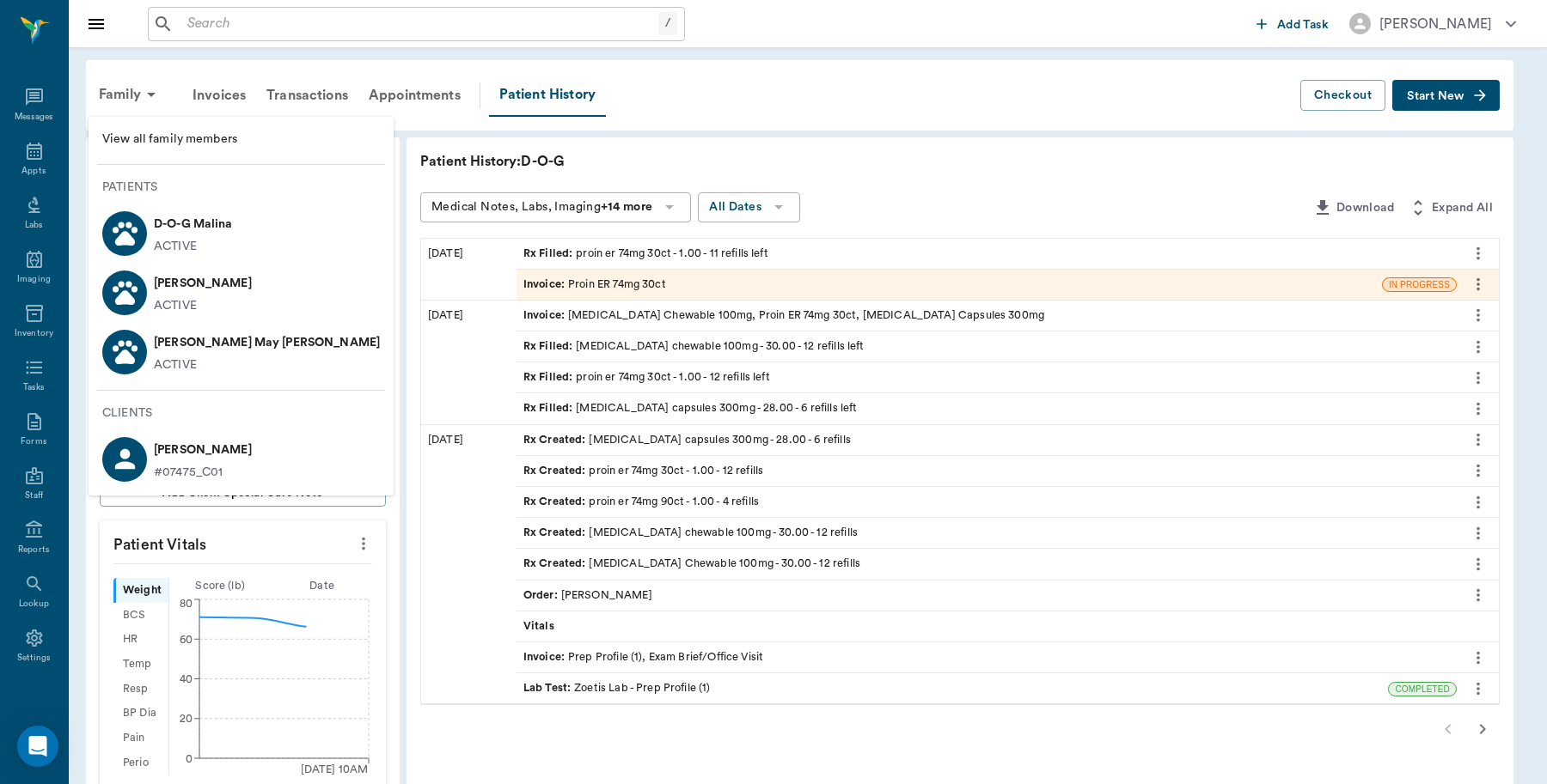
click at [164, 132] on span "View all family members" at bounding box center [241, 140] width 278 height 18
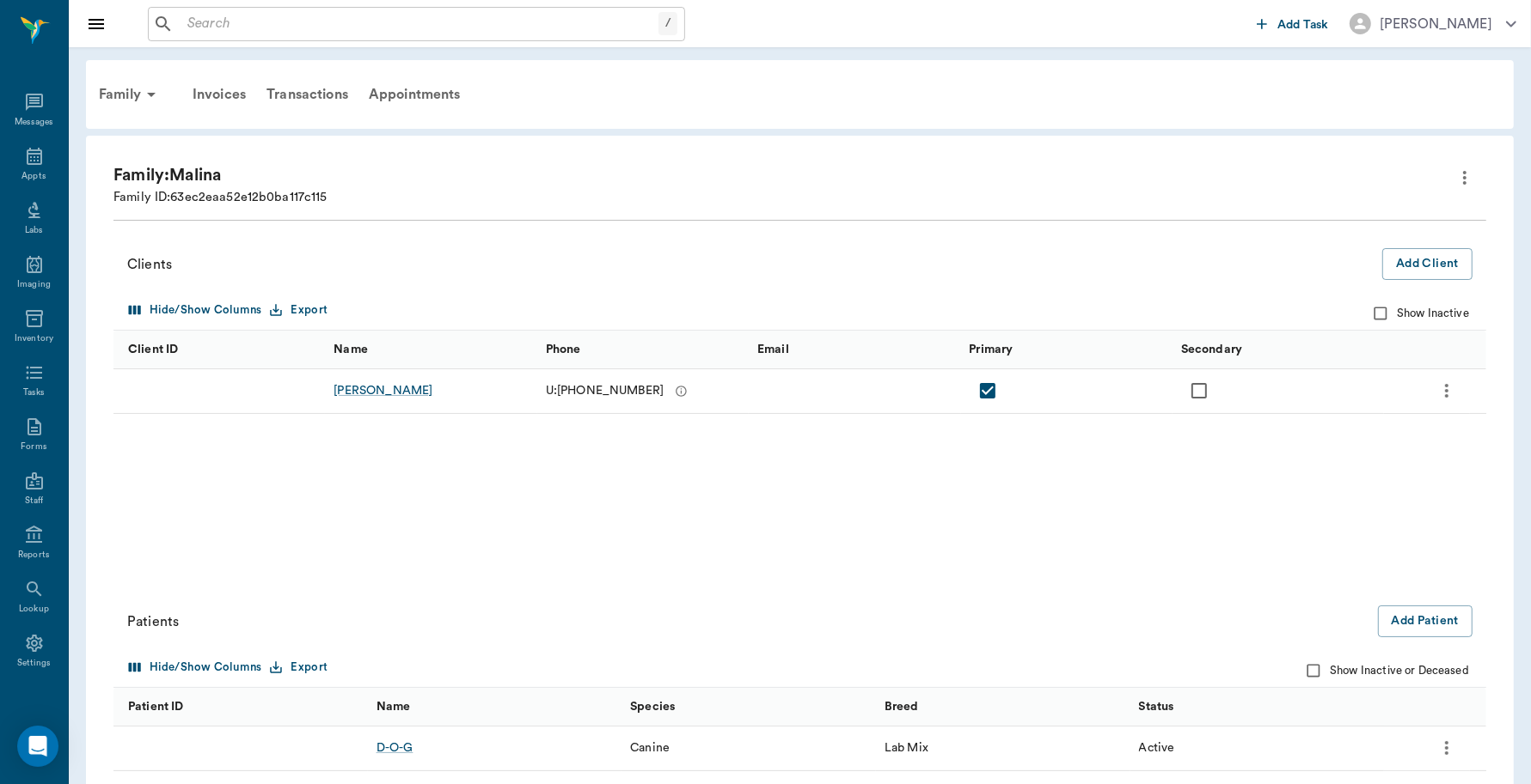
scroll to position [5, 0]
click at [397, 741] on div "D-O-G" at bounding box center [395, 747] width 37 height 17
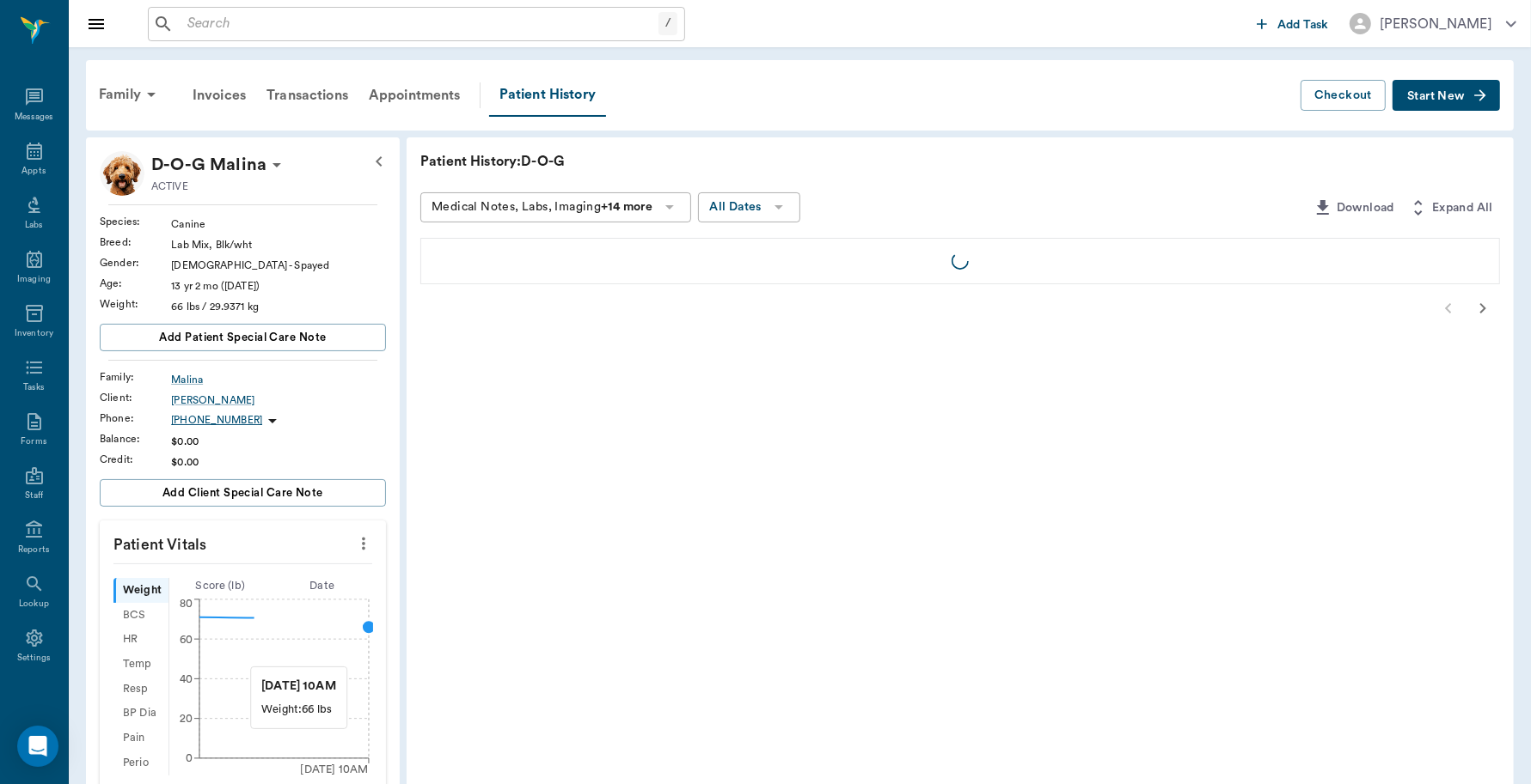
scroll to position [5, 0]
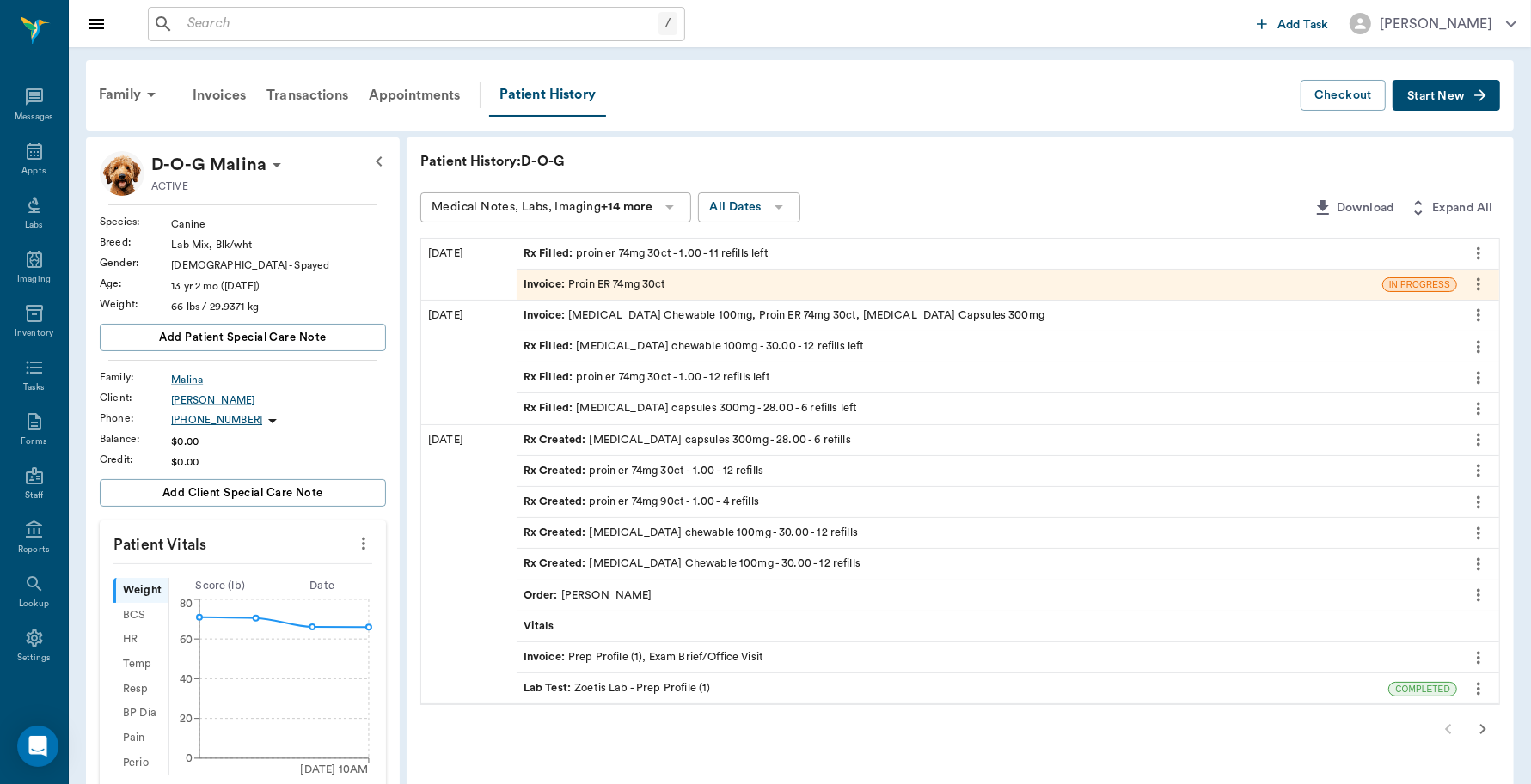
click at [611, 341] on div "Rx Filled : carprofen chewable 100mg - 30.00 - 12 refills left" at bounding box center [694, 347] width 341 height 16
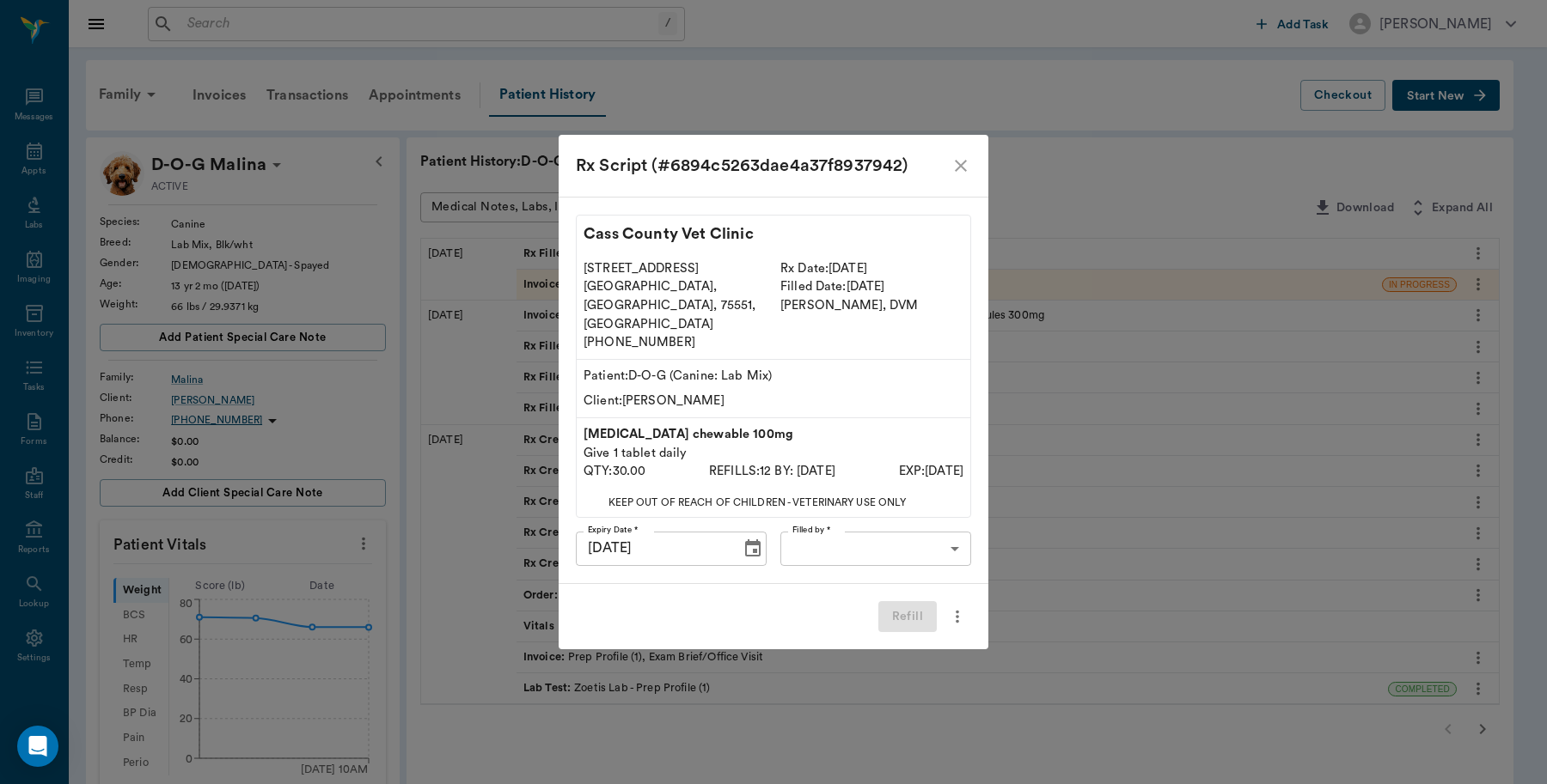
click at [851, 524] on body "/ ​ Add Task Dr. Bert Ellsworth Nectar Messages Appts Labs Imaging Inventory Ta…" at bounding box center [774, 740] width 1547 height 1480
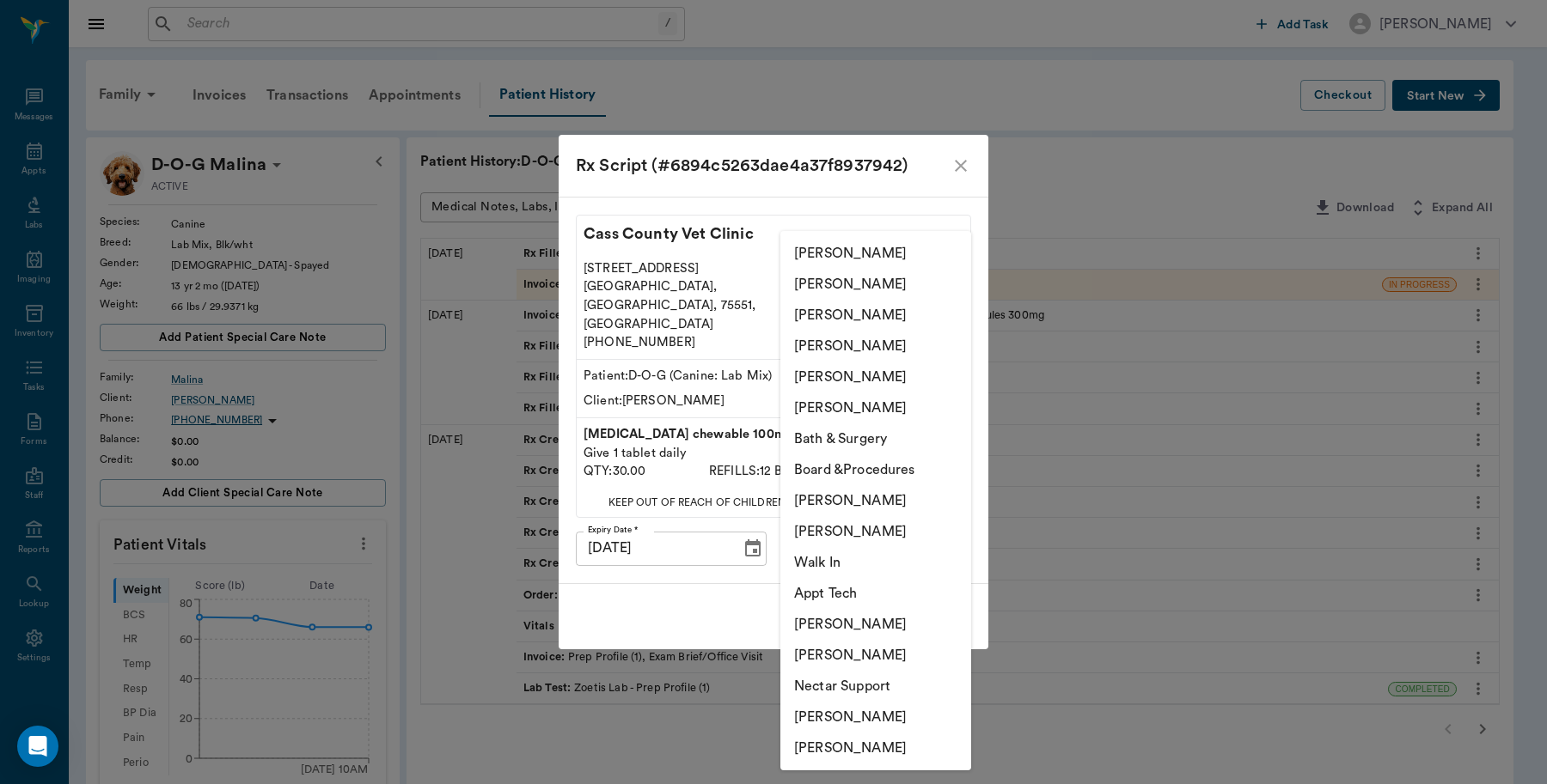
click at [830, 375] on li "Lorean Lingle" at bounding box center [875, 377] width 191 height 31
type input "63ec2ece52e12b0ba117cc90"
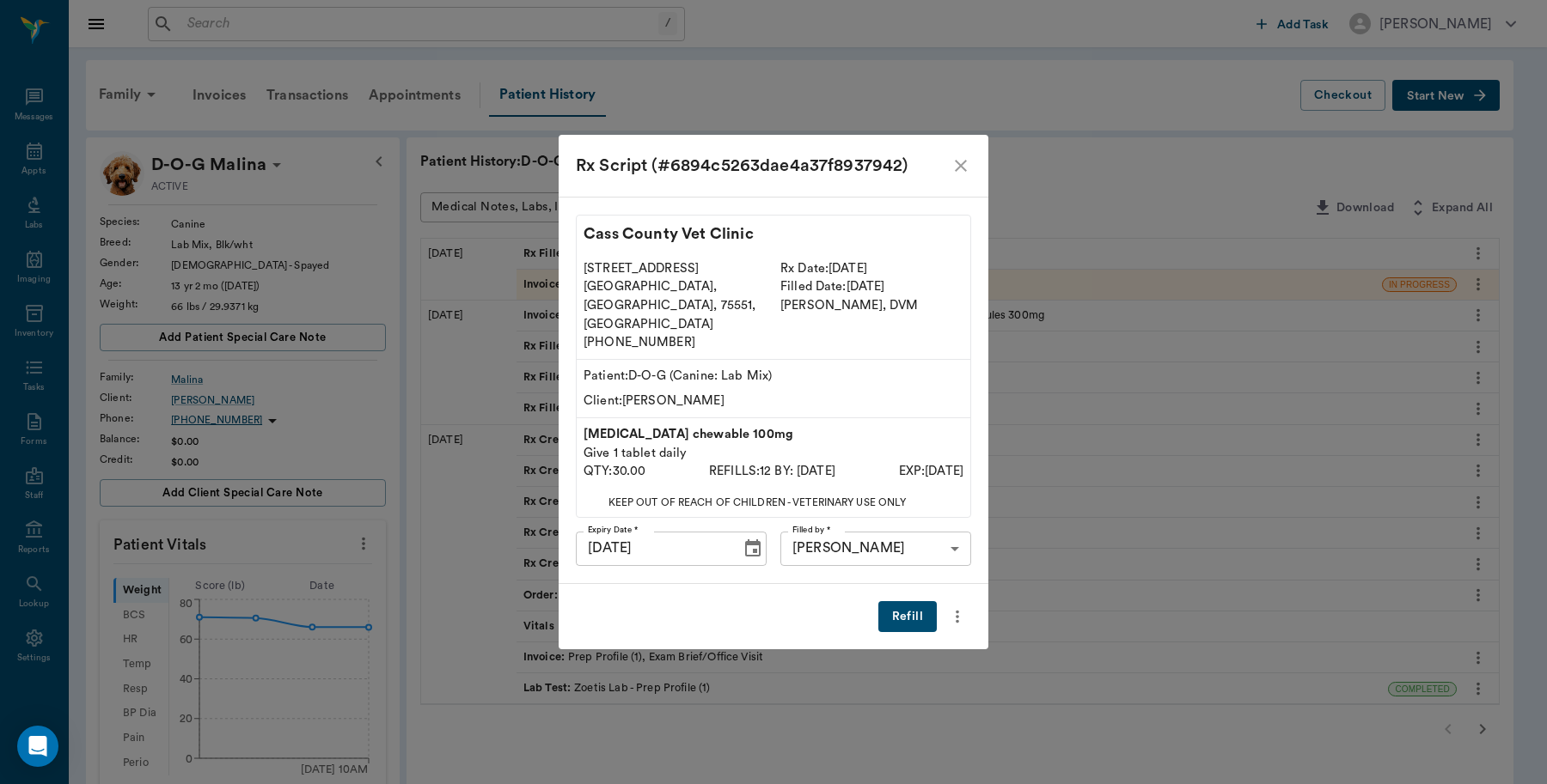
click at [904, 601] on button "Refill" at bounding box center [907, 617] width 58 height 32
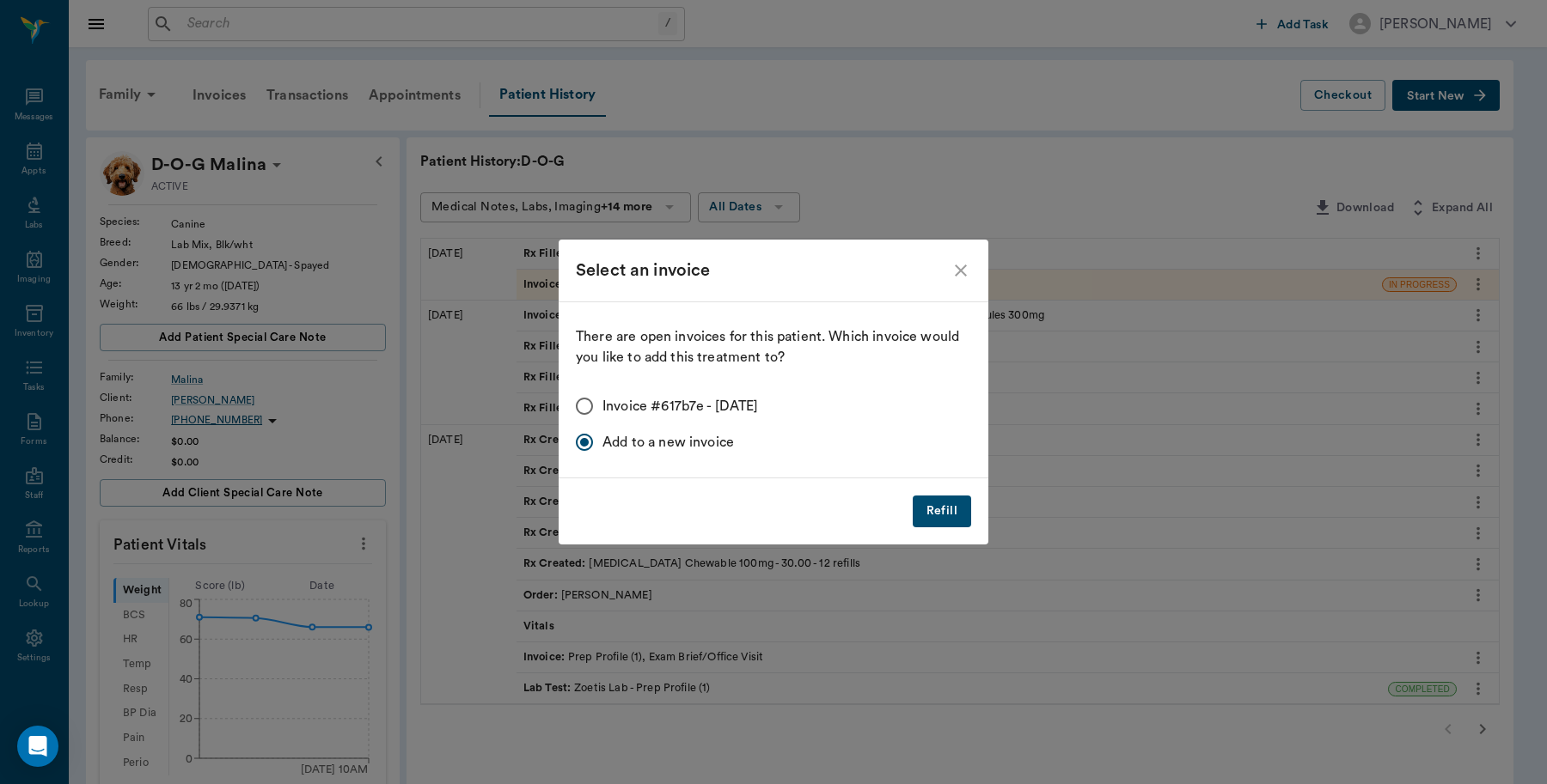
click at [585, 397] on input "Invoice #617b7e - 09/10/2025" at bounding box center [585, 406] width 36 height 36
radio input "true"
click at [935, 499] on button "Refill" at bounding box center [941, 511] width 58 height 32
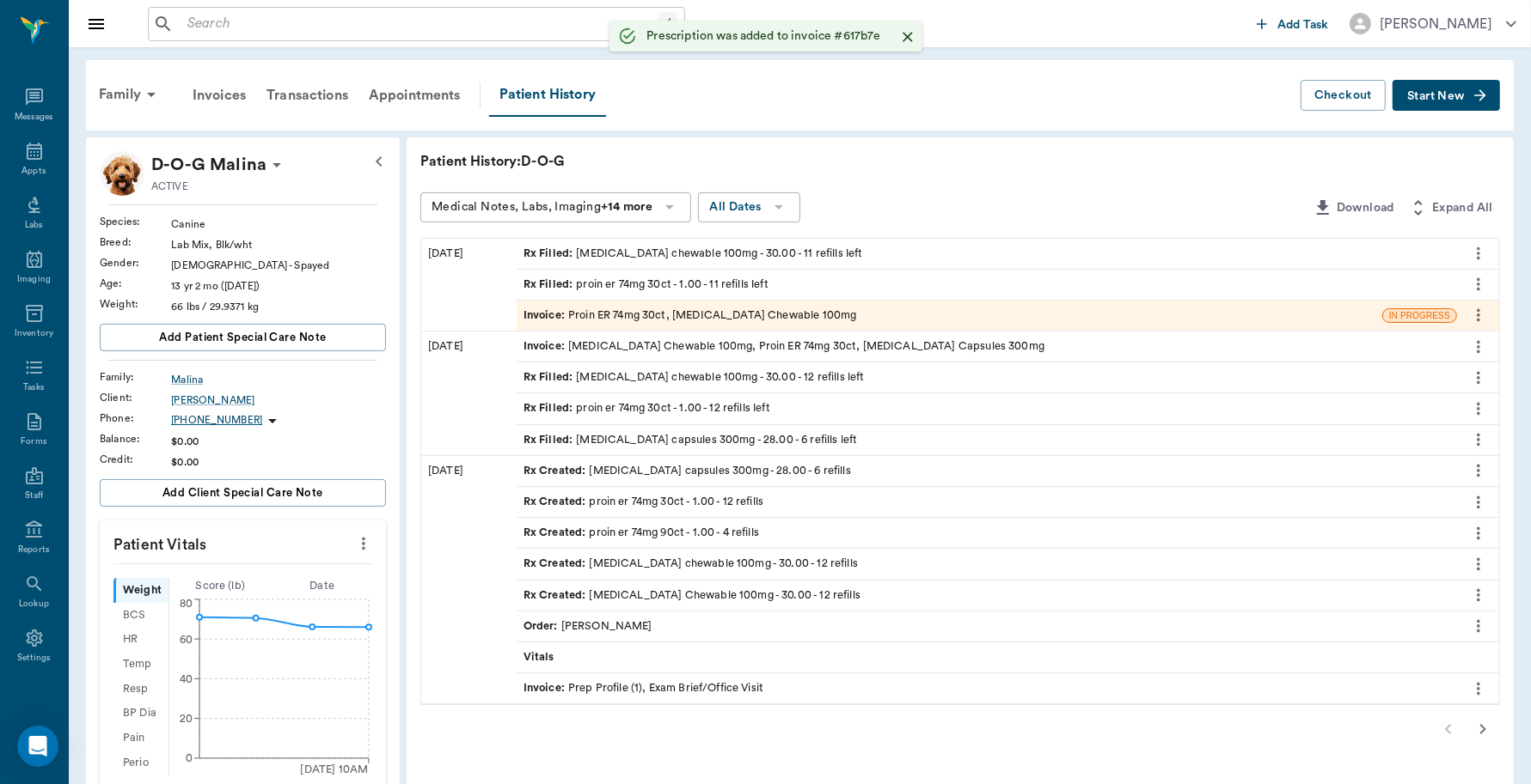
click at [658, 321] on div "Invoice : Proin ER 74mg 30ct, Carprofen Chewable 100mg" at bounding box center [691, 316] width 334 height 16
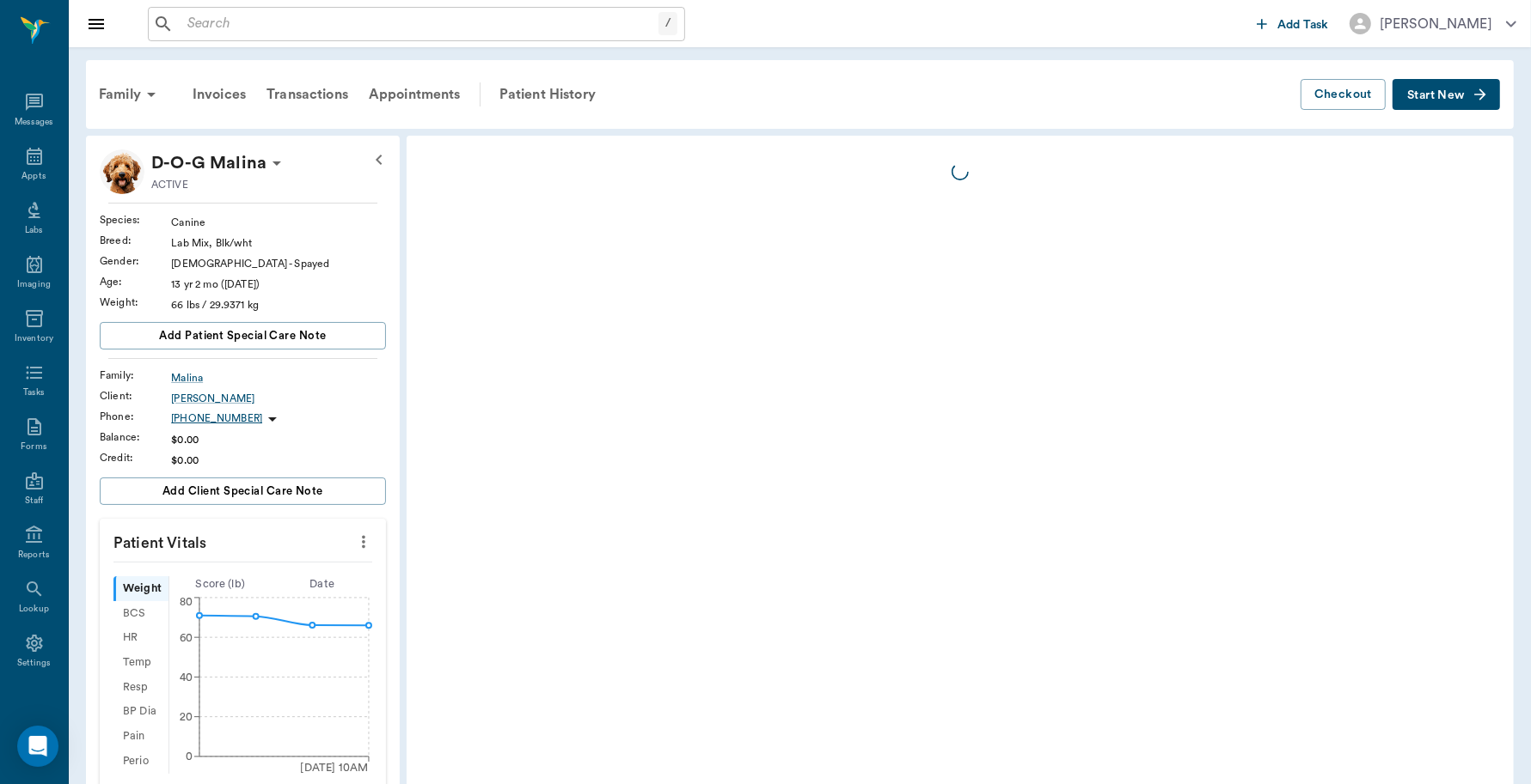
scroll to position [5, 0]
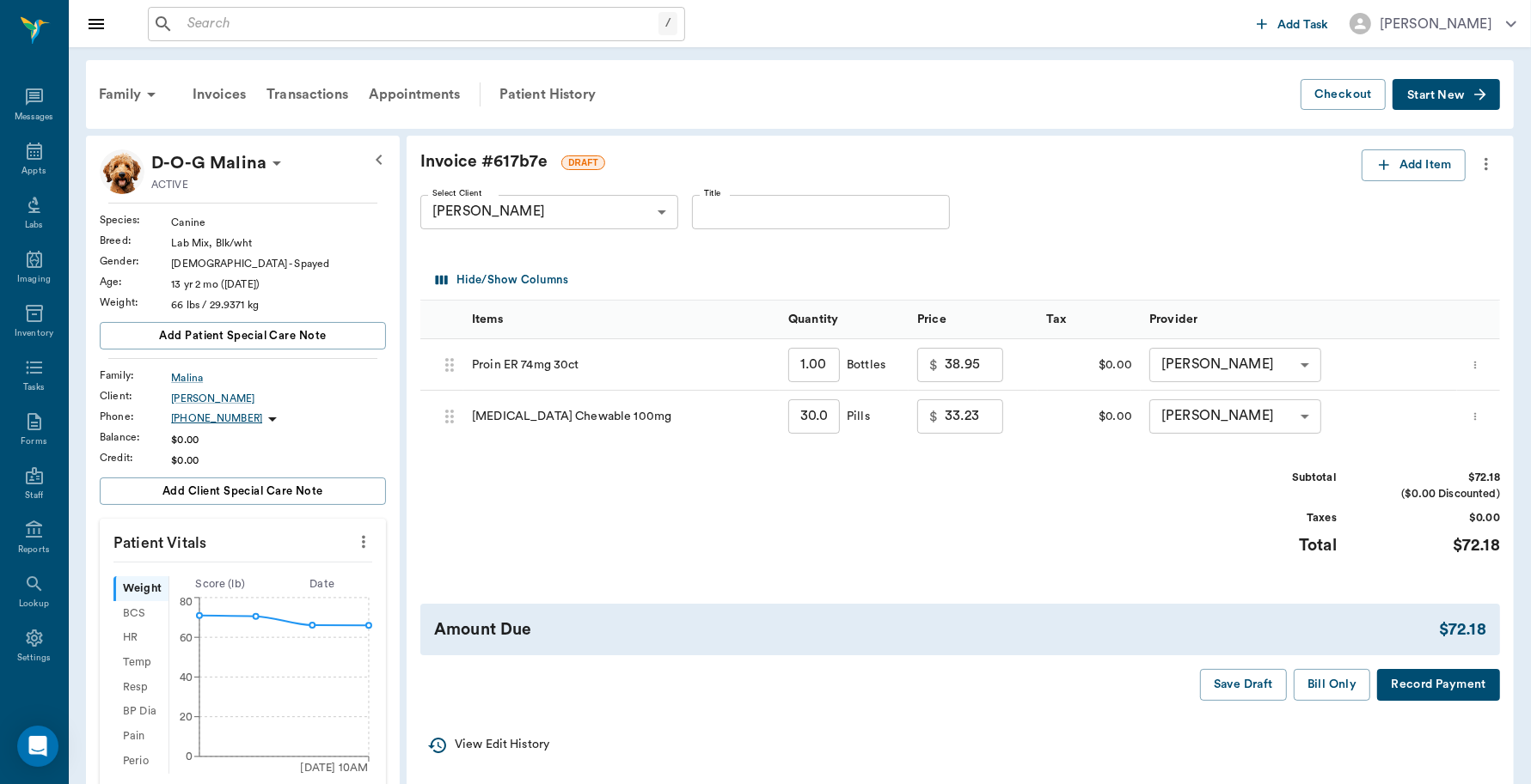
click at [1414, 685] on button "Record Payment" at bounding box center [1438, 685] width 123 height 32
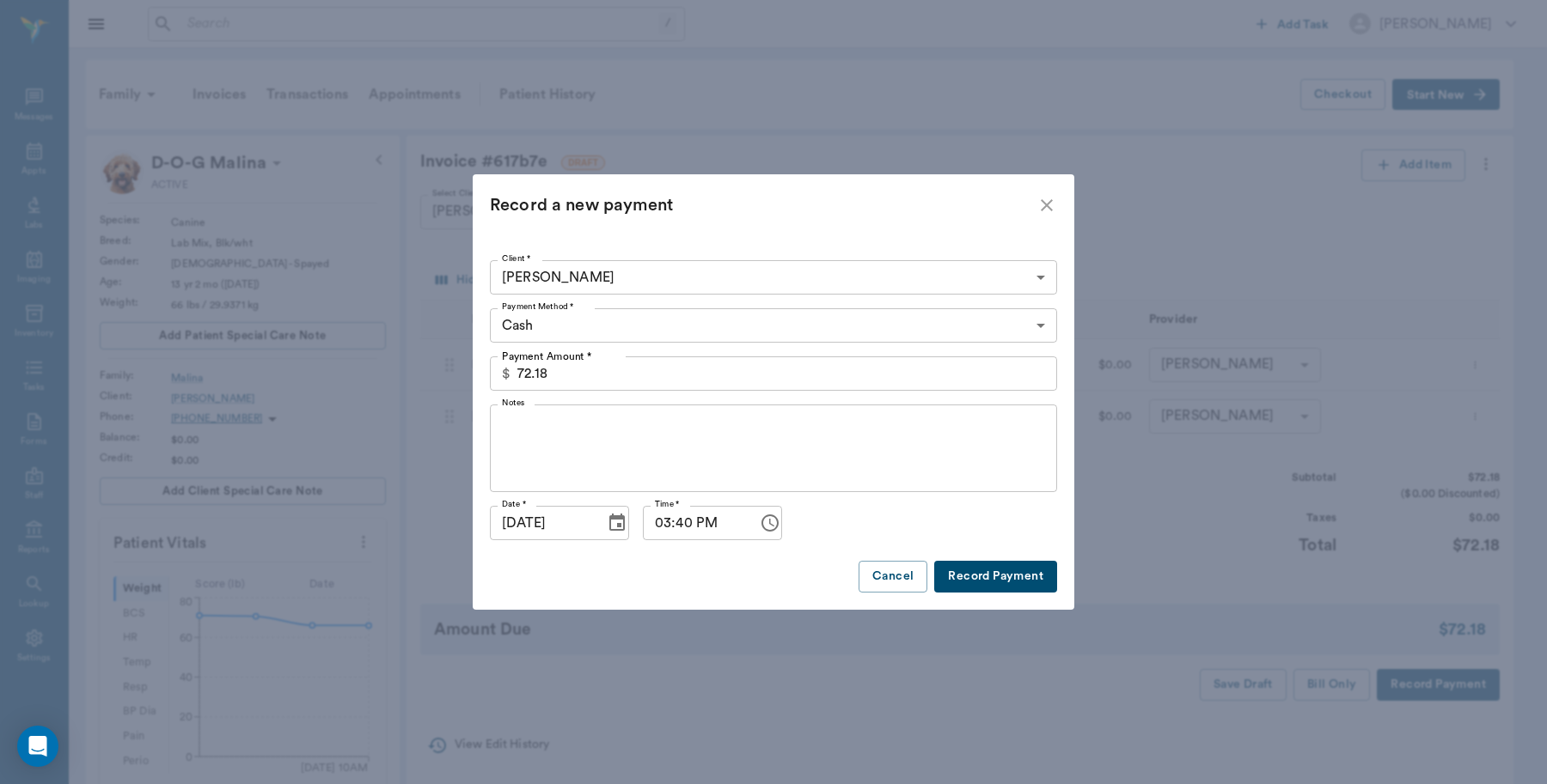
click at [1040, 572] on button "Record Payment" at bounding box center [995, 577] width 123 height 32
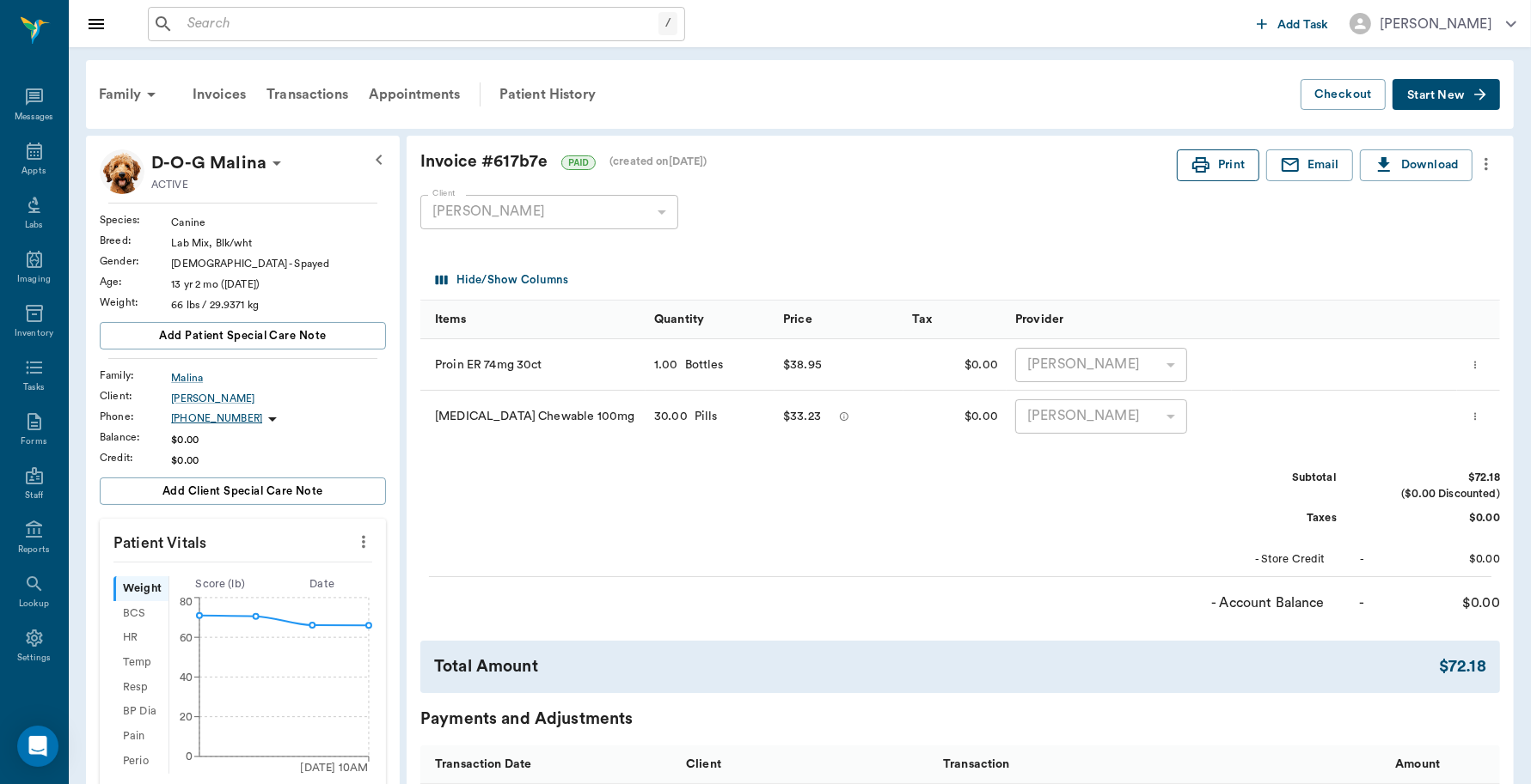
click at [1226, 170] on button "Print" at bounding box center [1217, 166] width 83 height 32
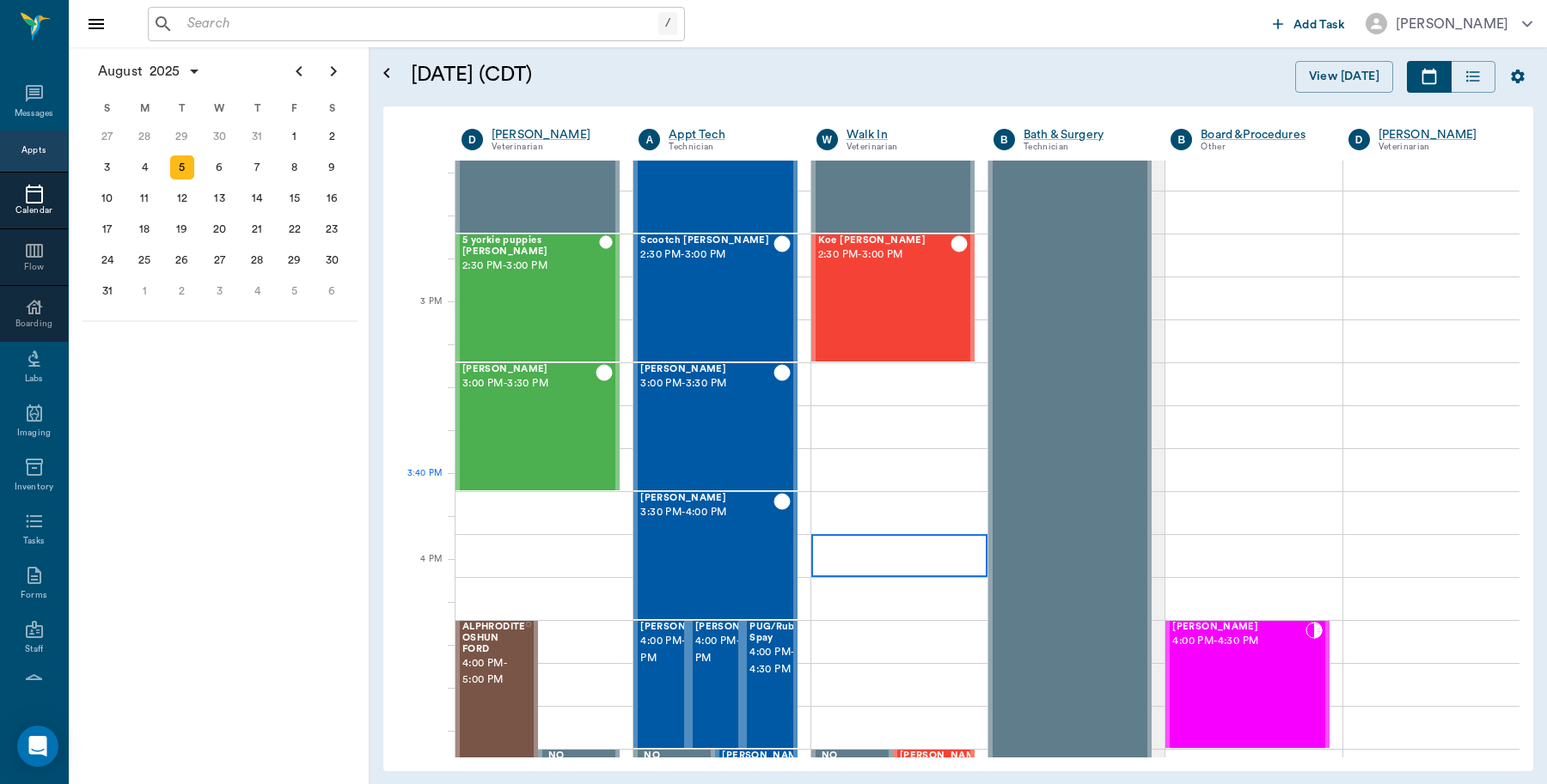
scroll to position [1677, 0]
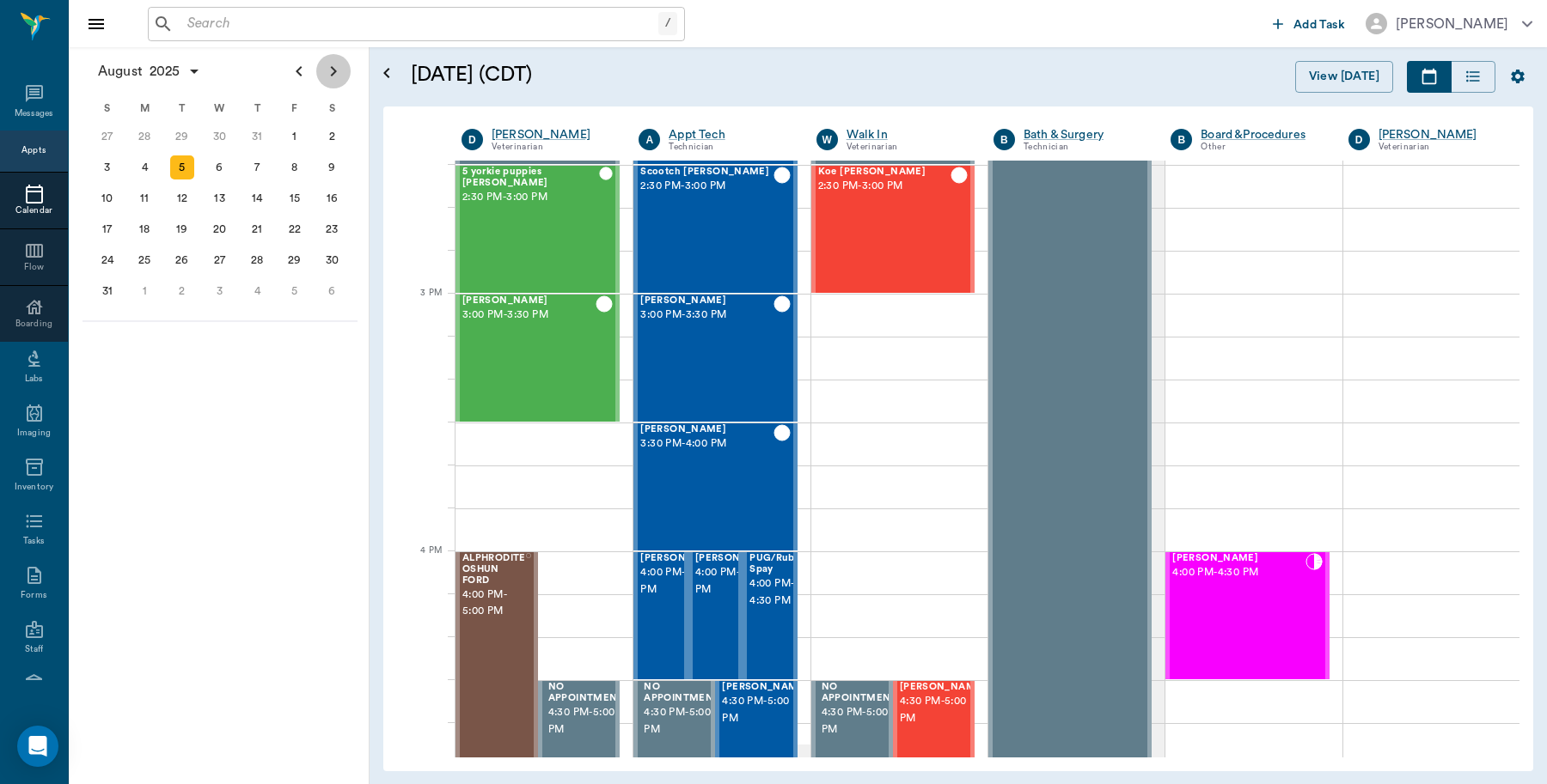
click at [342, 73] on icon "Next page" at bounding box center [333, 71] width 21 height 21
click at [218, 160] on div "10" at bounding box center [220, 168] width 24 height 24
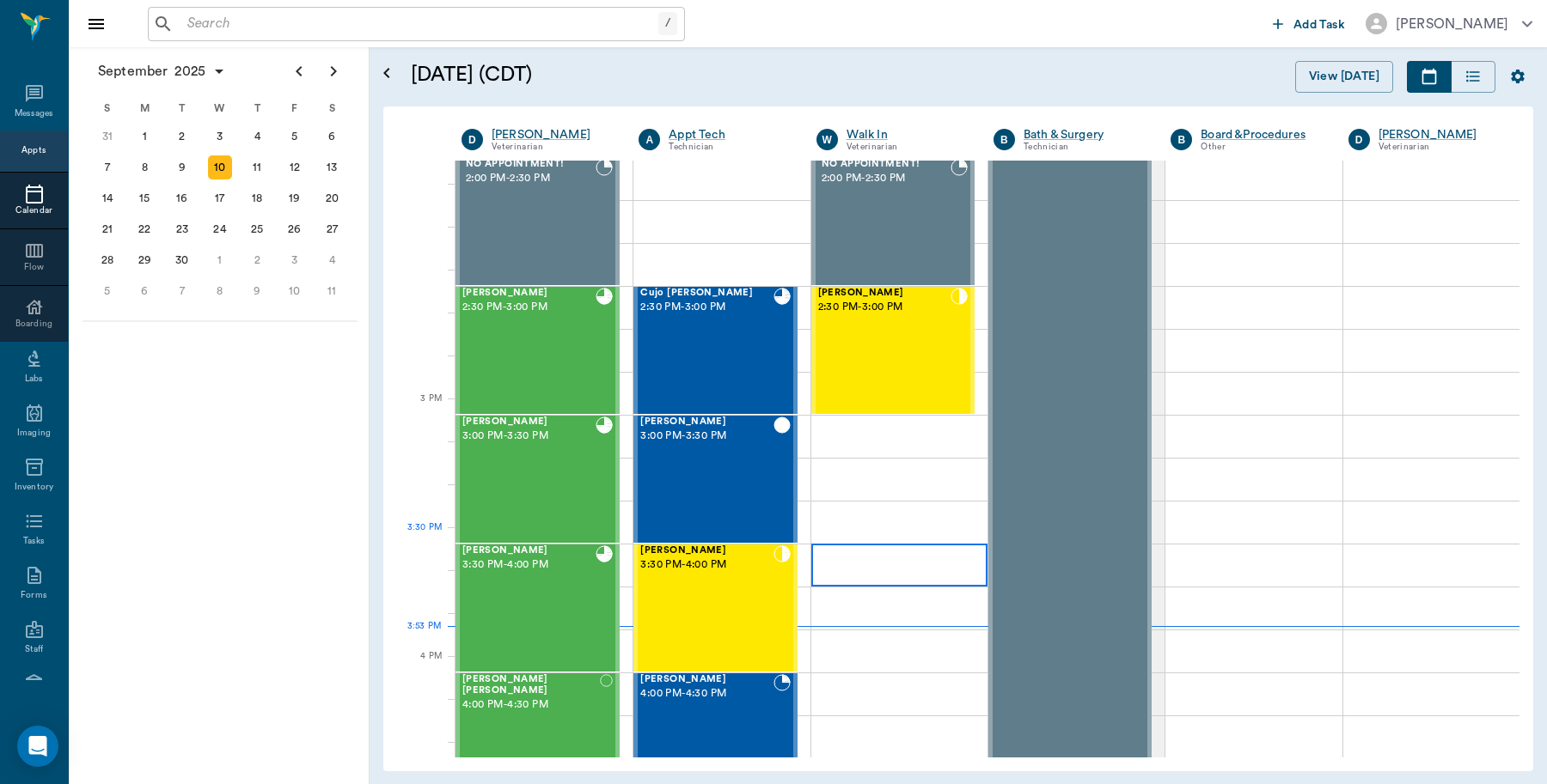
scroll to position [1610, 0]
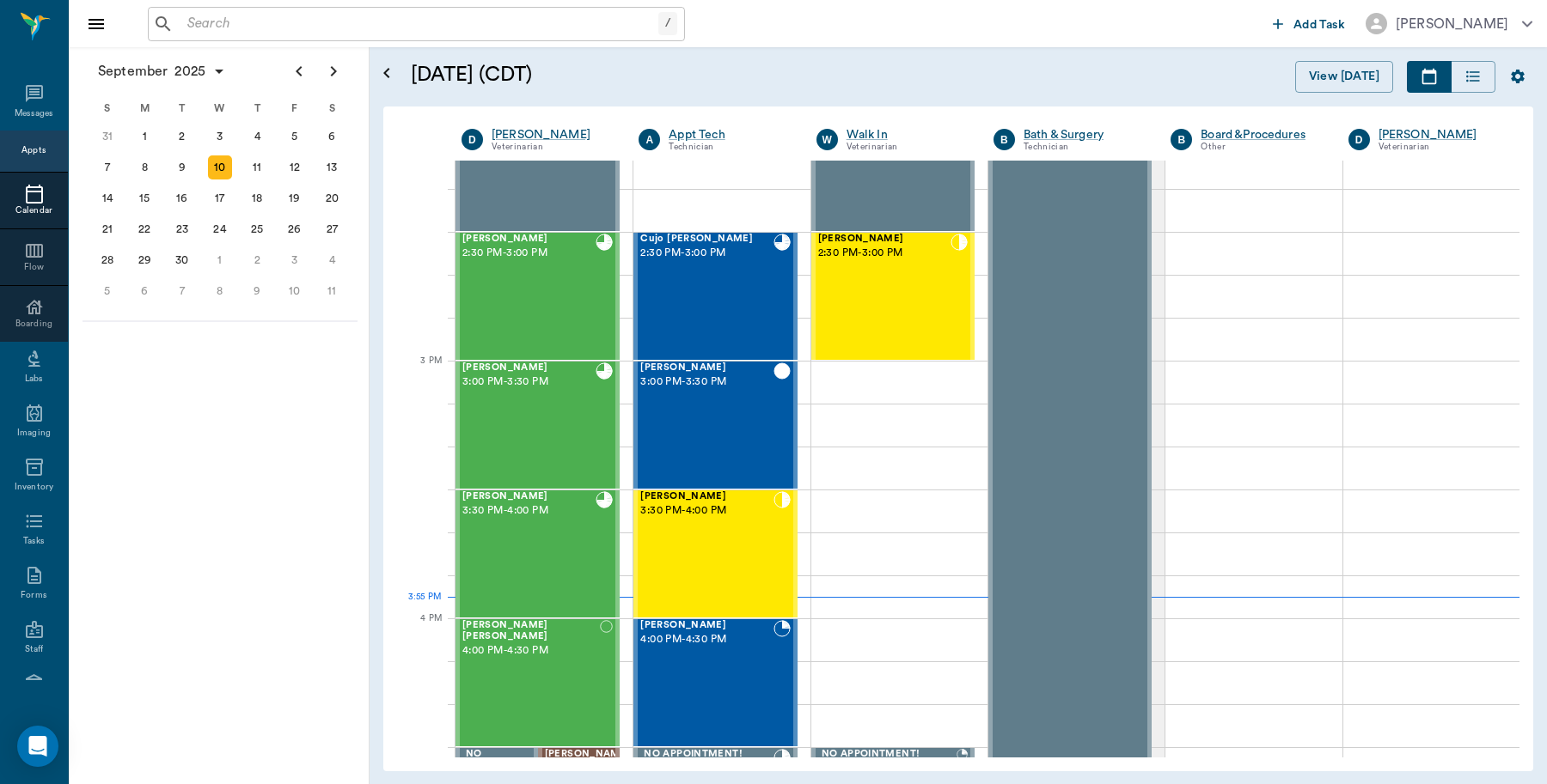
click at [248, 14] on input "text" at bounding box center [420, 24] width 478 height 24
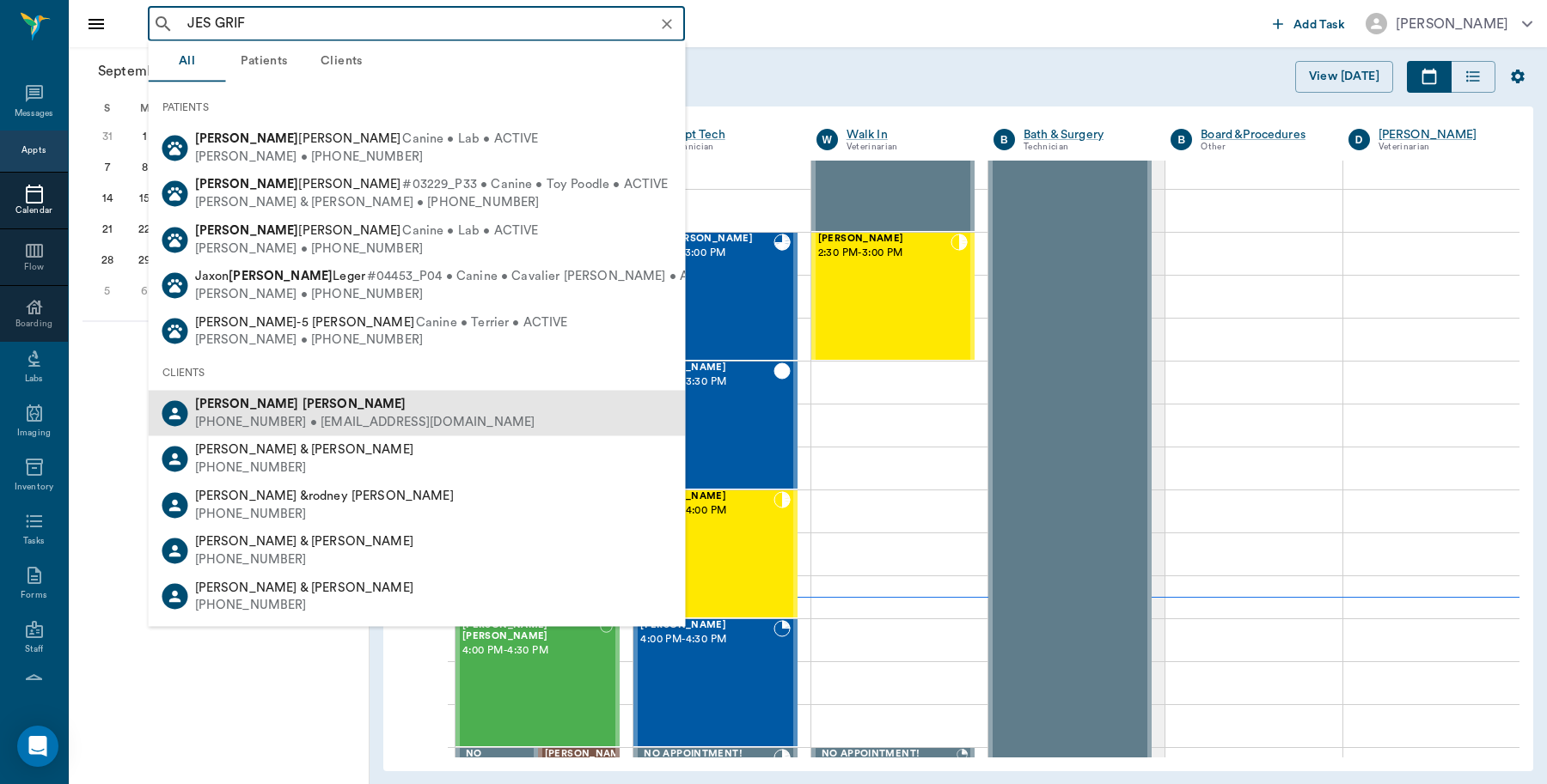
click at [303, 405] on b "Griffin" at bounding box center [355, 403] width 104 height 13
type input "JES GRIF"
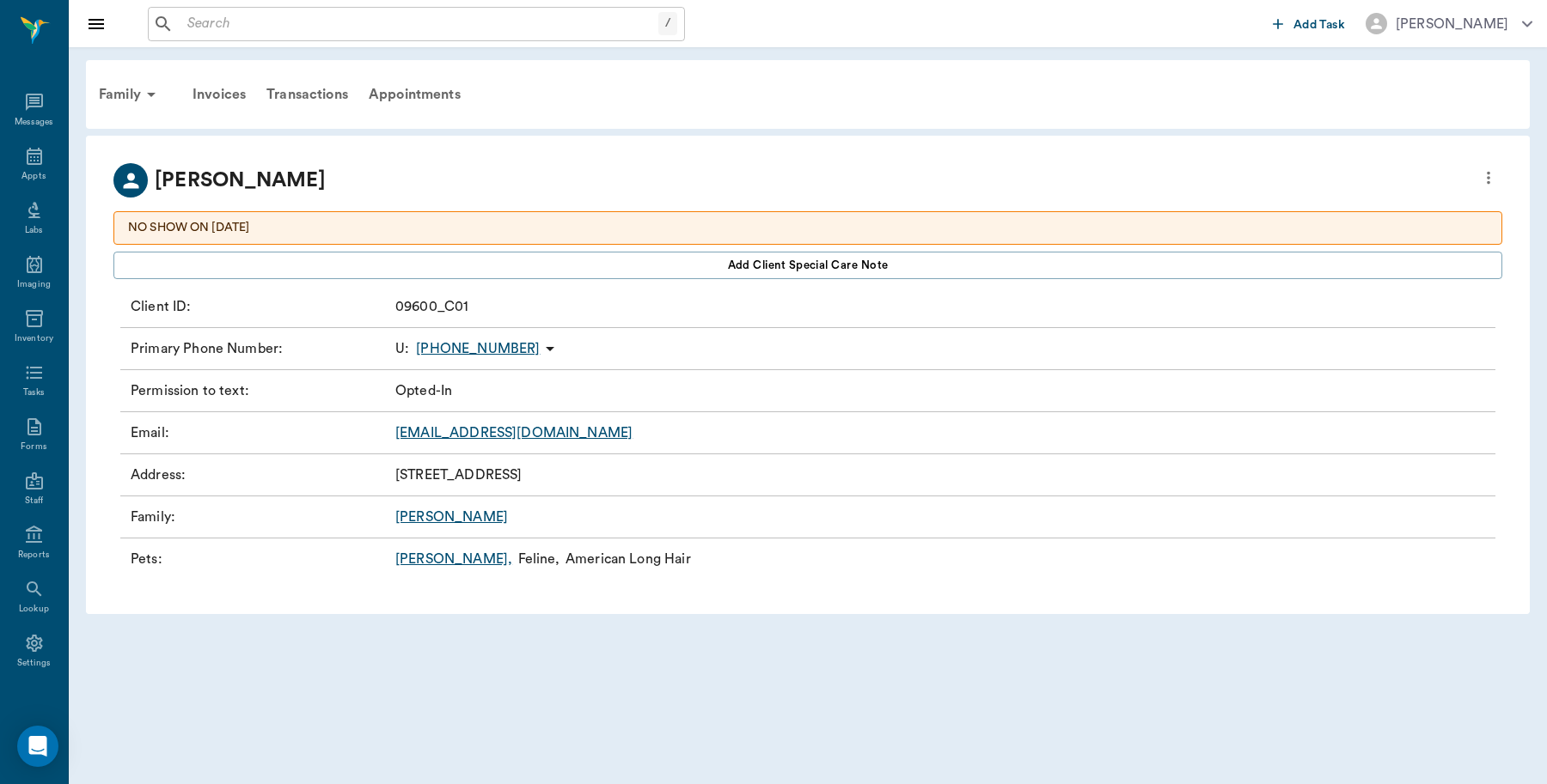
click at [419, 550] on link "Luna ," at bounding box center [454, 559] width 117 height 21
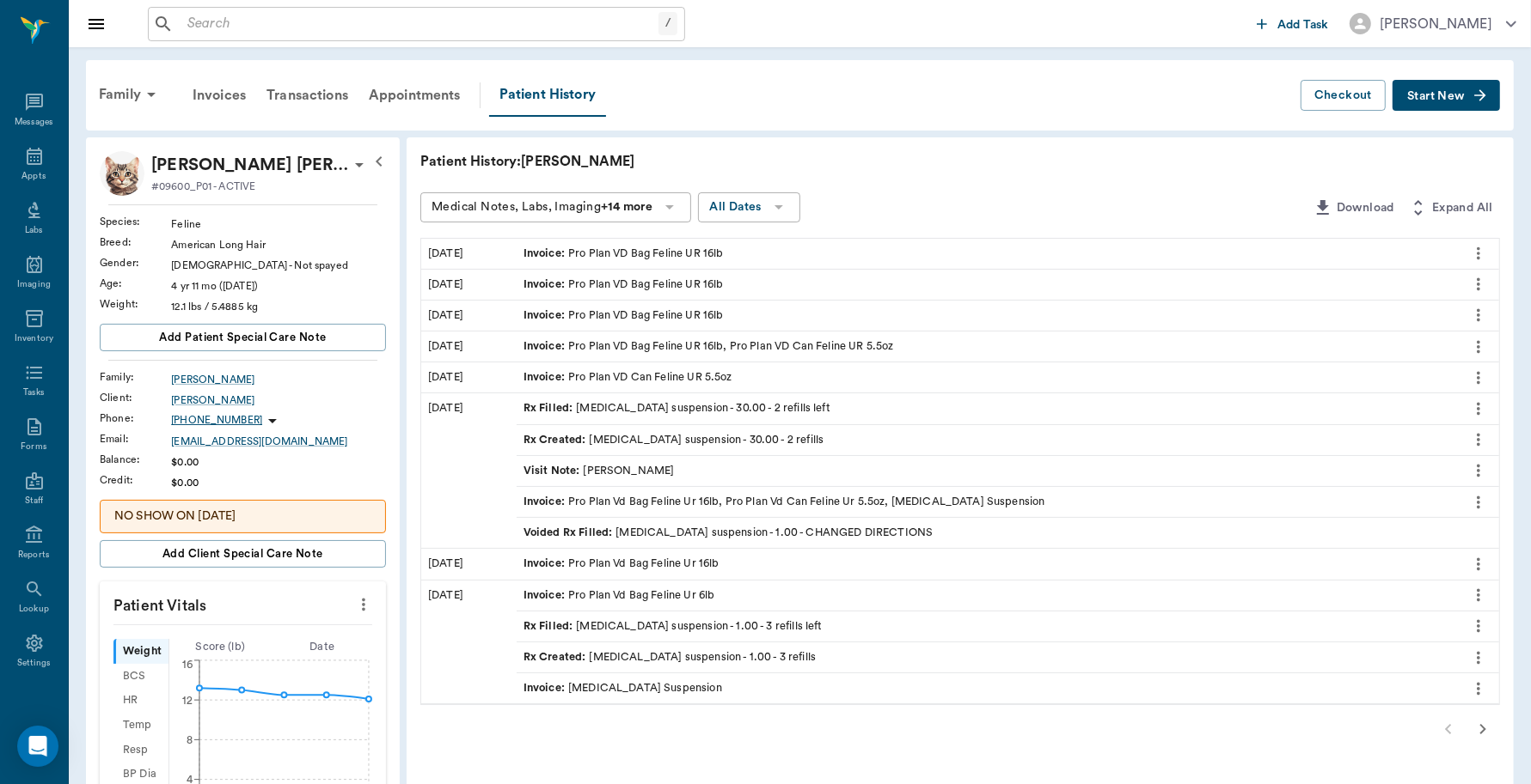
click at [1436, 96] on span "Start New" at bounding box center [1436, 96] width 58 height 0
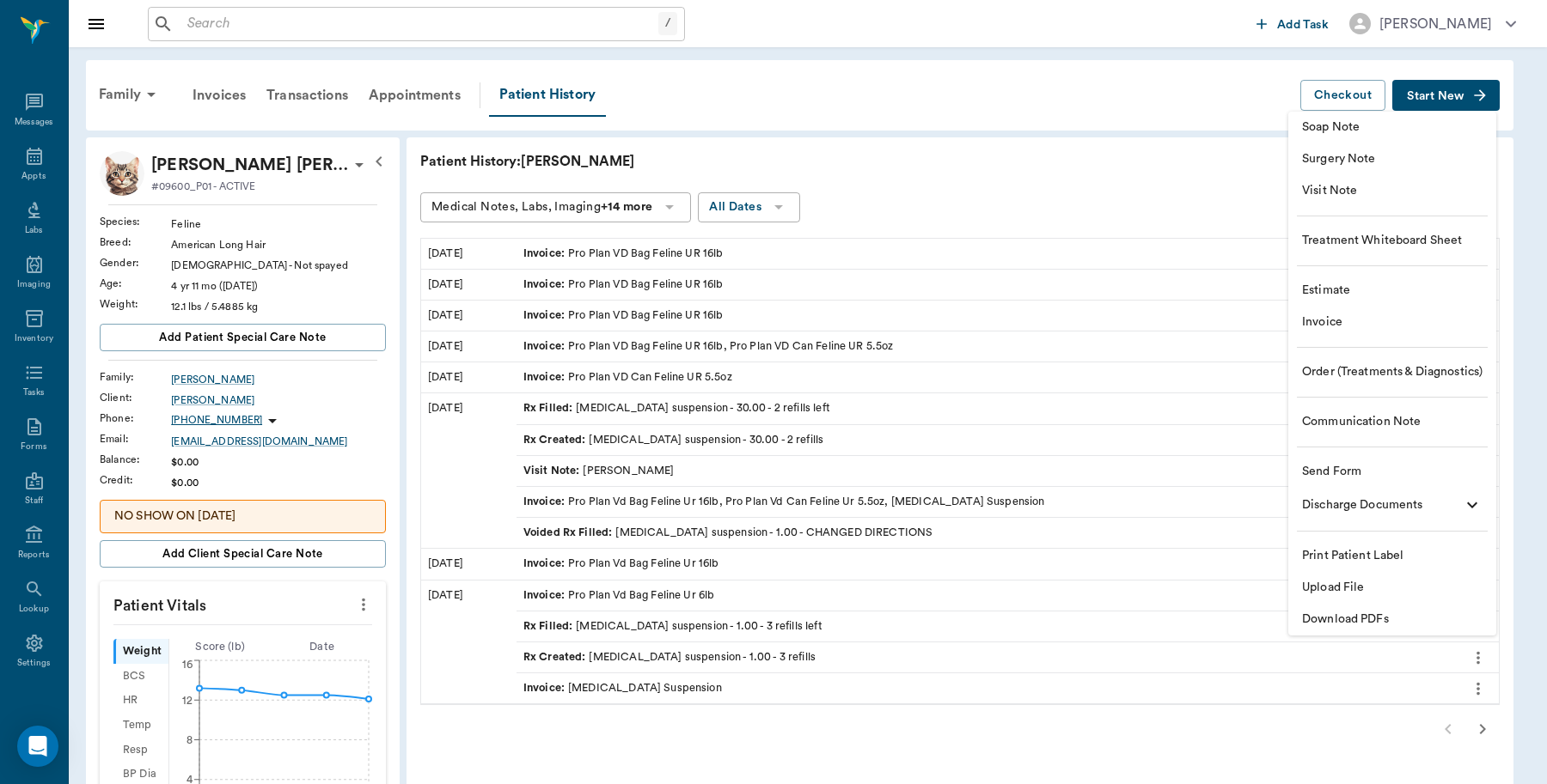
click at [1352, 314] on span "Invoice" at bounding box center [1392, 323] width 181 height 18
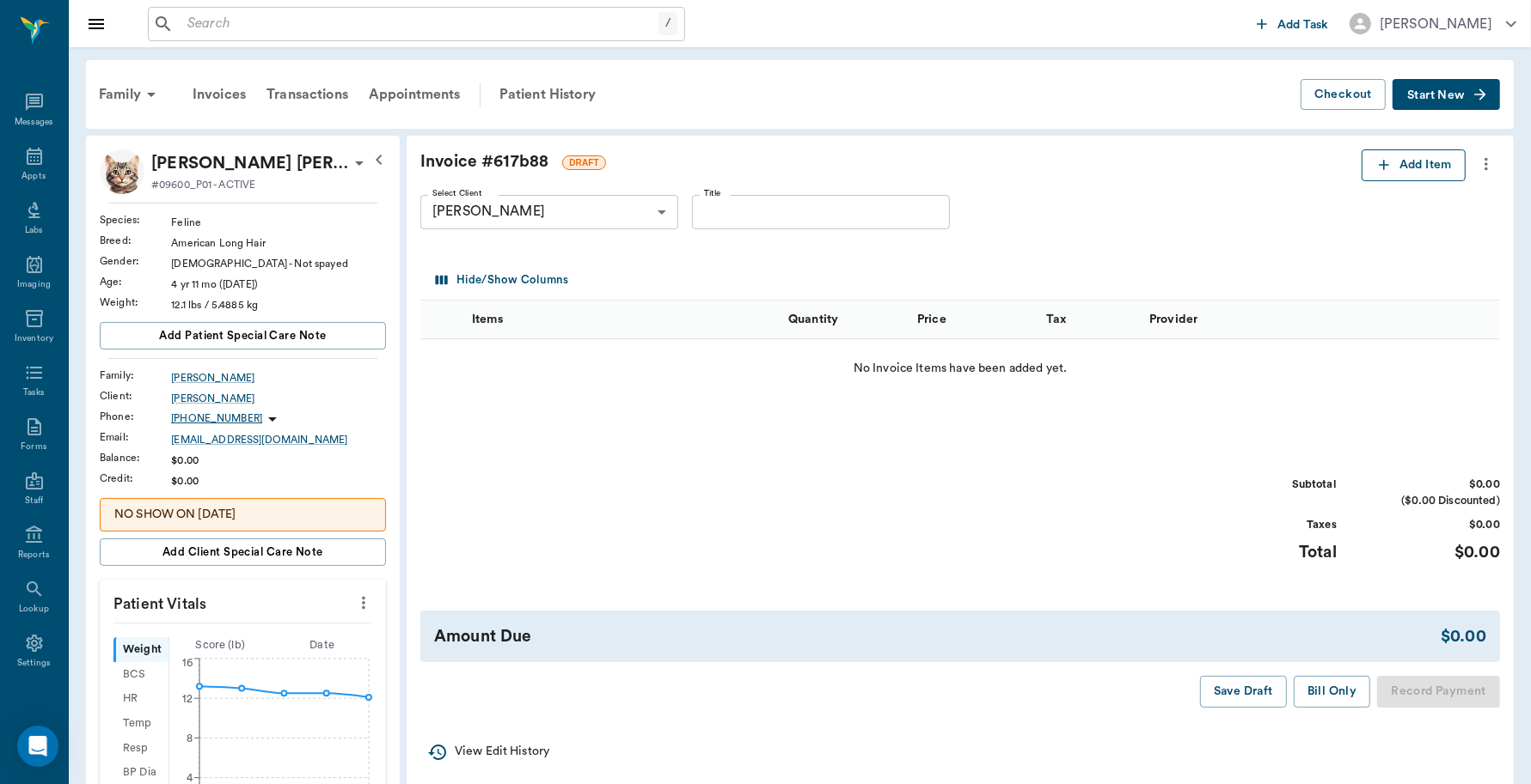
click at [1394, 169] on button "Add Item" at bounding box center [1413, 166] width 104 height 32
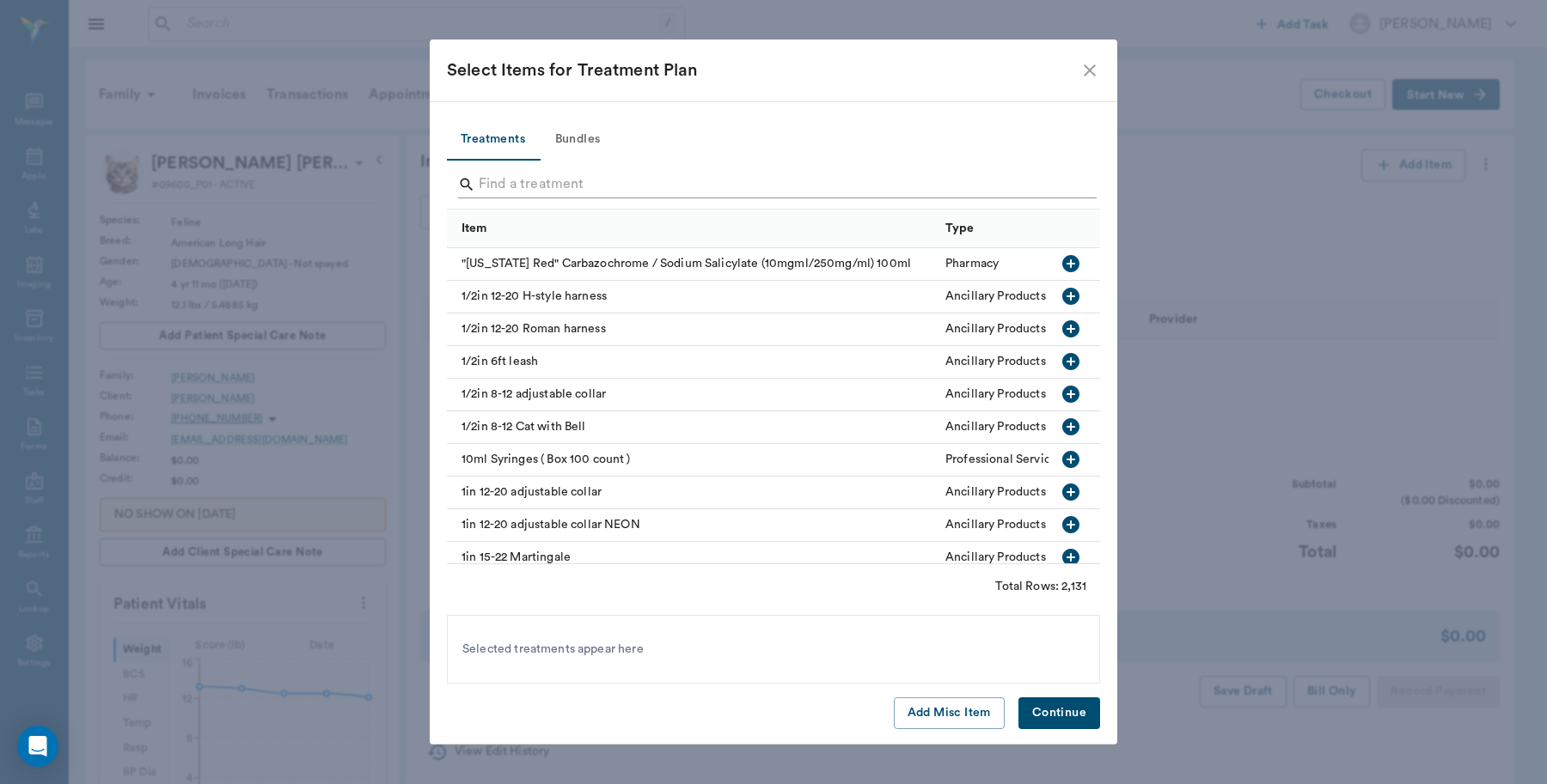
click at [585, 193] on input "Search" at bounding box center [774, 185] width 593 height 28
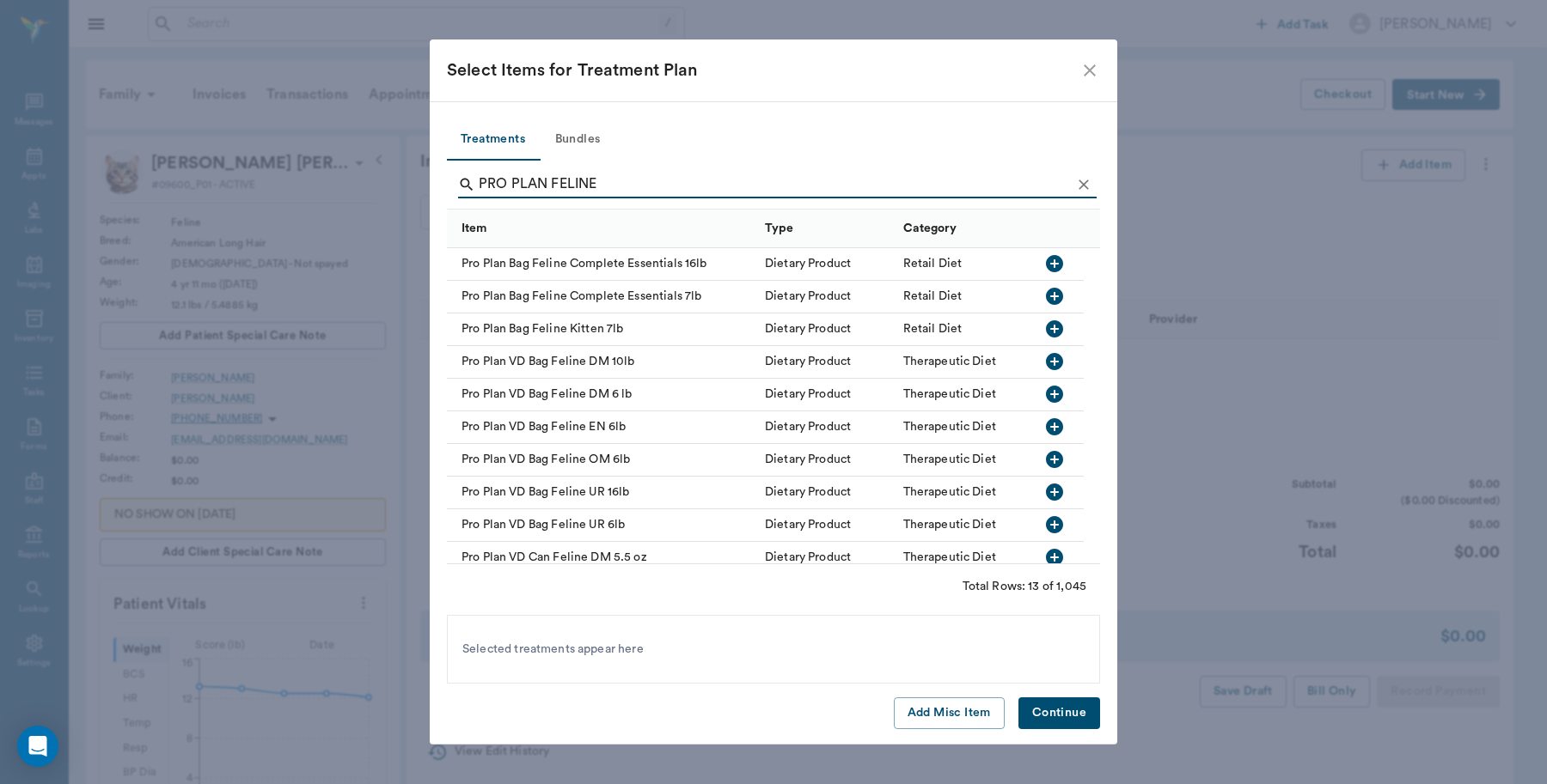
type input "PRO PLAN FELINE"
click at [1049, 491] on icon "button" at bounding box center [1054, 491] width 17 height 17
click at [1057, 706] on button "Continue" at bounding box center [1059, 713] width 82 height 32
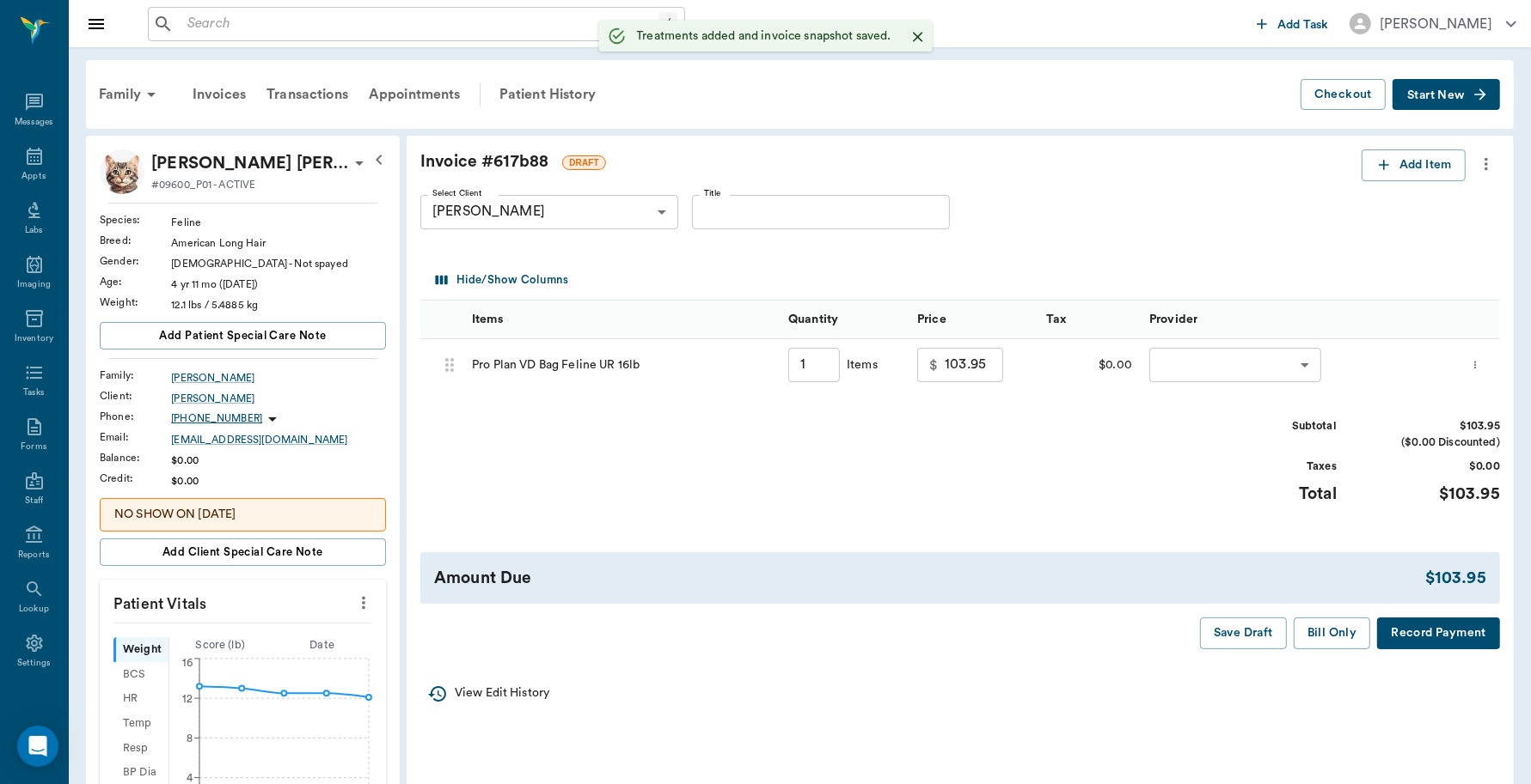
type input "1.00"
click at [1187, 353] on body "/ ​ Add Task Dr. Bert Ellsworth Nectar Messages Appts Labs Imaging Inventory Ta…" at bounding box center [766, 614] width 1531 height 1228
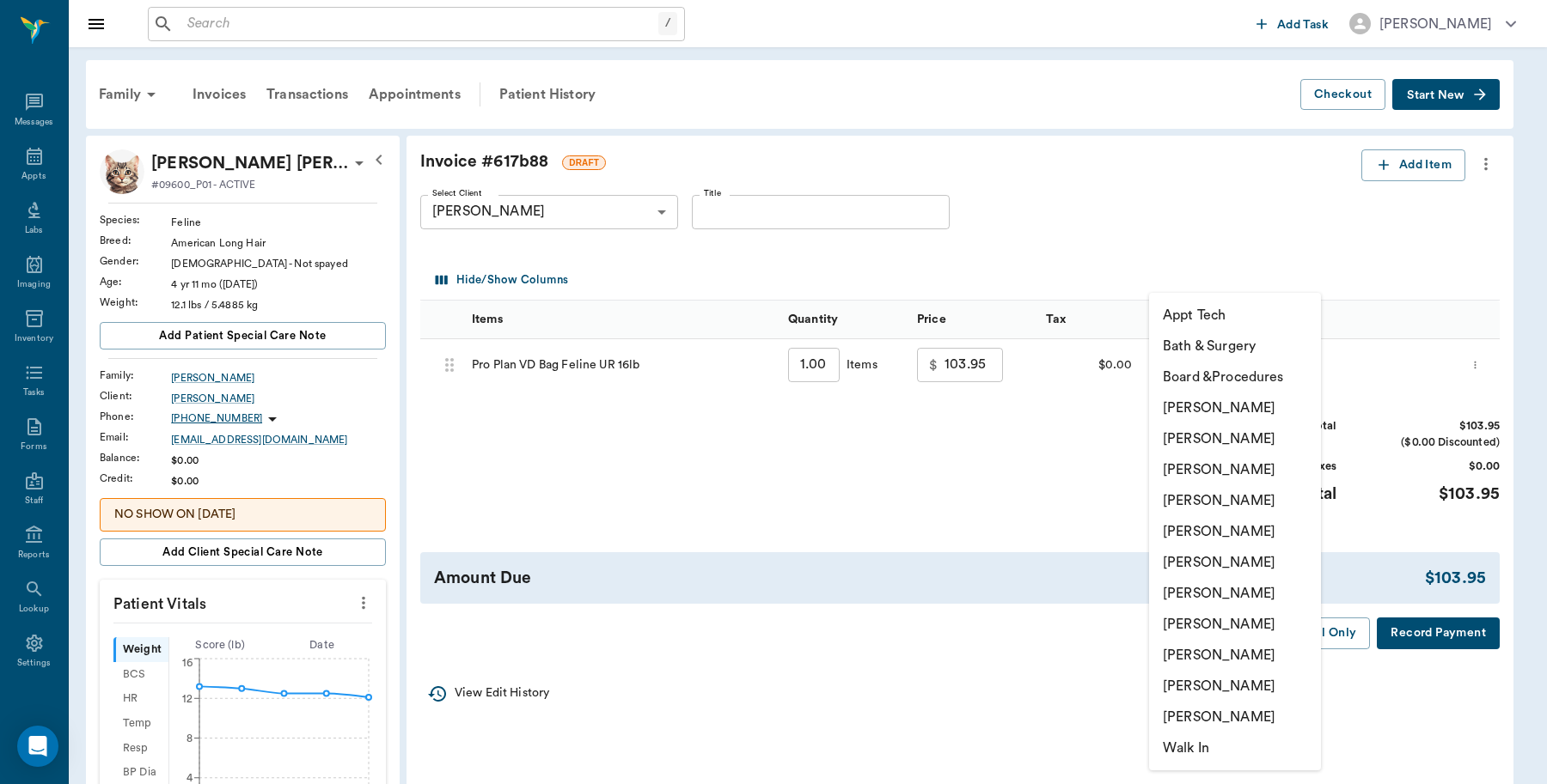
click at [1204, 683] on li "[PERSON_NAME]" at bounding box center [1235, 686] width 172 height 31
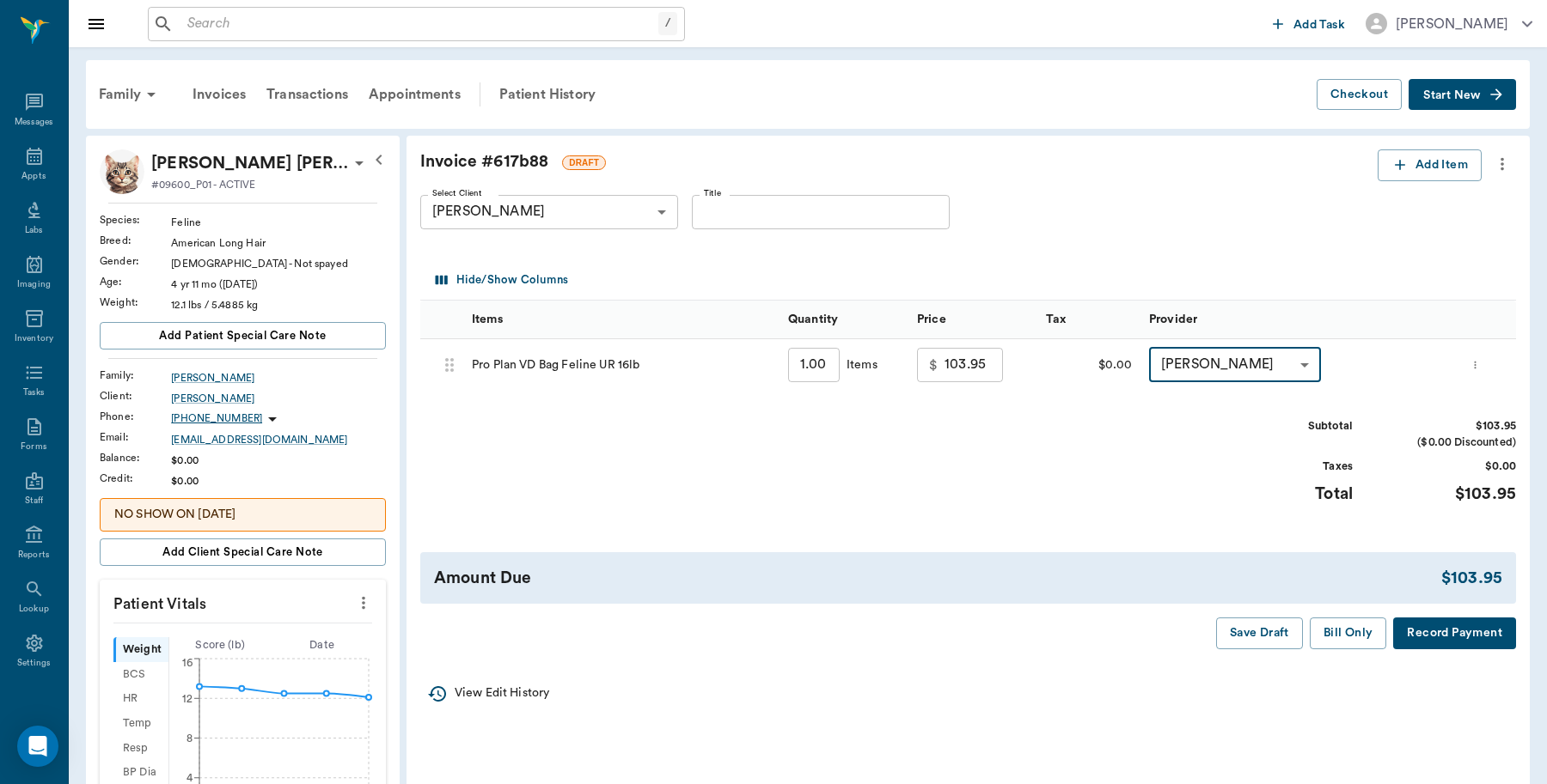
type input "none-63ec2ece52e12b0ba117cc90"
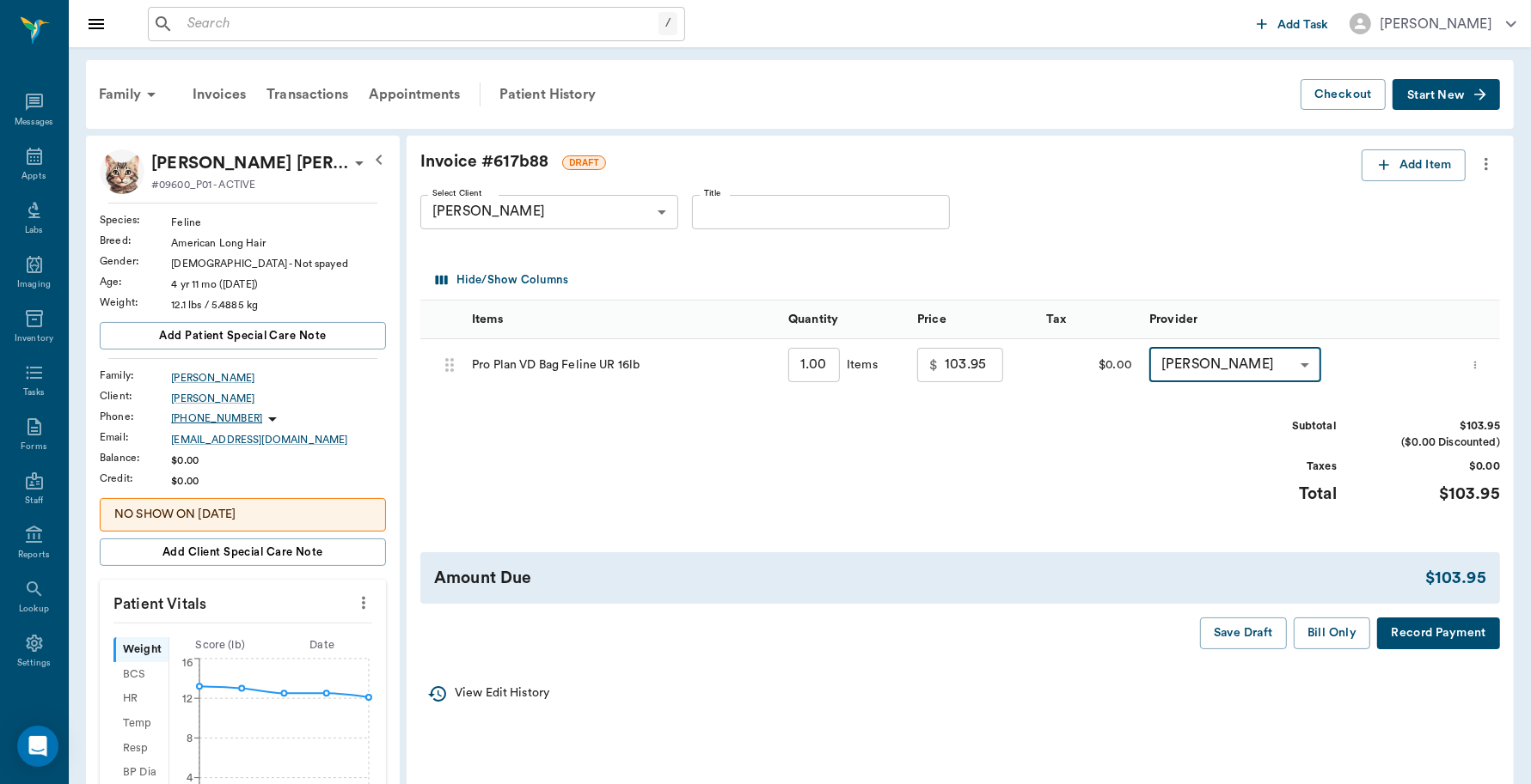
click at [1454, 638] on button "Record Payment" at bounding box center [1438, 633] width 123 height 32
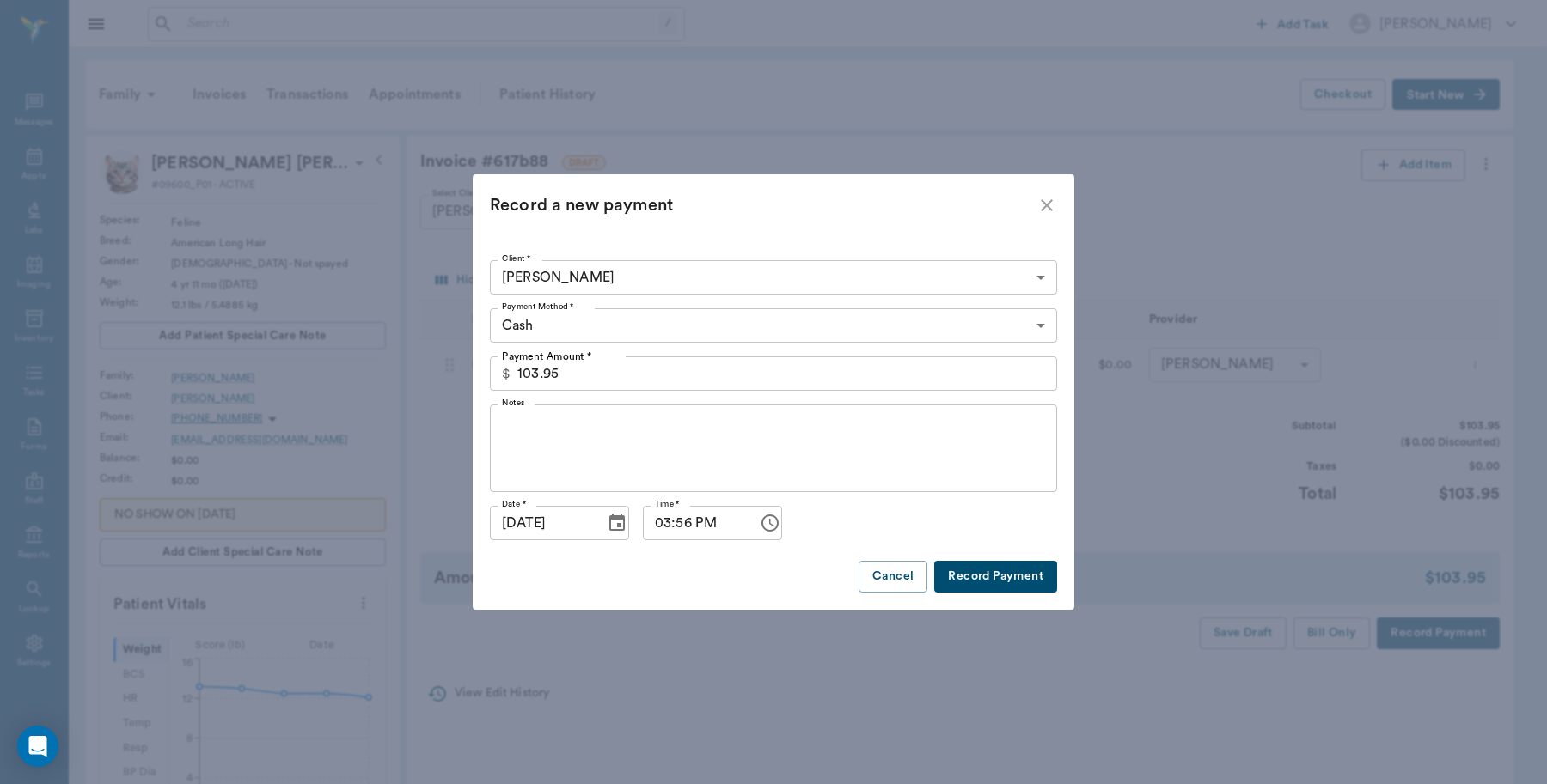
click at [1015, 559] on div "Client * Jessica Griffin 6527f7fa69c72c8b0299d160 Client * Payment Method * Cas…" at bounding box center [774, 423] width 568 height 340
click at [994, 571] on button "Record Payment" at bounding box center [995, 577] width 123 height 32
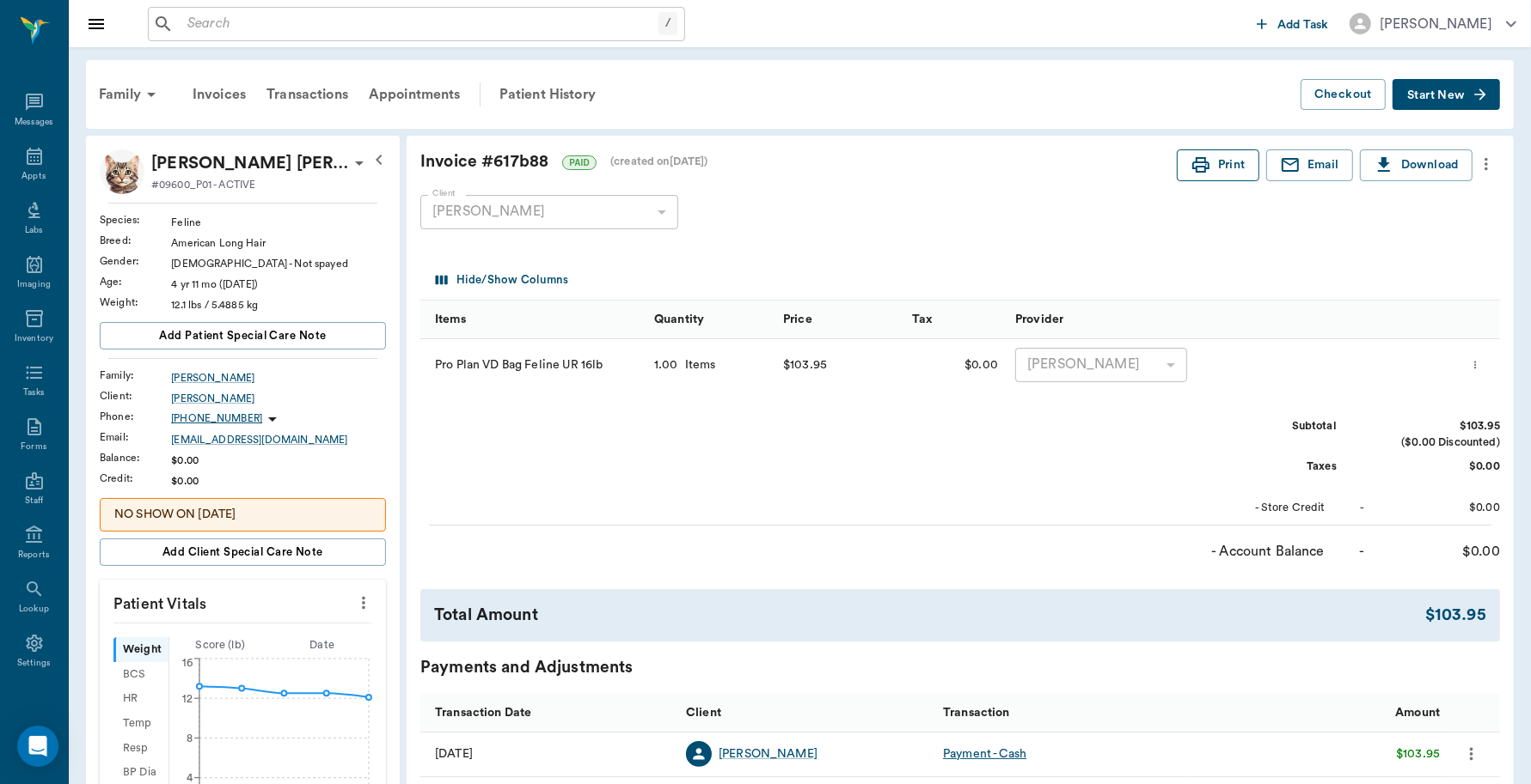
click at [1208, 163] on button "Print" at bounding box center [1217, 166] width 83 height 32
click at [24, 159] on icon at bounding box center [34, 156] width 21 height 21
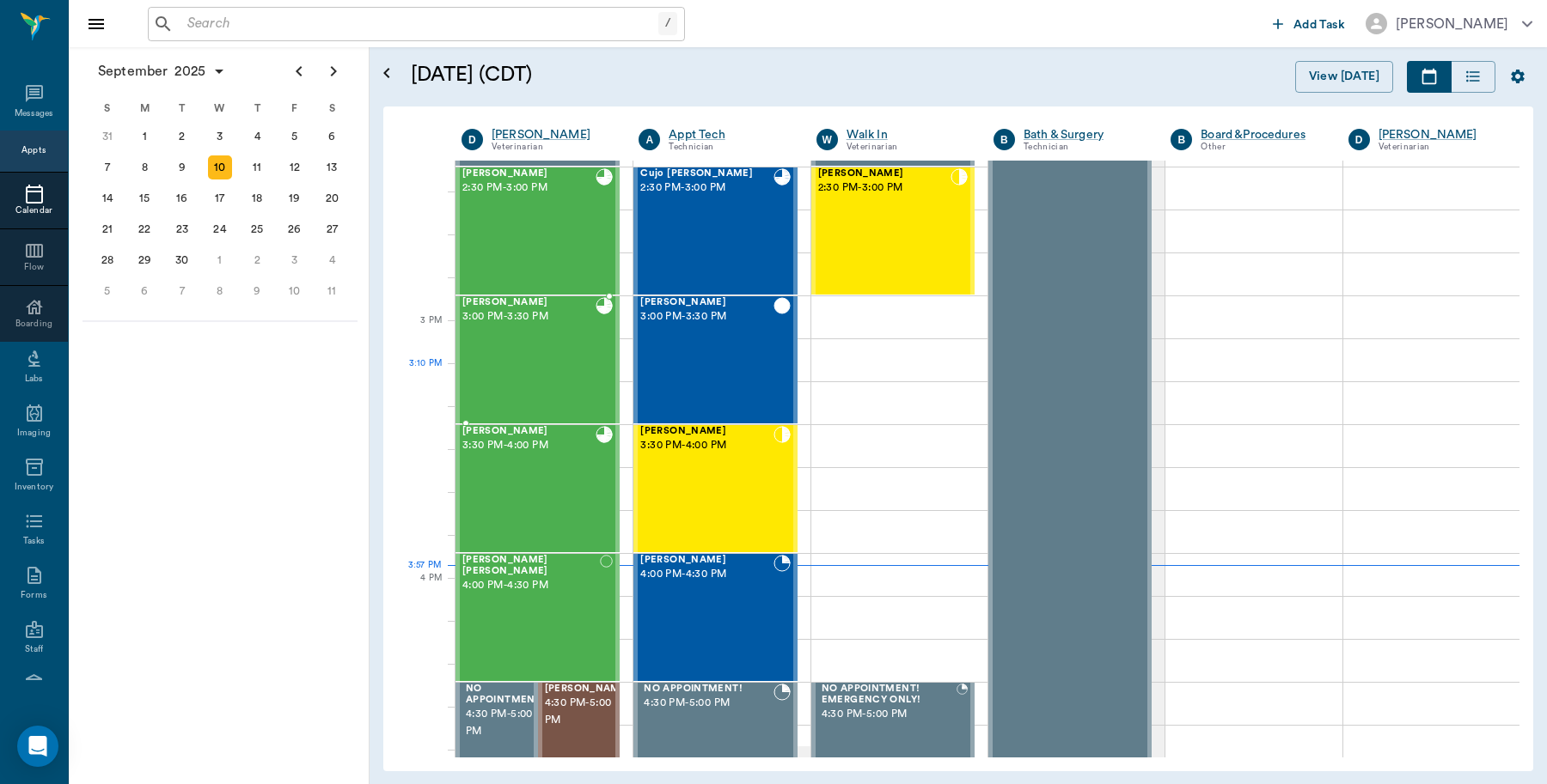
scroll to position [1591, 0]
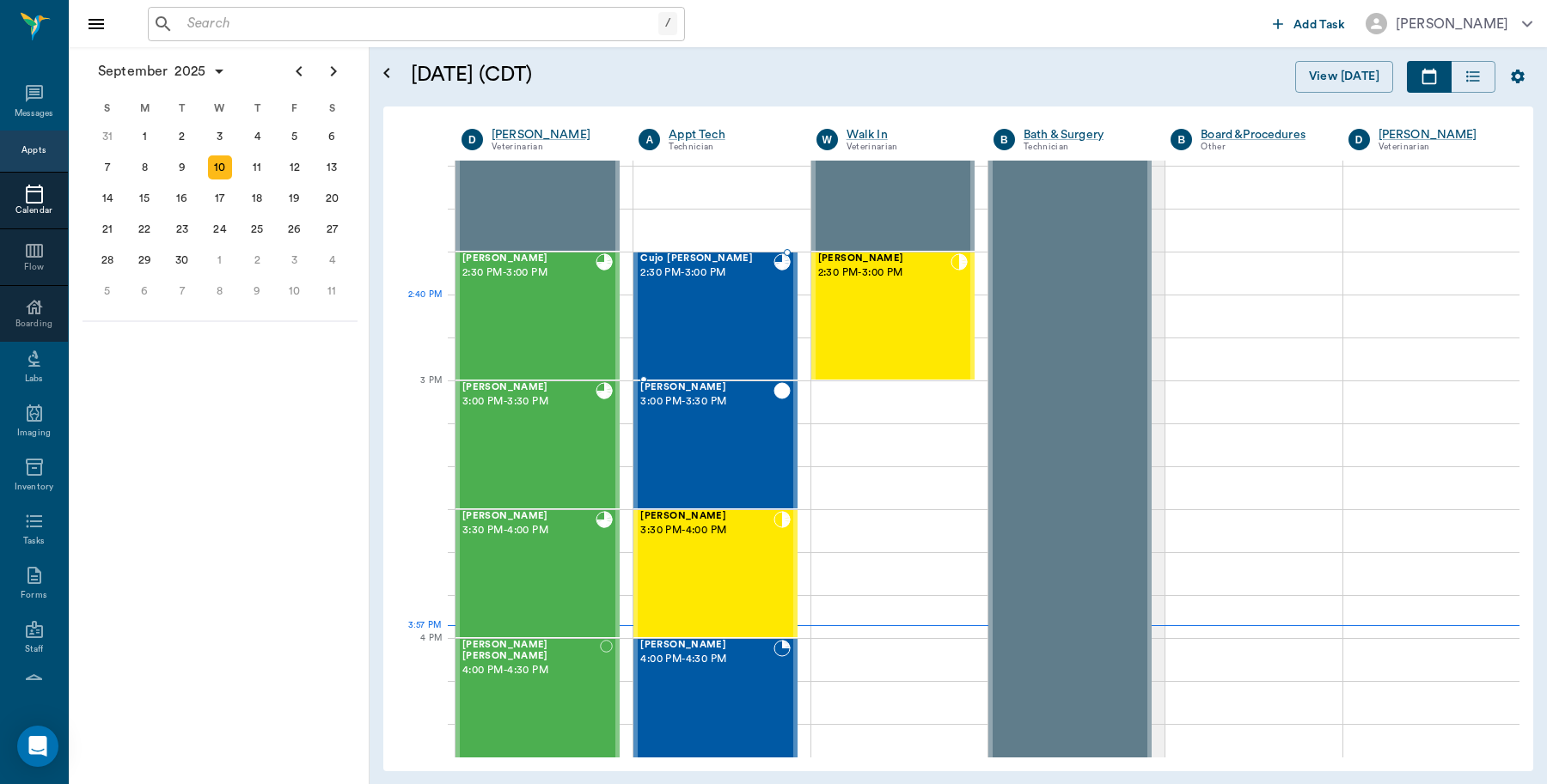
click at [694, 308] on div "Cujo Stiger 2:30 PM - 3:00 PM" at bounding box center [707, 317] width 132 height 126
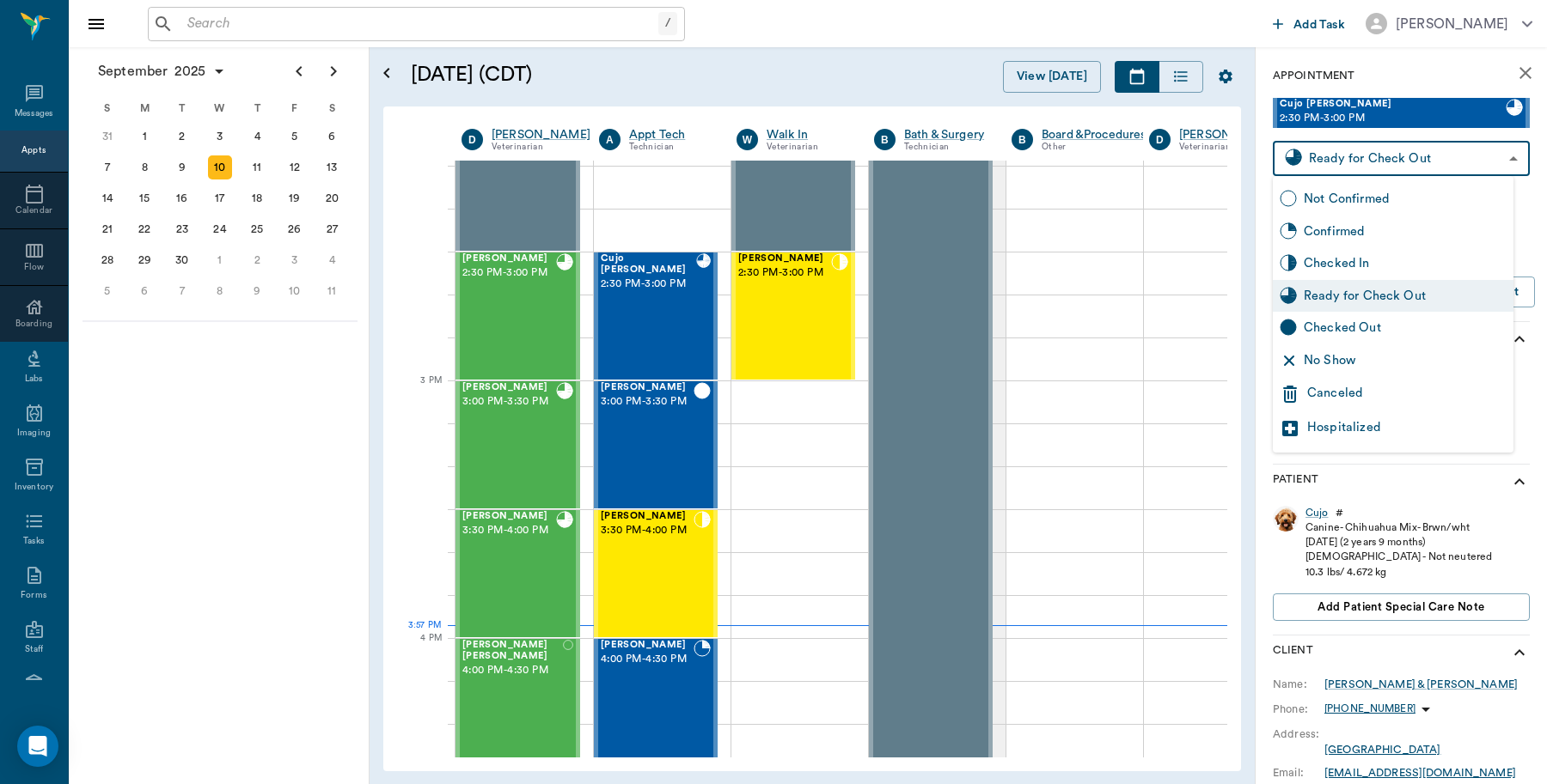
click at [1315, 149] on body "/ ​ Add Task Dr. Bert Ellsworth Nectar Messages Appts Calendar Flow Boarding La…" at bounding box center [774, 392] width 1547 height 784
click at [1342, 328] on div "Checked Out" at bounding box center [1405, 328] width 203 height 19
type input "CHECKED_OUT"
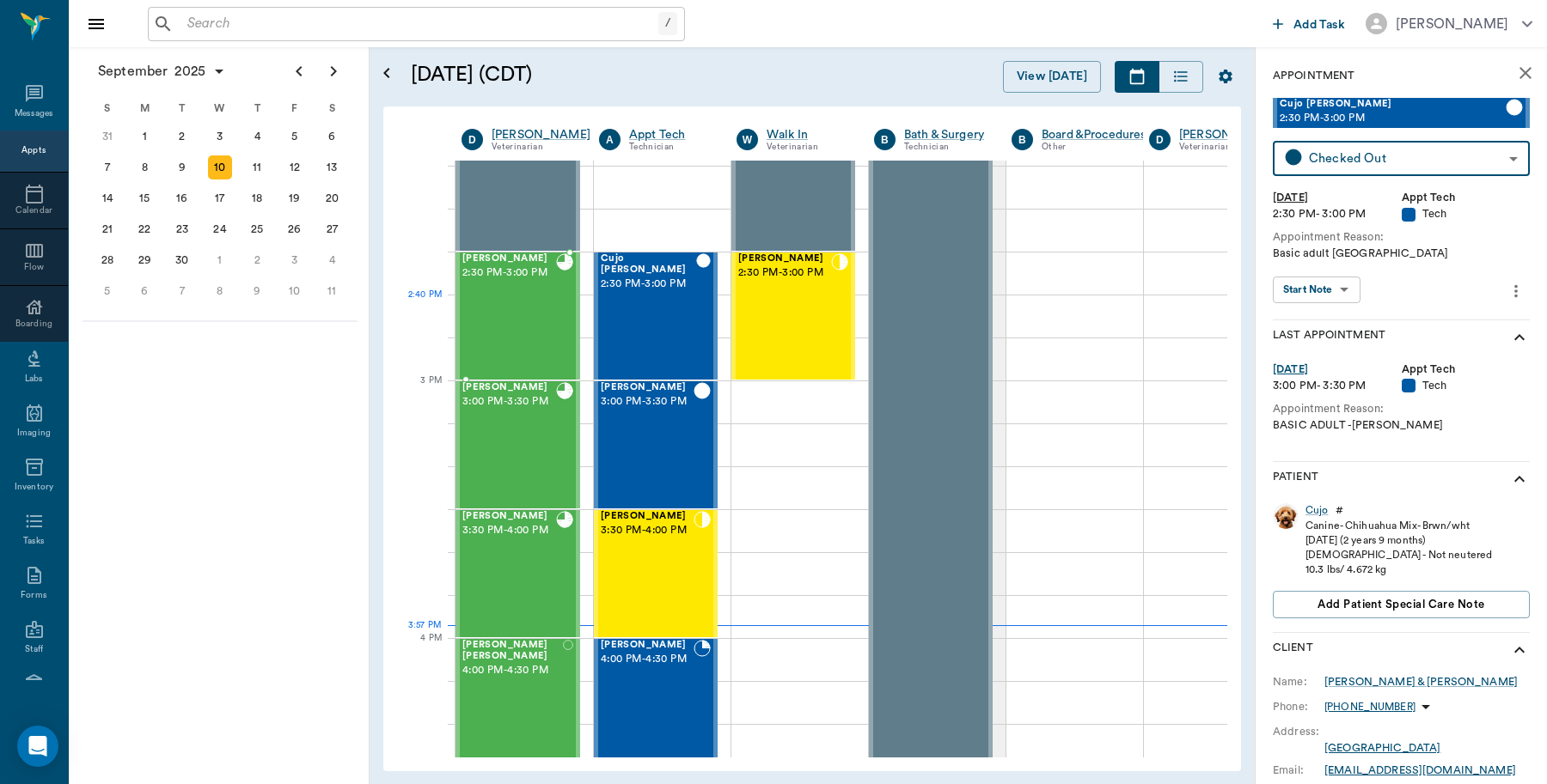
click at [513, 310] on div "Talou Yarman 2:30 PM - 3:00 PM" at bounding box center [510, 317] width 94 height 126
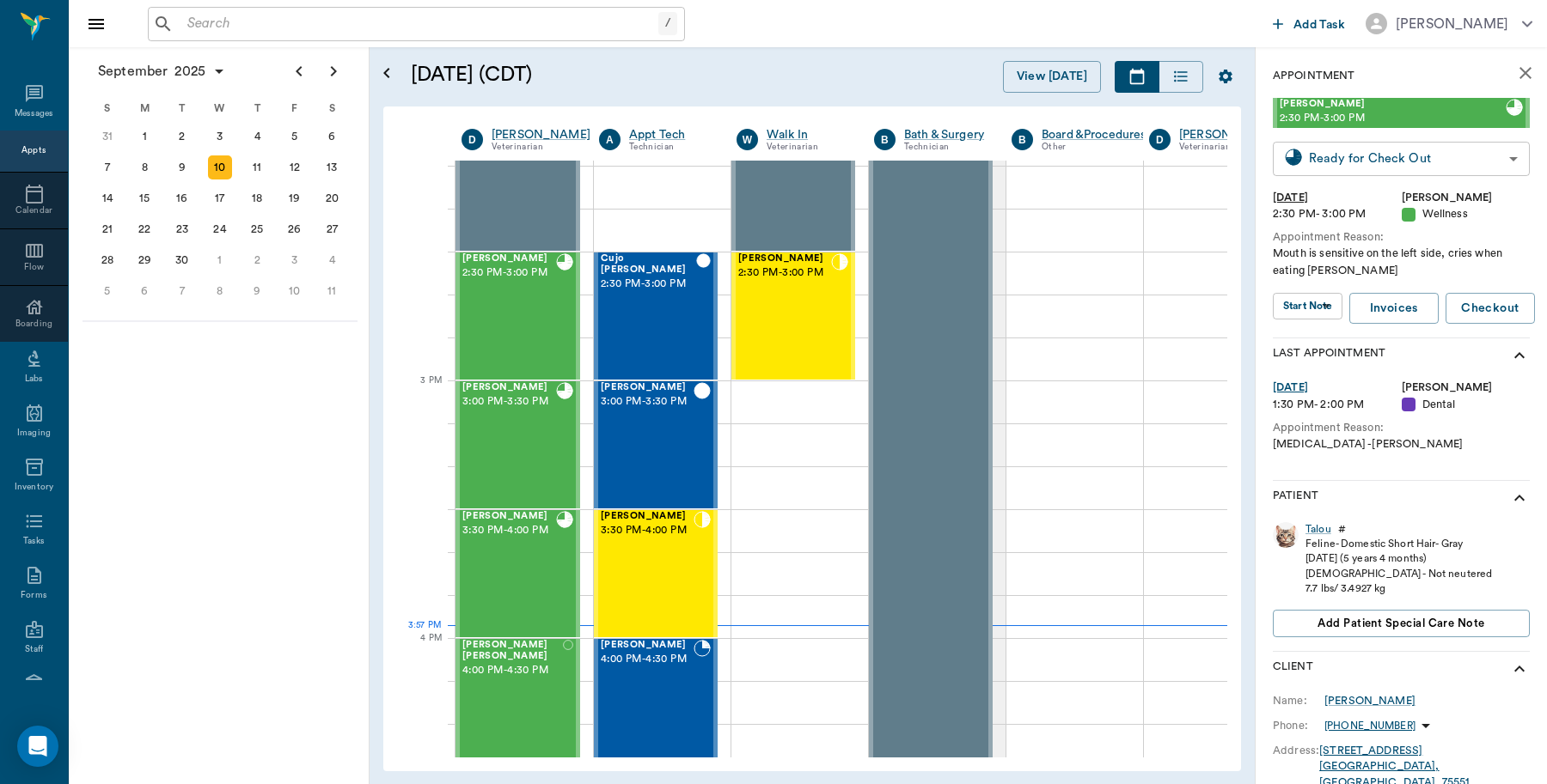
click at [1325, 163] on body "/ ​ Add Task Dr. Bert Ellsworth Nectar Messages Appts Calendar Flow Boarding La…" at bounding box center [774, 392] width 1547 height 784
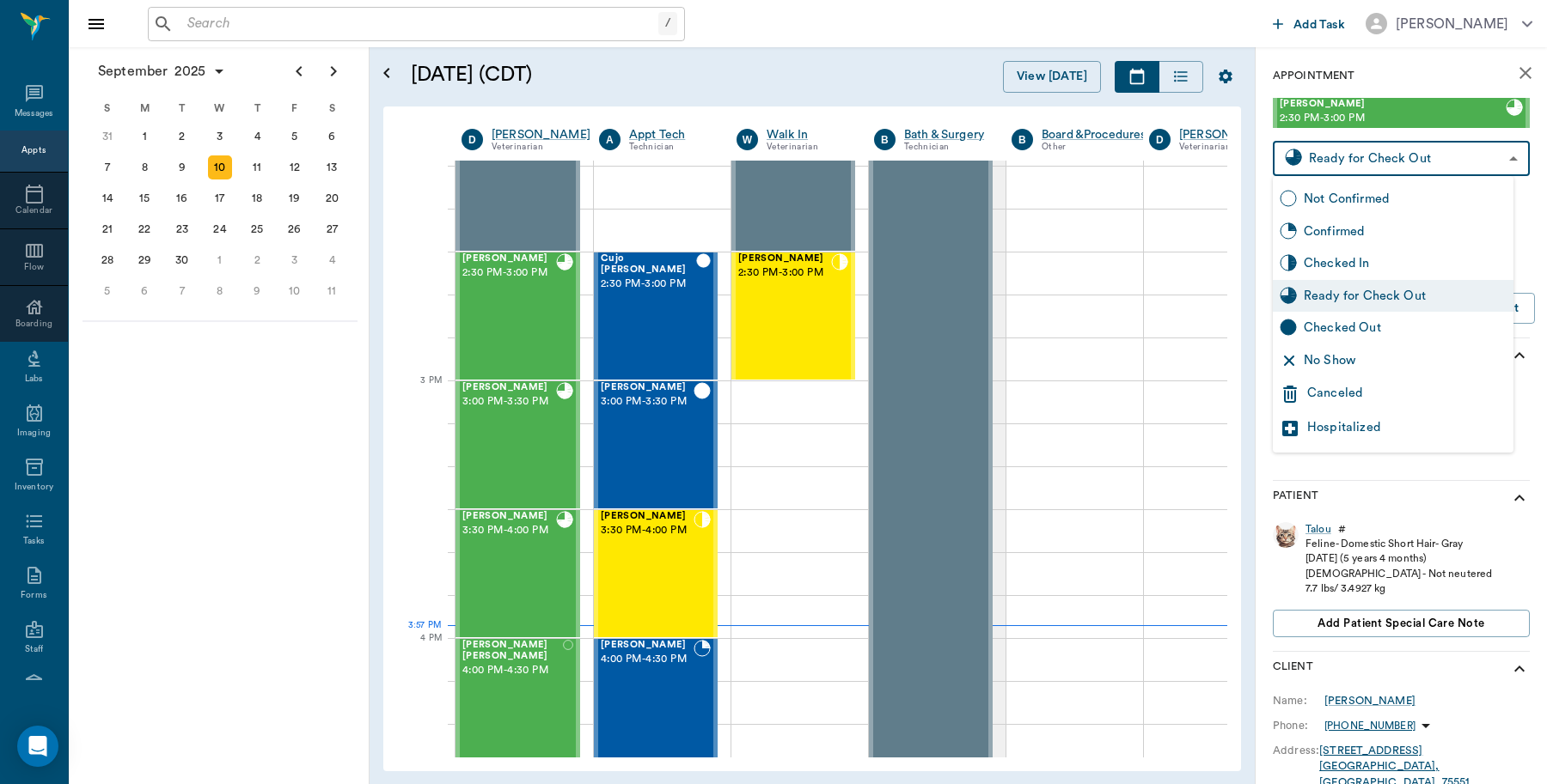
click at [1321, 324] on div "Checked Out" at bounding box center [1405, 328] width 203 height 19
type input "CHECKED_OUT"
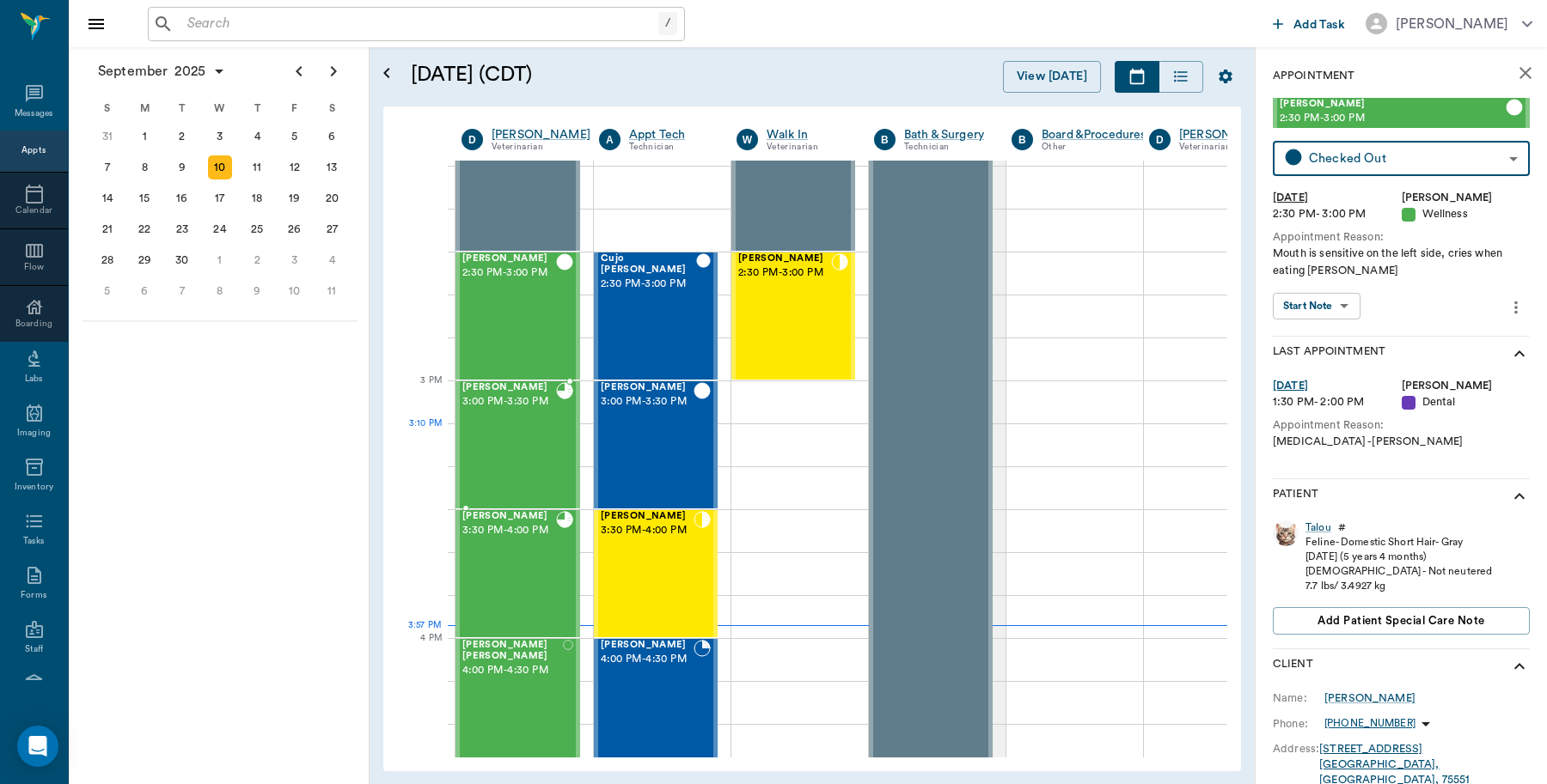
click at [531, 435] on div "Logan Caver 3:00 PM - 3:30 PM" at bounding box center [510, 445] width 94 height 126
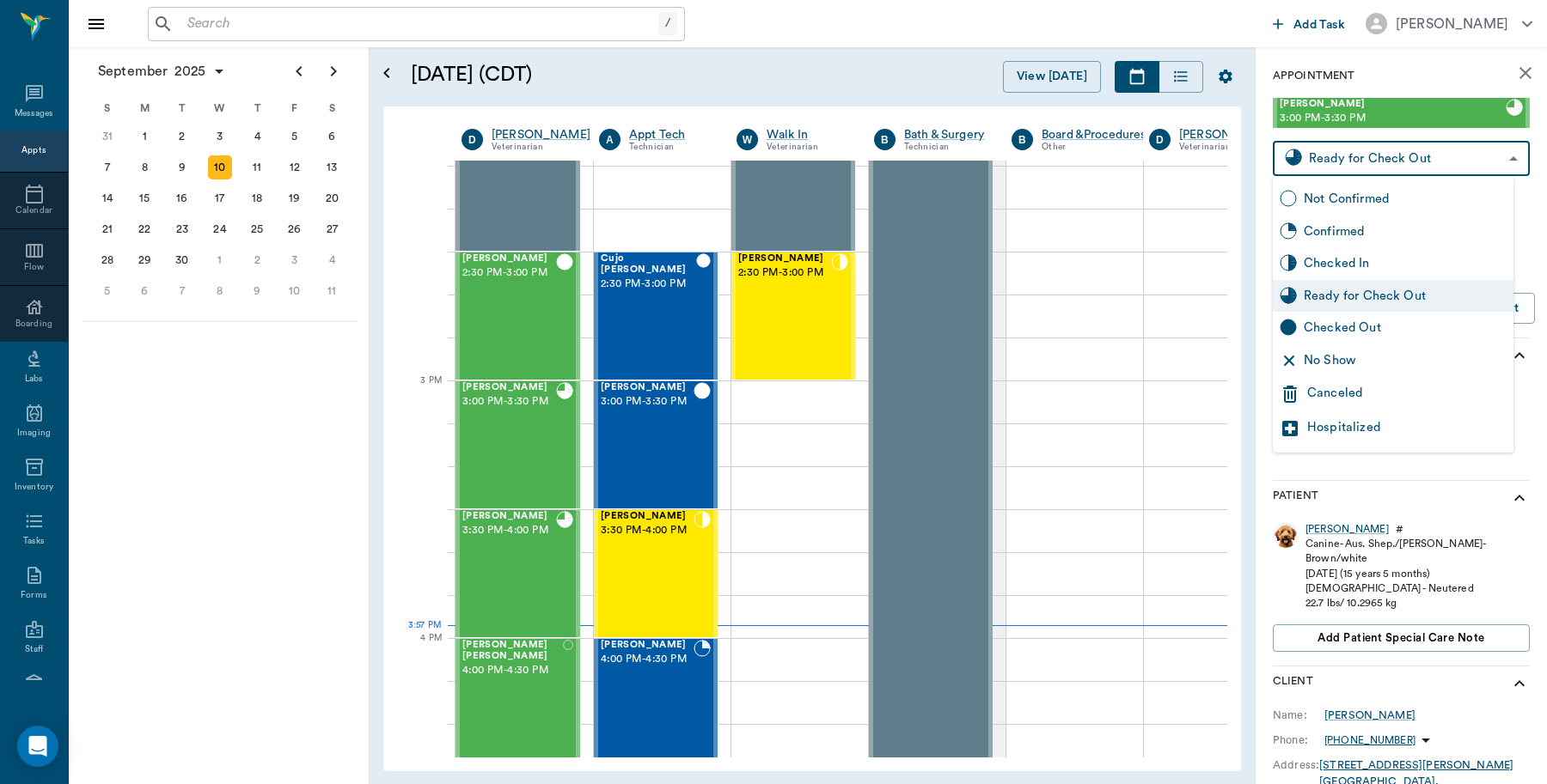
click at [1306, 163] on body "/ ​ Add Task Dr. Bert Ellsworth Nectar Messages Appts Calendar Flow Boarding La…" at bounding box center [774, 392] width 1547 height 784
click at [1316, 331] on div "Checked Out" at bounding box center [1405, 328] width 203 height 19
type input "CHECKED_OUT"
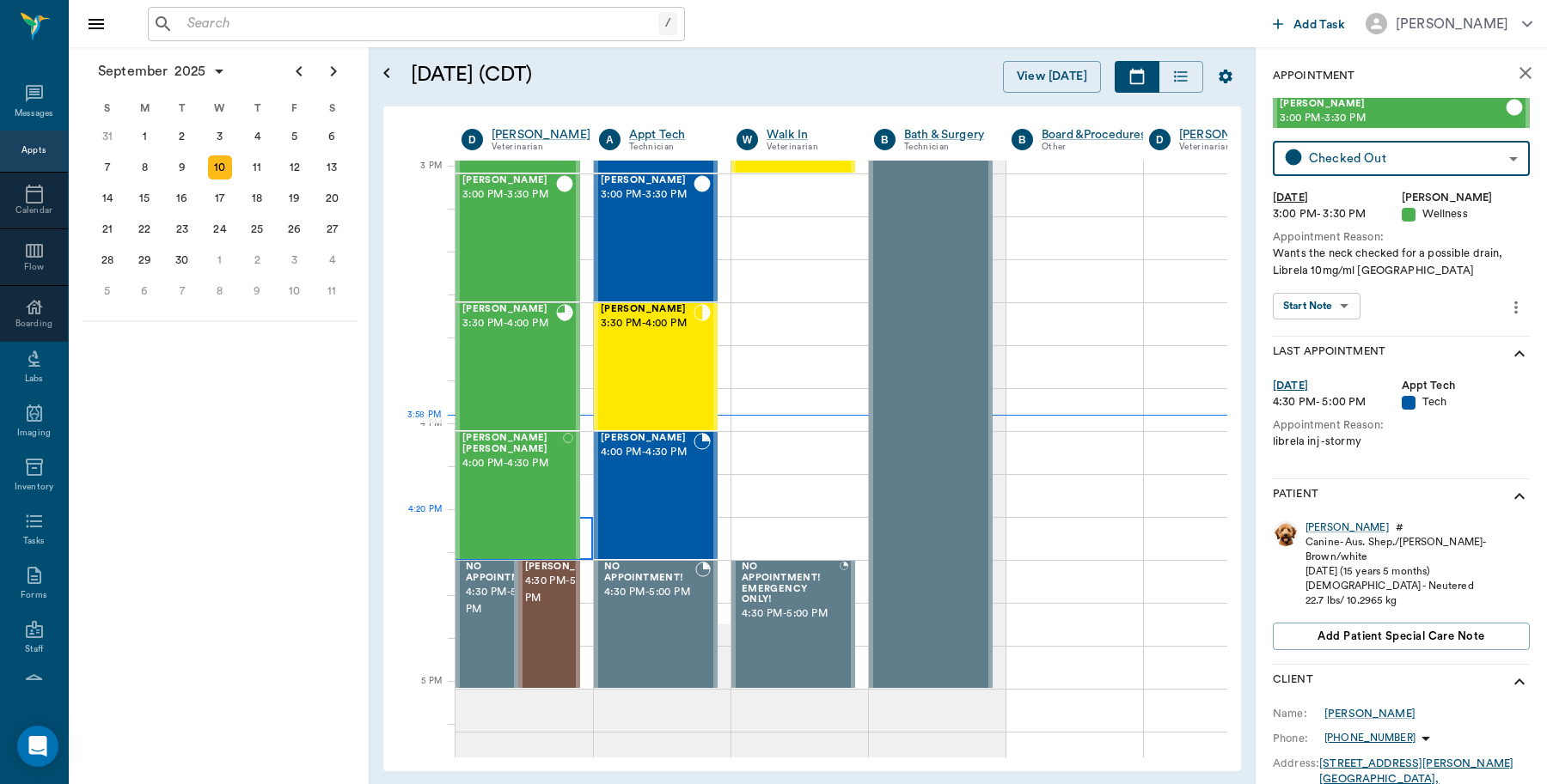
scroll to position [1806, 0]
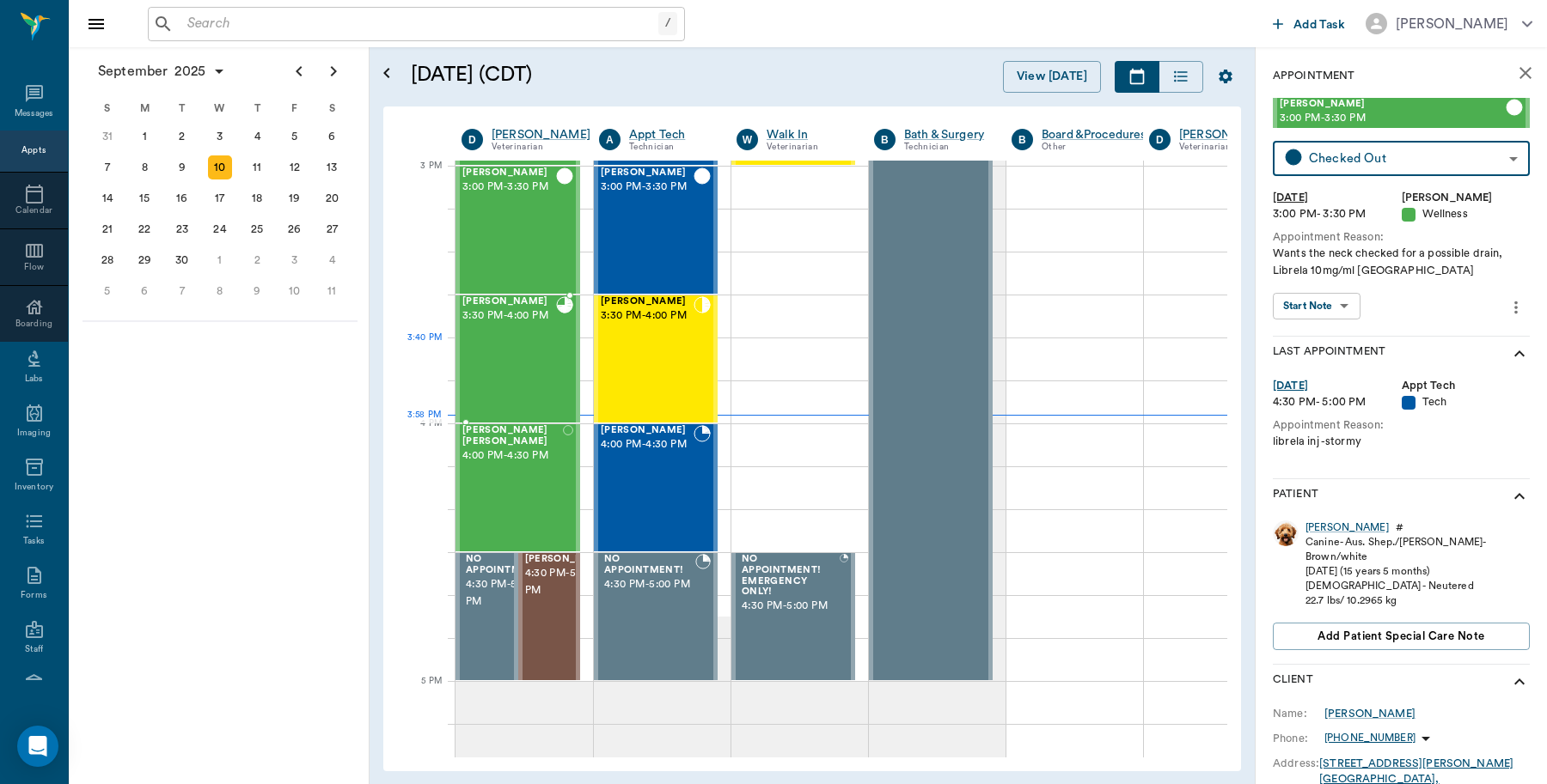
click at [510, 359] on div "Gigi SHEARIN 3:30 PM - 4:00 PM" at bounding box center [510, 360] width 94 height 126
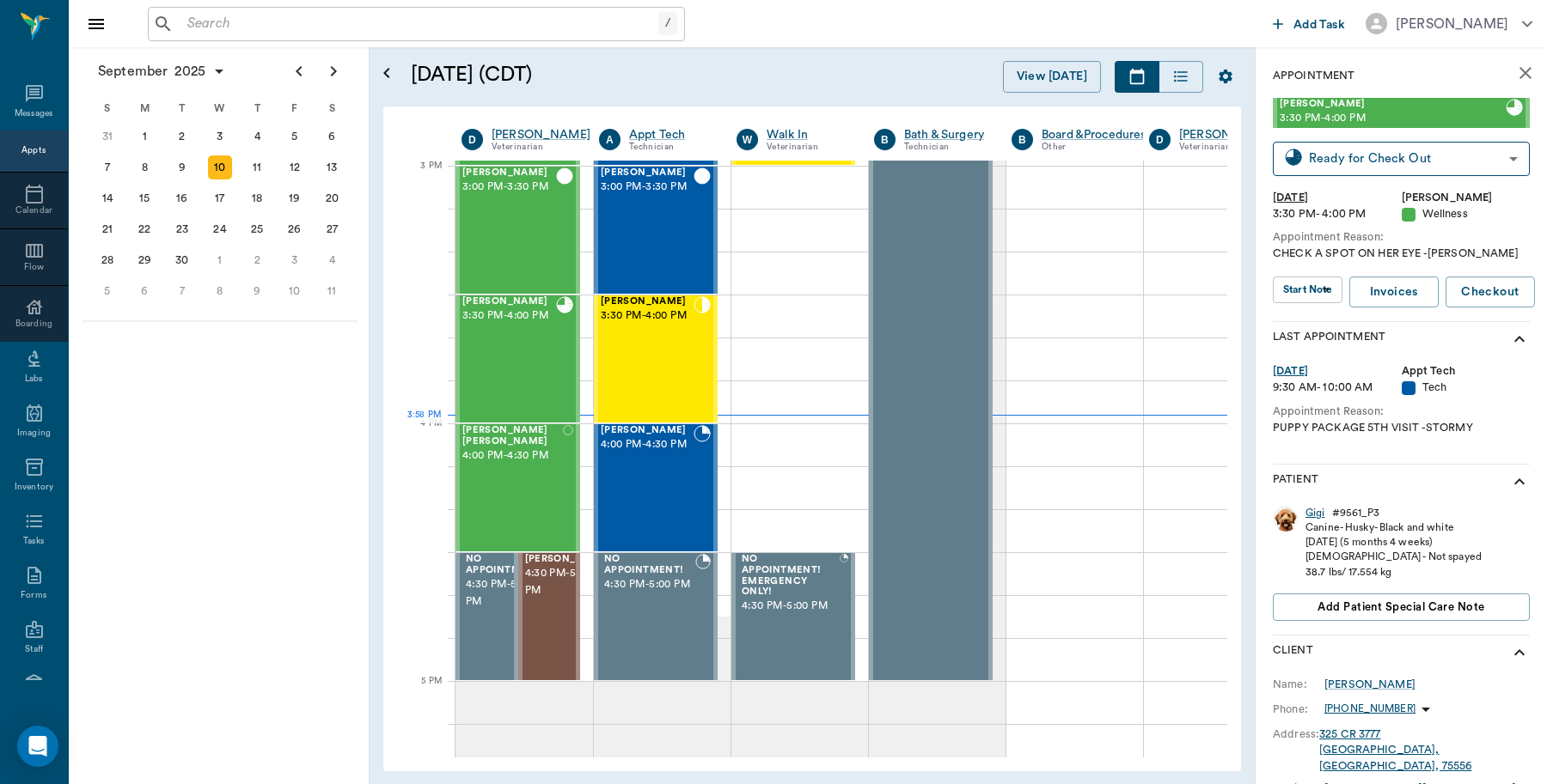
click at [1317, 513] on div "Gigi" at bounding box center [1315, 513] width 20 height 15
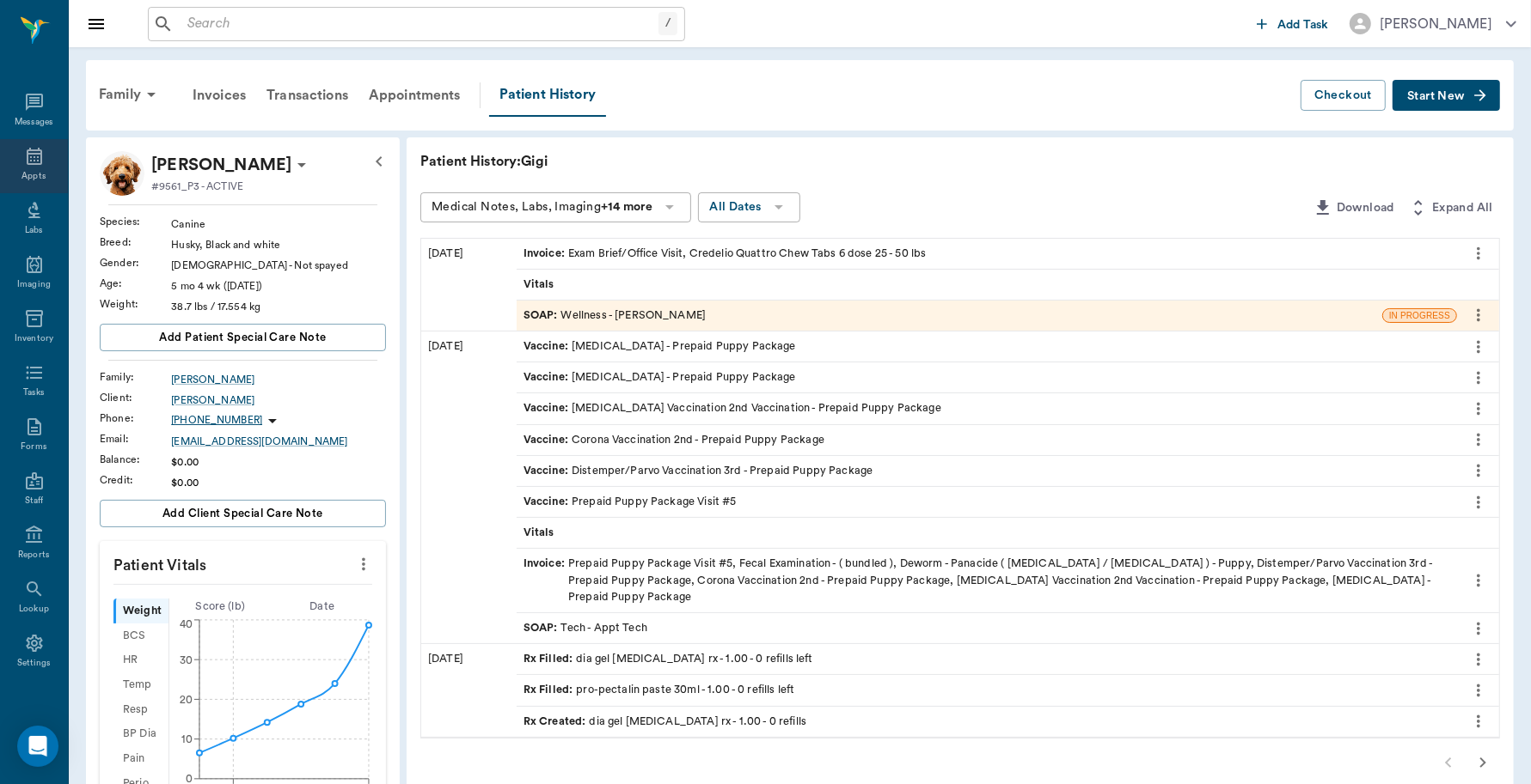
click at [27, 164] on icon at bounding box center [34, 156] width 15 height 17
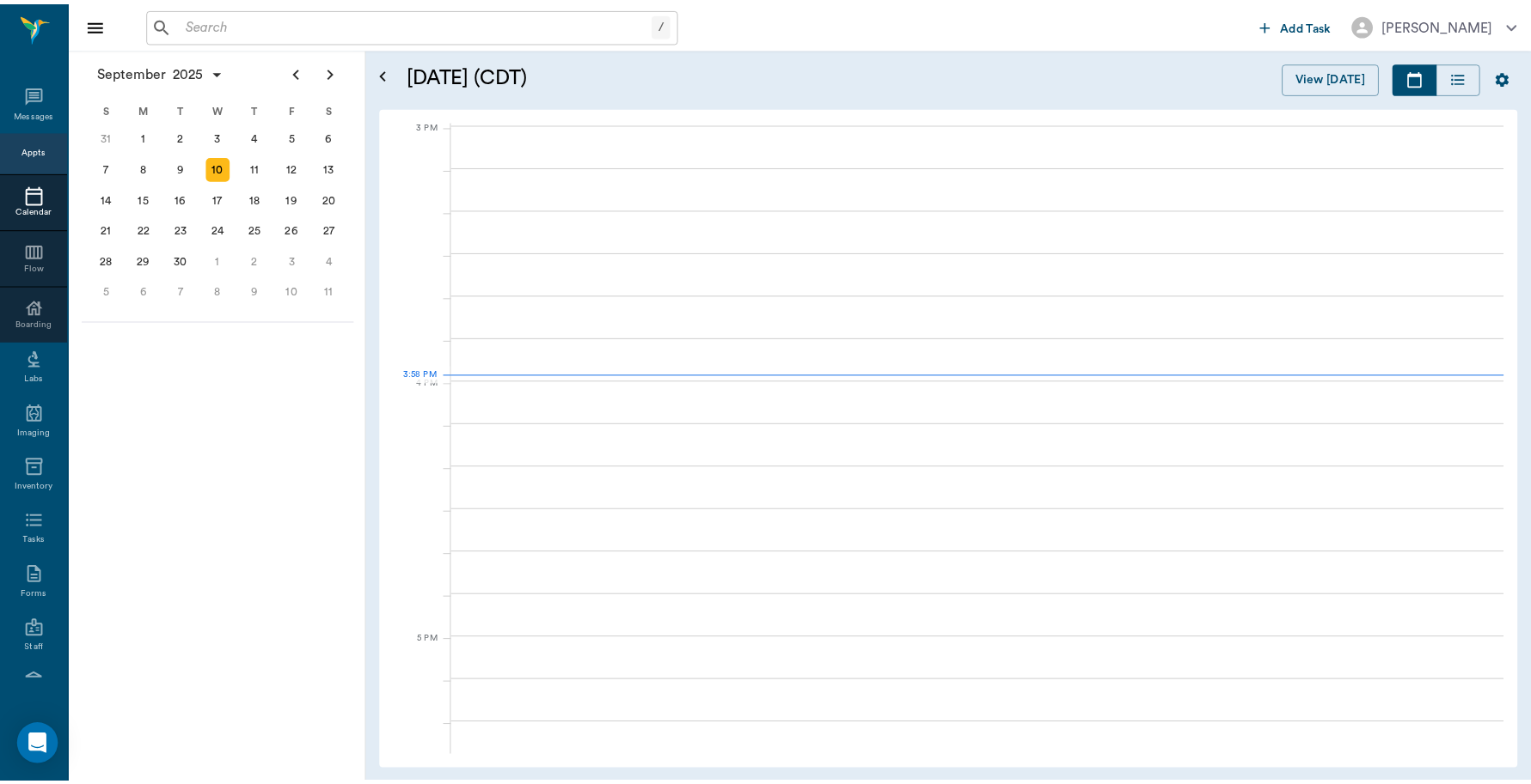
scroll to position [1805, 0]
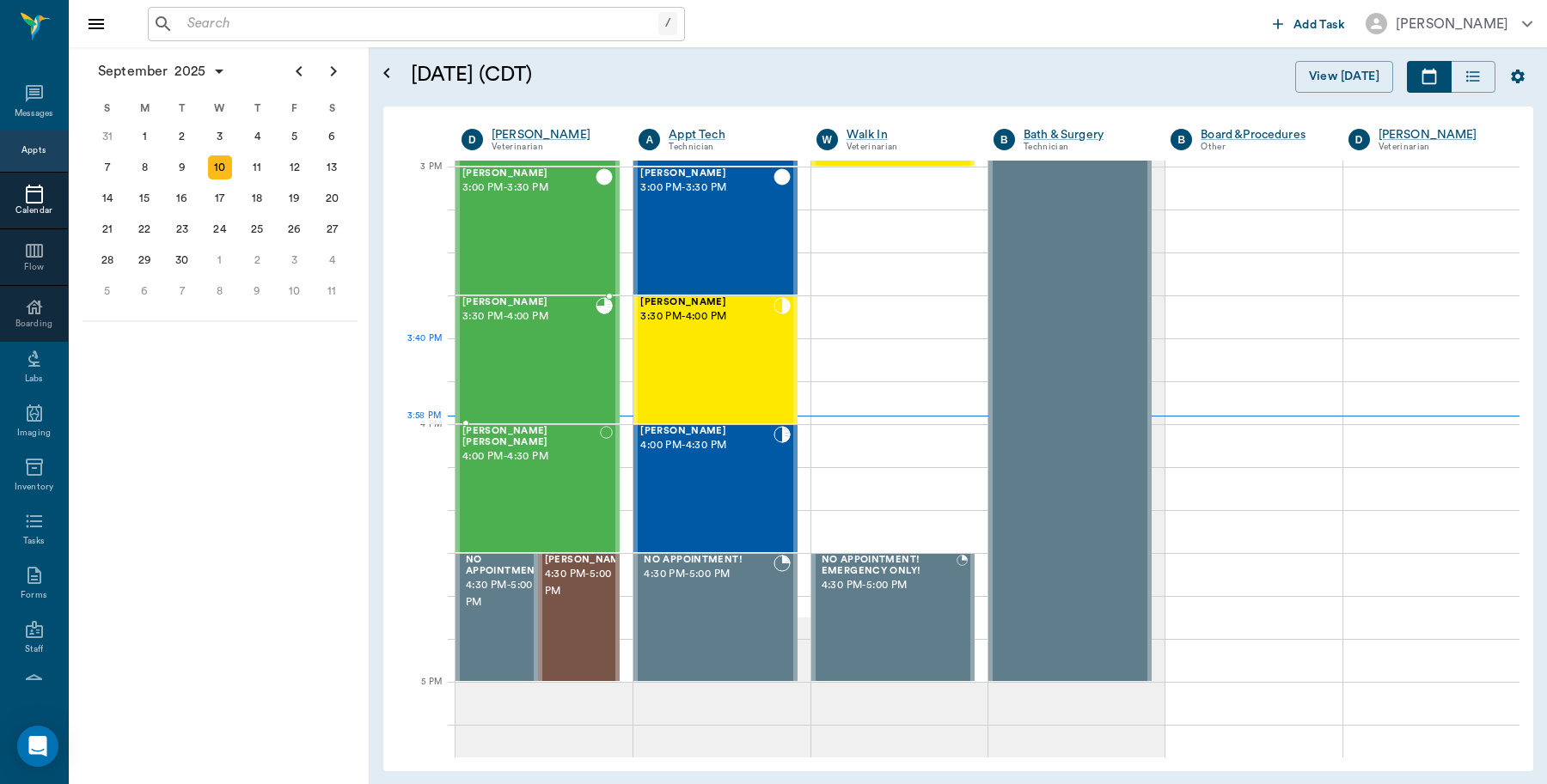
click at [539, 359] on div "Gigi SHEARIN 3:30 PM - 4:00 PM" at bounding box center [529, 361] width 133 height 126
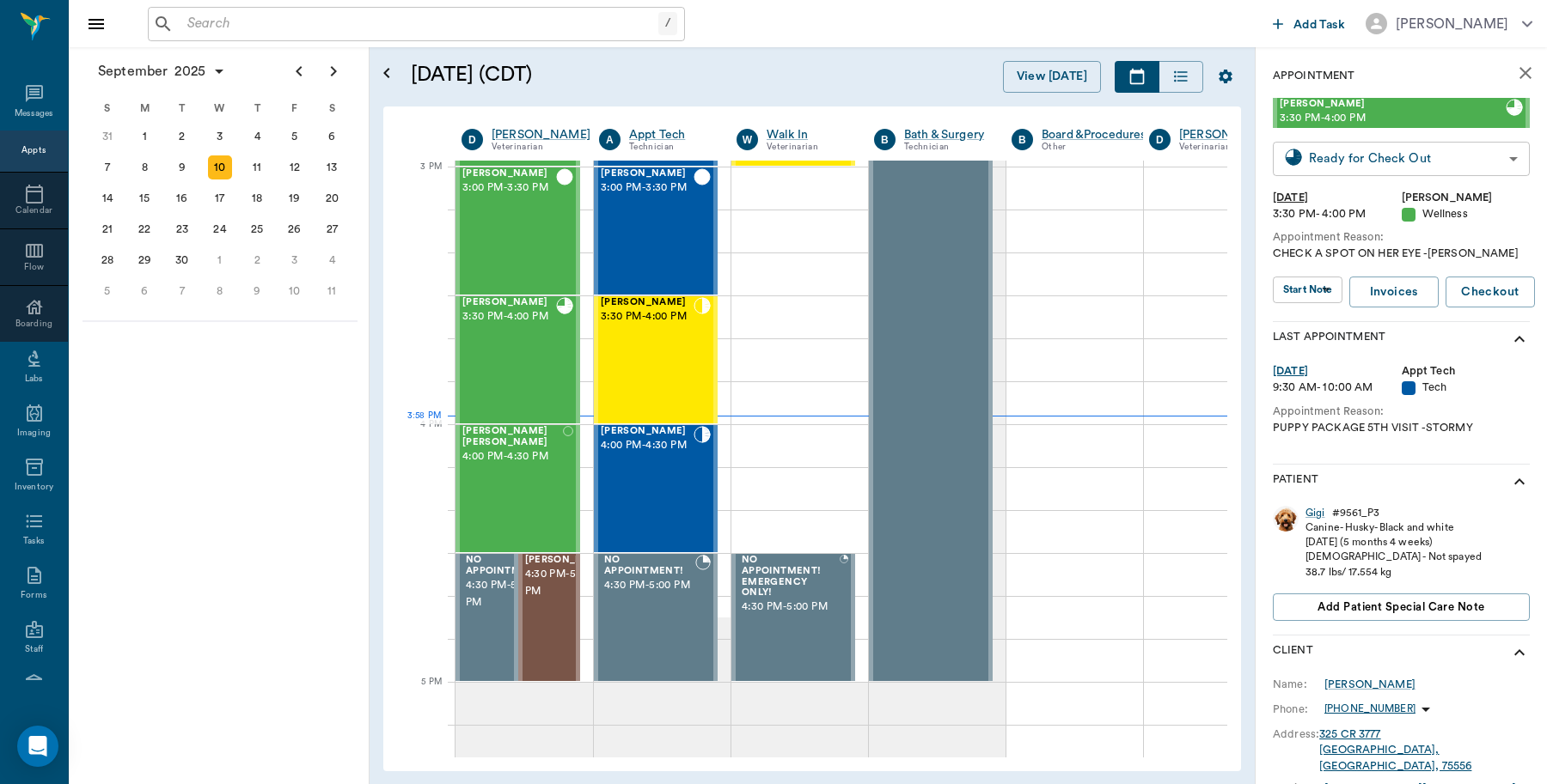
click at [1322, 163] on body "/ ​ Add Task Dr. Bert Ellsworth Nectar Messages Appts Calendar Flow Boarding La…" at bounding box center [774, 392] width 1547 height 784
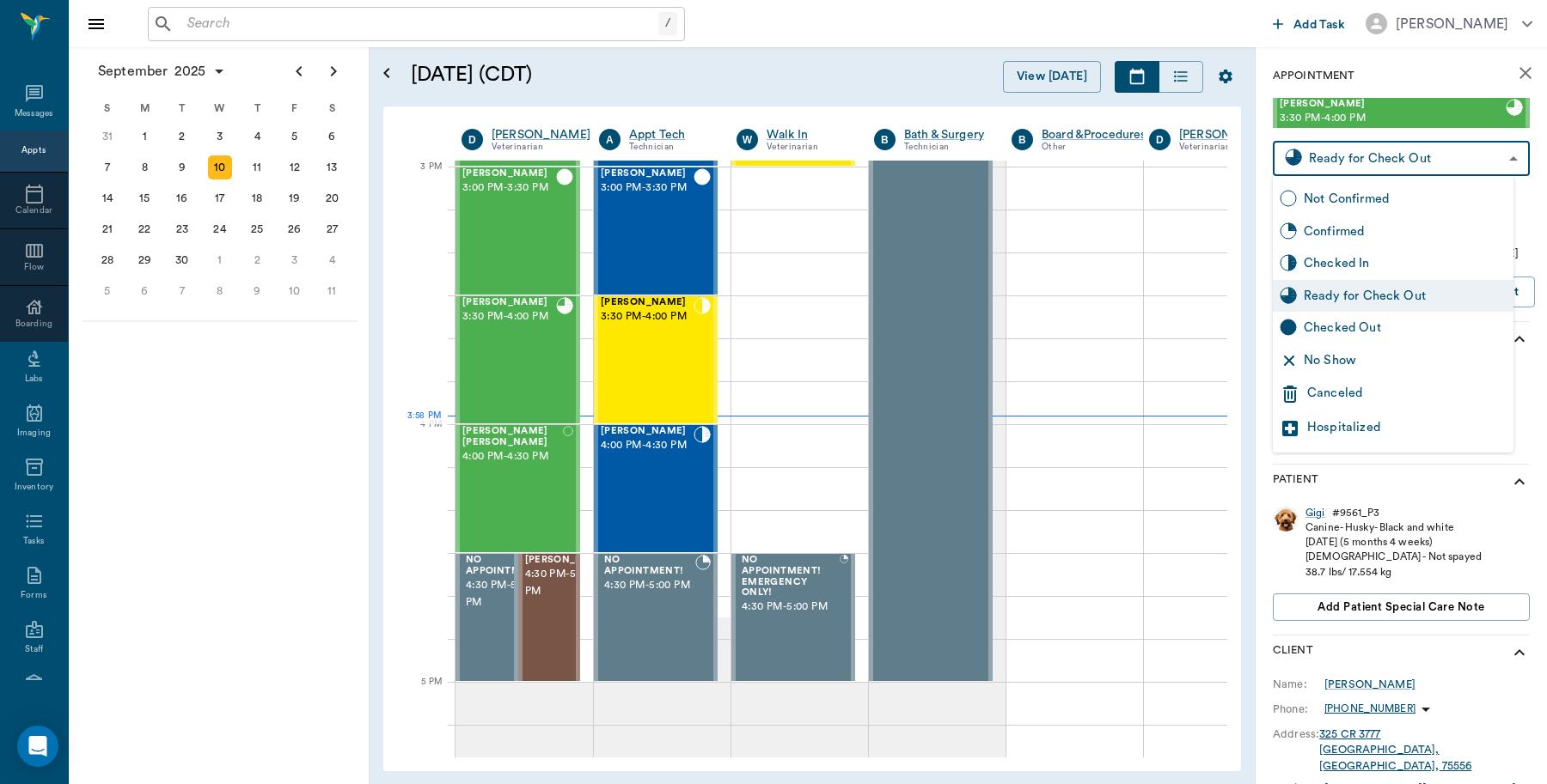
click at [1323, 323] on div "Checked Out" at bounding box center [1405, 328] width 203 height 19
type input "CHECKED_OUT"
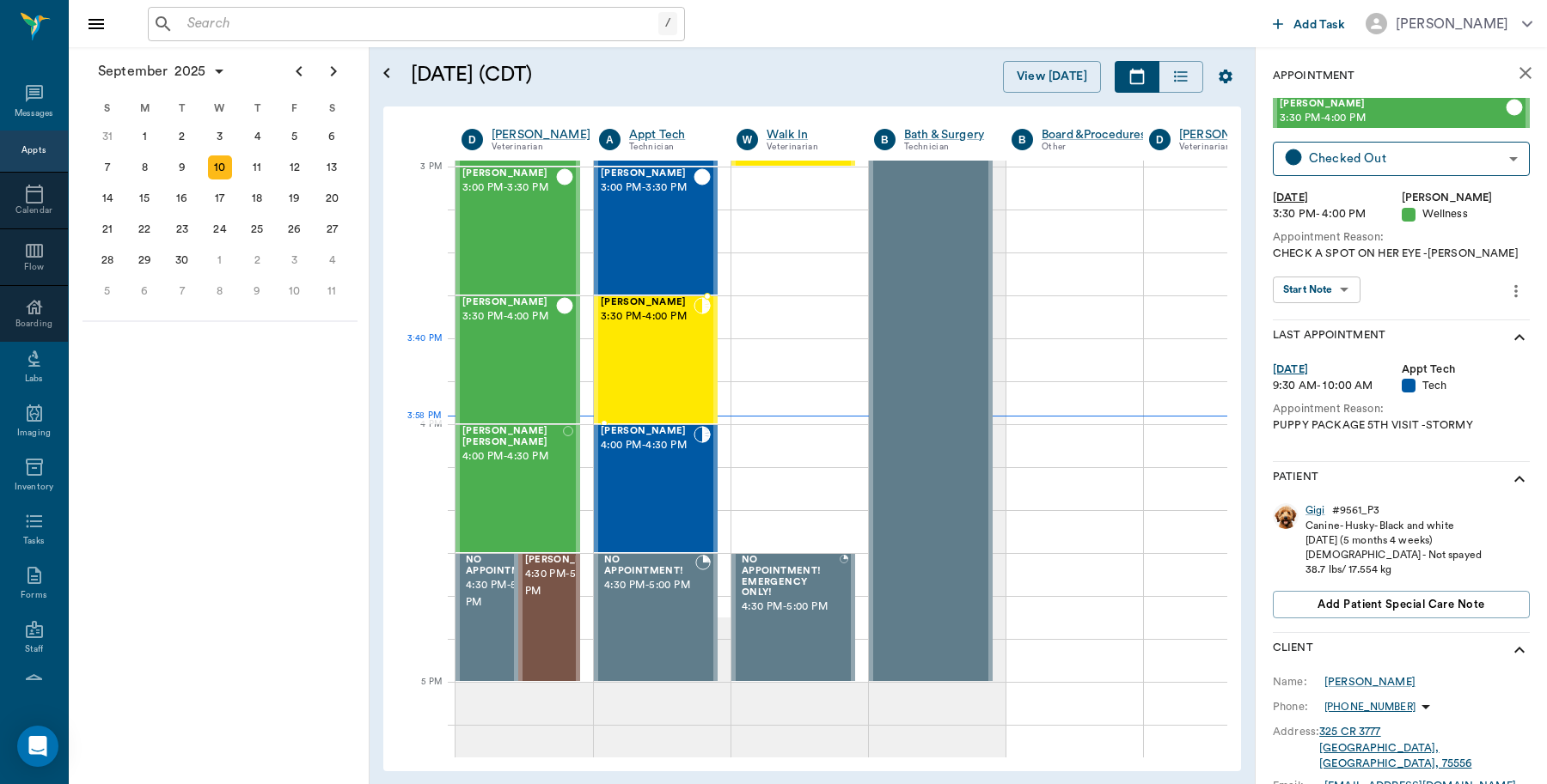
click at [681, 351] on div "Ruthie Smith 3:30 PM - 4:00 PM" at bounding box center [647, 361] width 93 height 126
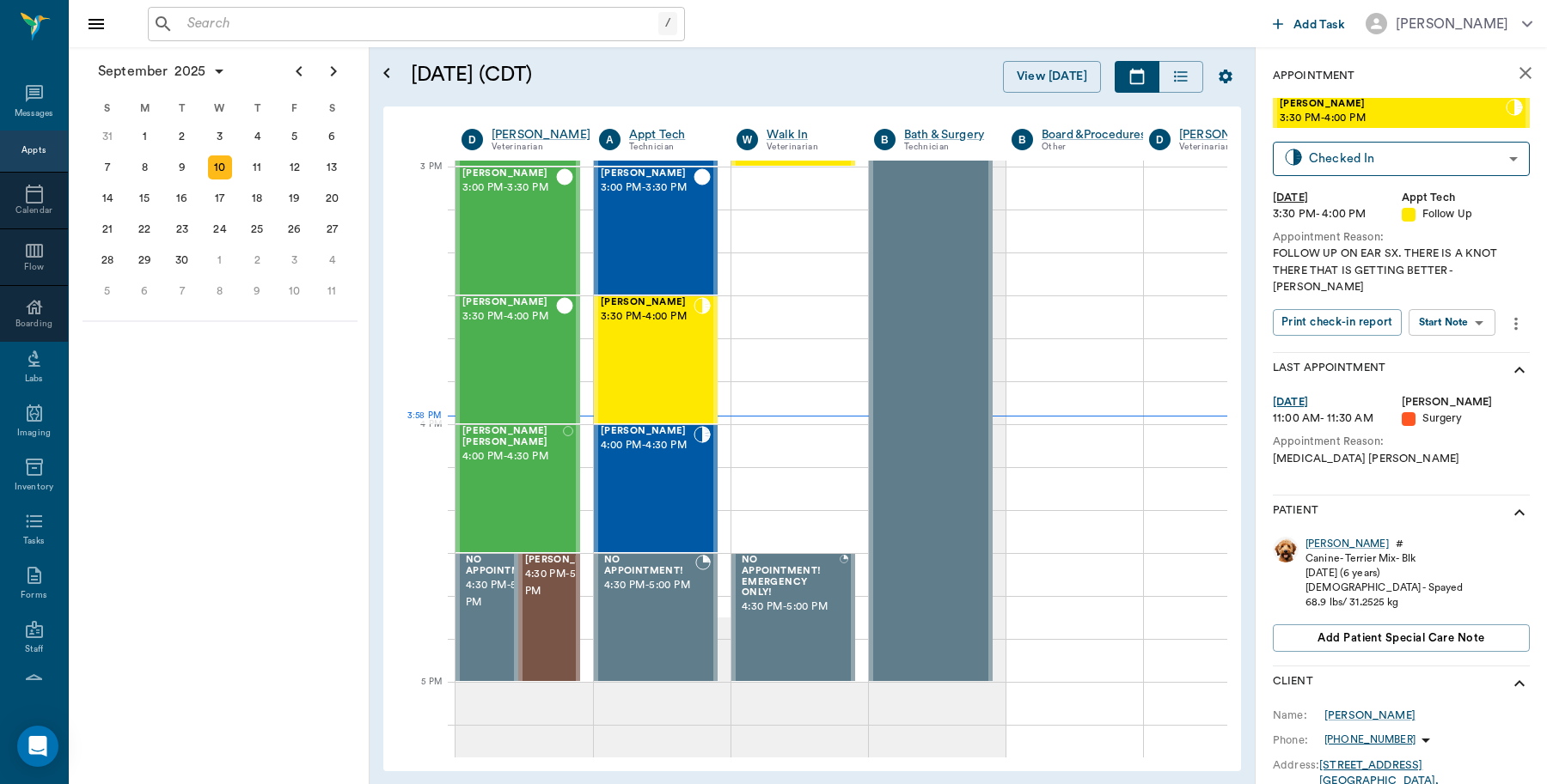
click at [1519, 70] on icon "close" at bounding box center [1525, 73] width 12 height 12
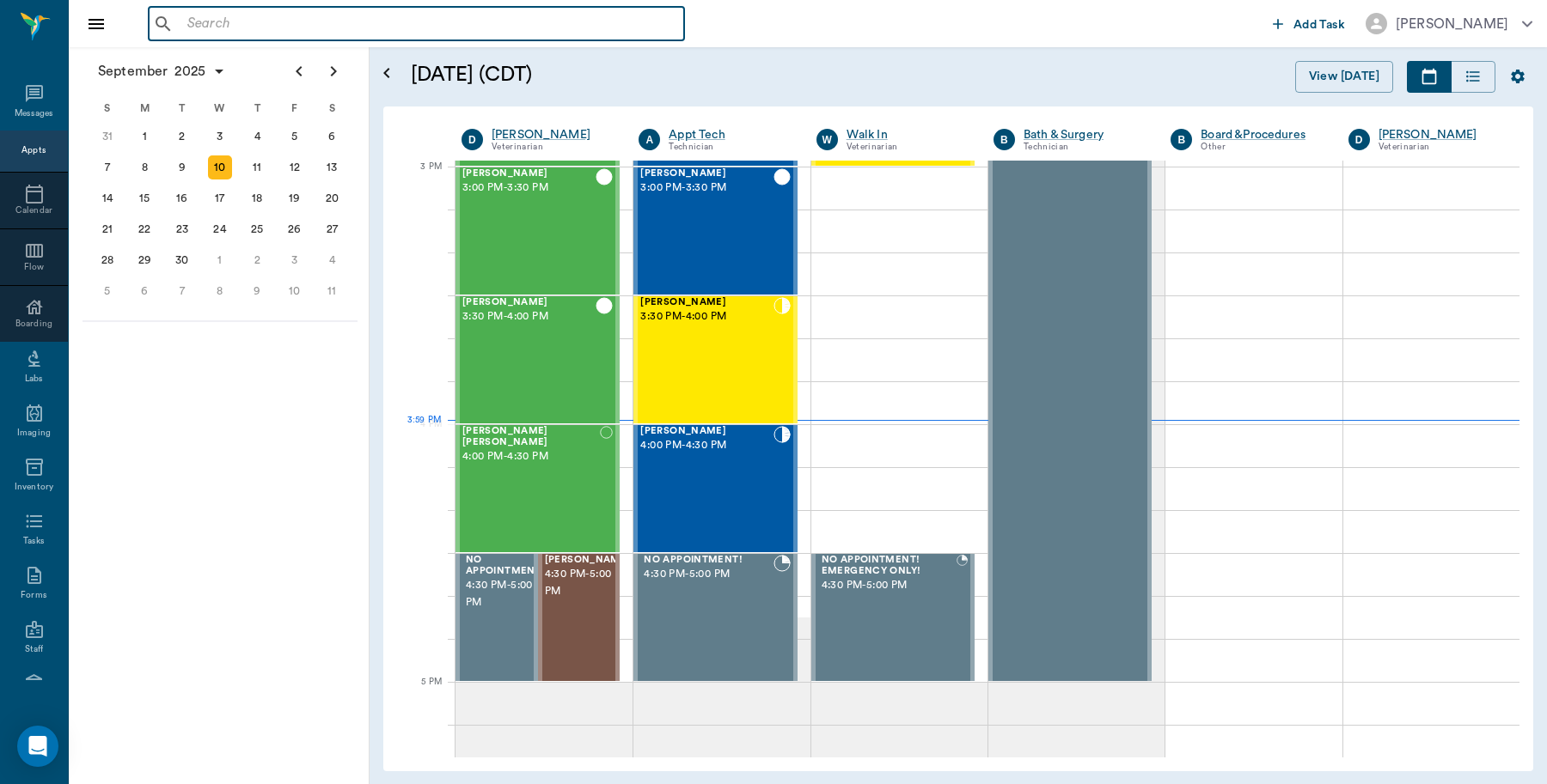
click at [520, 24] on input "text" at bounding box center [429, 24] width 497 height 24
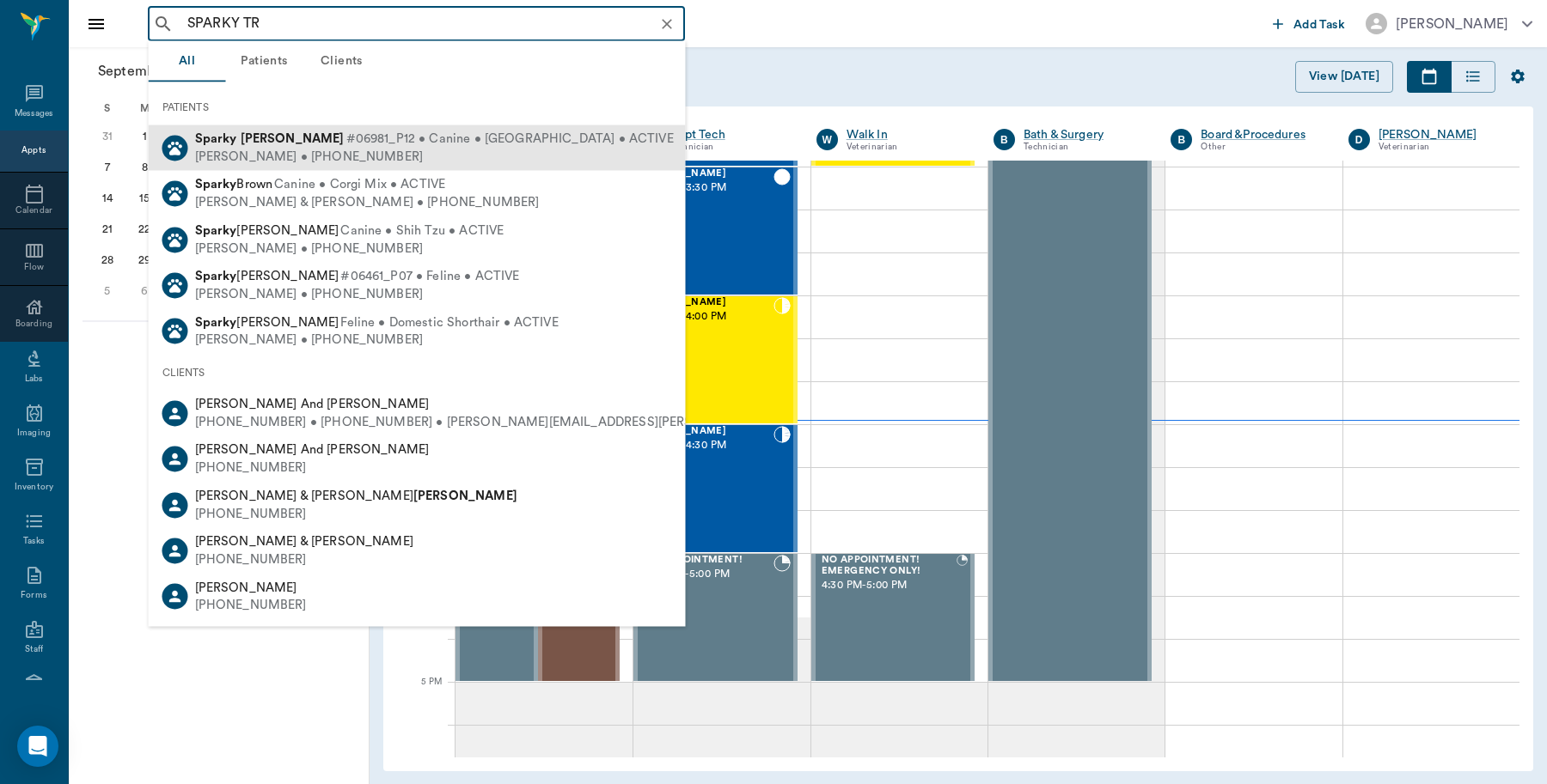
click at [347, 138] on span "#06981_P12 • Canine • Chihuahua • ACTIVE" at bounding box center [511, 140] width 328 height 18
type input "SPARKY TR"
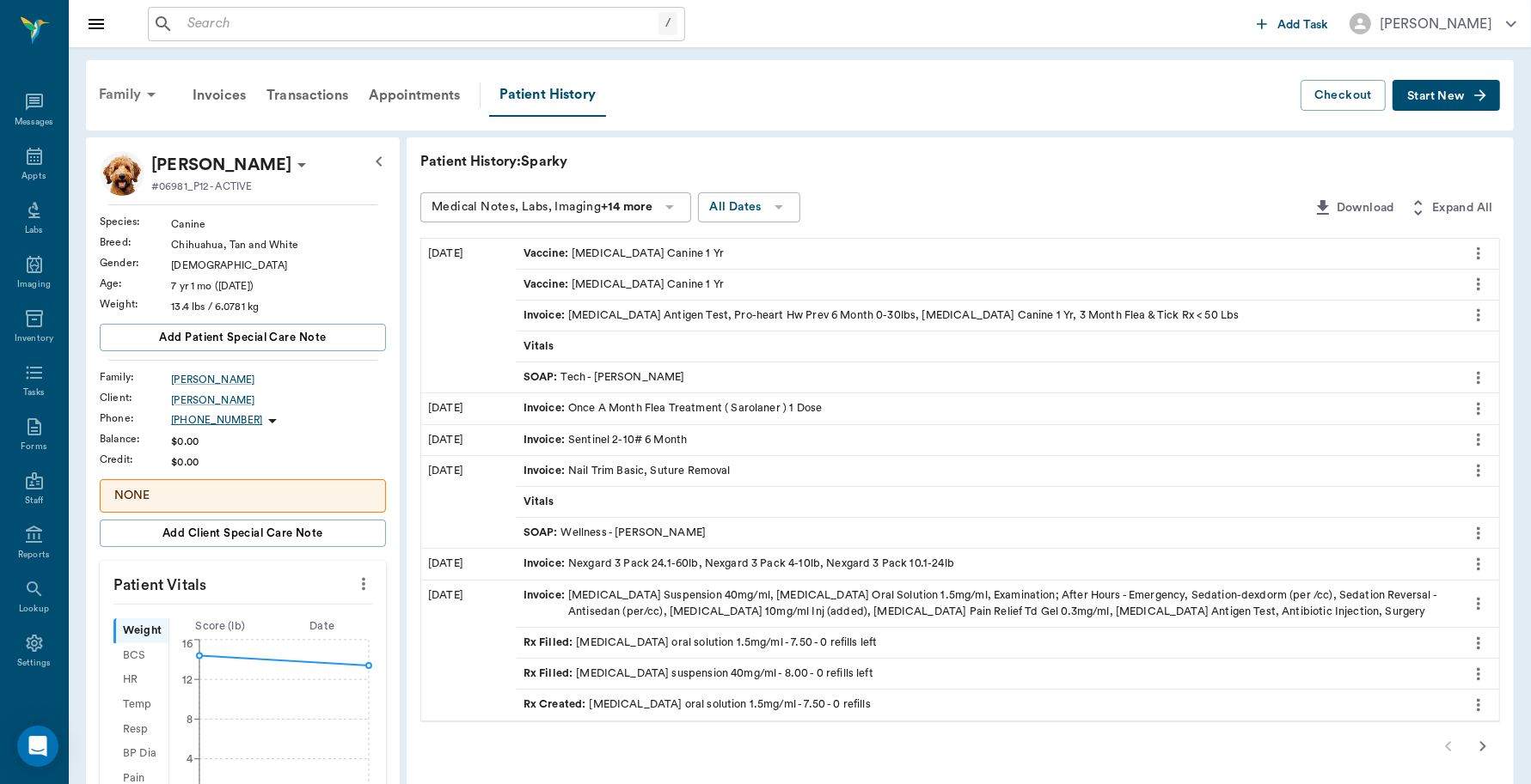
click at [109, 90] on div "Family" at bounding box center [130, 94] width 83 height 41
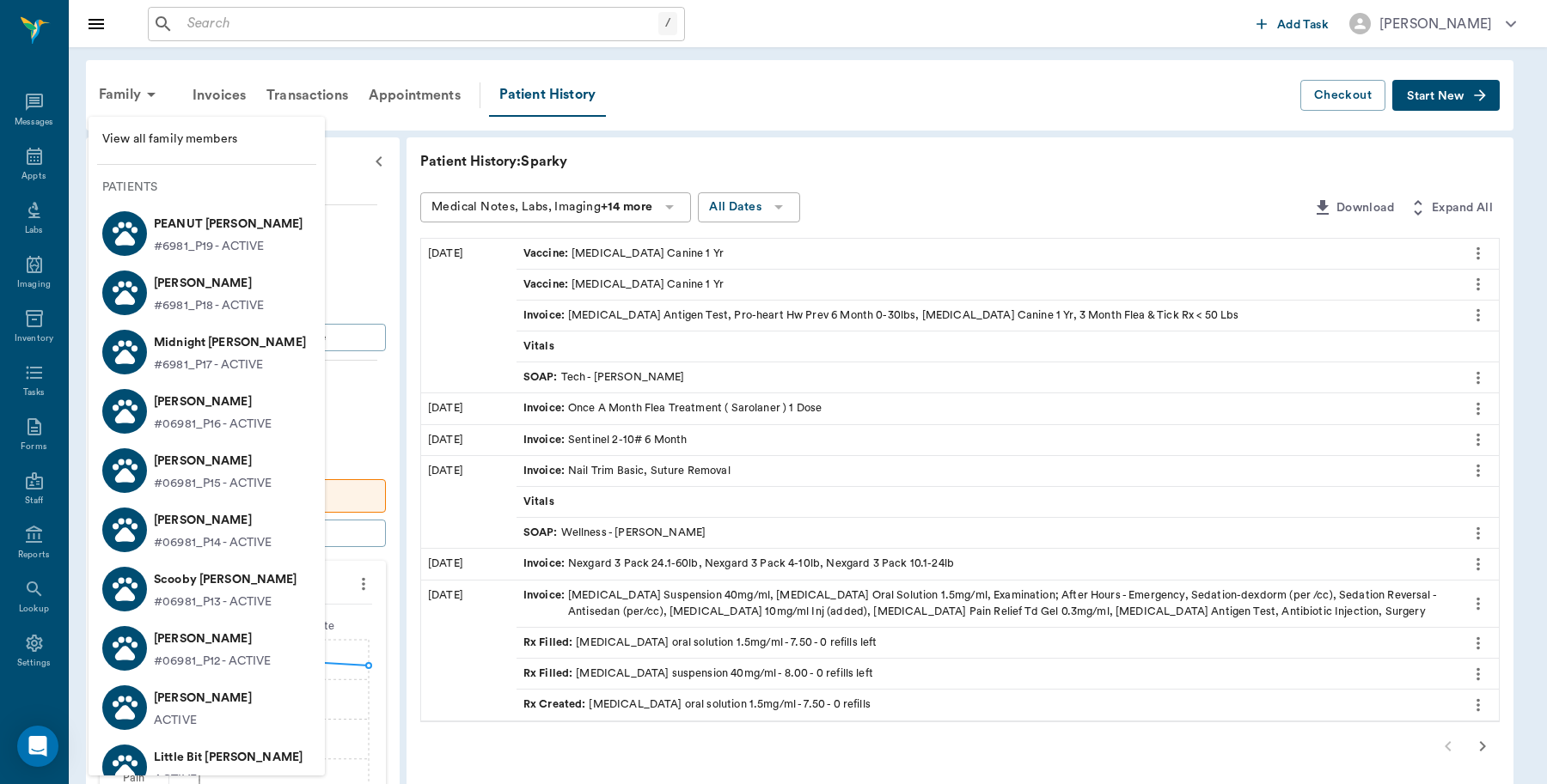
click at [208, 225] on p "PEANUT Trimble" at bounding box center [229, 225] width 150 height 28
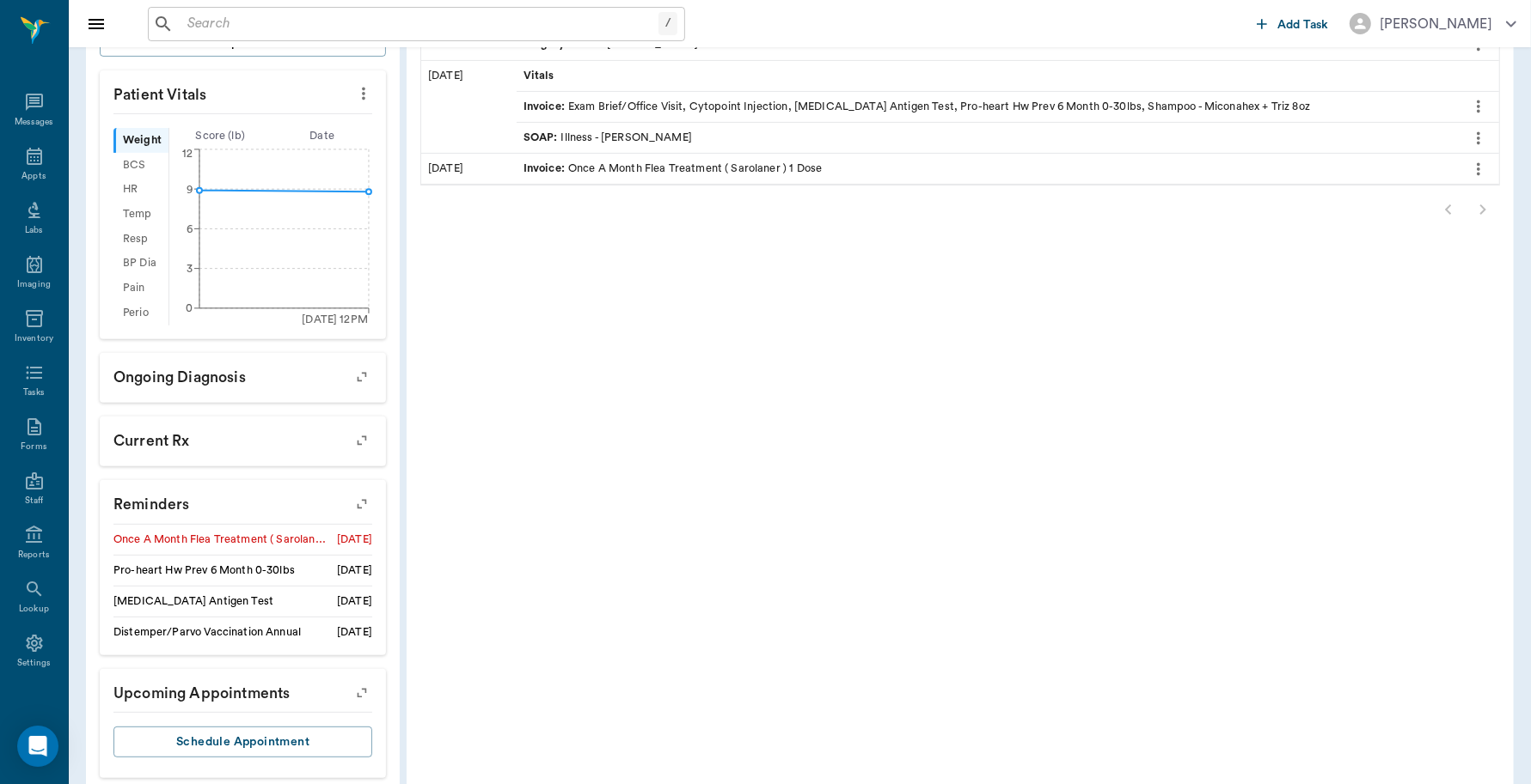
scroll to position [519, 0]
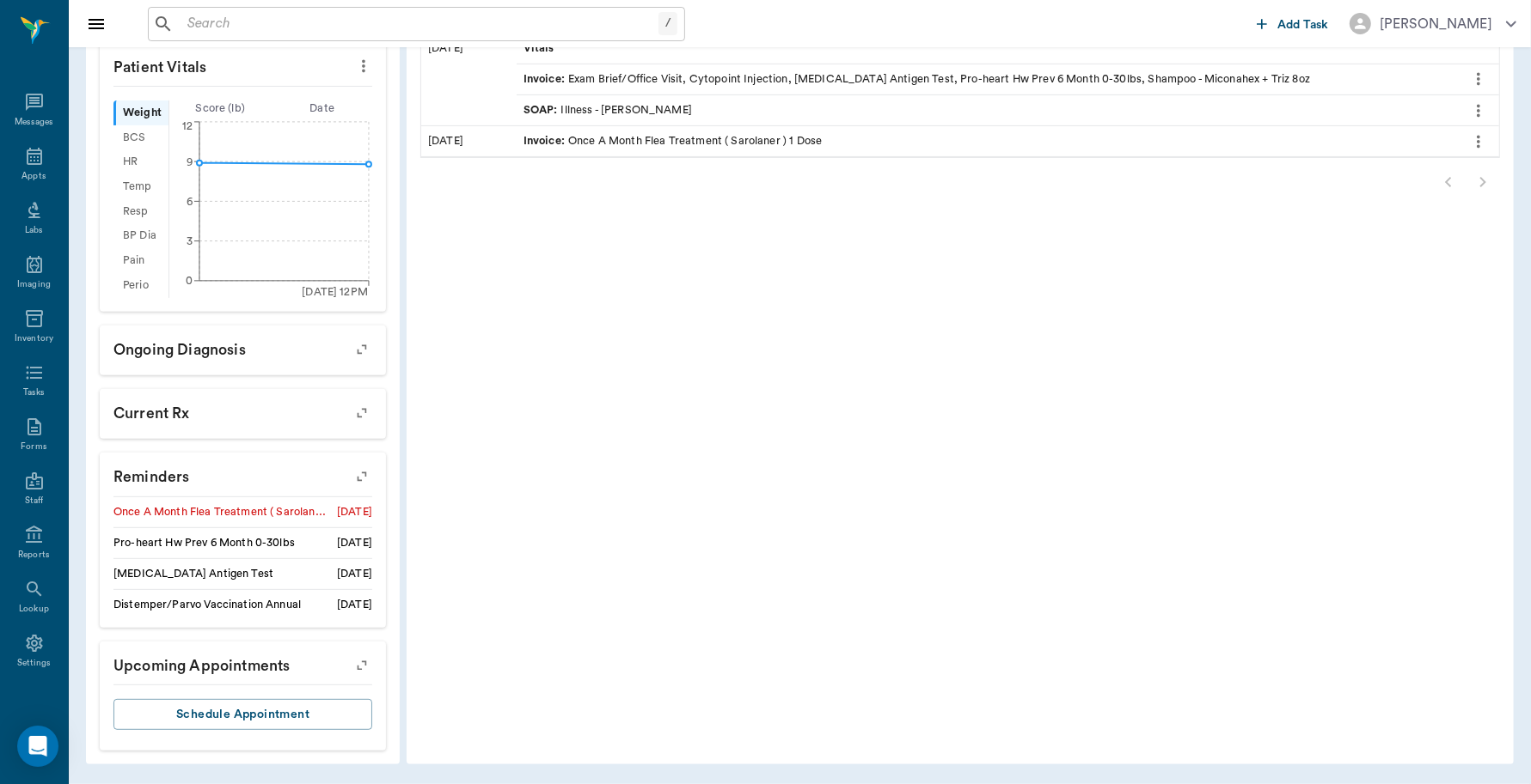
click at [366, 478] on icon "button" at bounding box center [362, 476] width 24 height 24
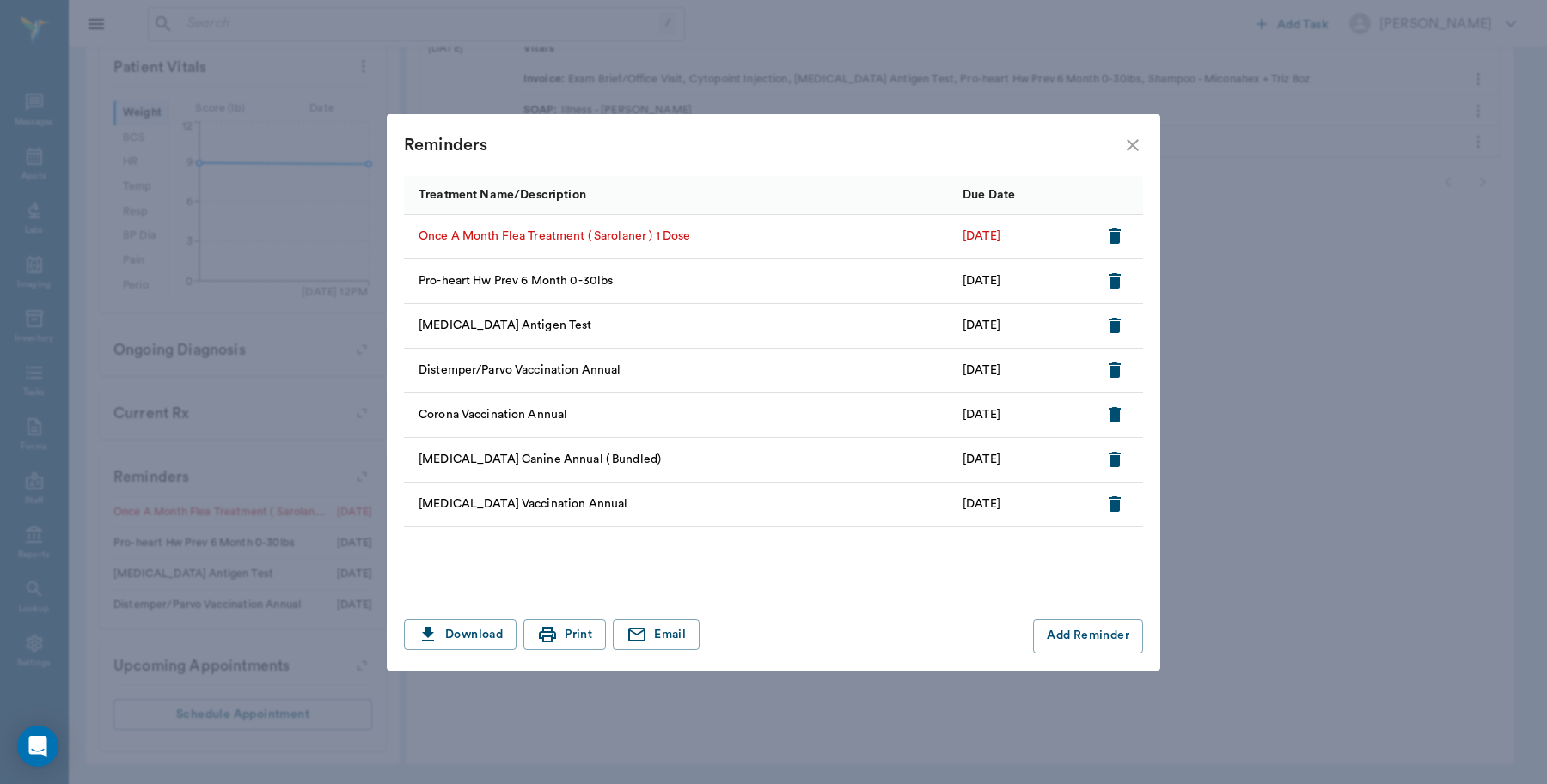
click at [1136, 146] on icon "close" at bounding box center [1132, 145] width 21 height 21
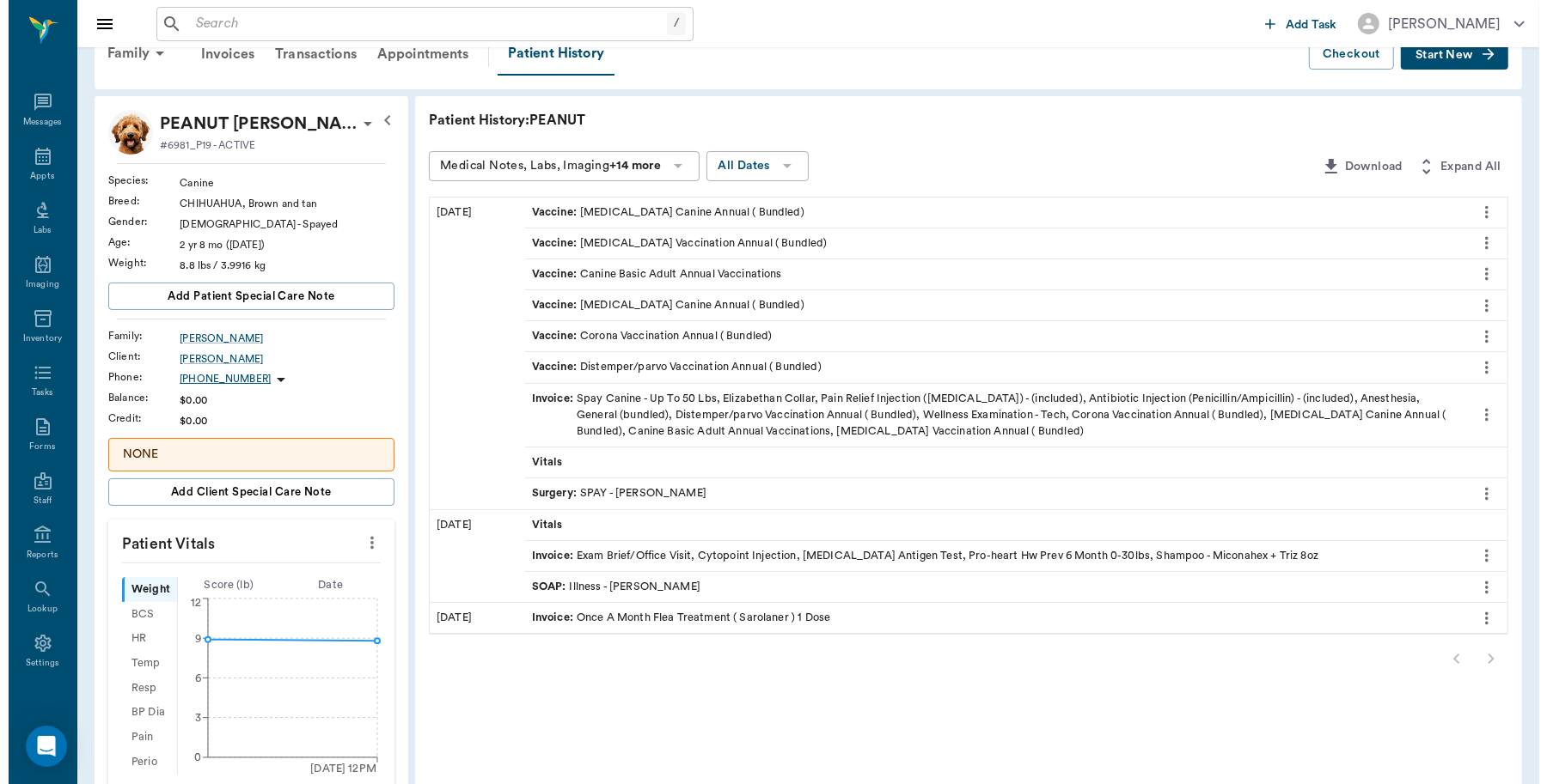
scroll to position [0, 0]
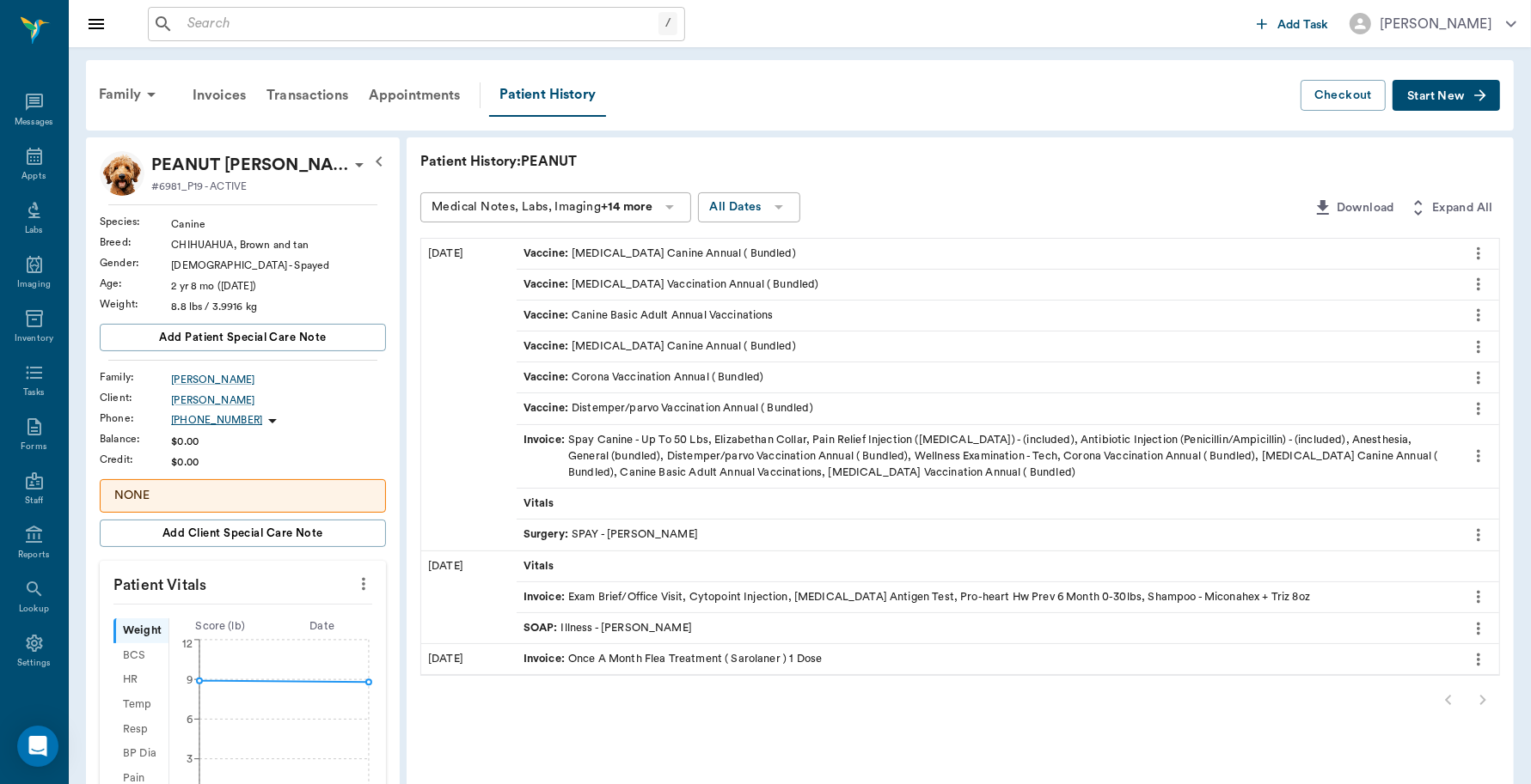
click at [1431, 96] on span "Start New" at bounding box center [1436, 96] width 58 height 0
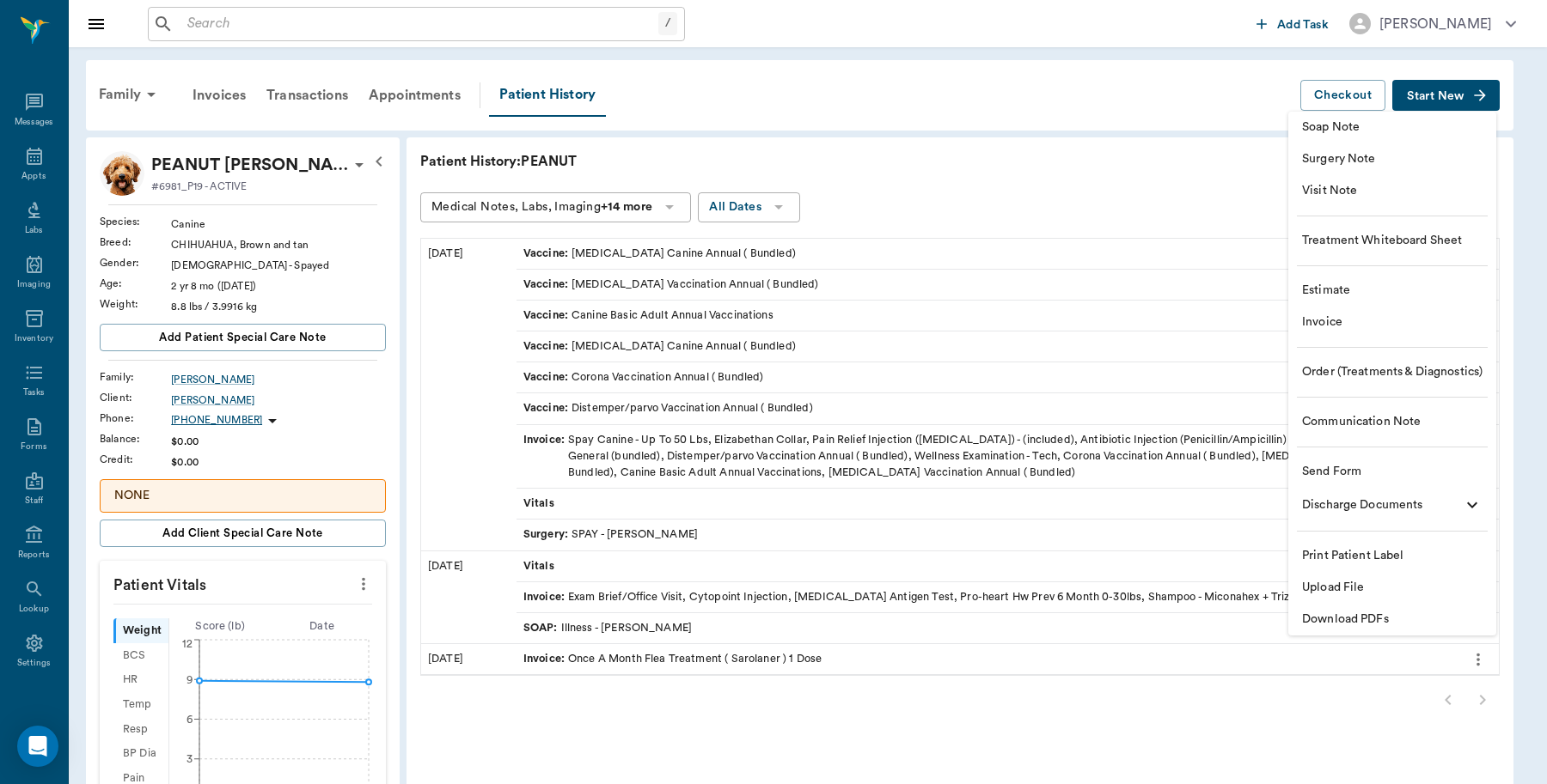
click at [1339, 323] on span "Invoice" at bounding box center [1392, 323] width 181 height 18
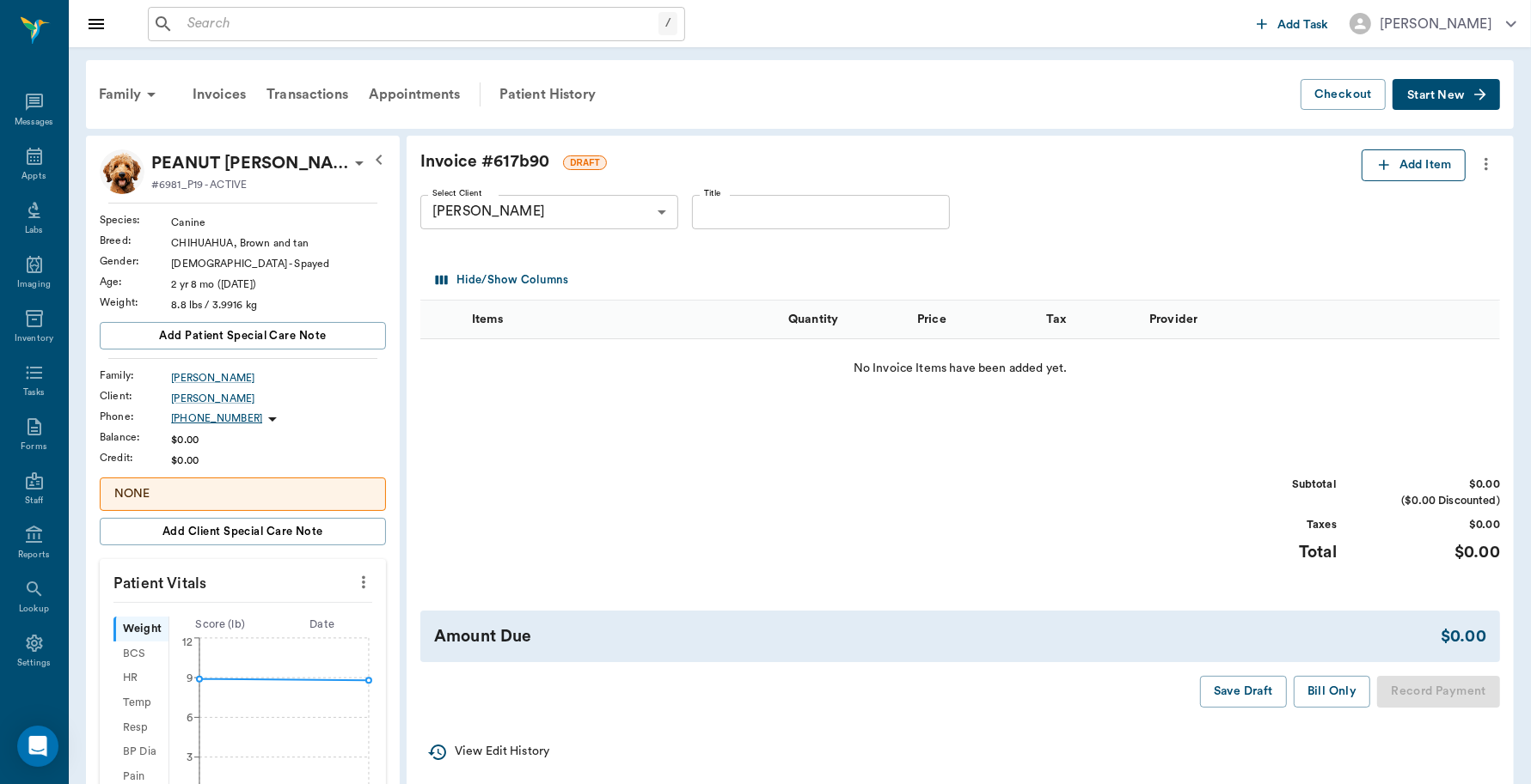
click at [1440, 165] on button "Add Item" at bounding box center [1413, 166] width 104 height 32
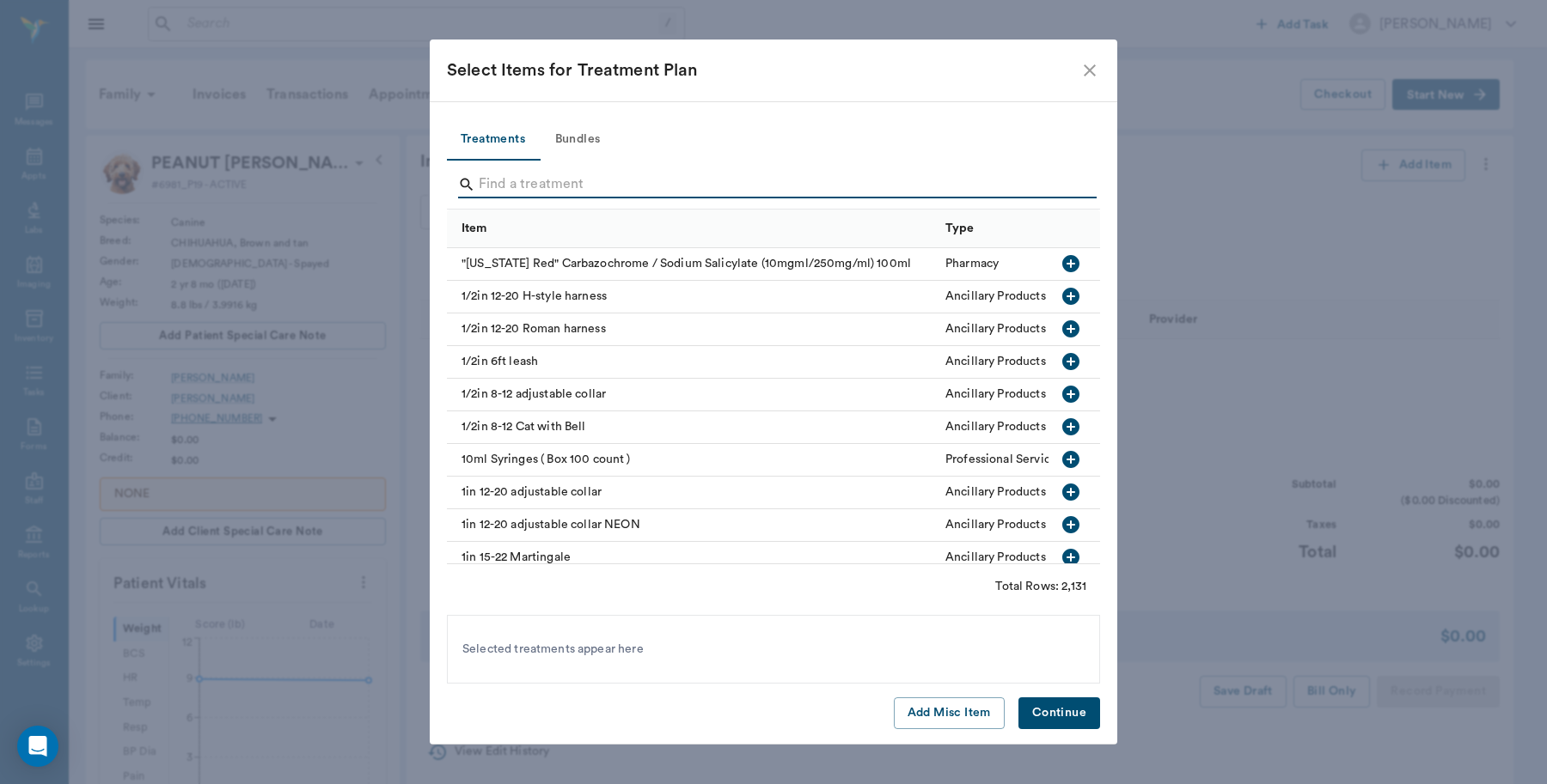
click at [645, 178] on input "Search" at bounding box center [774, 185] width 593 height 28
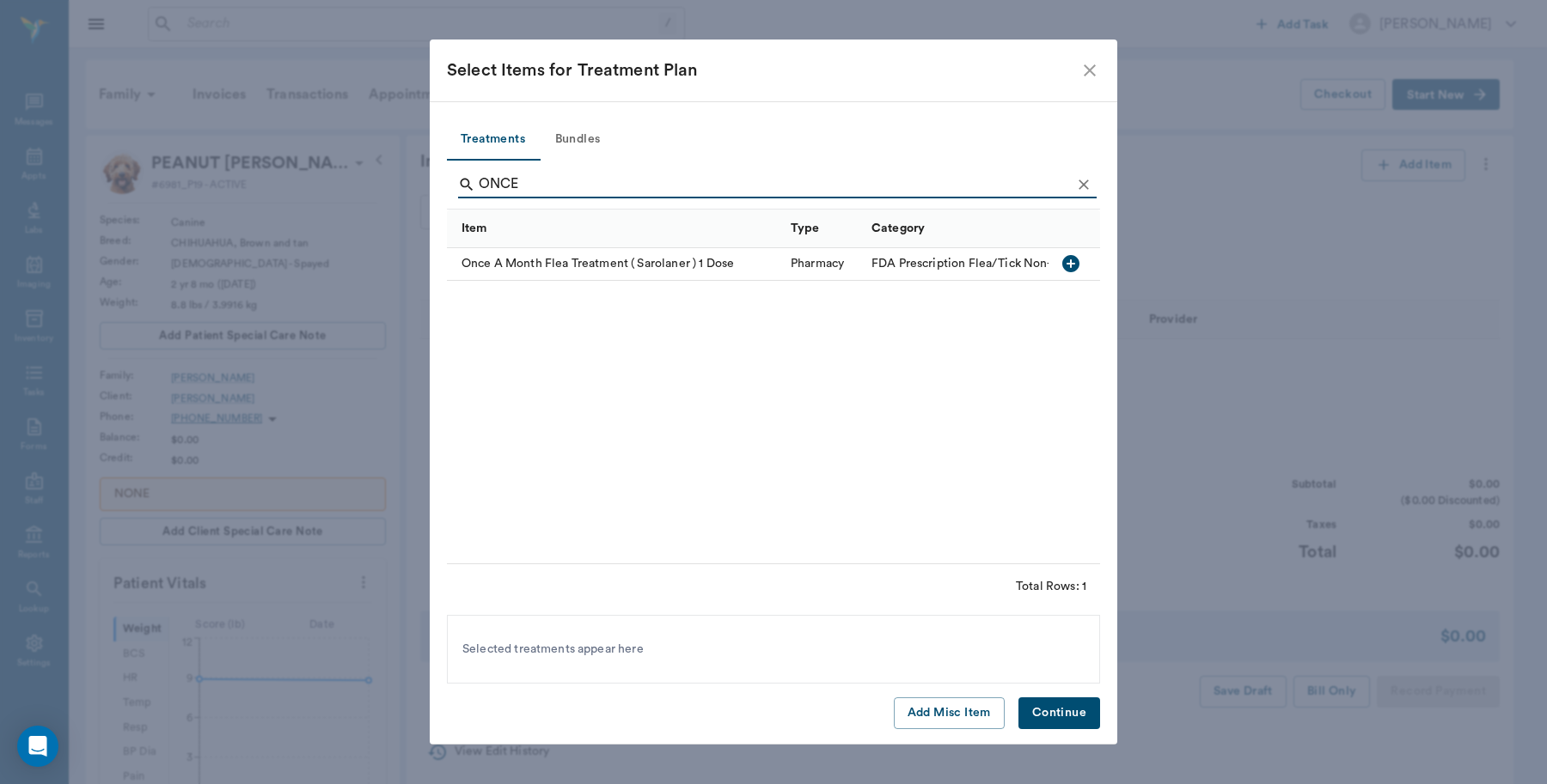
type input "ONCE"
click at [1075, 267] on icon "button" at bounding box center [1070, 263] width 17 height 17
click at [1054, 705] on button "Continue" at bounding box center [1059, 713] width 82 height 32
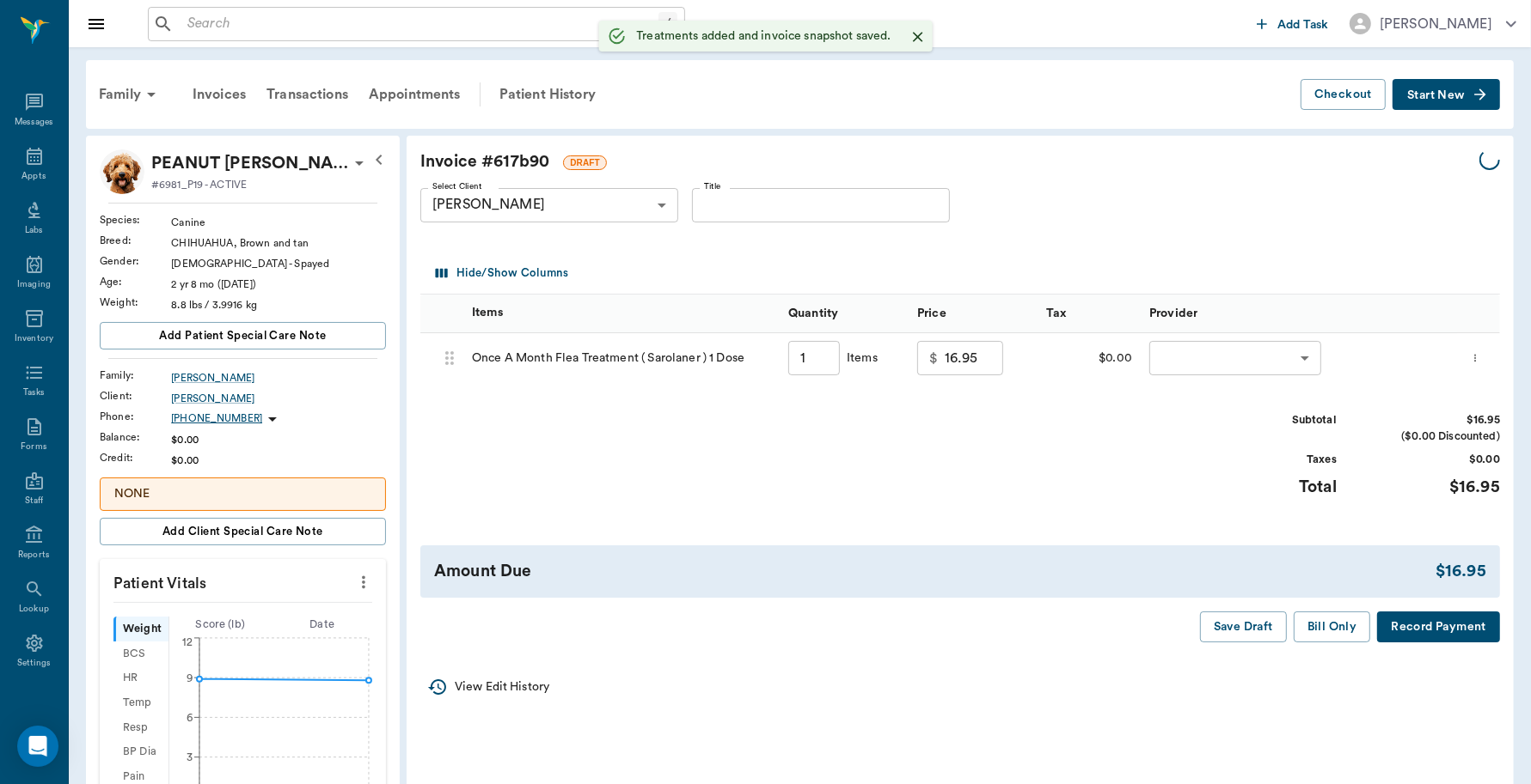
type input "1.00"
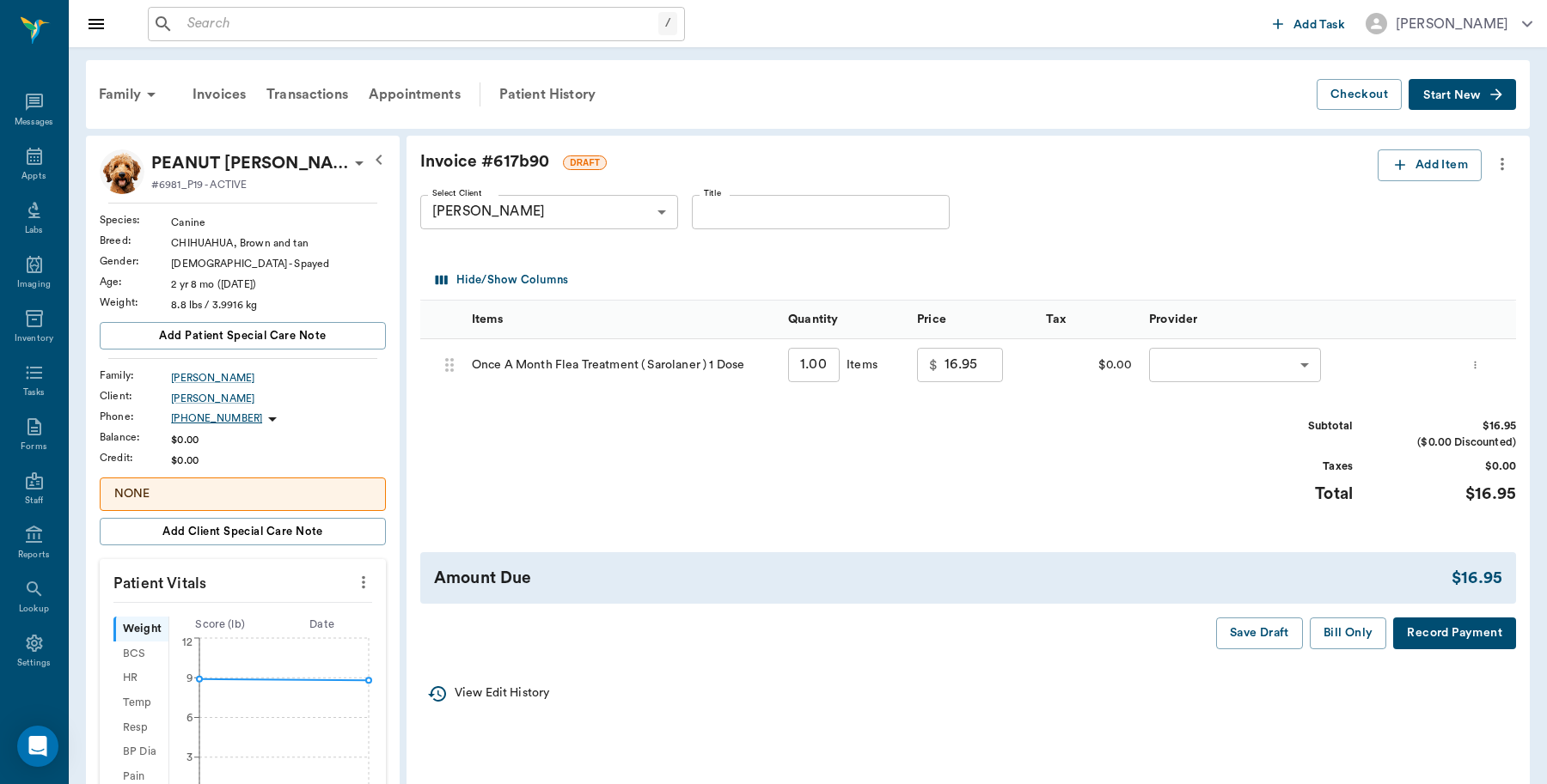
click at [1266, 365] on body "/ ​ Add Task Dr. Bert Ellsworth Nectar Messages Appts Labs Imaging Inventory Ta…" at bounding box center [774, 650] width 1547 height 1300
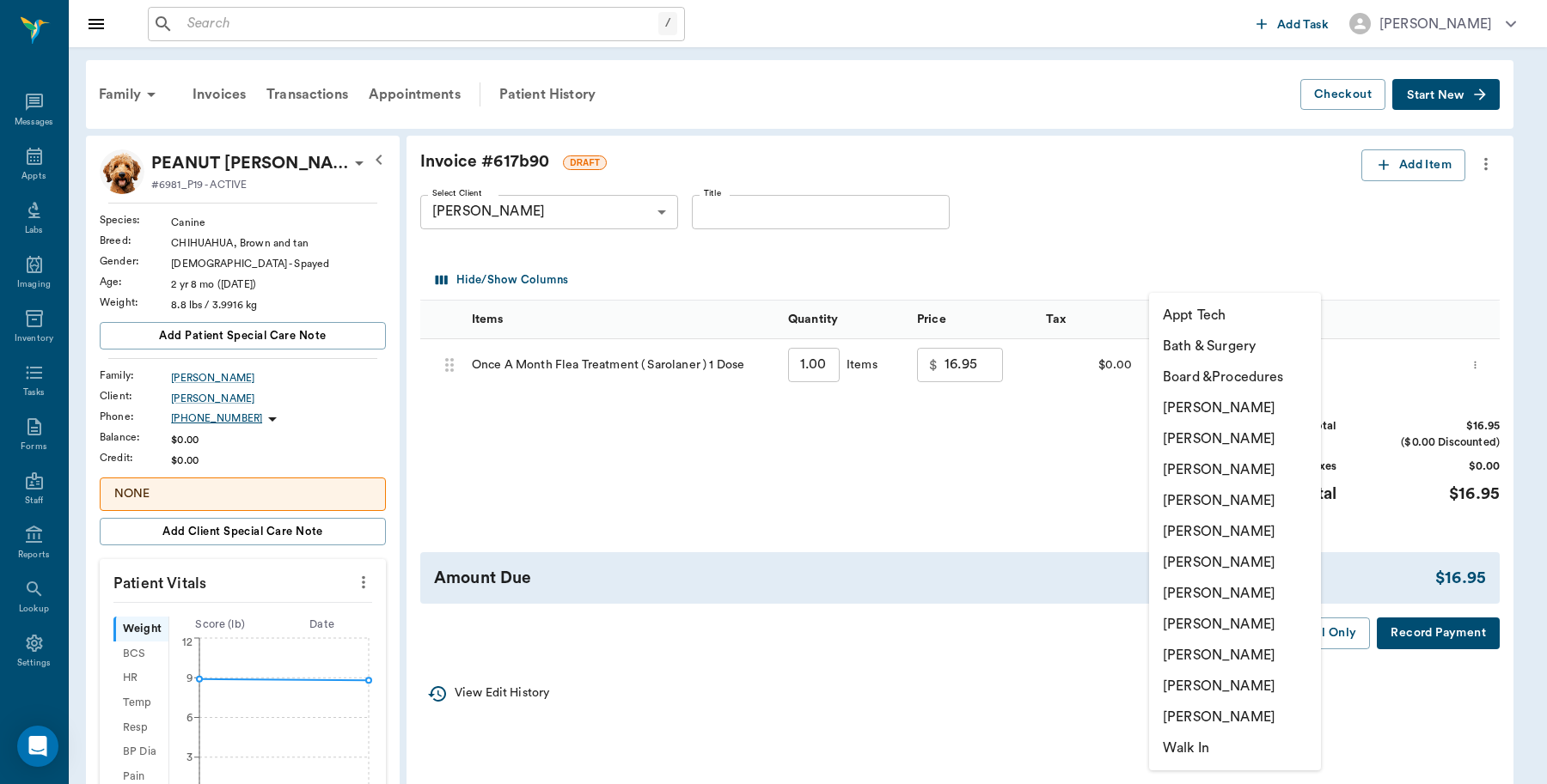
click at [1195, 680] on li "Lorean Lingle" at bounding box center [1235, 686] width 172 height 31
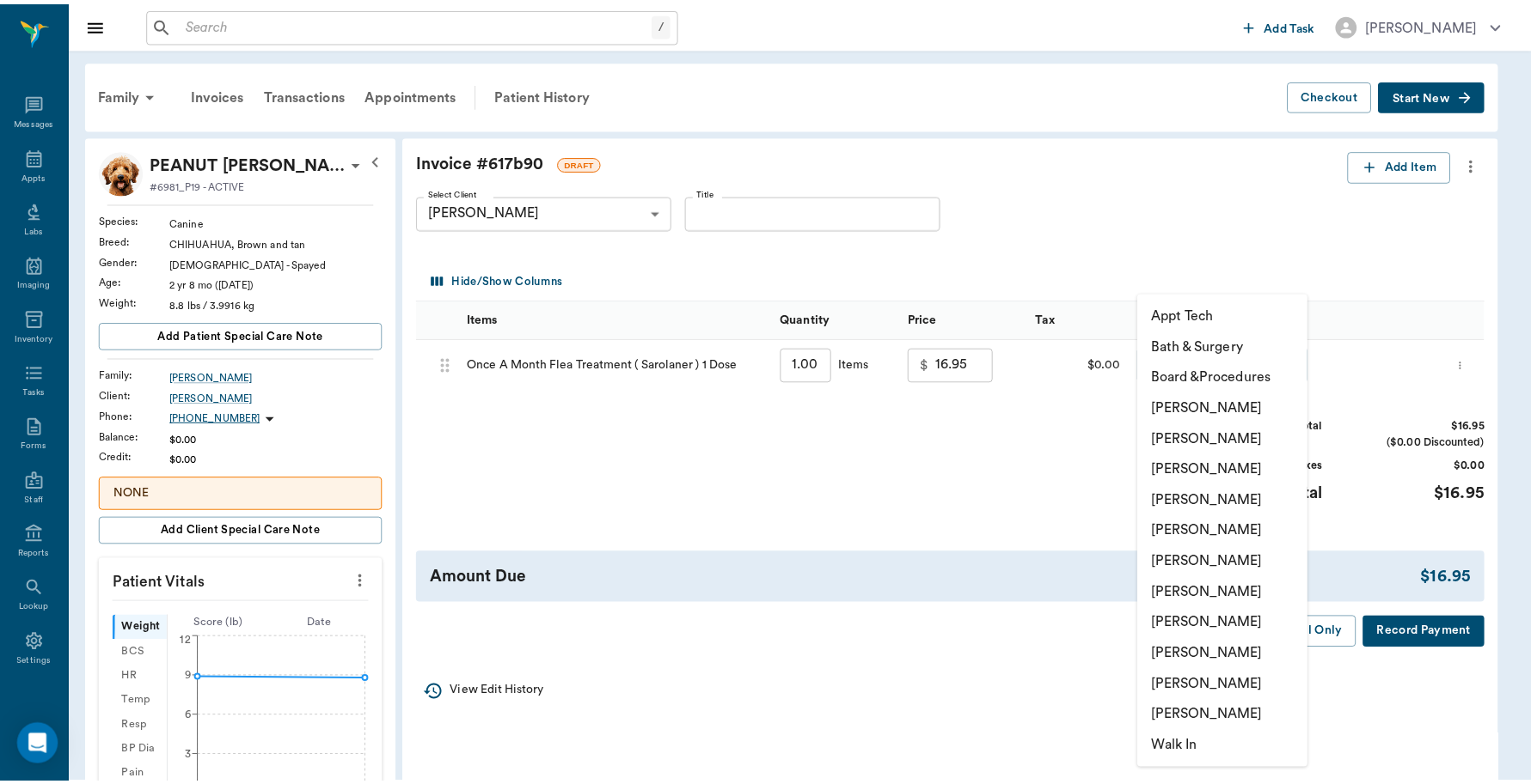
type input "none-63ec2ece52e12b0ba117cc90"
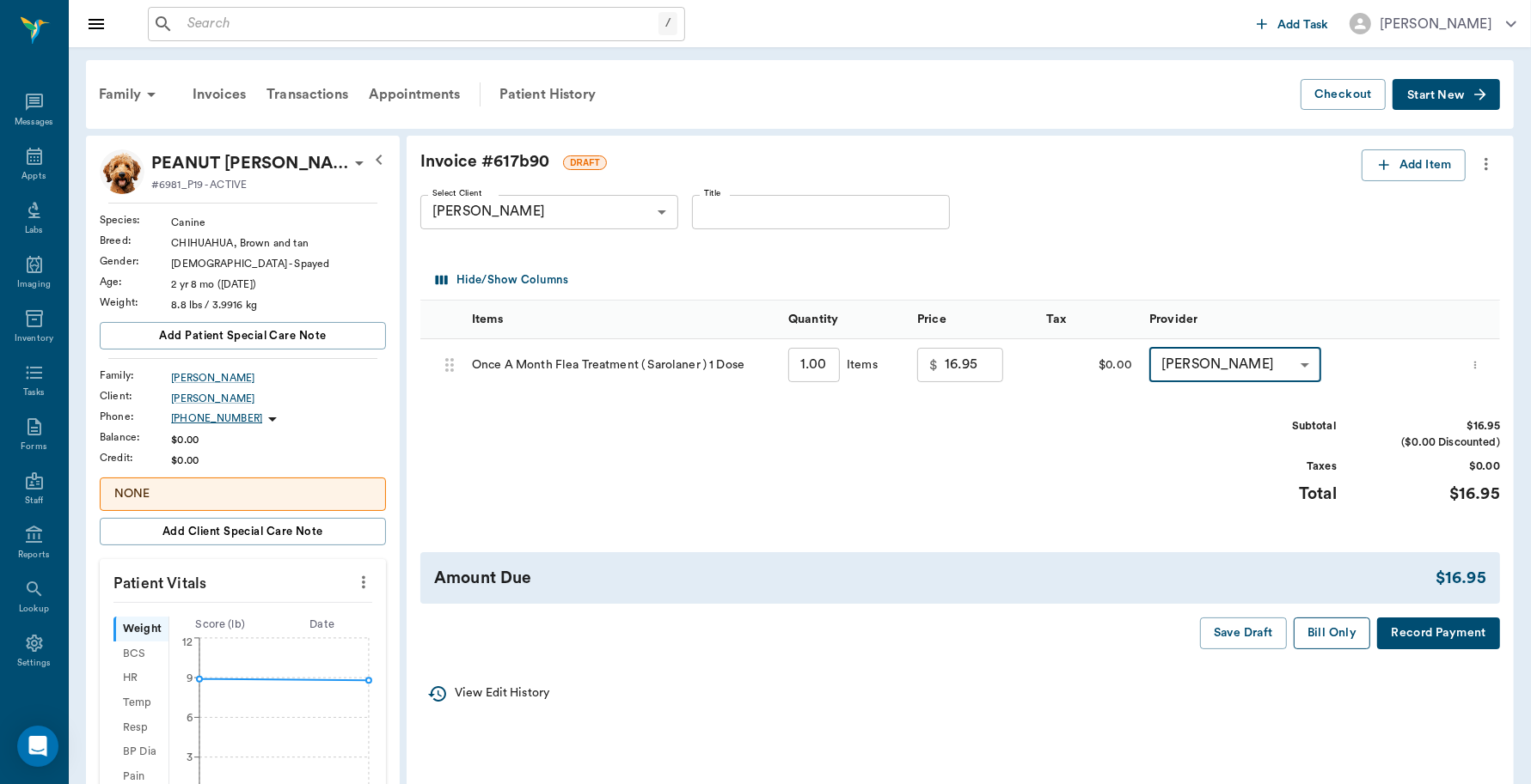
click at [1322, 629] on button "Bill Only" at bounding box center [1331, 633] width 77 height 32
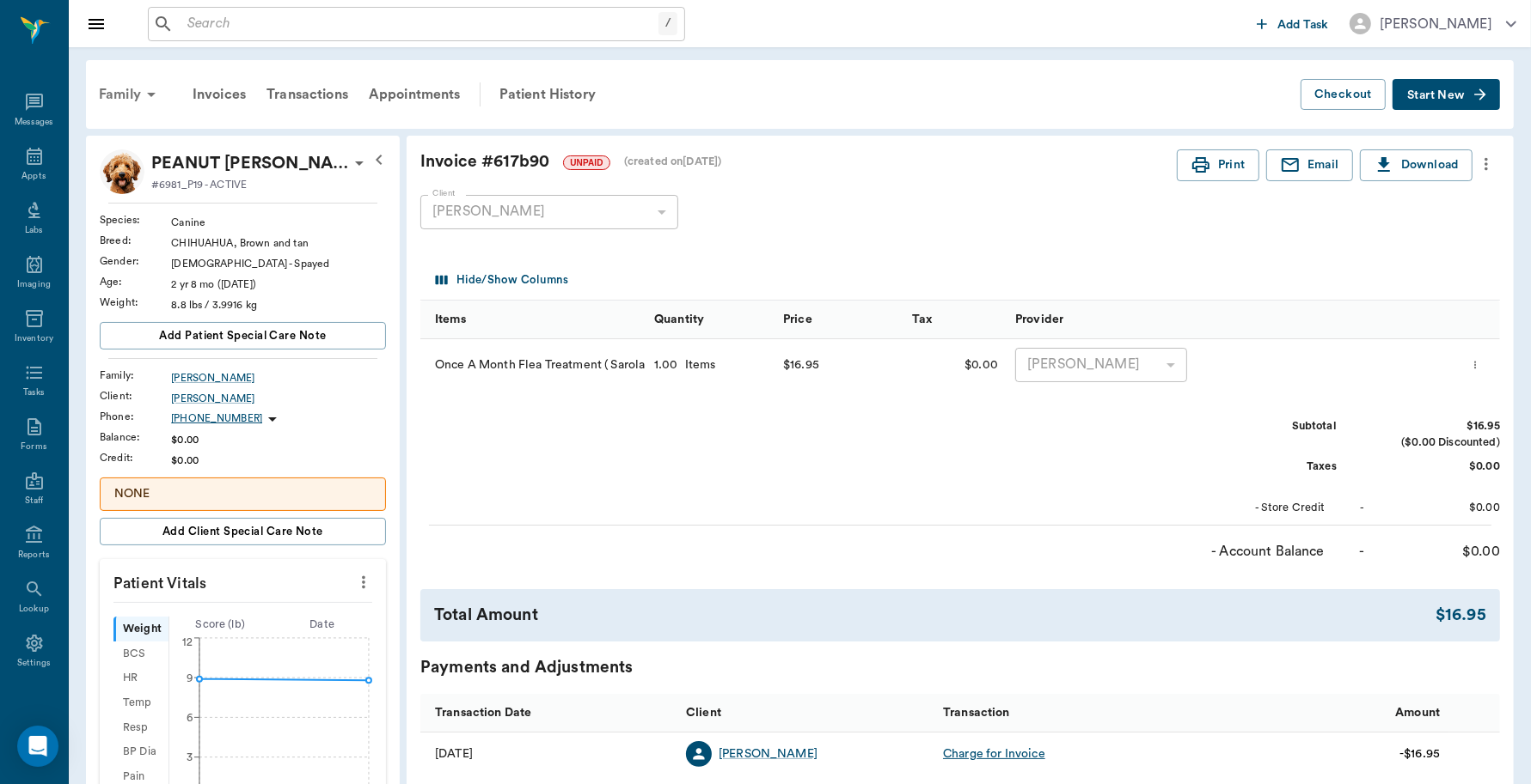
click at [142, 90] on icon at bounding box center [151, 94] width 21 height 21
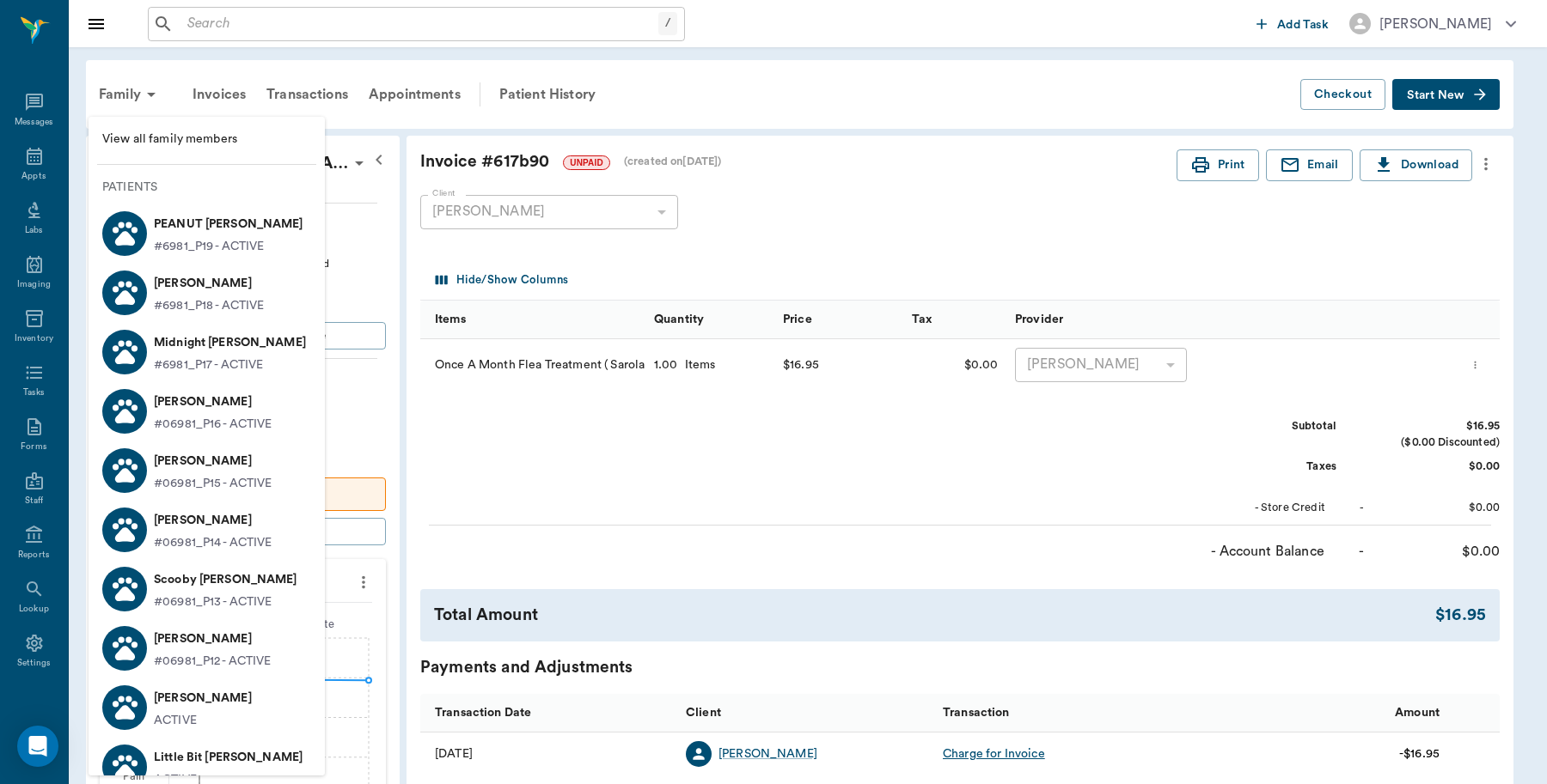
click at [196, 638] on p "Sparky Trimble" at bounding box center [213, 639] width 118 height 28
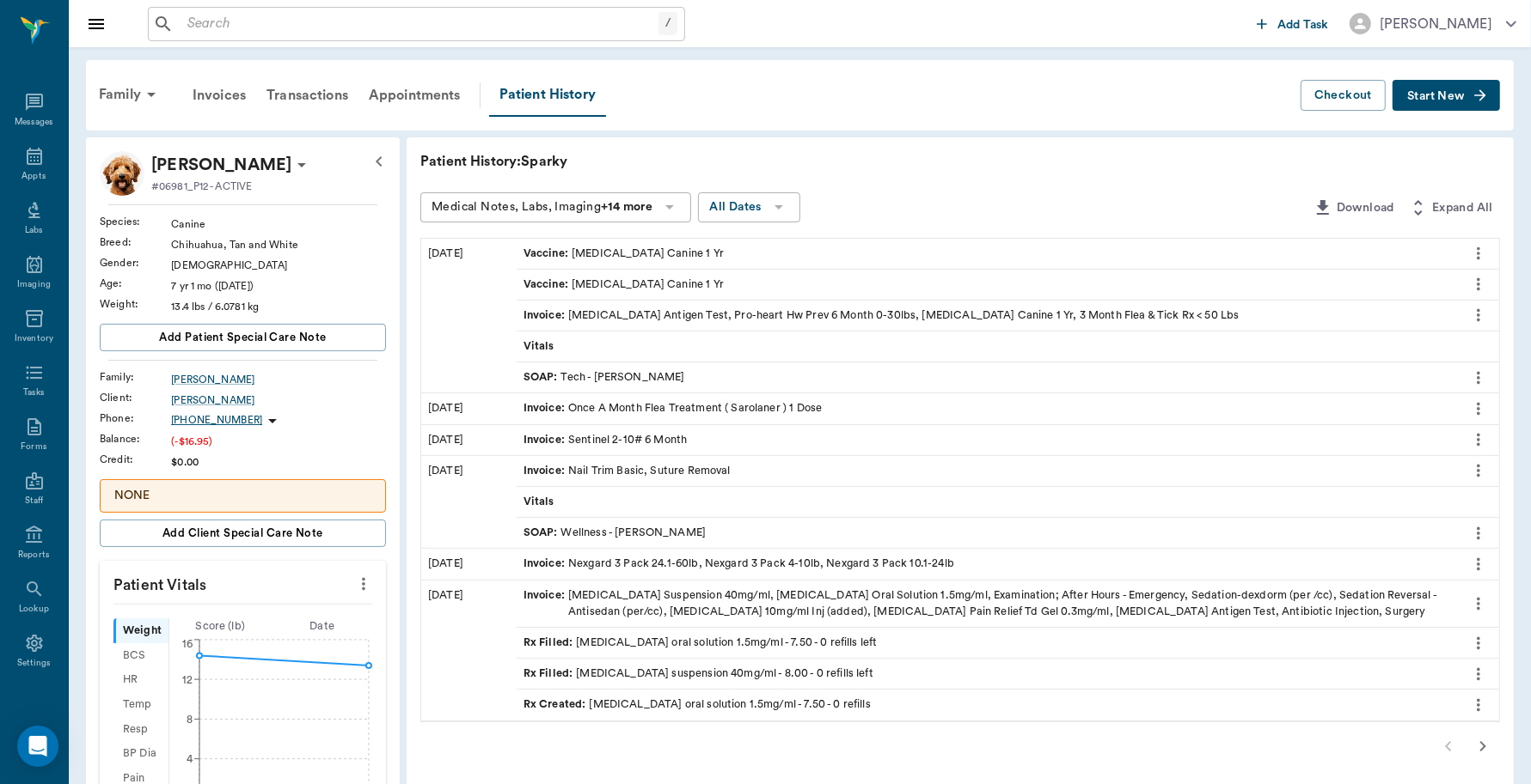
click at [1438, 96] on span "Start New" at bounding box center [1436, 96] width 58 height 0
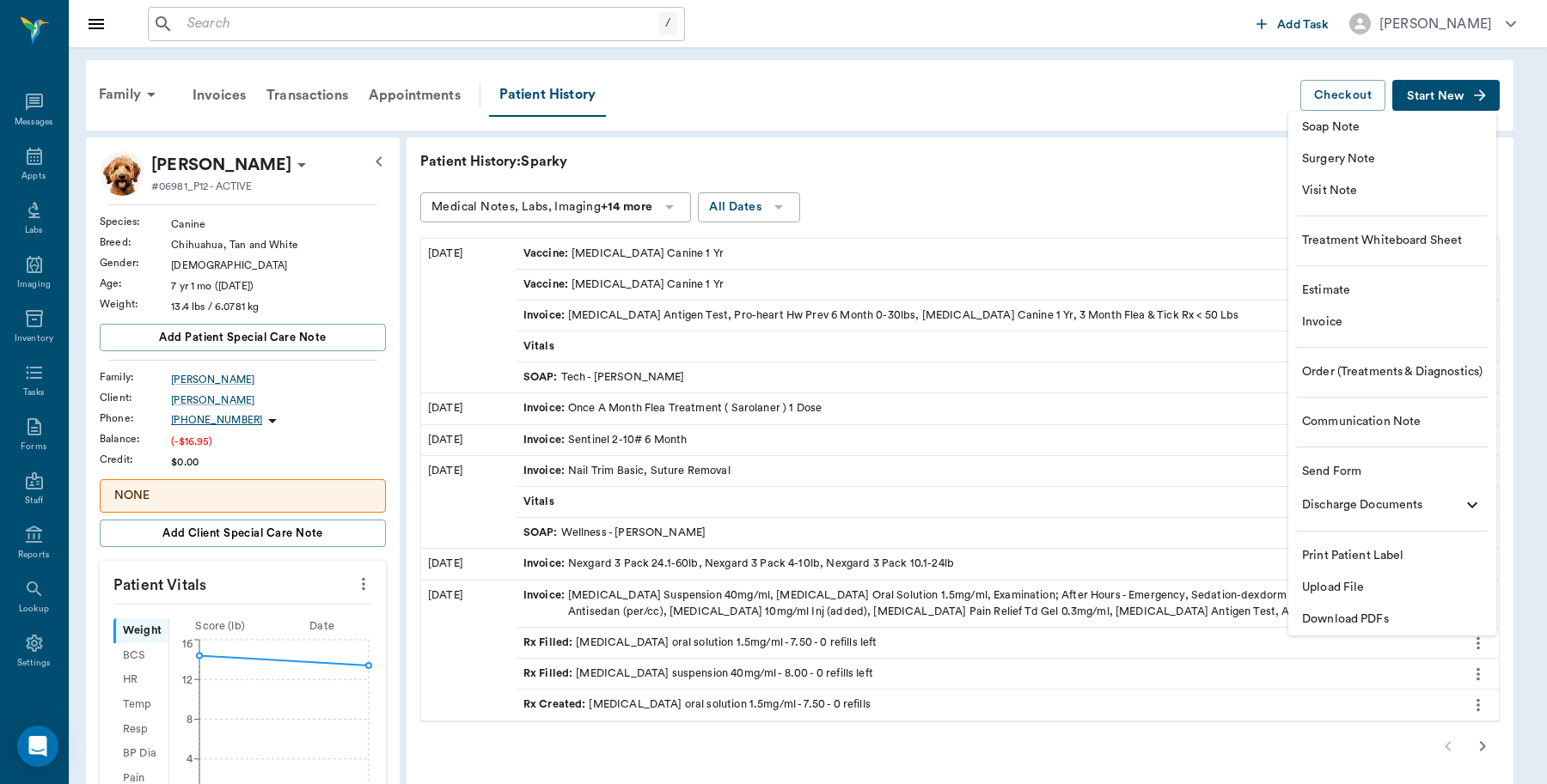
click at [1322, 316] on span "Invoice" at bounding box center [1392, 323] width 181 height 18
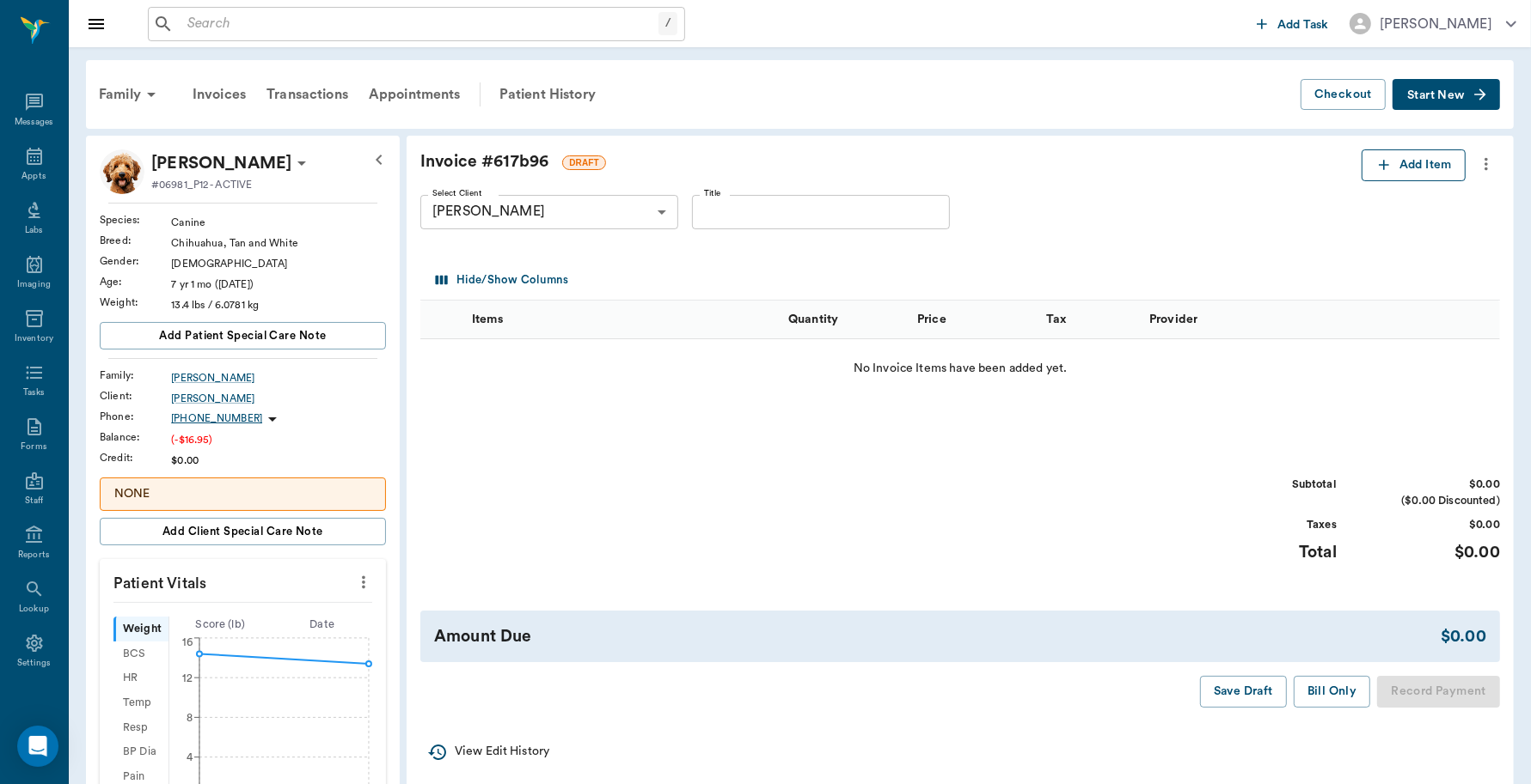
click at [1410, 161] on button "Add Item" at bounding box center [1413, 166] width 104 height 32
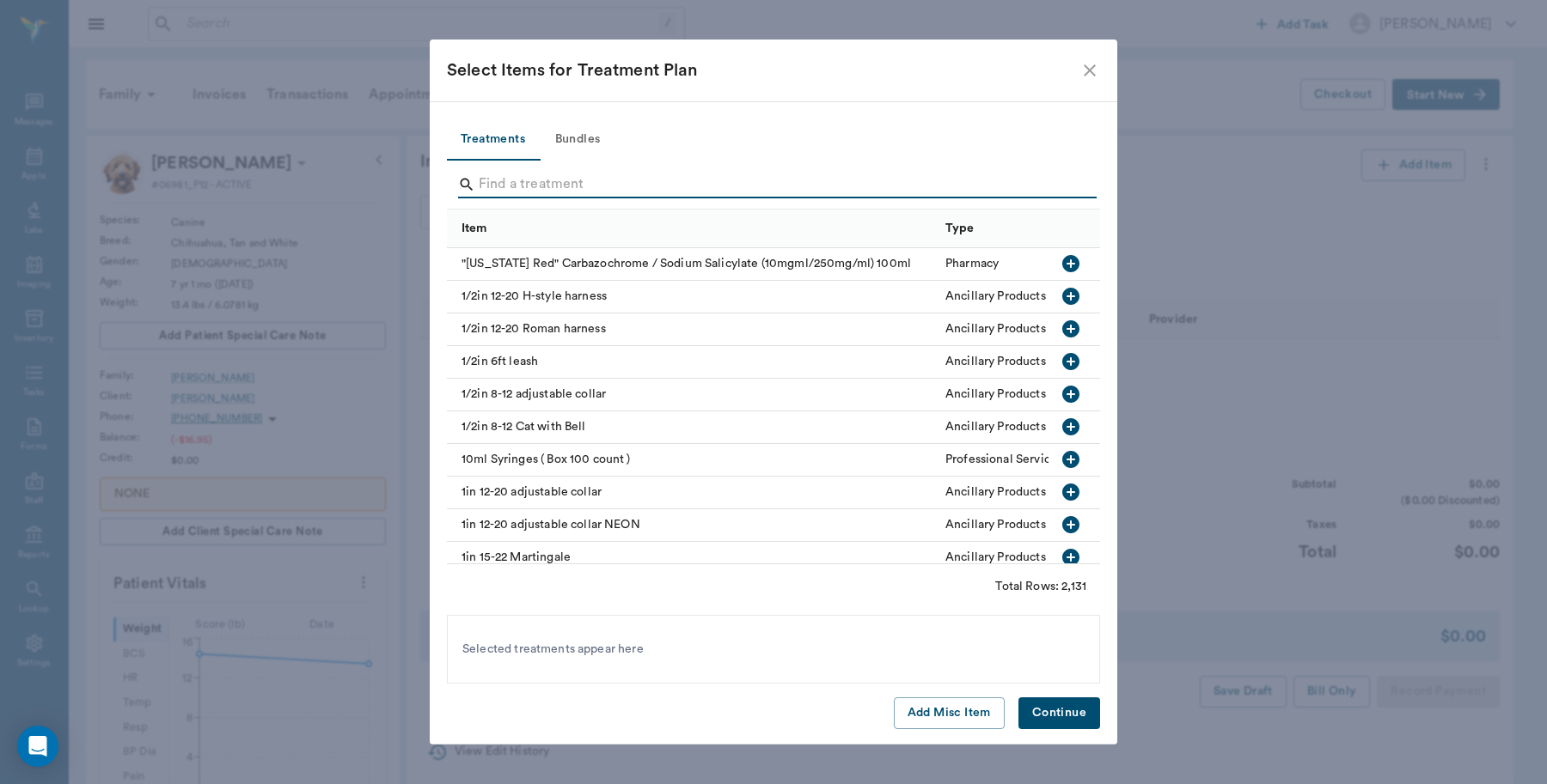
click at [629, 178] on input "Search" at bounding box center [774, 185] width 593 height 28
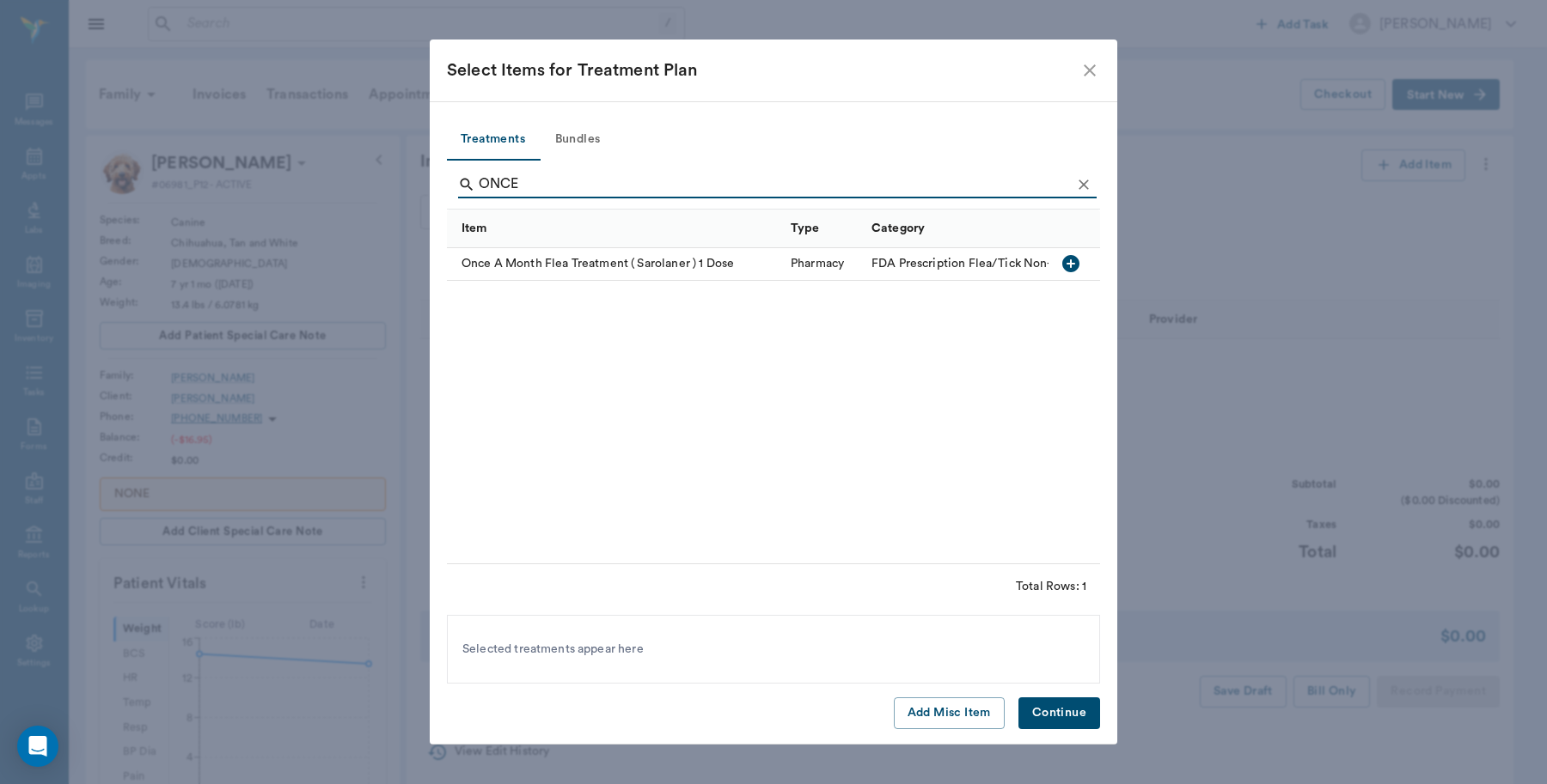
type input "ONCE"
click at [1072, 260] on icon "button" at bounding box center [1070, 263] width 17 height 17
click at [1046, 723] on button "Continue" at bounding box center [1059, 713] width 82 height 32
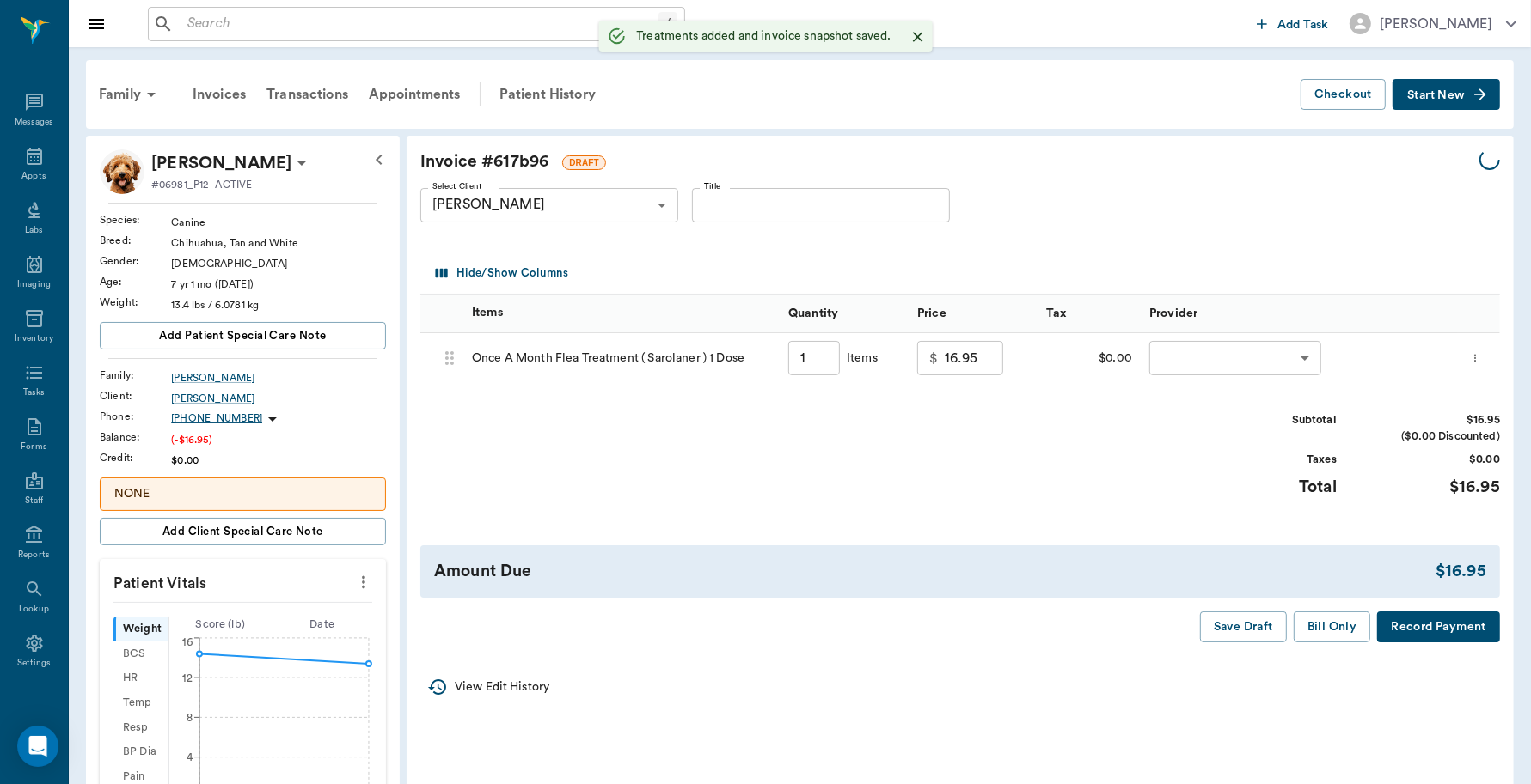
type input "1.00"
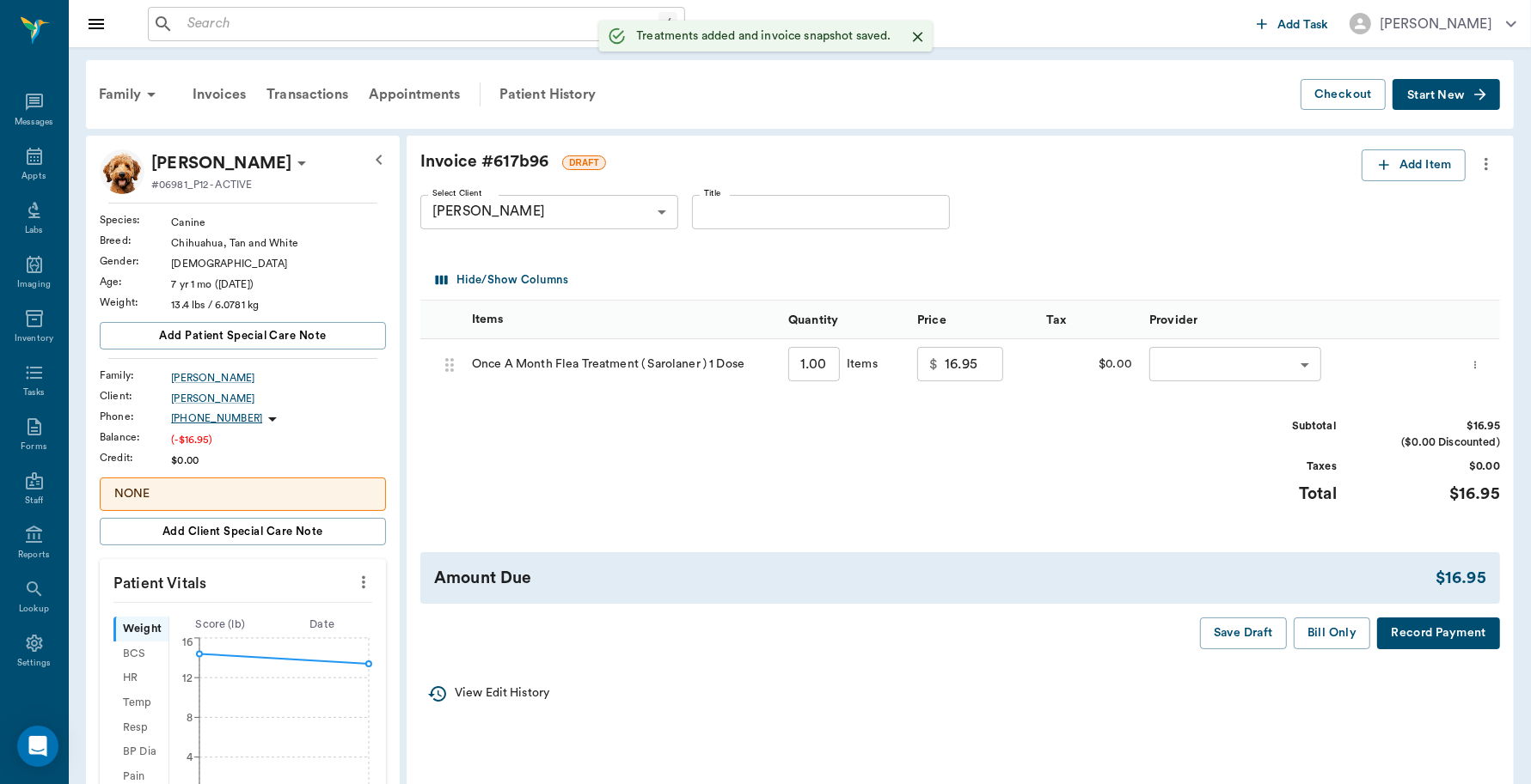
click at [1181, 362] on body "/ ​ Add Task Dr. Bert Ellsworth Nectar Messages Appts Labs Imaging Inventory Ta…" at bounding box center [766, 681] width 1531 height 1363
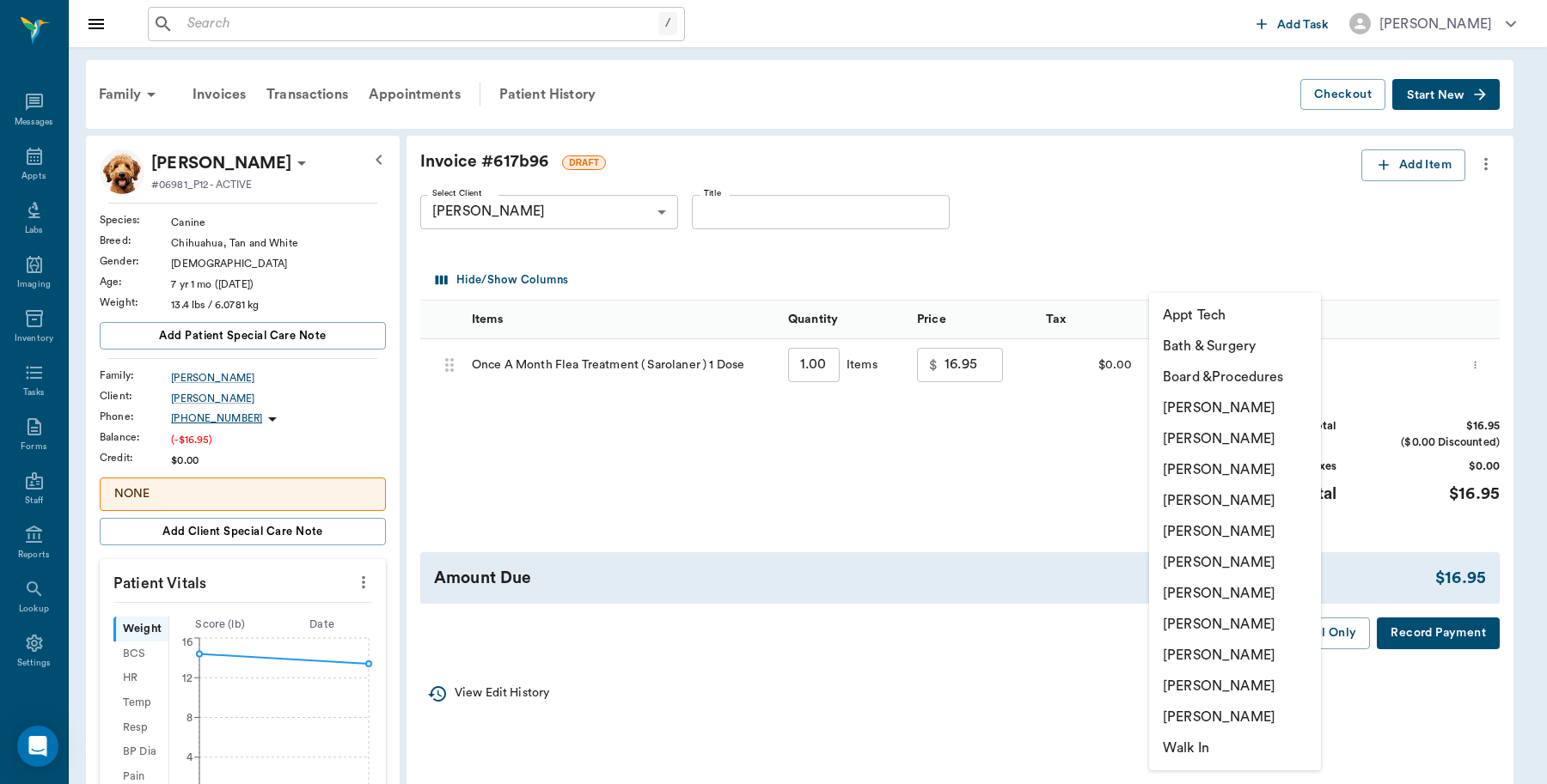
click at [1175, 689] on li "Lorean Lingle" at bounding box center [1235, 686] width 172 height 31
type input "none-63ec2ece52e12b0ba117cc90"
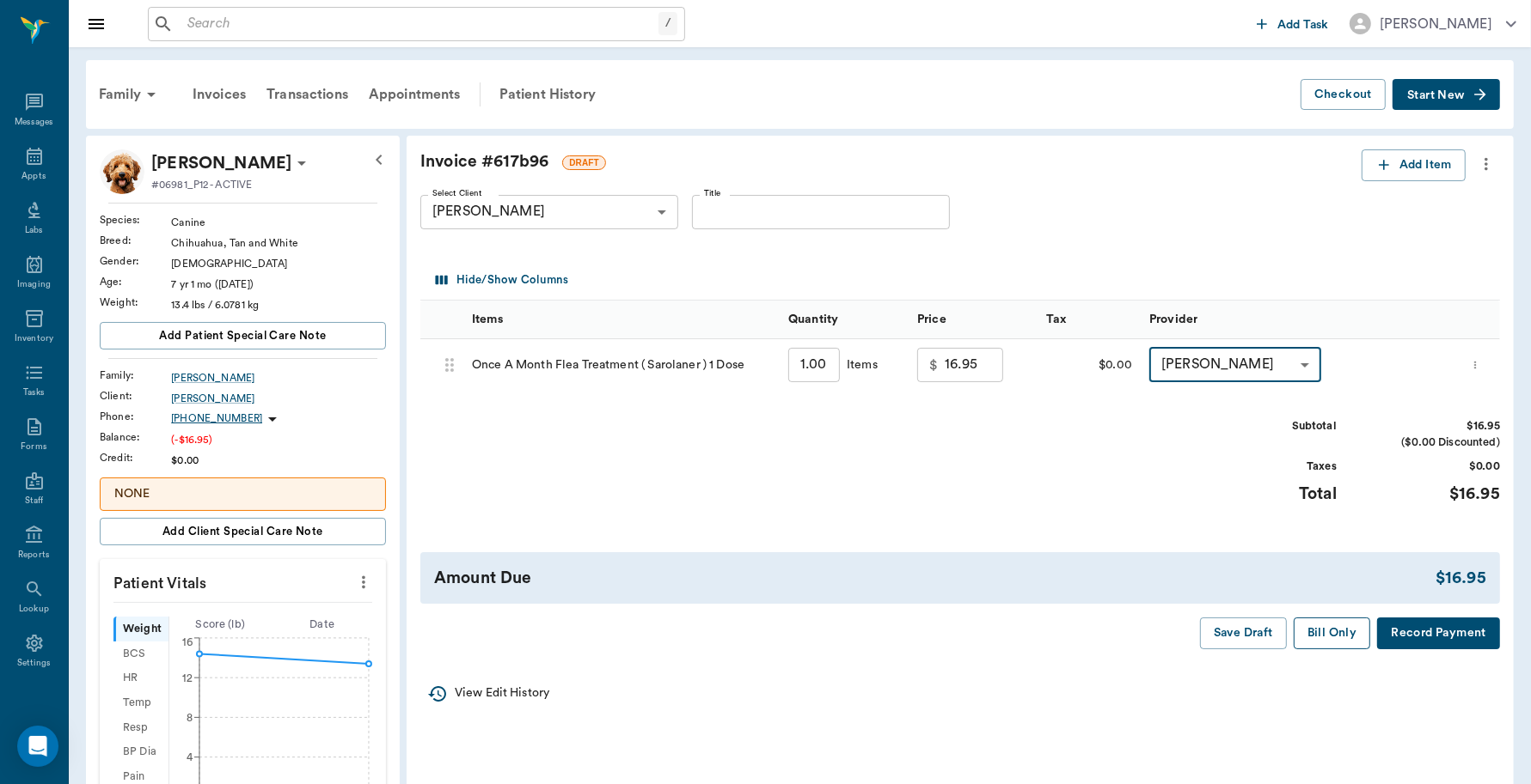
click at [1329, 638] on button "Bill Only" at bounding box center [1331, 633] width 77 height 32
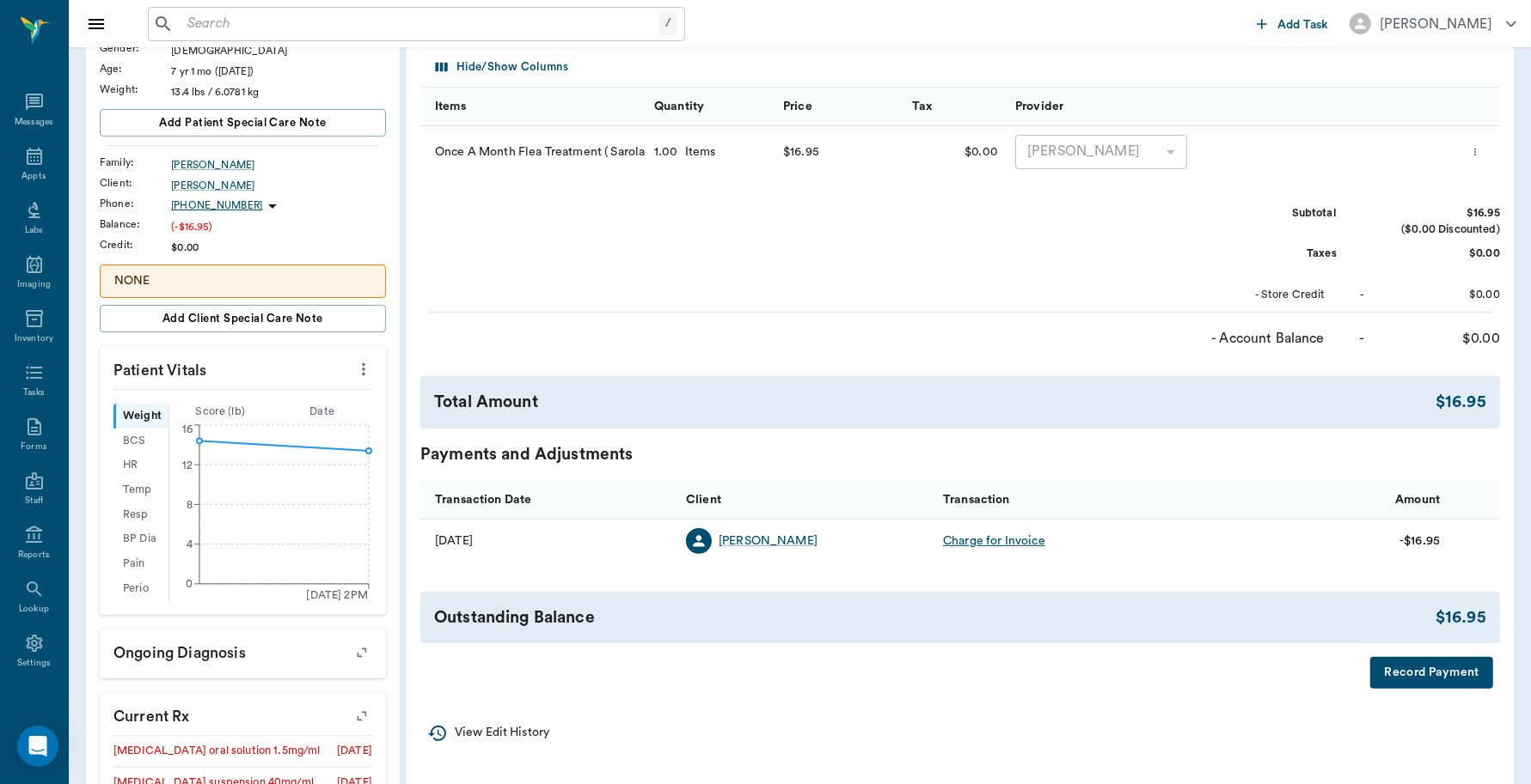
scroll to position [215, 0]
click at [1407, 665] on button "Record Payment" at bounding box center [1431, 671] width 123 height 32
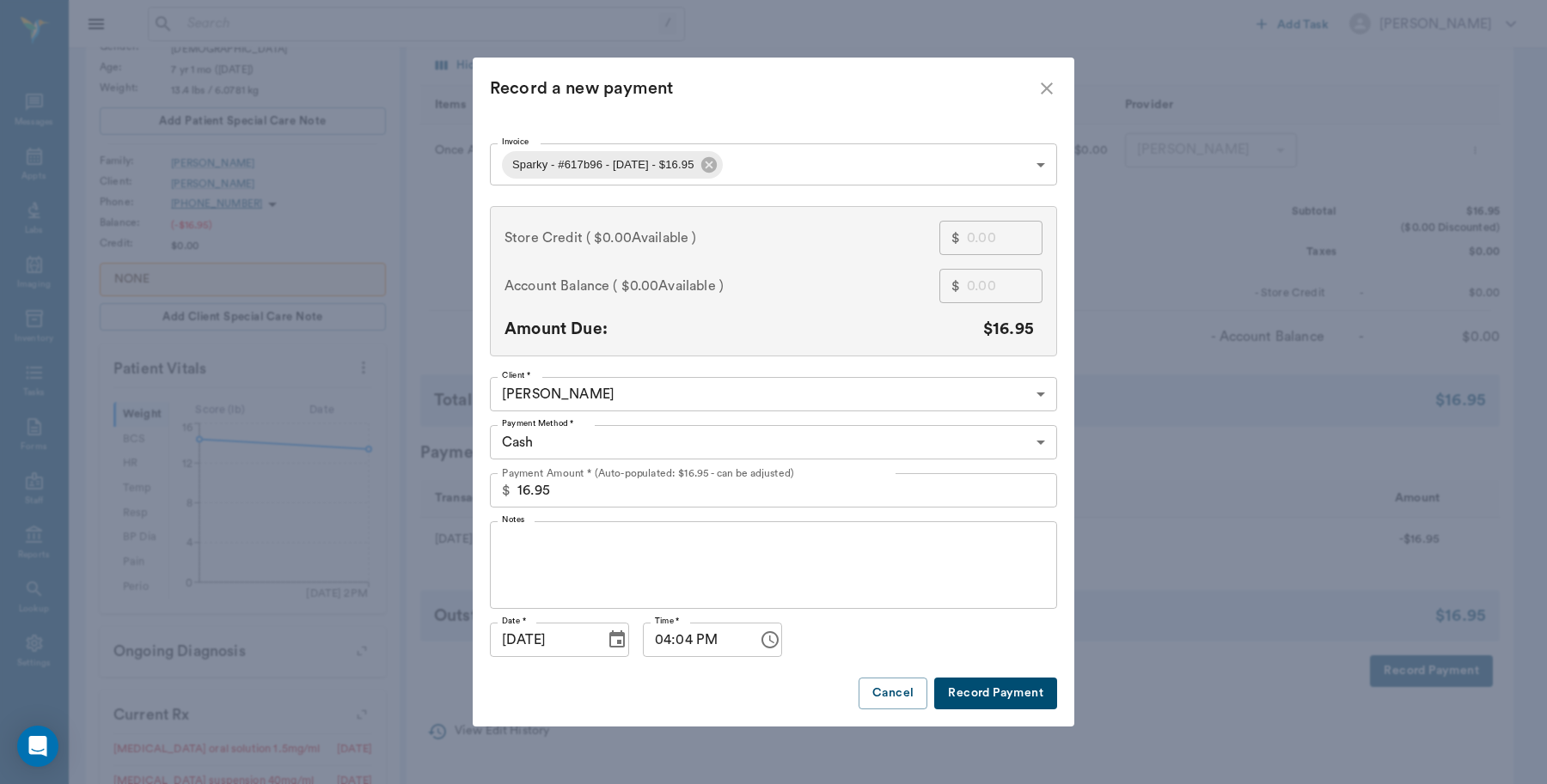
click at [1003, 694] on button "Record Payment" at bounding box center [995, 693] width 123 height 32
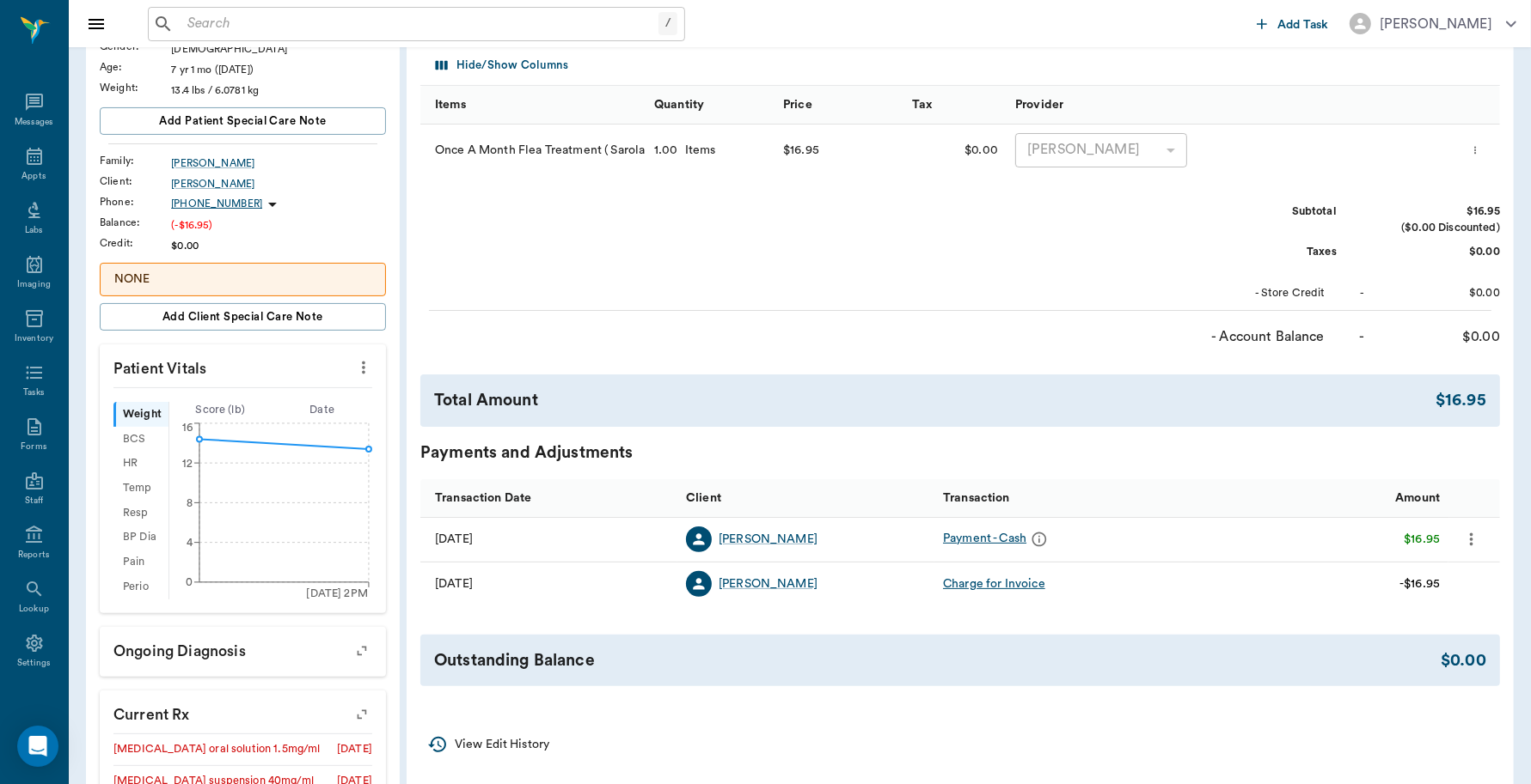
click at [1470, 537] on icon "more" at bounding box center [1471, 539] width 19 height 21
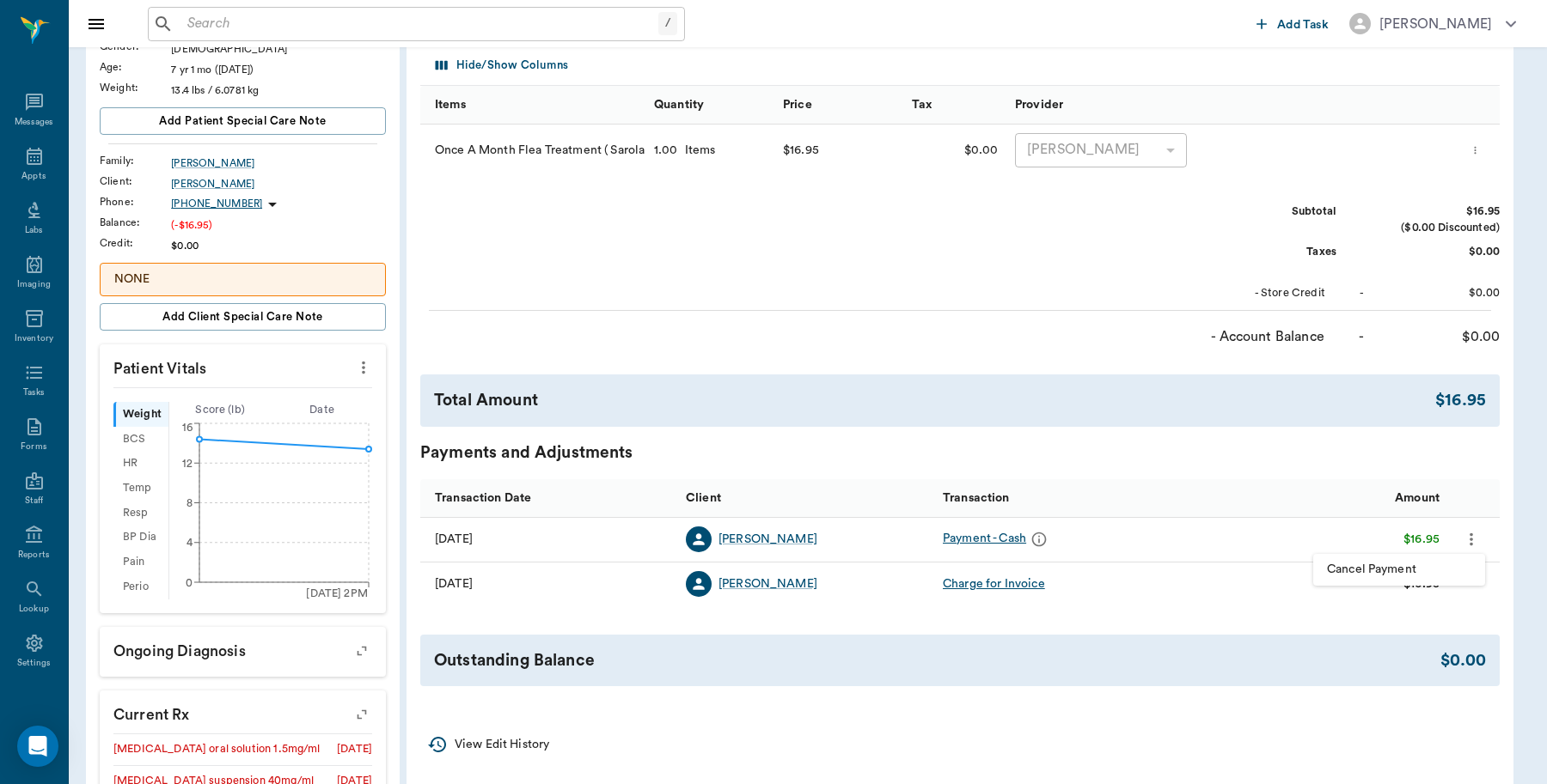
click at [1393, 569] on span "Cancel Payment" at bounding box center [1399, 570] width 144 height 18
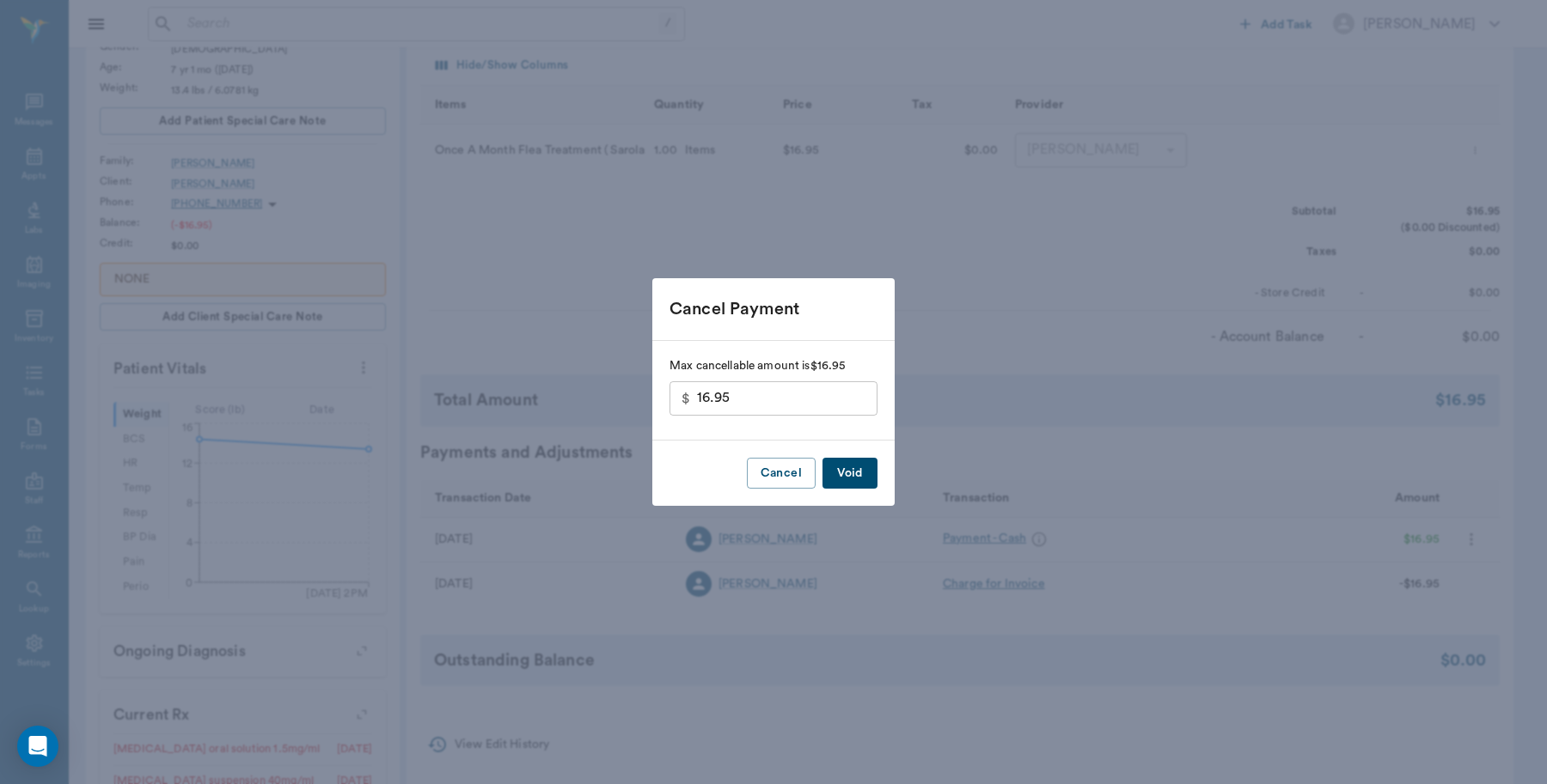
click at [852, 477] on button "Void" at bounding box center [849, 473] width 55 height 32
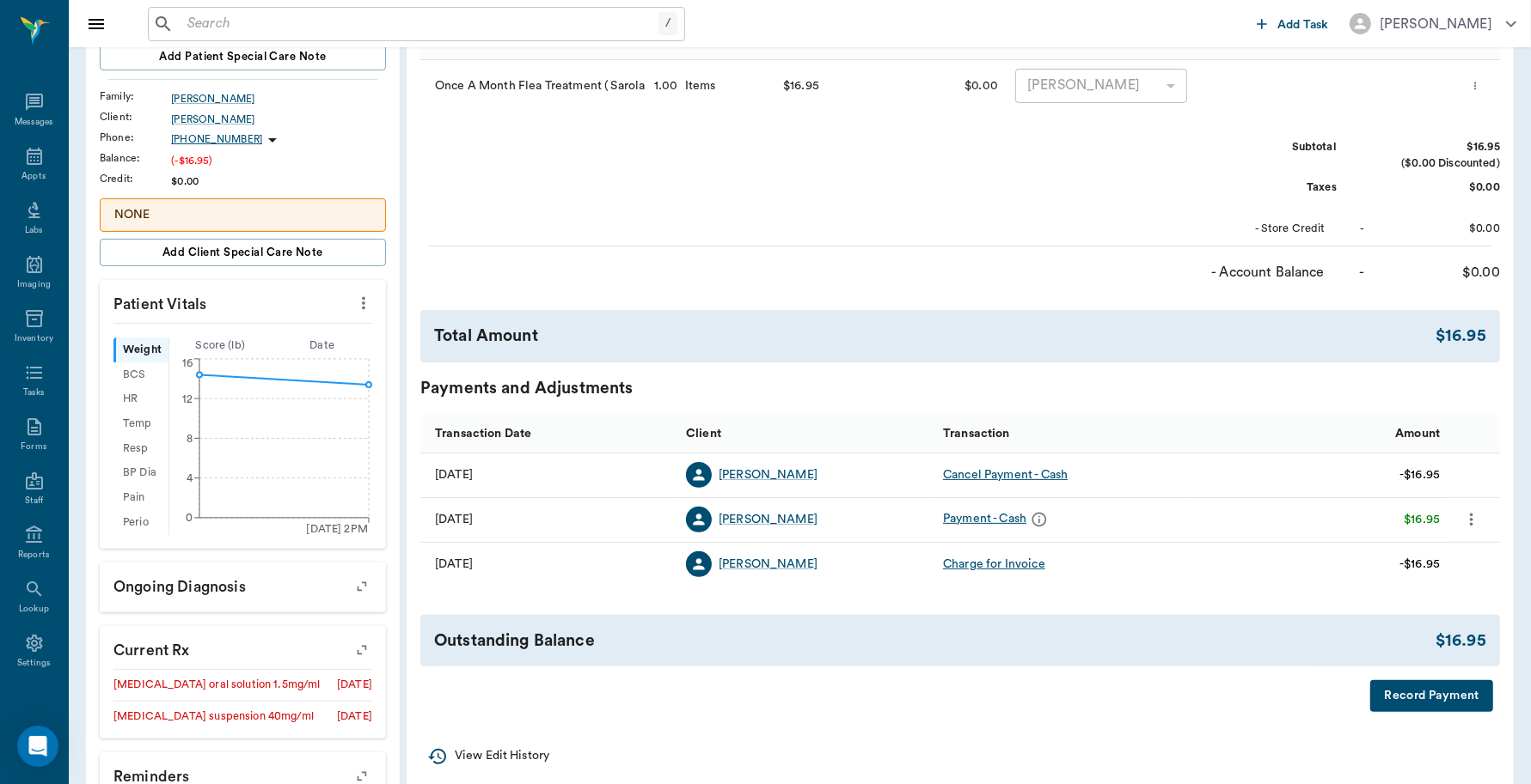
scroll to position [429, 0]
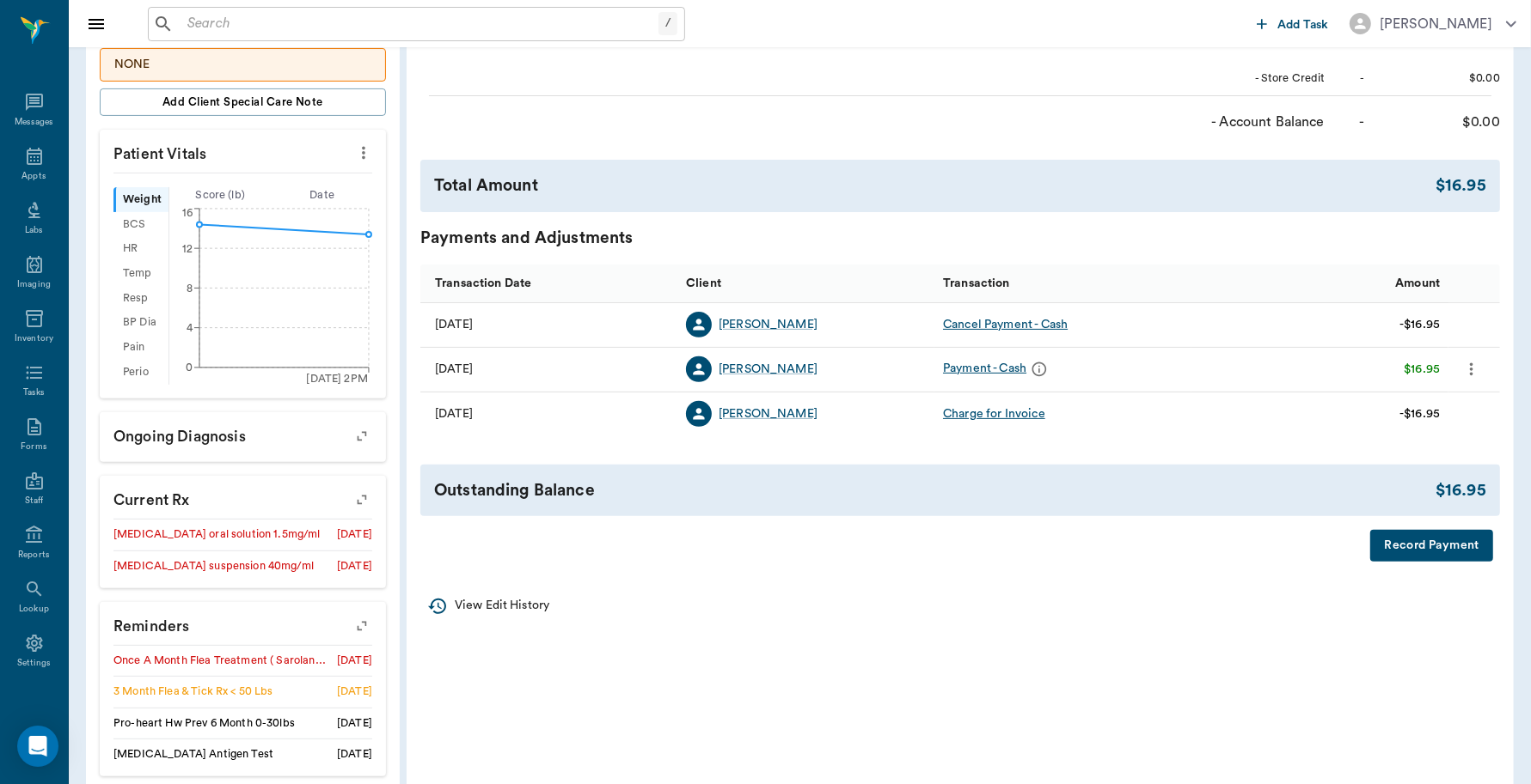
click at [1402, 543] on button "Record Payment" at bounding box center [1431, 546] width 123 height 32
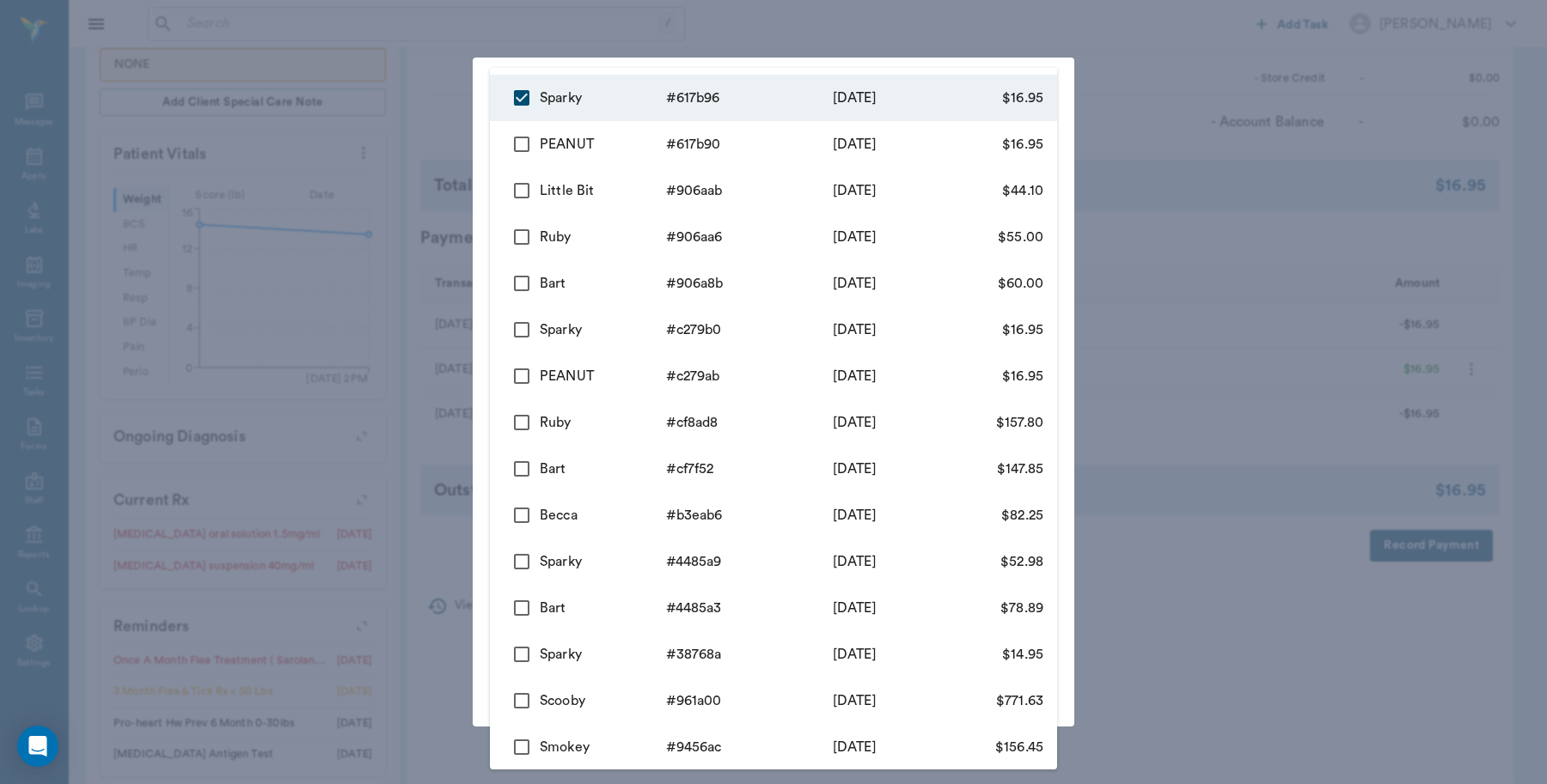
click at [792, 169] on body "/ ​ Add Task Dr. Bert Ellsworth Nectar Messages Appts Labs Imaging Inventory Ta…" at bounding box center [774, 252] width 1547 height 1363
click at [523, 144] on input "checkbox" at bounding box center [522, 144] width 36 height 36
checkbox input "true"
type input "68c1e70df99c2d1c88617b96,68c1e6d6f99c2d1c88617b90"
type input "33.90"
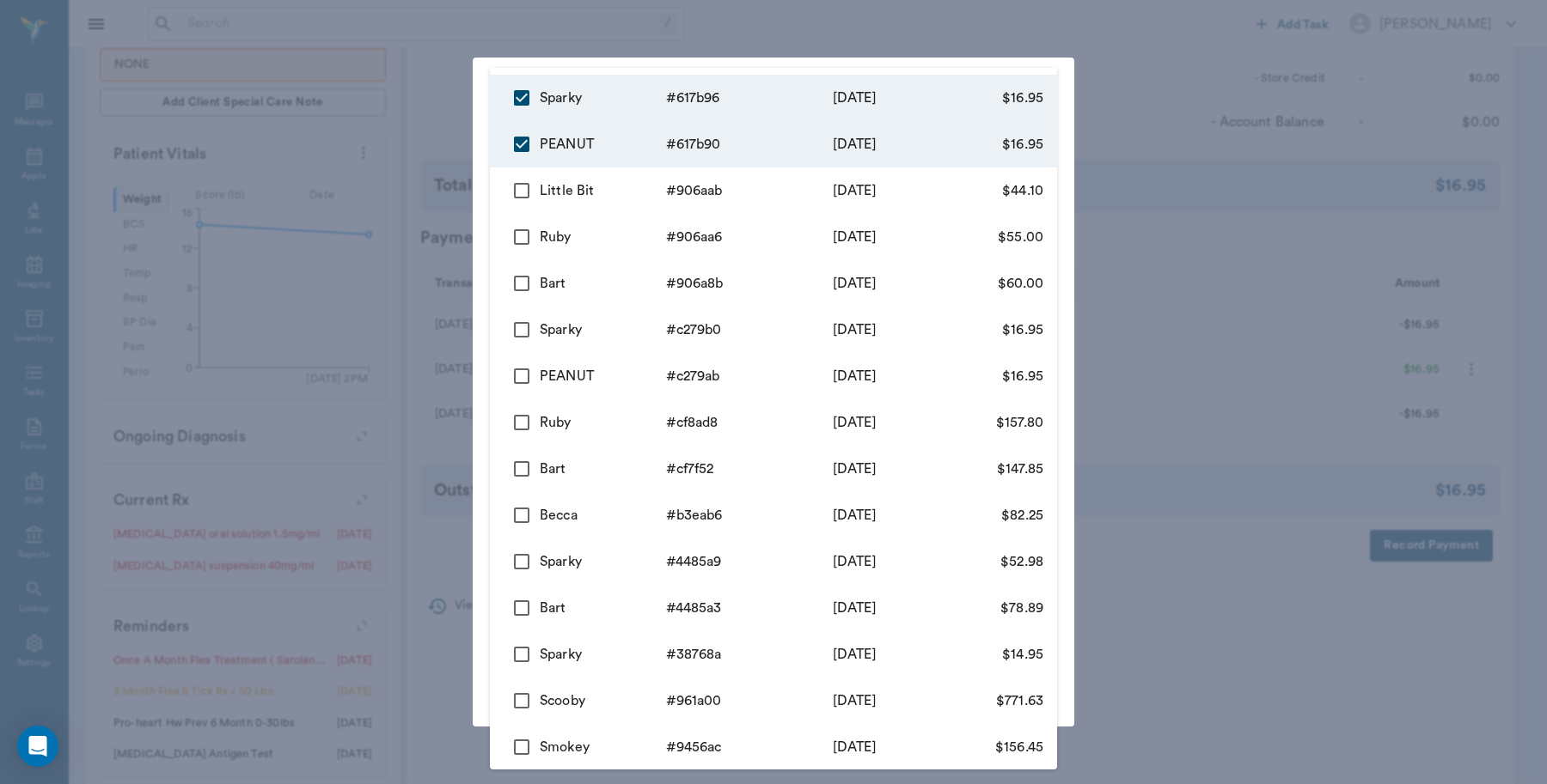
click at [422, 139] on div at bounding box center [774, 392] width 1547 height 784
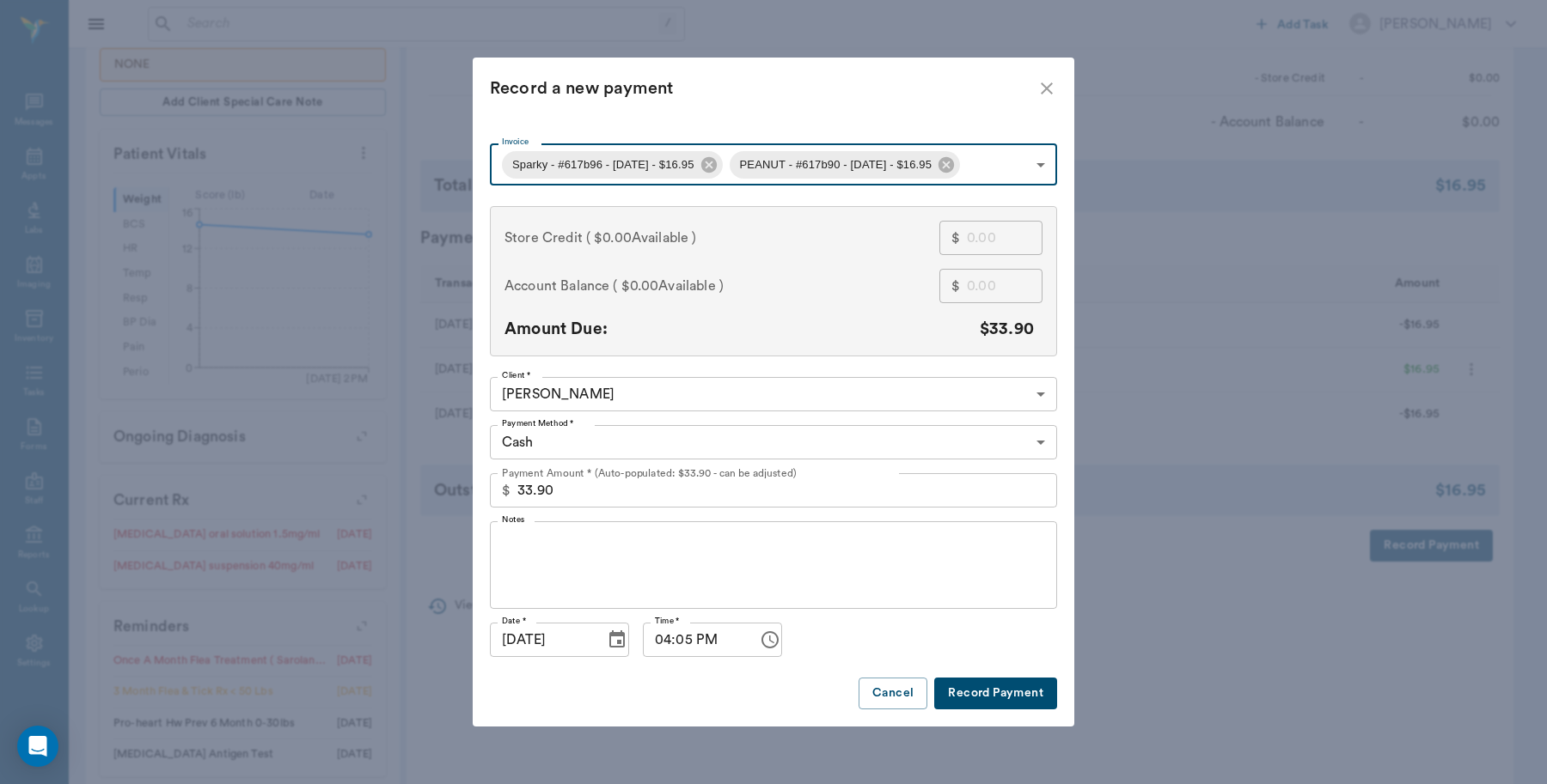
type input "68c1e70df99c2d1c88617b96"
type input "16.95"
click at [784, 157] on body "/ ​ Add Task Dr. Bert Ellsworth Nectar Messages Appts Labs Imaging Inventory Ta…" at bounding box center [774, 252] width 1547 height 1363
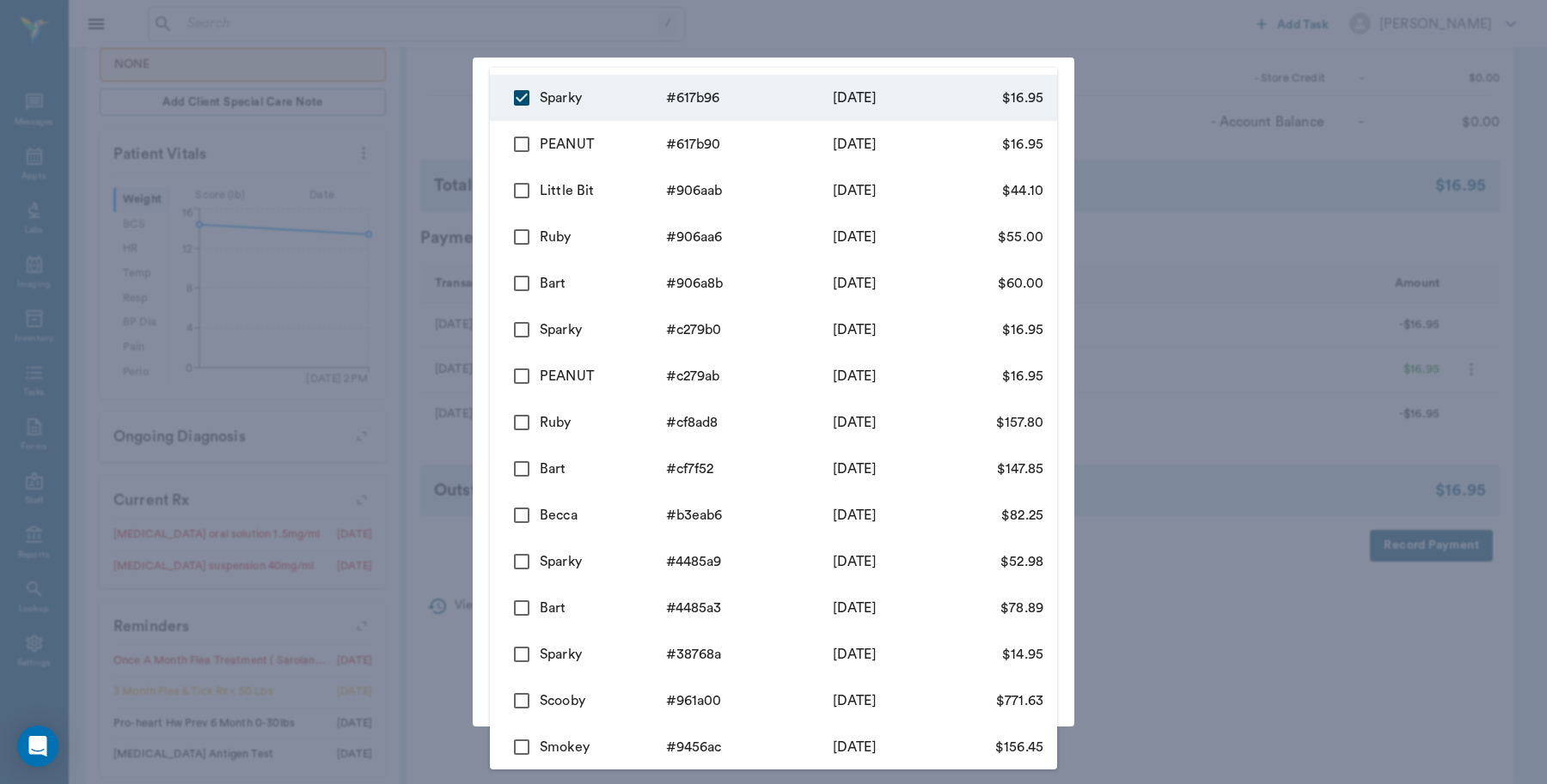
click at [517, 144] on input "checkbox" at bounding box center [522, 144] width 36 height 36
checkbox input "true"
type input "68c1e70df99c2d1c88617b96,68c1e6d6f99c2d1c88617b90"
type input "33.90"
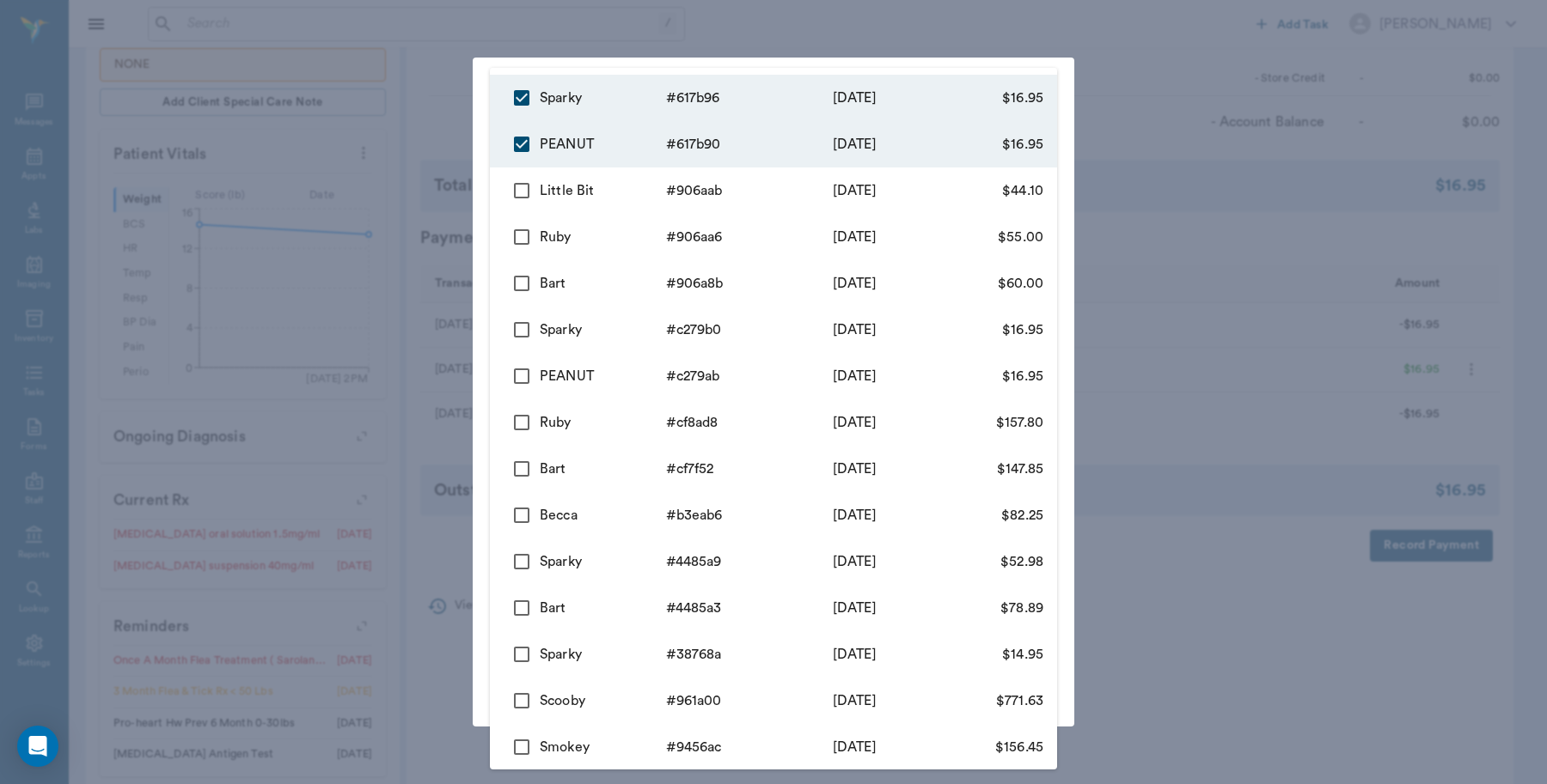
click at [426, 97] on div at bounding box center [774, 392] width 1547 height 784
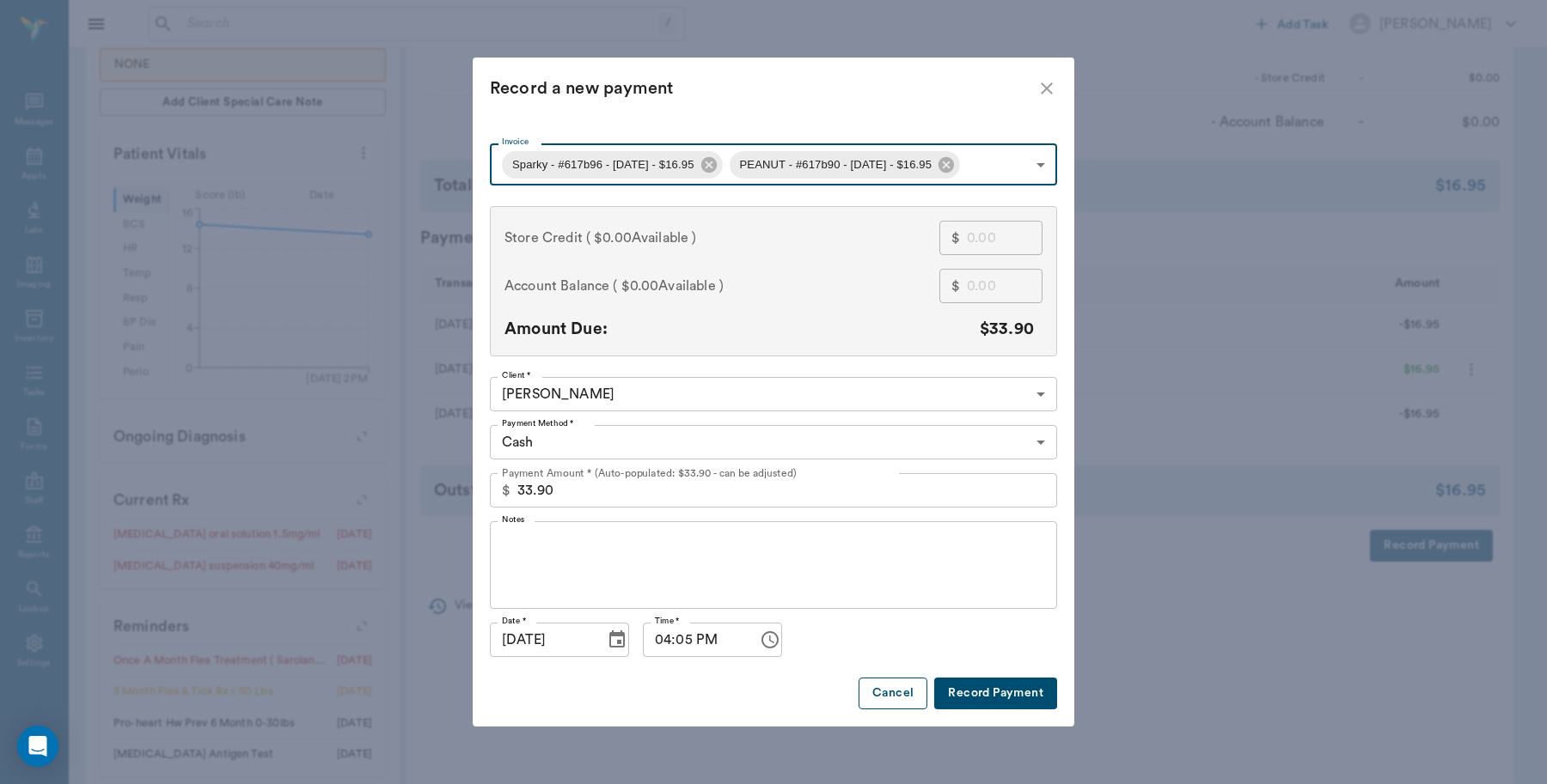
click at [895, 697] on button "Cancel" at bounding box center [892, 693] width 69 height 32
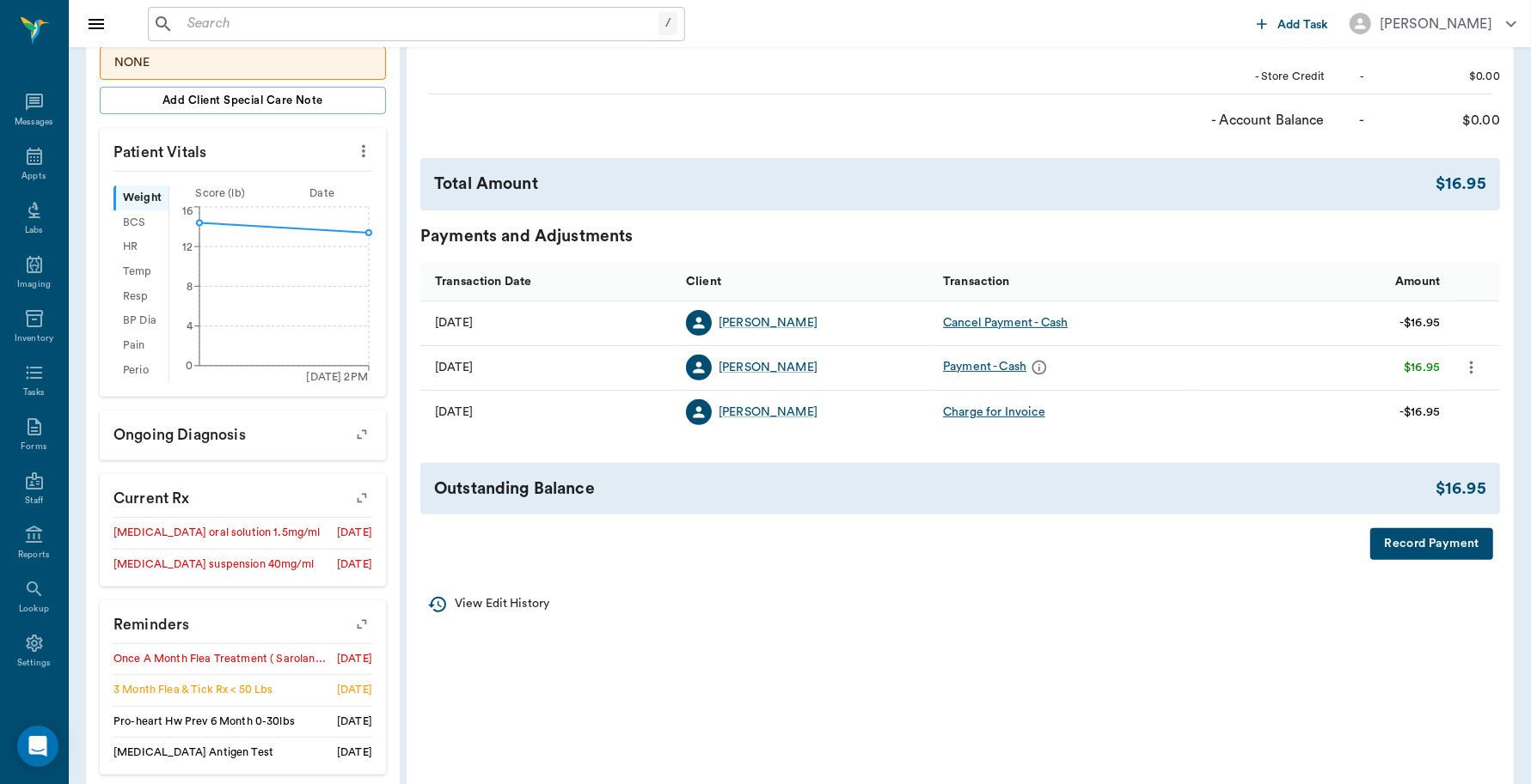
scroll to position [580, 0]
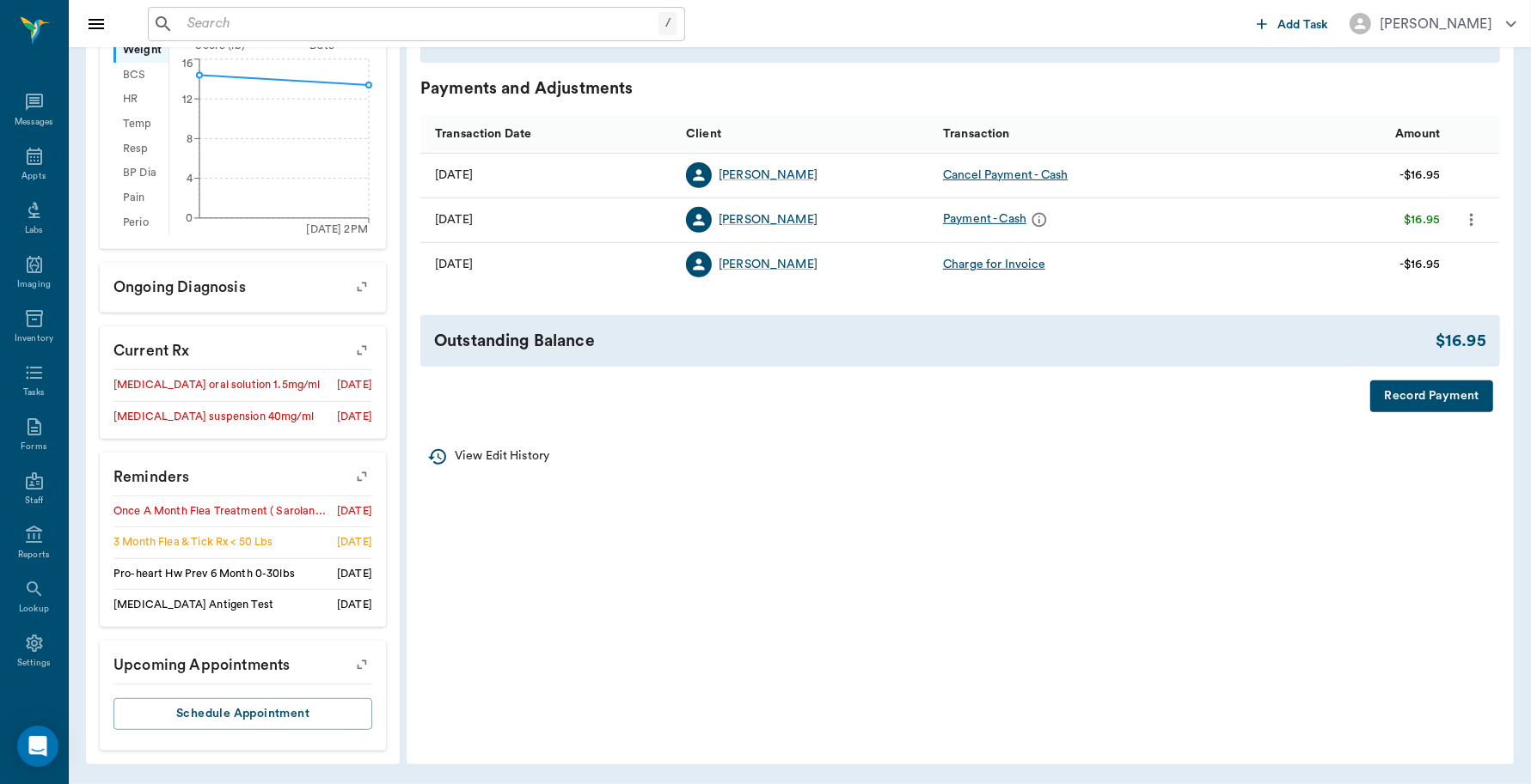
click at [1420, 389] on button "Record Payment" at bounding box center [1431, 396] width 123 height 32
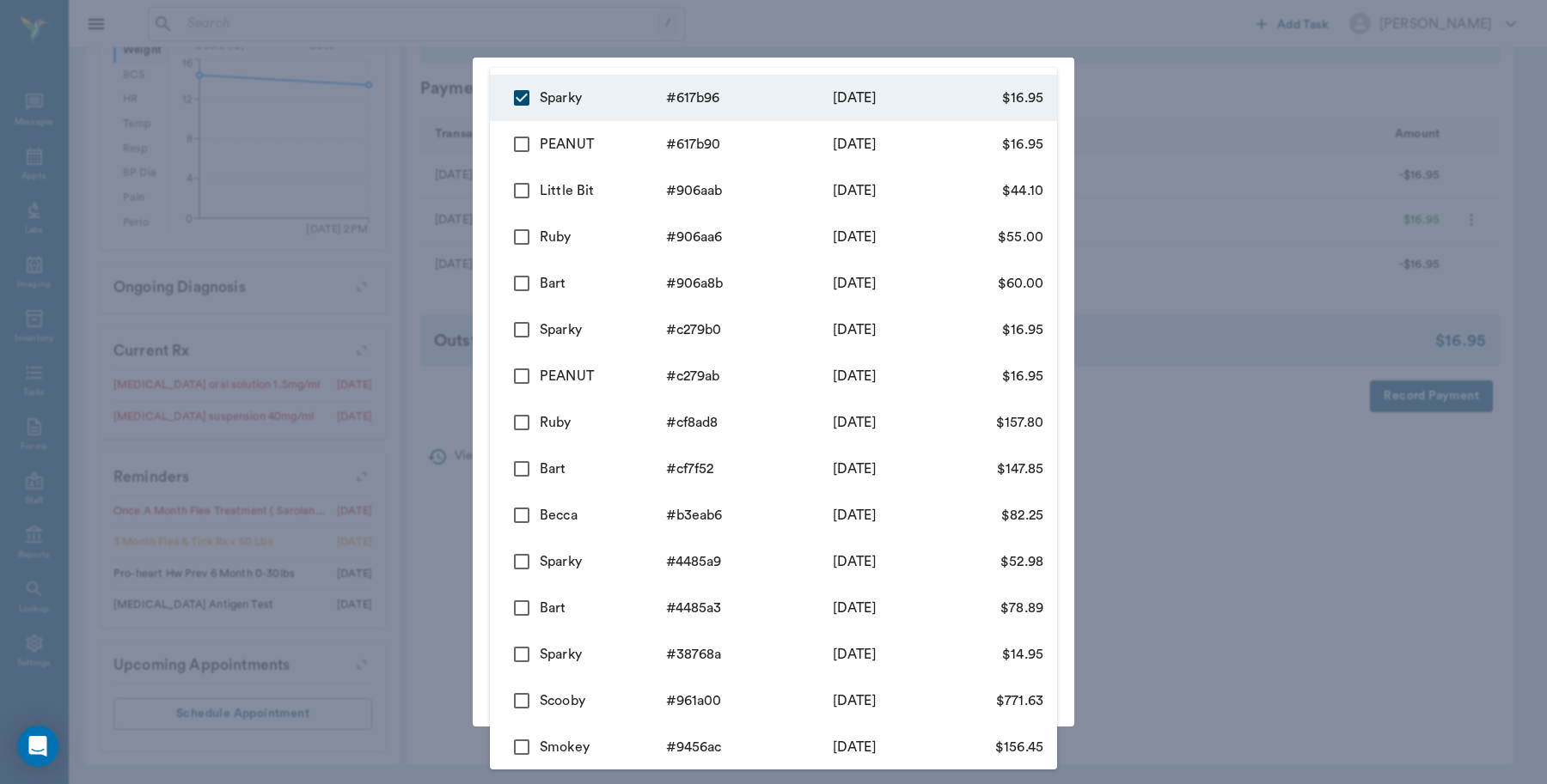
click at [793, 166] on body "/ ​ Add Task Dr. Bert Ellsworth Nectar Messages Appts Labs Imaging Inventory Ta…" at bounding box center [774, 102] width 1547 height 1363
click at [521, 152] on input "checkbox" at bounding box center [522, 144] width 36 height 36
checkbox input "true"
type input "68c1e70df99c2d1c88617b96,68c1e6d6f99c2d1c88617b90"
type input "33.90"
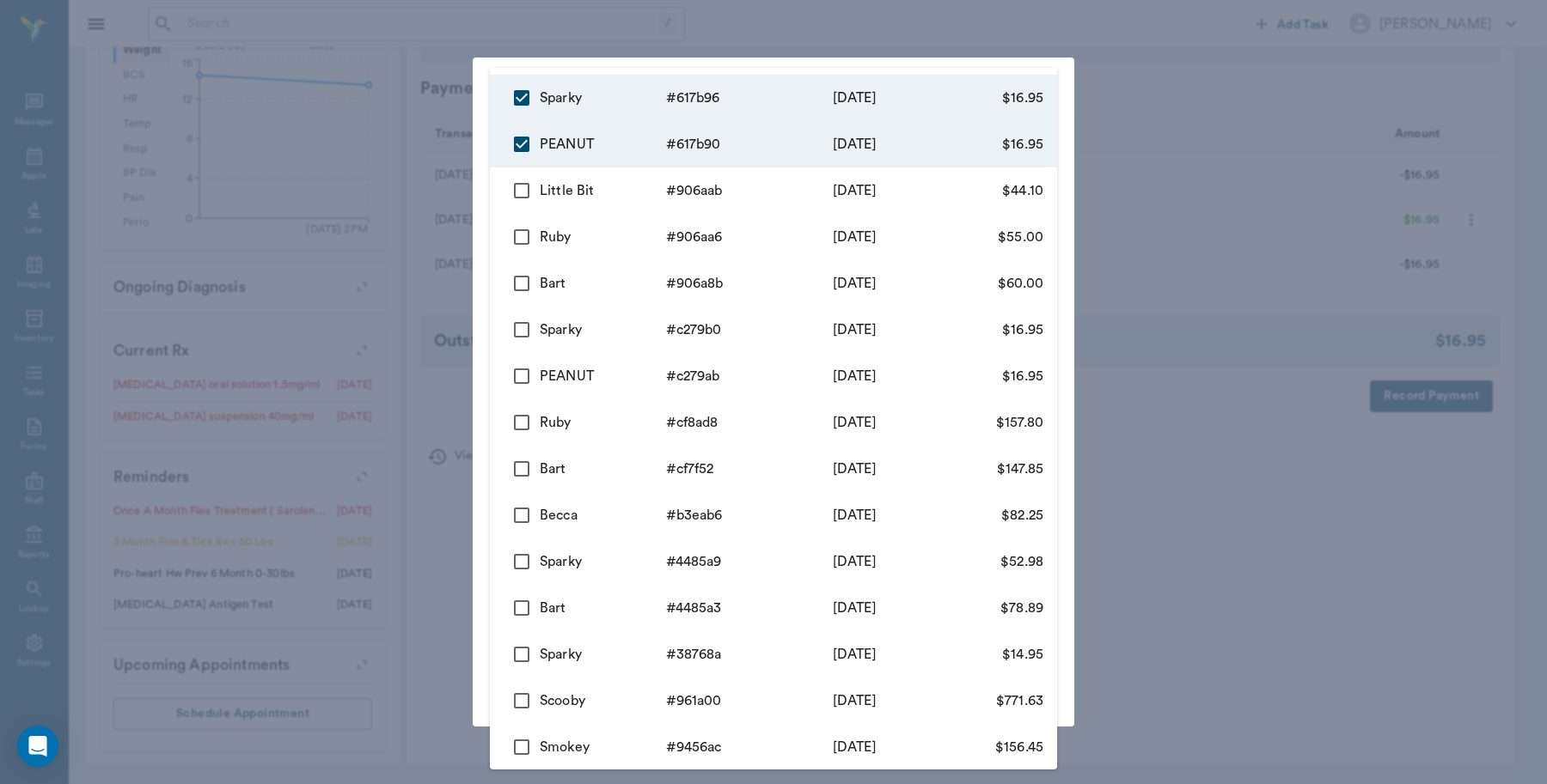
click at [447, 150] on div at bounding box center [774, 392] width 1547 height 784
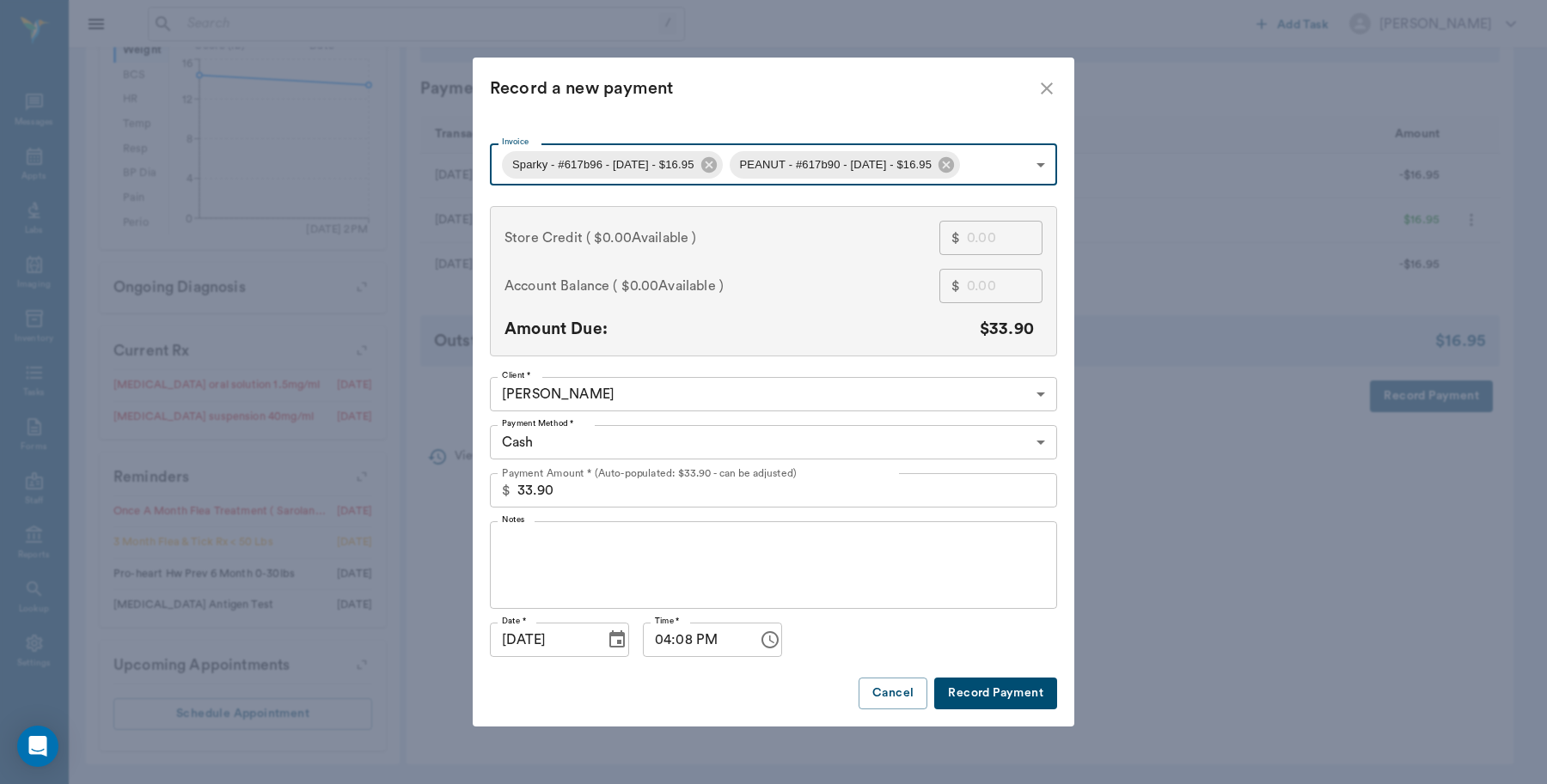
click at [1012, 691] on button "Record Payment" at bounding box center [995, 693] width 123 height 32
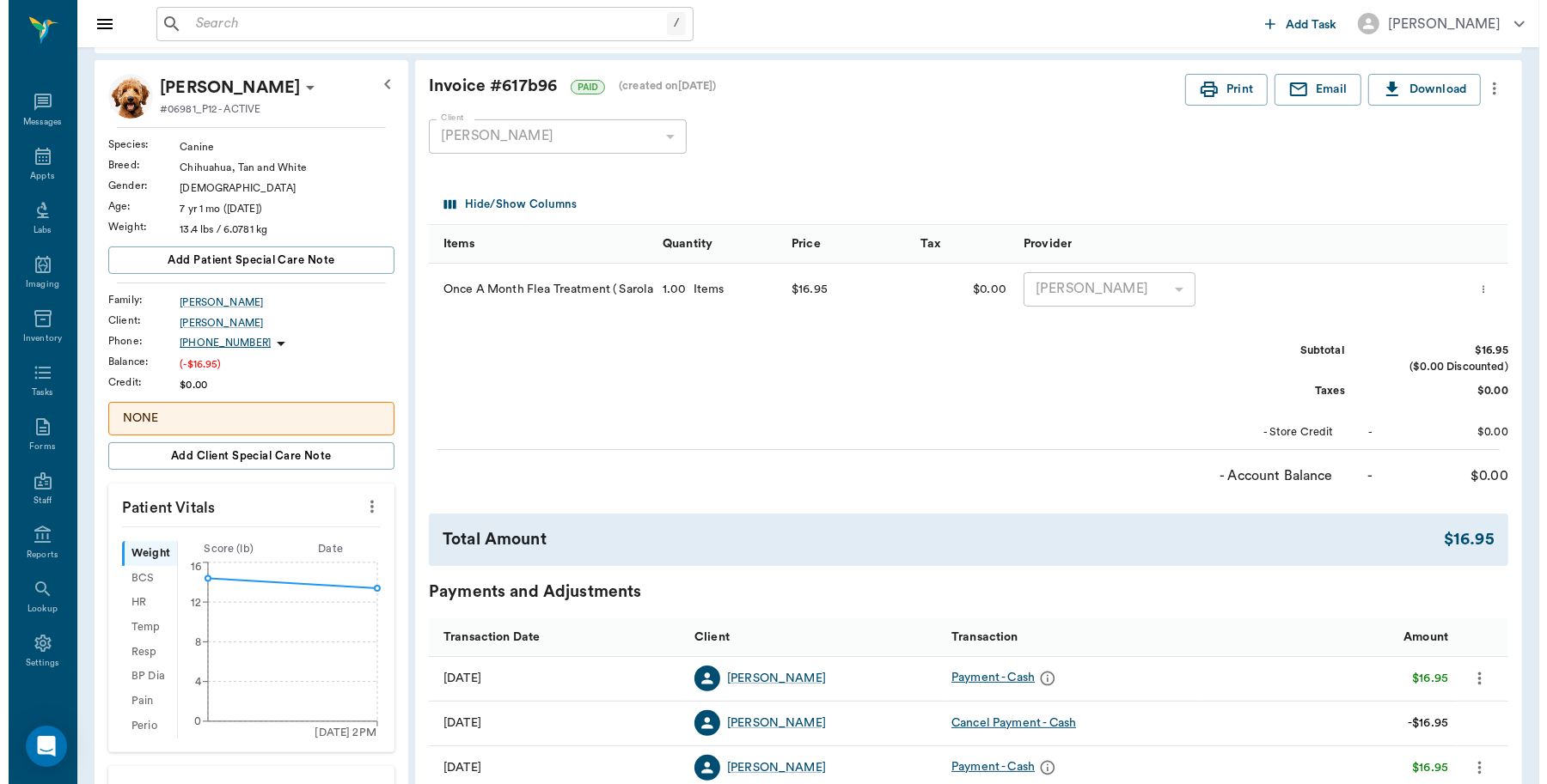
scroll to position [0, 0]
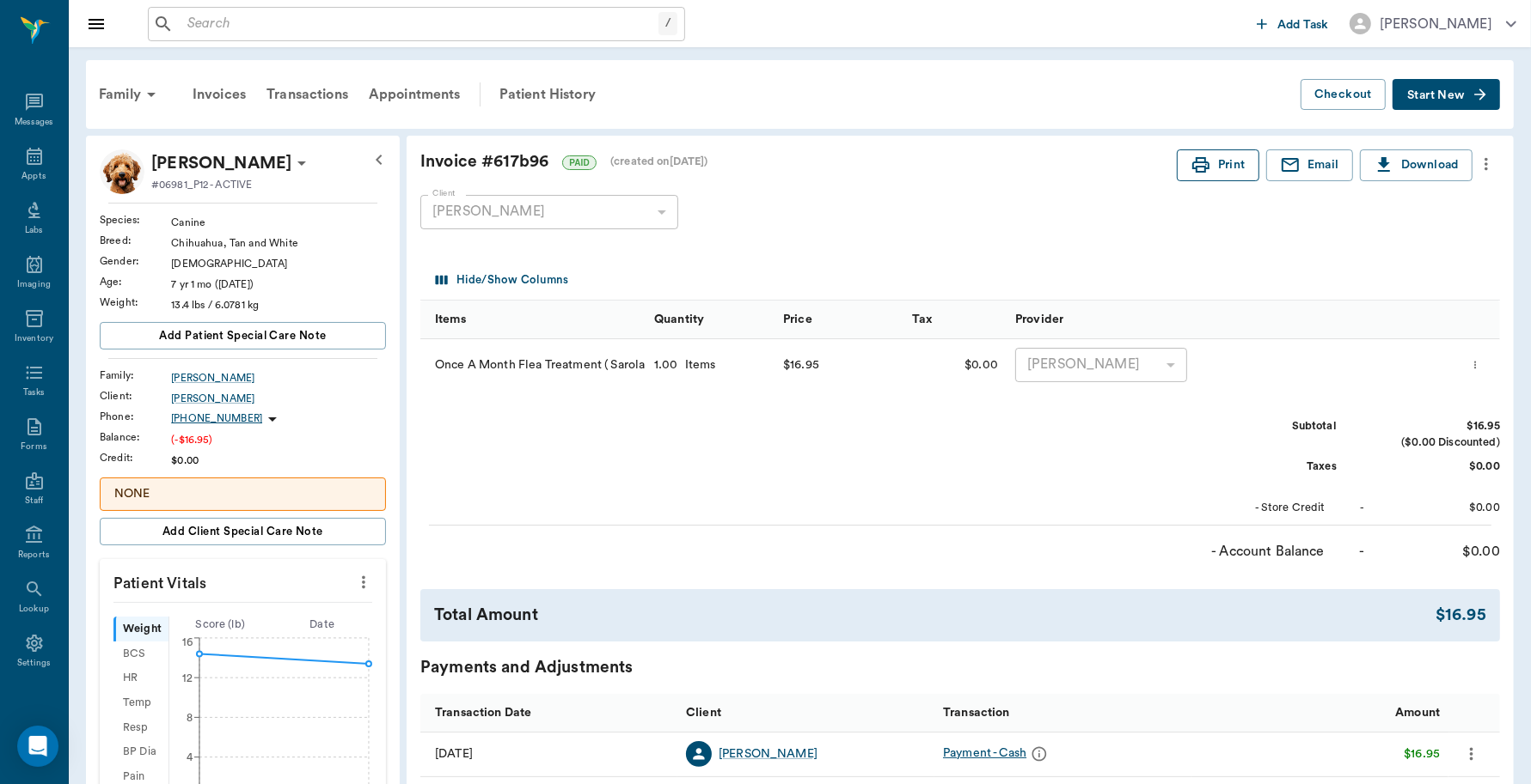
click at [1235, 166] on button "Print" at bounding box center [1217, 166] width 83 height 32
click at [328, 90] on div "Transactions" at bounding box center [307, 94] width 102 height 41
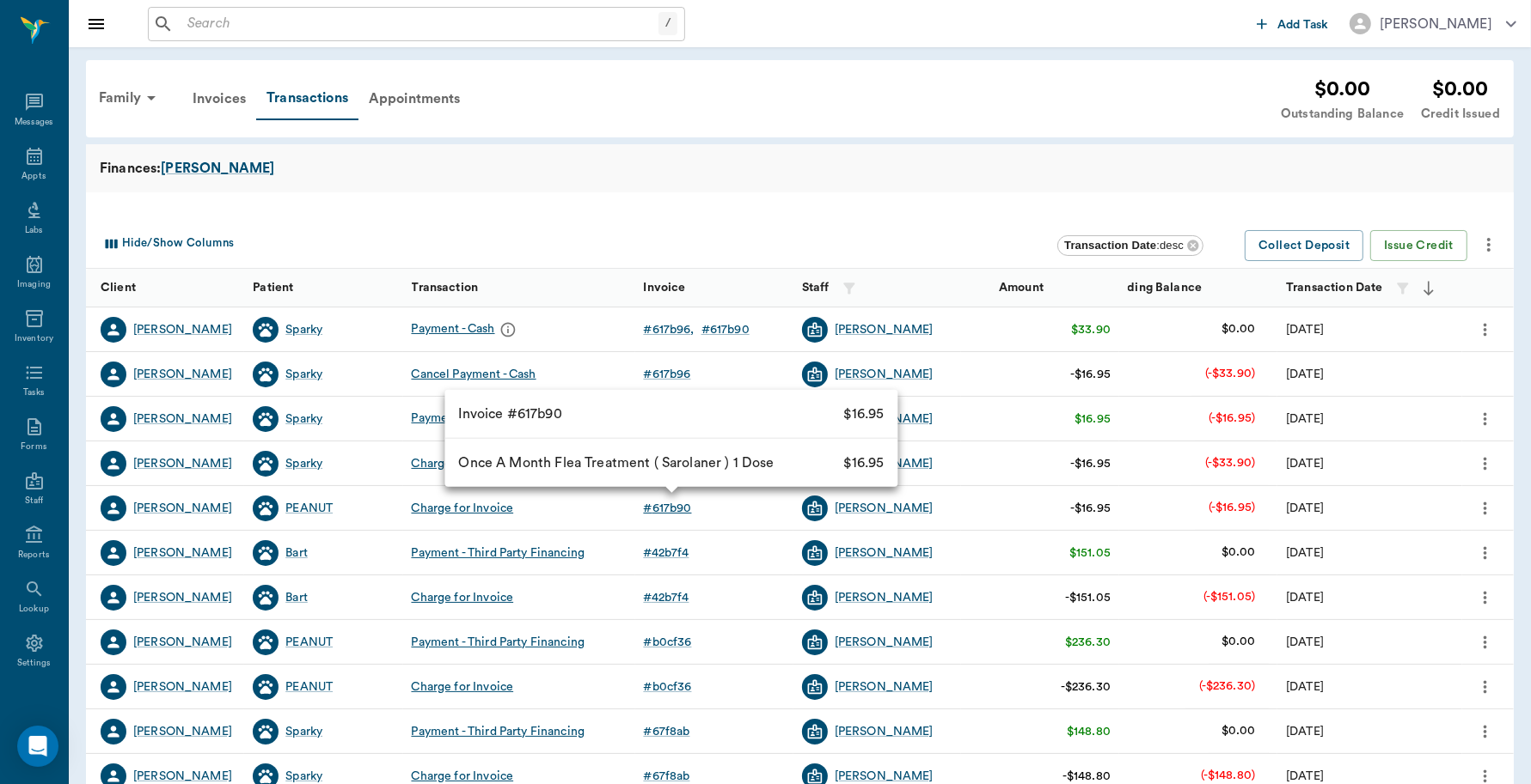
click at [663, 502] on div "# 617b90" at bounding box center [668, 507] width 48 height 17
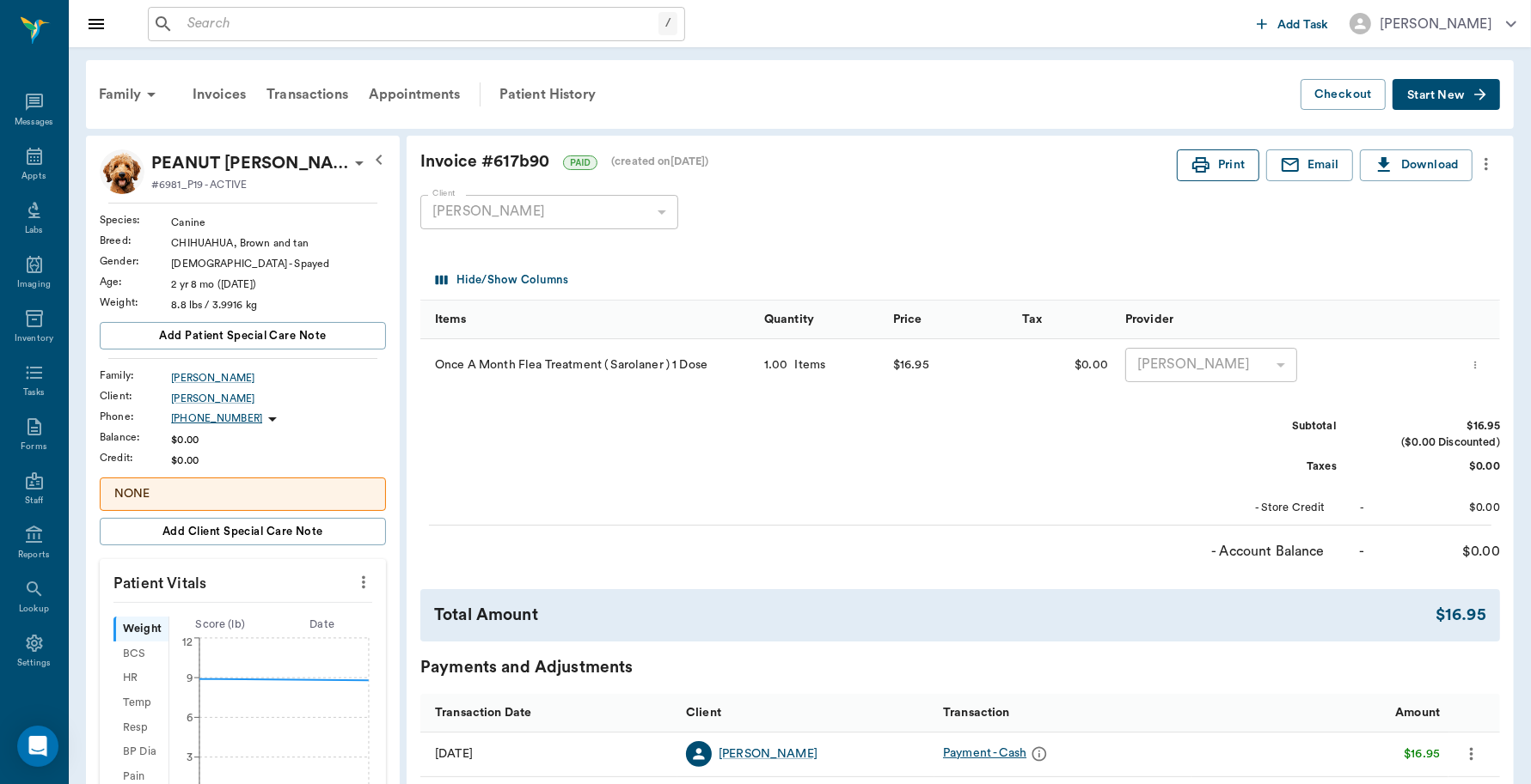
click at [1216, 160] on button "Print" at bounding box center [1217, 166] width 83 height 32
click at [22, 170] on div "Appts" at bounding box center [33, 176] width 24 height 13
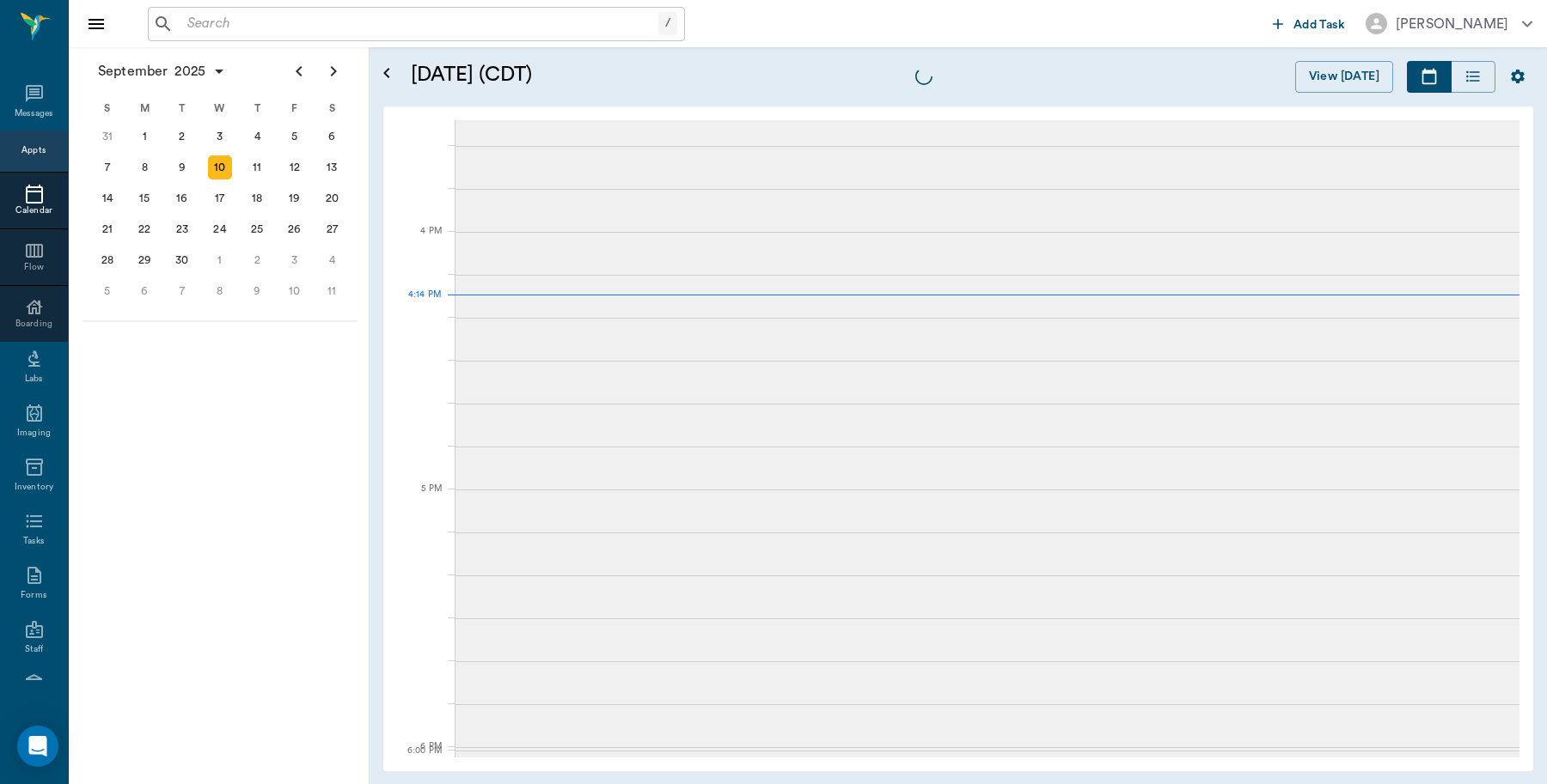
scroll to position [2062, 0]
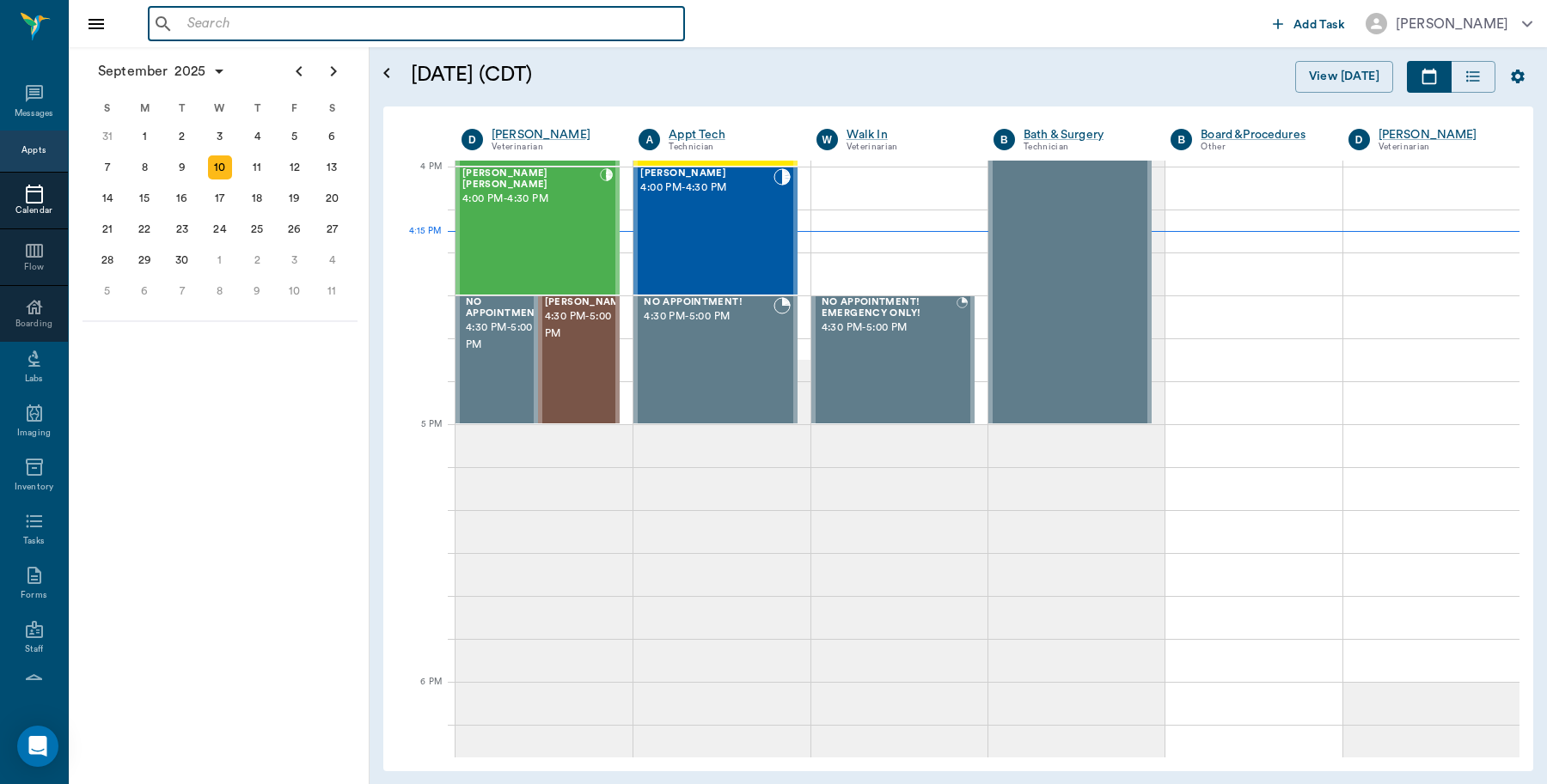
click at [288, 27] on input "text" at bounding box center [429, 24] width 497 height 24
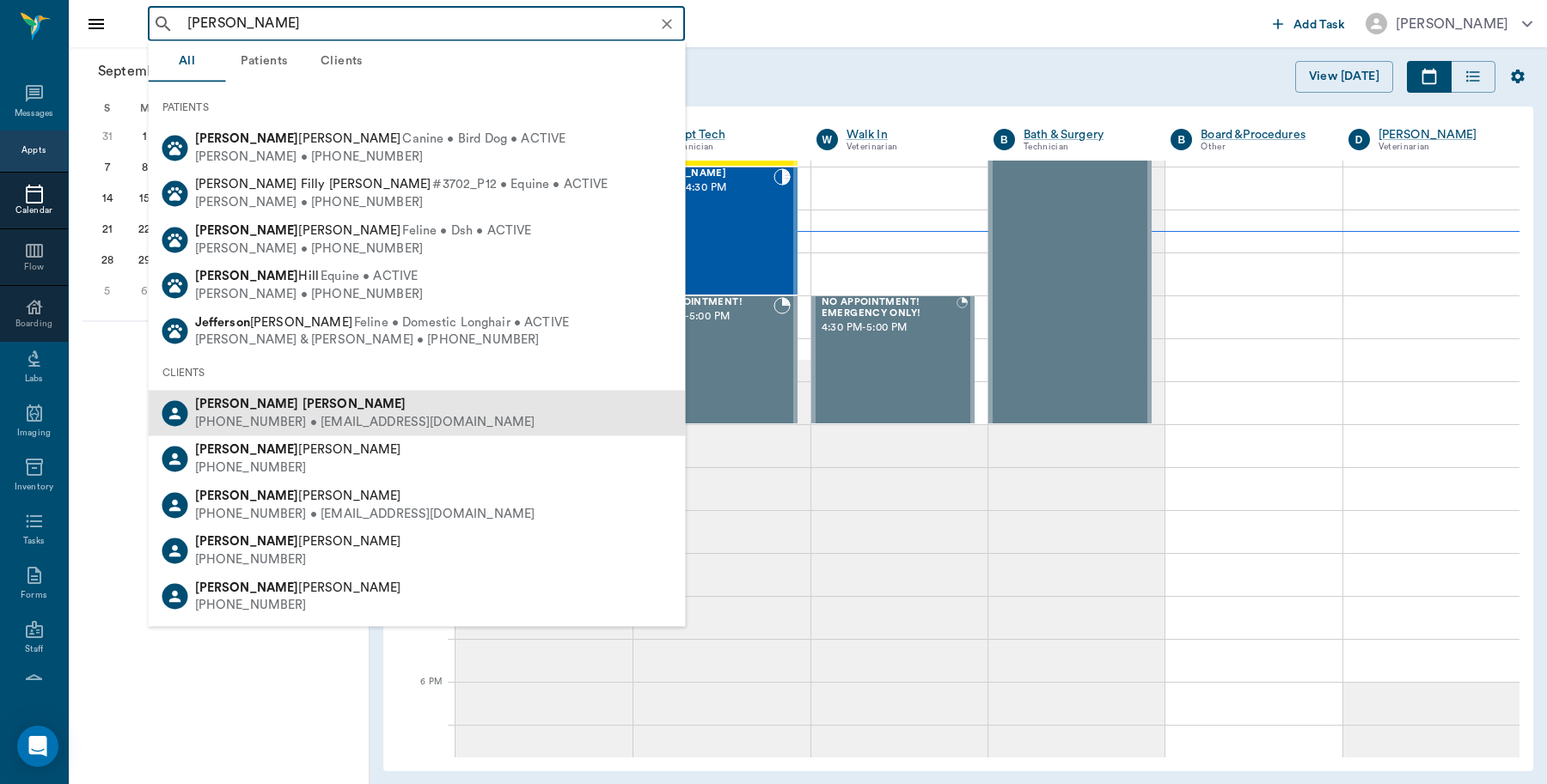
click at [303, 404] on b "Clayton" at bounding box center [355, 403] width 104 height 13
type input "JEFF CLAYTON"
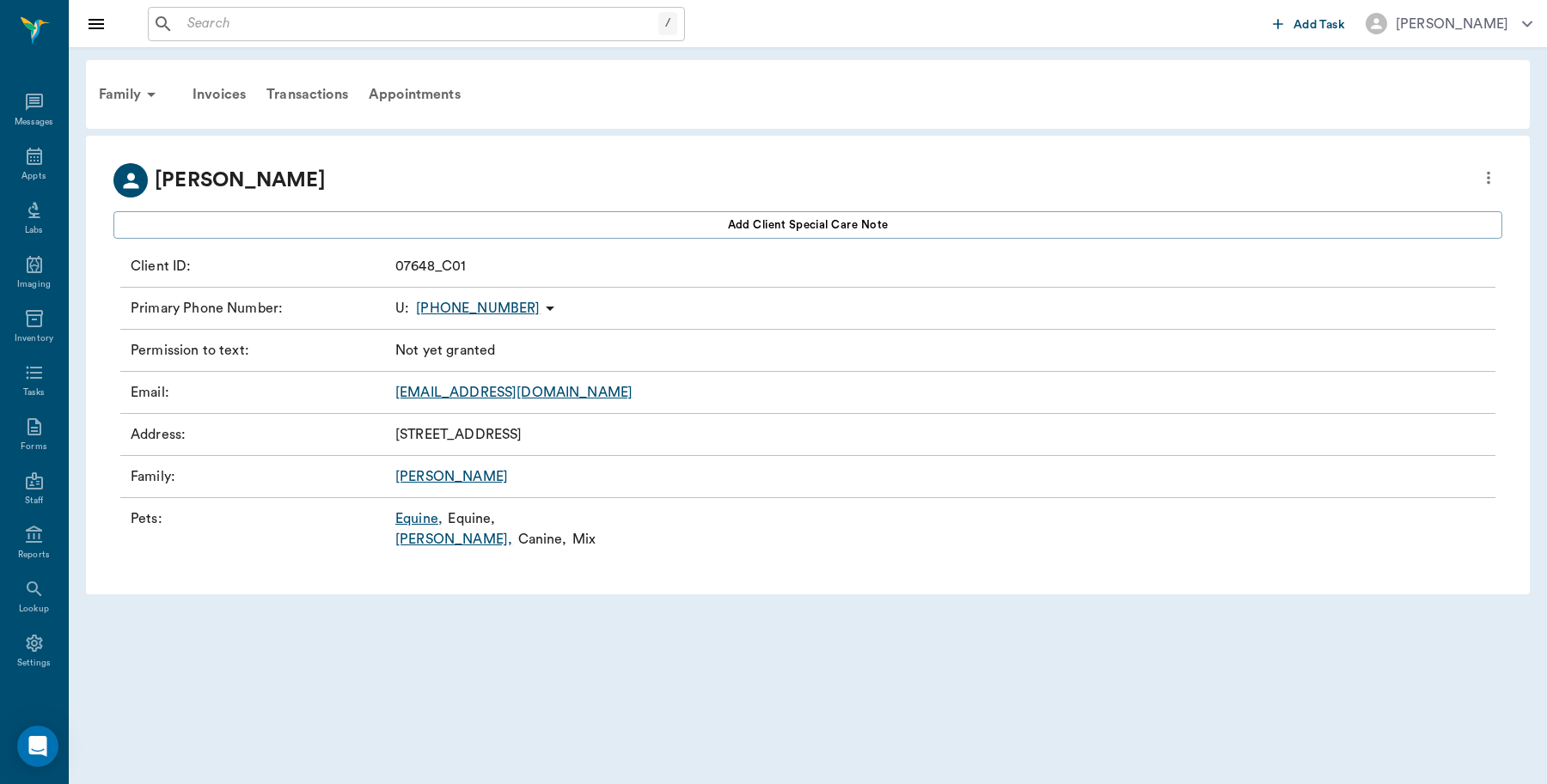
click at [422, 517] on link "Equine ," at bounding box center [419, 518] width 47 height 21
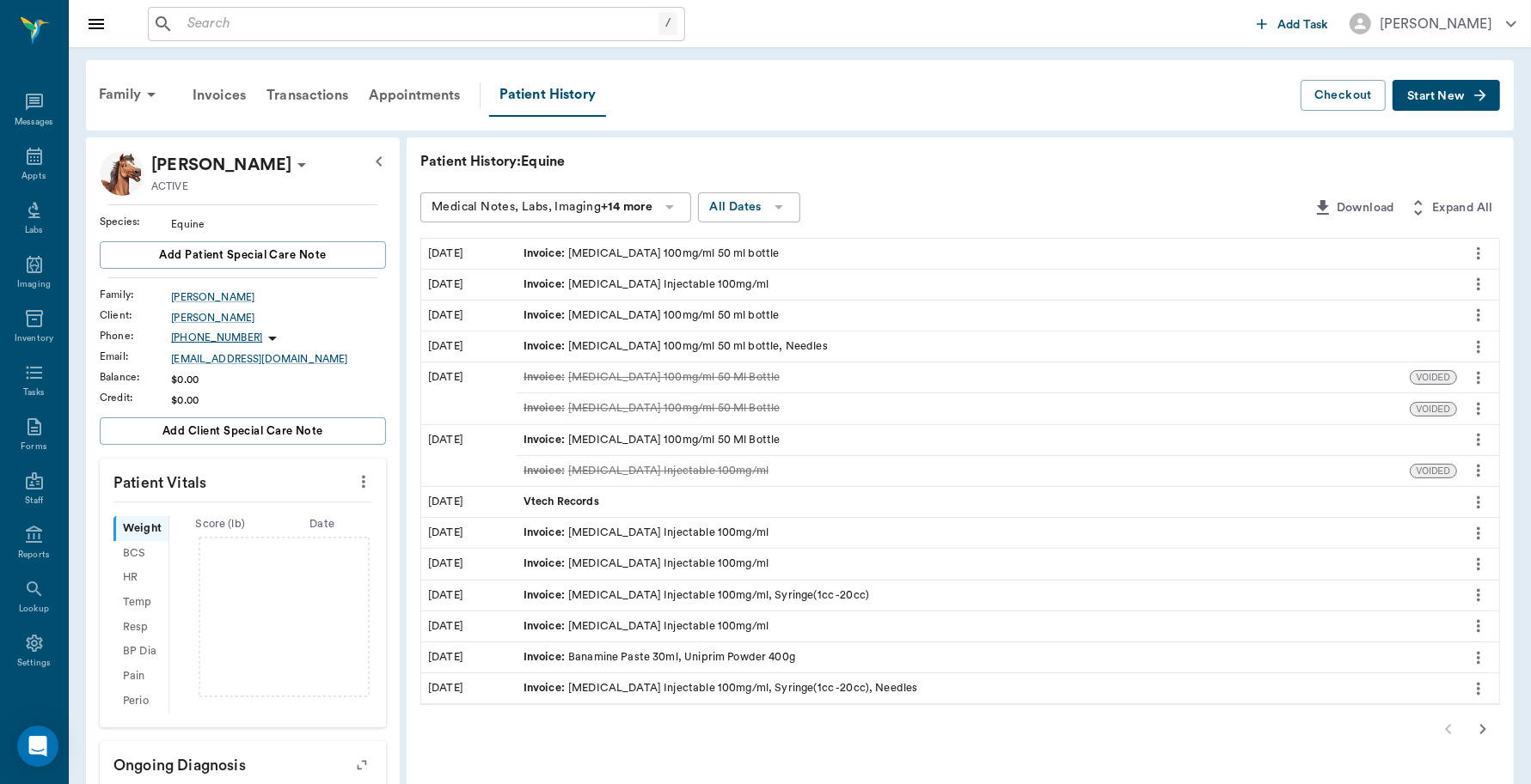
click at [666, 250] on div "Invoice : Xylazine 100mg/ml 50 ml bottle" at bounding box center [652, 254] width 256 height 16
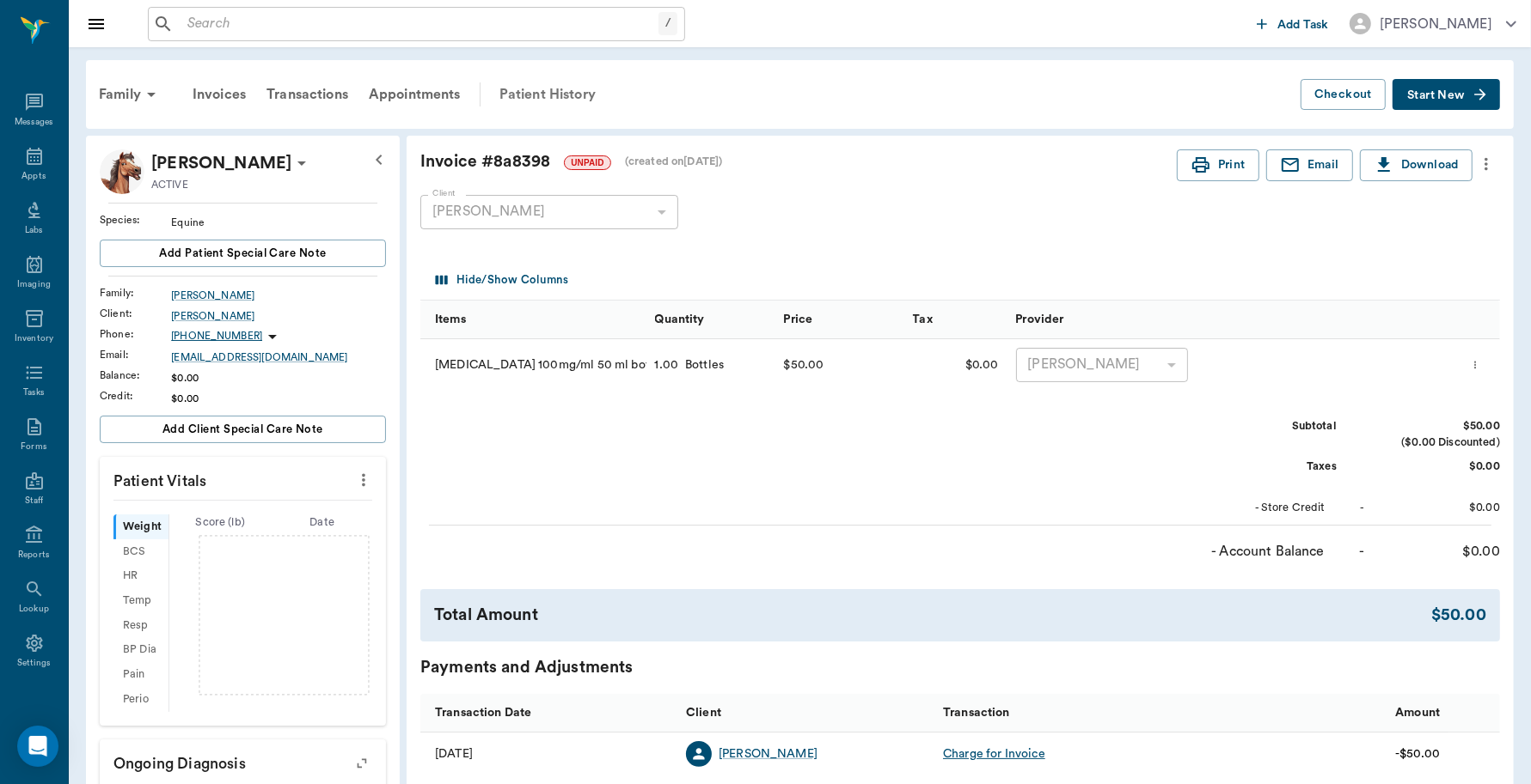
click at [536, 97] on div "Patient History" at bounding box center [547, 94] width 117 height 41
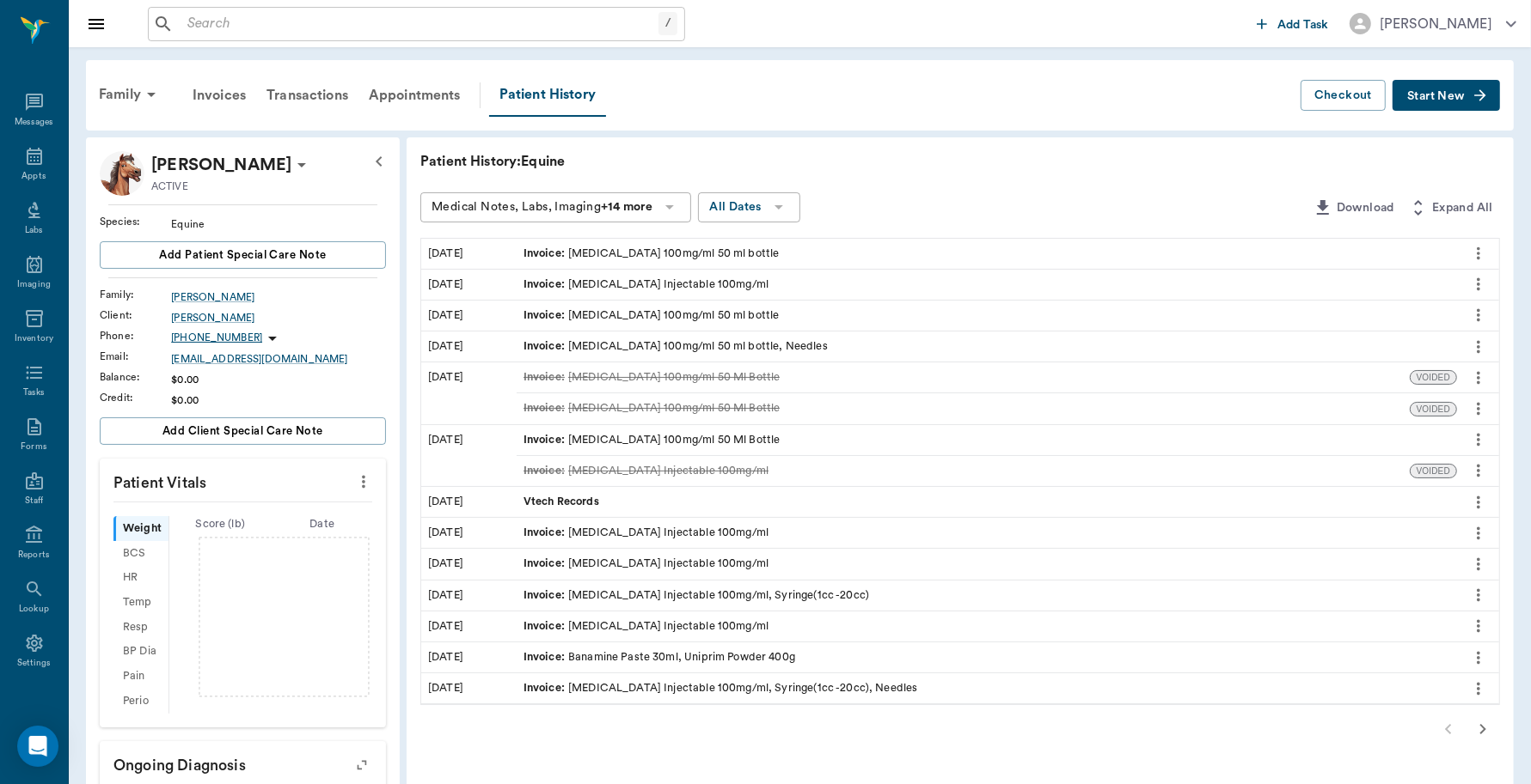
click at [660, 281] on div "Invoice : Xylazine Injectable 100mg/ml" at bounding box center [646, 285] width 245 height 16
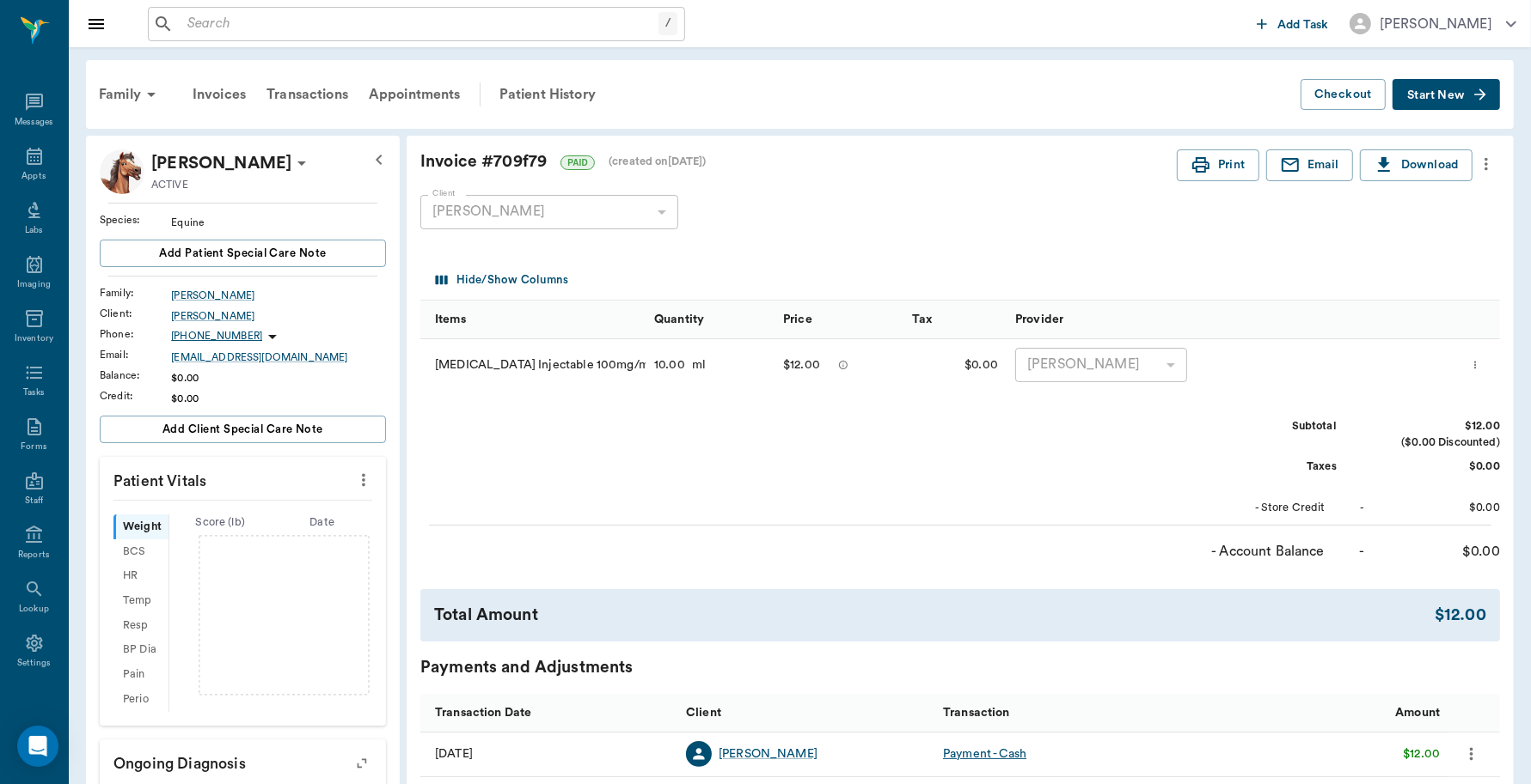
click at [1433, 95] on span "Start New" at bounding box center [1436, 95] width 58 height 0
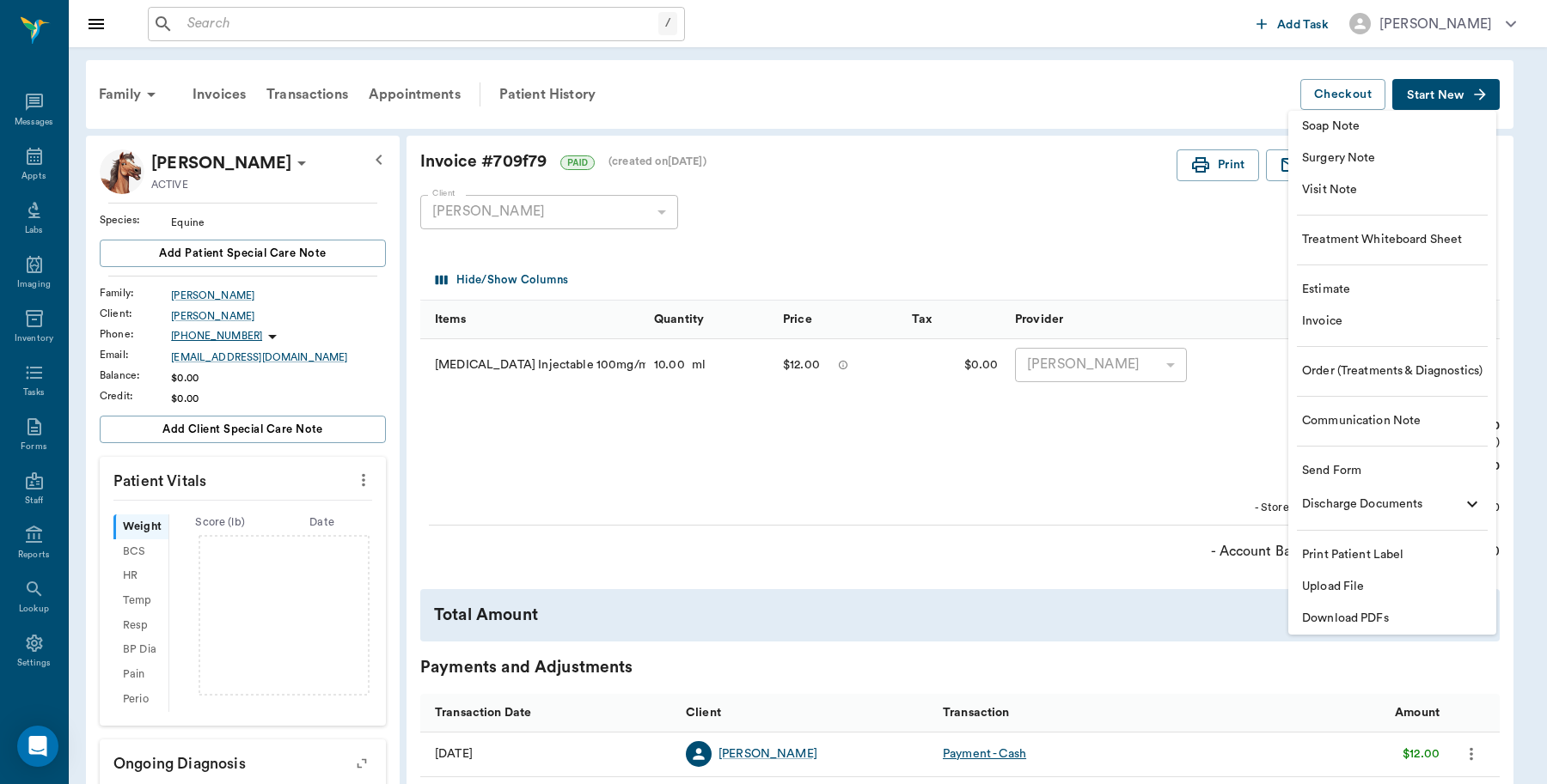
click at [1330, 320] on span "Invoice" at bounding box center [1392, 322] width 181 height 18
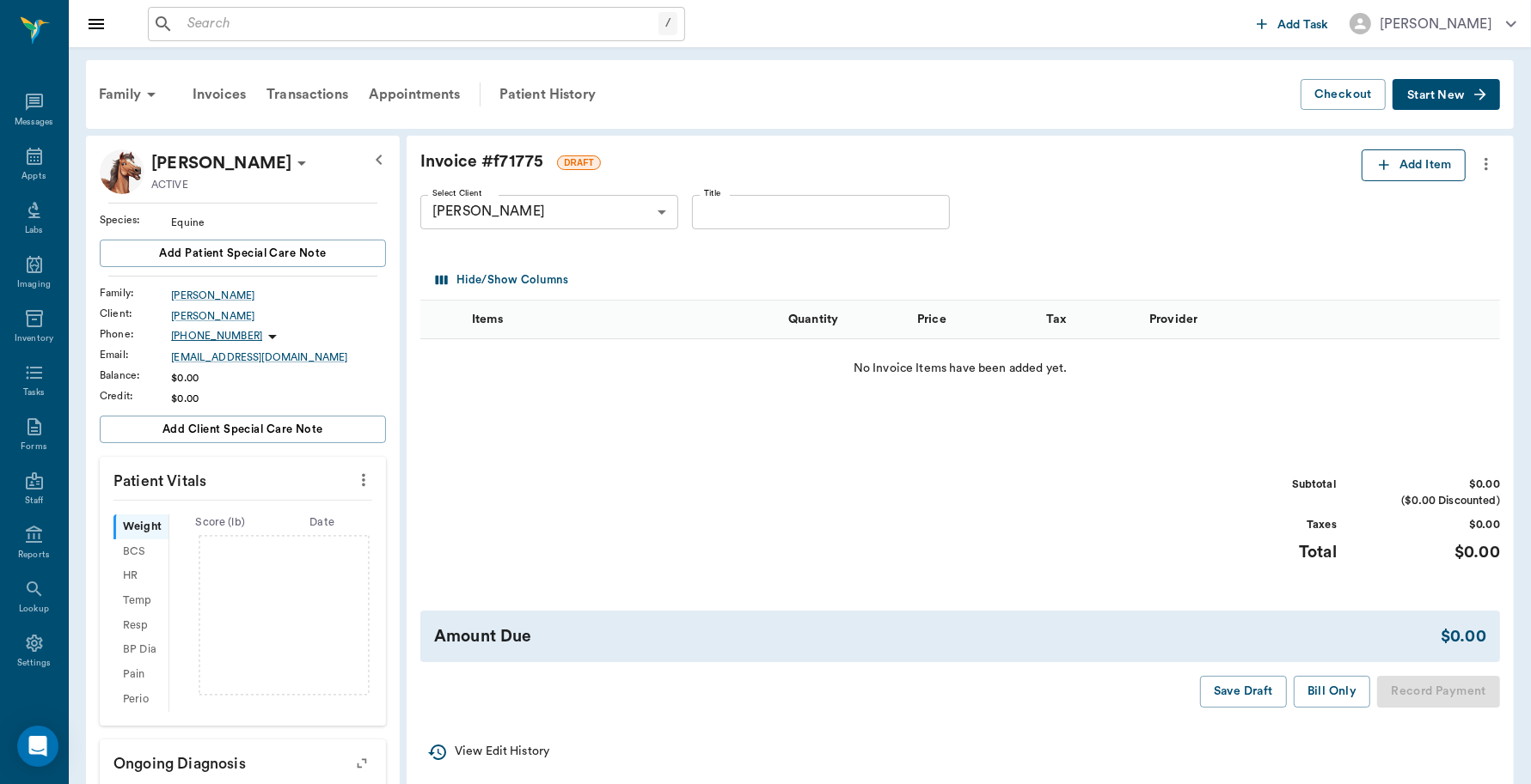
click at [1401, 156] on button "Add Item" at bounding box center [1413, 166] width 104 height 32
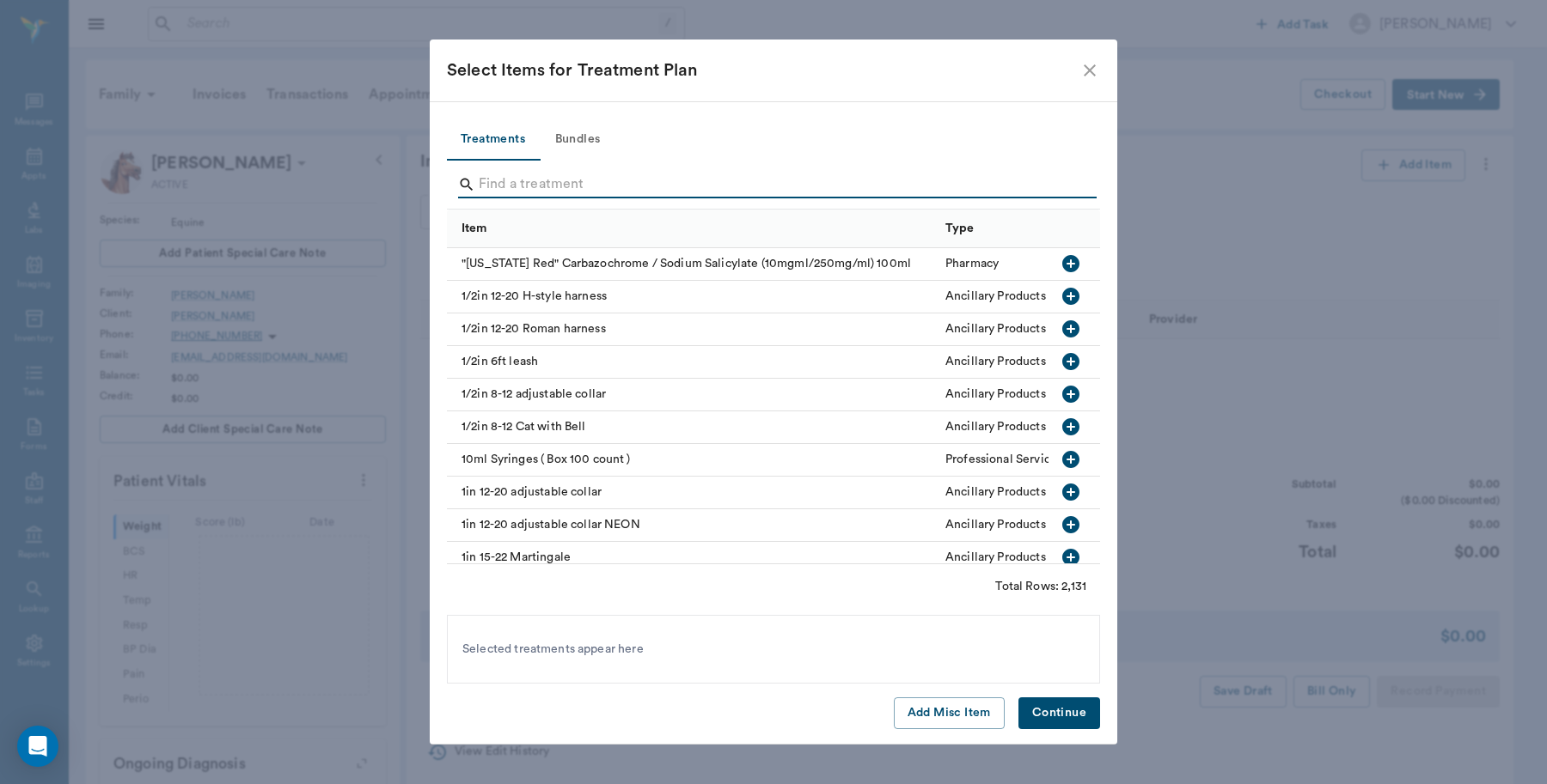
click at [621, 171] on input "Search" at bounding box center [774, 185] width 593 height 28
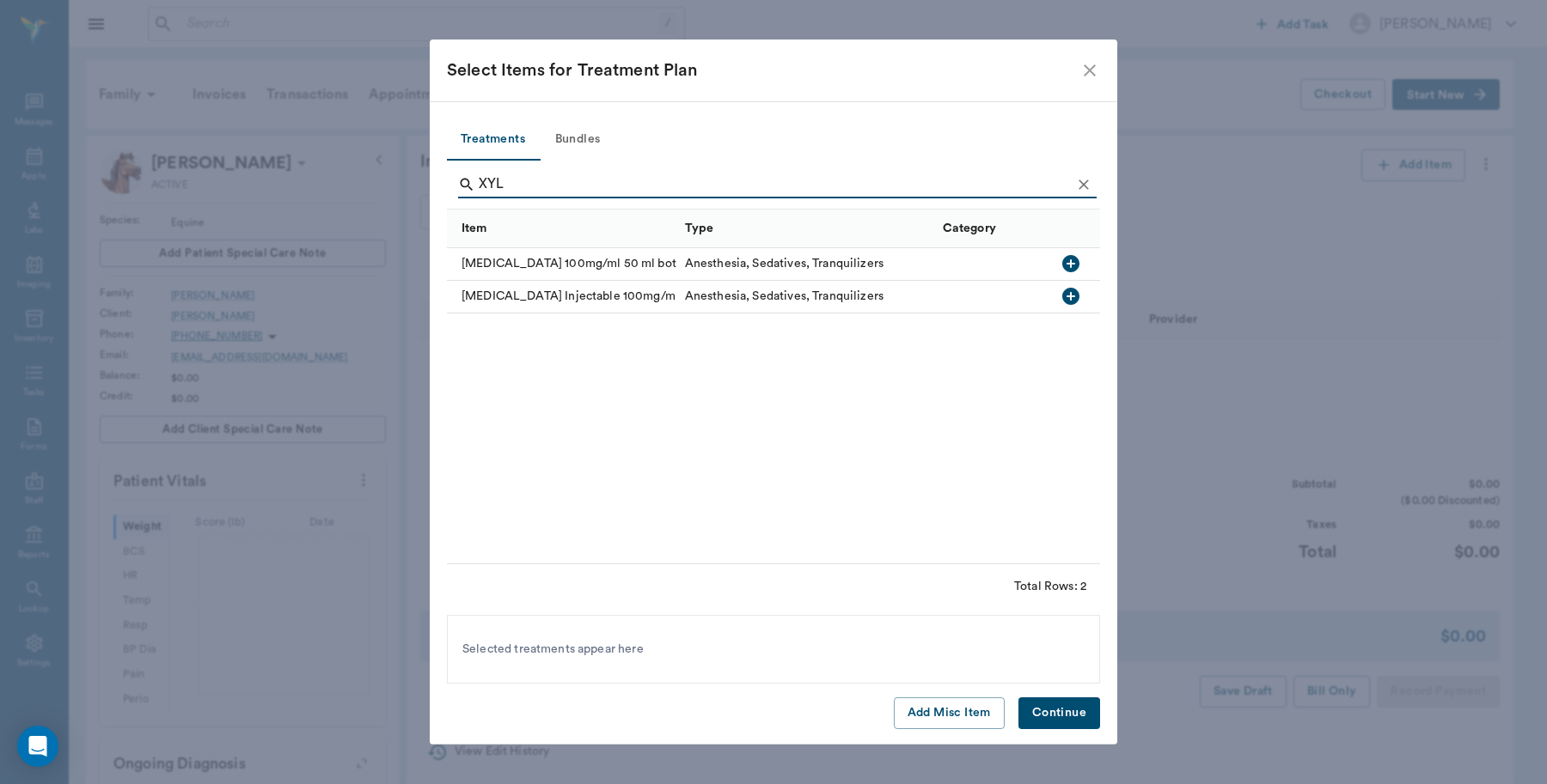
type input "XYL"
click at [1067, 261] on icon "button" at bounding box center [1070, 263] width 17 height 17
click at [1057, 709] on button "Continue" at bounding box center [1059, 713] width 82 height 32
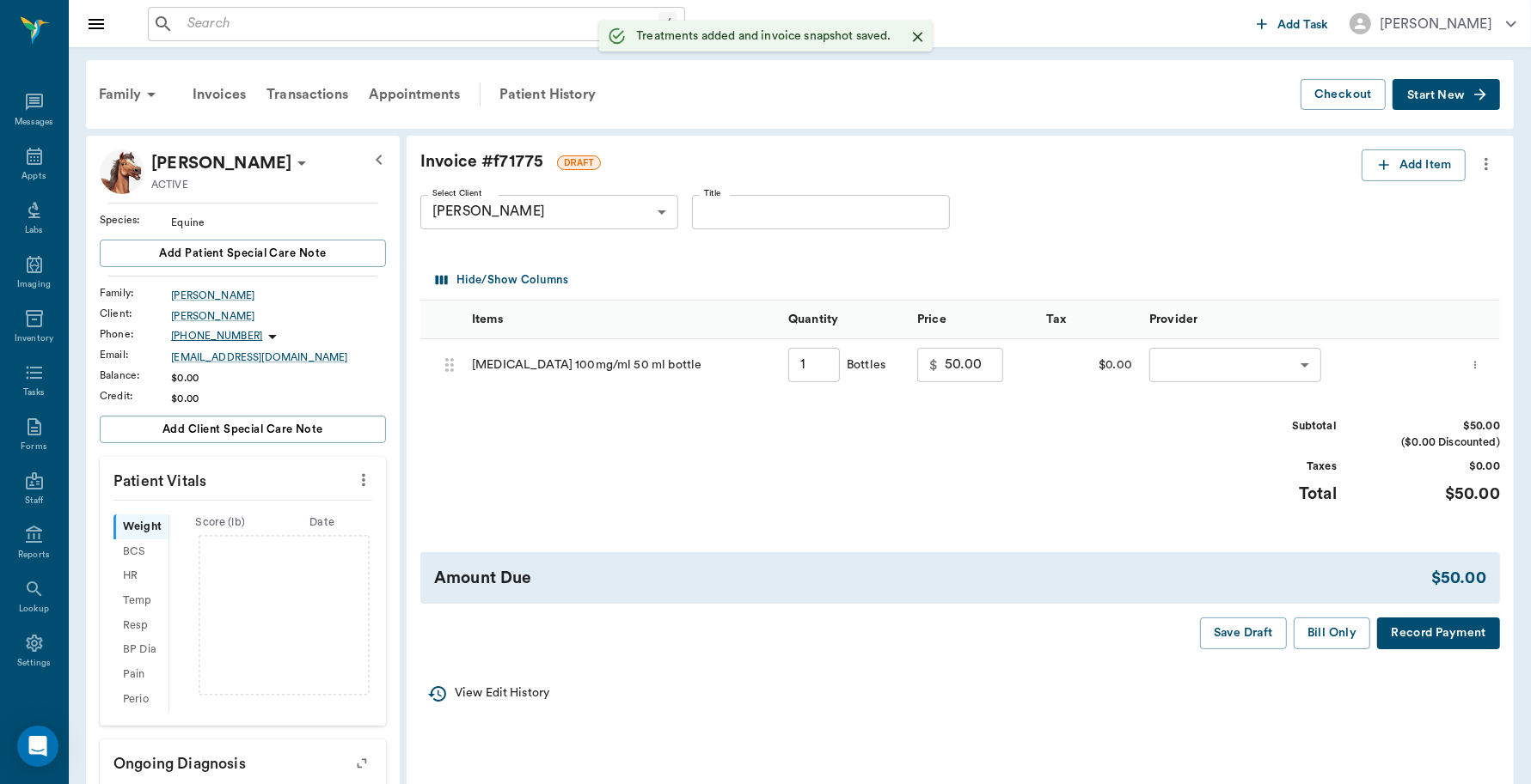
type input "1.00"
click at [1187, 359] on body "/ ​ Add Task Dr. Bert Ellsworth Nectar Messages Appts Labs Imaging Inventory Ta…" at bounding box center [766, 537] width 1531 height 1075
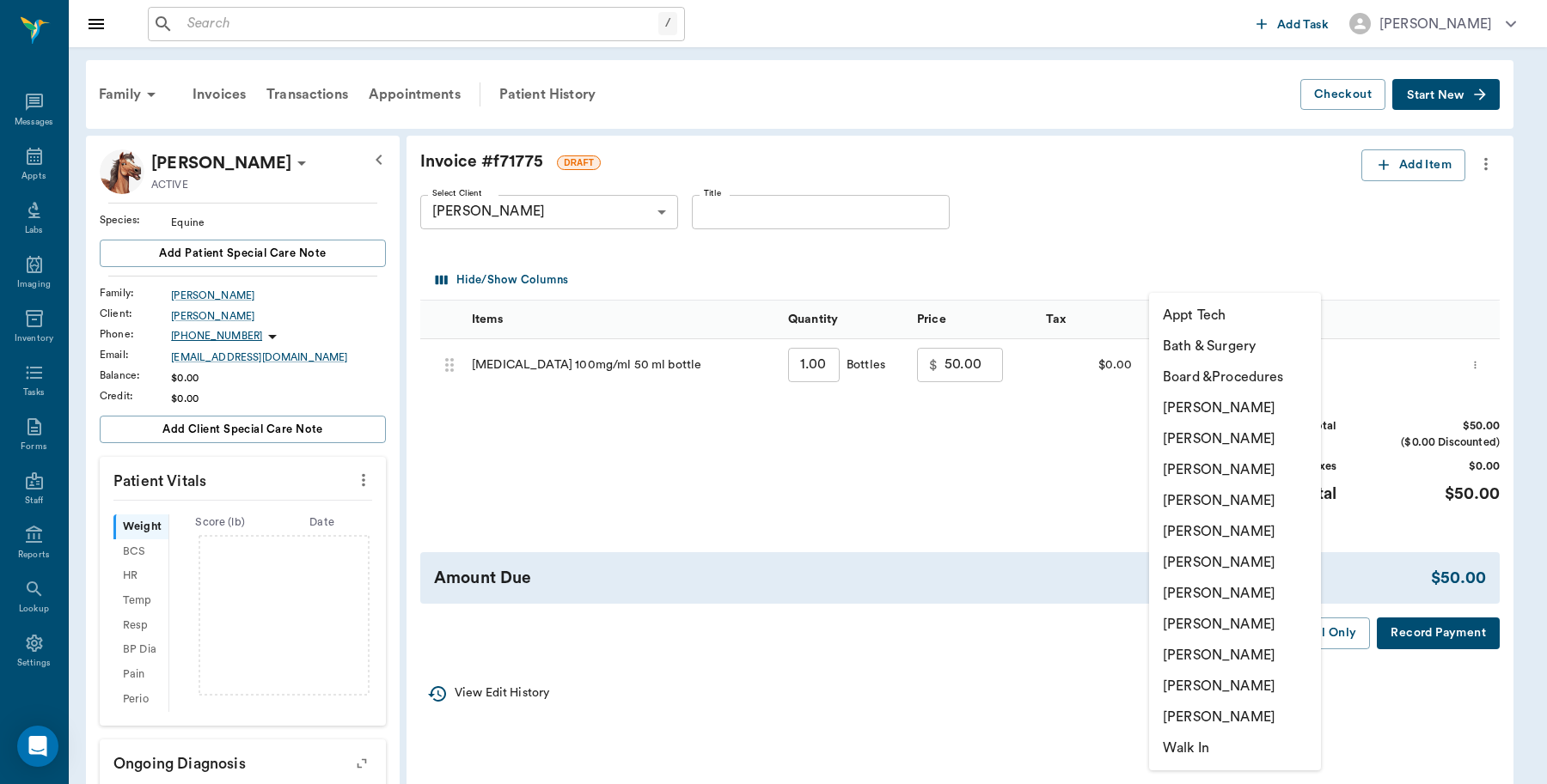
click at [1166, 684] on li "Lorean Lingle" at bounding box center [1235, 686] width 172 height 31
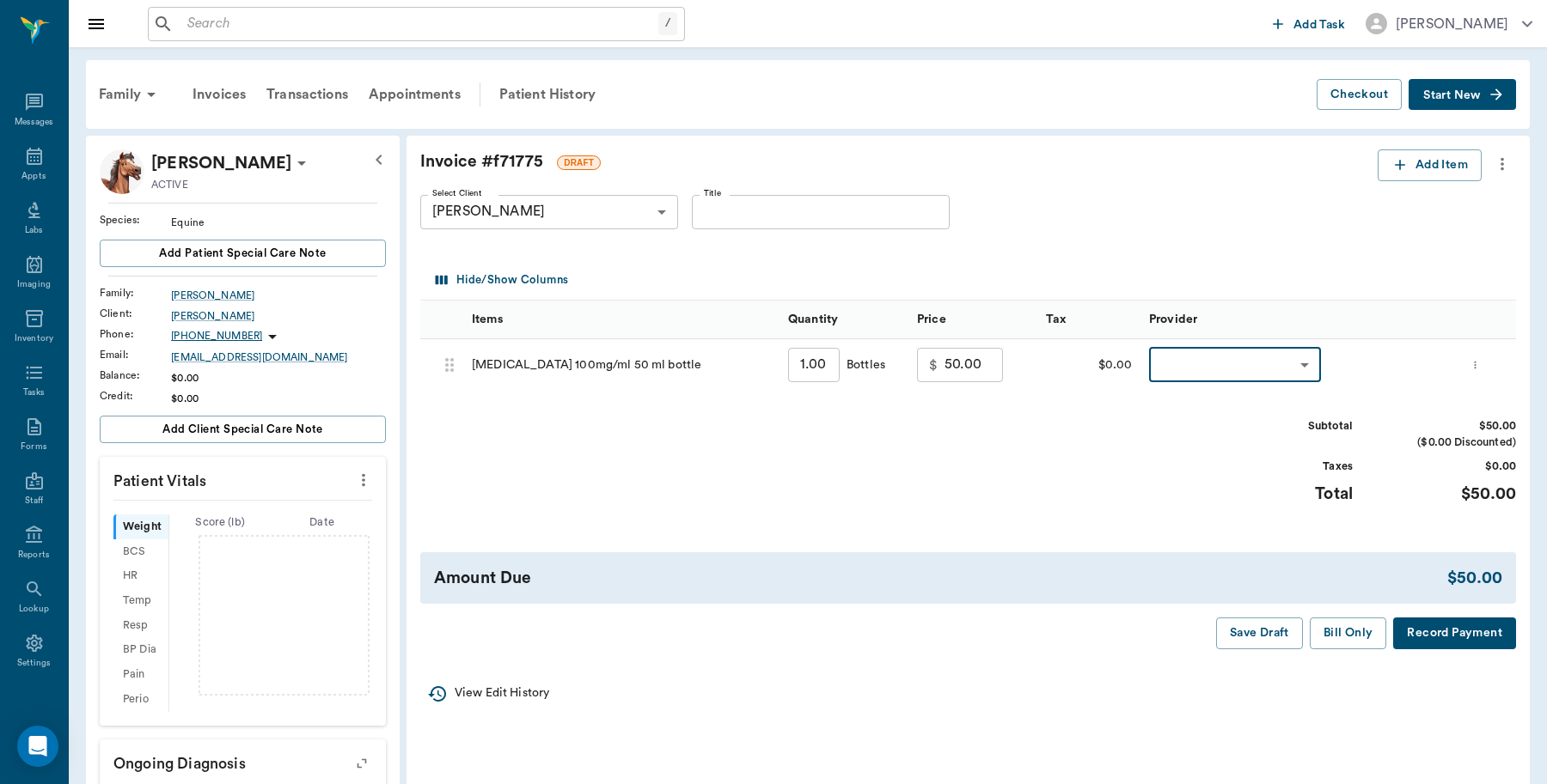
type input "none-63ec2ece52e12b0ba117cc90"
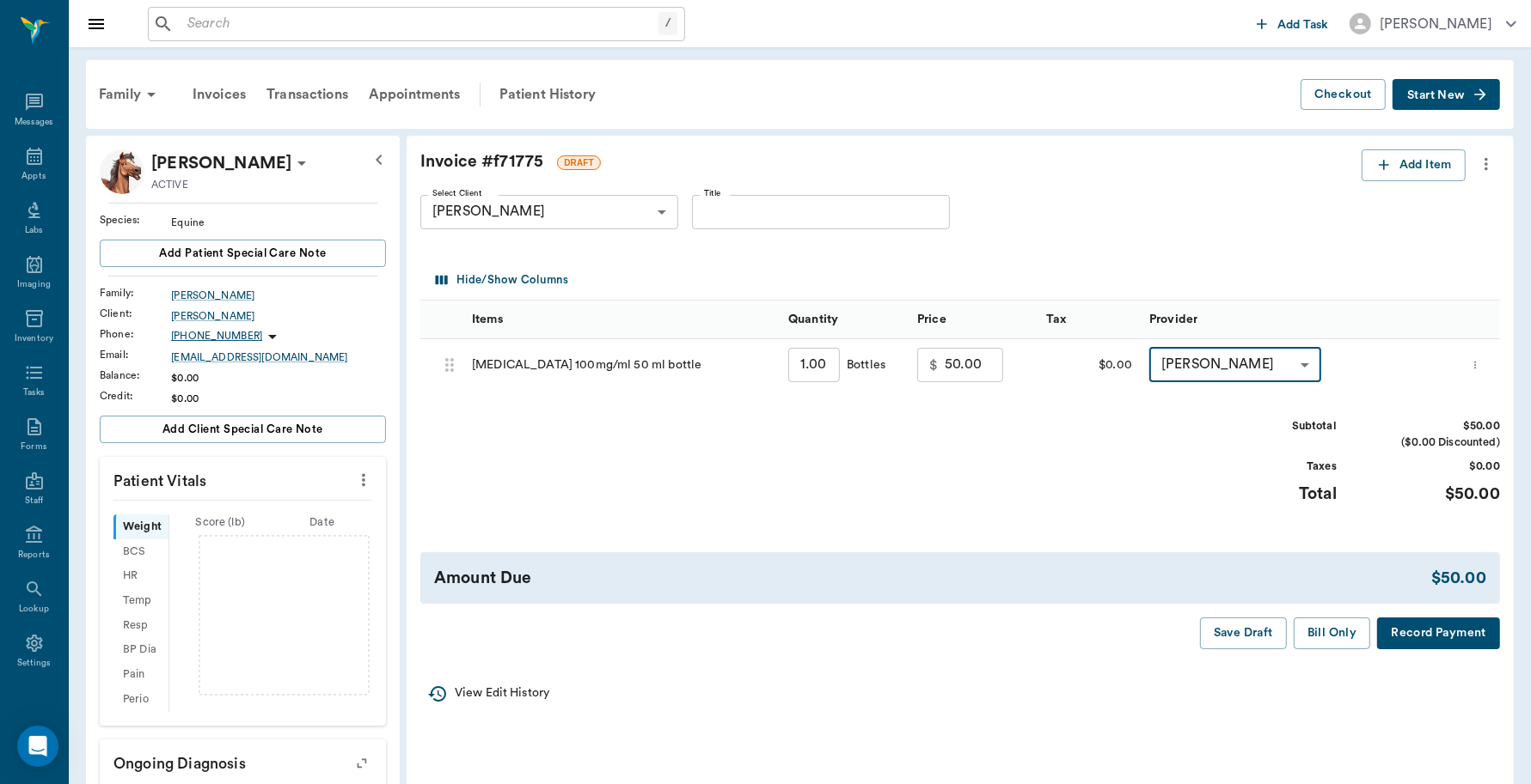
click at [1395, 633] on button "Record Payment" at bounding box center [1438, 633] width 123 height 32
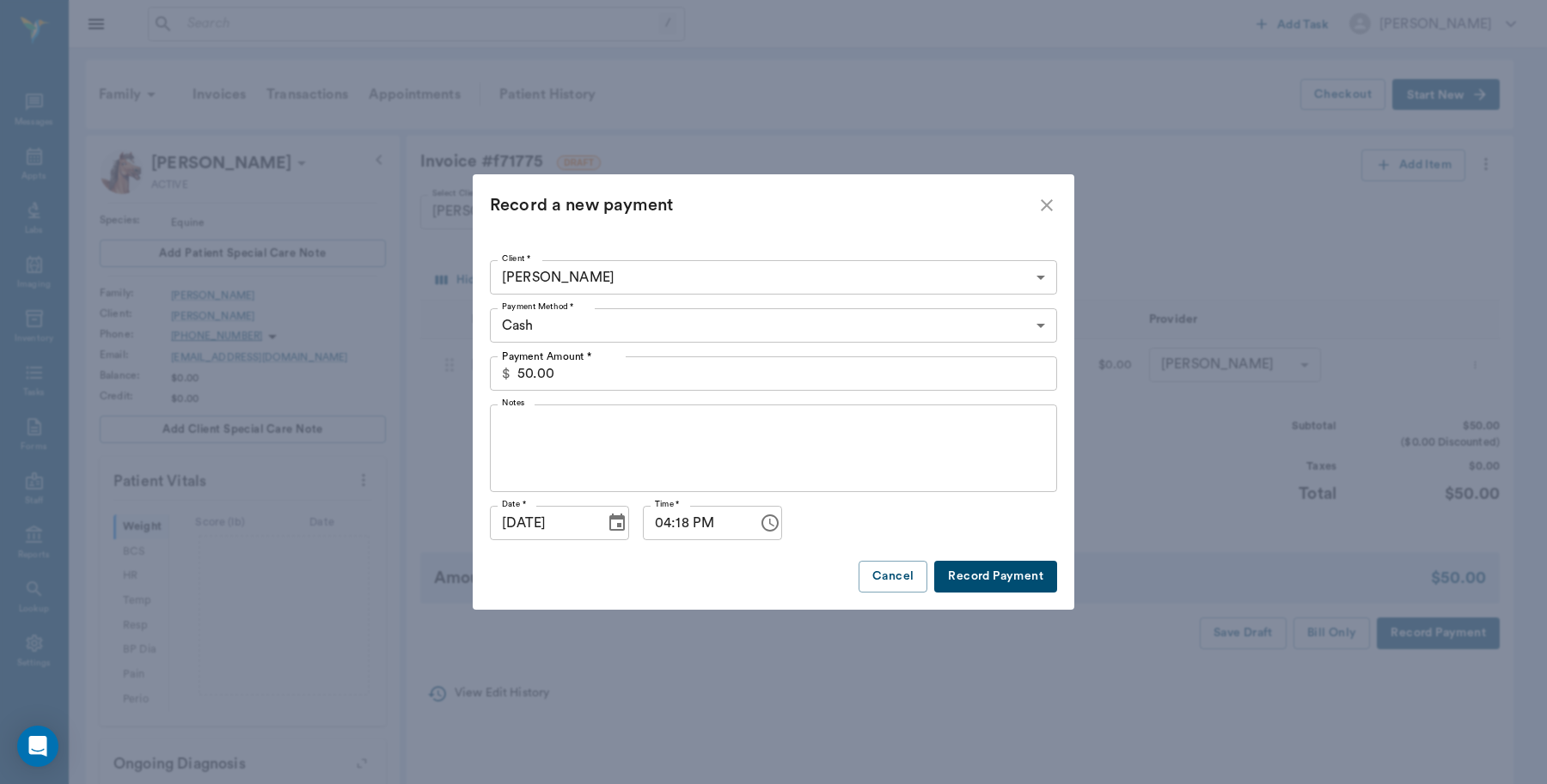
click at [557, 333] on body "/ ​ Add Task Dr. Bert Ellsworth Nectar Messages Appts Labs Imaging Inventory Ta…" at bounding box center [774, 537] width 1547 height 1075
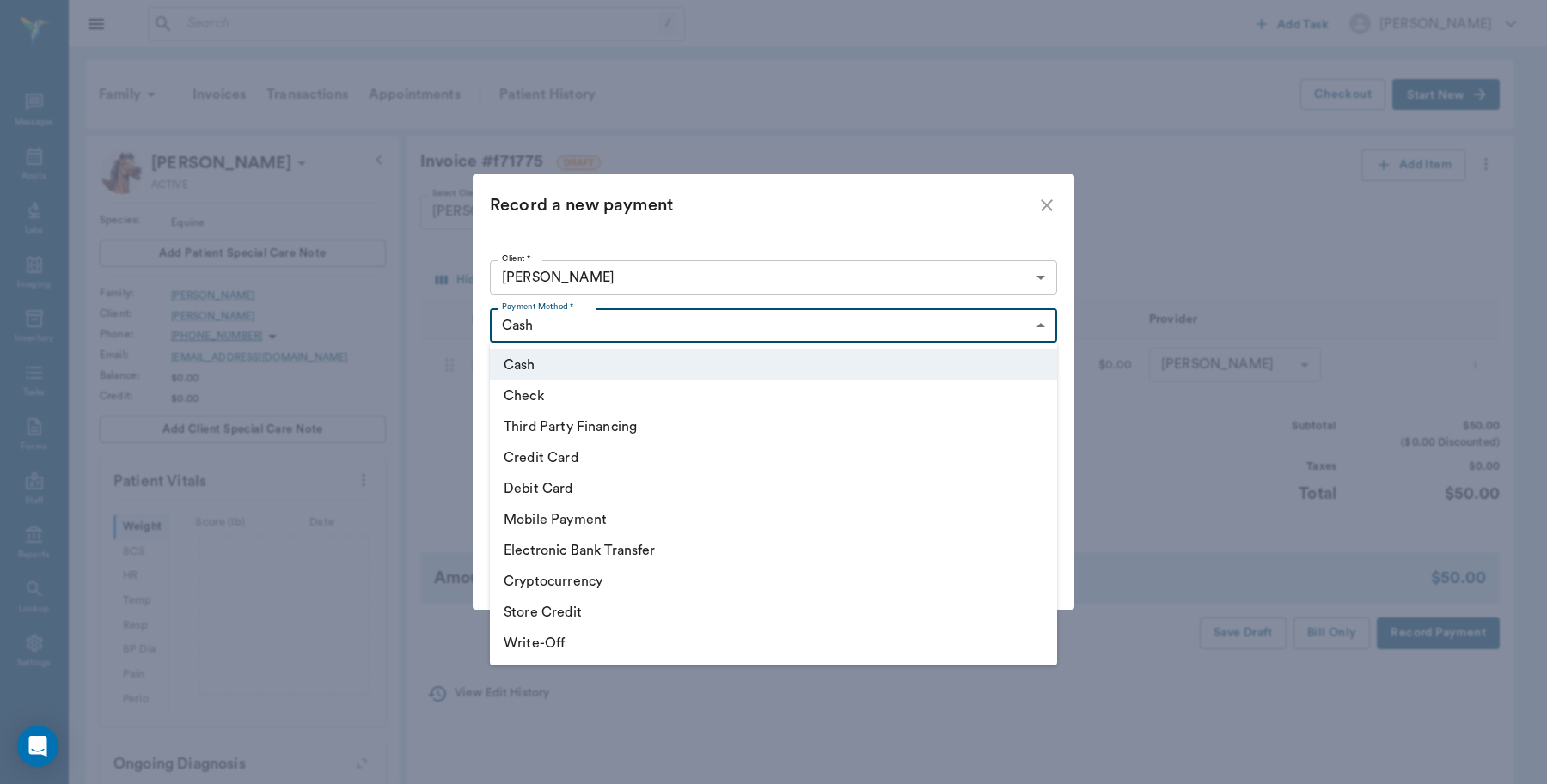
click at [543, 450] on li "Credit Card" at bounding box center [774, 457] width 568 height 31
type input "CREDIT_CARD"
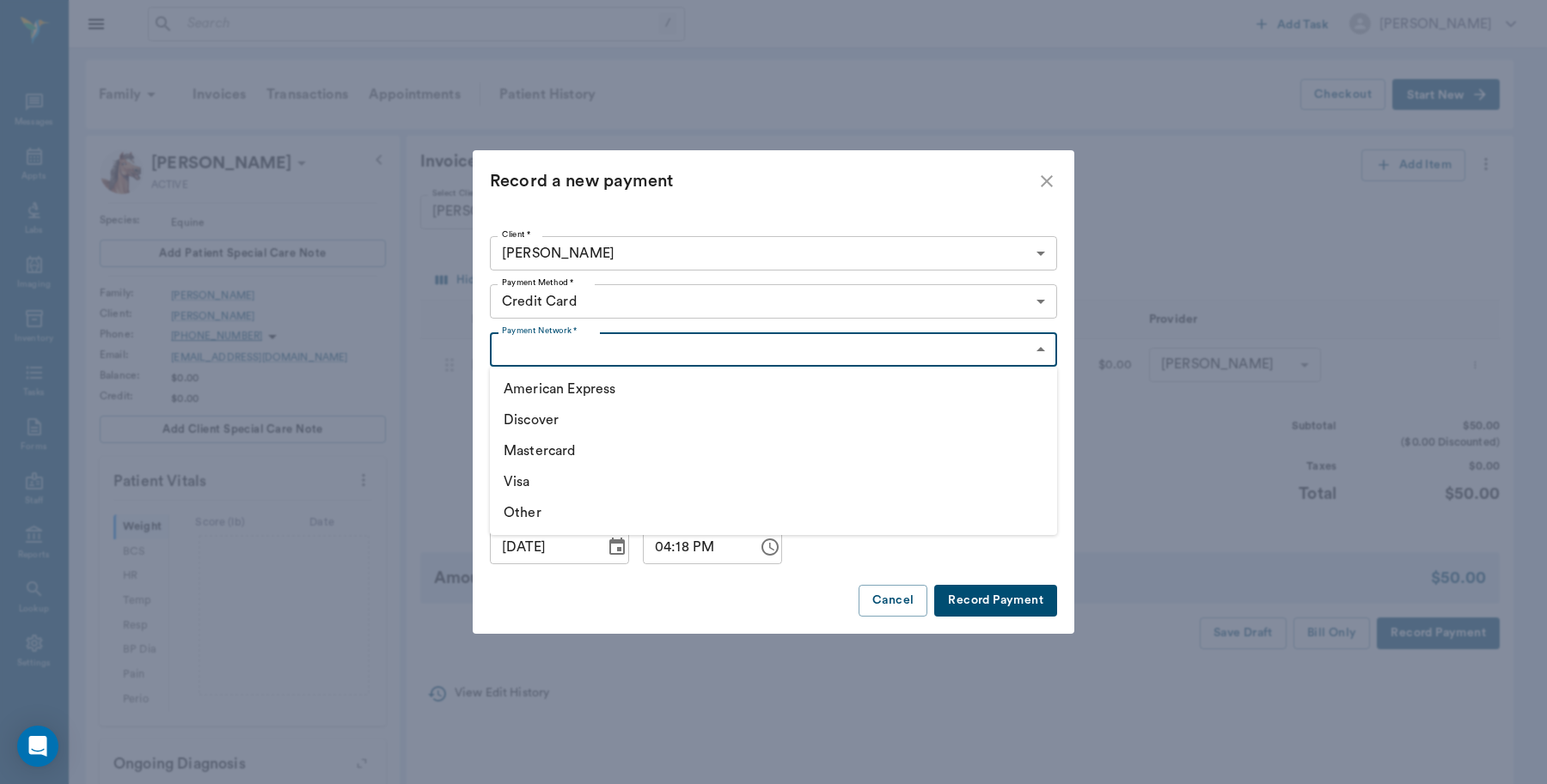
click at [565, 342] on body "/ ​ Add Task Dr. Bert Ellsworth Nectar Messages Appts Labs Imaging Inventory Ta…" at bounding box center [774, 537] width 1547 height 1075
click at [521, 479] on li "Visa" at bounding box center [774, 481] width 568 height 31
type input "VISA"
click at [1001, 605] on button "Record Payment" at bounding box center [995, 601] width 123 height 32
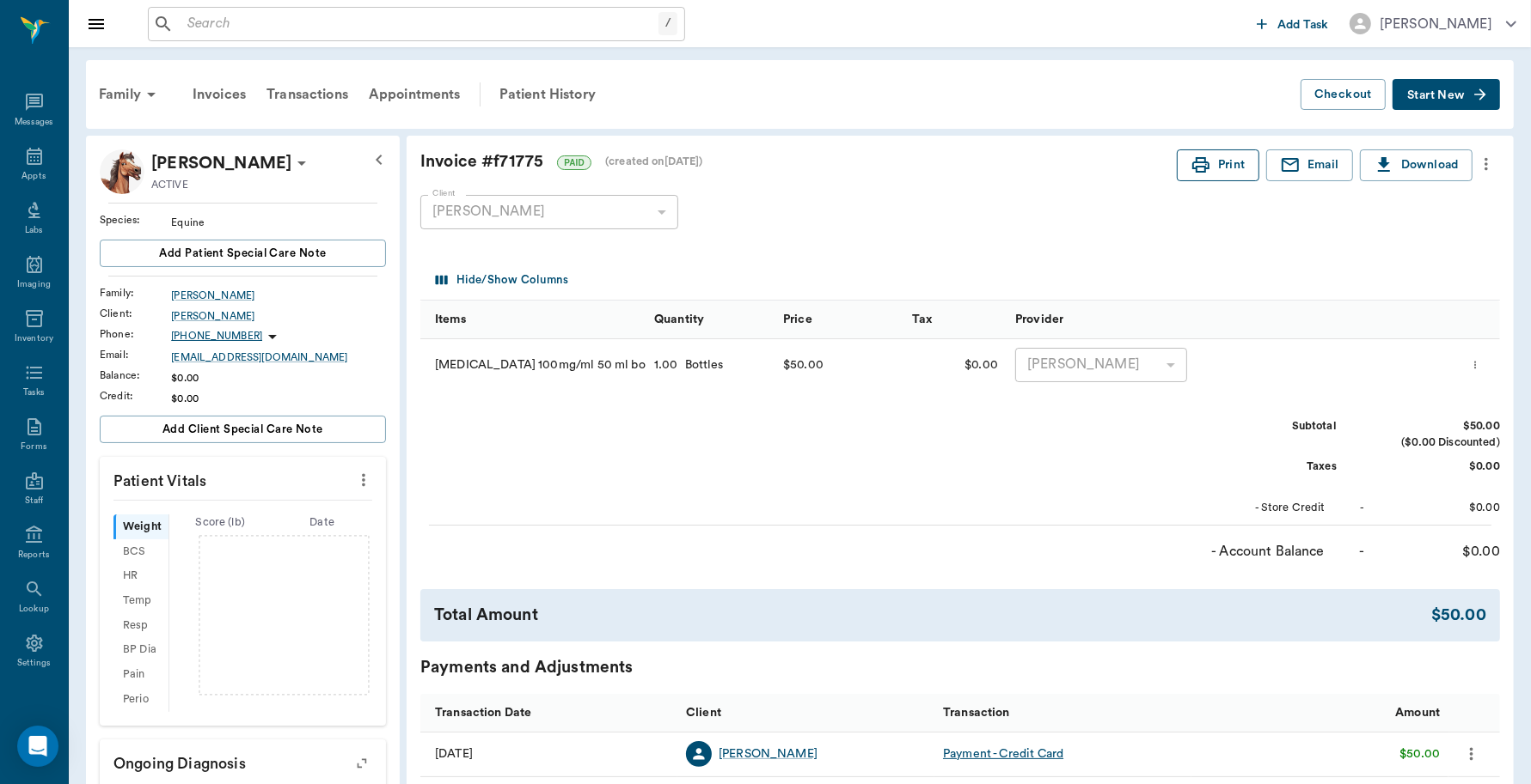
click at [1212, 166] on button "Print" at bounding box center [1217, 166] width 83 height 32
click at [24, 159] on icon at bounding box center [34, 156] width 21 height 21
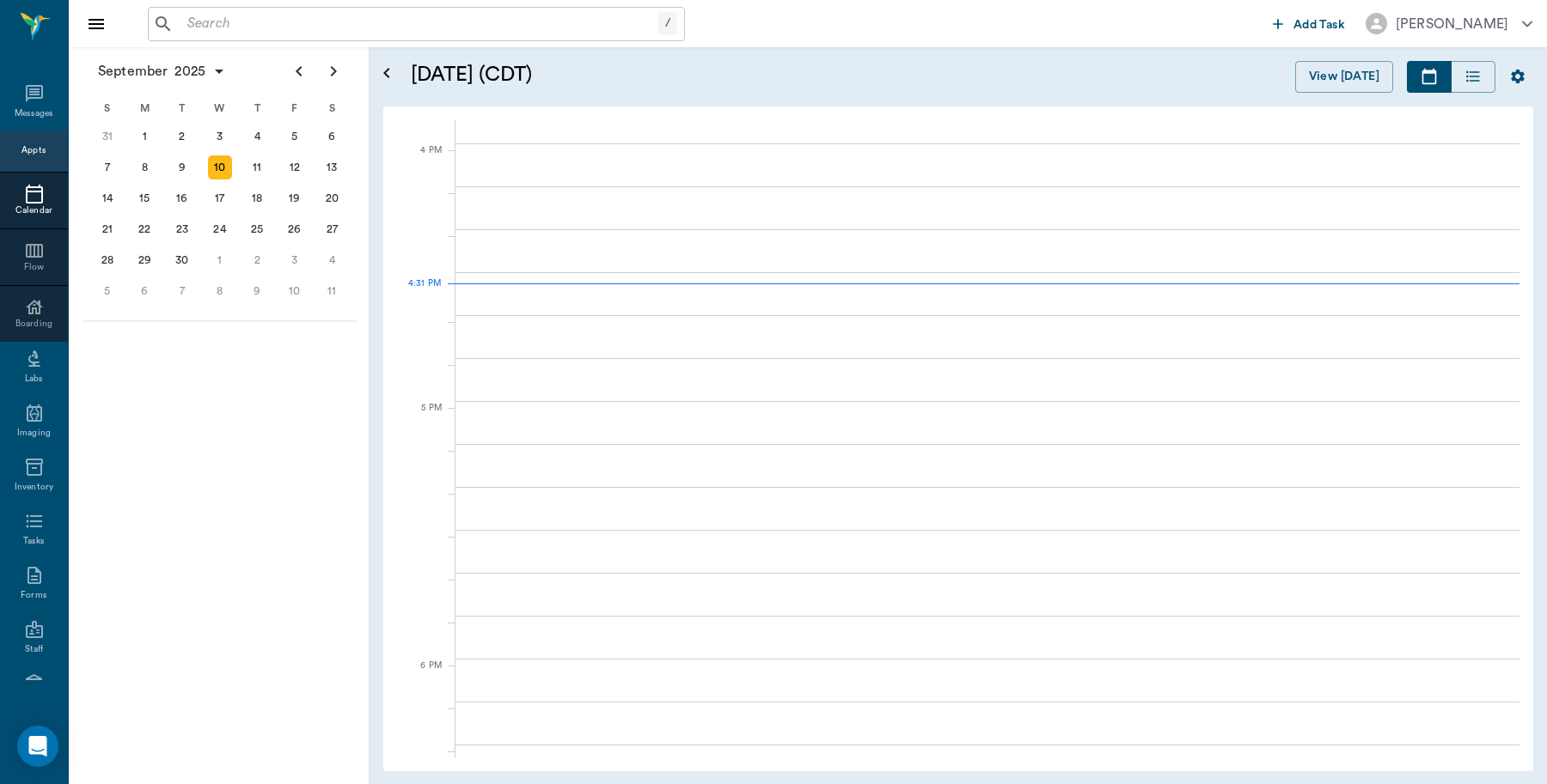
scroll to position [2065, 0]
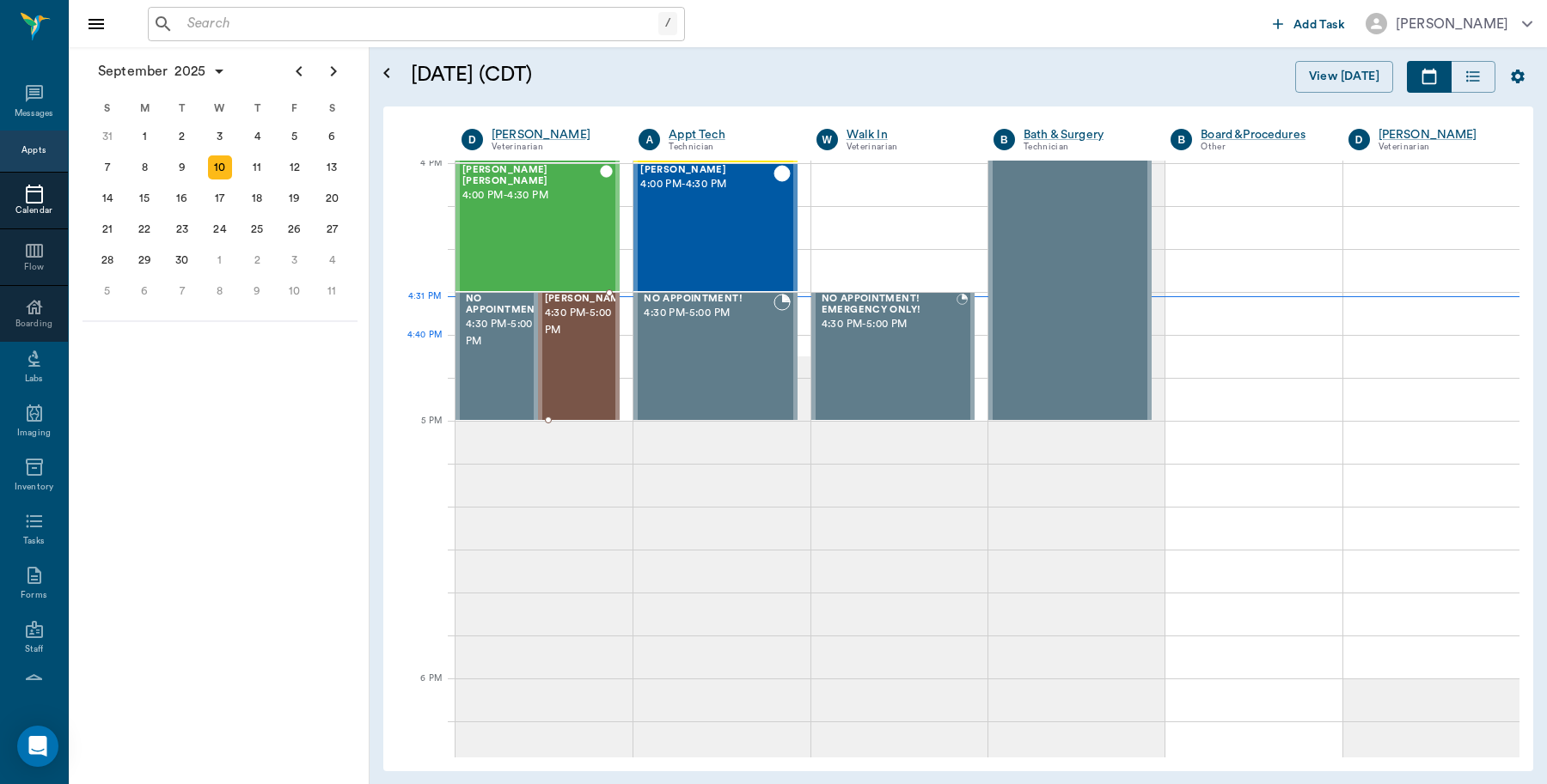
click at [574, 357] on div "Missy Tyson 4:30 PM - 5:00 PM" at bounding box center [588, 357] width 86 height 126
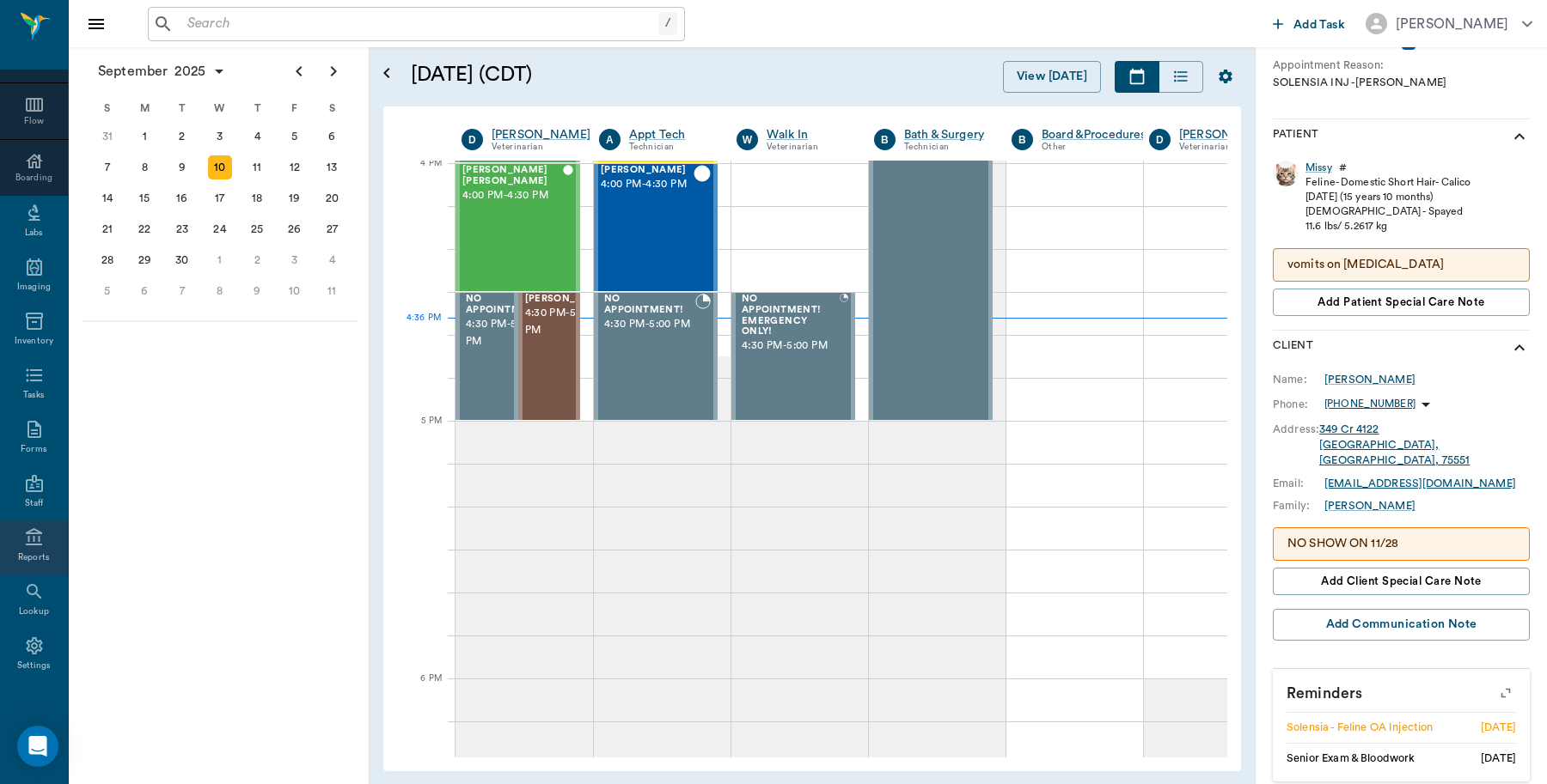
scroll to position [153, 0]
click at [24, 530] on icon at bounding box center [34, 530] width 21 height 21
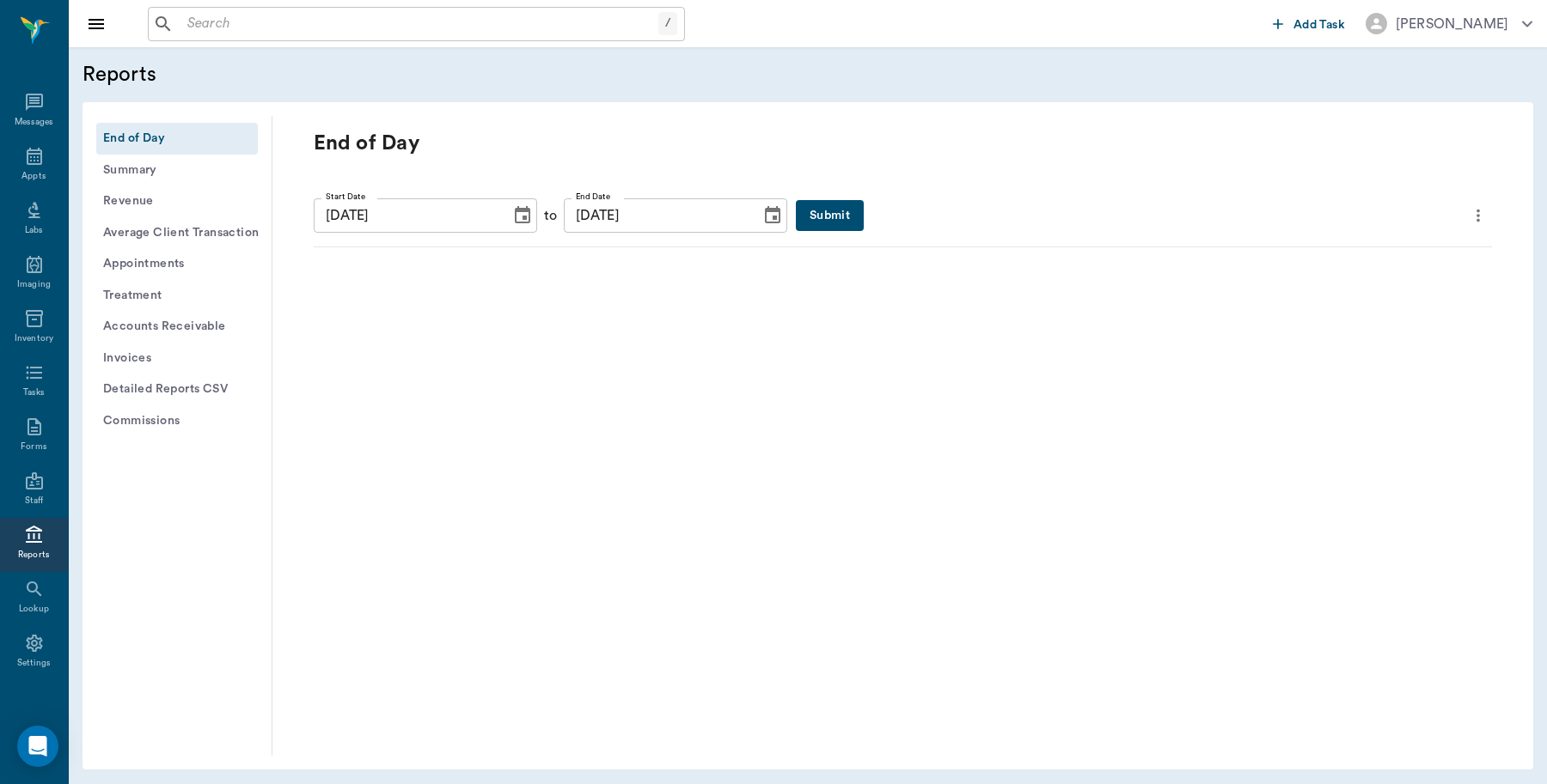
scroll to position [5, 0]
drag, startPoint x: 816, startPoint y: 212, endPoint x: 822, endPoint y: 219, distance: 9.2
click at [814, 212] on button "Submit" at bounding box center [829, 216] width 68 height 32
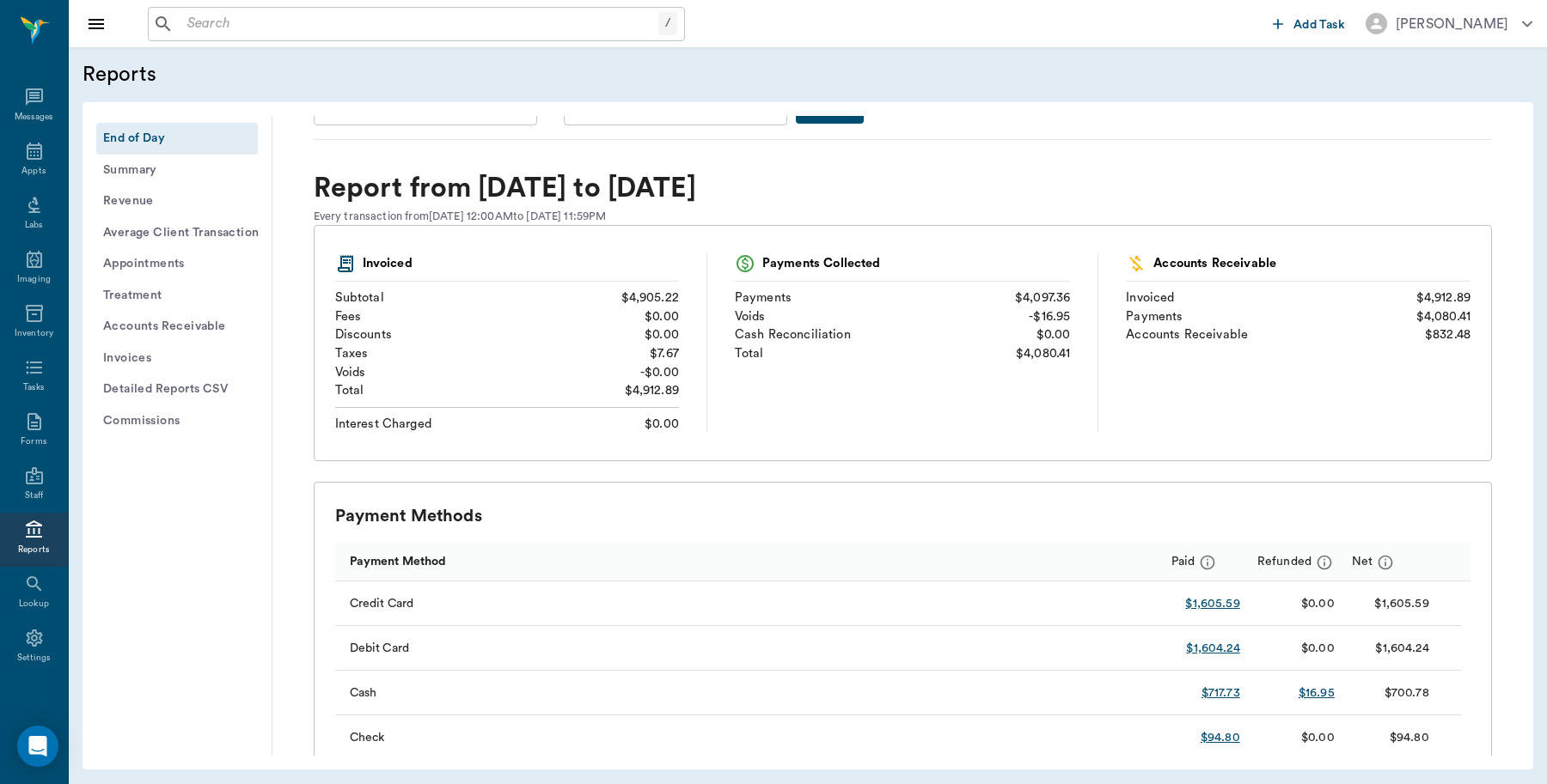
scroll to position [0, 0]
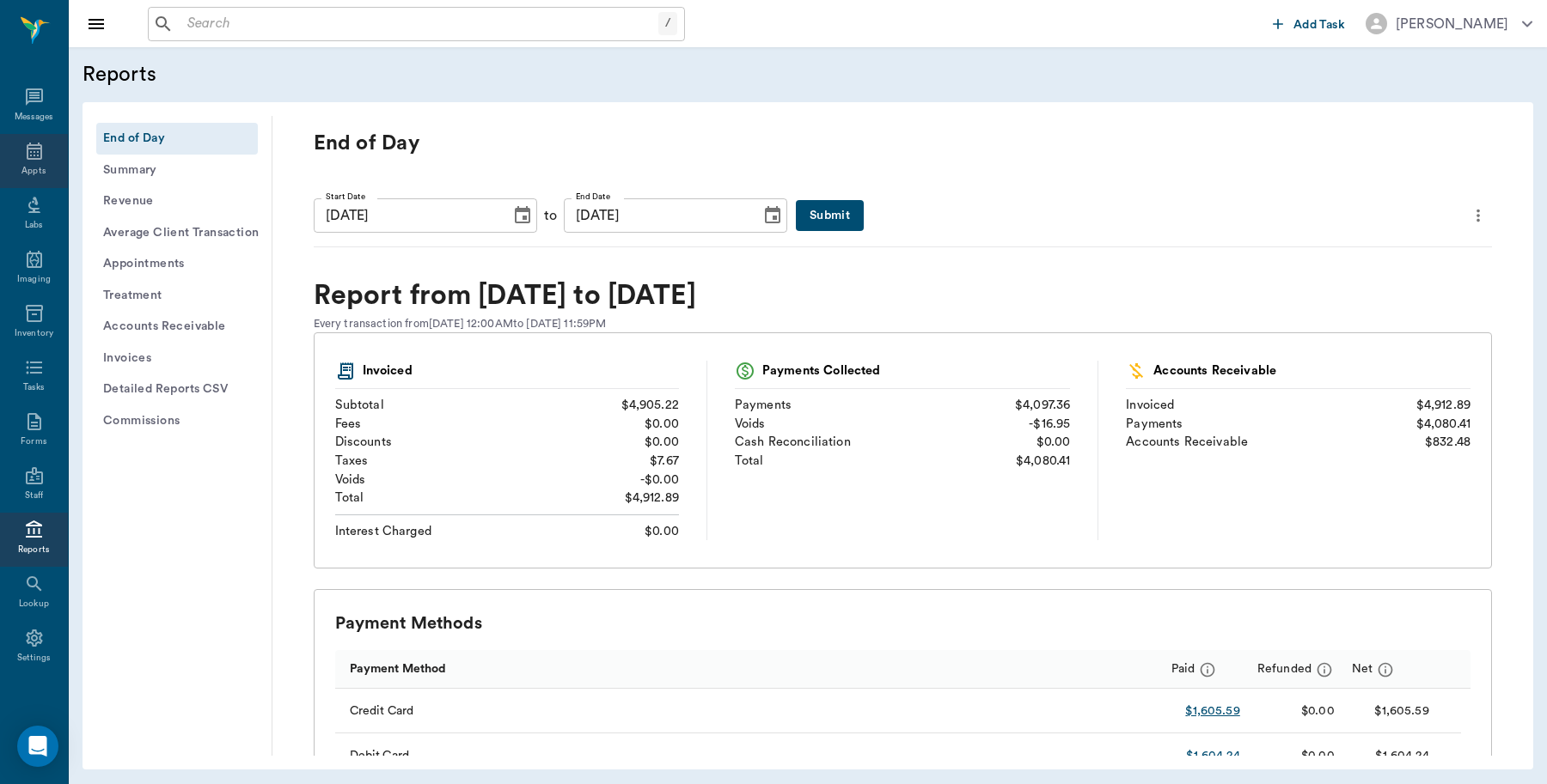
click at [13, 159] on div "Appts" at bounding box center [34, 161] width 68 height 54
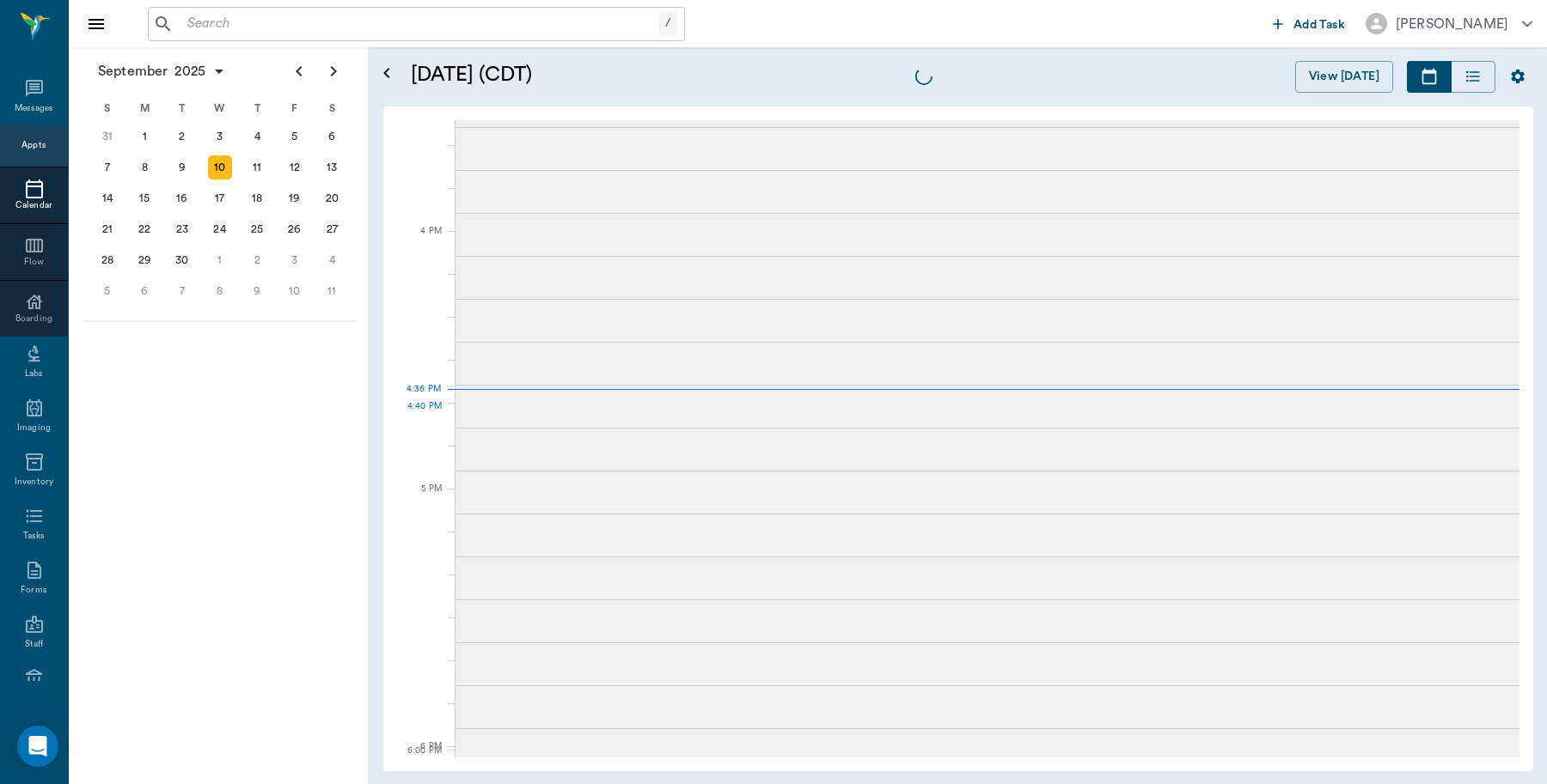
scroll to position [2063, 0]
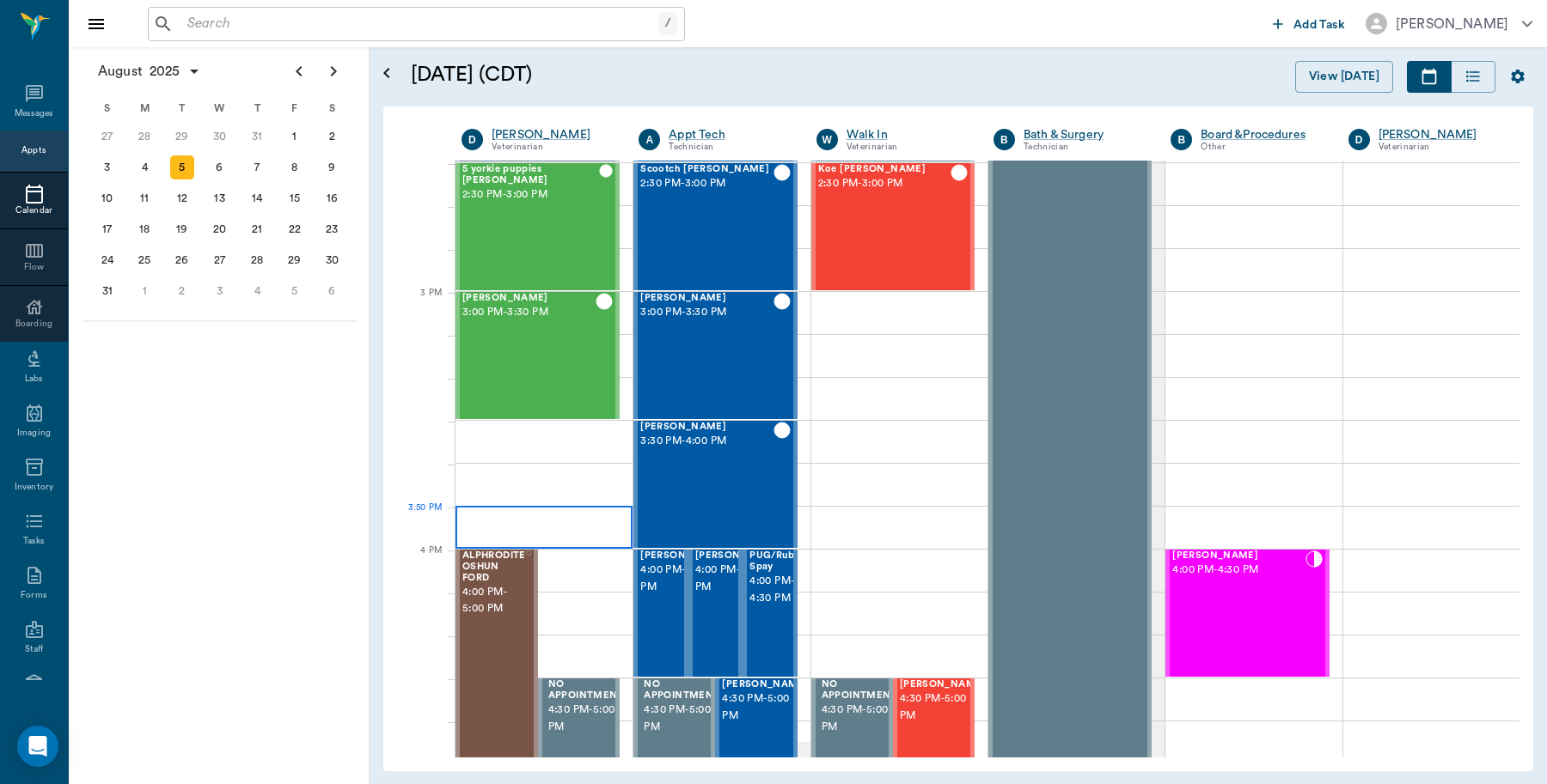
scroll to position [1677, 0]
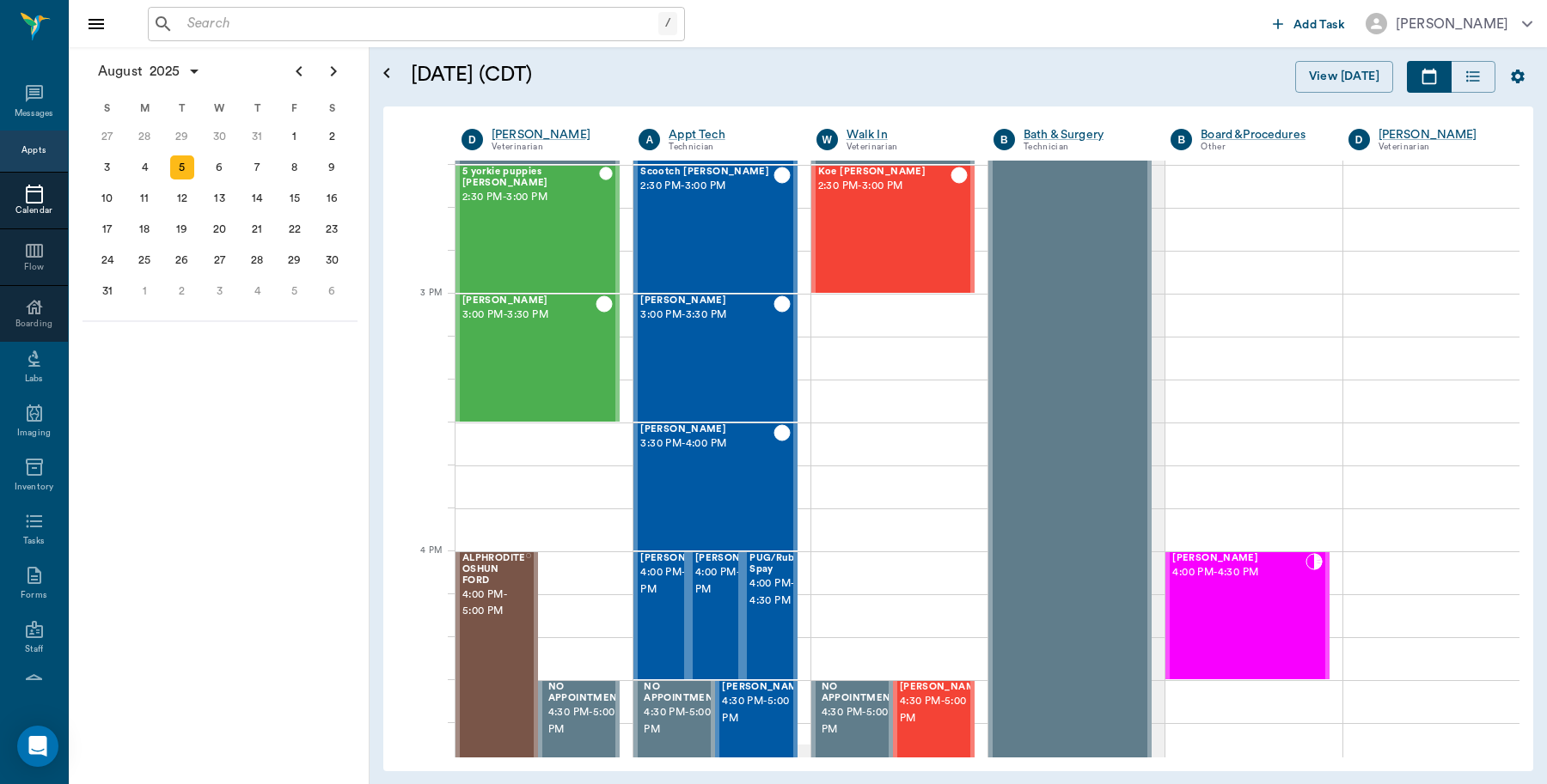
click at [6, 202] on div at bounding box center [34, 194] width 68 height 21
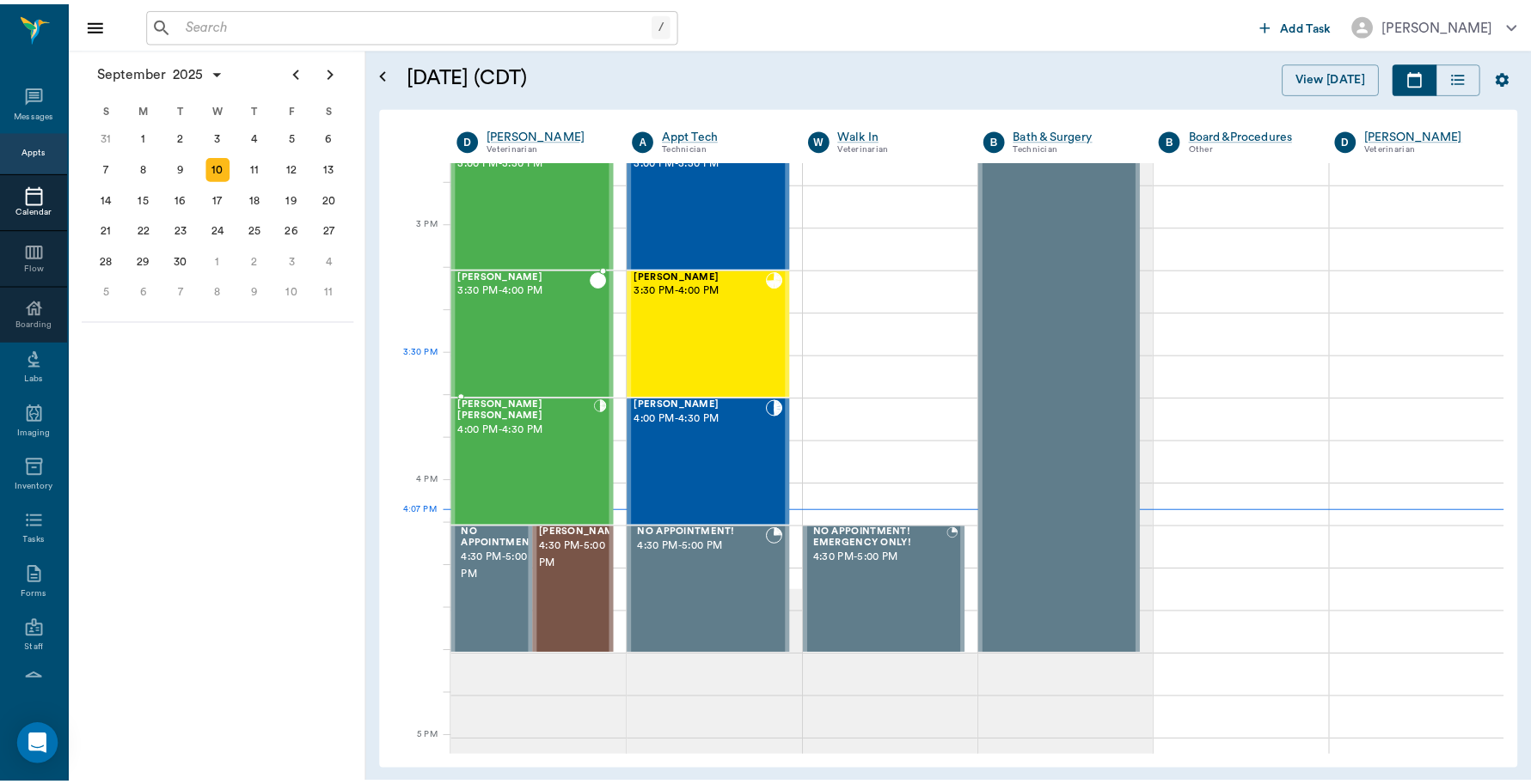
scroll to position [1741, 0]
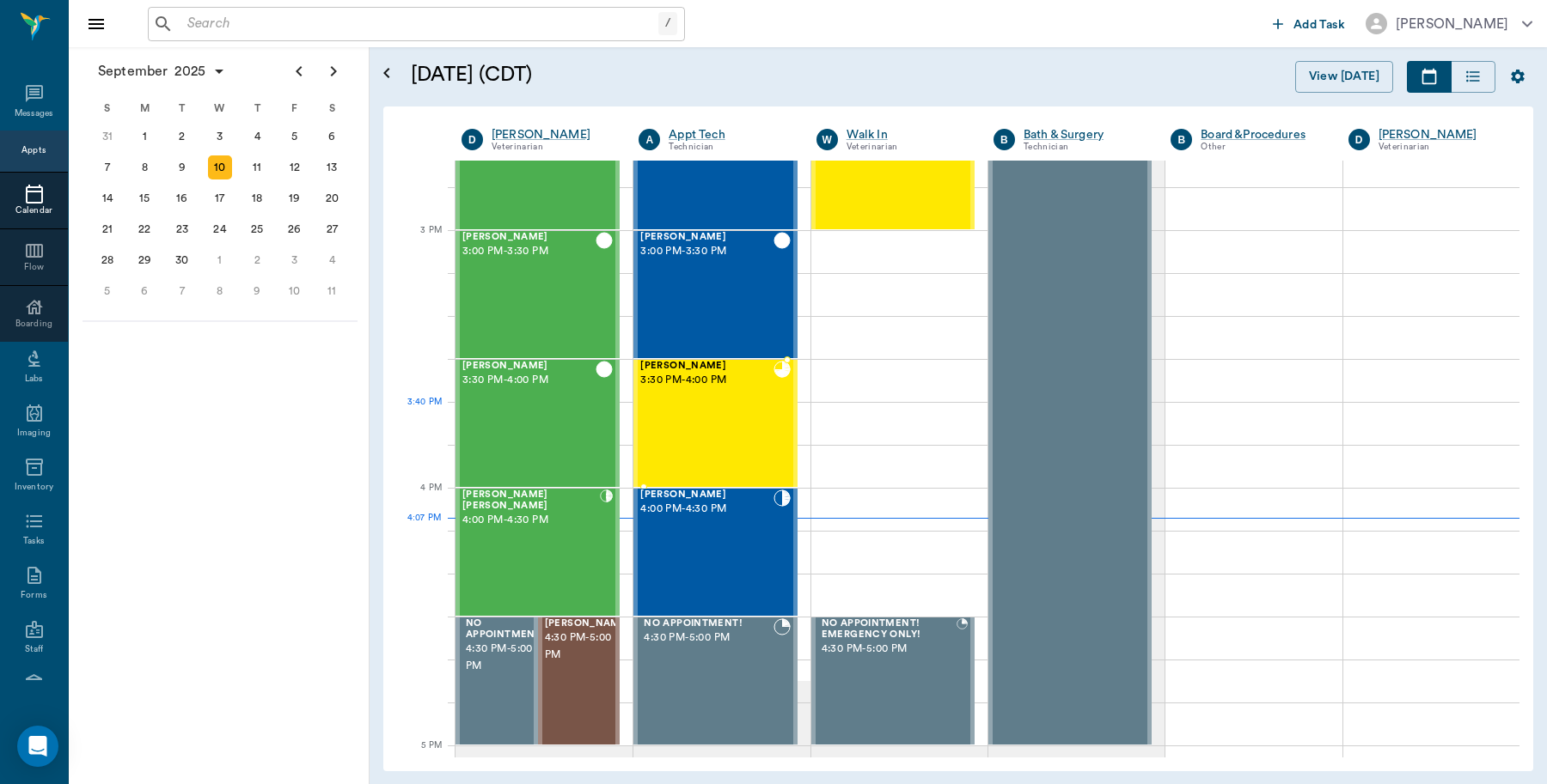
click at [692, 410] on div "[PERSON_NAME] 3:30 PM - 4:00 PM" at bounding box center [707, 423] width 132 height 126
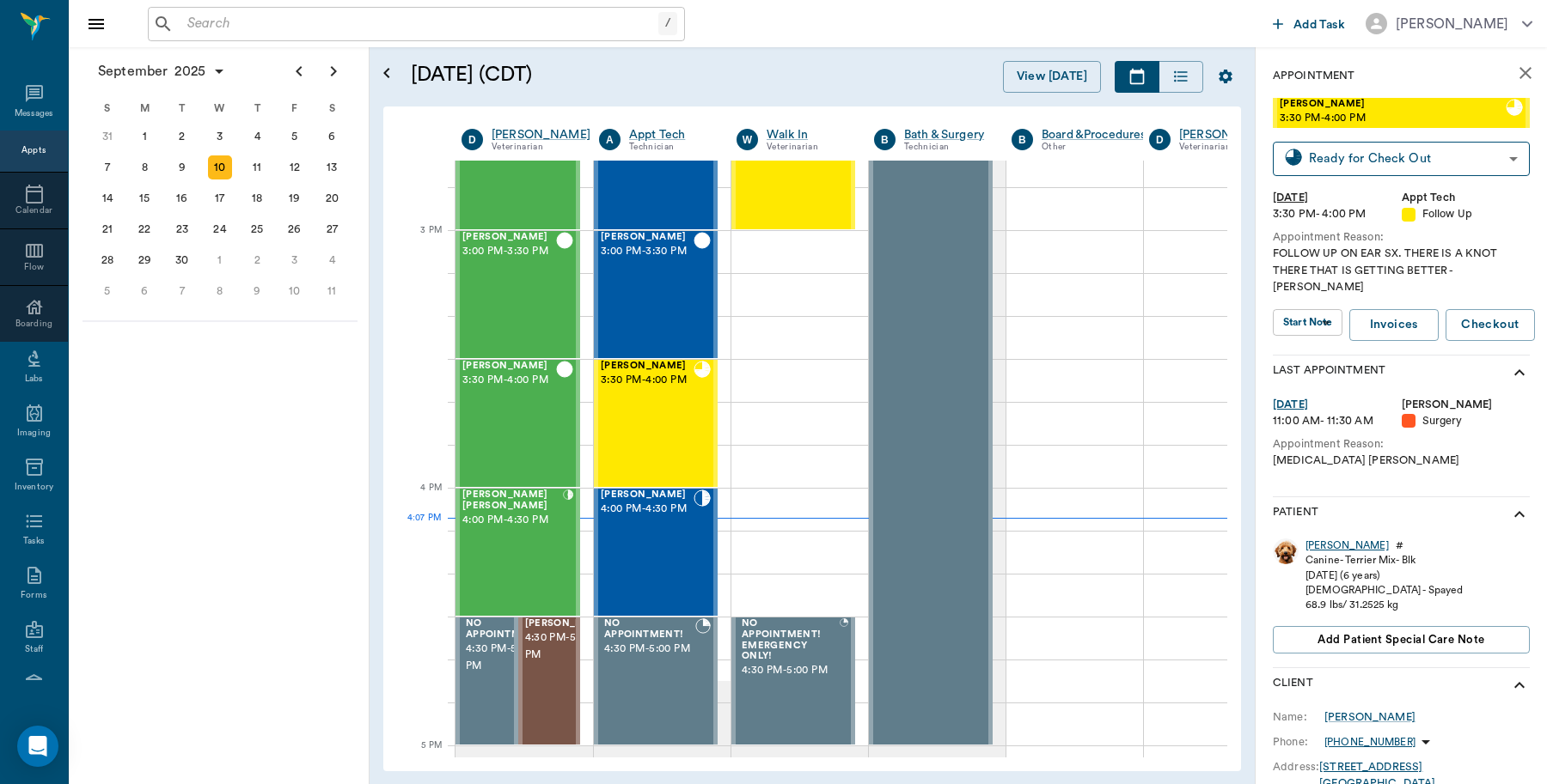
click at [1309, 538] on div "[PERSON_NAME]" at bounding box center [1346, 545] width 83 height 15
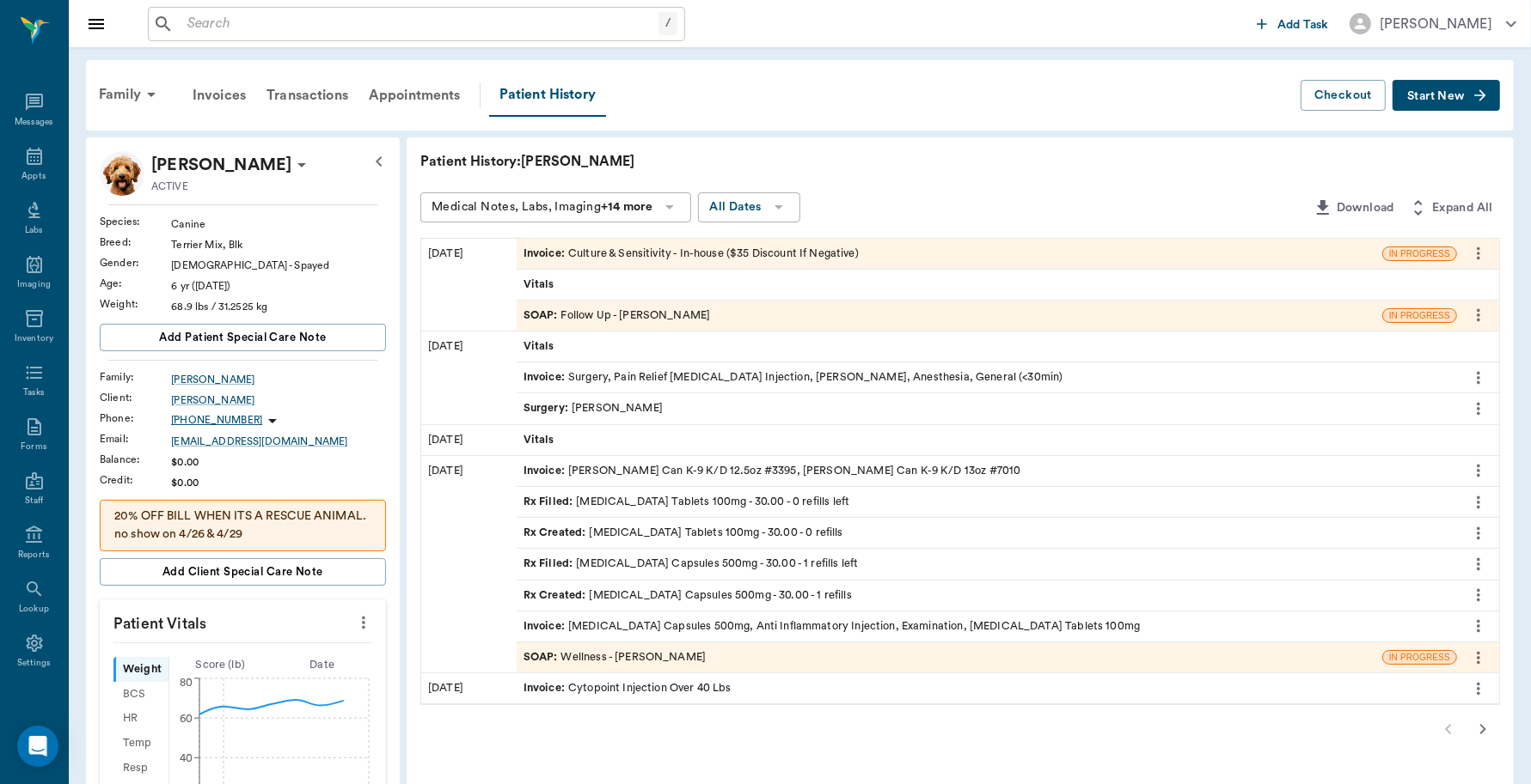
click at [662, 255] on div "Invoice : Culture & Sensitivity - In-house ($35 Discount If Negative)" at bounding box center [691, 254] width 335 height 16
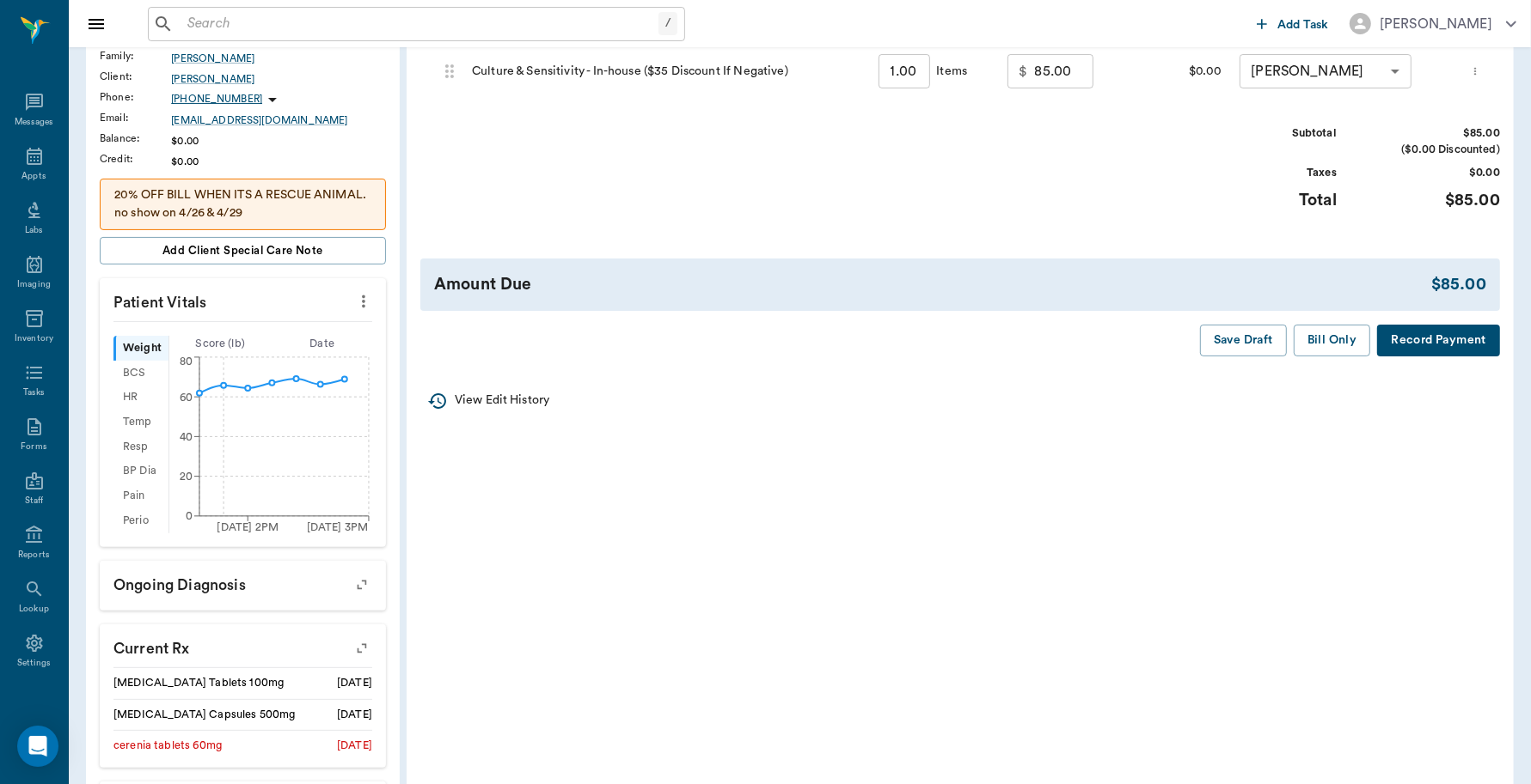
scroll to position [322, 0]
click at [1402, 329] on button "Record Payment" at bounding box center [1438, 338] width 123 height 32
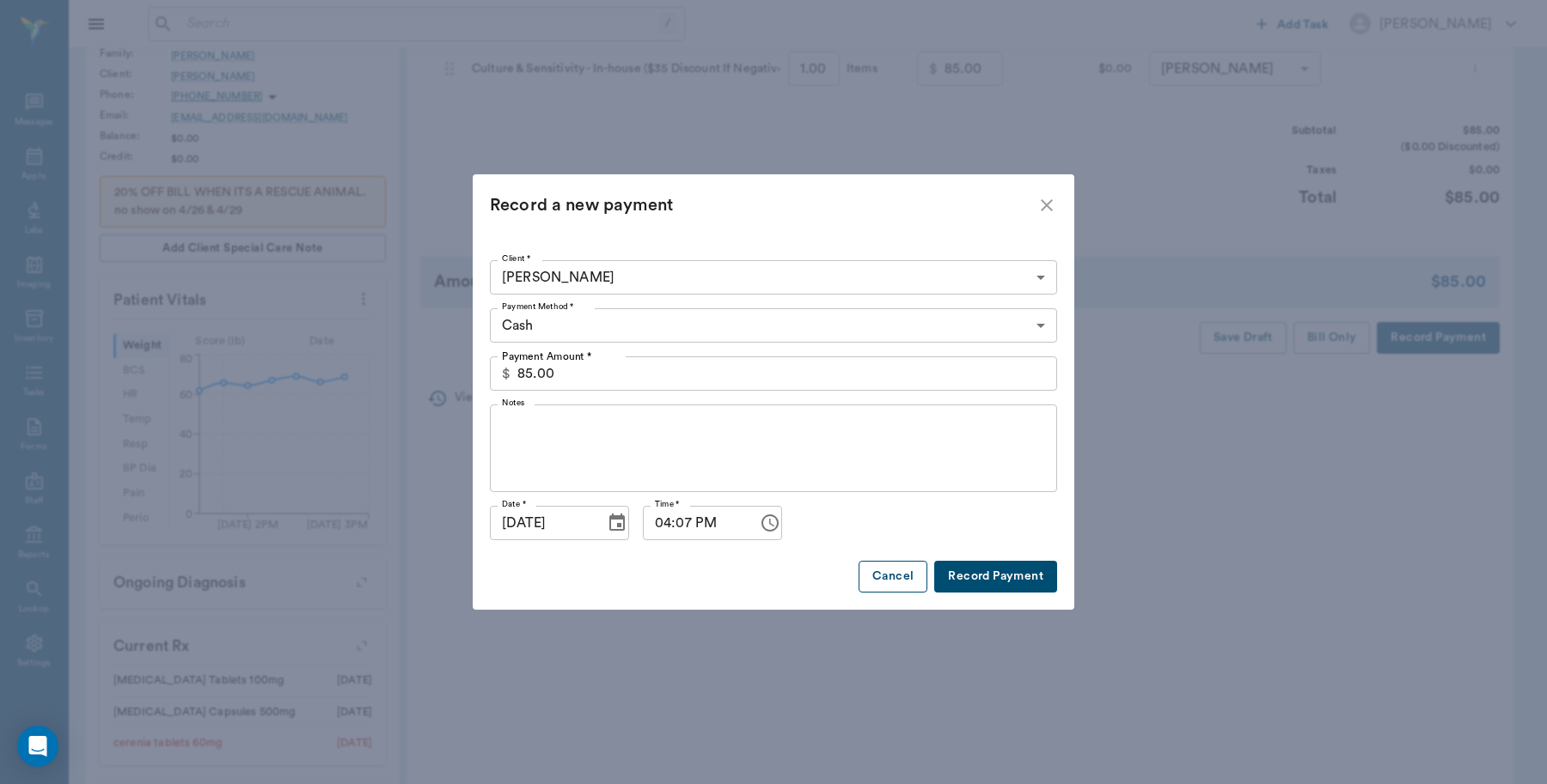
click at [872, 578] on button "Cancel" at bounding box center [892, 577] width 69 height 32
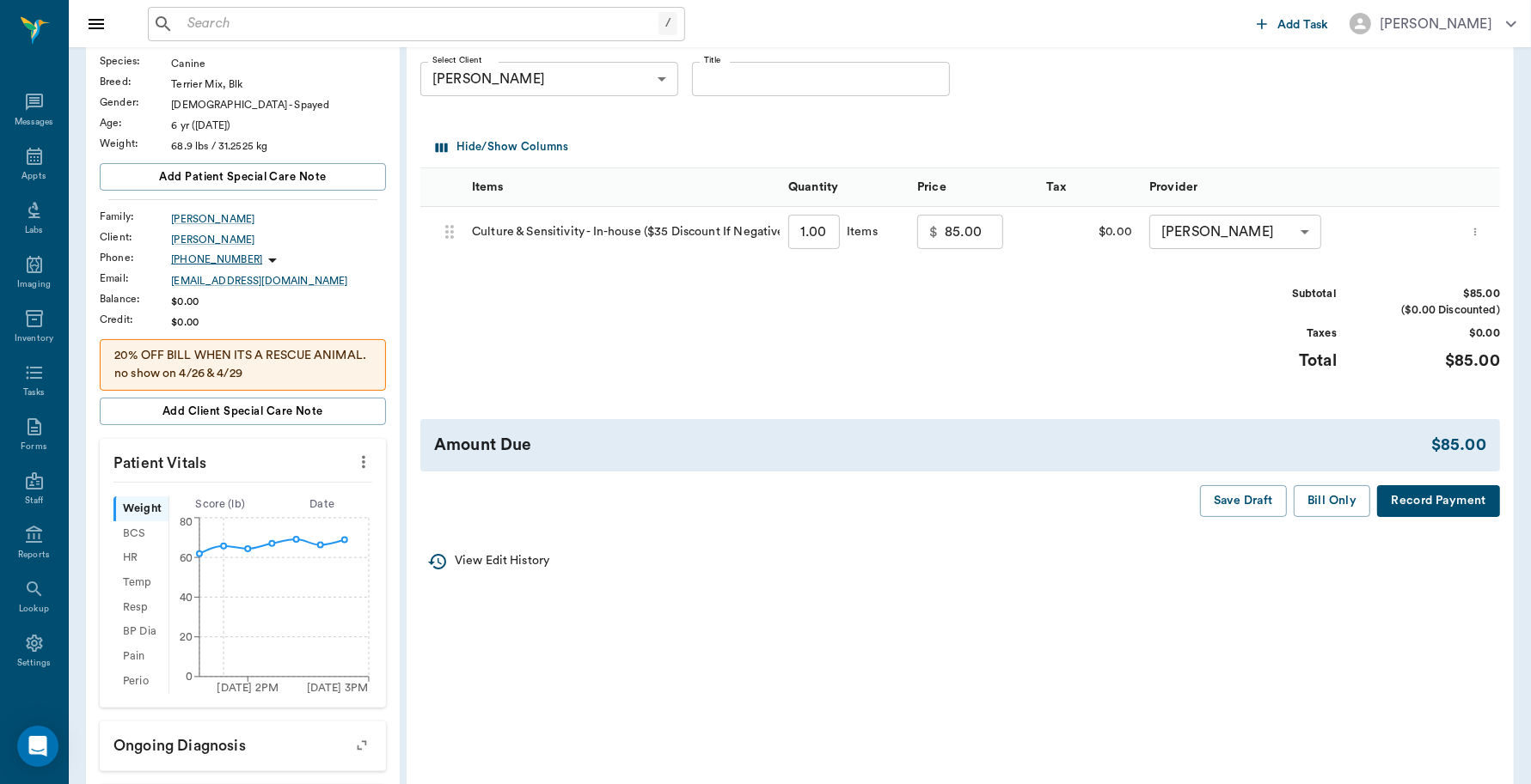
scroll to position [0, 0]
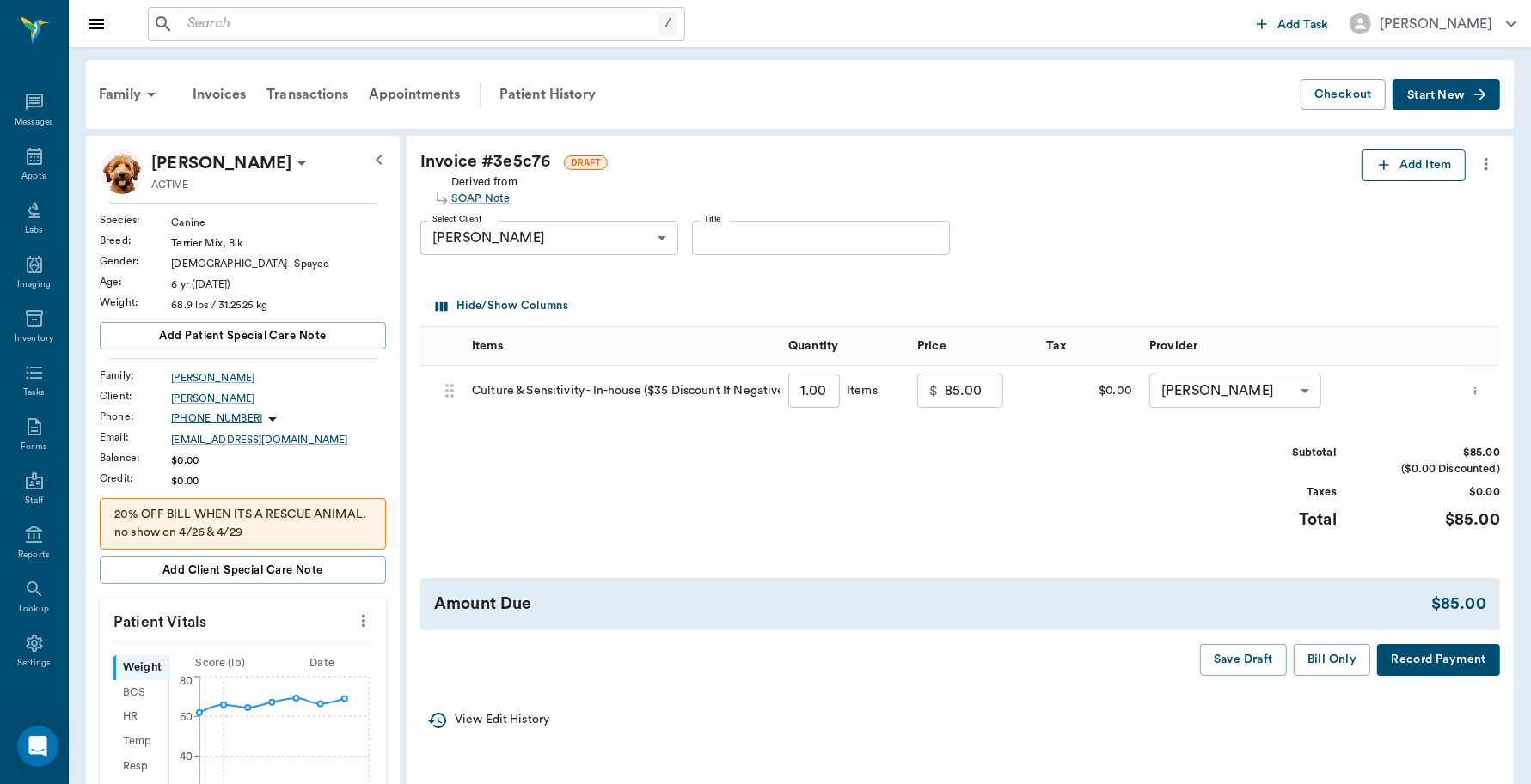
click at [1435, 152] on button "Add Item" at bounding box center [1413, 166] width 104 height 32
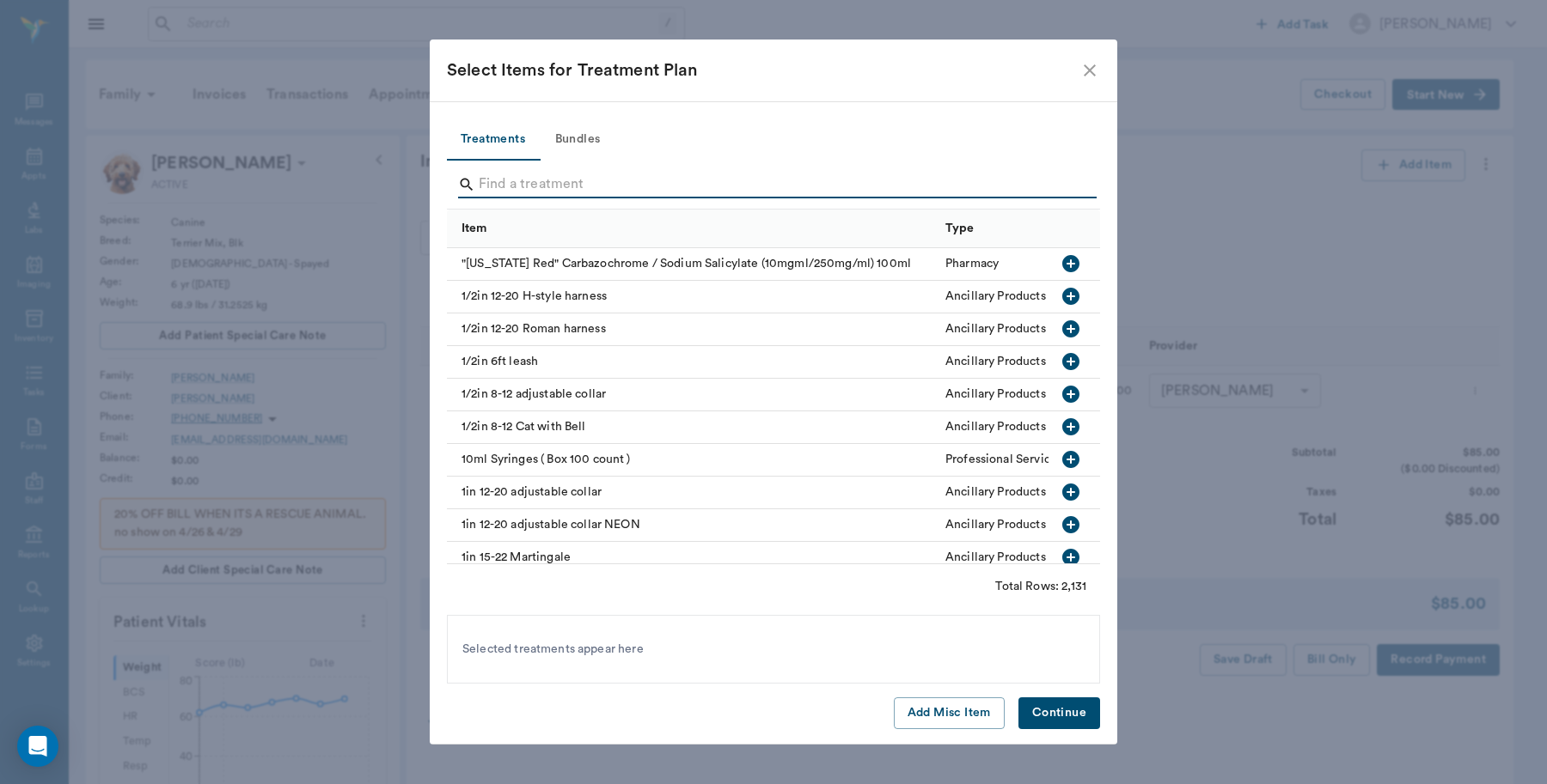
click at [566, 181] on input "Search" at bounding box center [774, 185] width 593 height 28
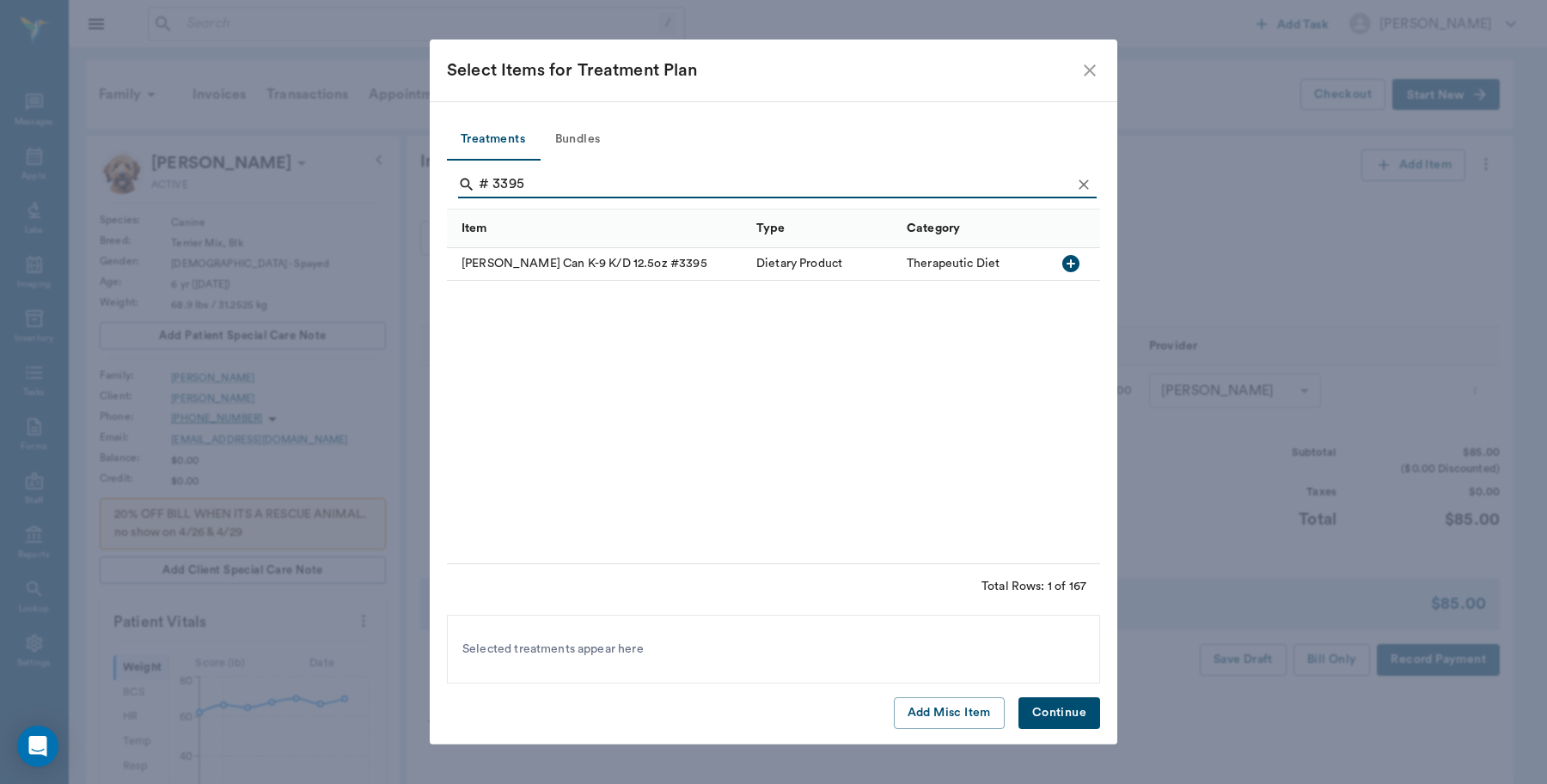
type input "# 3395"
click at [1075, 262] on icon "button" at bounding box center [1070, 263] width 17 height 17
click at [1072, 709] on button "Continue" at bounding box center [1059, 713] width 82 height 32
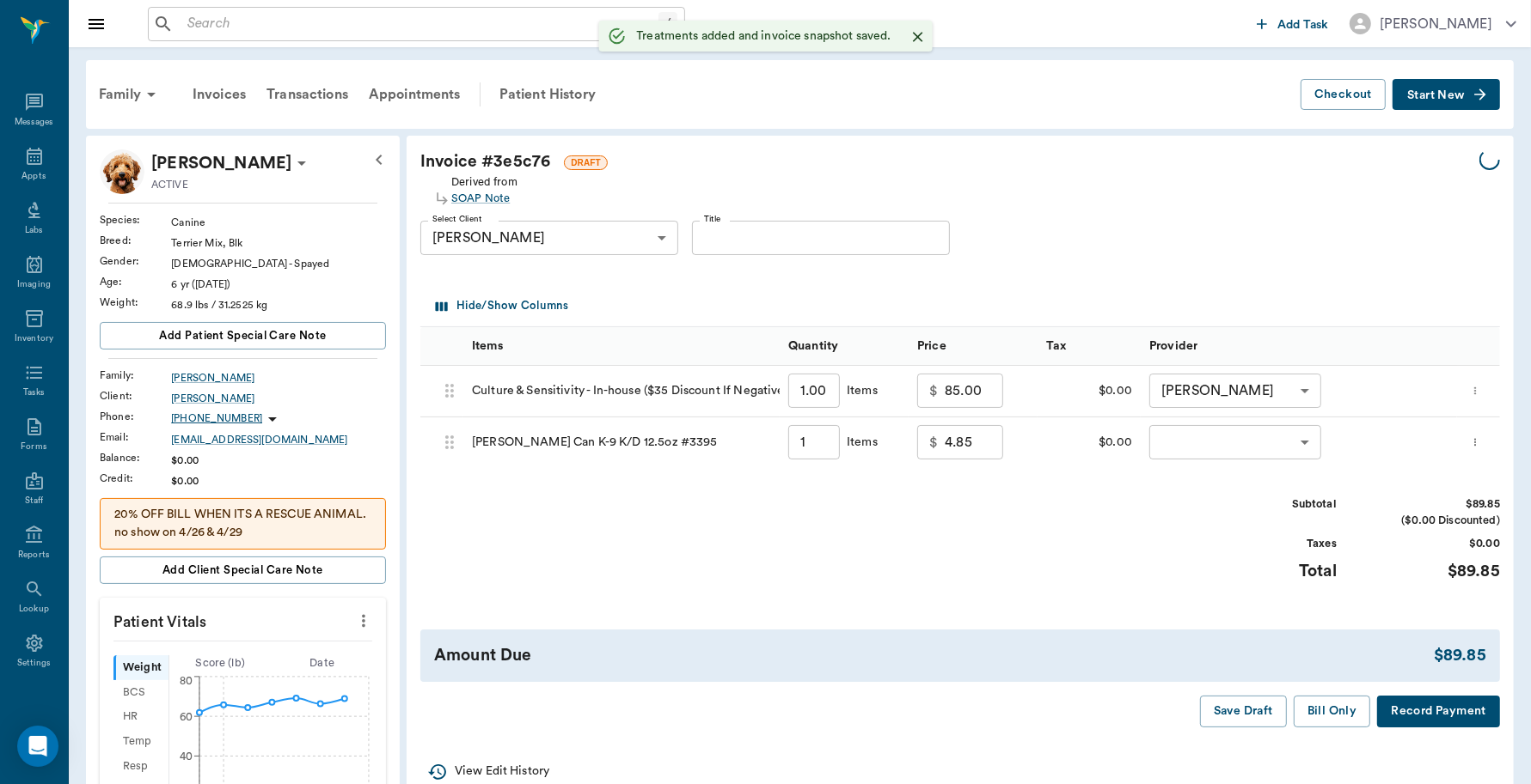
type input "1.00"
click at [1243, 432] on body "/ ​ Add Task [PERSON_NAME] Nectar Messages Appts Labs Imaging Inventory Tasks F…" at bounding box center [766, 716] width 1531 height 1432
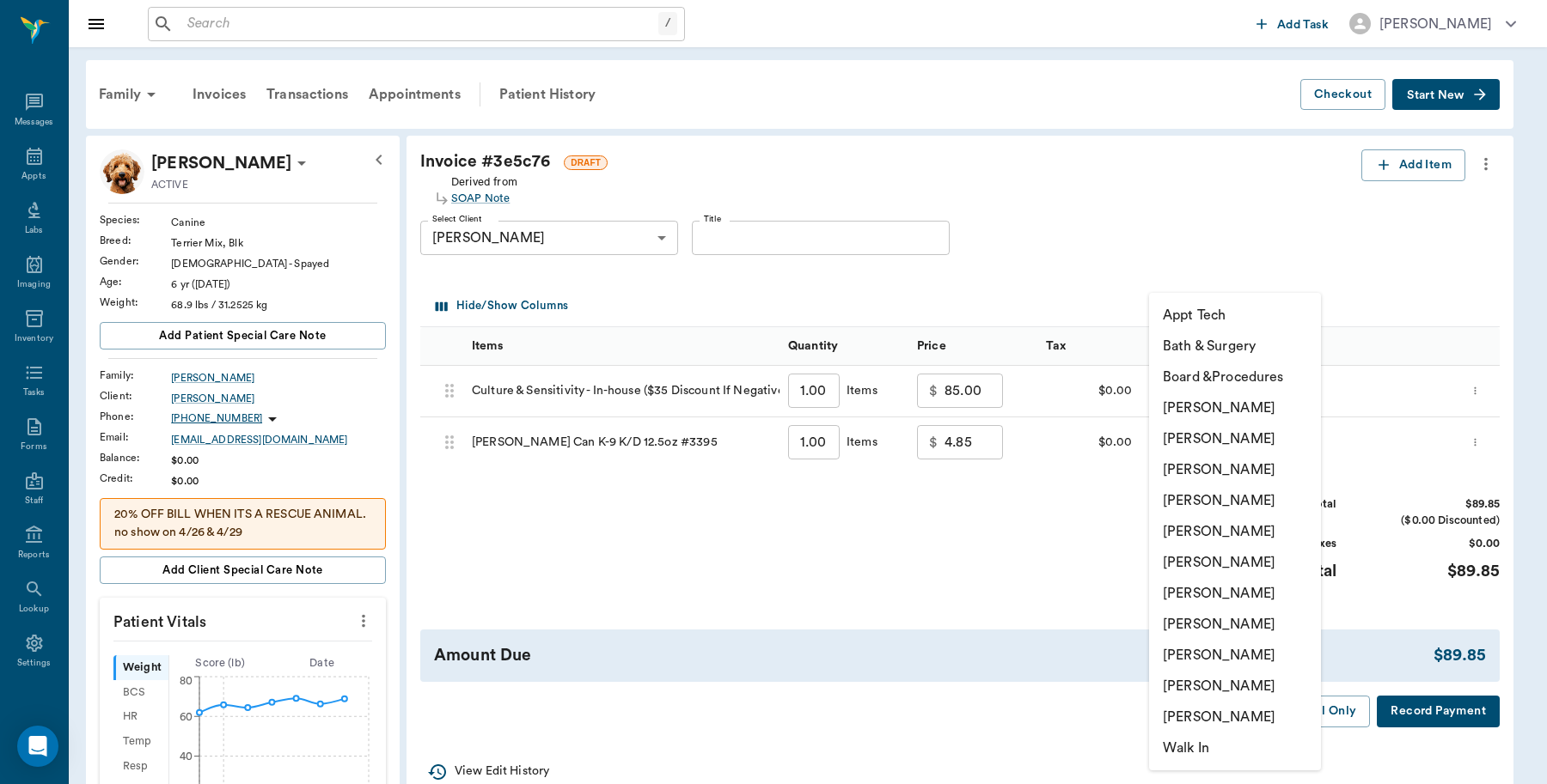
click at [1194, 684] on li "[PERSON_NAME]" at bounding box center [1235, 686] width 172 height 31
type input "none-63ec2ece52e12b0ba117cc90"
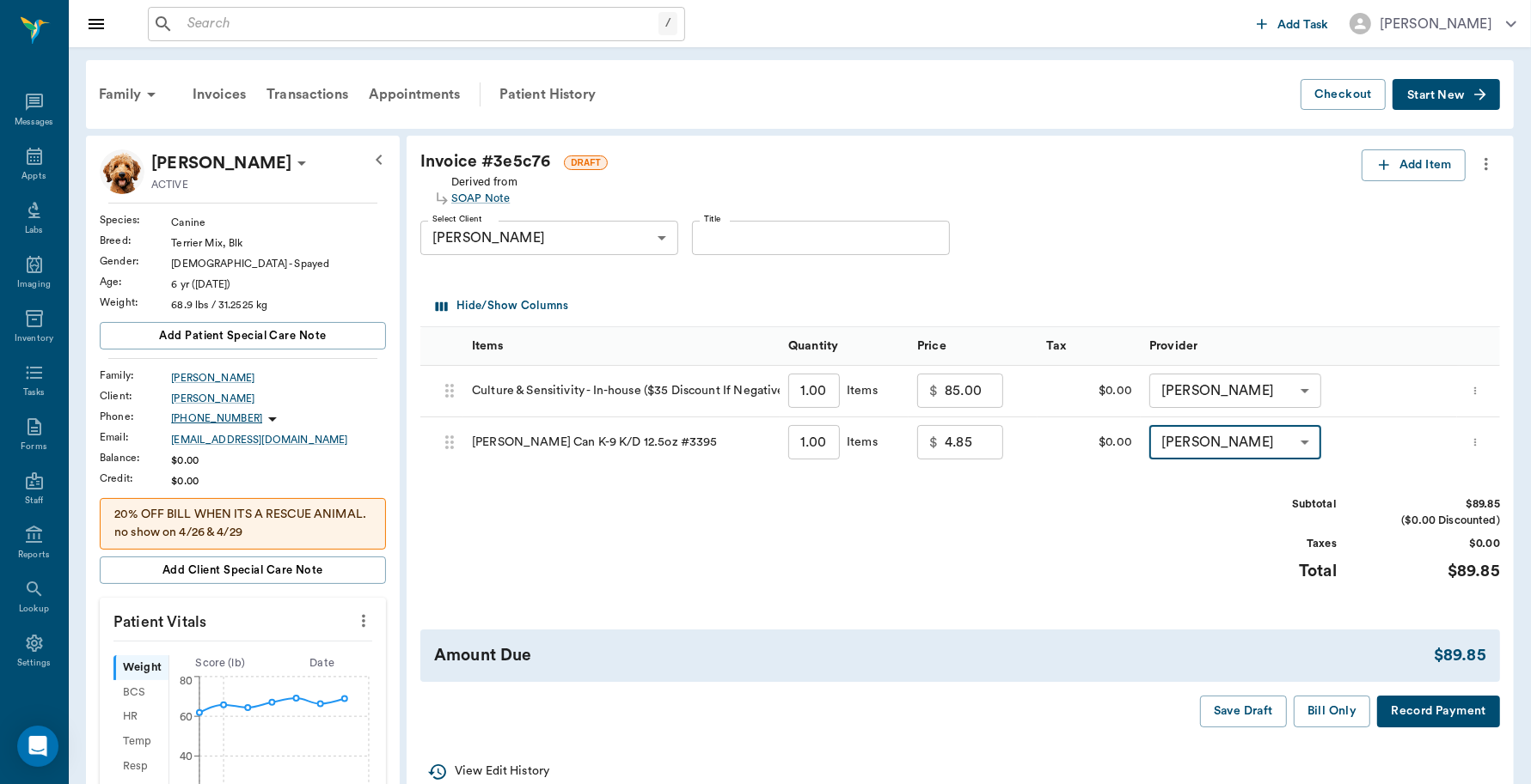
click at [1455, 714] on button "Record Payment" at bounding box center [1438, 712] width 123 height 32
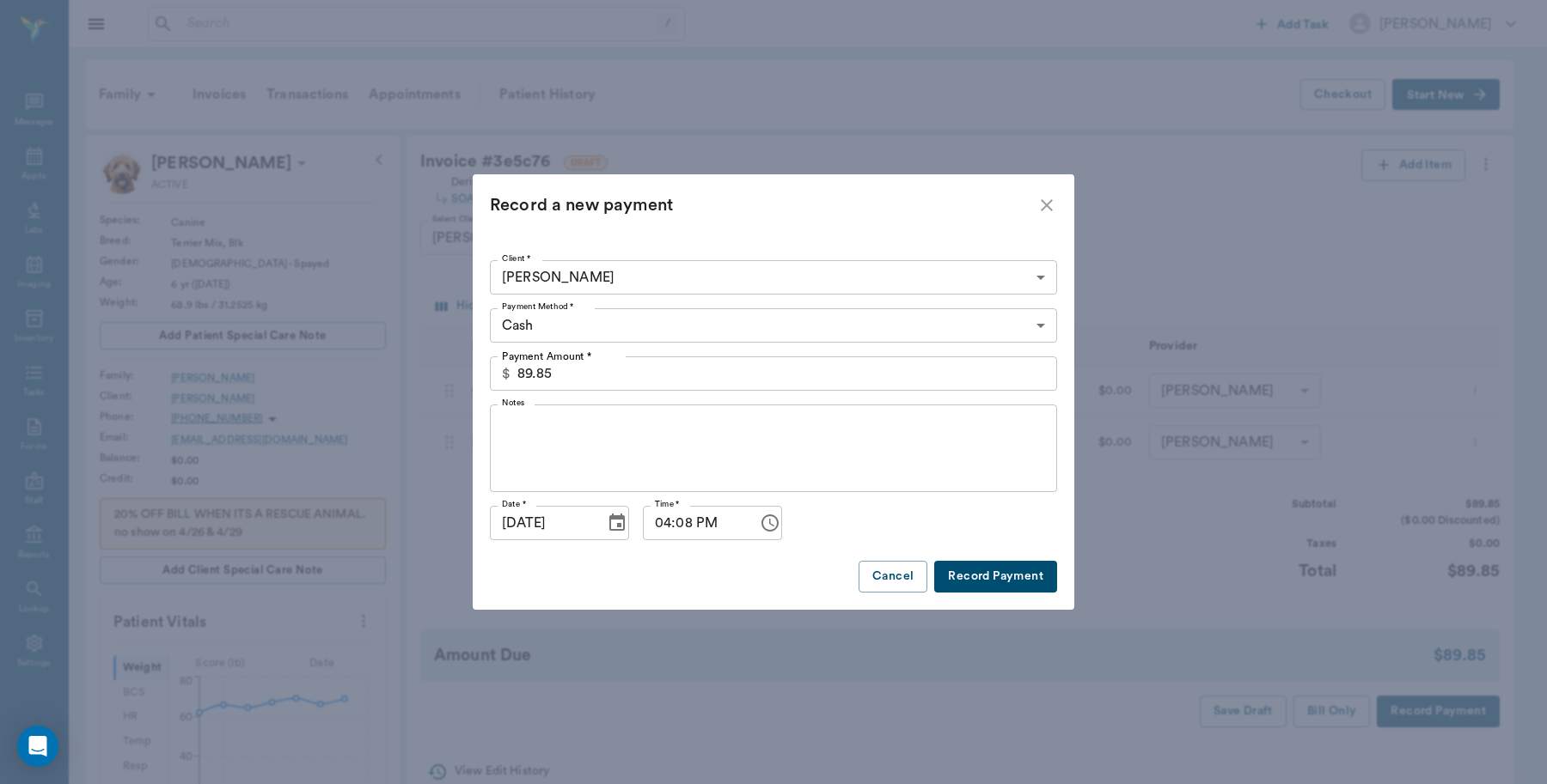
click at [557, 324] on body "/ ​ Add Task [PERSON_NAME] Nectar Messages Appts Labs Imaging Inventory Tasks F…" at bounding box center [774, 716] width 1547 height 1432
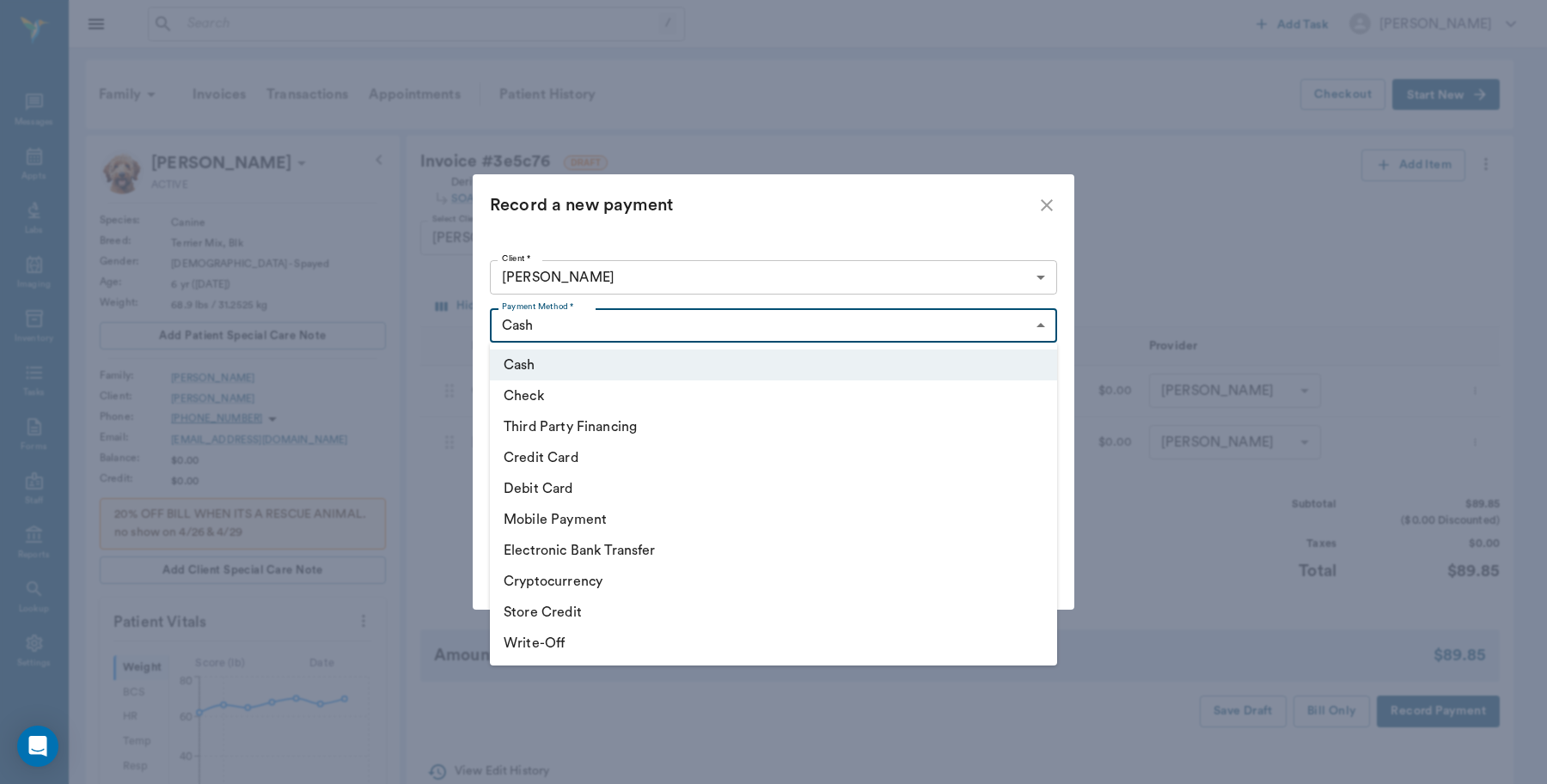
click at [566, 449] on li "Credit Card" at bounding box center [774, 457] width 568 height 31
type input "CREDIT_CARD"
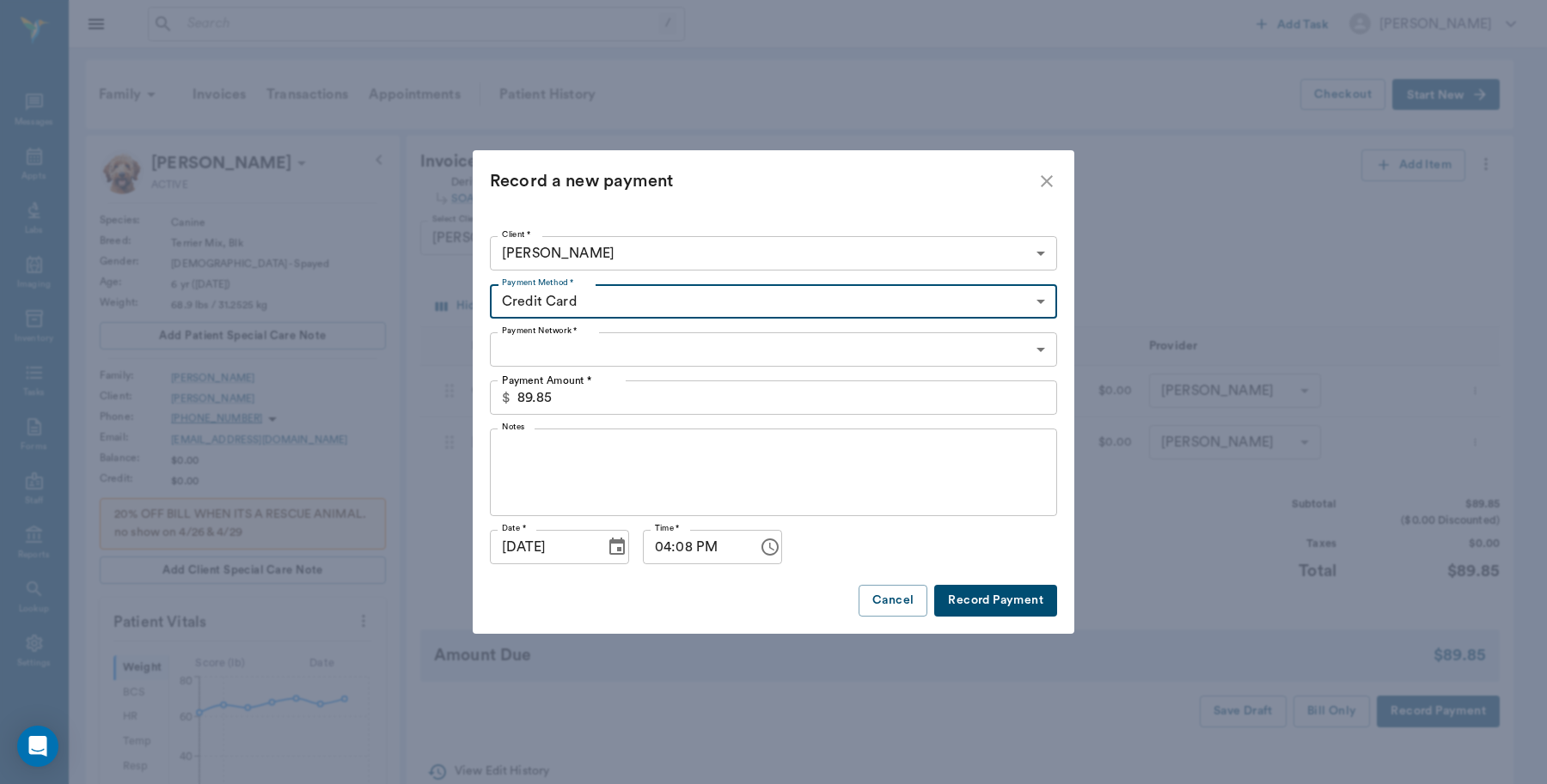
click at [579, 348] on body "/ ​ Add Task [PERSON_NAME] Nectar Messages Appts Labs Imaging Inventory Tasks F…" at bounding box center [774, 716] width 1547 height 1432
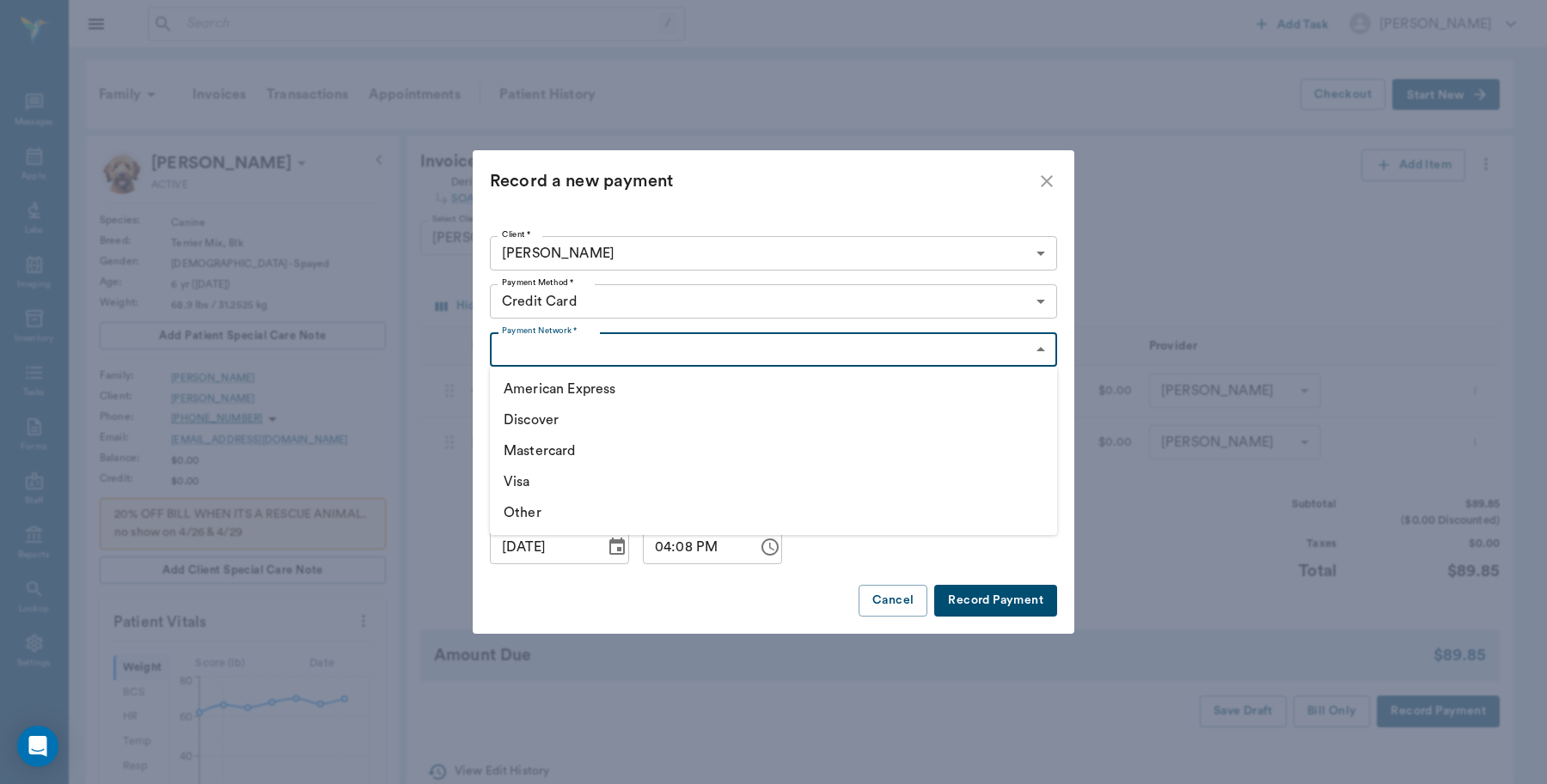
click at [534, 442] on li "Mastercard" at bounding box center [774, 450] width 568 height 31
type input "MASTERCARD"
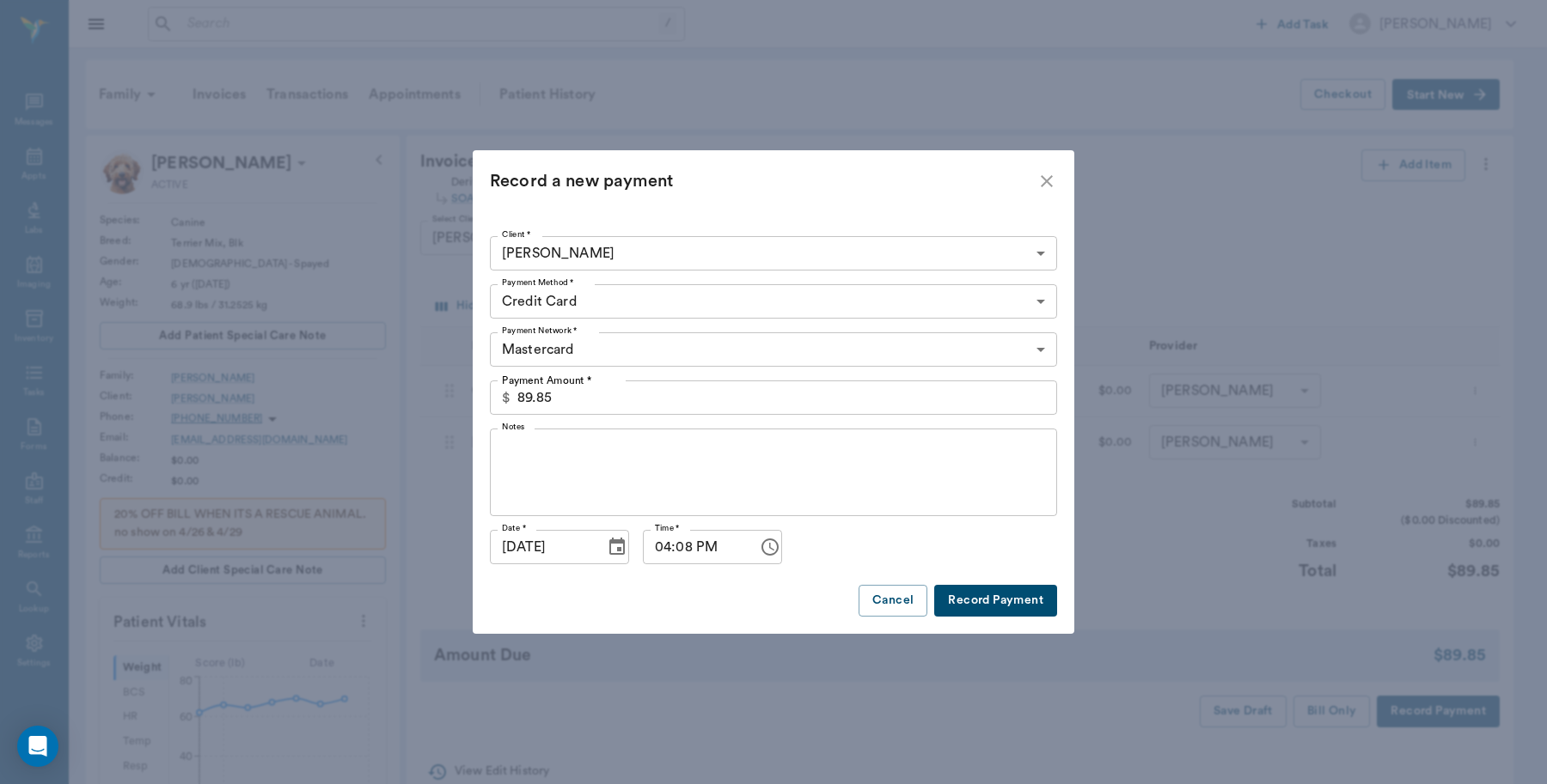
click at [963, 598] on button "Record Payment" at bounding box center [995, 601] width 123 height 32
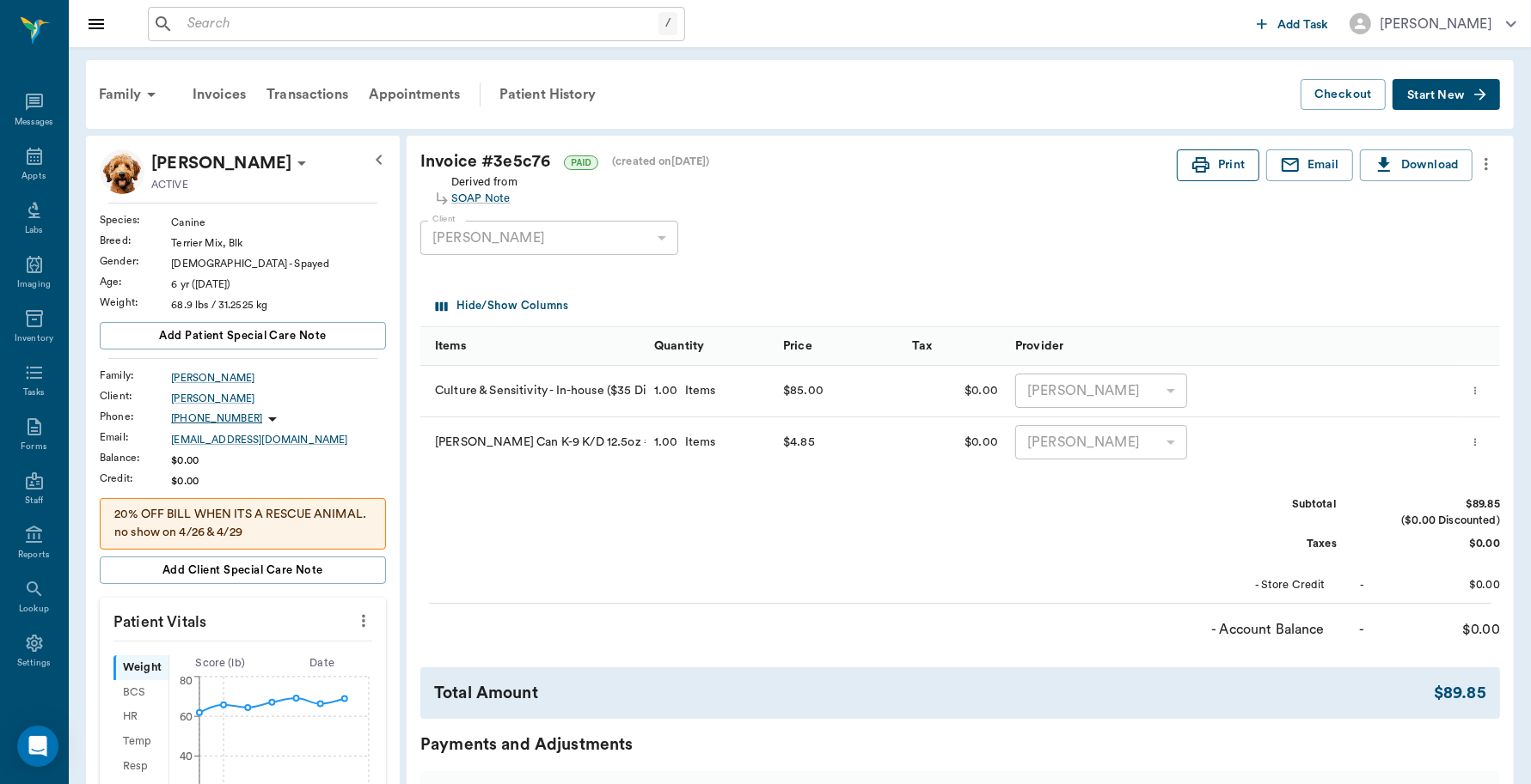
click at [1237, 173] on button "Print" at bounding box center [1217, 166] width 83 height 32
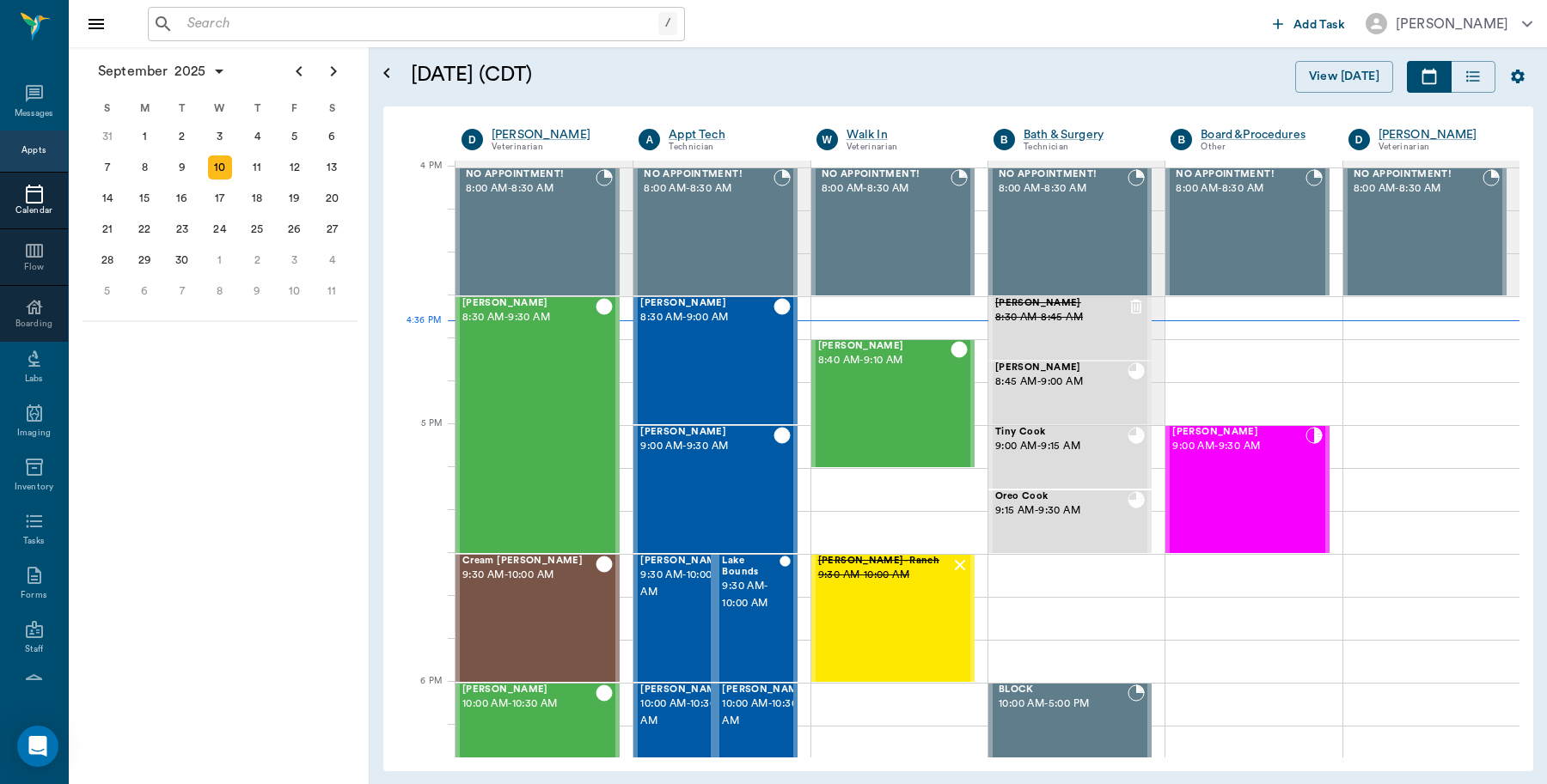
scroll to position [2063, 0]
